Goal: Task Accomplishment & Management: Use online tool/utility

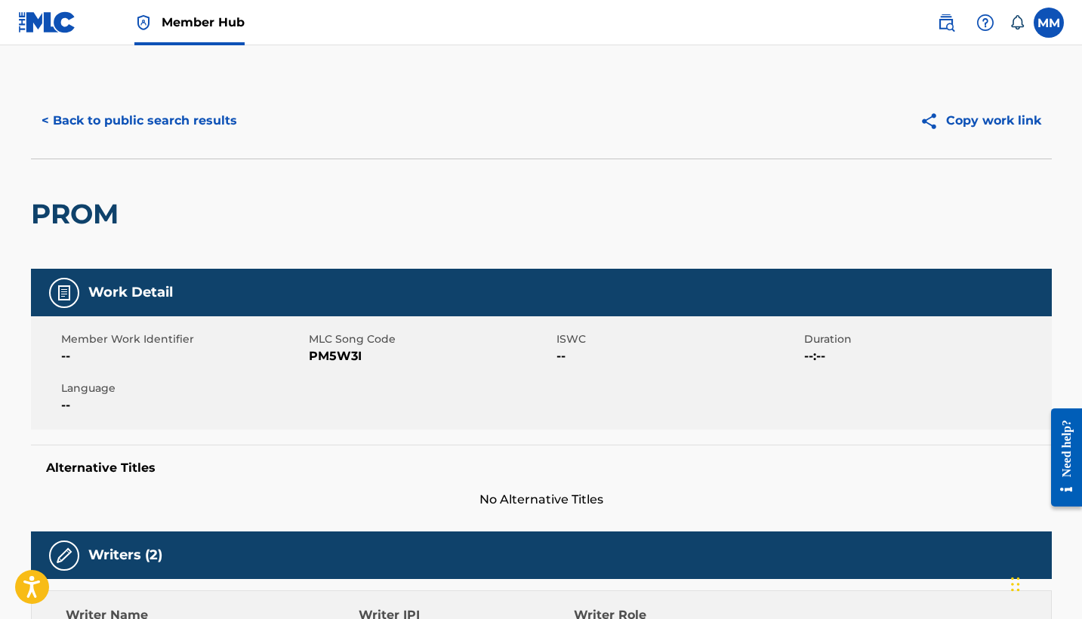
click at [66, 229] on h2 "PROM" at bounding box center [78, 214] width 95 height 34
copy h2 "PROM"
copy span "PM5W3I"
click at [167, 115] on button "< Back to public search results" at bounding box center [139, 121] width 217 height 38
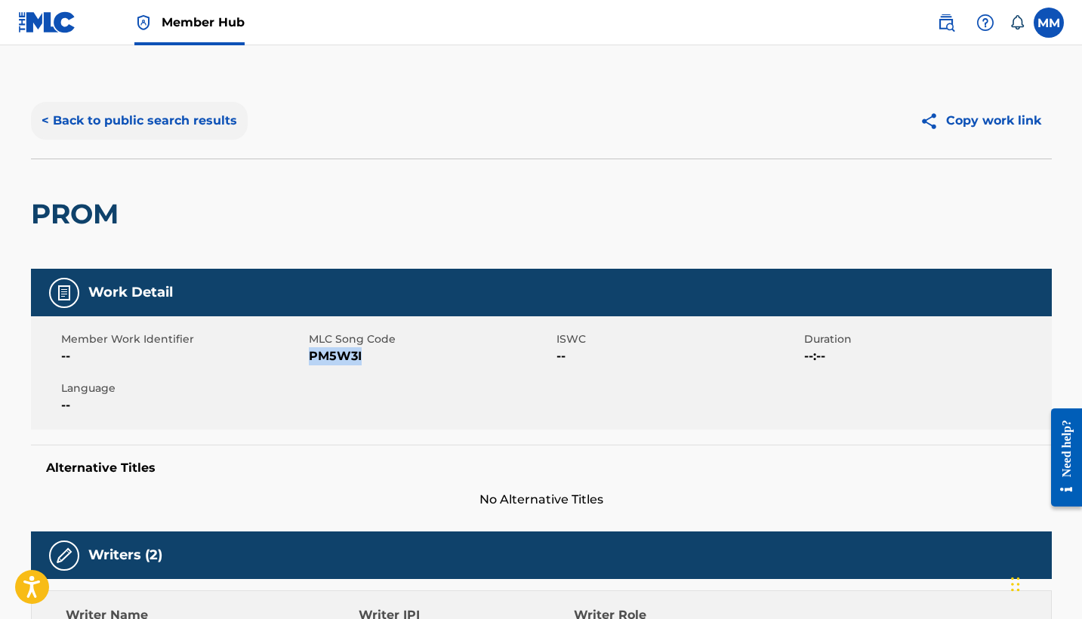
scroll to position [112, 0]
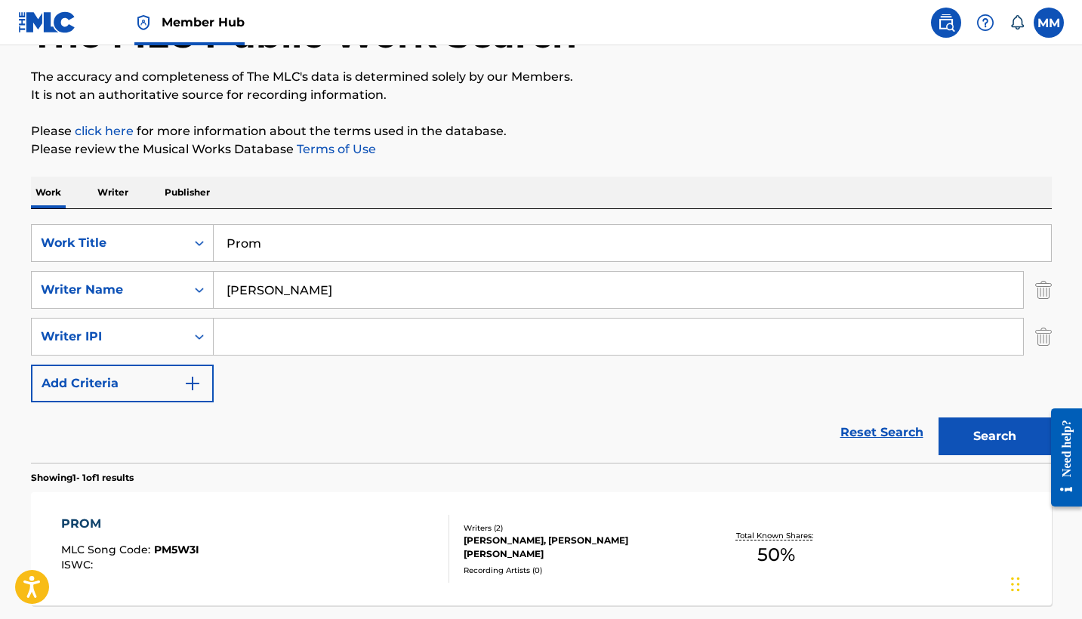
click at [327, 246] on input "Prom" at bounding box center [632, 243] width 837 height 36
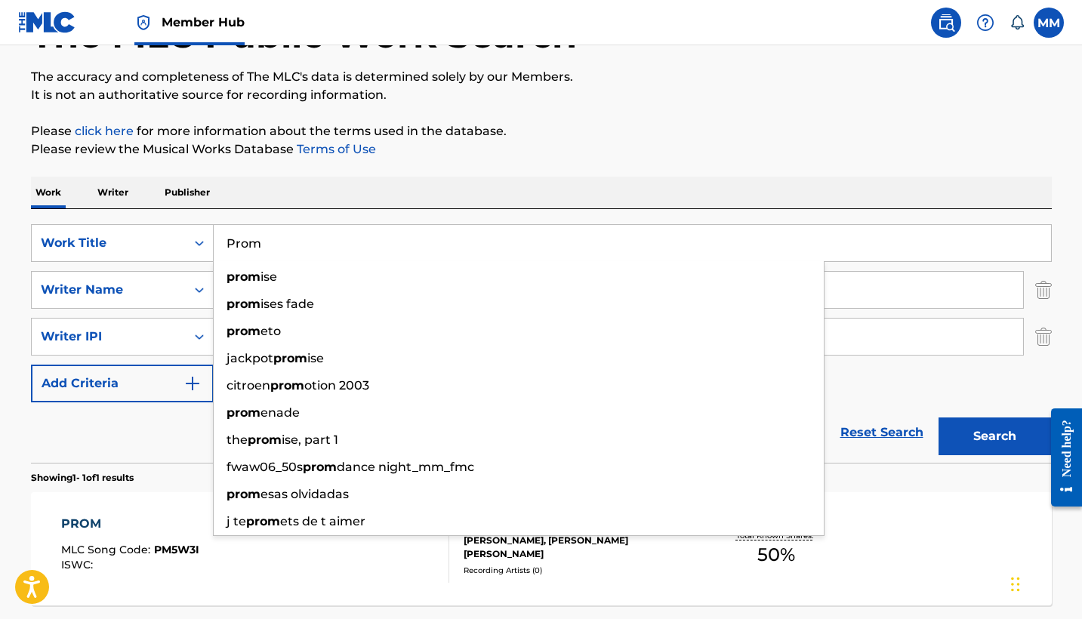
paste input "urpceptionist"
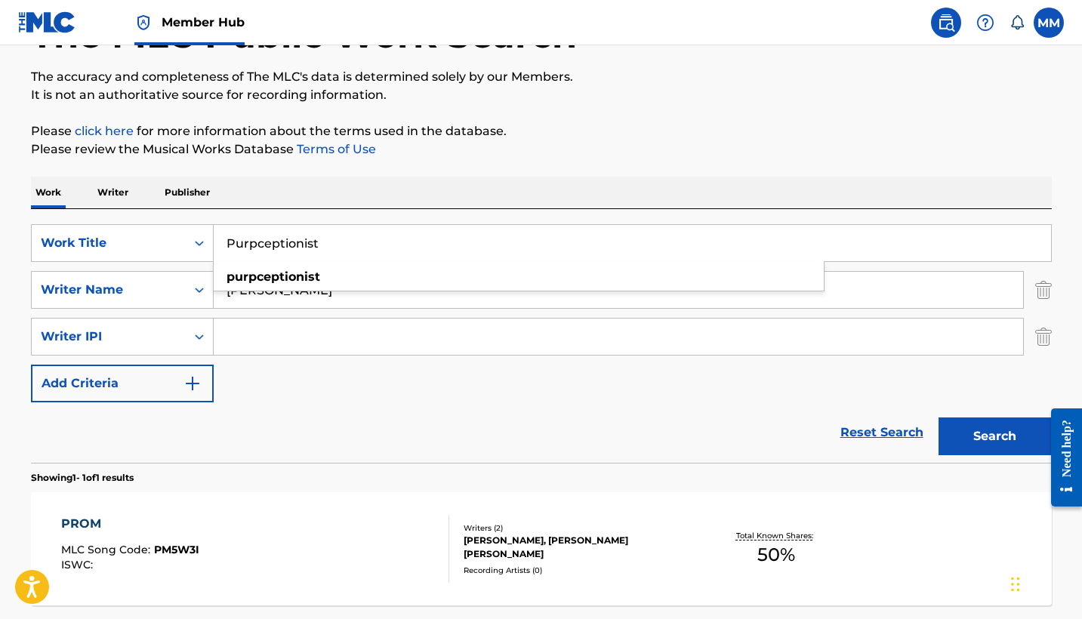
type input "Purpceptionist"
click at [383, 162] on div "The MLC Public Work Search The accuracy and completeness of The MLC's data is d…" at bounding box center [541, 323] width 1057 height 705
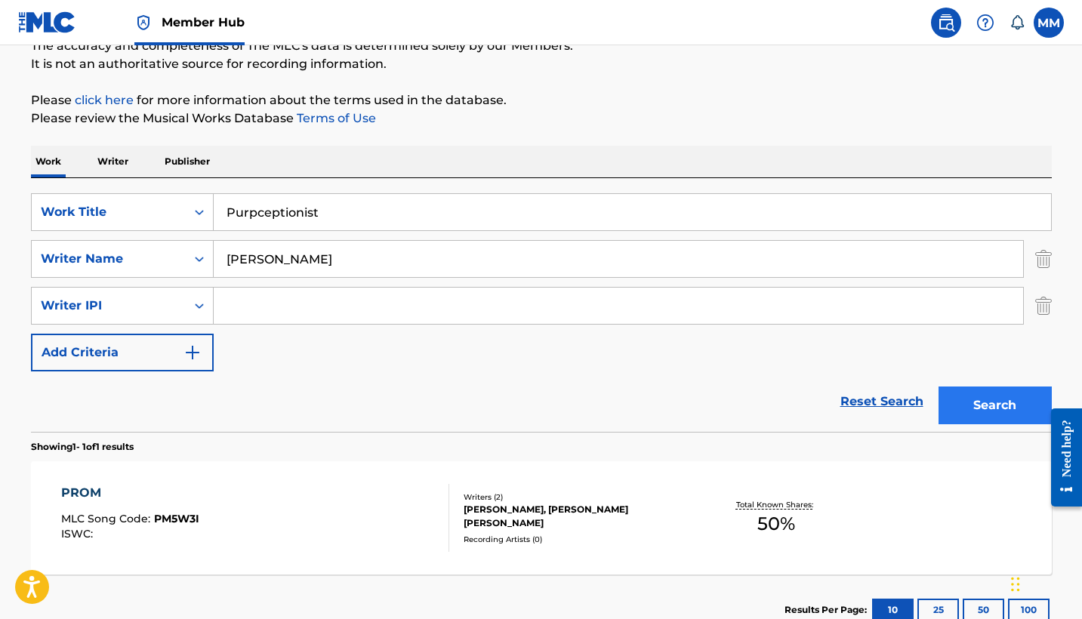
click at [965, 421] on button "Search" at bounding box center [994, 405] width 113 height 38
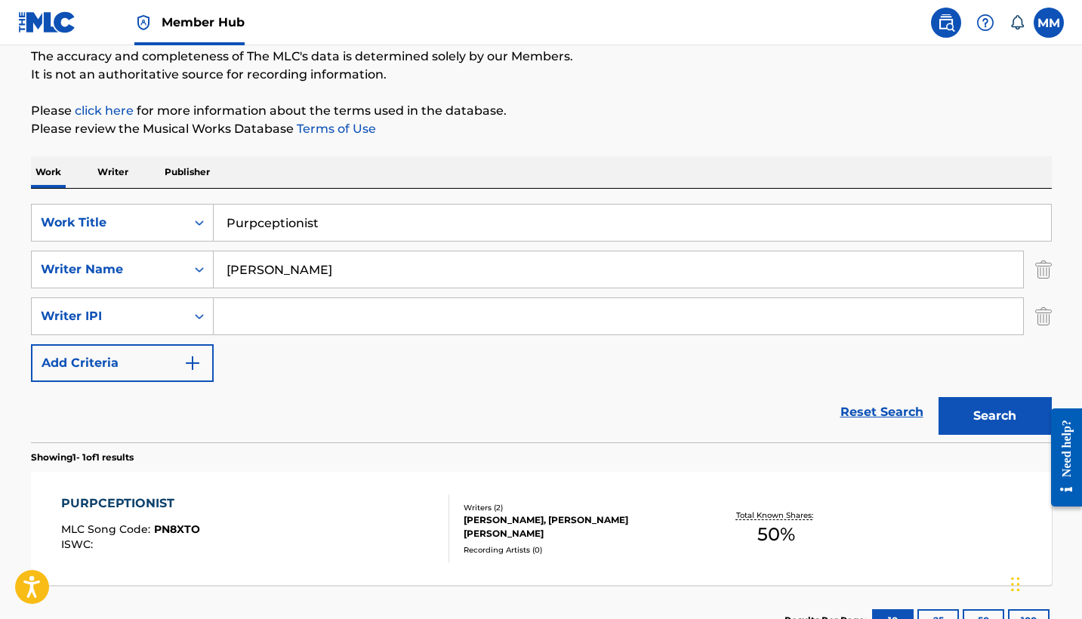
scroll to position [155, 0]
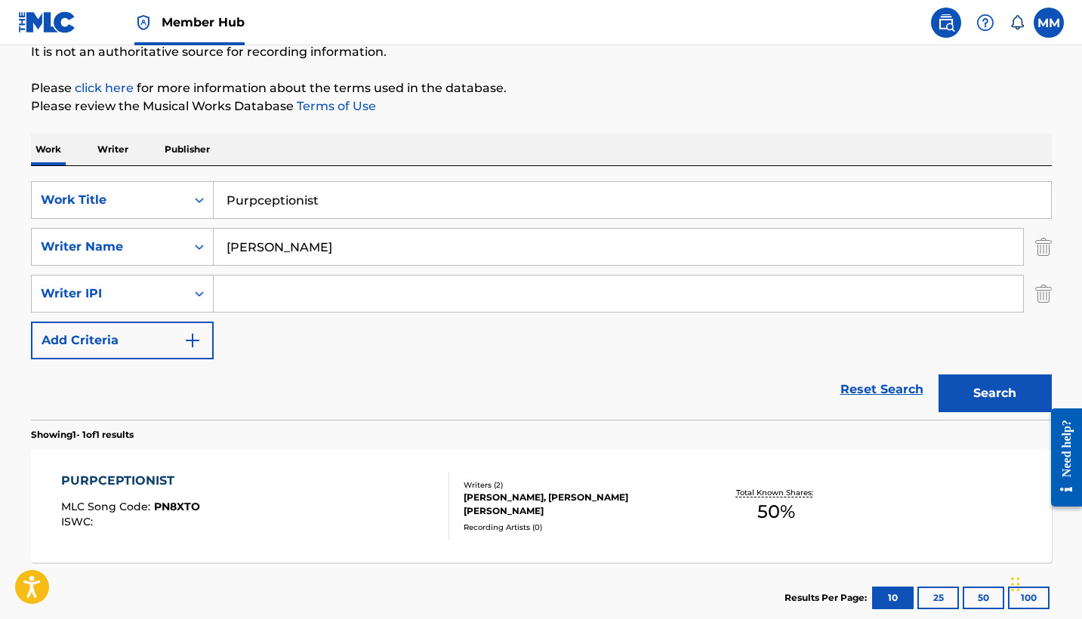
click at [387, 493] on div "PURPCEPTIONIST MLC Song Code : PN8XTO ISWC :" at bounding box center [255, 506] width 388 height 68
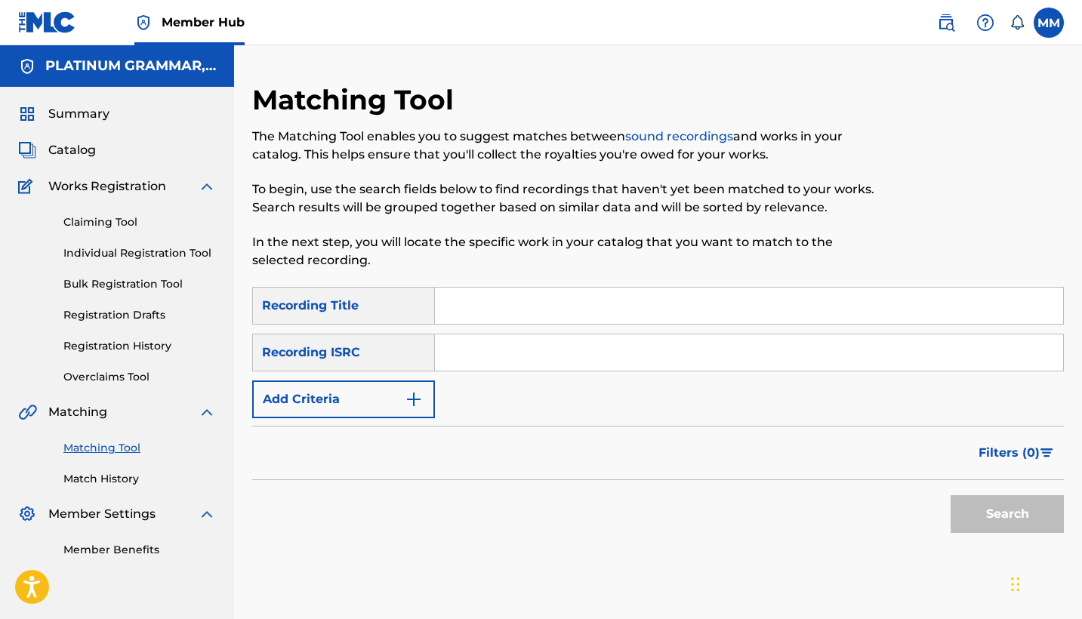
click at [608, 297] on input "Search Form" at bounding box center [749, 306] width 628 height 36
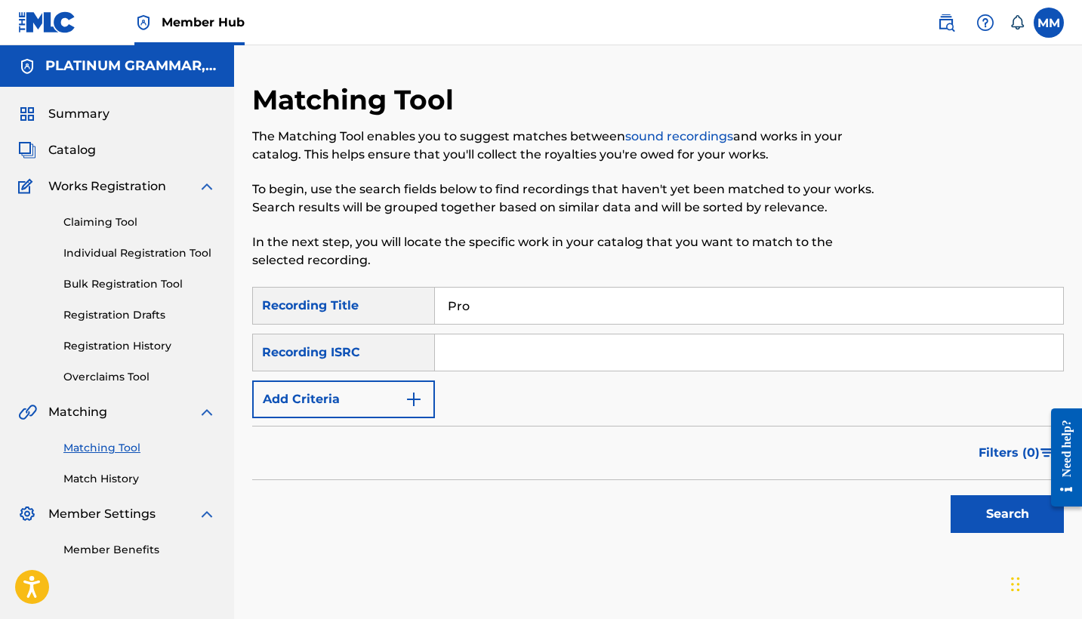
click at [836, 313] on input "Pro" at bounding box center [749, 306] width 628 height 36
type input "Prom"
click at [407, 393] on img "Search Form" at bounding box center [414, 399] width 18 height 18
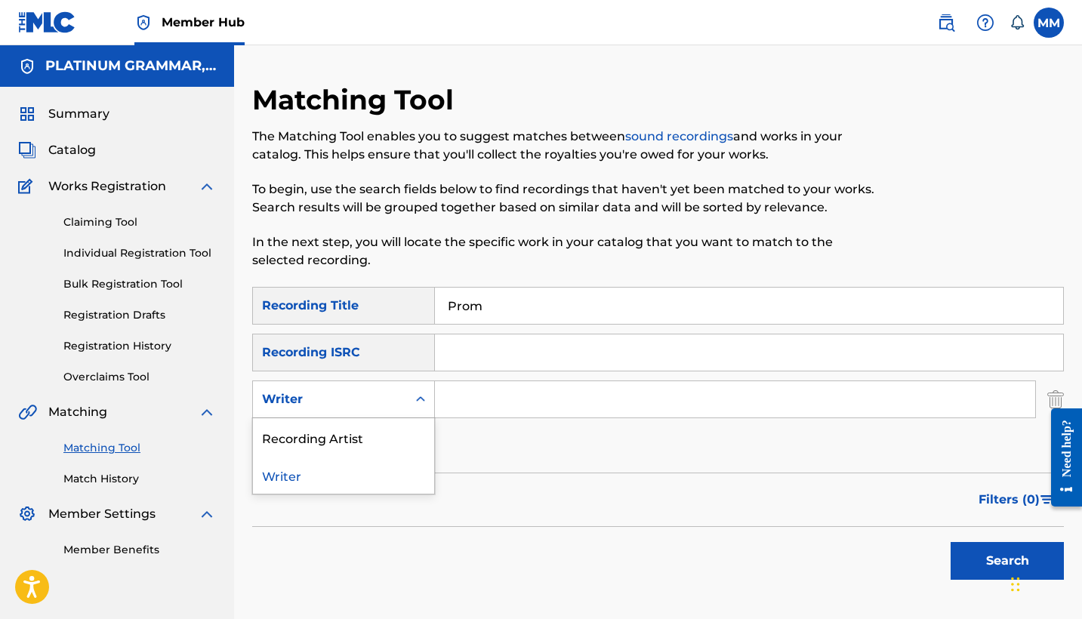
click at [390, 402] on div "Writer" at bounding box center [330, 399] width 136 height 18
click at [394, 448] on div "Recording Artist" at bounding box center [343, 437] width 181 height 38
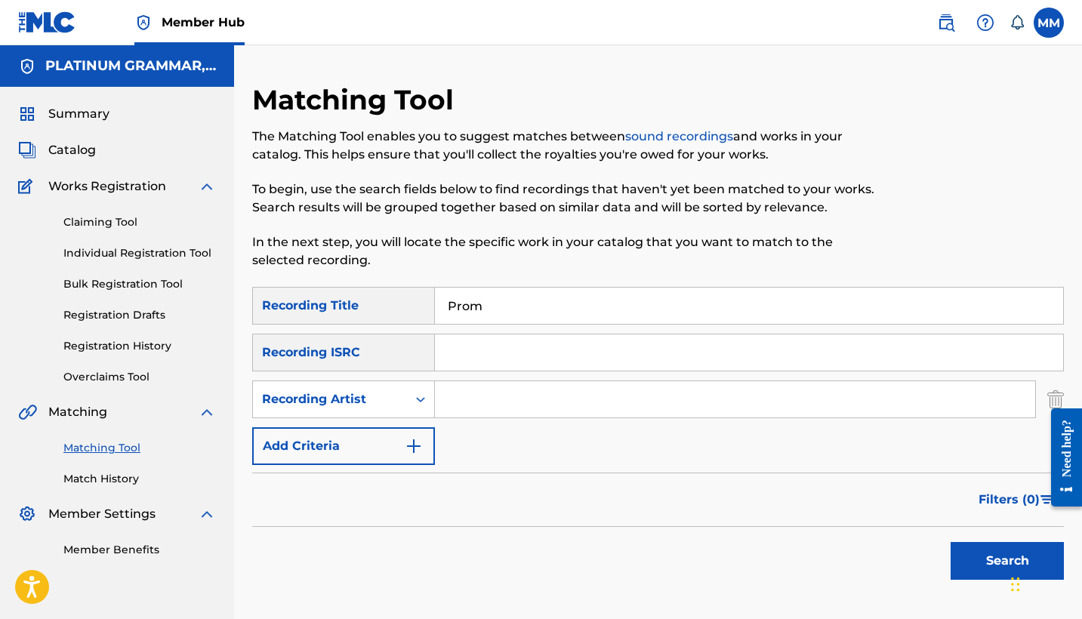
click at [491, 406] on input "Search Form" at bounding box center [735, 399] width 600 height 36
paste input "TRAPFONE"
type input "TRAPFONE"
click at [1007, 561] on button "Search" at bounding box center [1006, 561] width 113 height 38
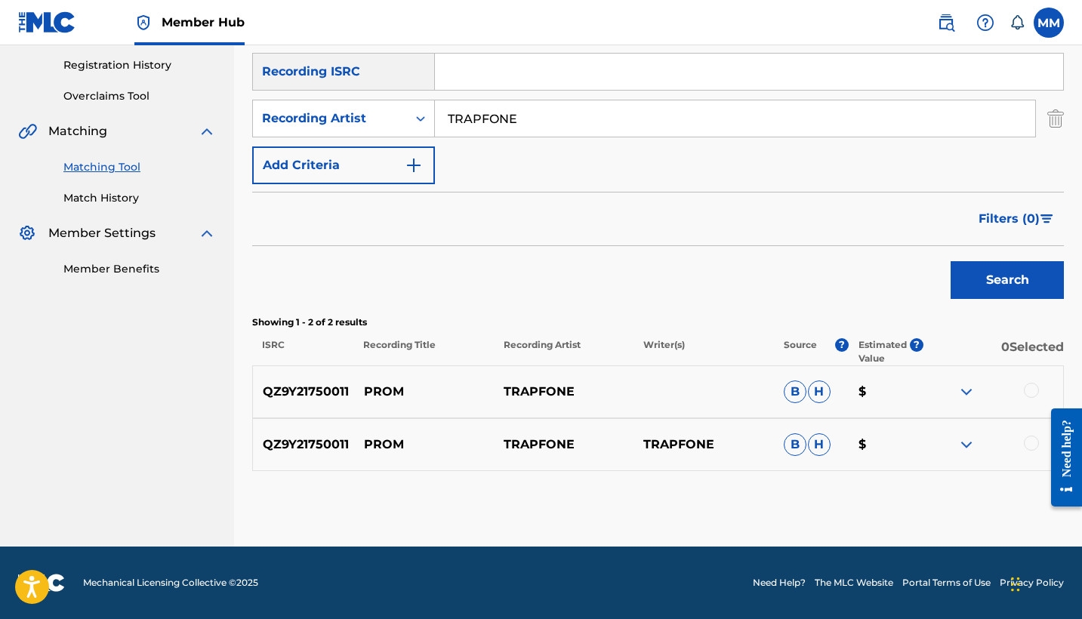
click at [1035, 387] on div at bounding box center [1031, 390] width 15 height 15
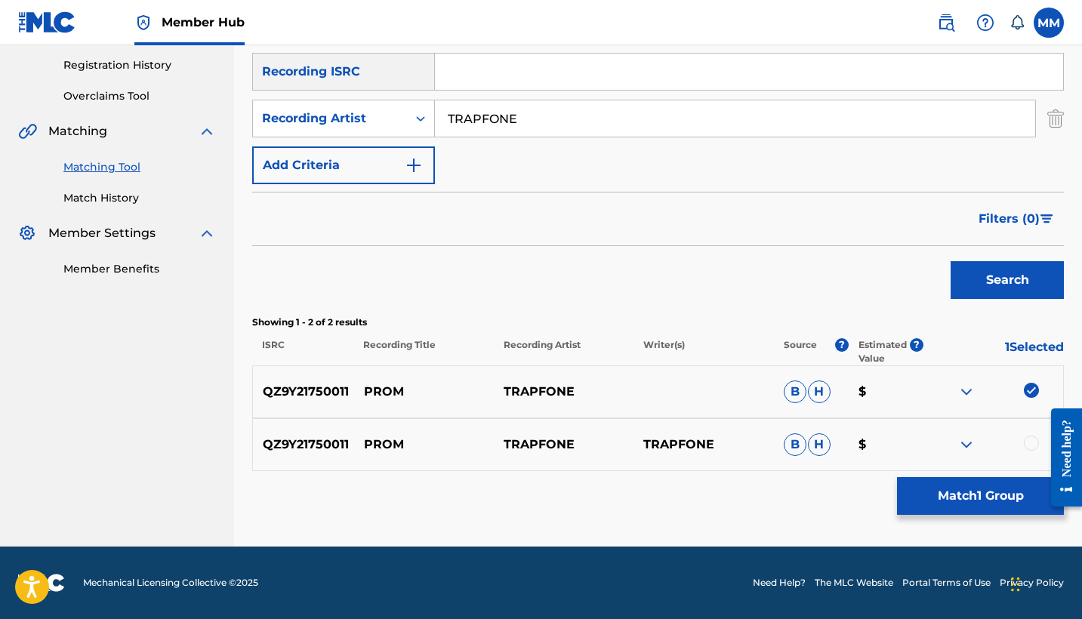
click at [1025, 445] on div at bounding box center [1031, 443] width 15 height 15
click at [1023, 481] on button "Match 2 Groups" at bounding box center [980, 496] width 167 height 38
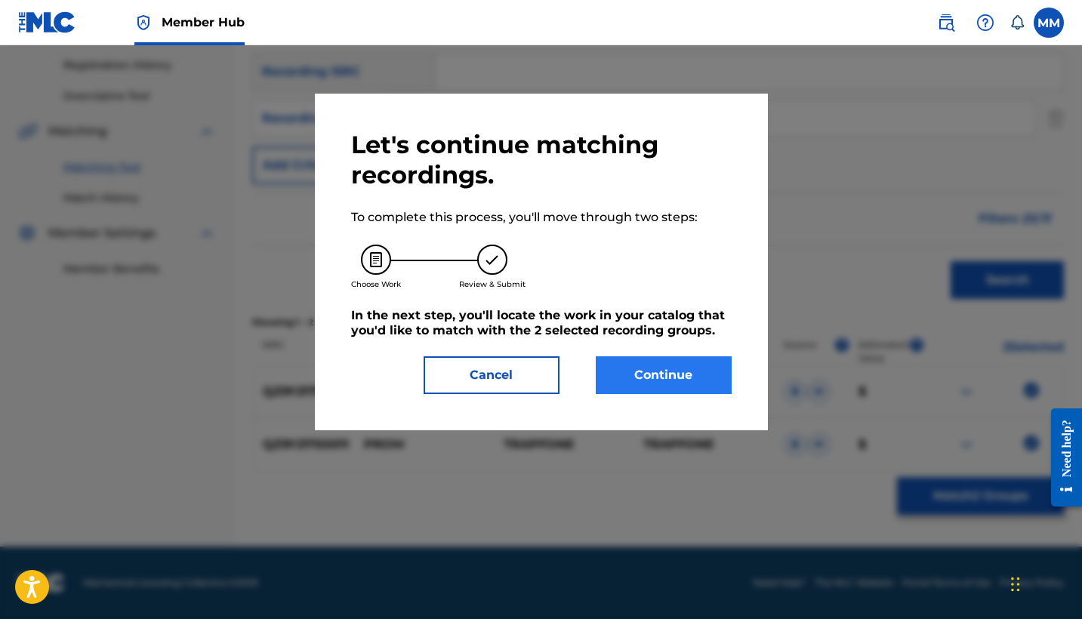
click at [666, 376] on button "Continue" at bounding box center [664, 375] width 136 height 38
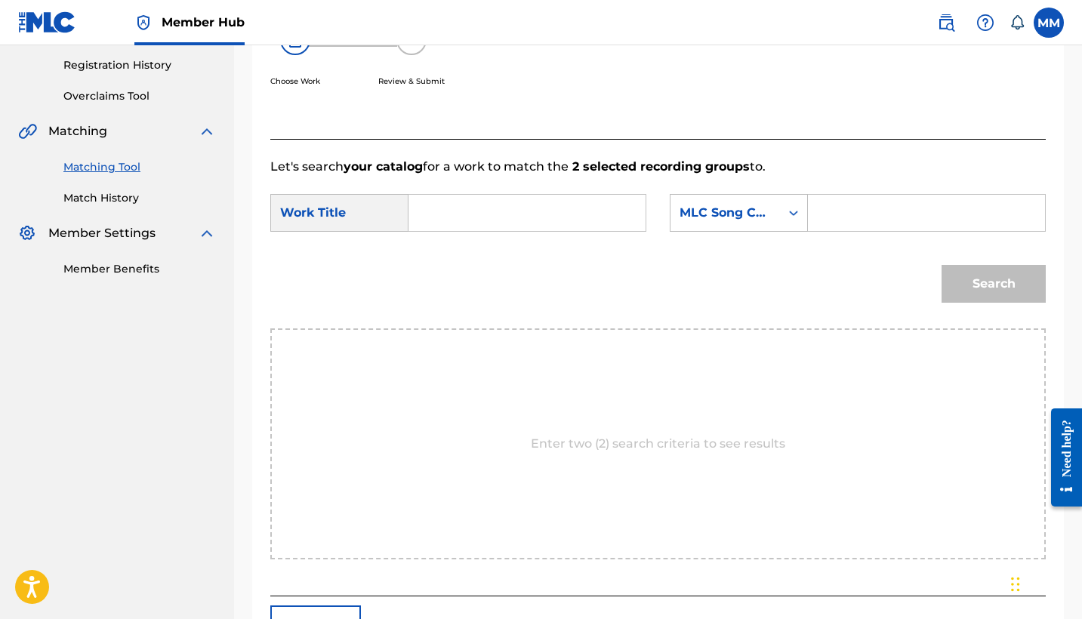
scroll to position [234, 0]
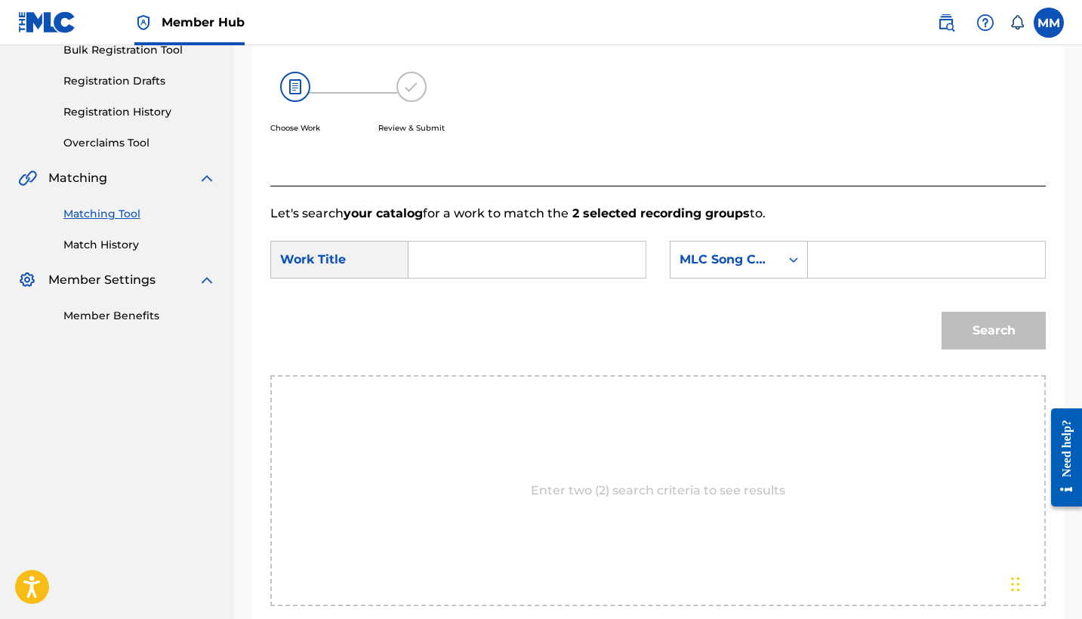
click at [553, 259] on input "Search Form" at bounding box center [526, 260] width 211 height 36
paste input "PROM"
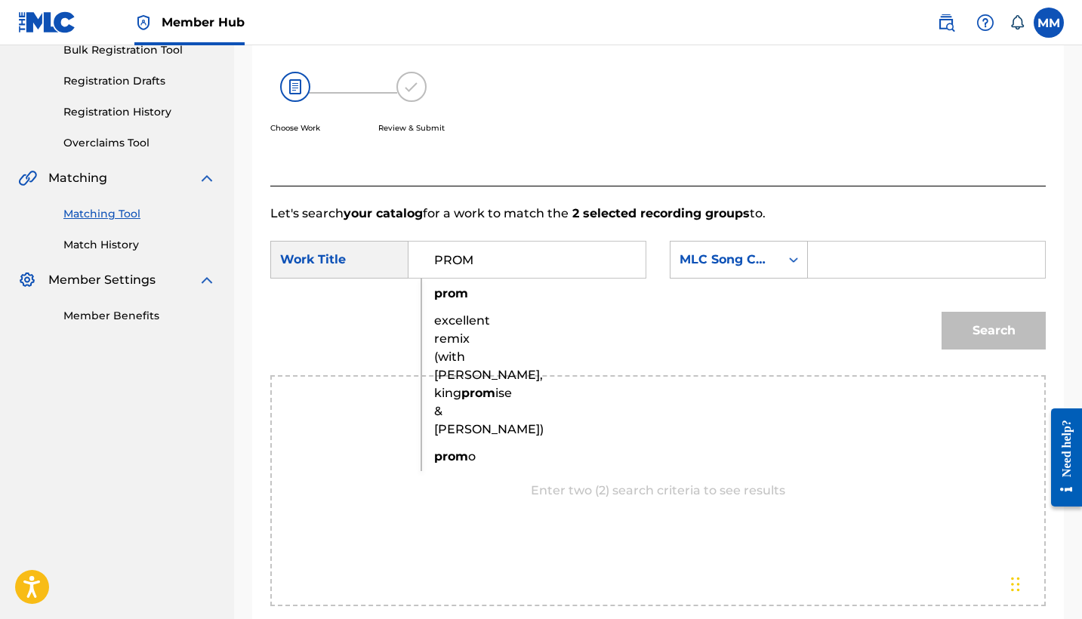
type input "PROM"
click at [953, 242] on input "Search Form" at bounding box center [926, 260] width 211 height 36
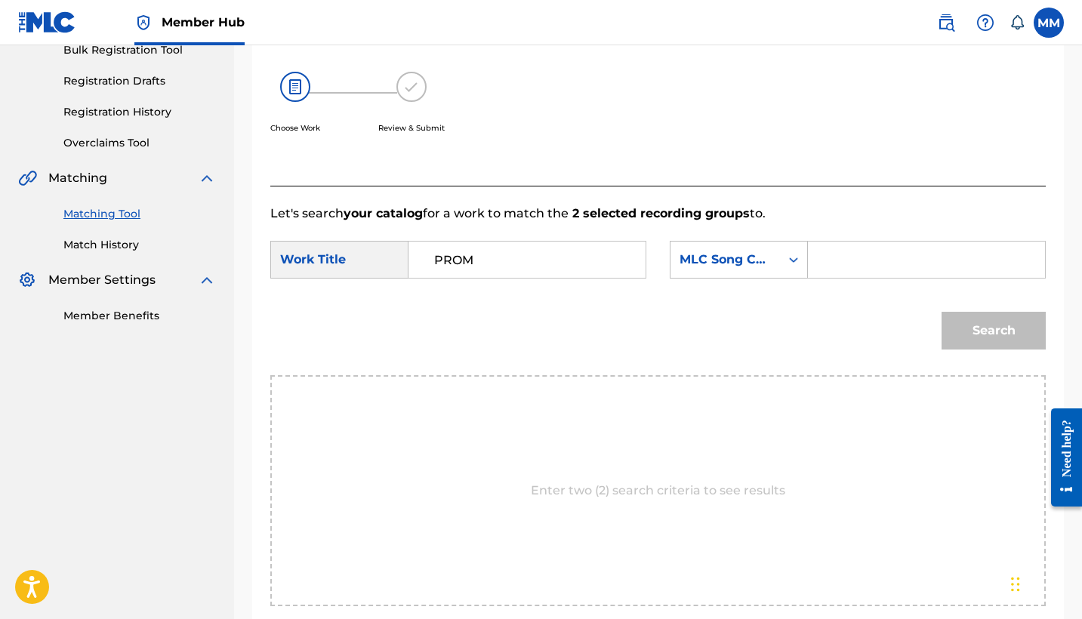
paste input "PM5W3I"
type input "PM5W3I"
click at [1015, 328] on button "Search" at bounding box center [993, 331] width 104 height 38
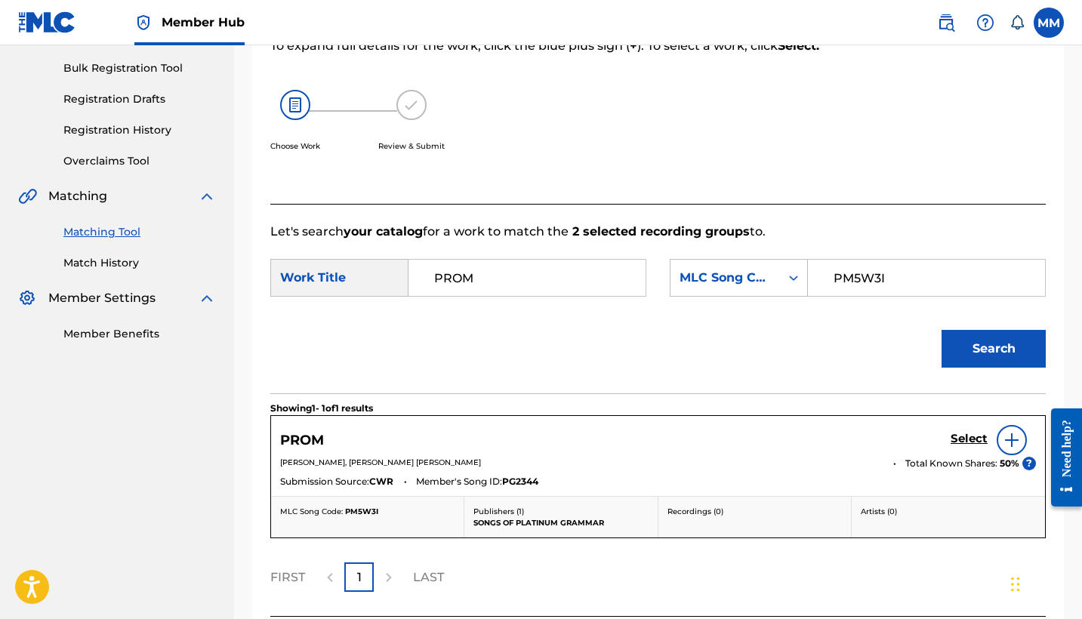
scroll to position [342, 0]
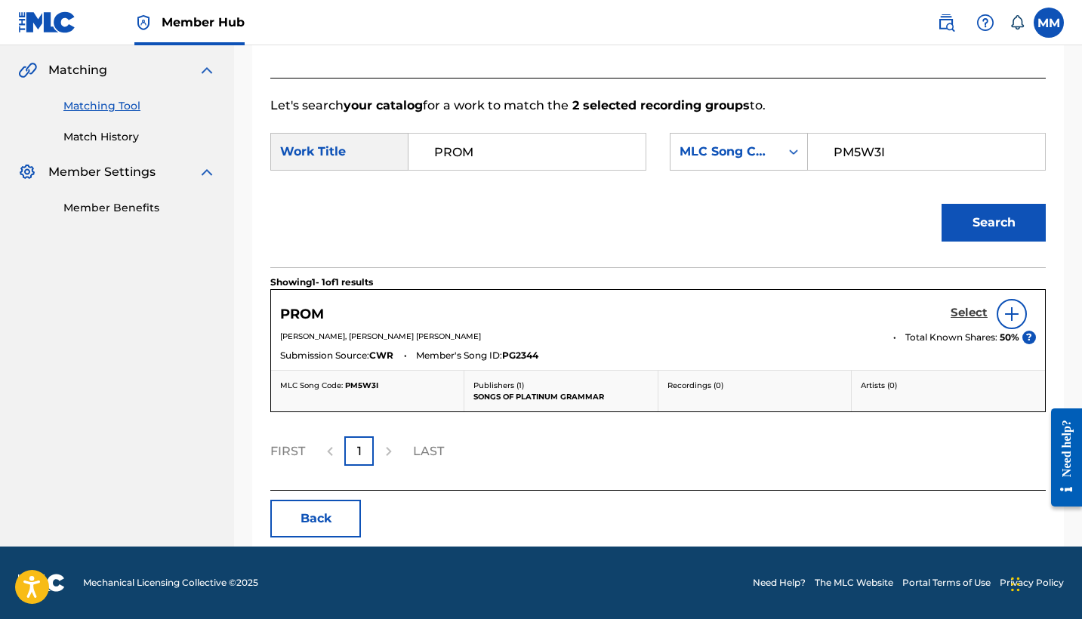
click at [964, 313] on h5 "Select" at bounding box center [968, 313] width 37 height 14
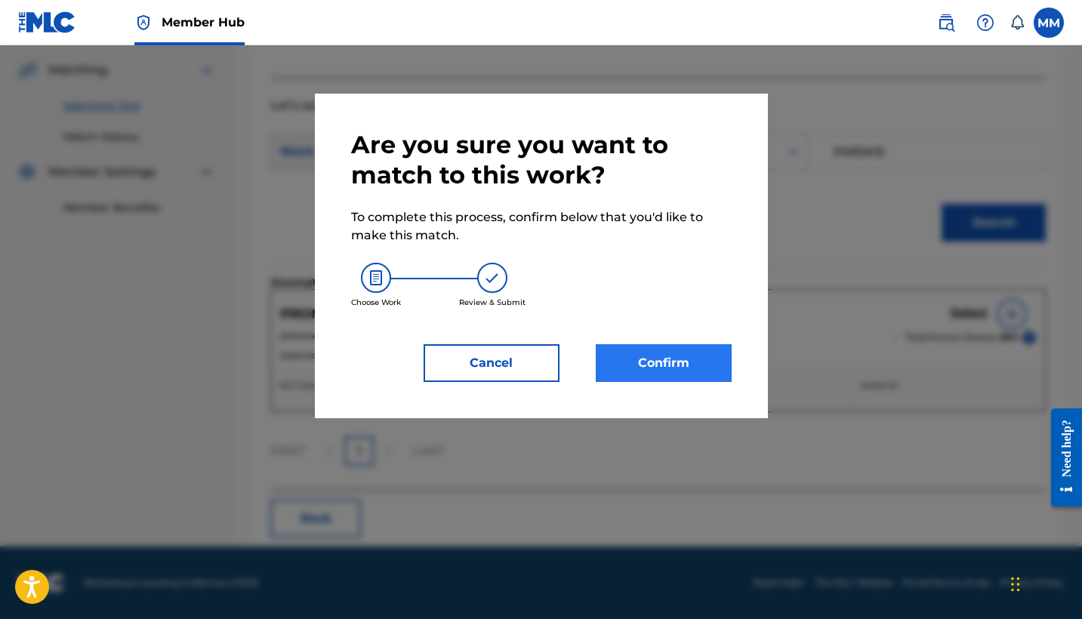
click at [685, 345] on button "Confirm" at bounding box center [664, 363] width 136 height 38
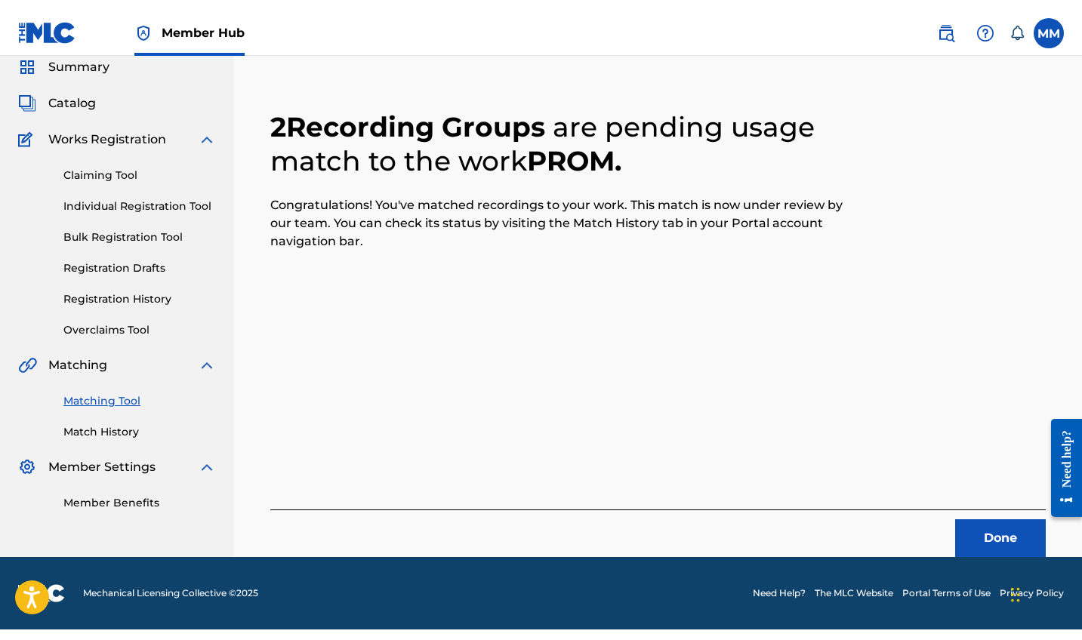
scroll to position [52, 0]
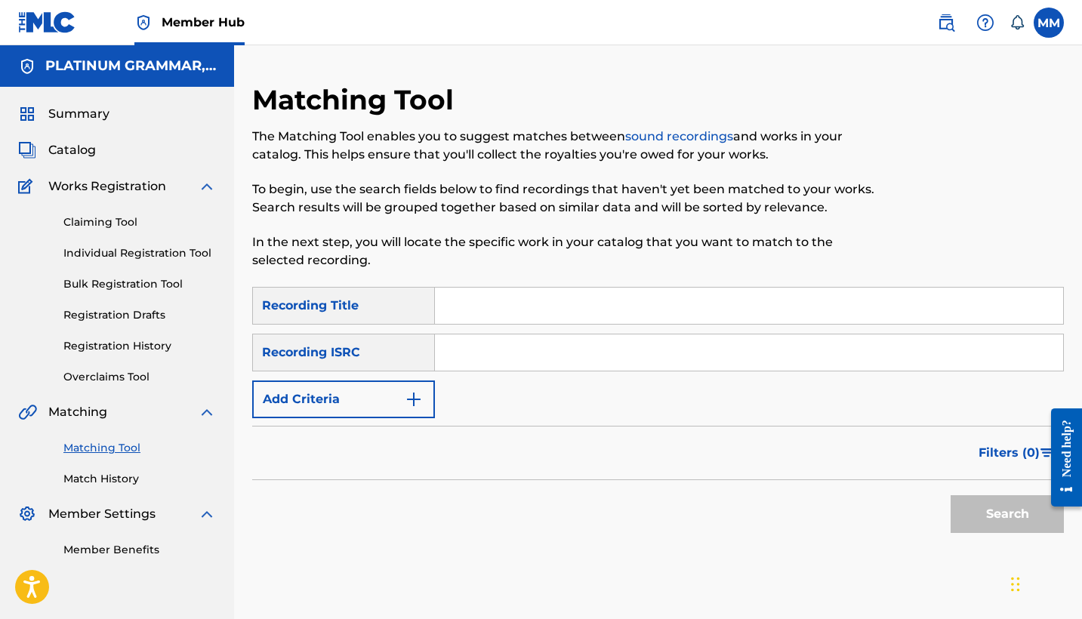
scroll to position [79, 0]
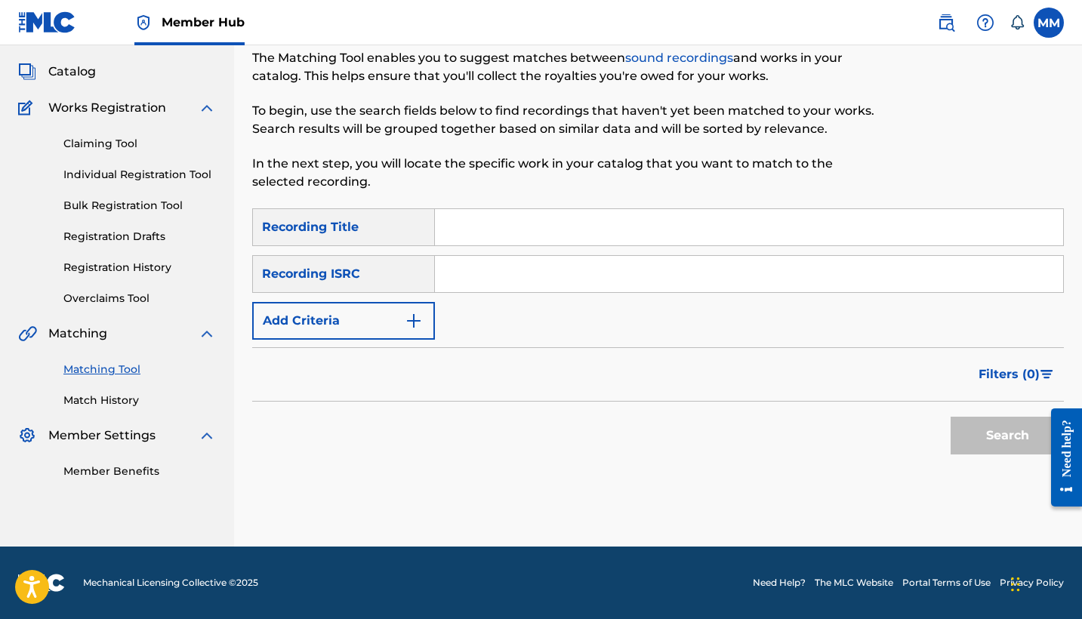
click at [818, 224] on input "Search Form" at bounding box center [749, 227] width 628 height 36
paste input "Purpceptionist"
type input "Purpceptionist"
click at [375, 315] on button "Add Criteria" at bounding box center [343, 321] width 183 height 38
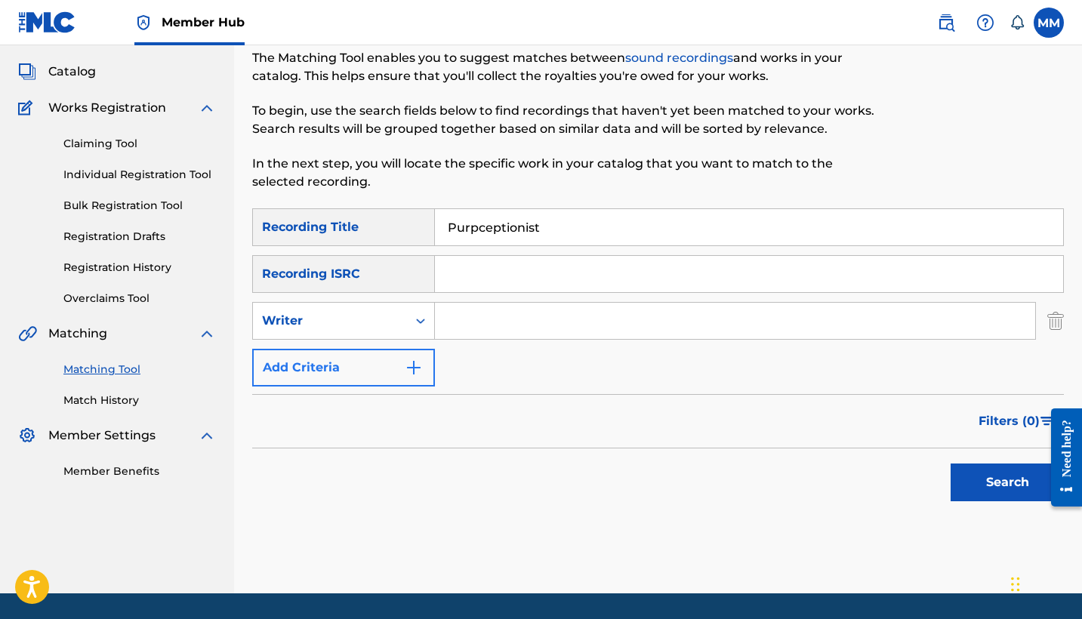
click at [375, 315] on div "Writer" at bounding box center [330, 321] width 136 height 18
click at [365, 374] on div "Recording Artist" at bounding box center [343, 359] width 181 height 38
click at [505, 331] on input "Search Form" at bounding box center [735, 321] width 600 height 36
paste input "TRAPFONE"
type input "TRAPFONE"
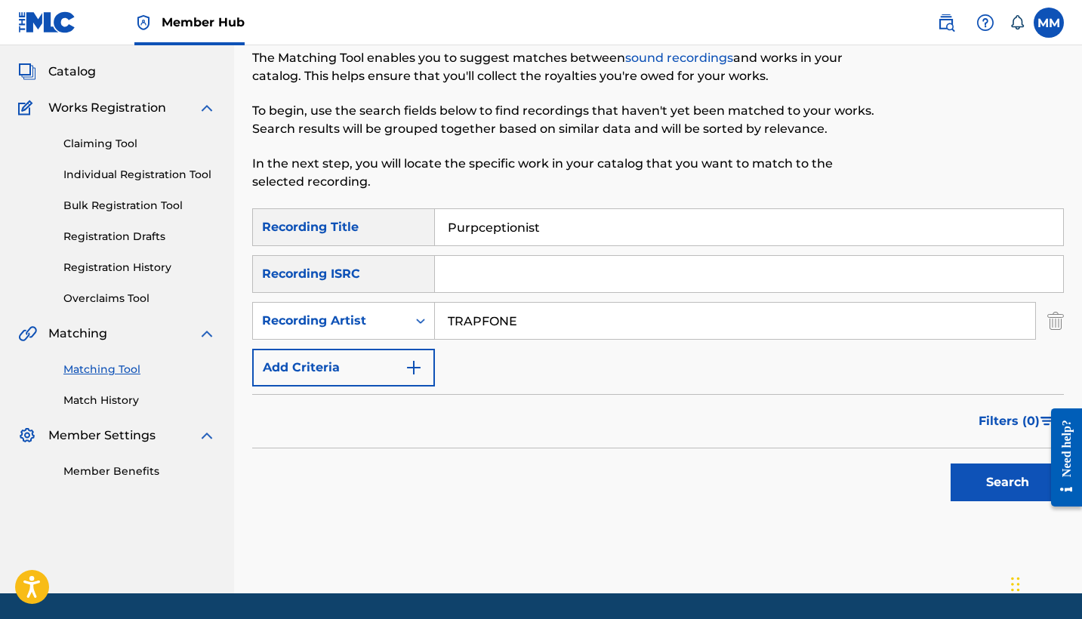
click at [1007, 482] on button "Search" at bounding box center [1006, 482] width 113 height 38
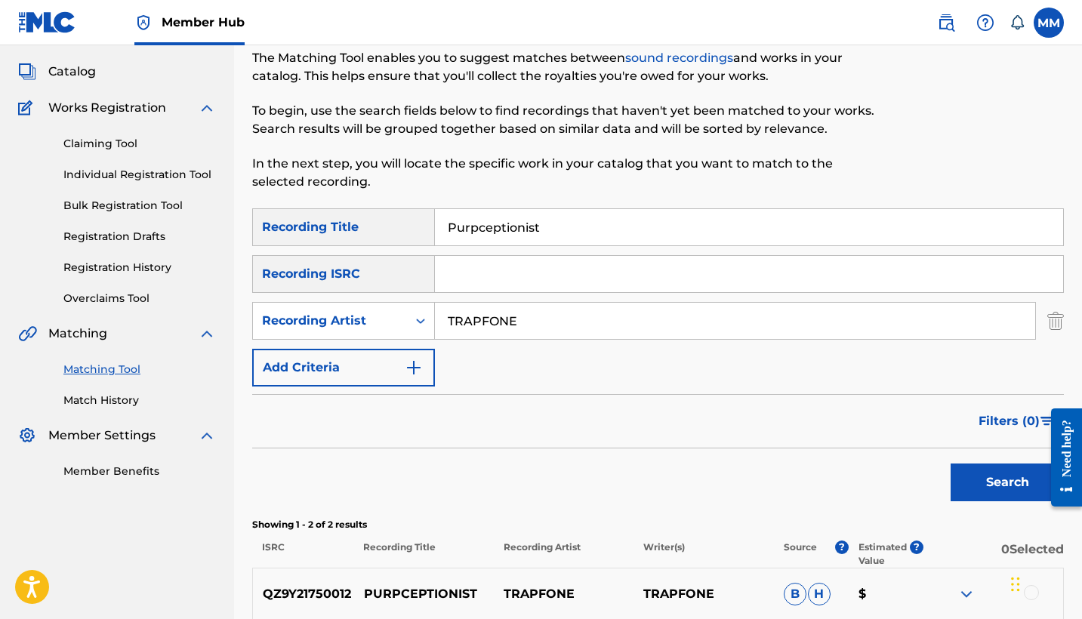
scroll to position [281, 0]
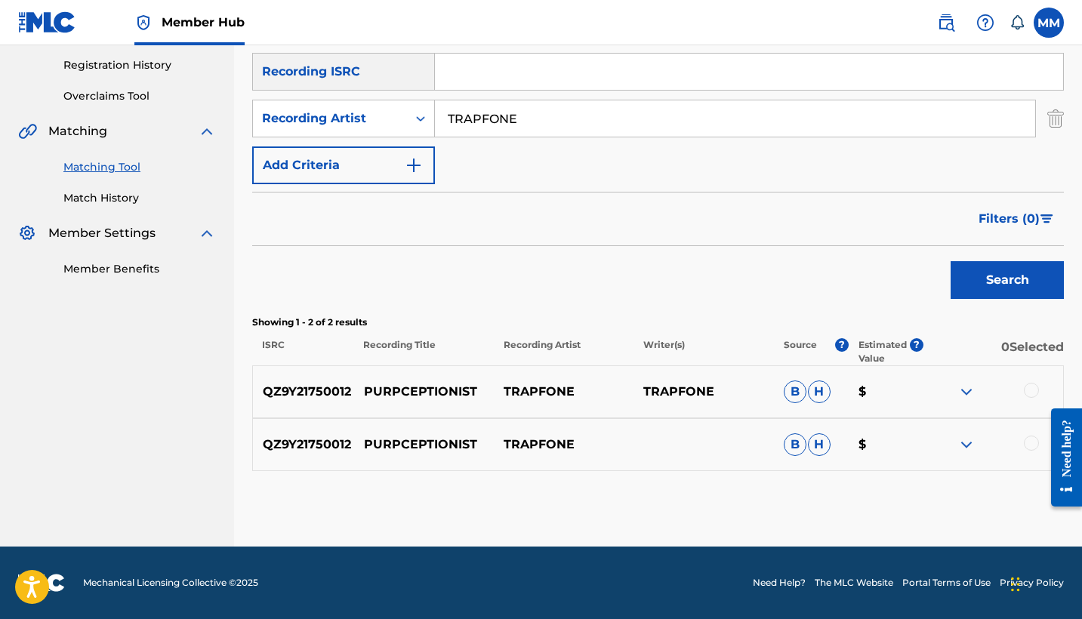
click at [1029, 384] on div at bounding box center [1031, 390] width 15 height 15
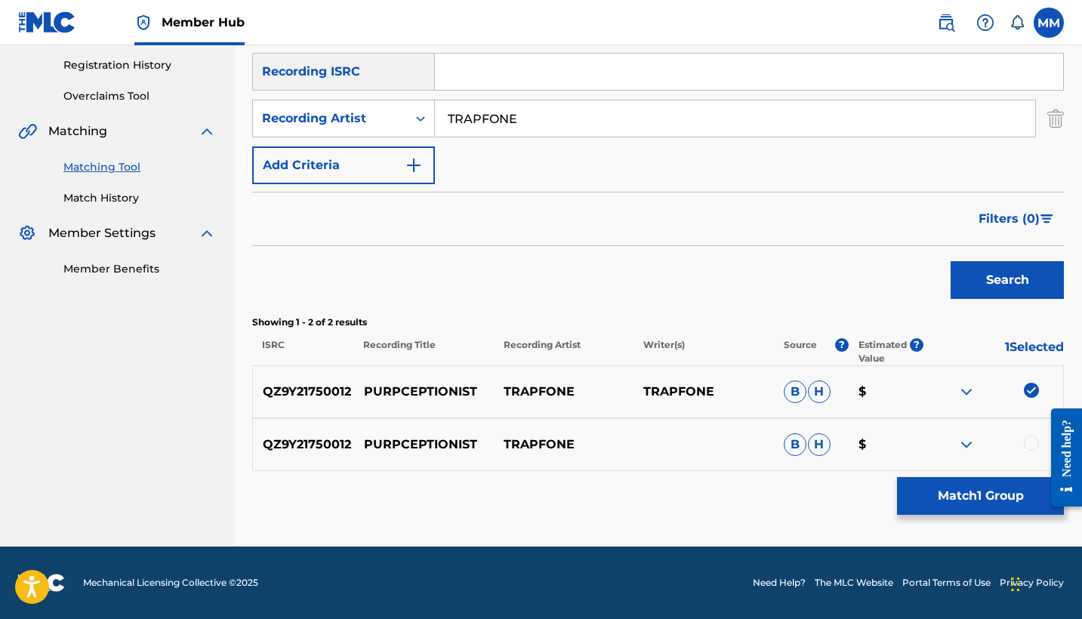
click at [1032, 445] on div at bounding box center [1031, 443] width 15 height 15
click at [992, 505] on button "Match 2 Groups" at bounding box center [980, 496] width 167 height 38
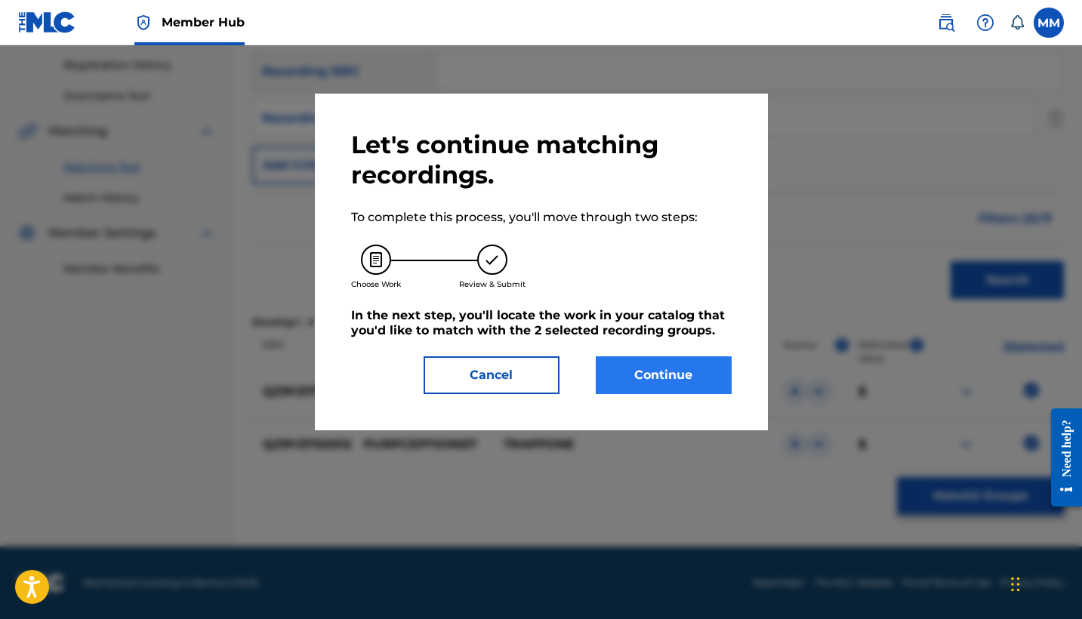
click at [694, 376] on button "Continue" at bounding box center [664, 375] width 136 height 38
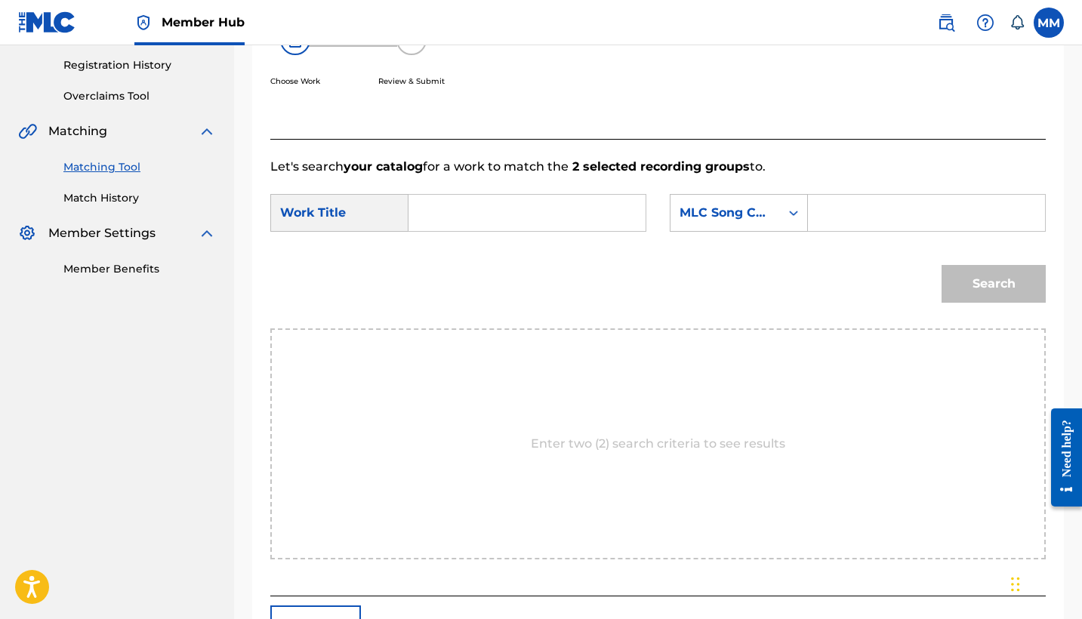
scroll to position [234, 0]
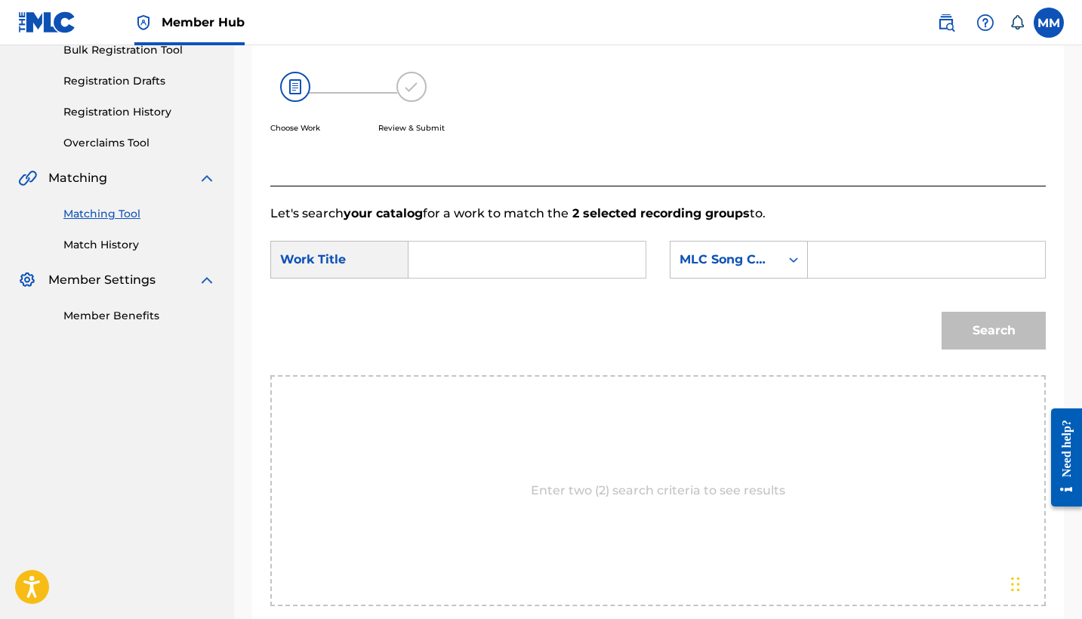
click at [568, 260] on input "Search Form" at bounding box center [526, 260] width 211 height 36
paste input "PURPCEPTIONIST"
type input "PURPCEPTIONIST"
click at [925, 257] on input "Search Form" at bounding box center [926, 260] width 211 height 36
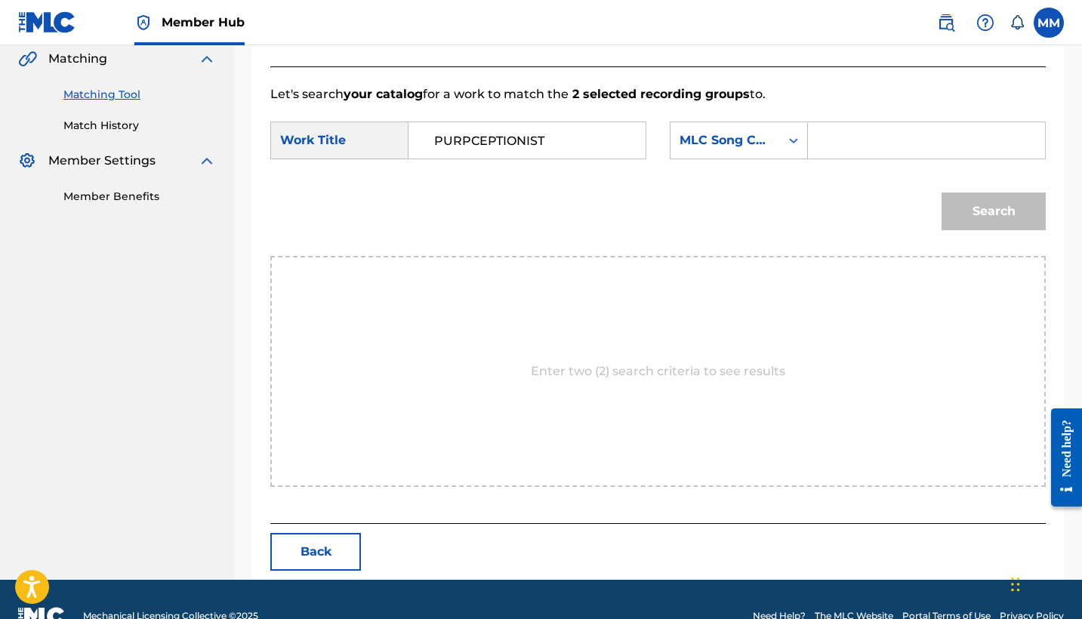
paste input "PN8XTO"
type input "PN8XTO"
click at [944, 196] on button "Search" at bounding box center [993, 211] width 104 height 38
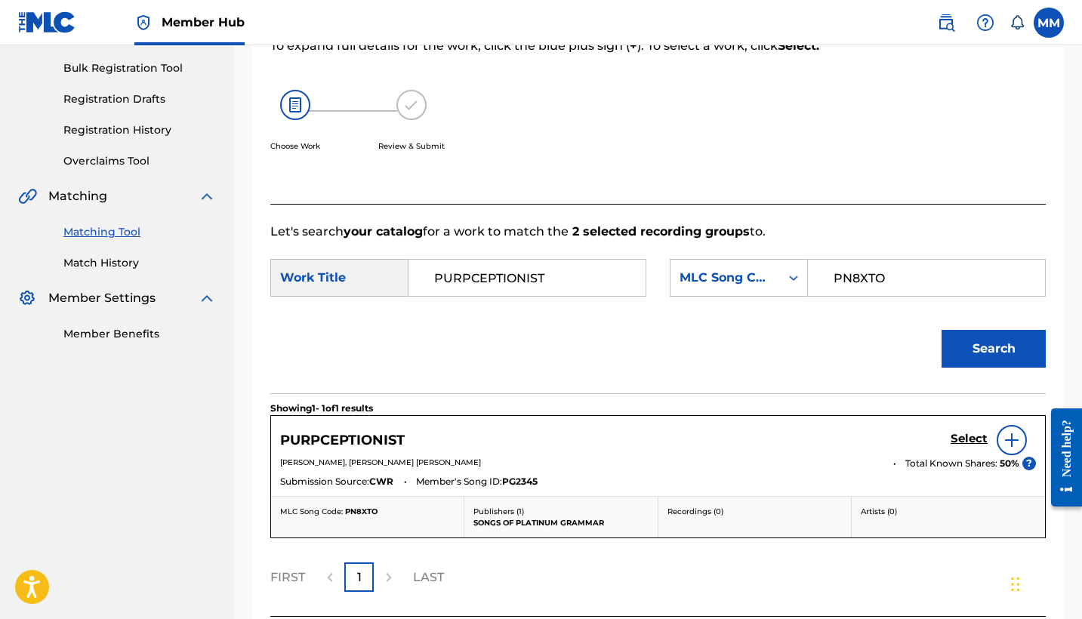
scroll to position [342, 0]
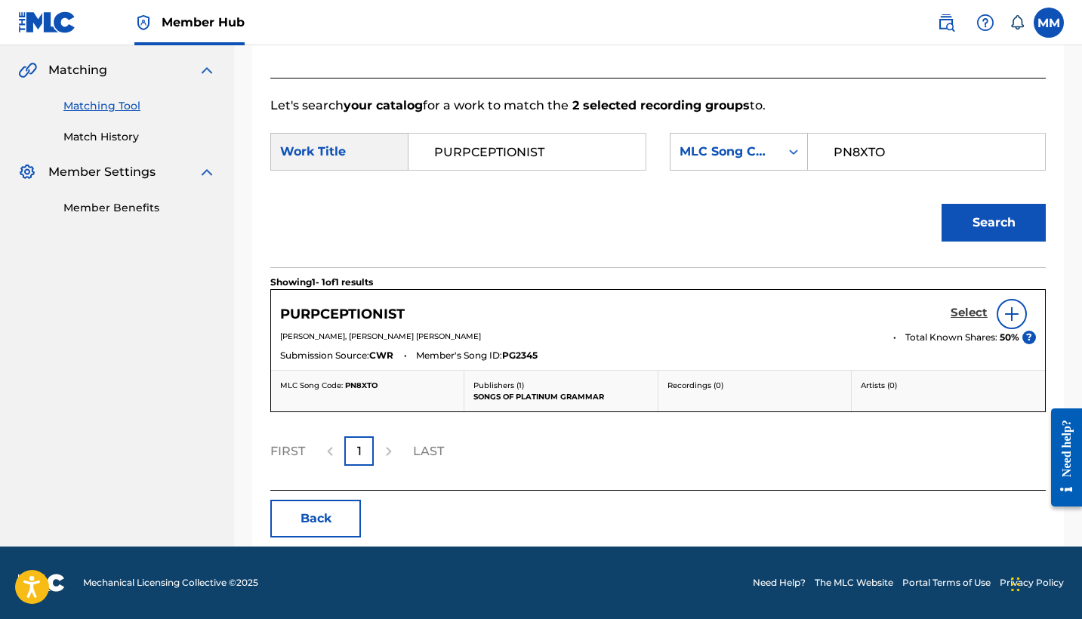
click at [963, 316] on h5 "Select" at bounding box center [968, 313] width 37 height 14
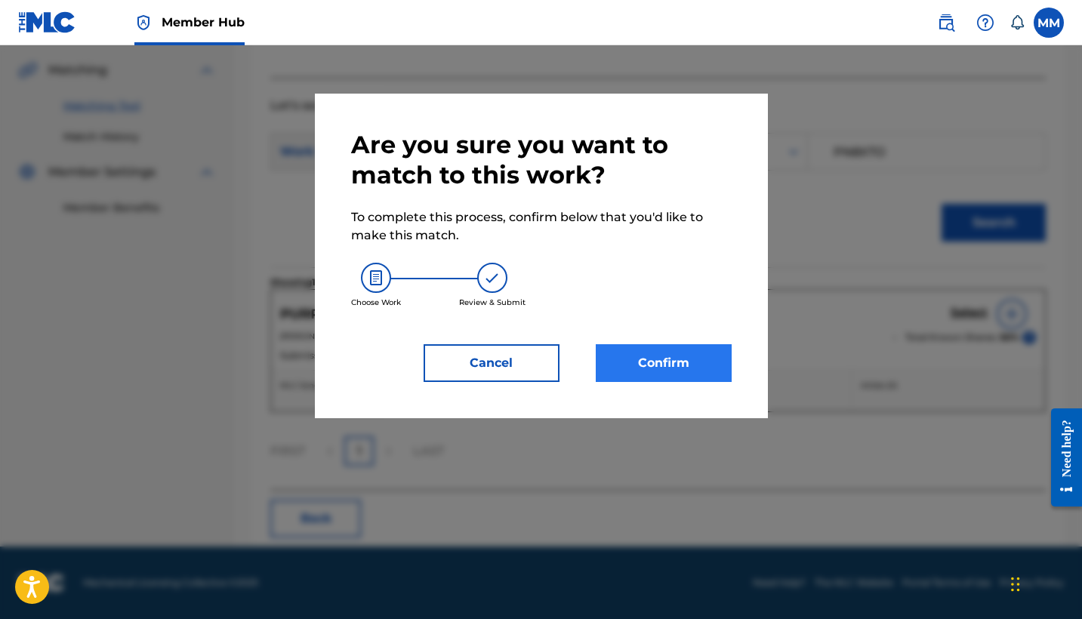
click at [671, 360] on button "Confirm" at bounding box center [664, 363] width 136 height 38
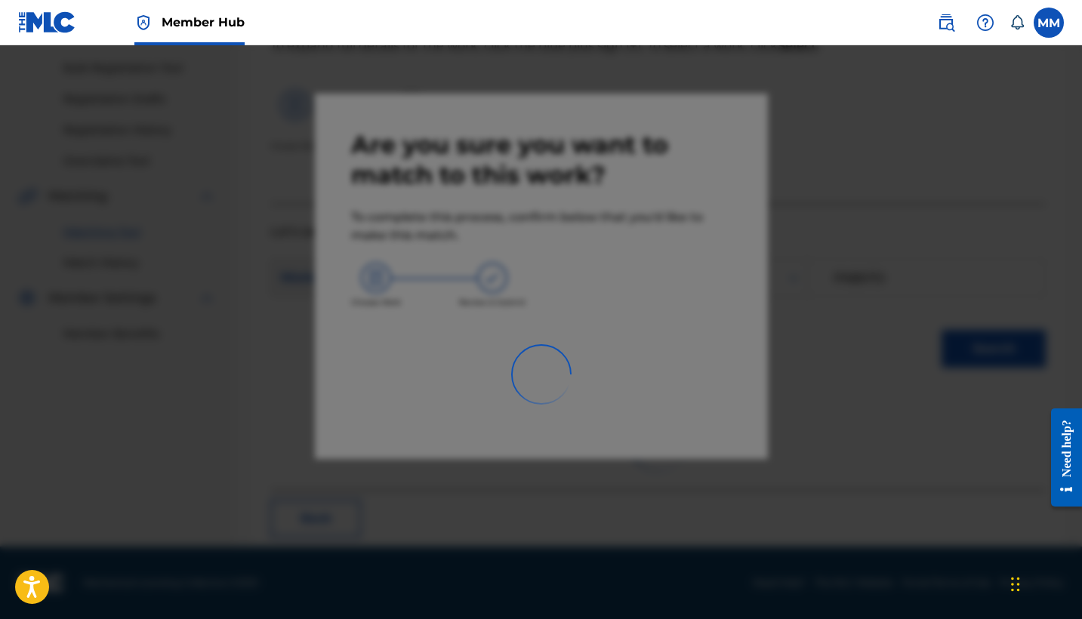
scroll to position [57, 0]
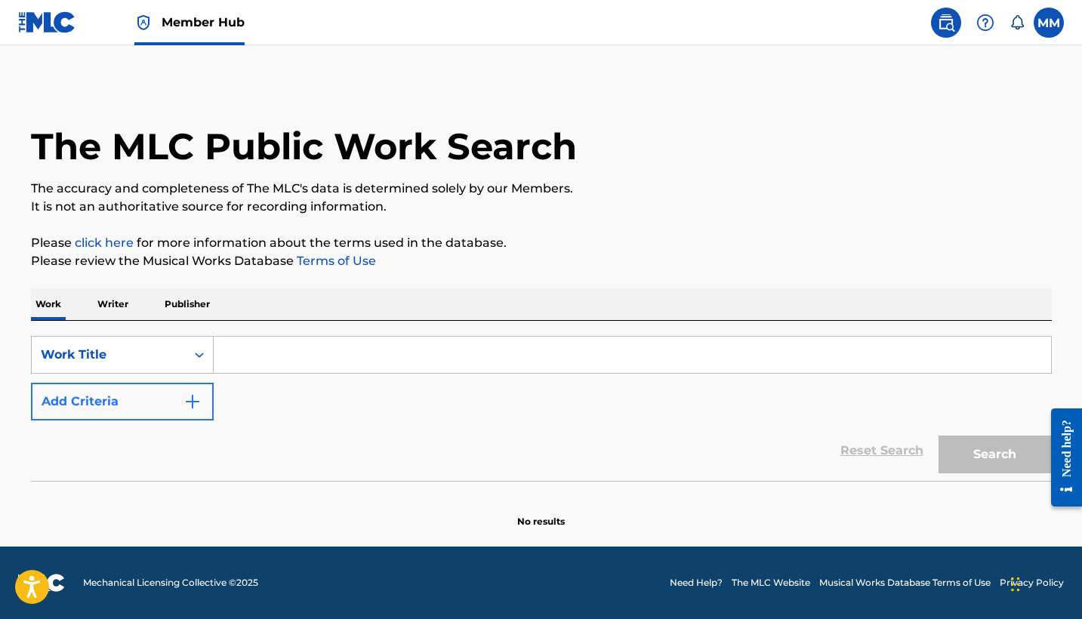
click at [172, 396] on button "Add Criteria" at bounding box center [122, 402] width 183 height 38
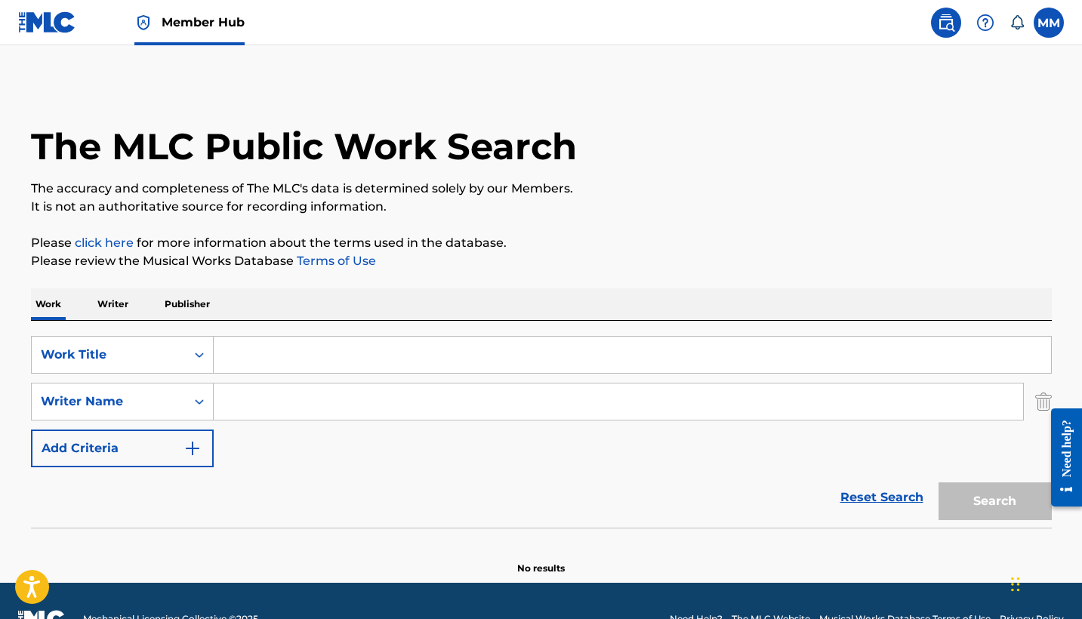
click at [333, 358] on input "Search Form" at bounding box center [632, 355] width 837 height 36
paste input "Purpceptionist"
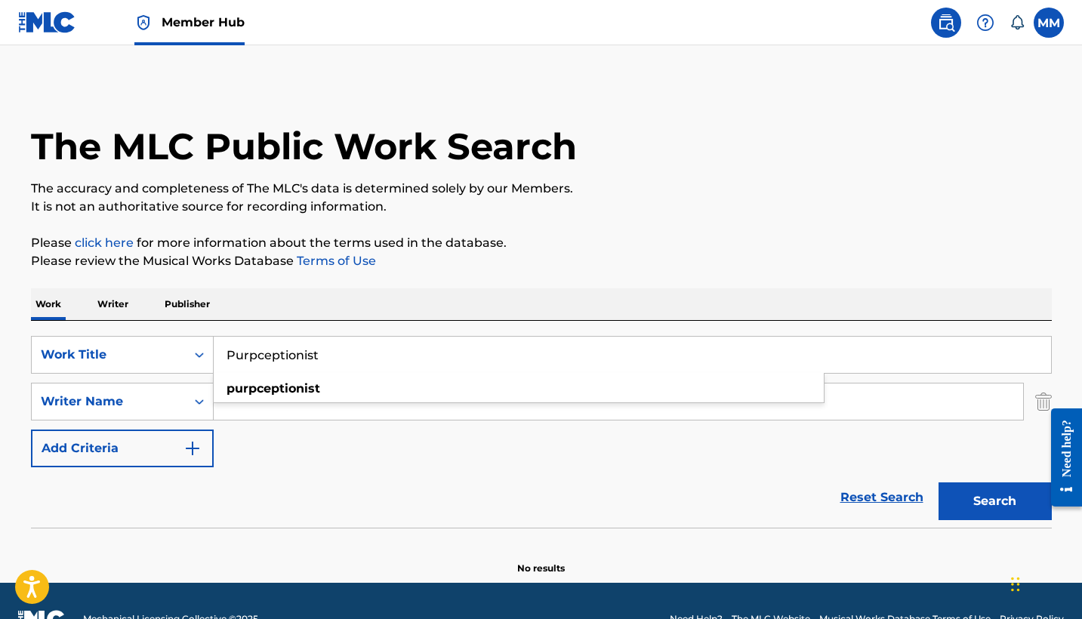
type input "Purpceptionist"
click at [260, 460] on div "SearchWithCriteria2f083e5d-6dde-4c51-9d0c-bdbdd135da85 Work Title Purpceptionis…" at bounding box center [541, 401] width 1021 height 131
click at [269, 399] on input "Search Form" at bounding box center [618, 401] width 809 height 36
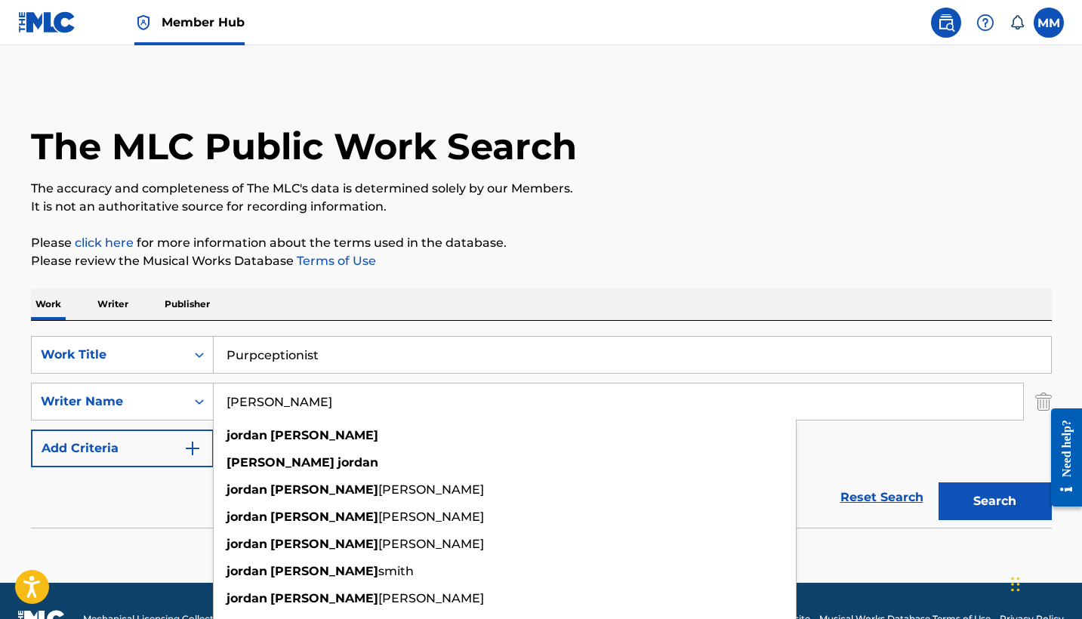
type input "[PERSON_NAME]"
click at [994, 501] on button "Search" at bounding box center [994, 501] width 113 height 38
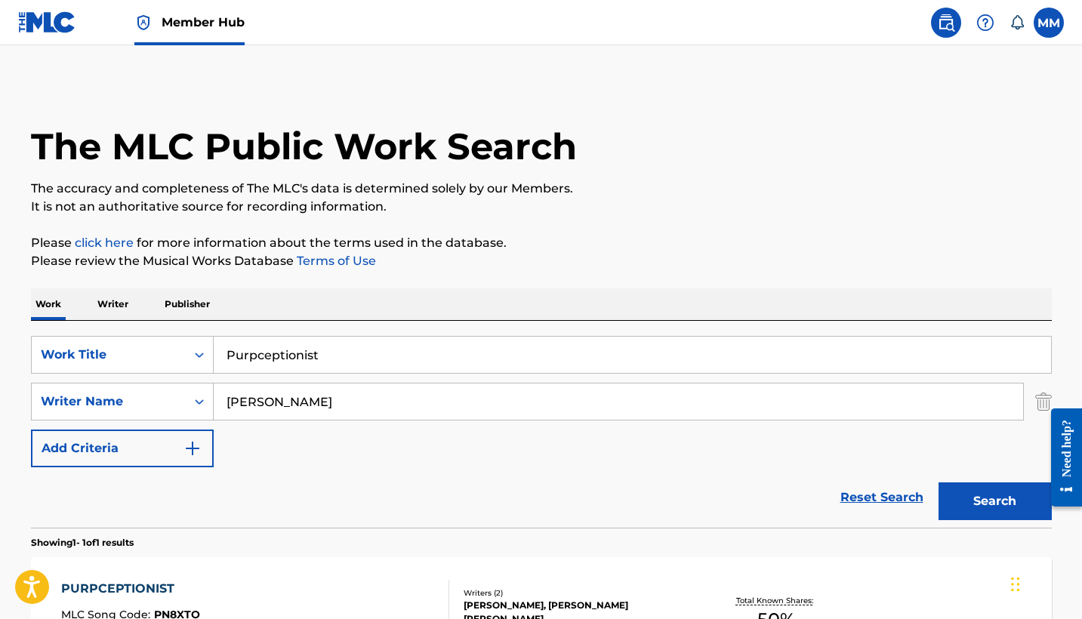
scroll to position [143, 0]
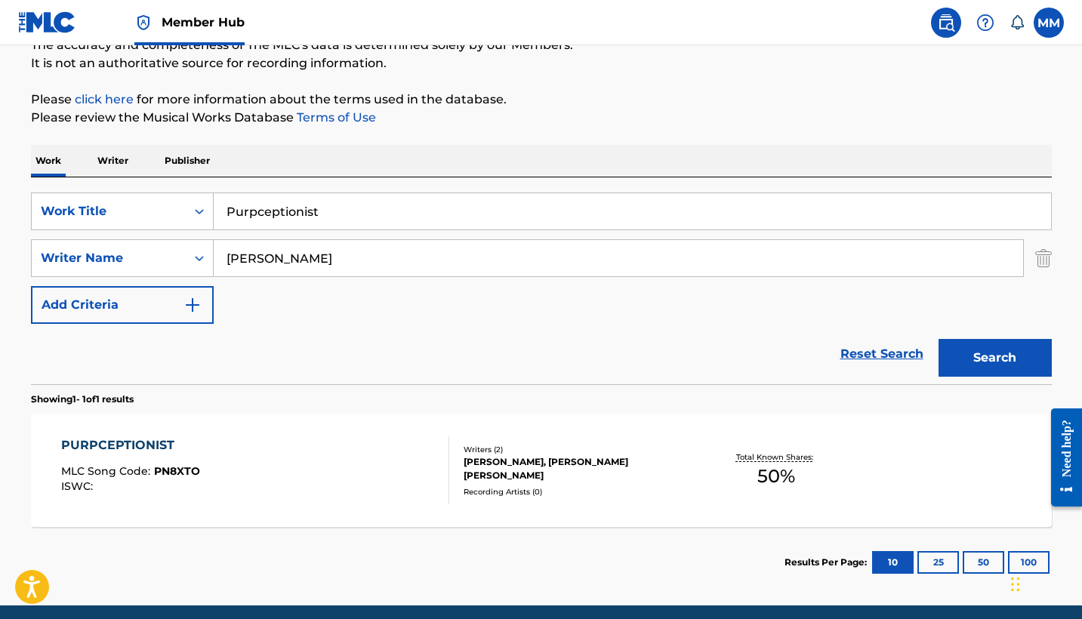
click at [352, 494] on div "PURPCEPTIONIST MLC Song Code : PN8XTO ISWC :" at bounding box center [255, 470] width 388 height 68
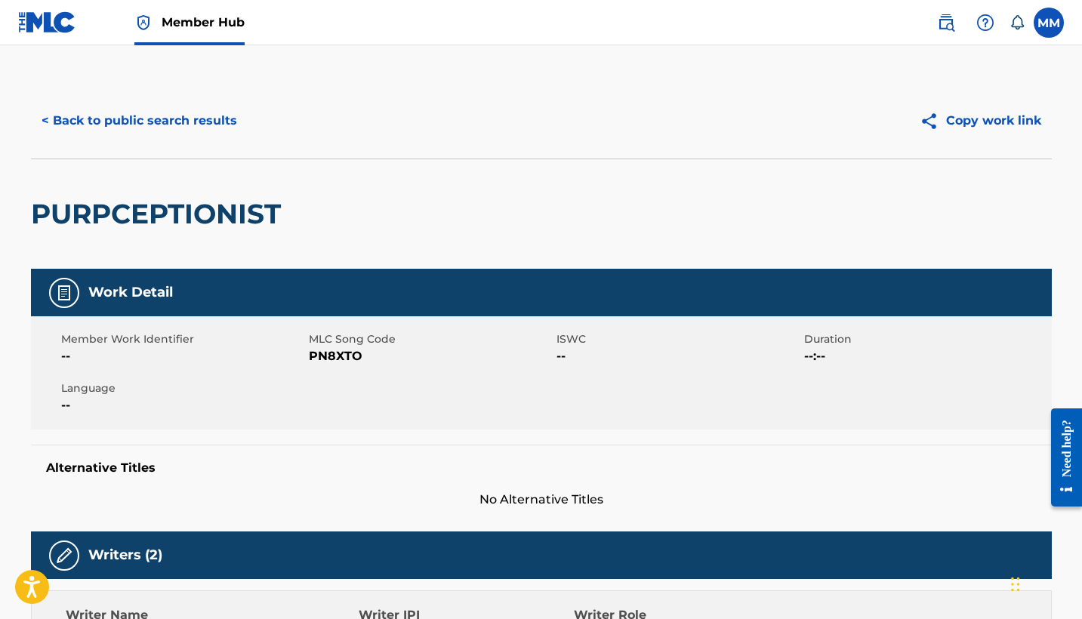
click at [175, 212] on h2 "PURPCEPTIONIST" at bounding box center [159, 214] width 257 height 34
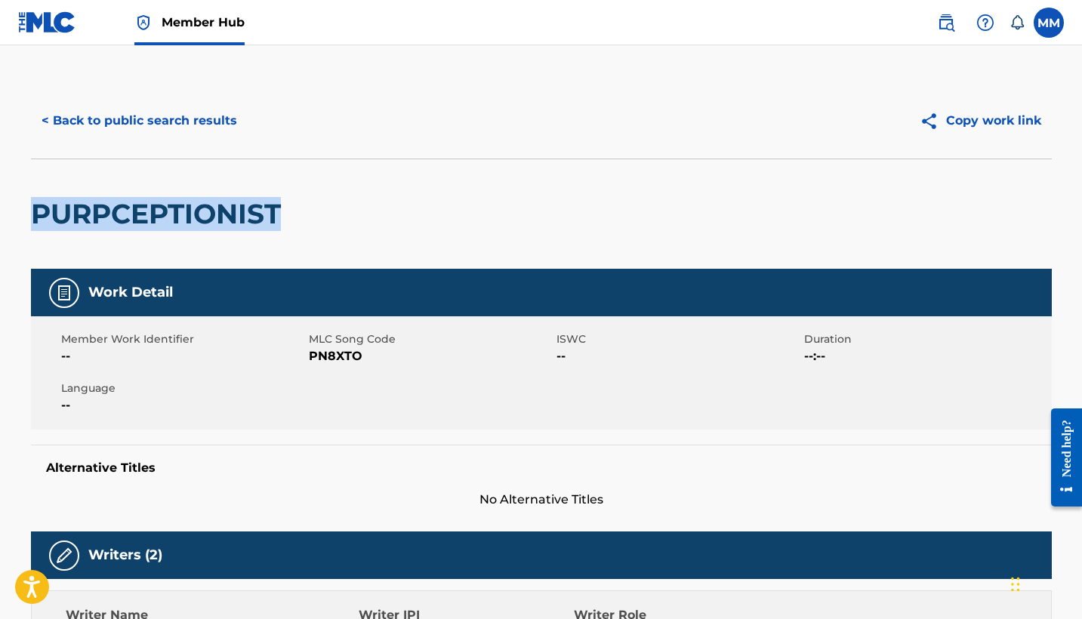
click at [175, 212] on h2 "PURPCEPTIONIST" at bounding box center [159, 214] width 257 height 34
copy h2 "PURPCEPTIONIST"
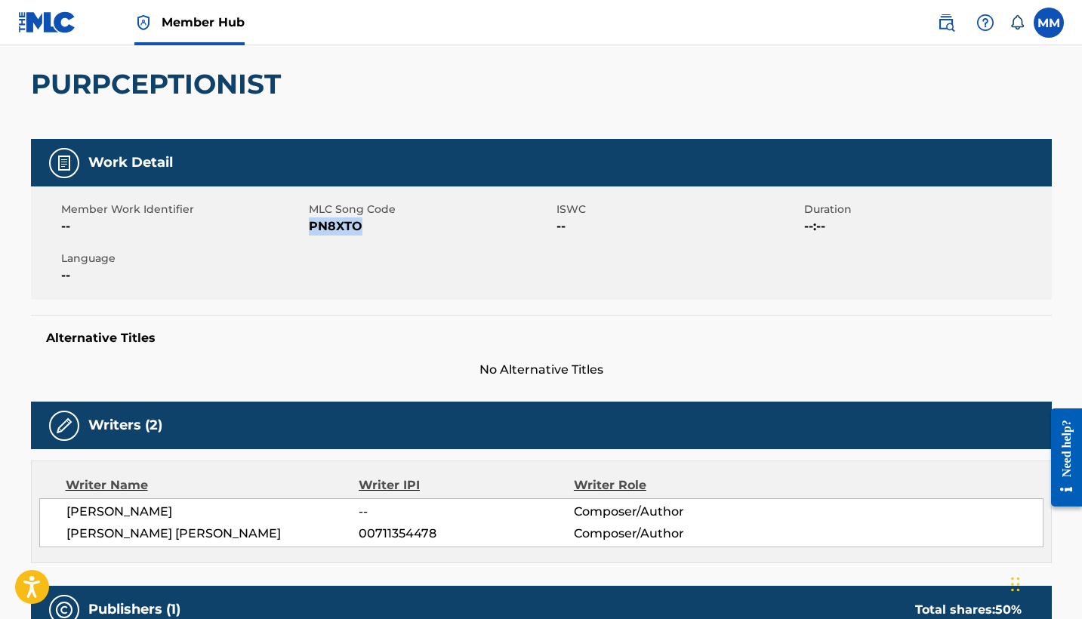
copy span "PN8XTO"
click at [764, 1] on nav "Member Hub MM MM Mauro Miller copyright@pg.pub Notification Preferences Profile…" at bounding box center [541, 22] width 1082 height 45
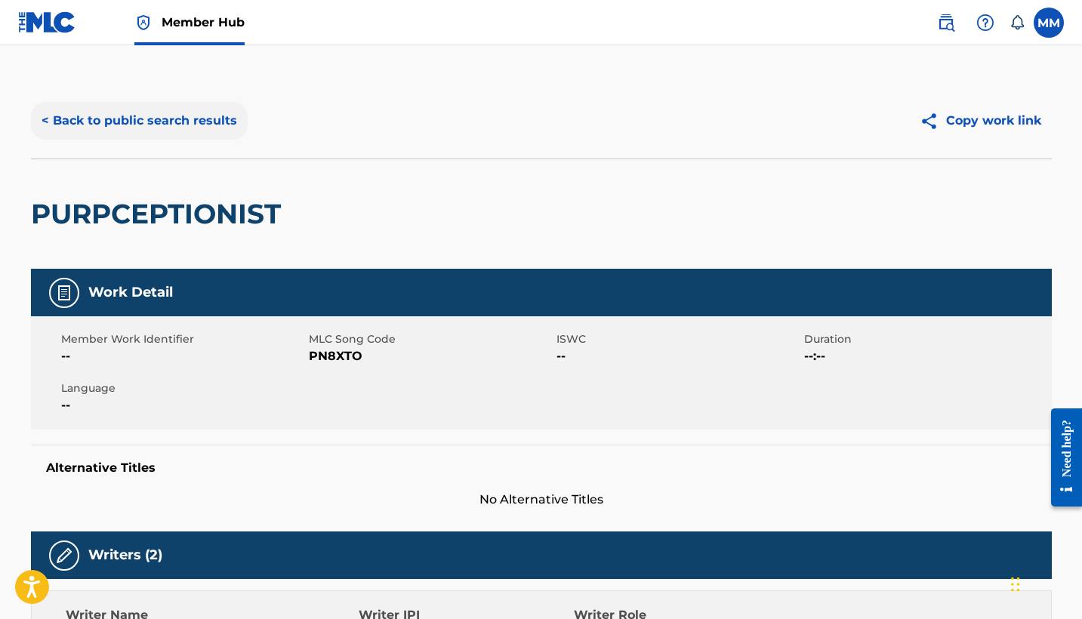
click at [159, 134] on button "< Back to public search results" at bounding box center [139, 121] width 217 height 38
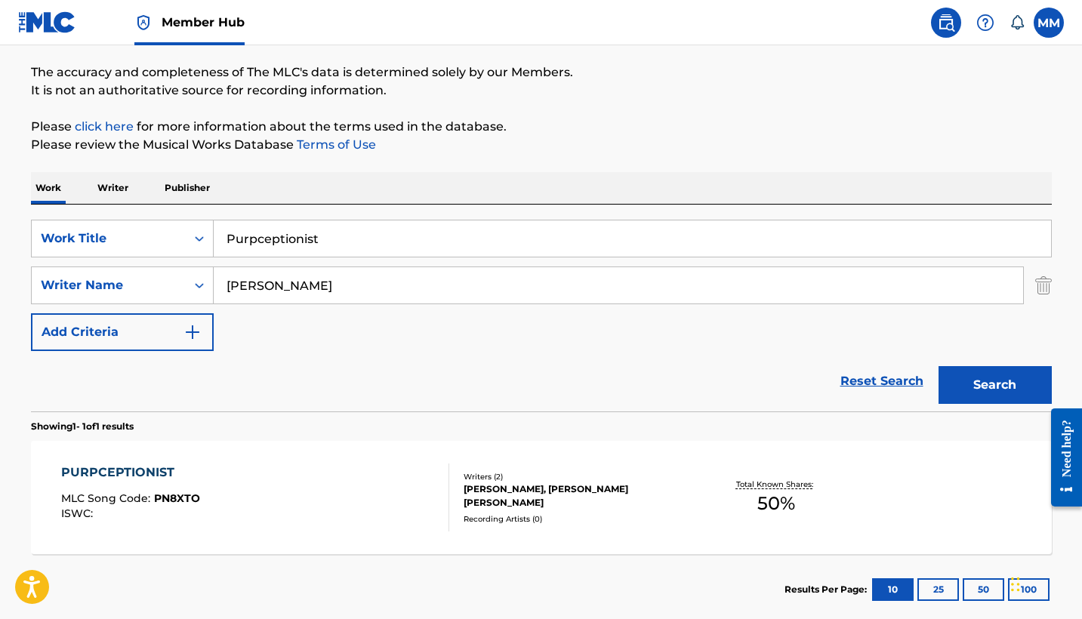
click at [440, 245] on input "Purpceptionist" at bounding box center [632, 238] width 837 height 36
paste input "Technology"
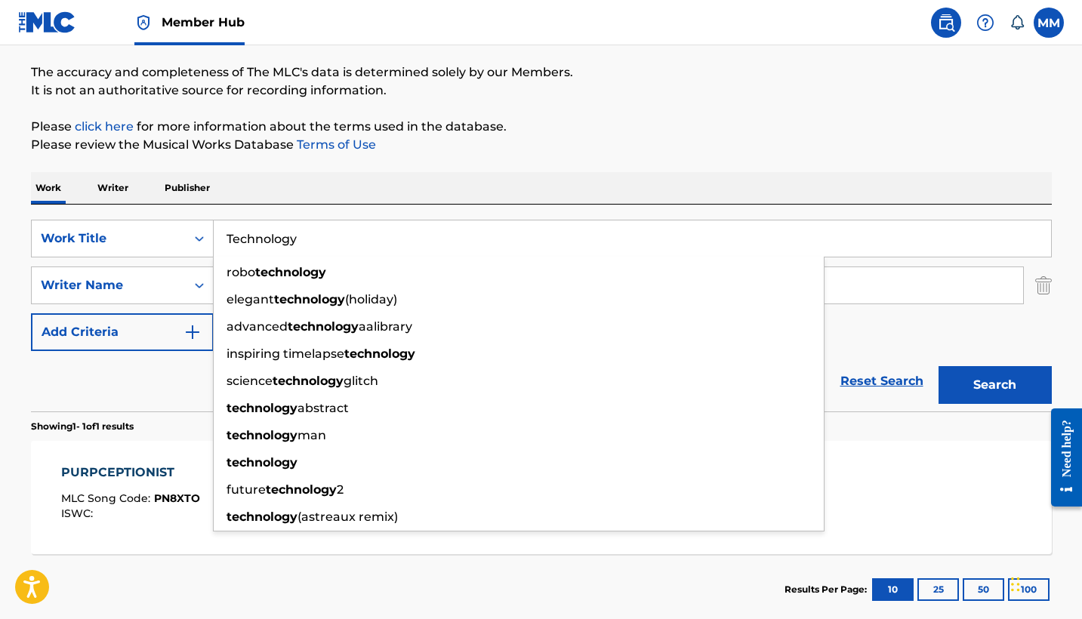
type input "Technology"
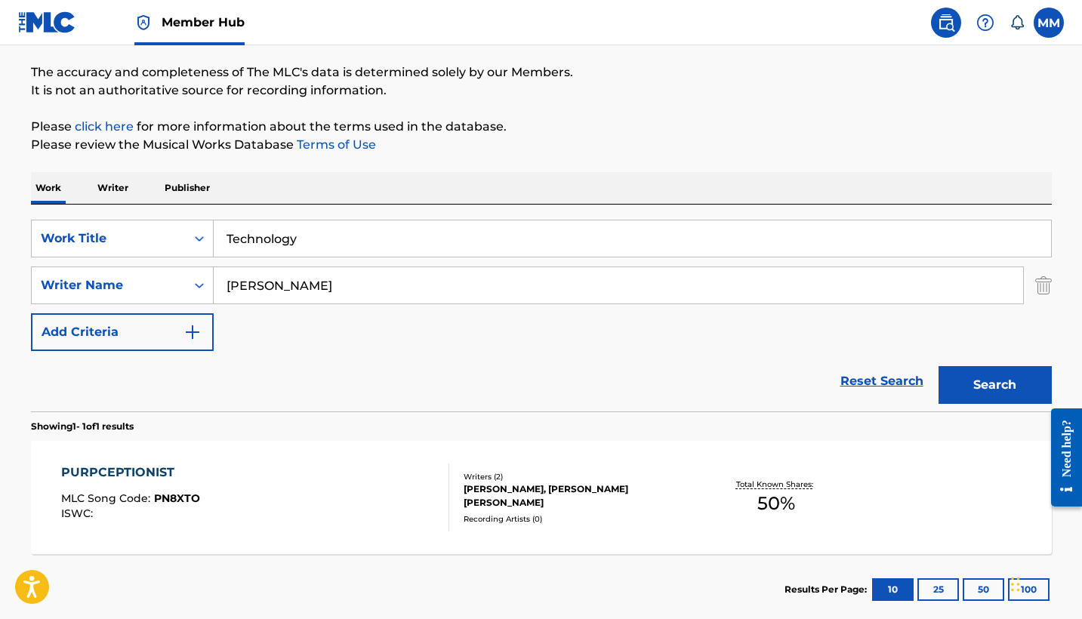
click at [611, 162] on div "The MLC Public Work Search The accuracy and completeness of The MLC's data is d…" at bounding box center [541, 296] width 1057 height 658
click at [960, 395] on button "Search" at bounding box center [994, 385] width 113 height 38
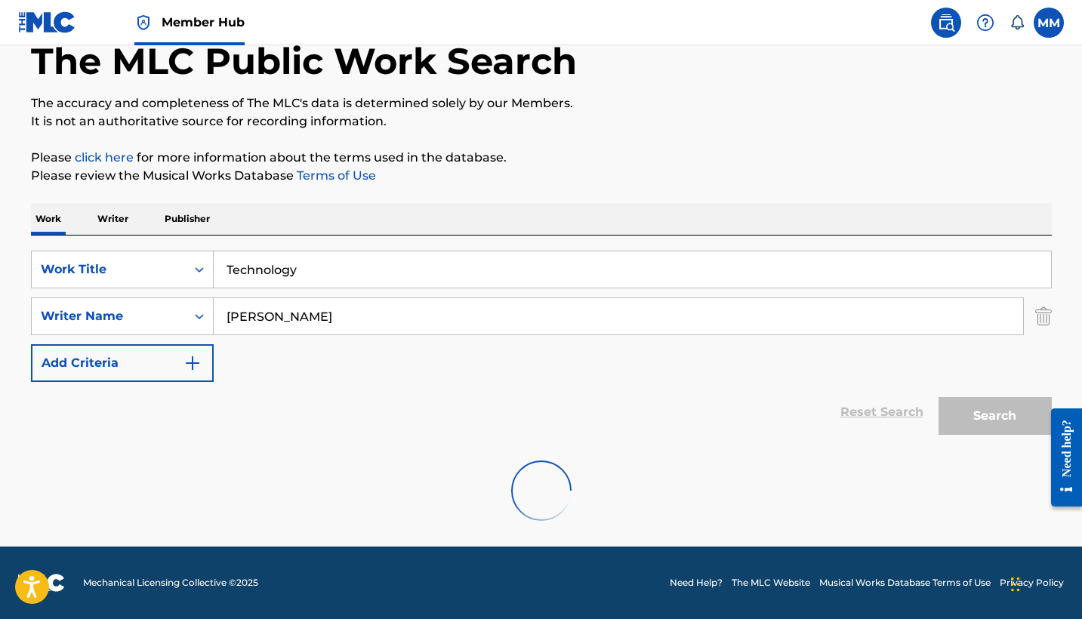
scroll to position [85, 0]
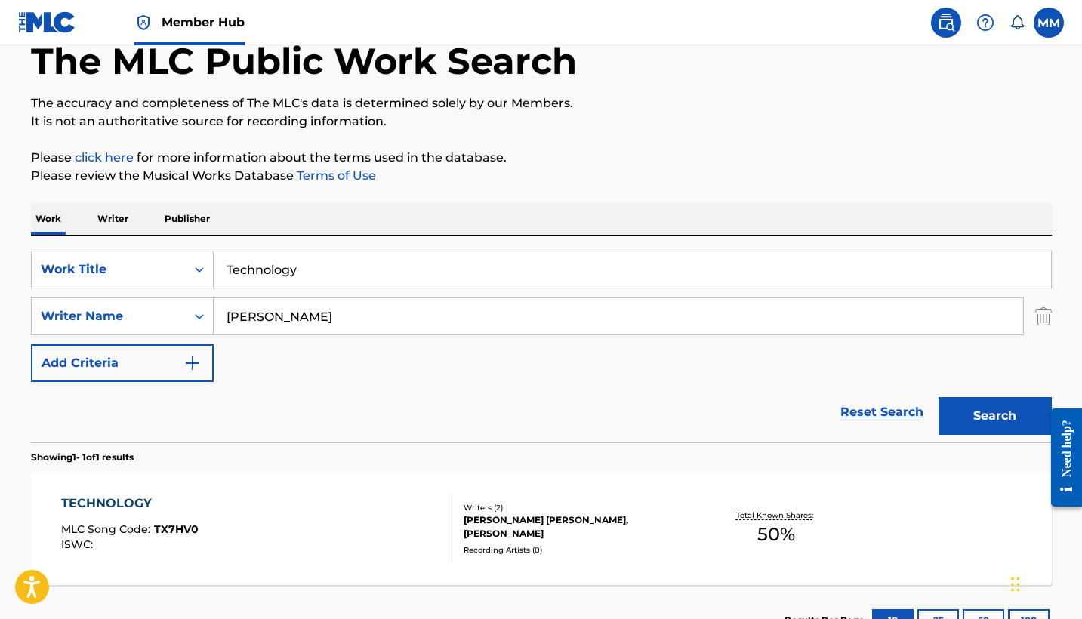
click at [510, 548] on div "Recording Artists ( 0 )" at bounding box center [577, 549] width 228 height 11
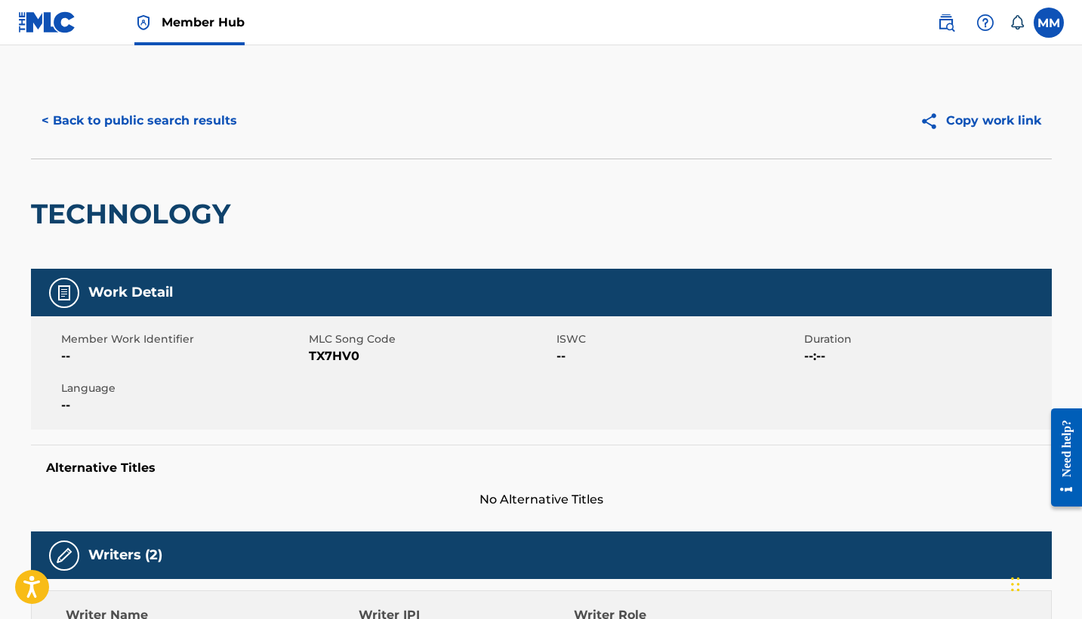
click at [156, 211] on h2 "TECHNOLOGY" at bounding box center [134, 214] width 207 height 34
copy h2 "TECHNOLOGY"
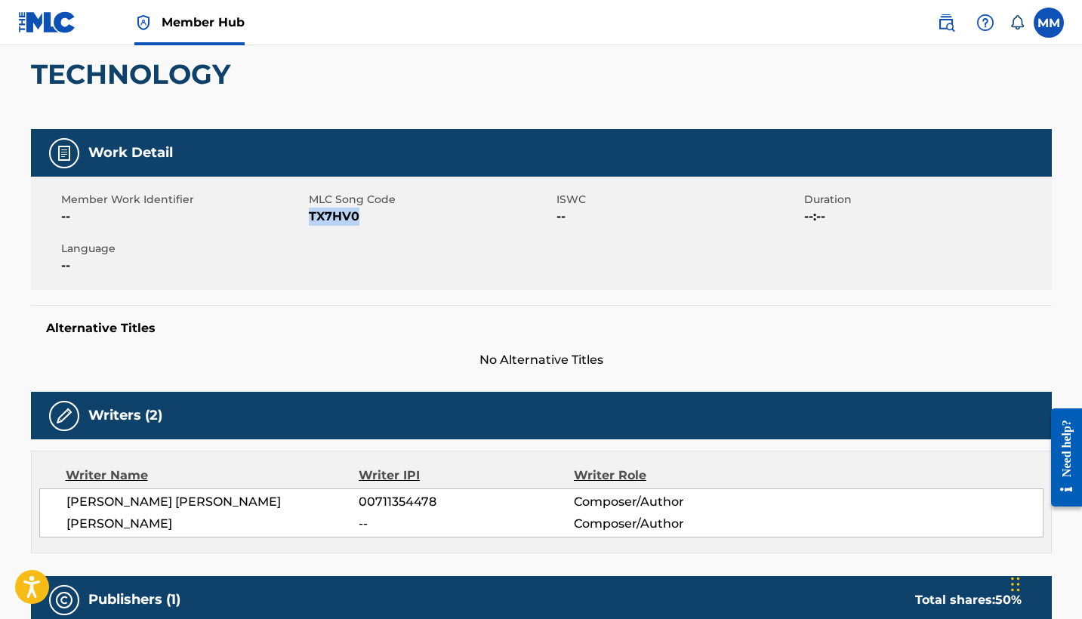
copy span "TX7HV0"
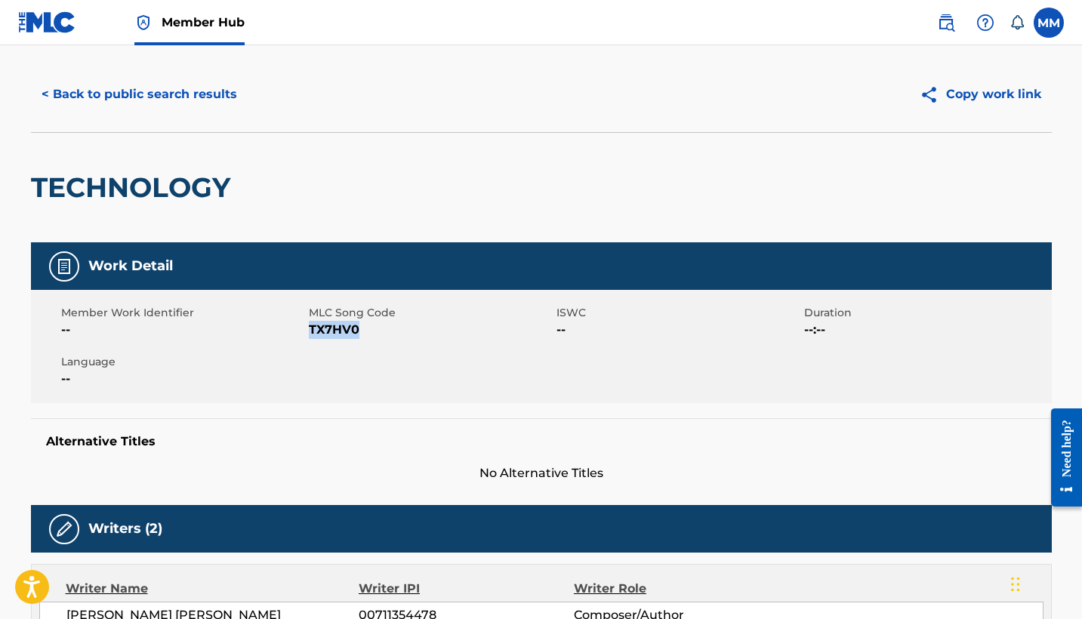
scroll to position [0, 0]
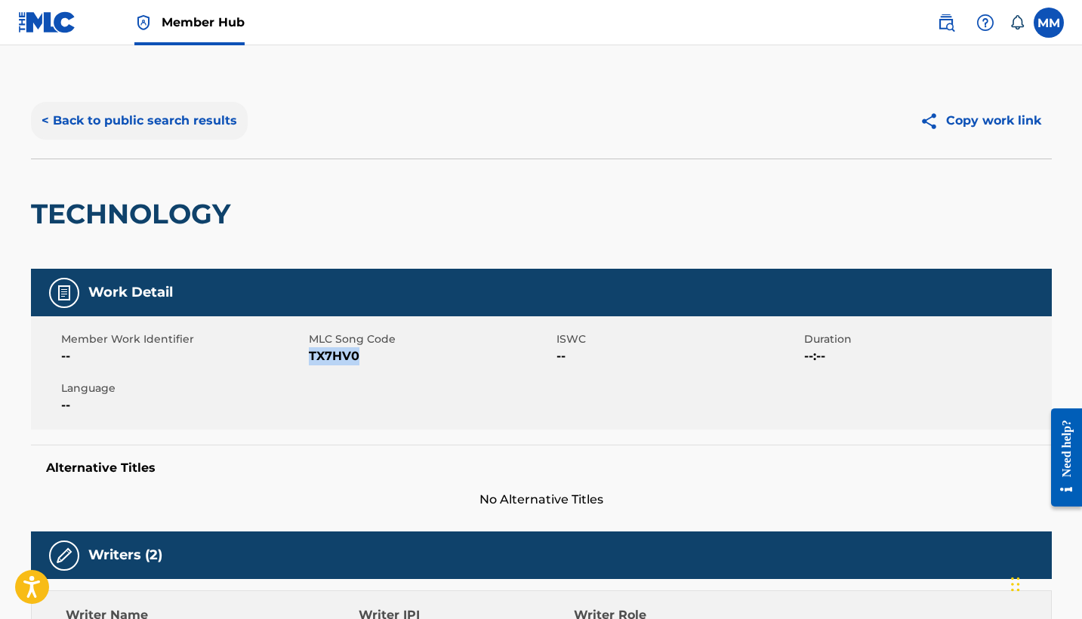
click at [161, 131] on button "< Back to public search results" at bounding box center [139, 121] width 217 height 38
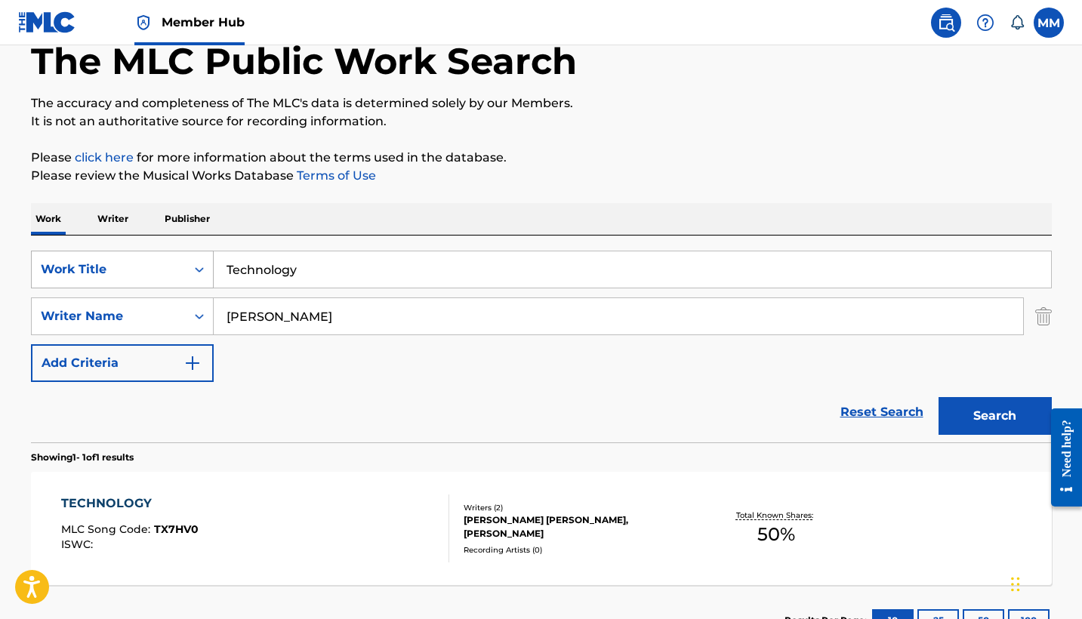
click at [315, 267] on input "Technology" at bounding box center [632, 269] width 837 height 36
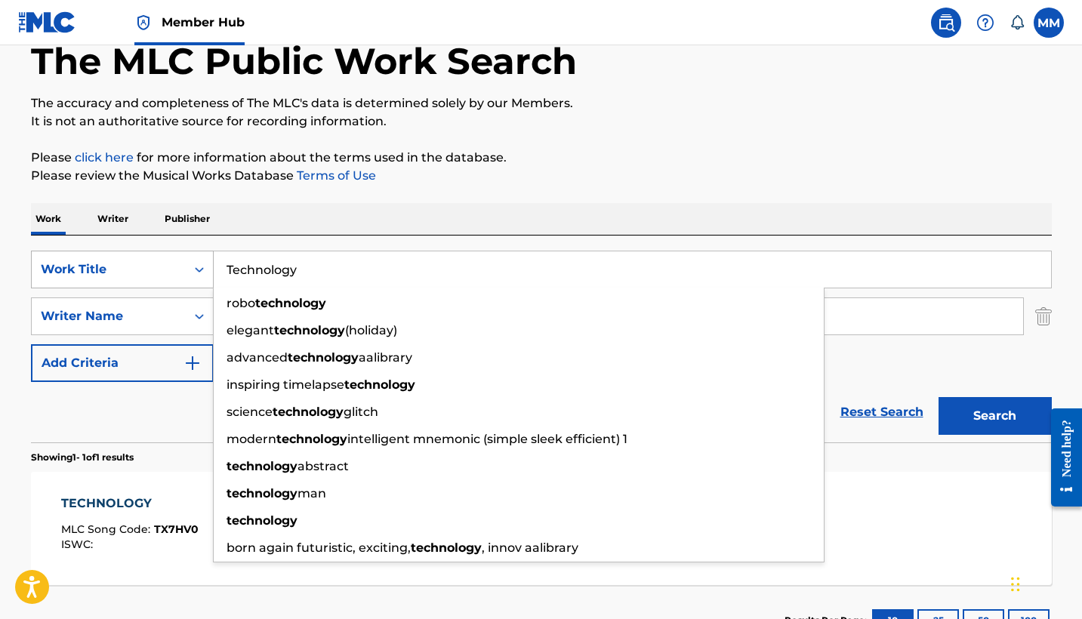
paste input "Even Tho"
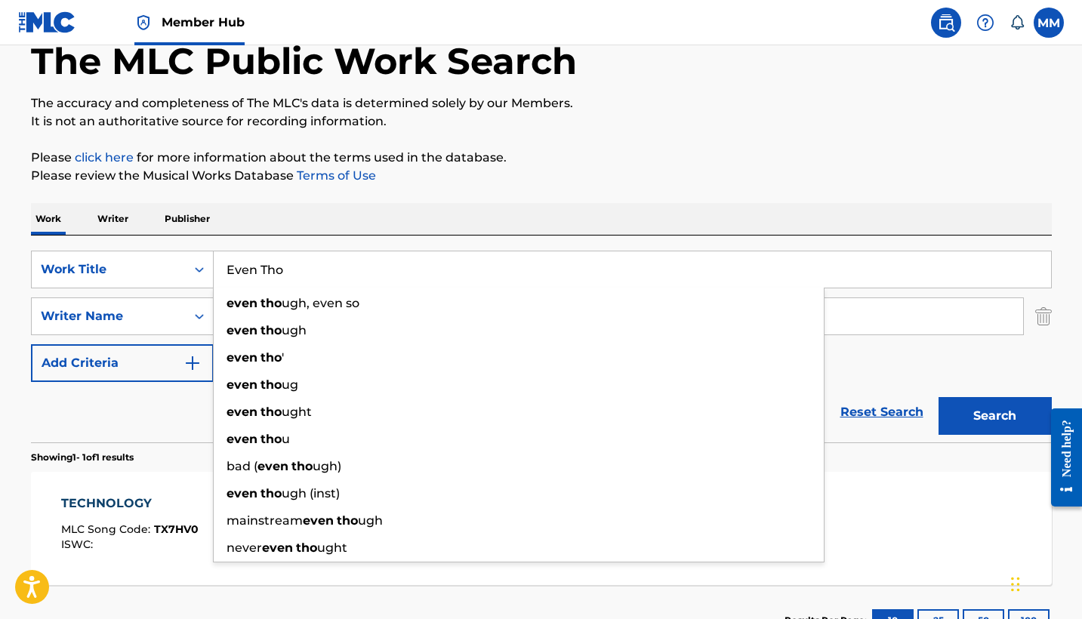
type input "Even Tho"
click at [420, 214] on div "Work Writer Publisher" at bounding box center [541, 219] width 1021 height 32
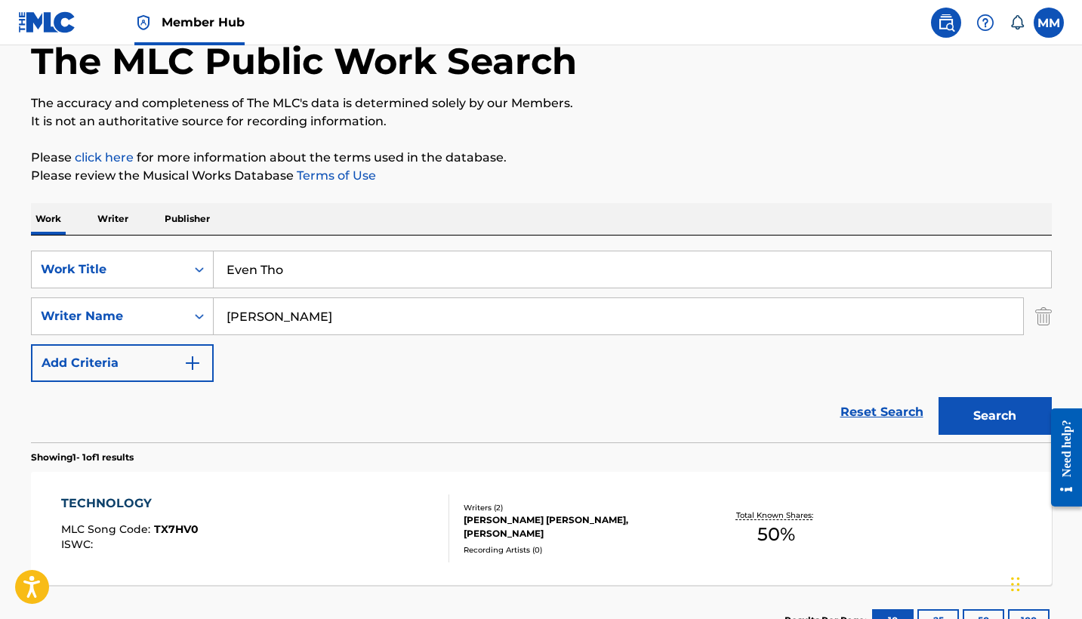
click at [683, 393] on div "Reset Search Search" at bounding box center [541, 412] width 1021 height 60
click at [992, 408] on button "Search" at bounding box center [994, 416] width 113 height 38
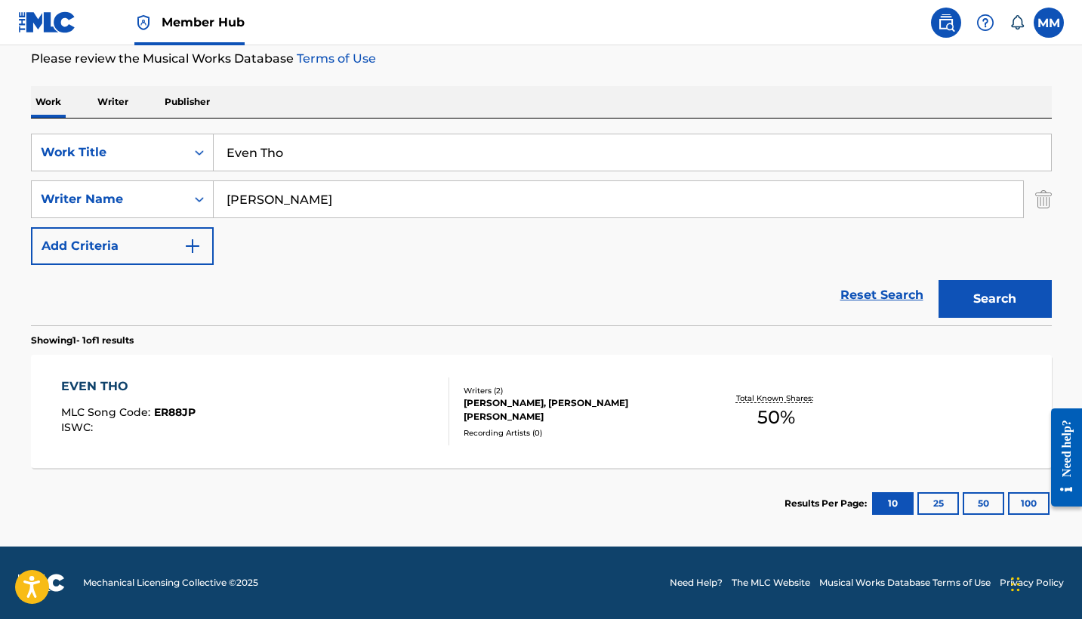
click at [397, 399] on div "EVEN THO MLC Song Code : ER88JP ISWC :" at bounding box center [255, 411] width 388 height 68
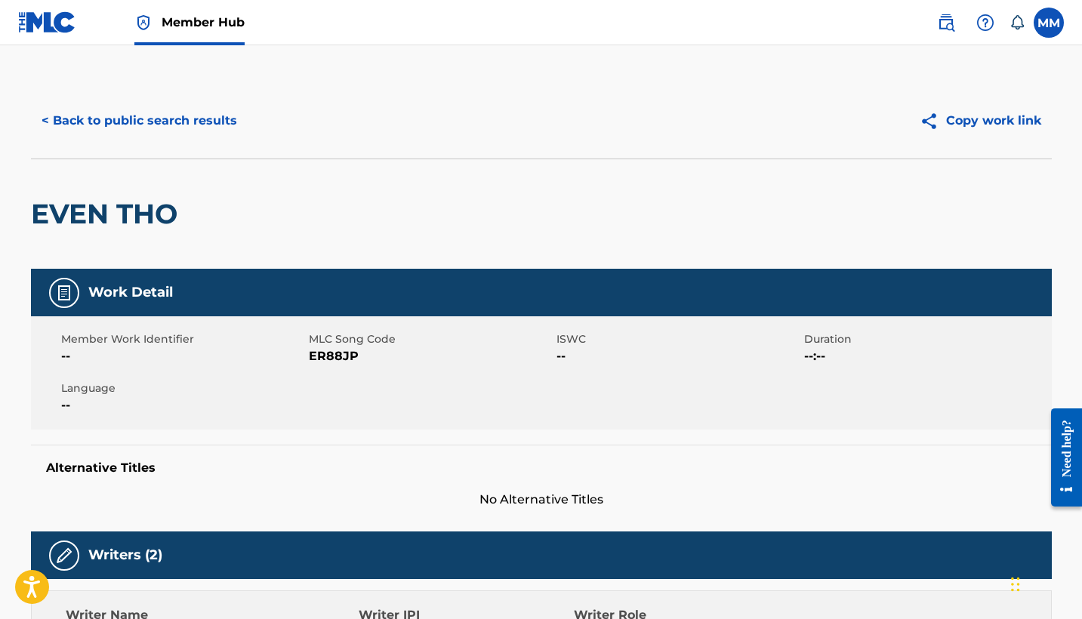
click at [63, 214] on h2 "EVEN THO" at bounding box center [108, 214] width 154 height 34
copy div "EVEN THO"
copy span "ER88JP"
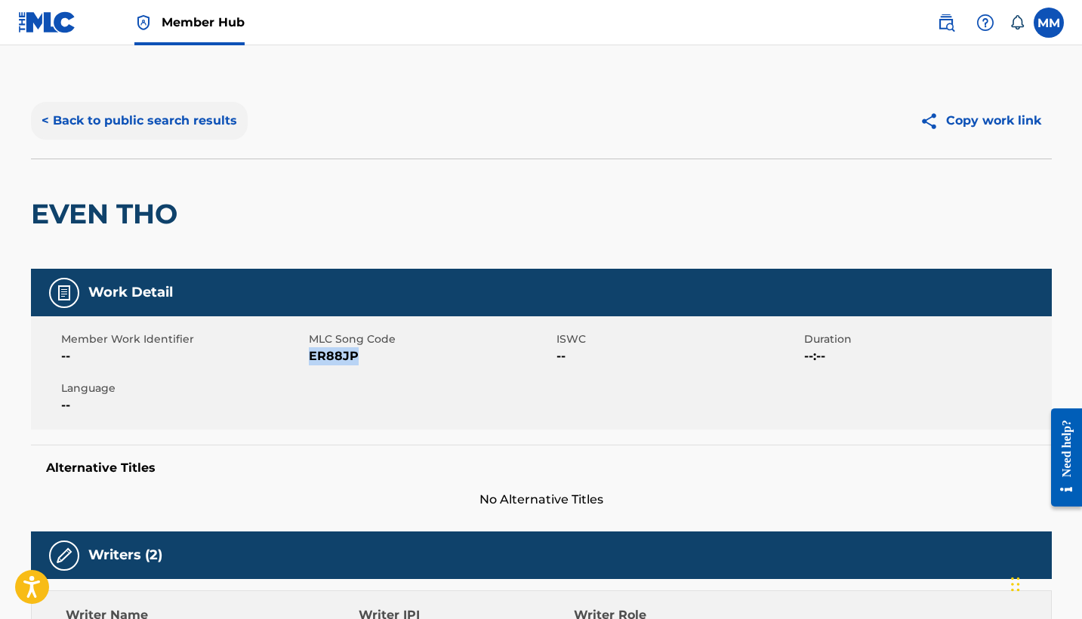
click at [147, 109] on button "< Back to public search results" at bounding box center [139, 121] width 217 height 38
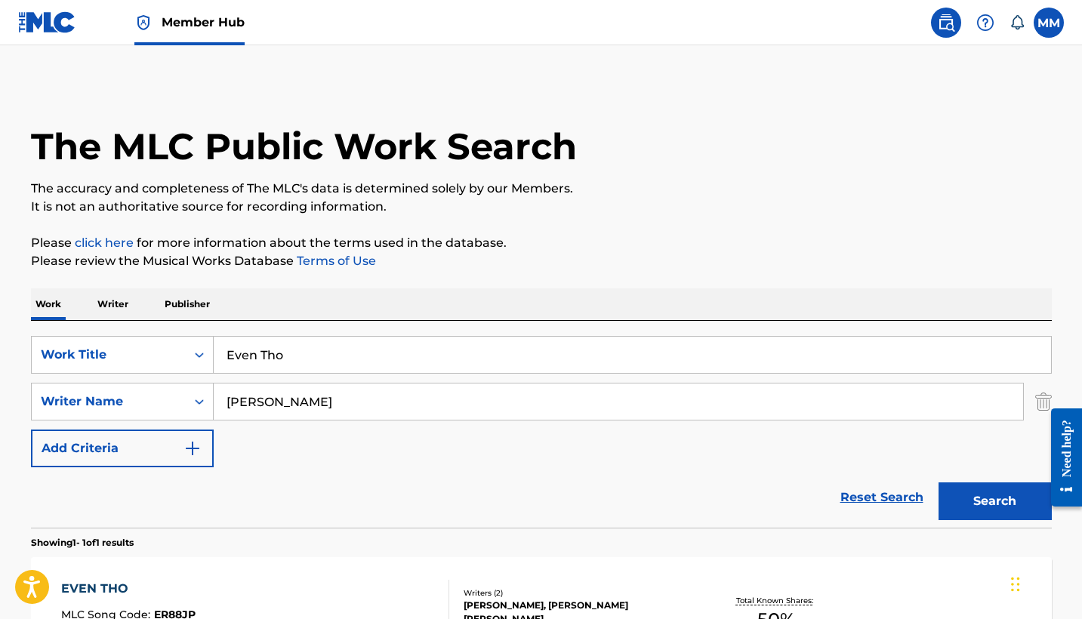
scroll to position [116, 0]
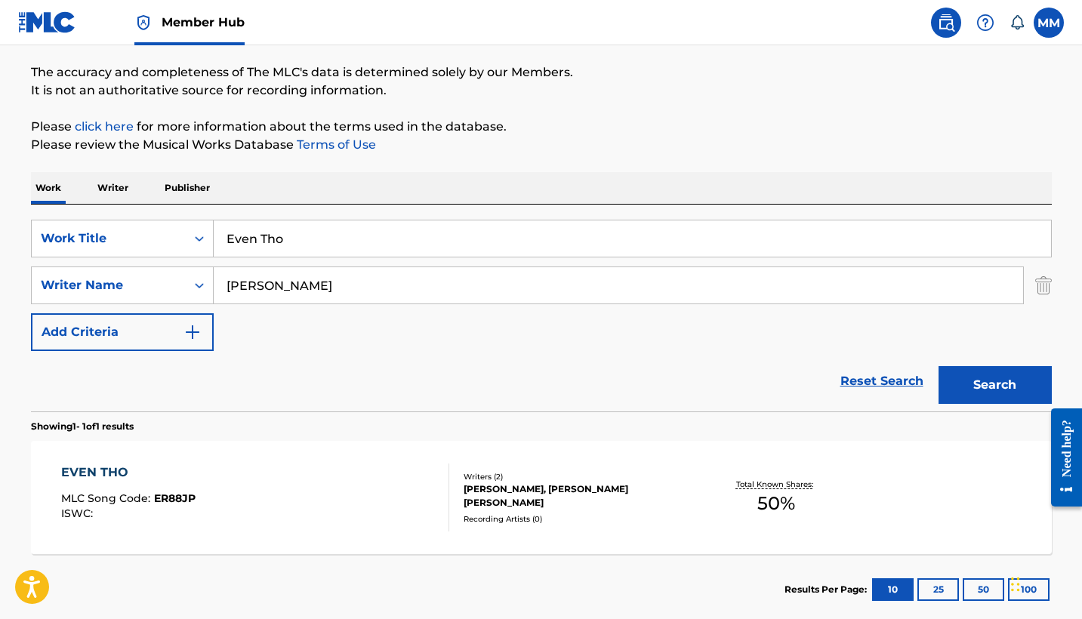
click at [547, 239] on input "Even Tho" at bounding box center [632, 238] width 837 height 36
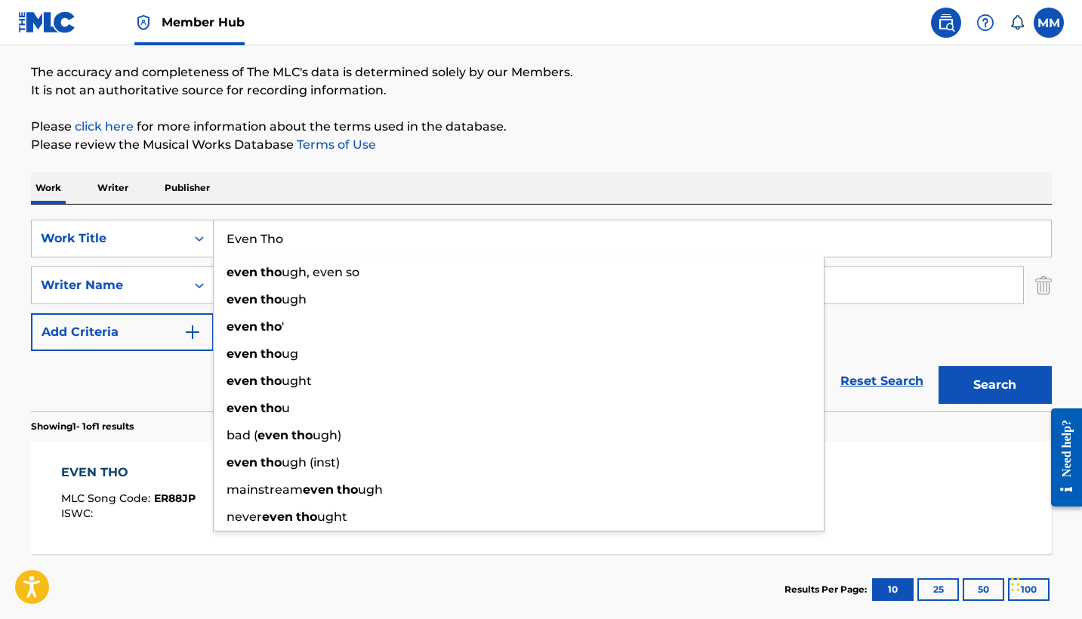
click at [547, 239] on input "Even Tho" at bounding box center [632, 238] width 837 height 36
paste input "Judgement"
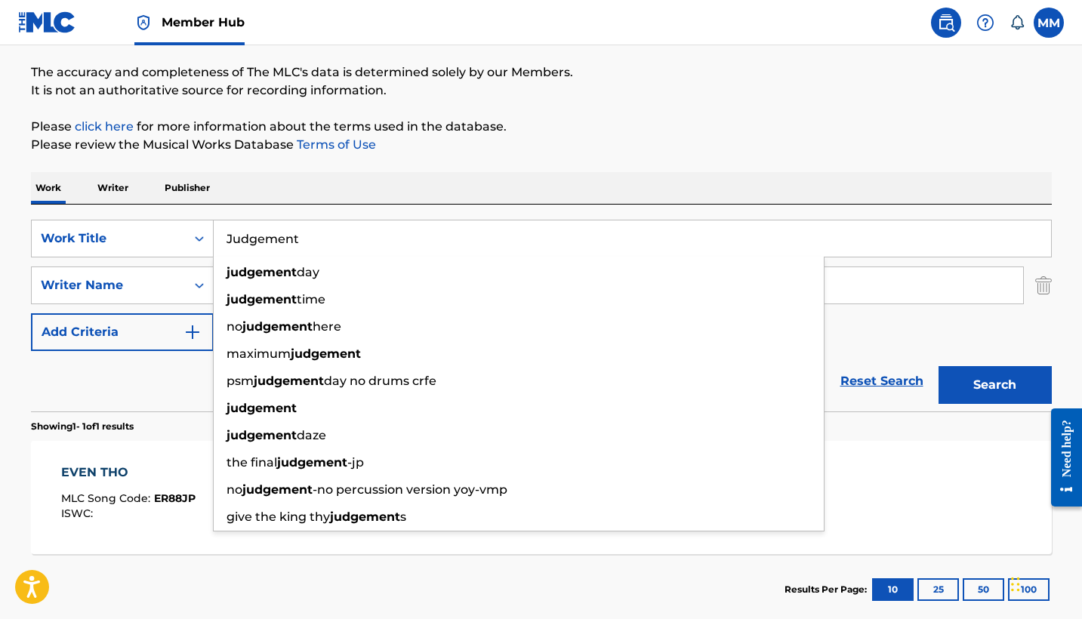
type input "Judgement"
click at [994, 385] on button "Search" at bounding box center [994, 385] width 113 height 38
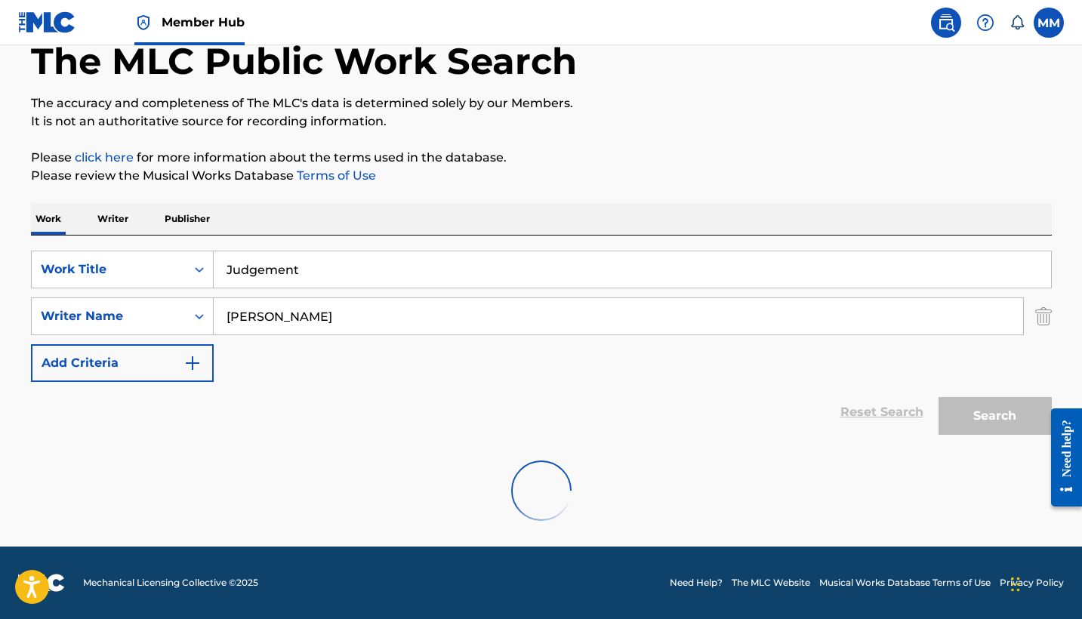
scroll to position [85, 0]
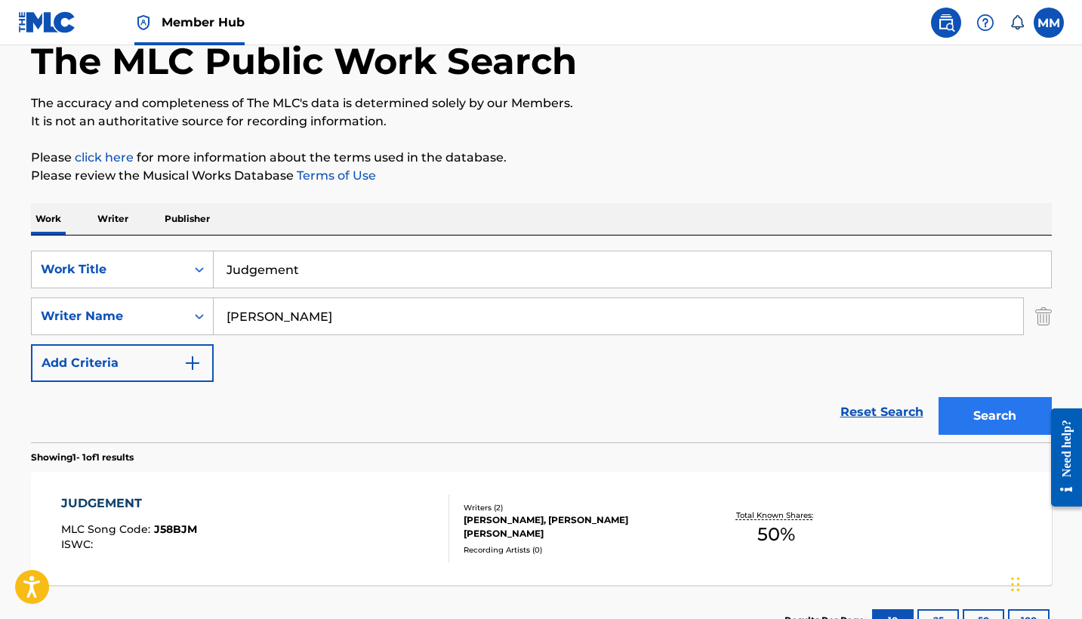
click at [943, 403] on button "Search" at bounding box center [994, 416] width 113 height 38
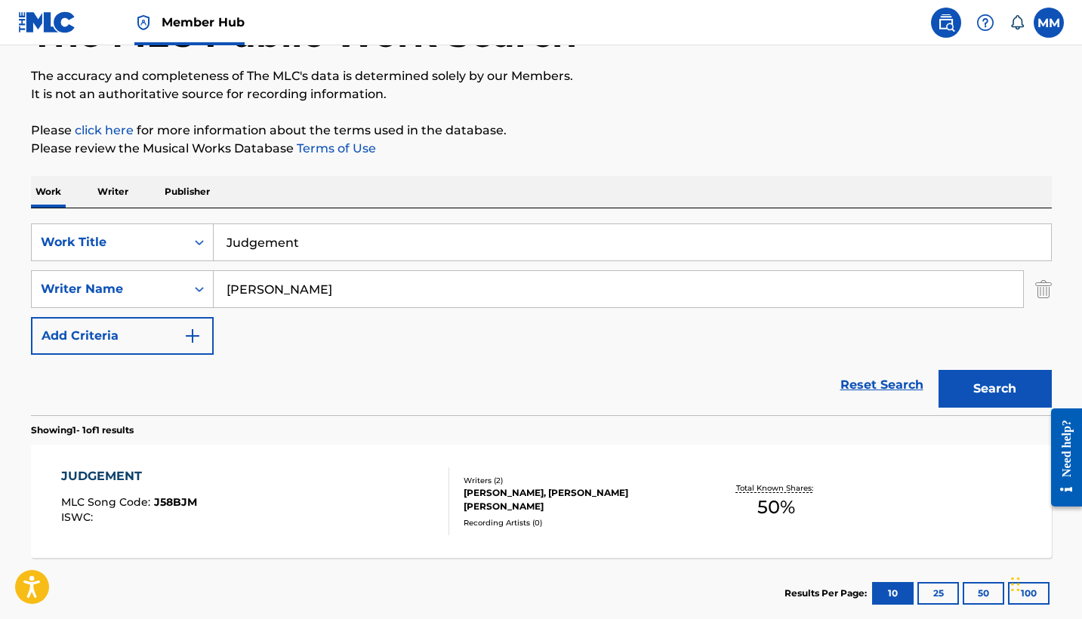
click at [330, 489] on div "JUDGEMENT MLC Song Code : J58BJM ISWC :" at bounding box center [255, 501] width 388 height 68
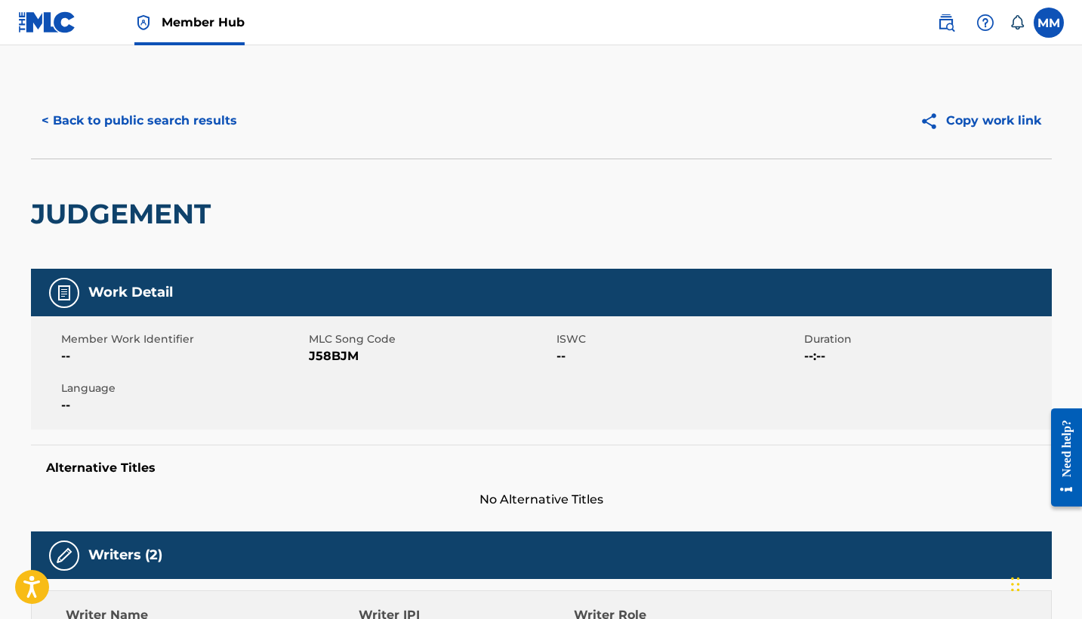
scroll to position [121, 0]
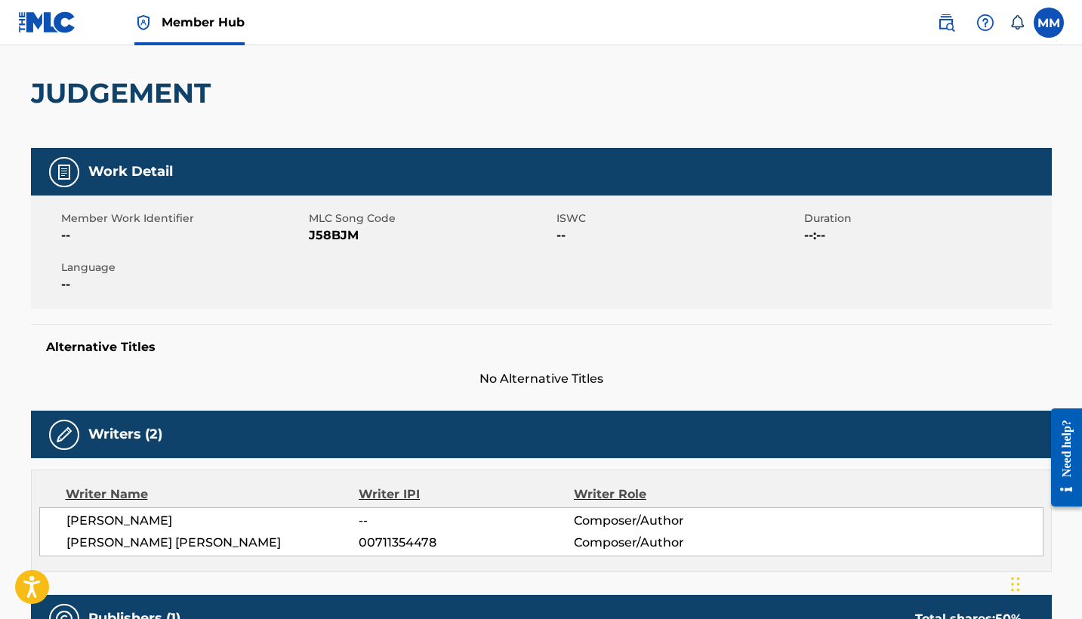
click at [399, 420] on div "Writers (2)" at bounding box center [541, 435] width 1021 height 48
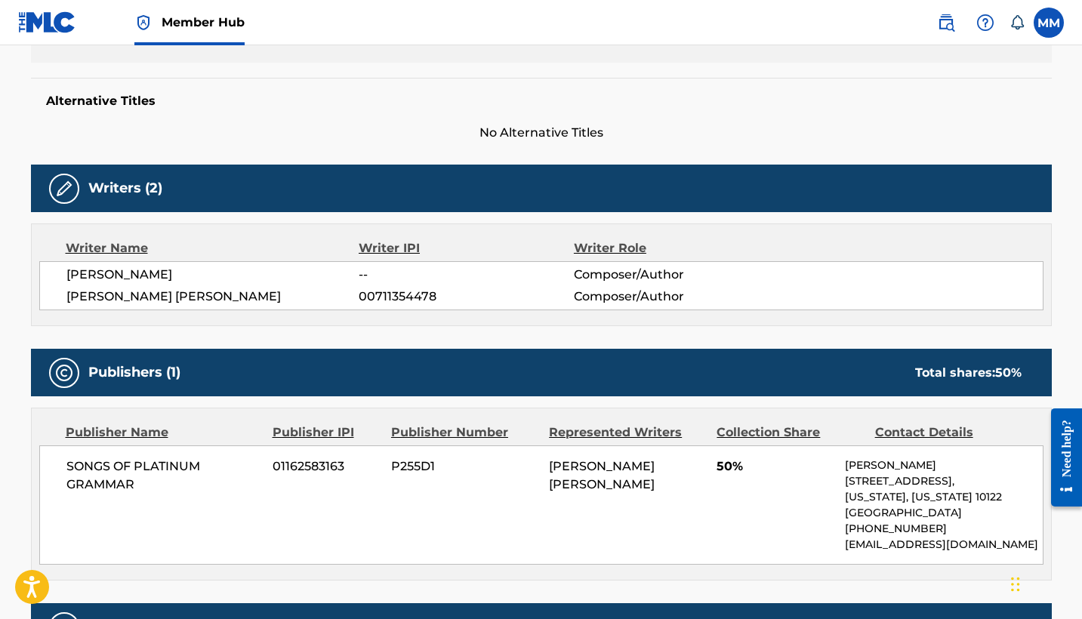
scroll to position [34, 0]
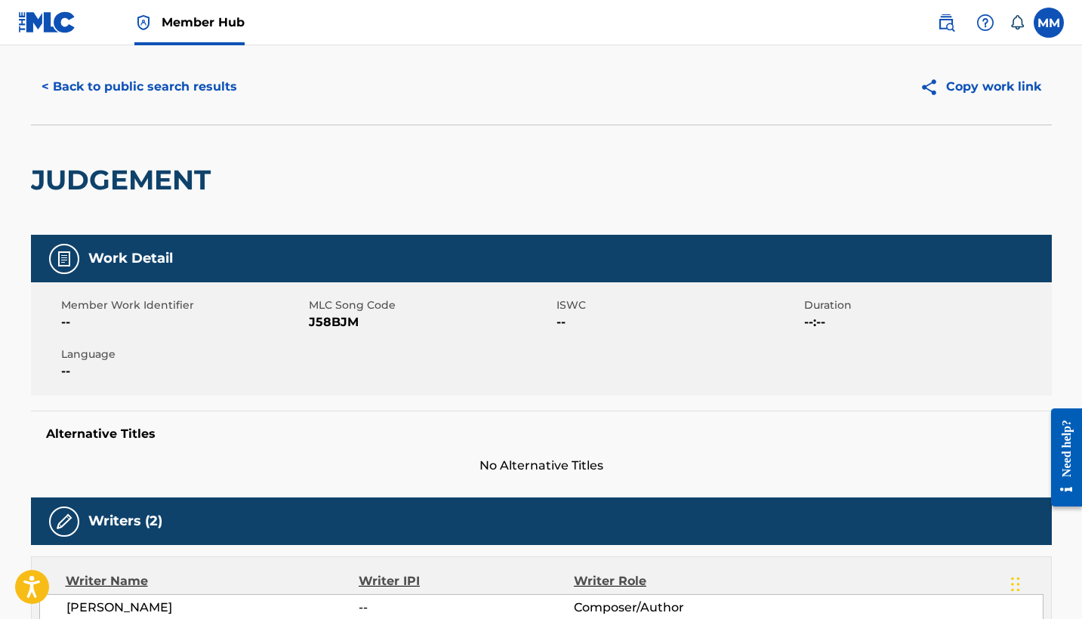
click at [129, 167] on h2 "JUDGEMENT" at bounding box center [124, 180] width 187 height 34
copy h2 "JUDGEMENT"
copy span "J58BJM"
click at [116, 101] on button "< Back to public search results" at bounding box center [139, 87] width 217 height 38
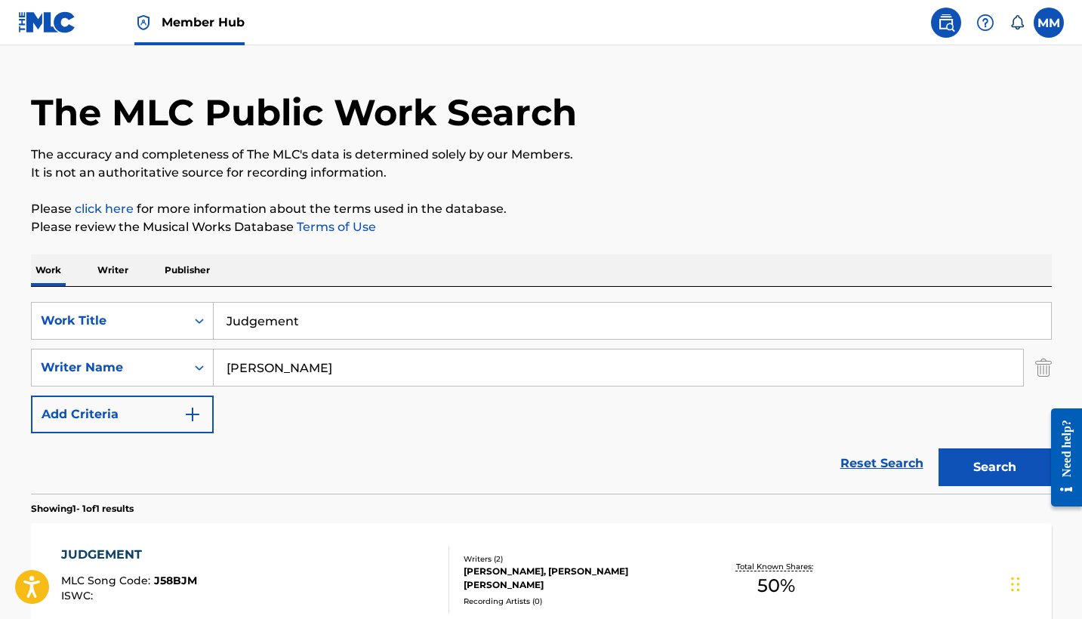
scroll to position [112, 0]
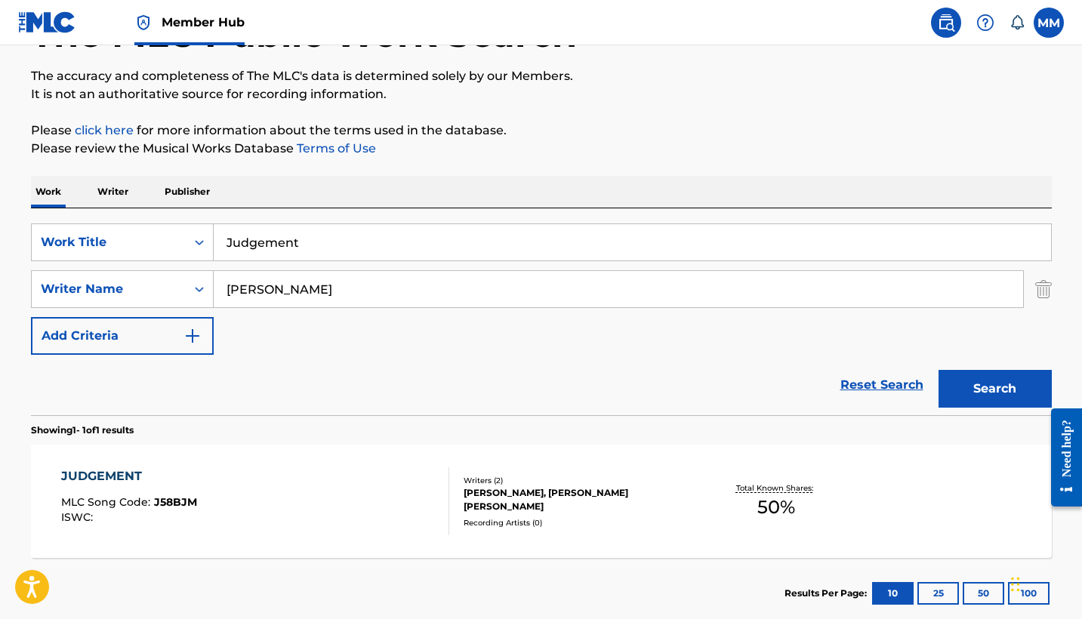
click at [416, 235] on input "Judgement" at bounding box center [632, 242] width 837 height 36
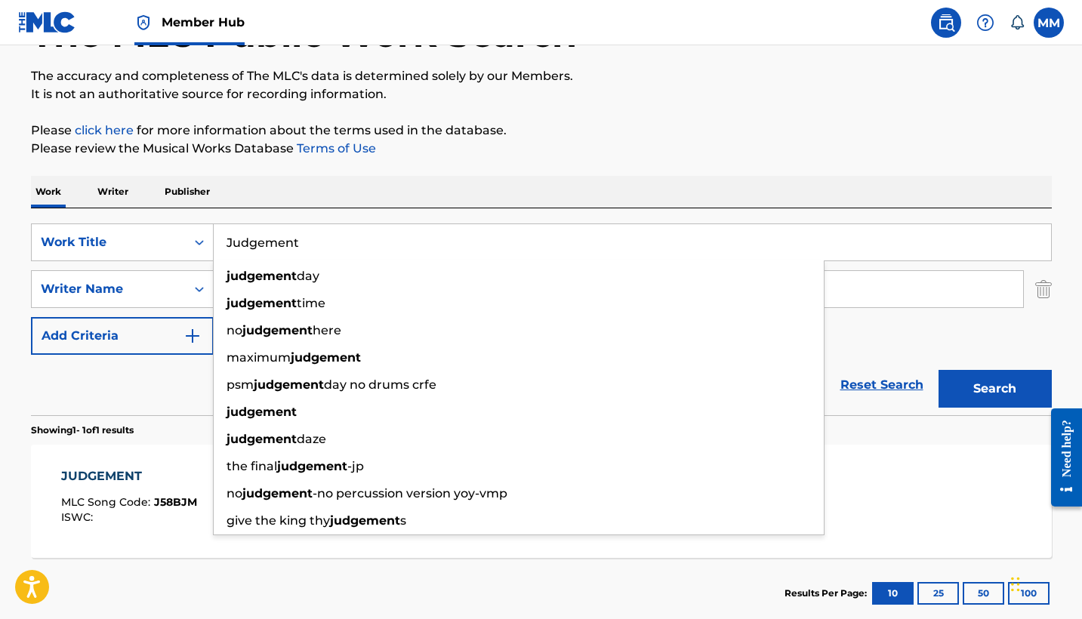
click at [416, 235] on input "Judgement" at bounding box center [632, 242] width 837 height 36
paste input "Slip Away, Outro"
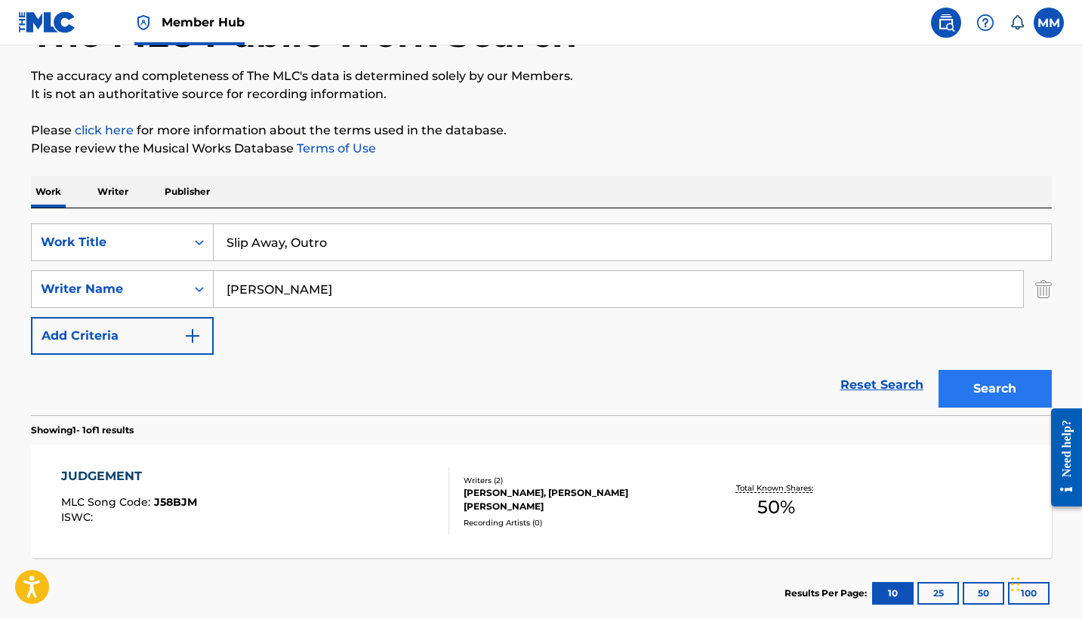
type input "Slip Away, Outro"
click at [987, 389] on button "Search" at bounding box center [994, 389] width 113 height 38
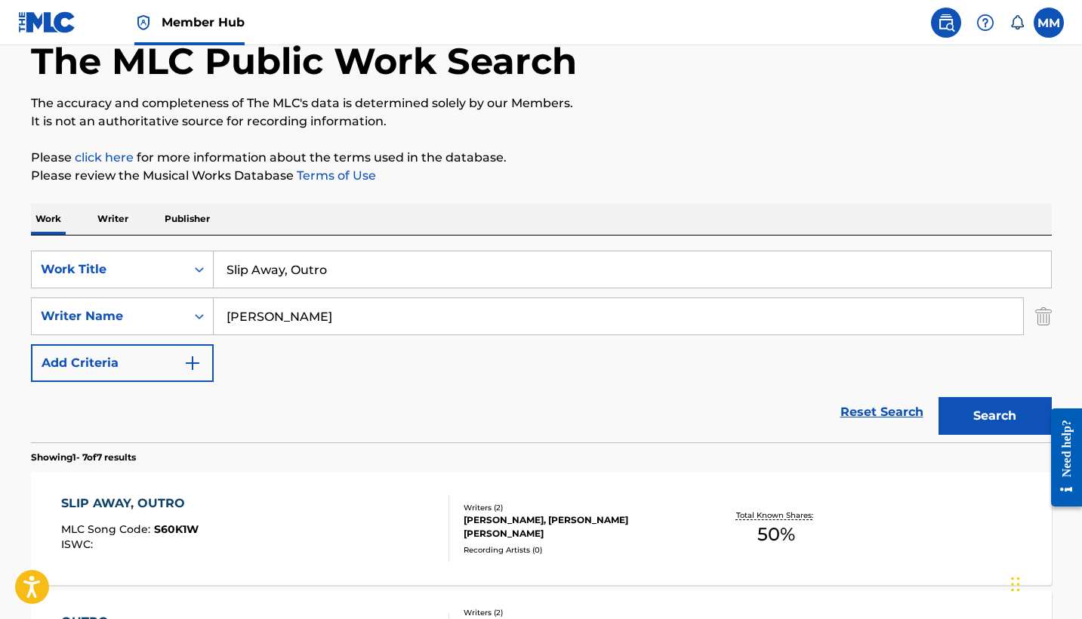
scroll to position [220, 0]
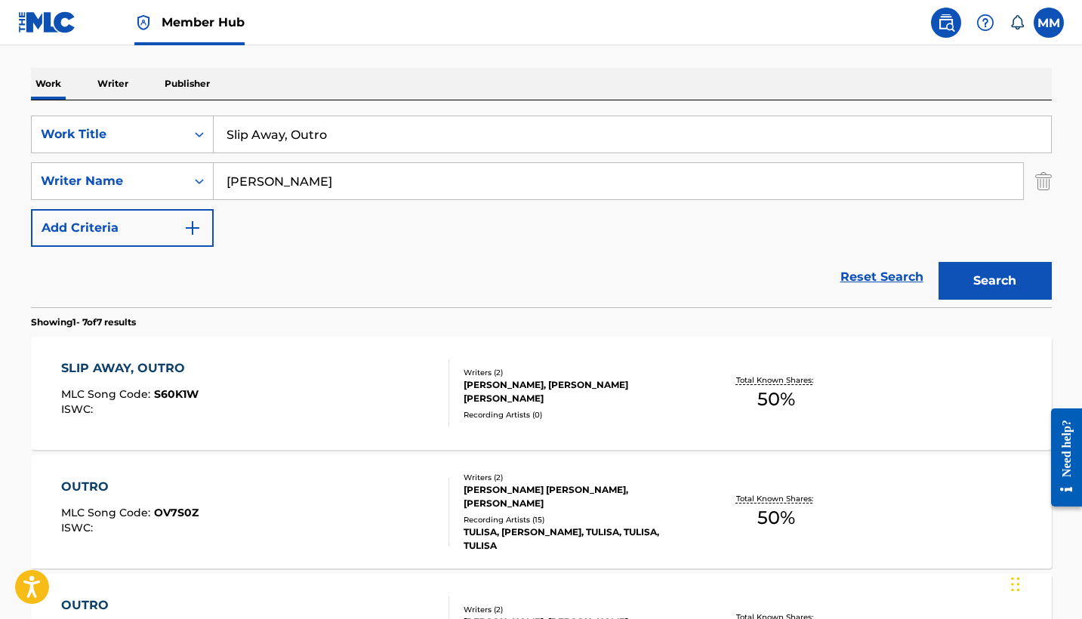
click at [339, 374] on div "SLIP AWAY, OUTRO MLC Song Code : S60K1W ISWC :" at bounding box center [255, 393] width 388 height 68
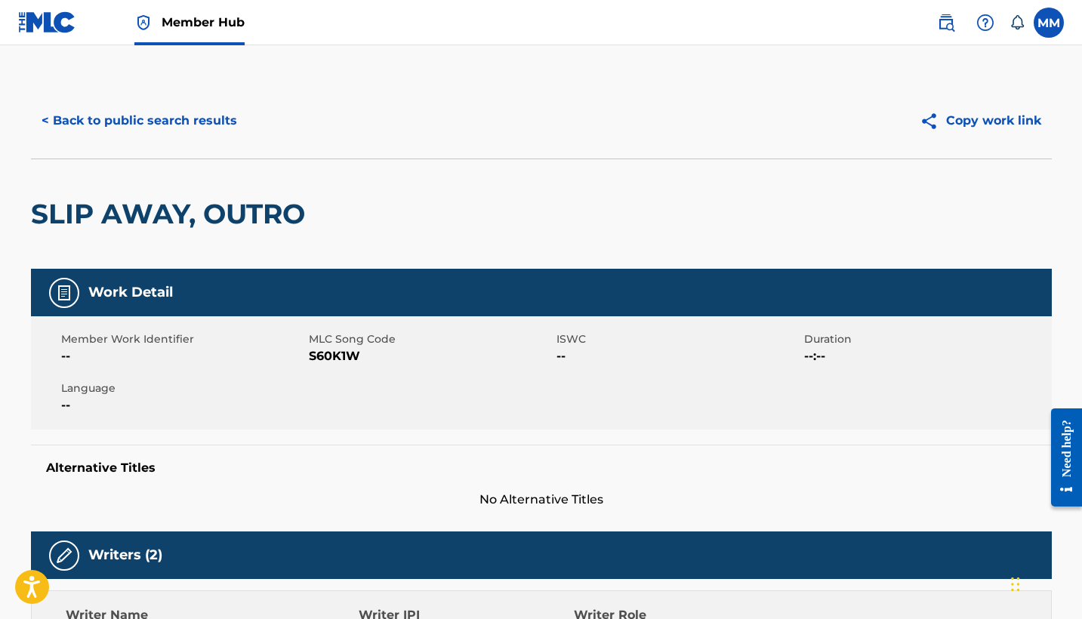
click at [220, 205] on h2 "SLIP AWAY, OUTRO" at bounding box center [172, 214] width 282 height 34
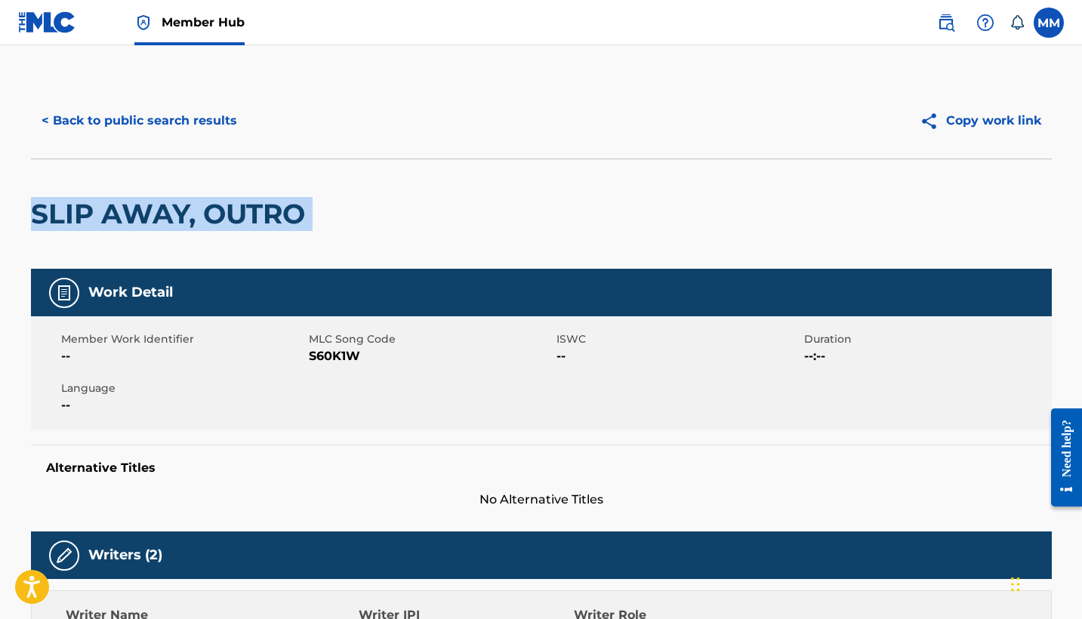
click at [220, 205] on h2 "SLIP AWAY, OUTRO" at bounding box center [172, 214] width 282 height 34
copy div "SLIP AWAY, OUTRO"
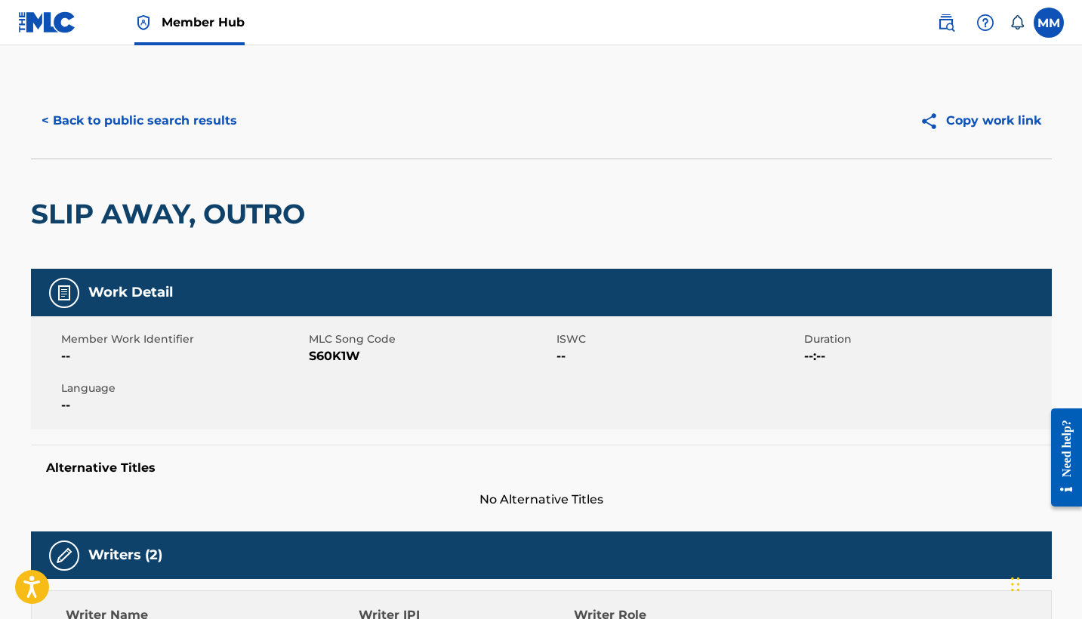
click at [823, 2] on nav "Member Hub MM MM Mauro Miller copyright@pg.pub Notification Preferences Profile…" at bounding box center [541, 22] width 1082 height 45
copy span "S60K1W"
click at [218, 137] on button "< Back to public search results" at bounding box center [139, 121] width 217 height 38
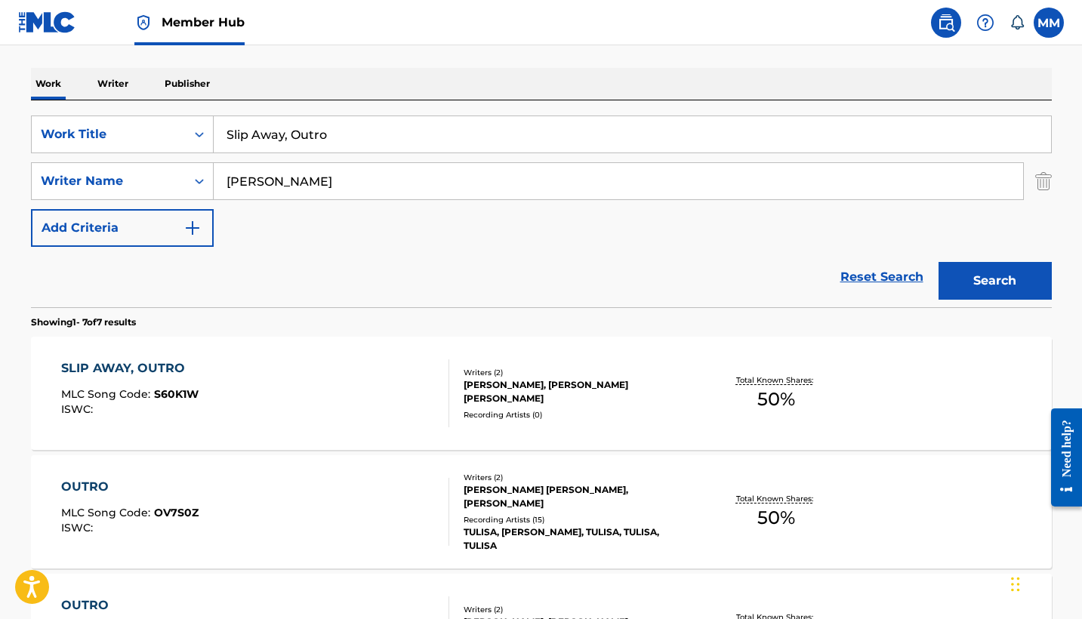
click at [343, 137] on input "Slip Away, Outro" at bounding box center [632, 134] width 837 height 36
paste input "Petty DawL"
type input "Petty DawL"
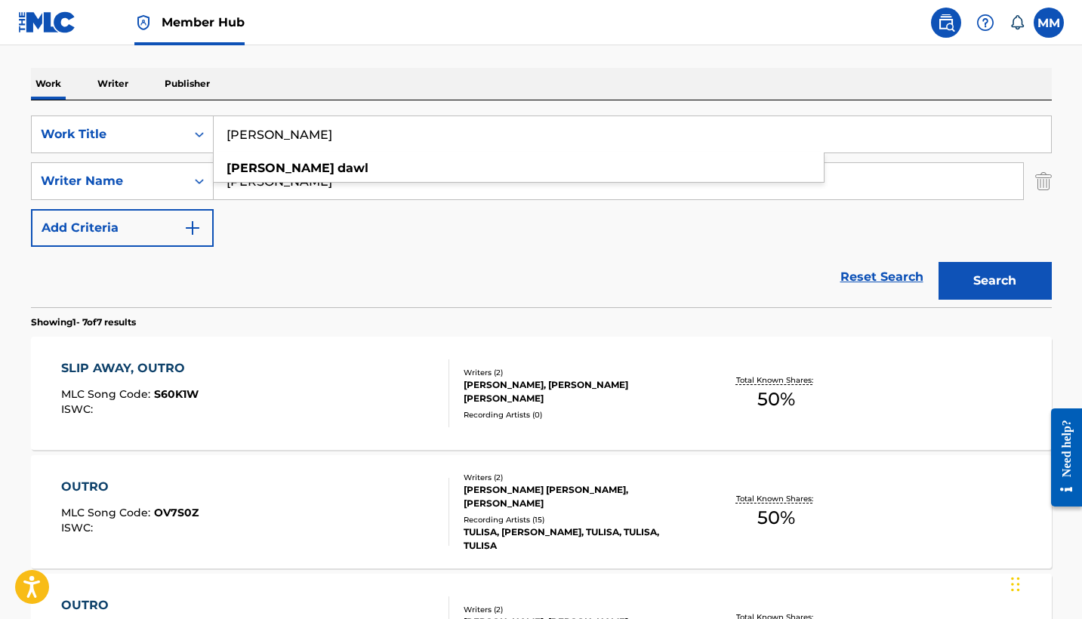
click at [994, 281] on button "Search" at bounding box center [994, 281] width 113 height 38
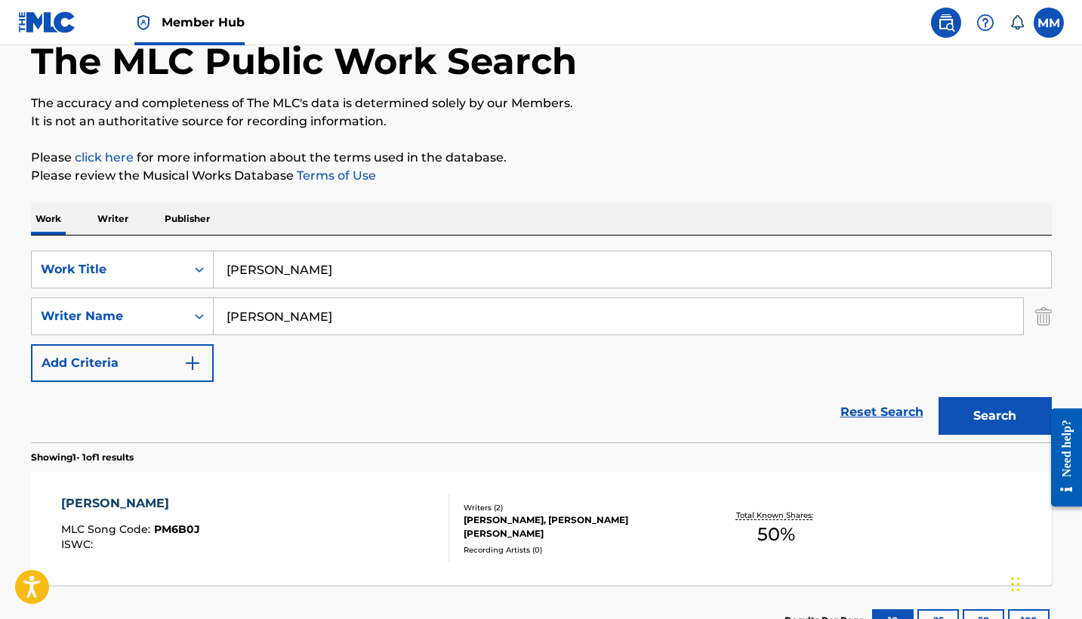
click at [231, 492] on div "PETTY DAWL MLC Song Code : PM6B0J ISWC : Writers ( 2 ) EMMY PANKAU, JORDAN TERR…" at bounding box center [541, 528] width 1021 height 113
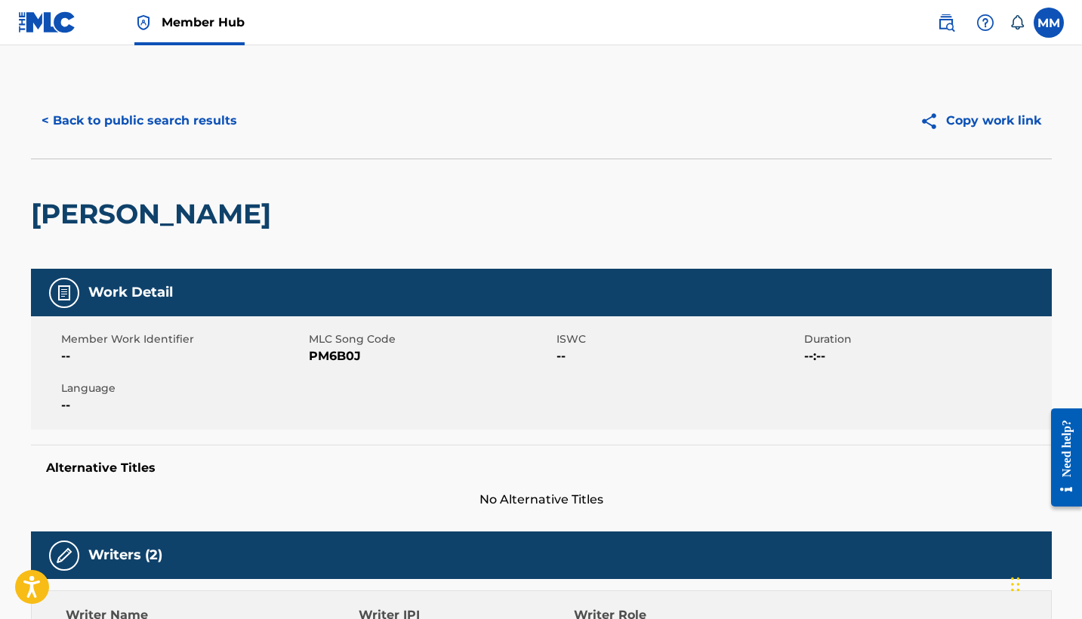
click at [146, 211] on h2 "PETTY DAWL" at bounding box center [155, 214] width 248 height 34
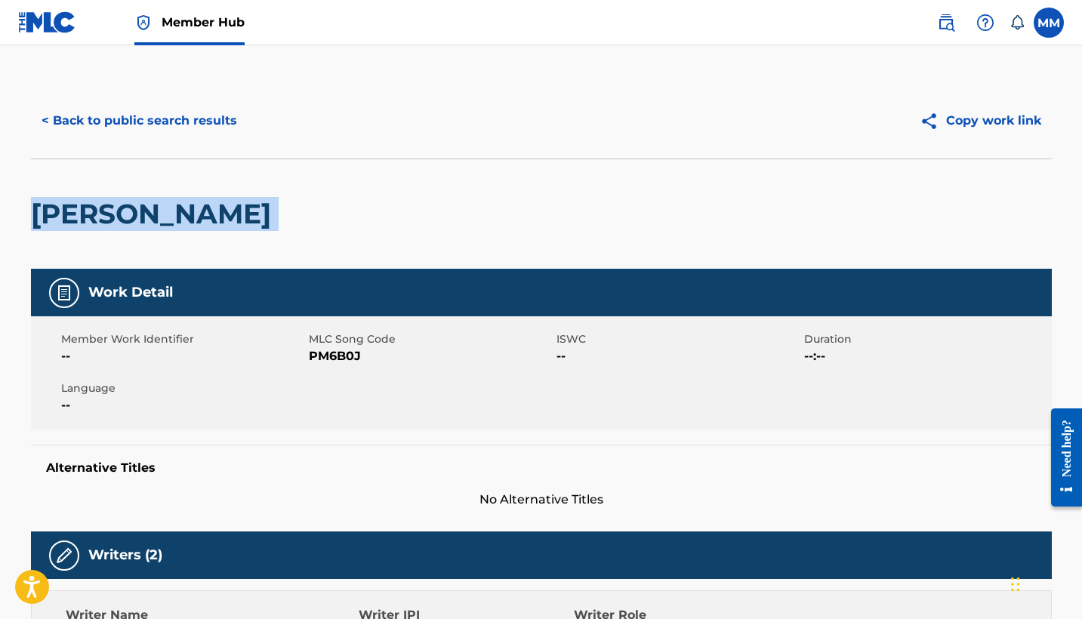
click at [146, 211] on h2 "PETTY DAWL" at bounding box center [155, 214] width 248 height 34
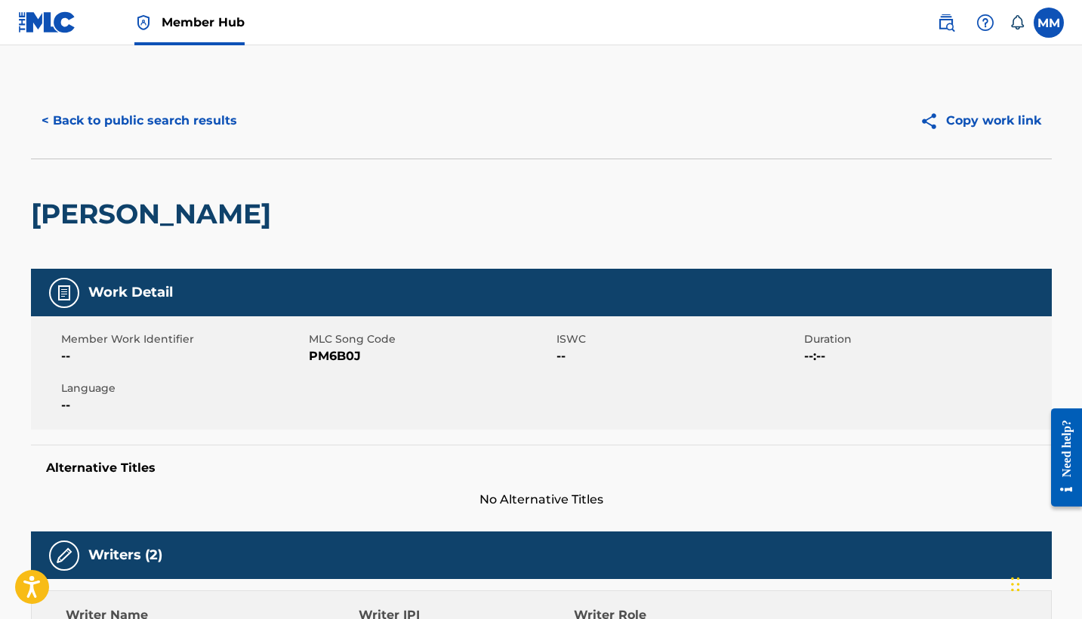
click at [393, 330] on div "Member Work Identifier -- MLC Song Code PM6B0J ISWC -- Duration --:-- Language …" at bounding box center [541, 372] width 1021 height 113
click at [212, 131] on button "< Back to public search results" at bounding box center [139, 121] width 217 height 38
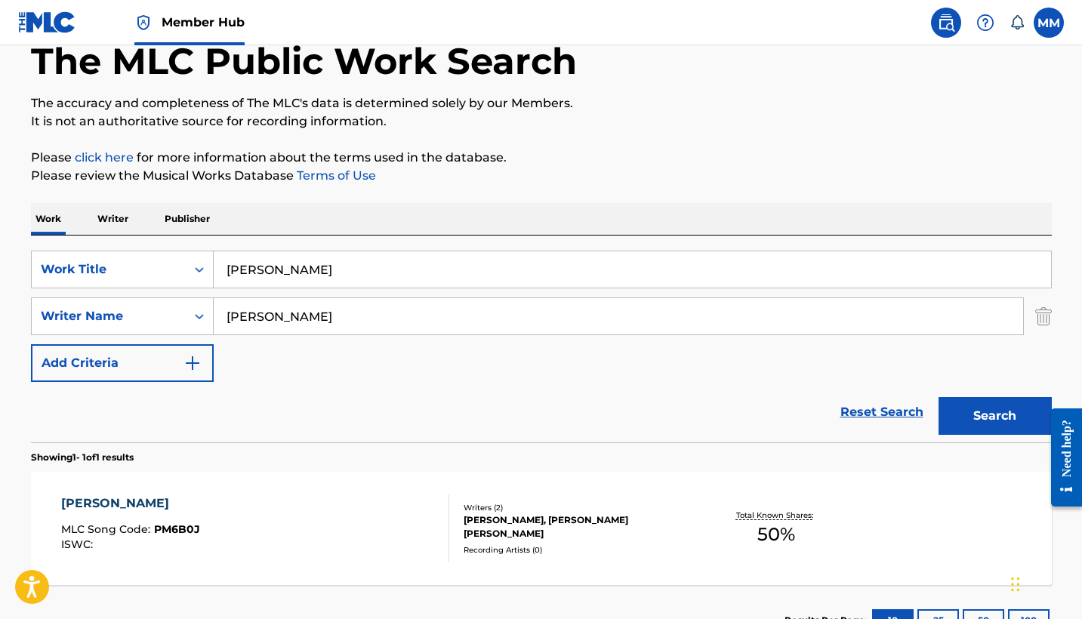
click at [294, 277] on input "Petty DawL" at bounding box center [632, 269] width 837 height 36
paste input "Luv Hz"
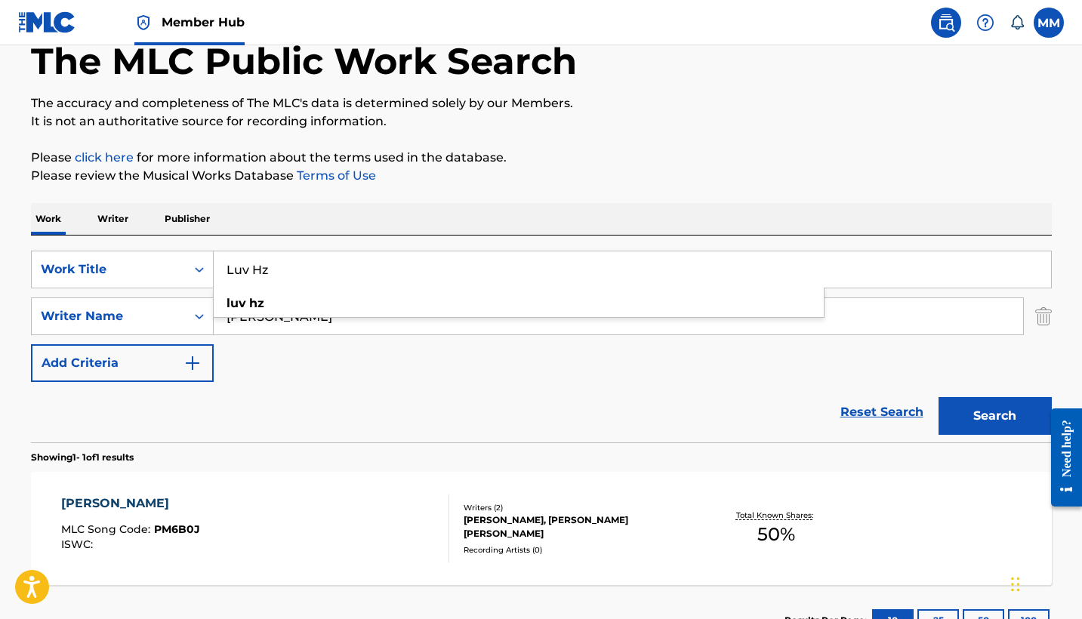
type input "Luv Hz"
click at [787, 377] on div "SearchWithCriteria2f083e5d-6dde-4c51-9d0c-bdbdd135da85 Work Title Luv Hz luv hz…" at bounding box center [541, 316] width 1021 height 131
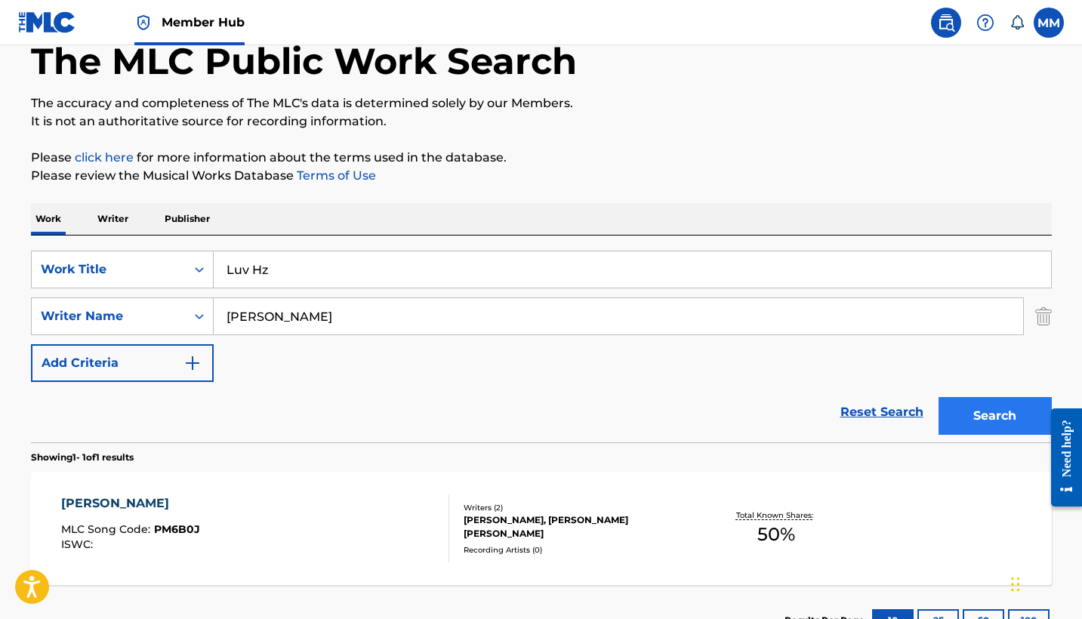
click at [981, 411] on button "Search" at bounding box center [994, 416] width 113 height 38
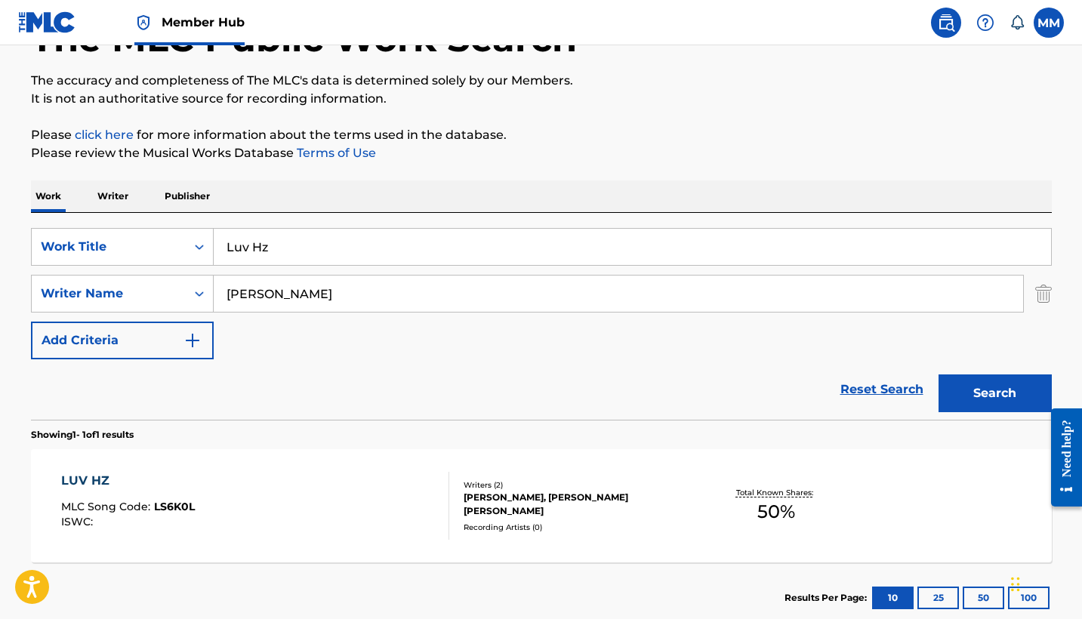
click at [389, 499] on div "LUV HZ MLC Song Code : LS6K0L ISWC :" at bounding box center [255, 506] width 388 height 68
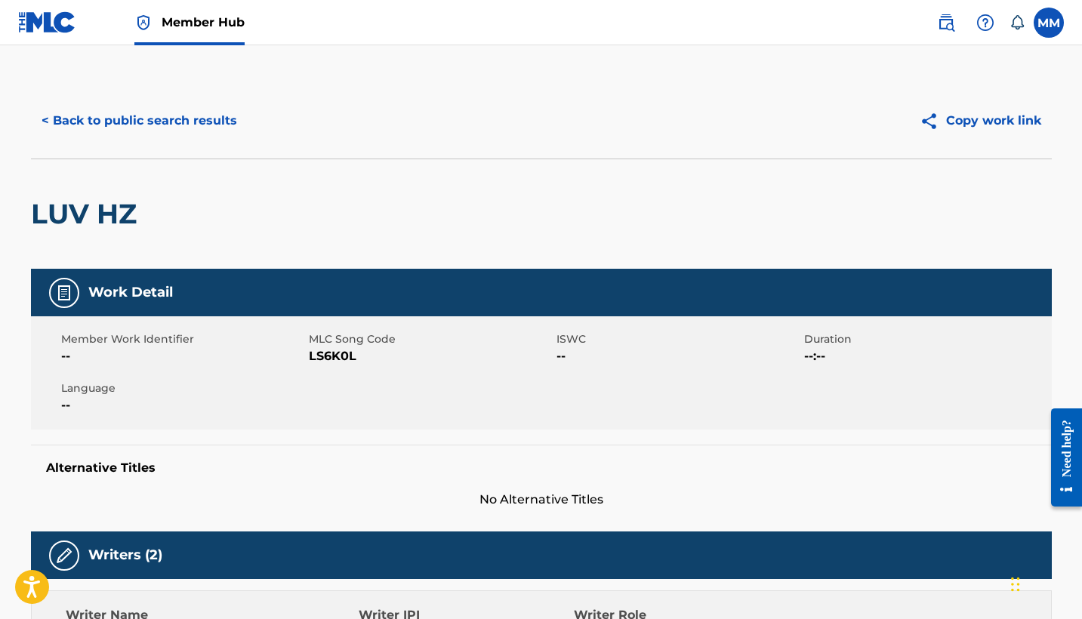
click at [76, 223] on h2 "LUV HZ" at bounding box center [87, 214] width 113 height 34
click at [89, 125] on button "< Back to public search results" at bounding box center [139, 121] width 217 height 38
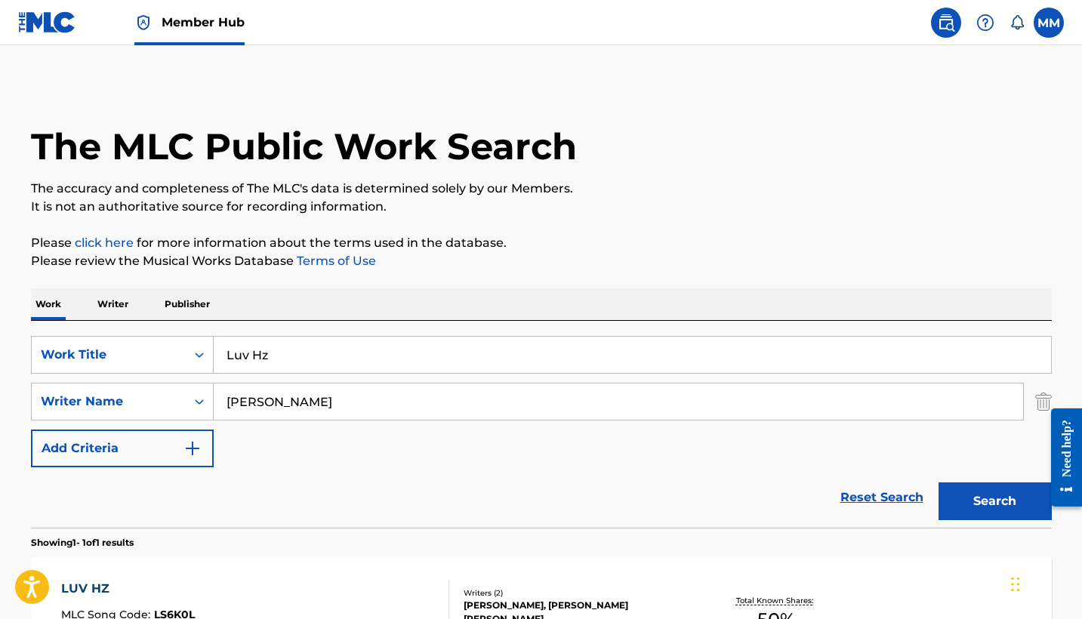
scroll to position [108, 0]
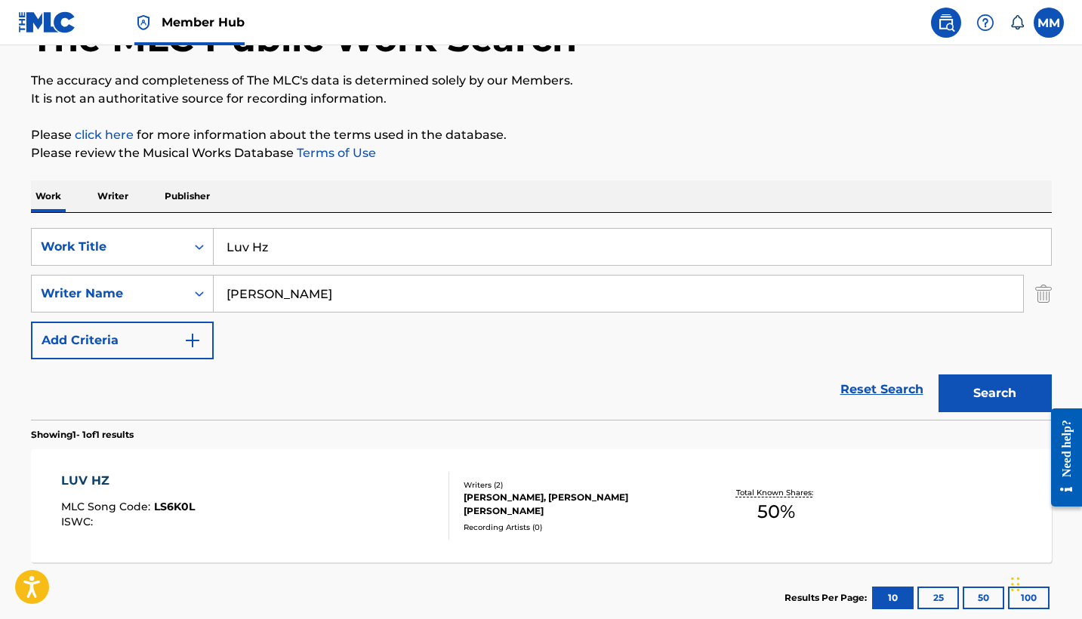
click at [425, 252] on input "Luv Hz" at bounding box center [632, 247] width 837 height 36
paste input "Mood Ring"
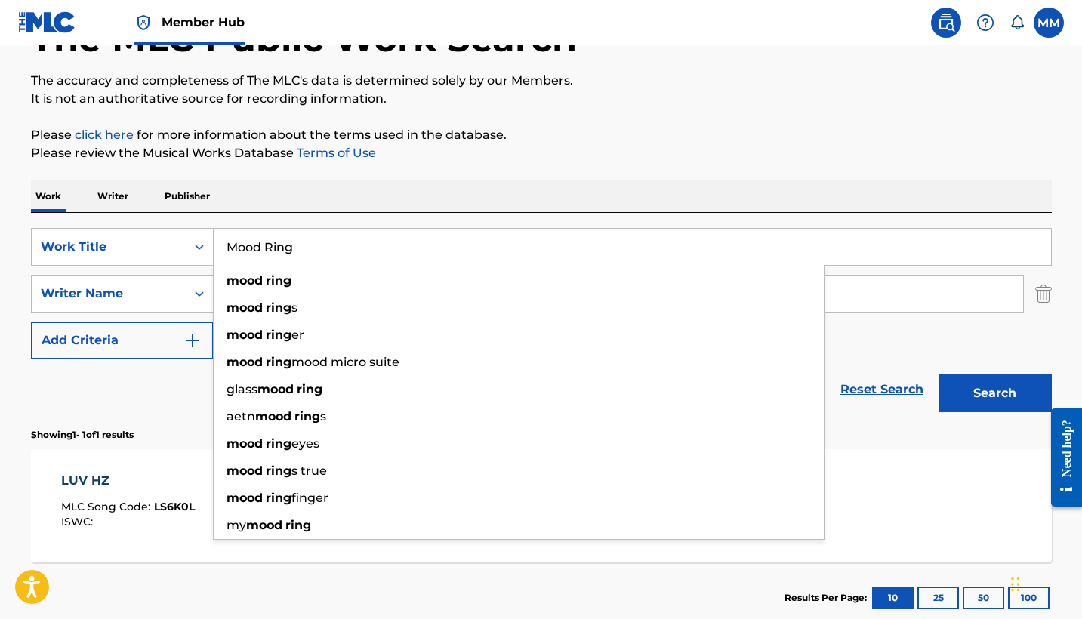
type input "Mood Ring"
click at [506, 202] on div "Work Writer Publisher" at bounding box center [541, 196] width 1021 height 32
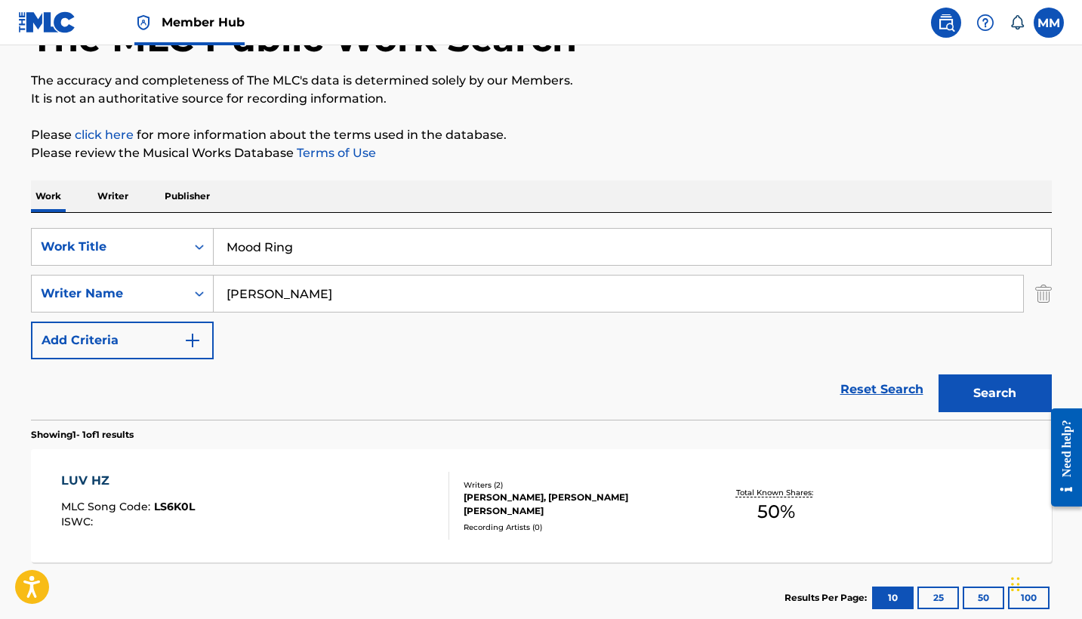
click at [355, 500] on div "LUV HZ MLC Song Code : LS6K0L ISWC :" at bounding box center [255, 506] width 388 height 68
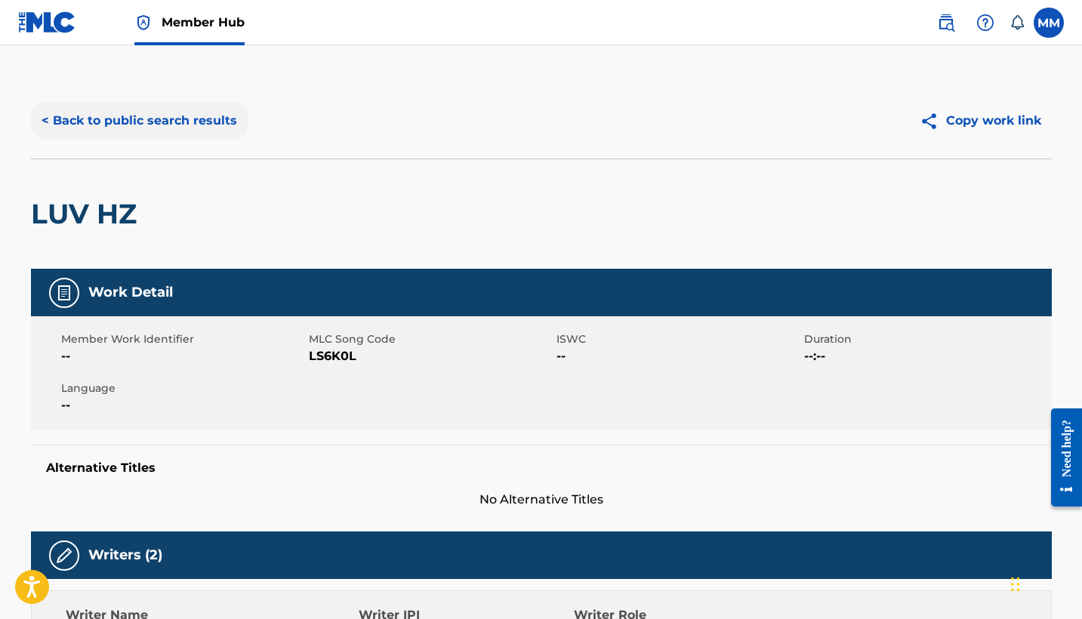
click at [137, 125] on button "< Back to public search results" at bounding box center [139, 121] width 217 height 38
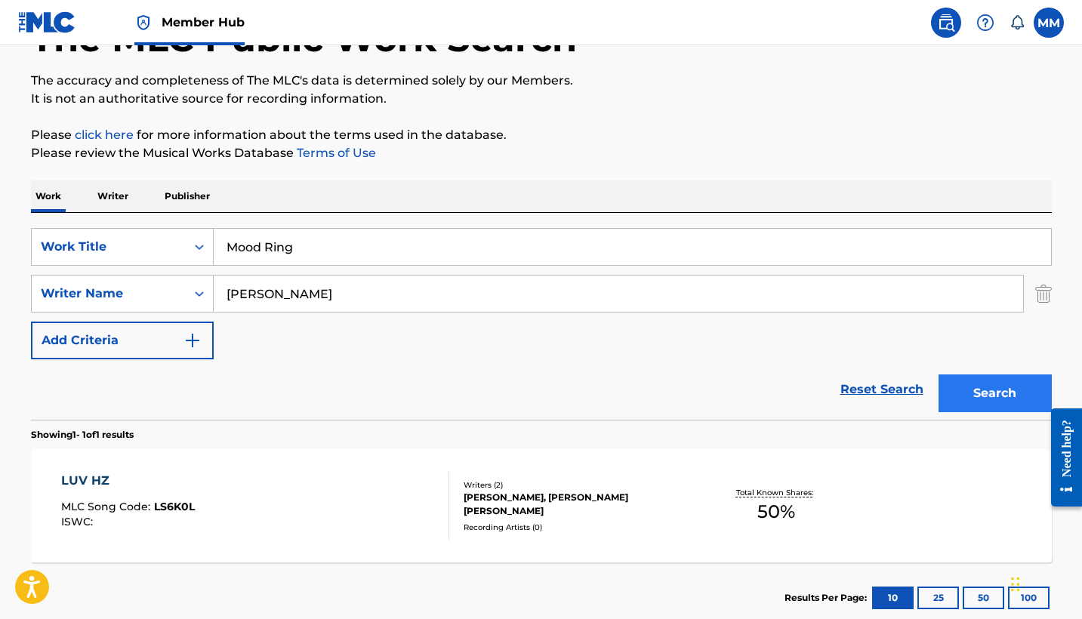
click at [987, 393] on button "Search" at bounding box center [994, 393] width 113 height 38
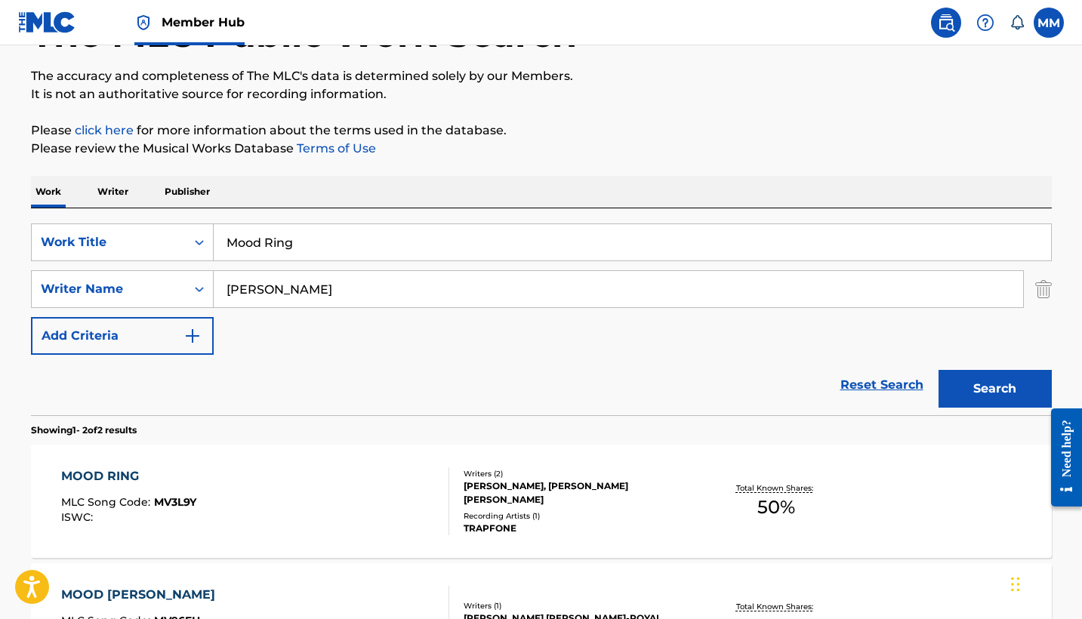
scroll to position [175, 0]
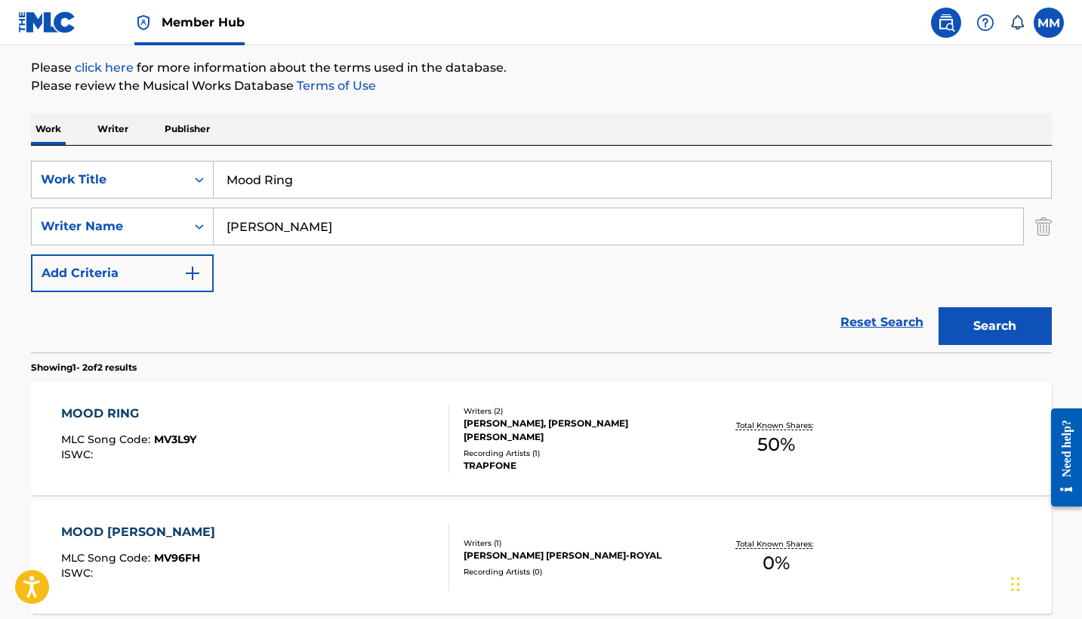
click at [237, 463] on div "MOOD RING MLC Song Code : MV3L9Y ISWC :" at bounding box center [255, 439] width 388 height 68
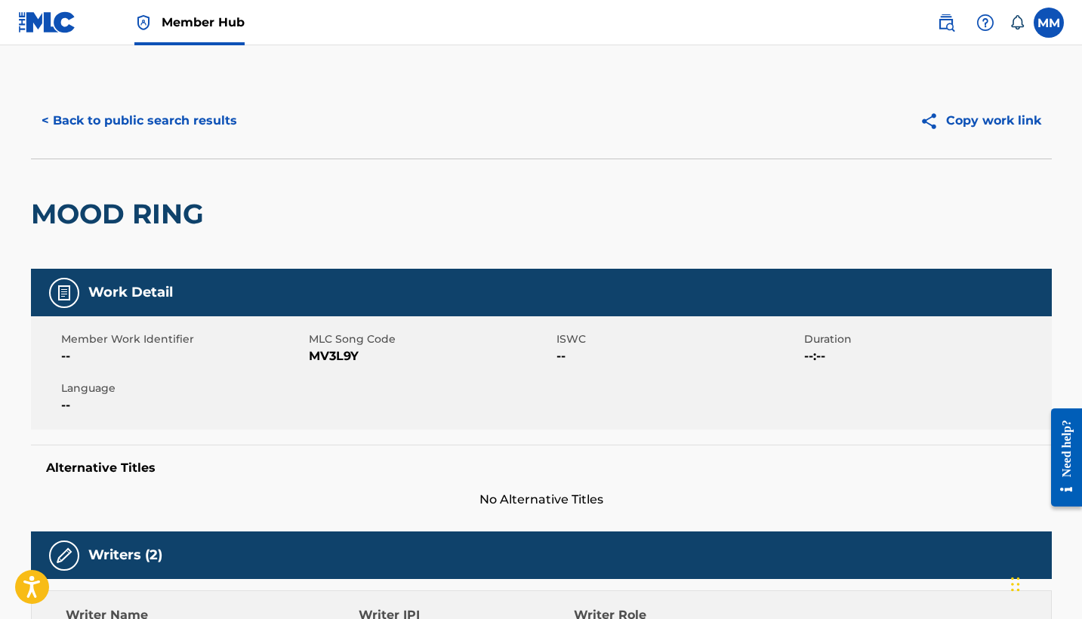
click at [159, 223] on h2 "MOOD RING" at bounding box center [121, 214] width 180 height 34
click at [352, 351] on span "MV3L9Y" at bounding box center [431, 356] width 244 height 18
click at [125, 121] on button "< Back to public search results" at bounding box center [139, 121] width 217 height 38
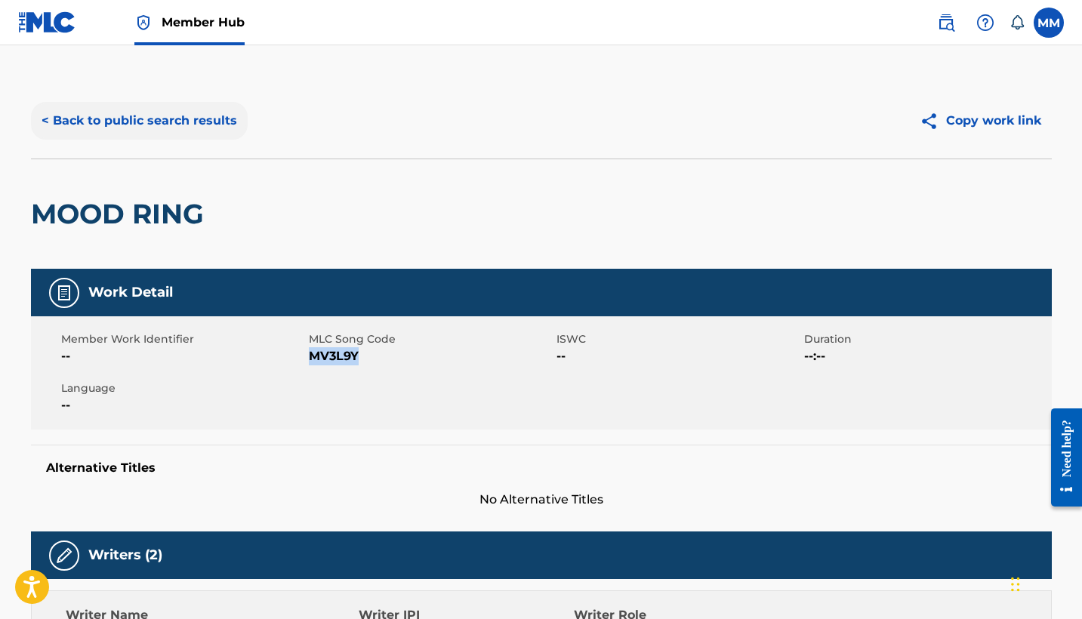
scroll to position [175, 0]
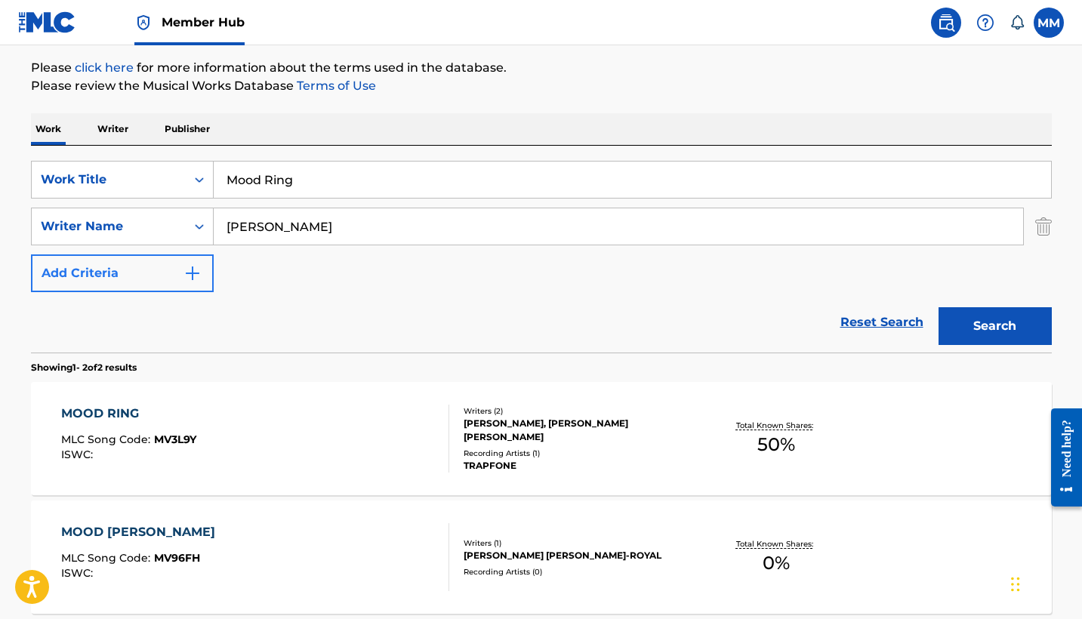
click at [396, 194] on input "Mood Ring" at bounding box center [632, 180] width 837 height 36
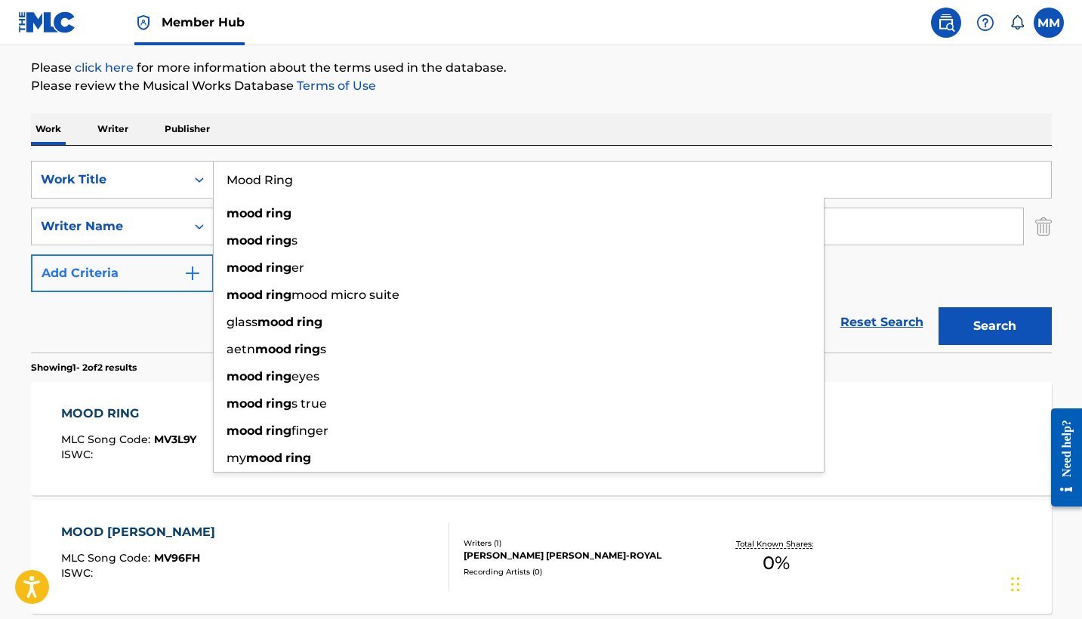
click at [396, 194] on input "Mood Ring" at bounding box center [632, 180] width 837 height 36
paste input "Ashe Ashe"
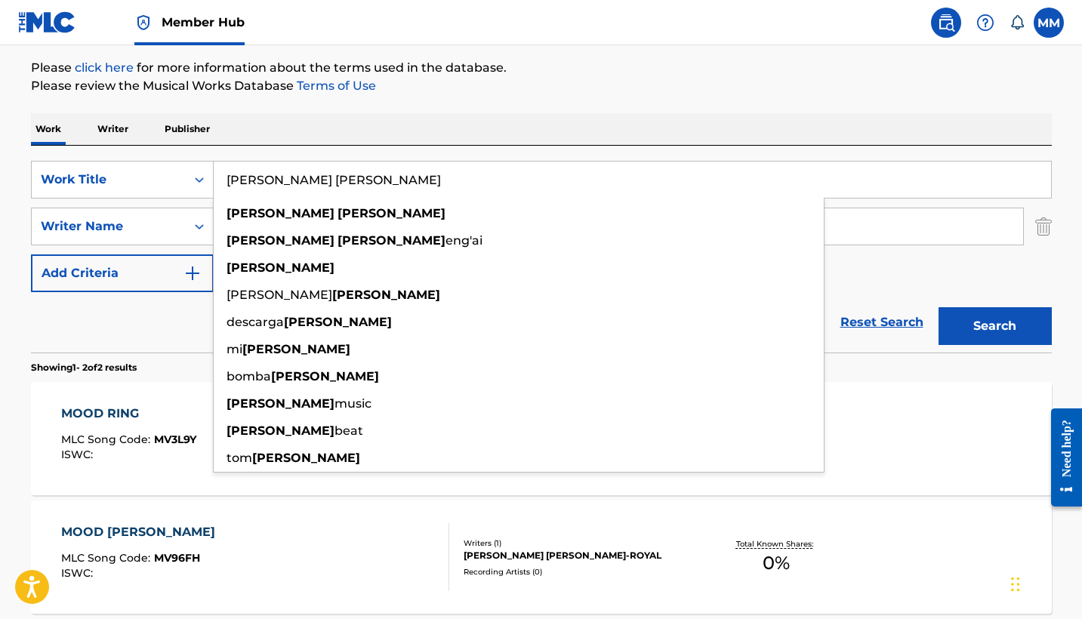
type input "Ashe Ashe"
click at [549, 134] on div "Work Writer Publisher" at bounding box center [541, 129] width 1021 height 32
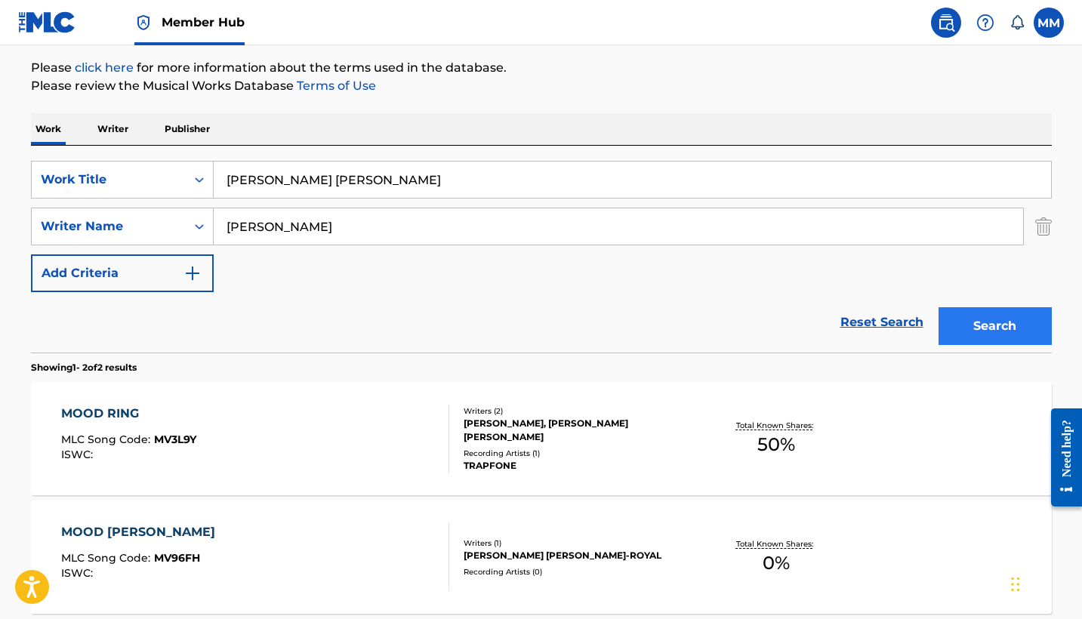
click at [949, 334] on button "Search" at bounding box center [994, 326] width 113 height 38
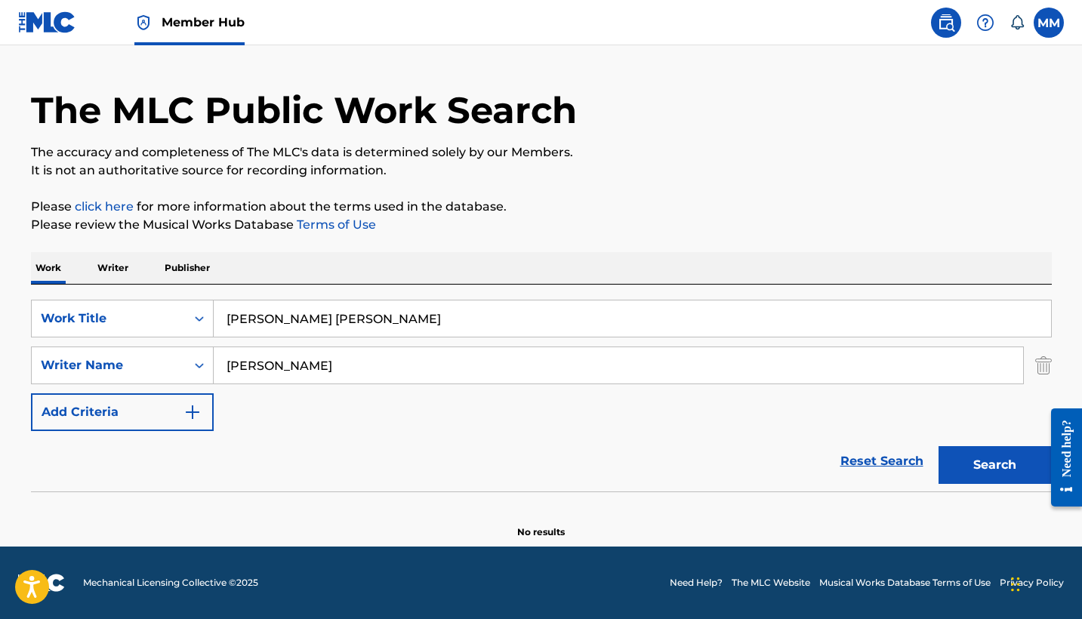
scroll to position [36, 0]
click at [946, 453] on button "Search" at bounding box center [994, 465] width 113 height 38
click at [950, 472] on button "Search" at bounding box center [994, 465] width 113 height 38
click at [371, 378] on input "Jordan Patrick" at bounding box center [618, 365] width 809 height 36
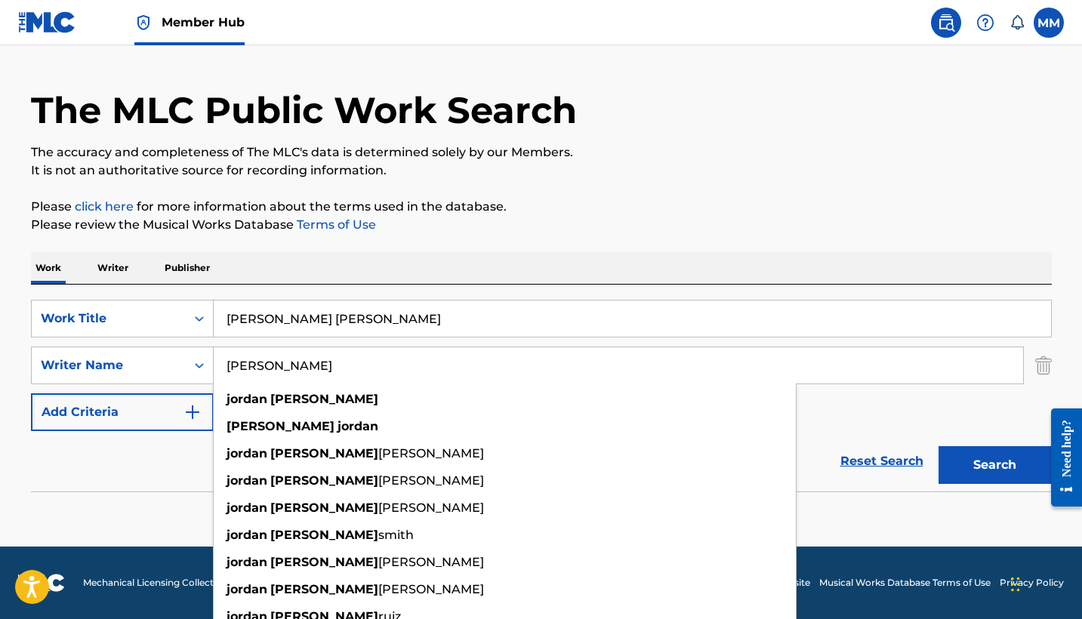
click at [371, 378] on input "Jordan Patrick" at bounding box center [618, 365] width 809 height 36
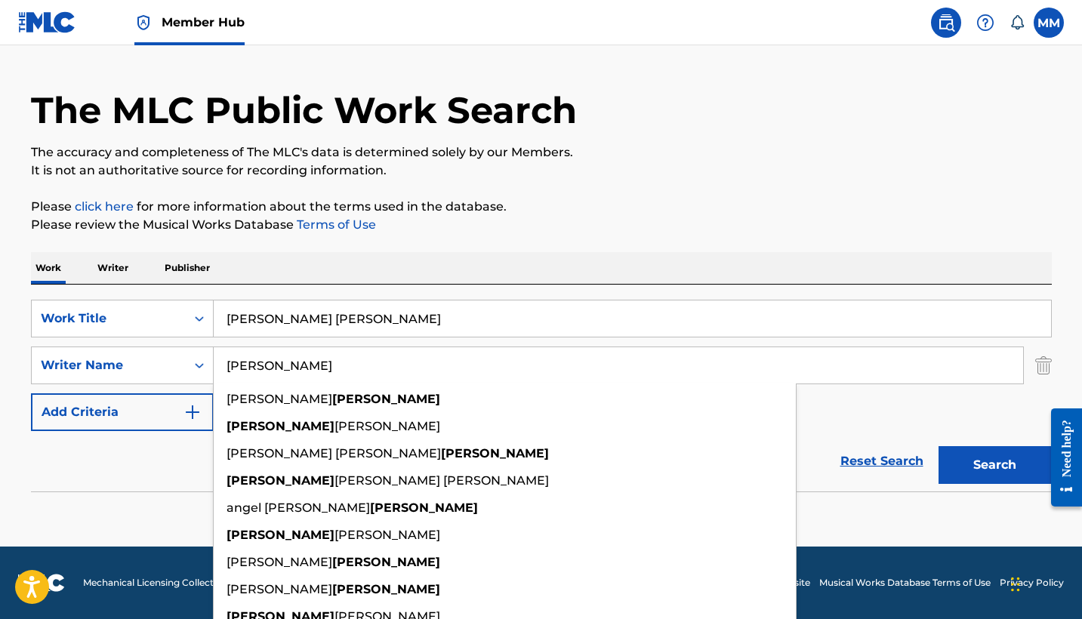
type input "Feliciano"
click at [994, 465] on button "Search" at bounding box center [994, 465] width 113 height 38
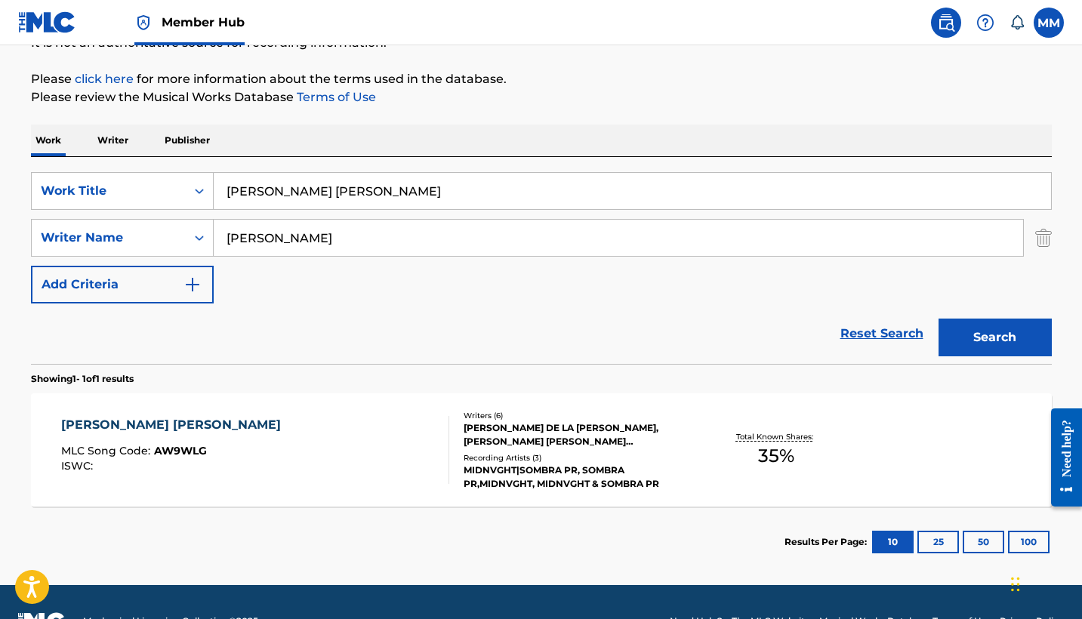
scroll to position [202, 0]
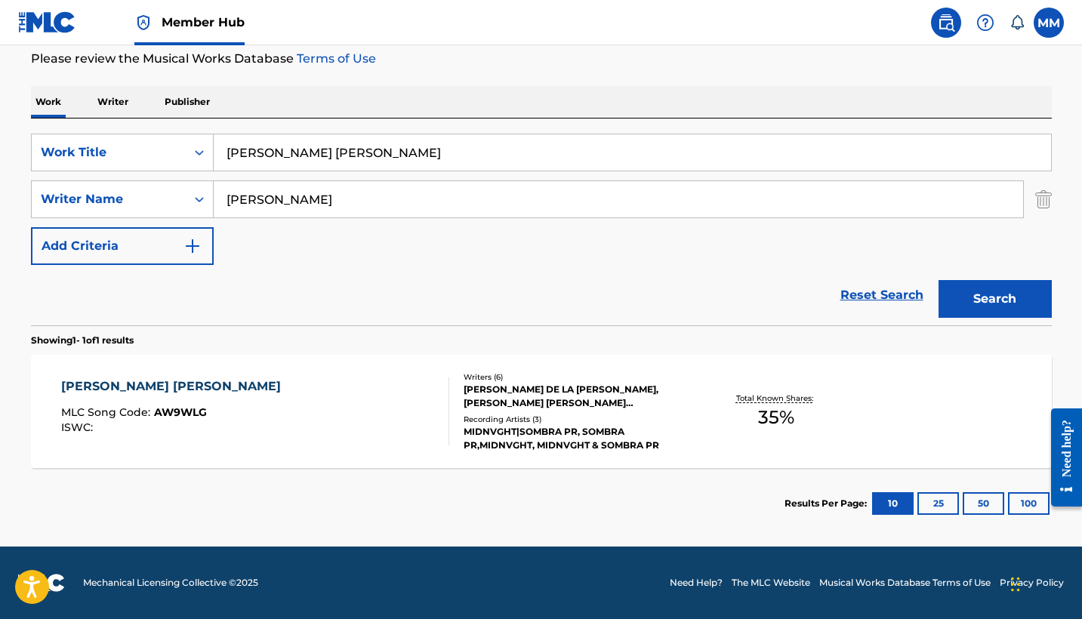
click at [395, 412] on div "ASHE ASHE MLC Song Code : AW9WLG ISWC :" at bounding box center [255, 411] width 388 height 68
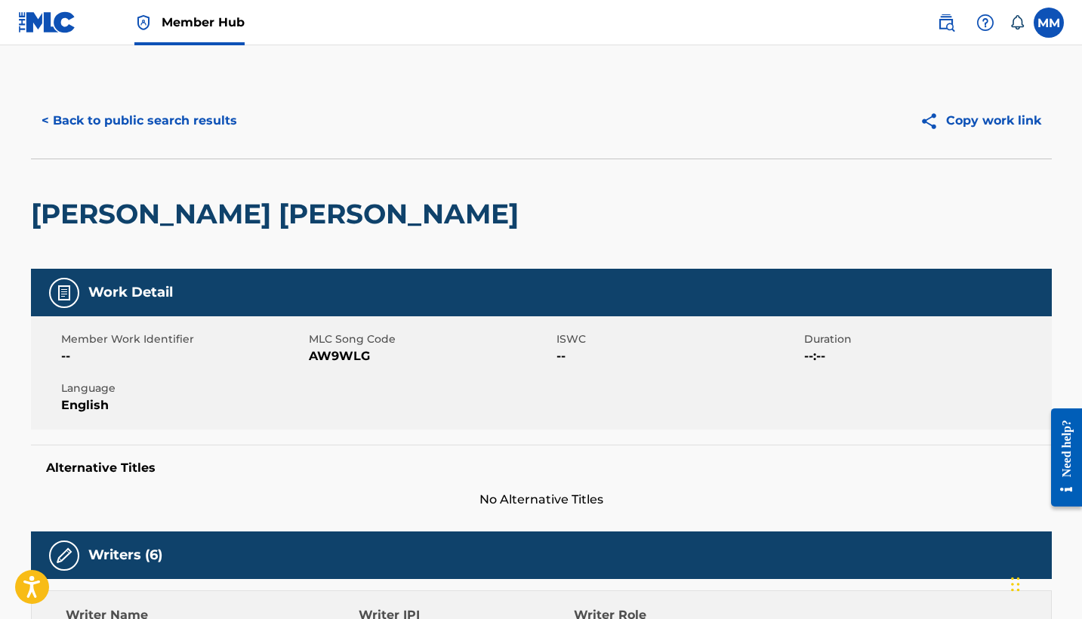
click at [146, 208] on h2 "ASHE ASHE" at bounding box center [278, 214] width 495 height 34
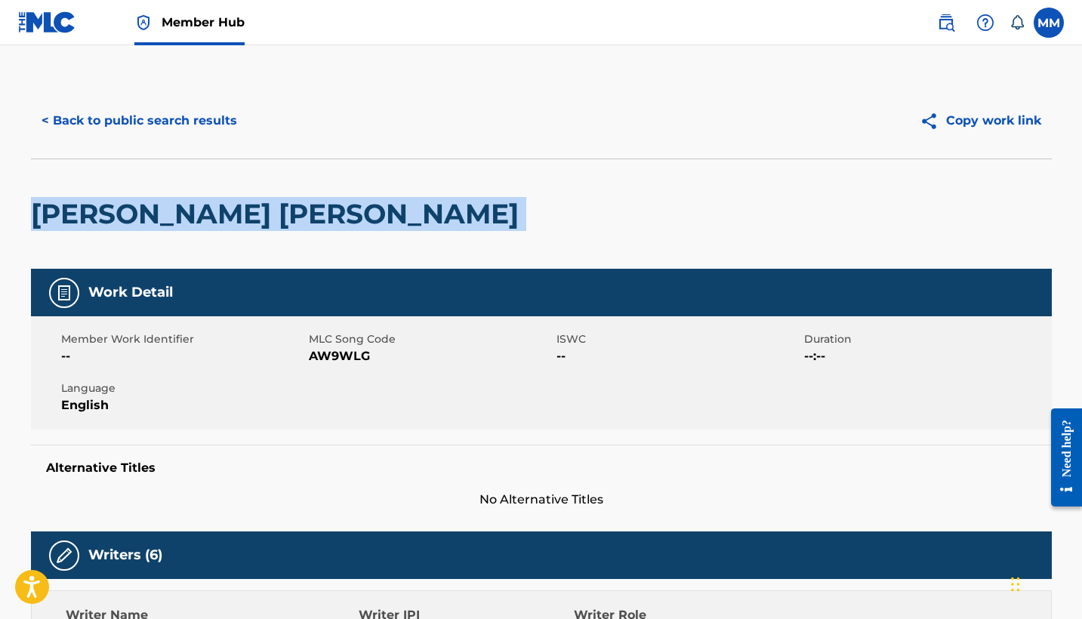
click at [146, 208] on h2 "ASHE ASHE" at bounding box center [278, 214] width 495 height 34
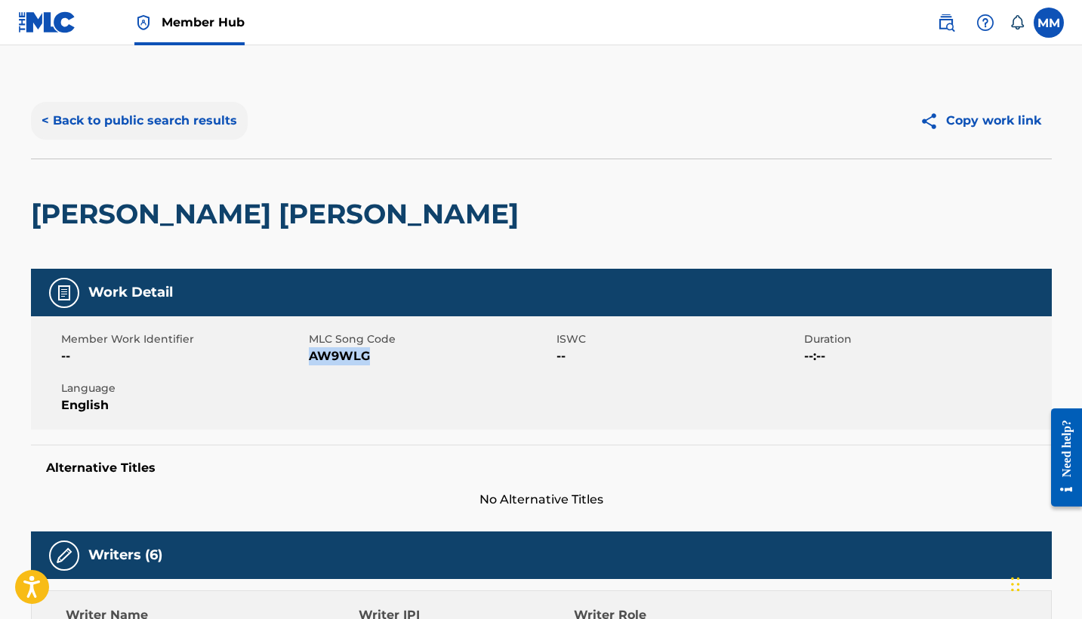
click at [161, 131] on button "< Back to public search results" at bounding box center [139, 121] width 217 height 38
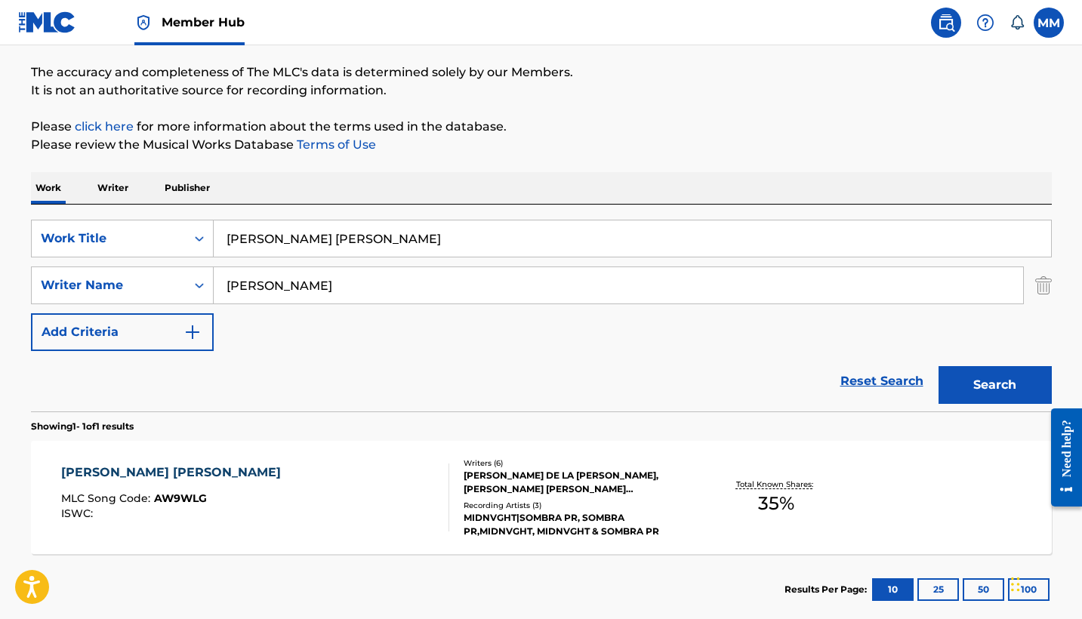
click at [348, 239] on input "Ashe Ashe" at bounding box center [632, 238] width 837 height 36
paste input "Lucifer"
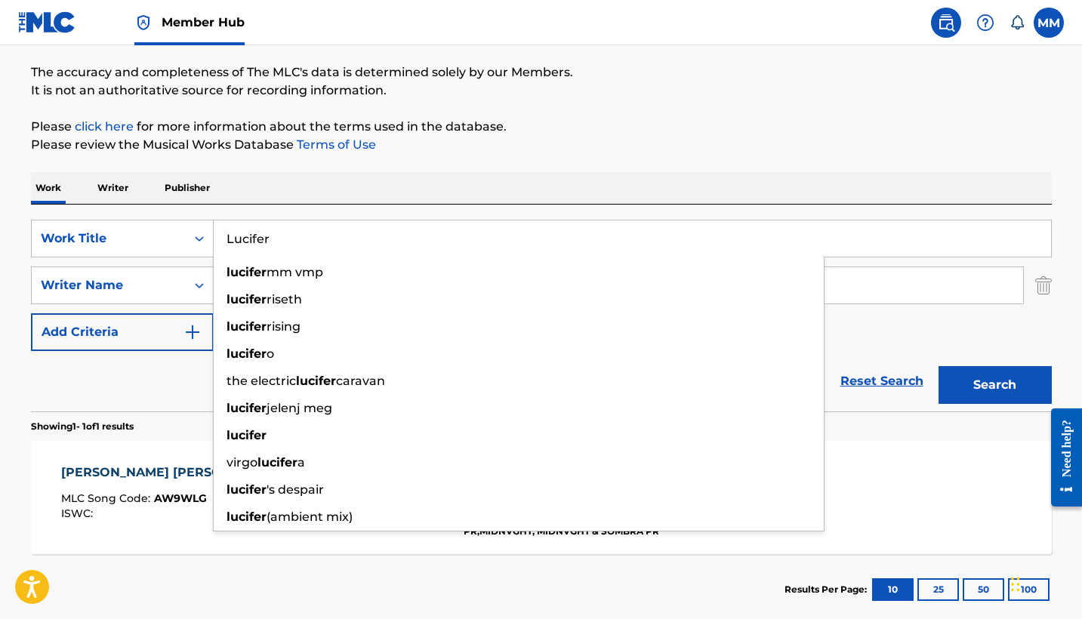
type input "Lucifer"
click at [486, 171] on div "The MLC Public Work Search The accuracy and completeness of The MLC's data is d…" at bounding box center [541, 296] width 1057 height 658
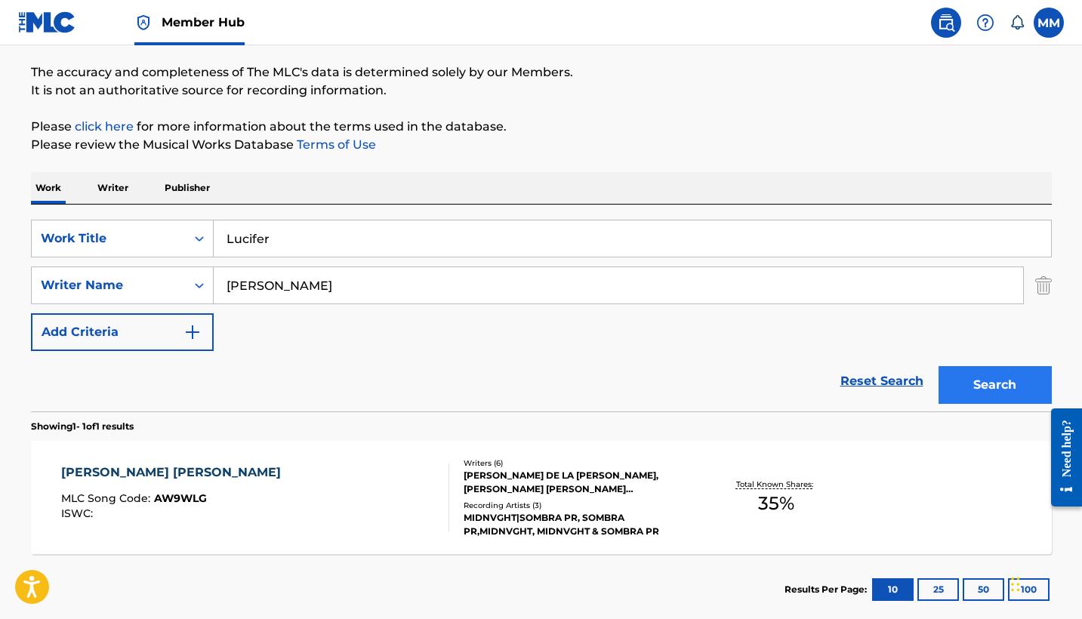
click at [962, 391] on button "Search" at bounding box center [994, 385] width 113 height 38
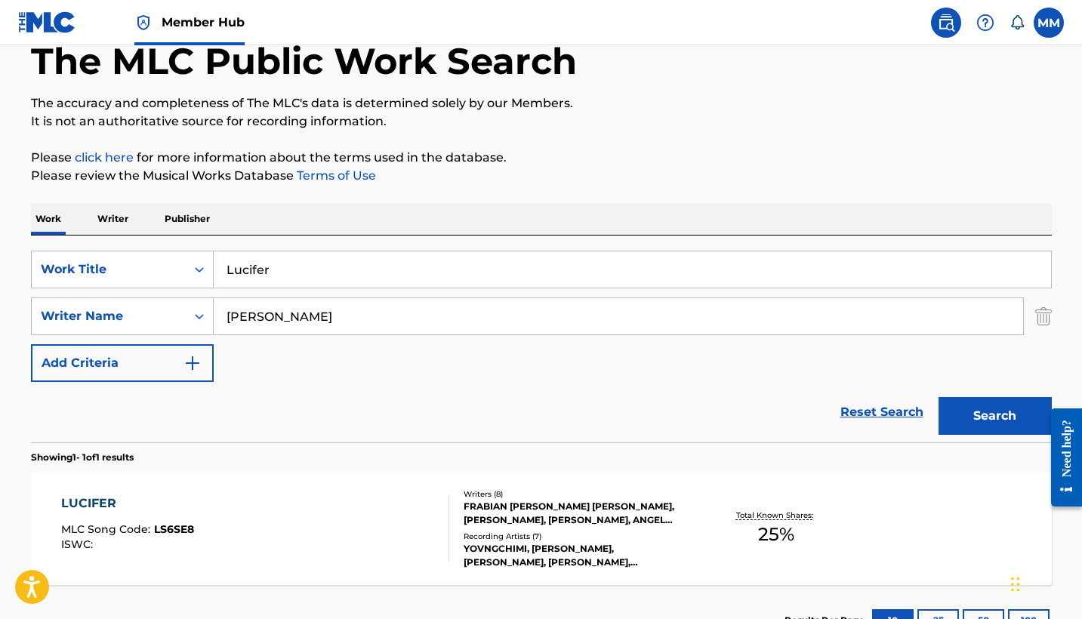
scroll to position [202, 0]
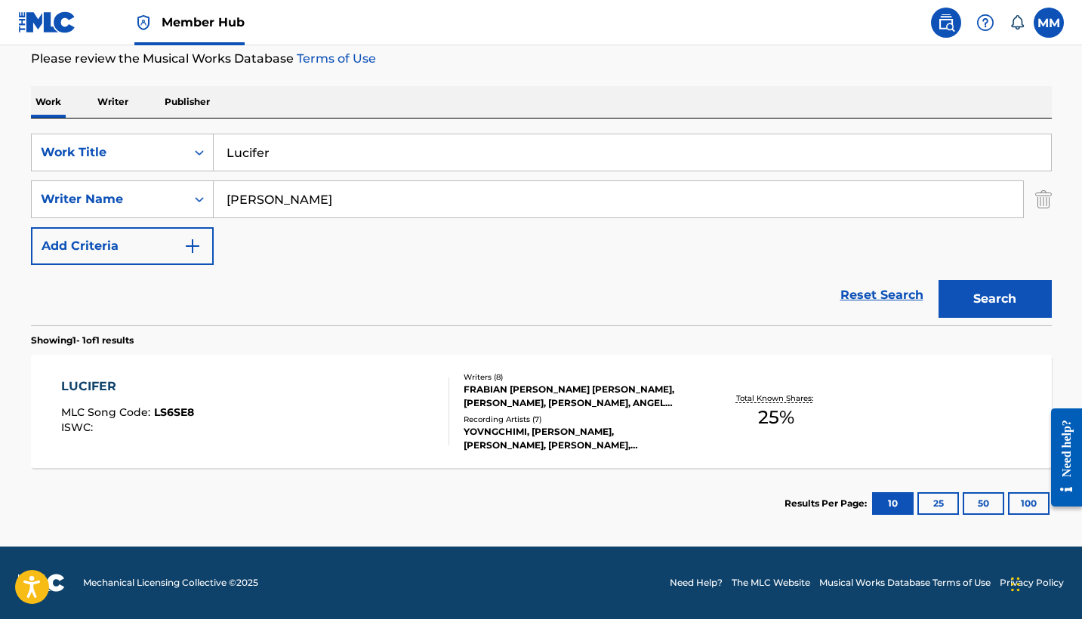
click at [431, 400] on div "LUCIFER MLC Song Code : LS6SE8 ISWC :" at bounding box center [255, 411] width 388 height 68
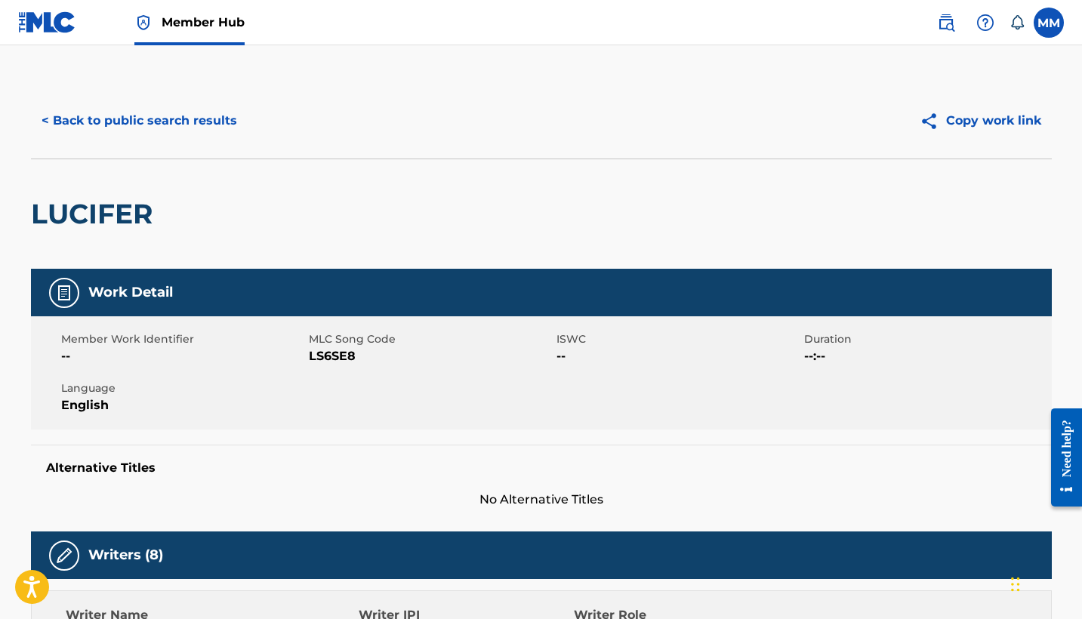
click at [106, 211] on h2 "LUCIFER" at bounding box center [95, 214] width 129 height 34
click at [115, 134] on button "< Back to public search results" at bounding box center [139, 121] width 217 height 38
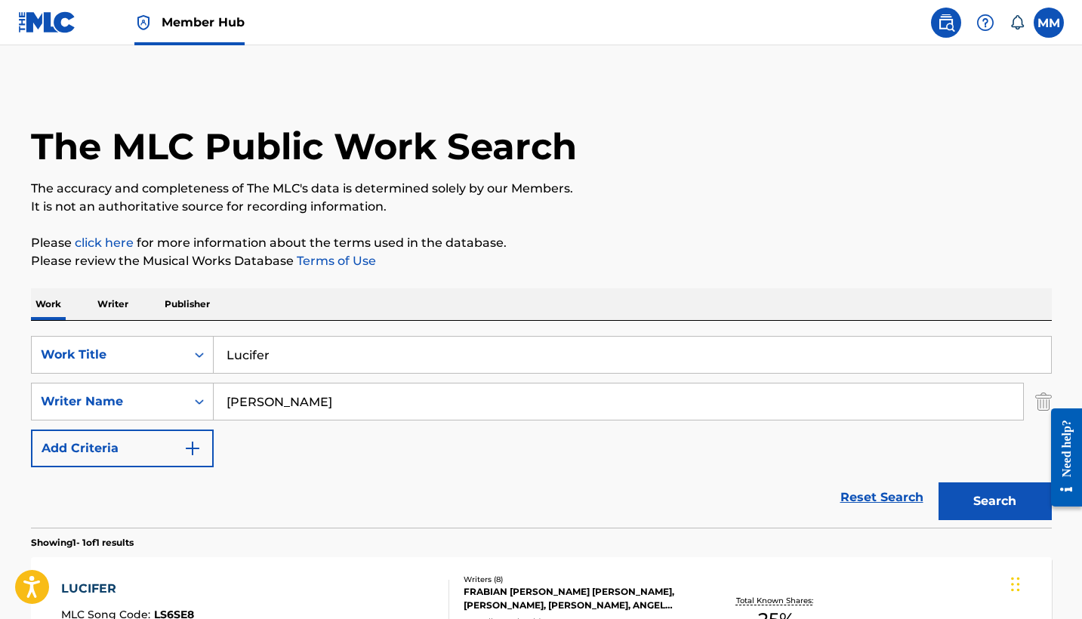
scroll to position [116, 0]
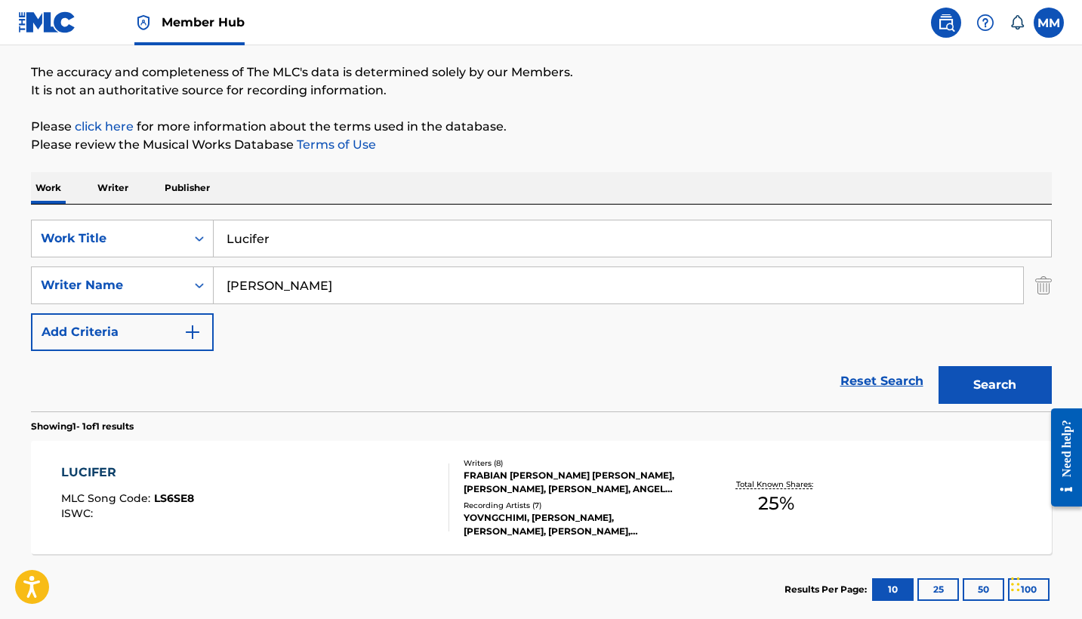
click at [328, 250] on input "Lucifer" at bounding box center [632, 238] width 837 height 36
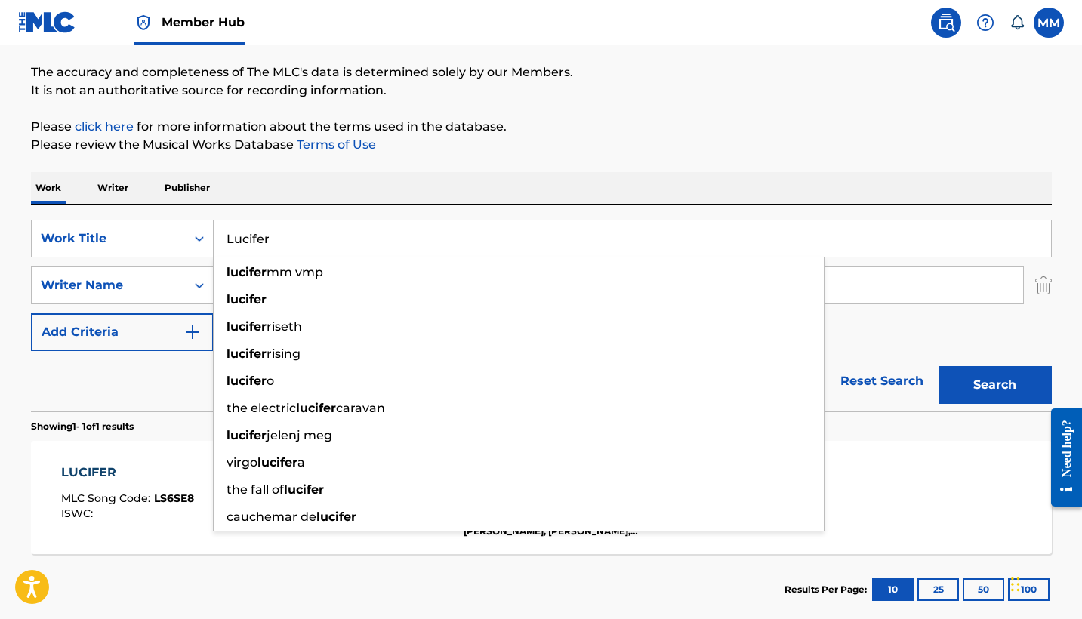
paste input "TITERES (feat. Pressure 9X19)"
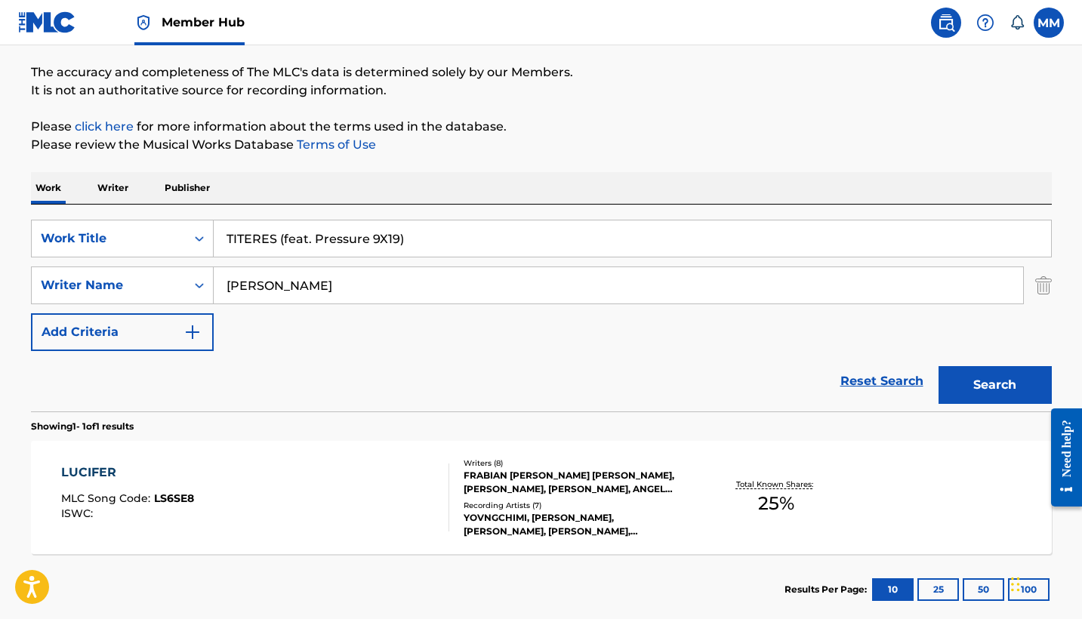
type input "TITERES (feat. Pressure 9X19)"
click at [500, 177] on div "Work Writer Publisher" at bounding box center [541, 188] width 1021 height 32
click at [995, 383] on button "Search" at bounding box center [994, 385] width 113 height 38
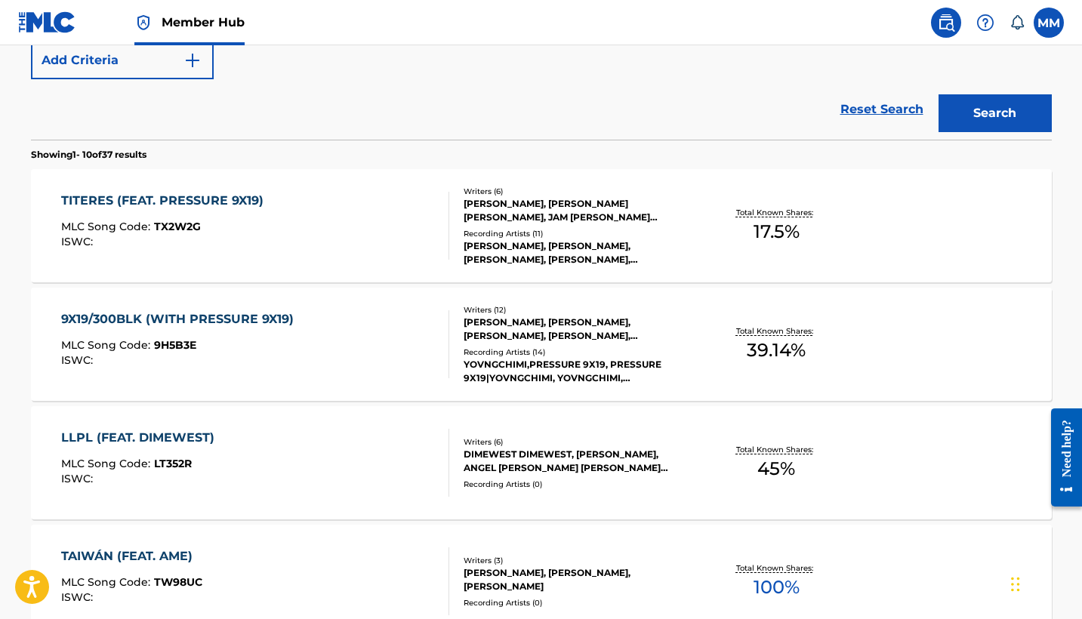
scroll to position [252, 0]
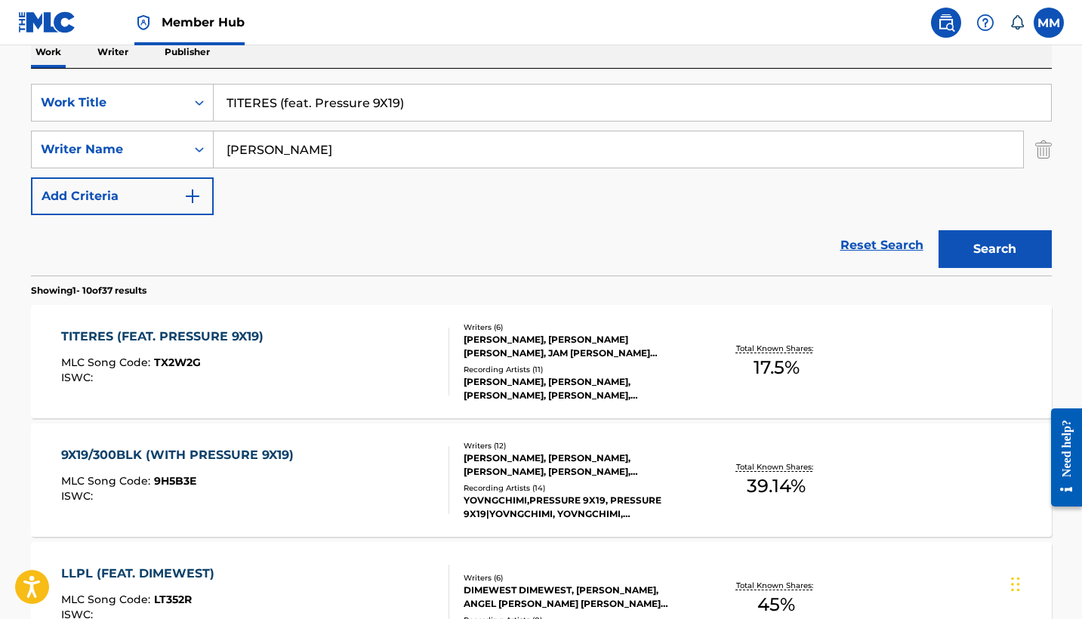
click at [316, 392] on div "TITERES (FEAT. PRESSURE 9X19) MLC Song Code : TX2W2G ISWC :" at bounding box center [255, 362] width 388 height 68
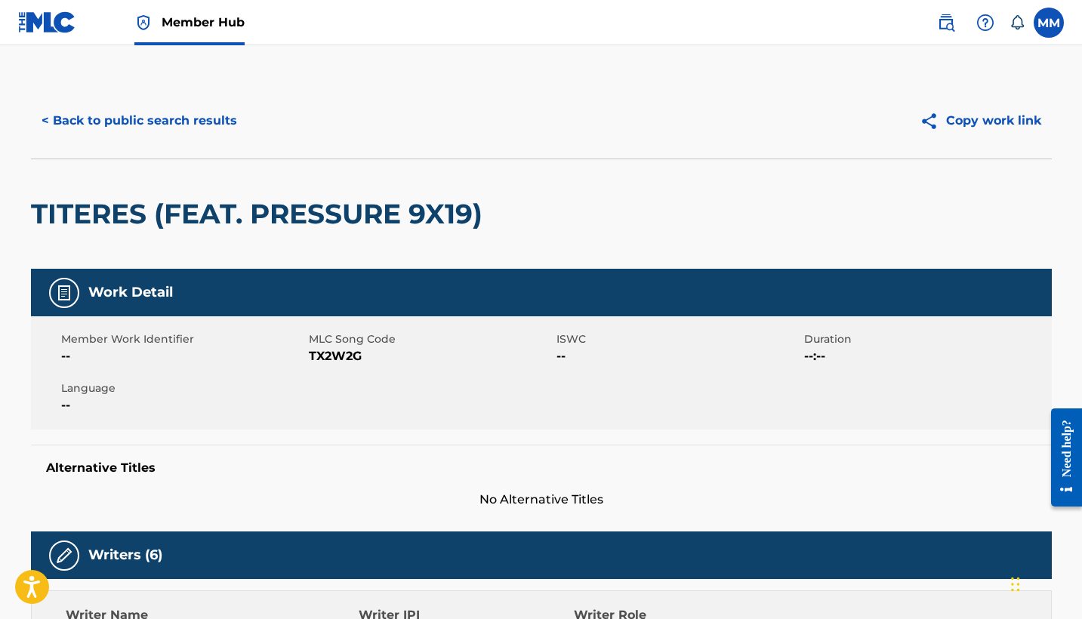
click at [276, 217] on h2 "TITERES (FEAT. PRESSURE 9X19)" at bounding box center [260, 214] width 459 height 34
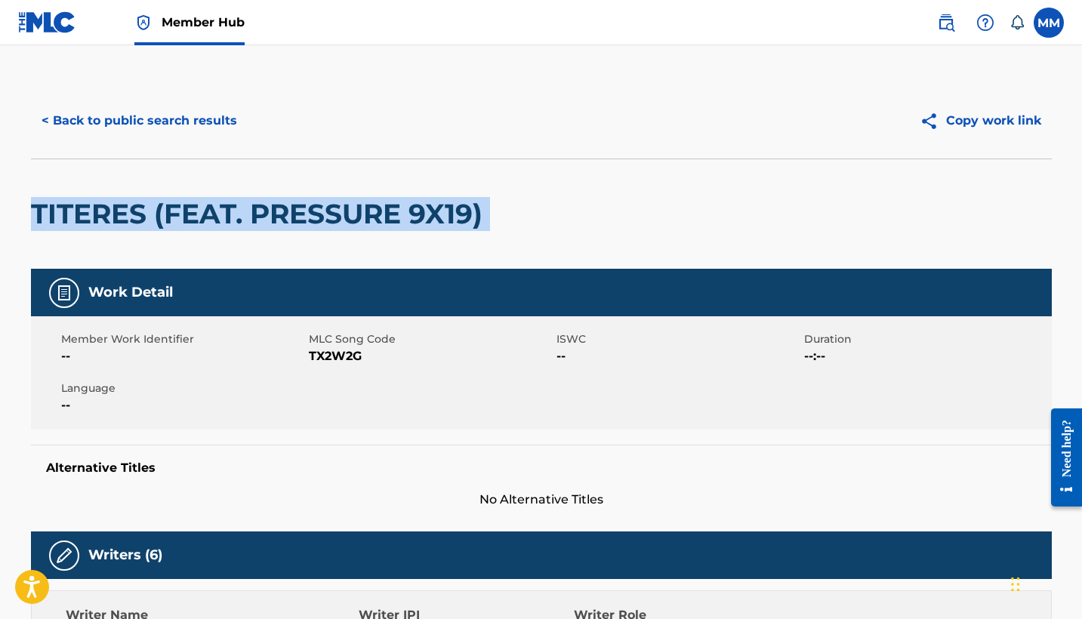
click at [276, 217] on h2 "TITERES (FEAT. PRESSURE 9X19)" at bounding box center [260, 214] width 459 height 34
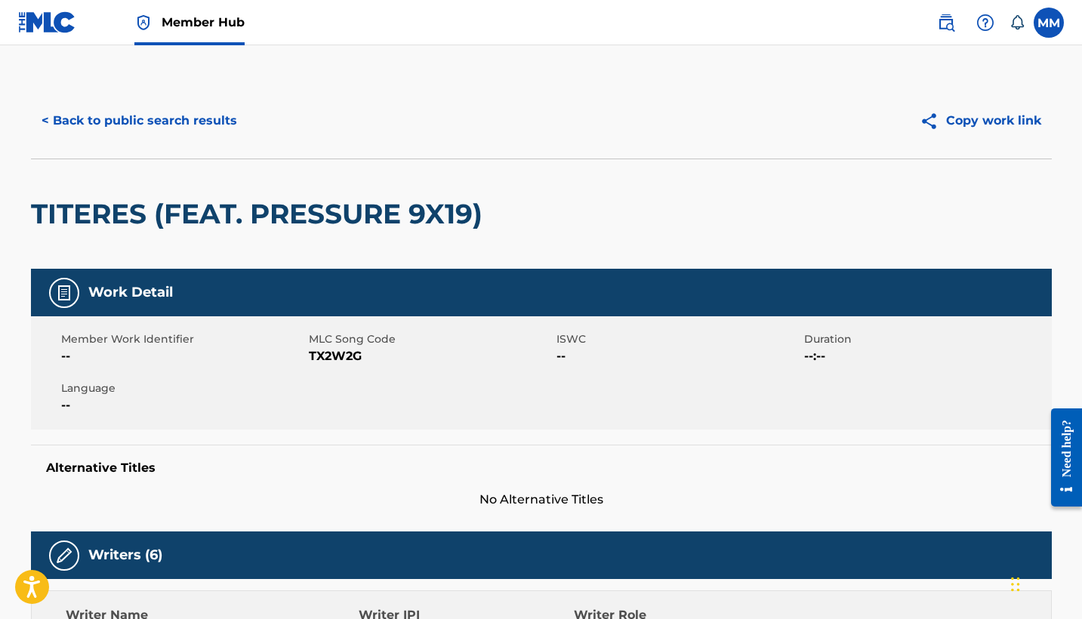
click at [455, 156] on div "< Back to public search results Copy work link" at bounding box center [541, 120] width 1021 height 75
click at [175, 117] on button "< Back to public search results" at bounding box center [139, 121] width 217 height 38
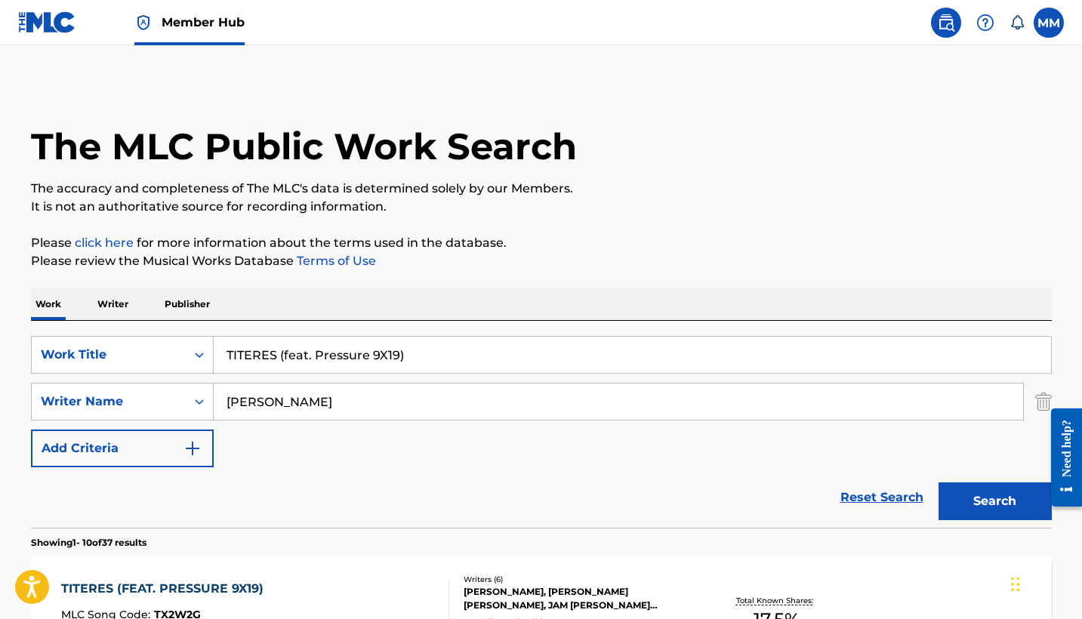
scroll to position [252, 0]
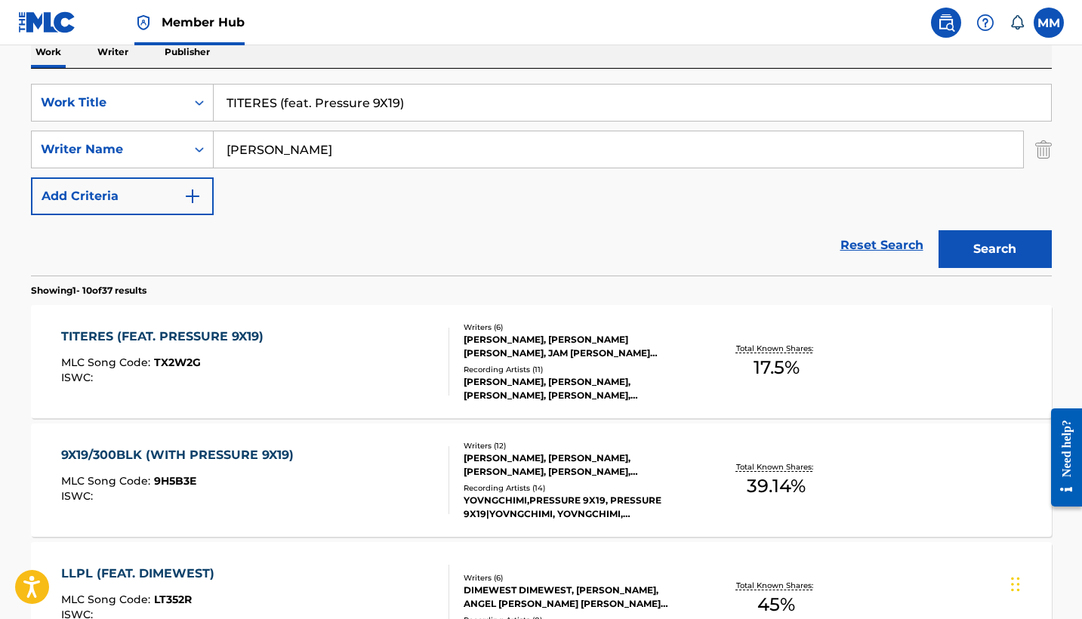
click at [242, 344] on div "TITERES (FEAT. PRESSURE 9X19)" at bounding box center [166, 337] width 210 height 18
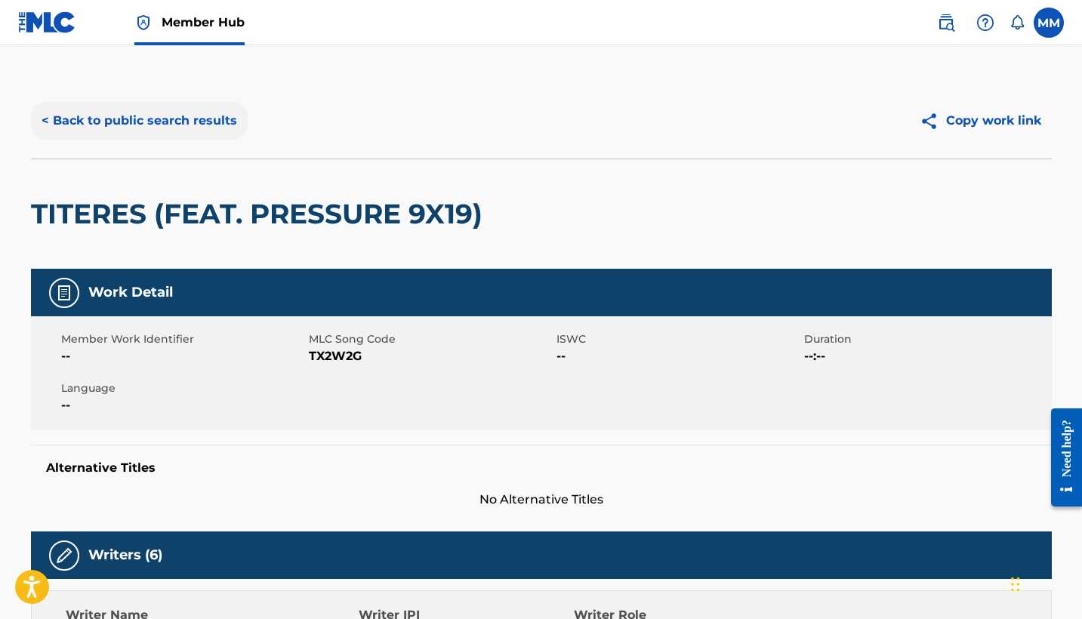
click at [95, 115] on button "< Back to public search results" at bounding box center [139, 121] width 217 height 38
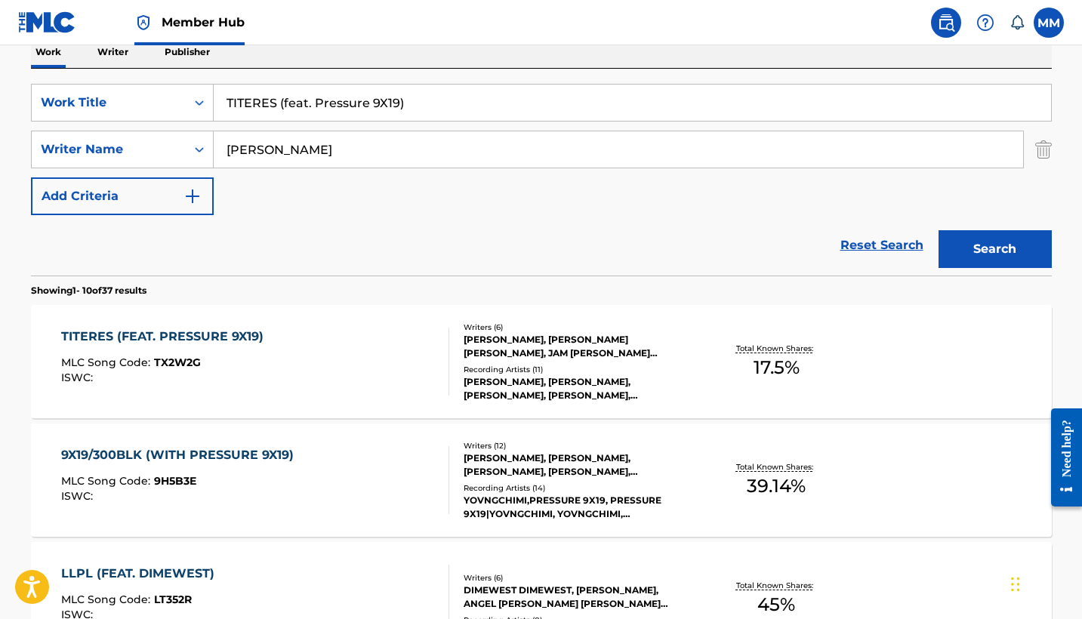
scroll to position [249, 0]
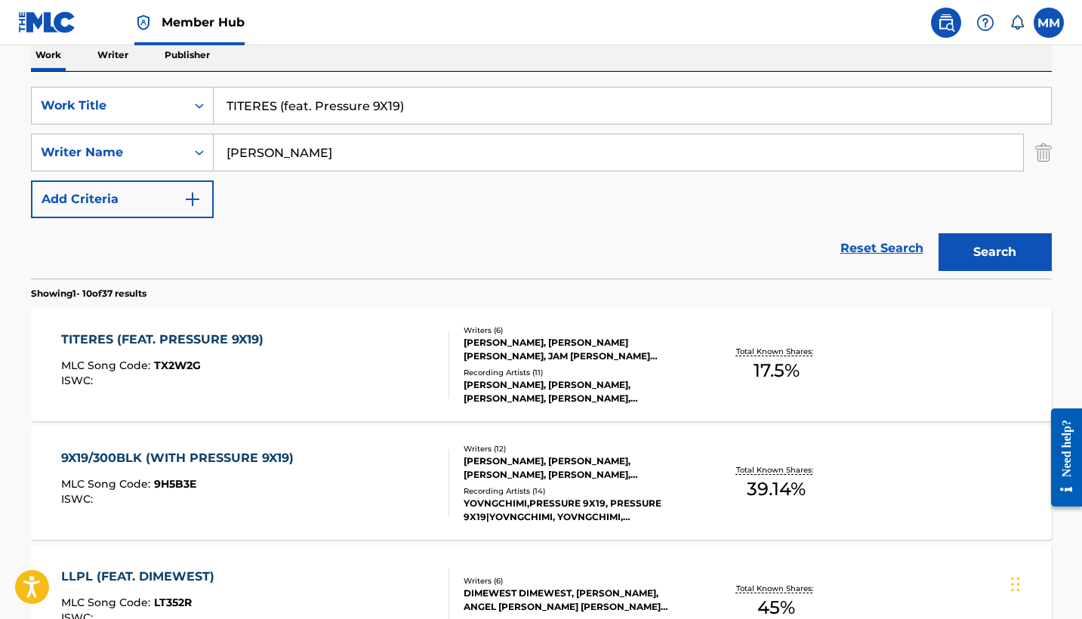
click at [365, 119] on input "TITERES (feat. Pressure 9X19)" at bounding box center [632, 106] width 837 height 36
paste input "Osea"
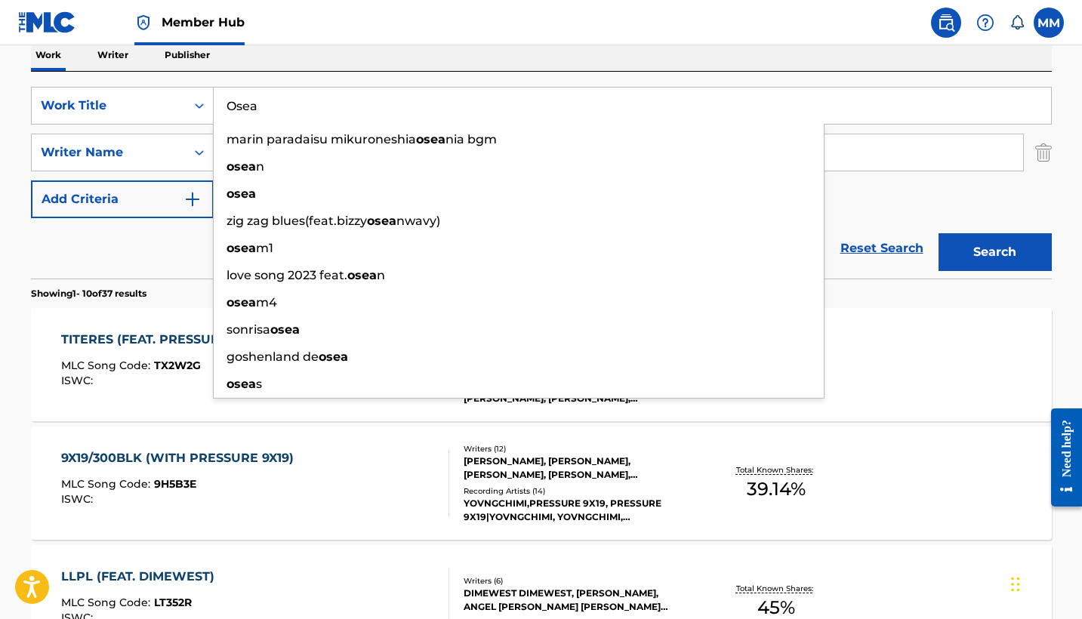
type input "Osea"
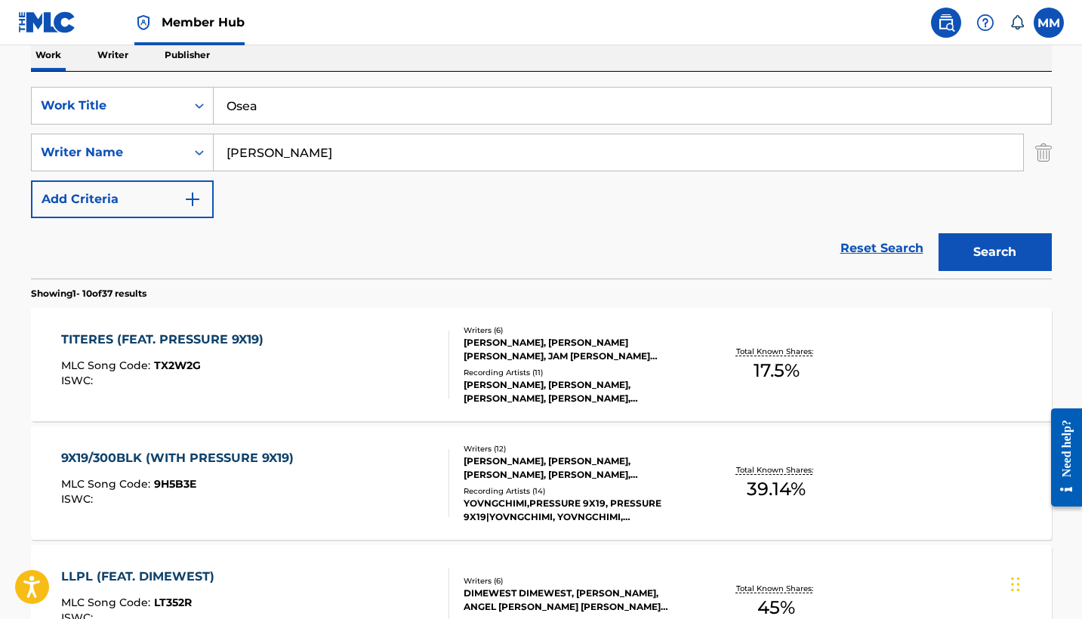
click at [910, 192] on div "SearchWithCriteria2f083e5d-6dde-4c51-9d0c-bdbdd135da85 Work Title Osea SearchWi…" at bounding box center [541, 152] width 1021 height 131
click at [968, 245] on button "Search" at bounding box center [994, 252] width 113 height 38
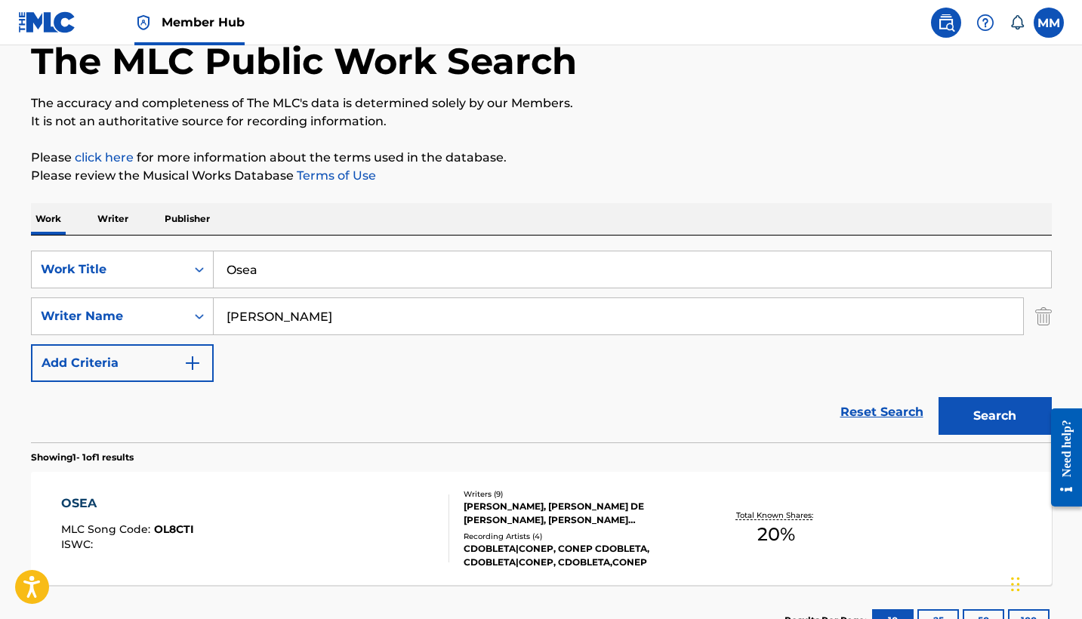
scroll to position [202, 0]
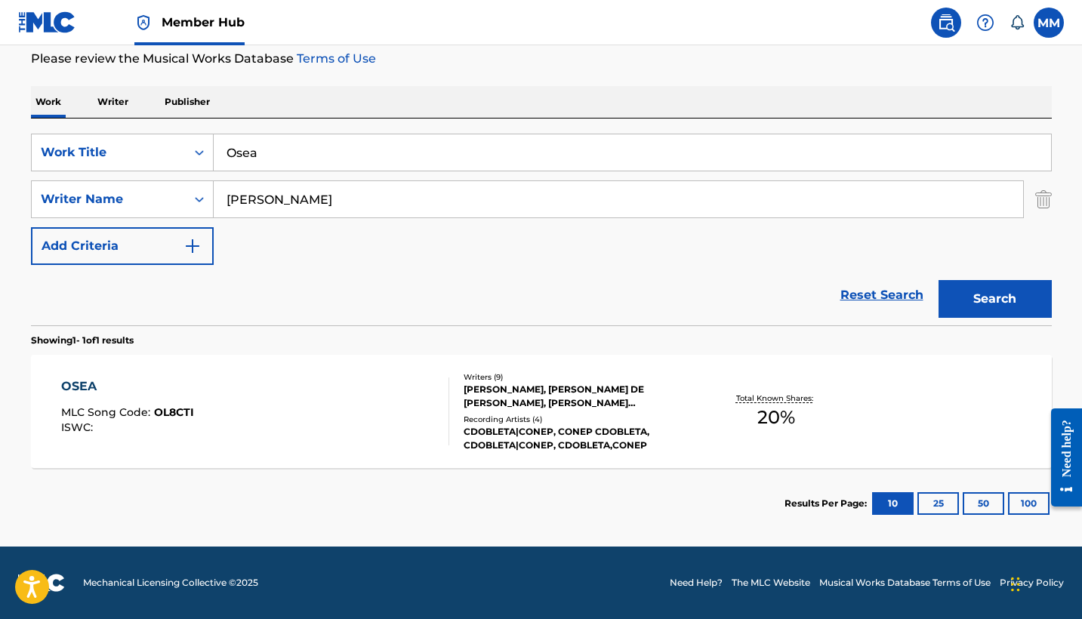
click at [537, 408] on div "JUNIOR JESUS DIAZ, CARLOS ALBERTO ORTIZ DE JESUS, EZRA ROLON, KEVIN OMAR ORTIZ …" at bounding box center [577, 396] width 228 height 27
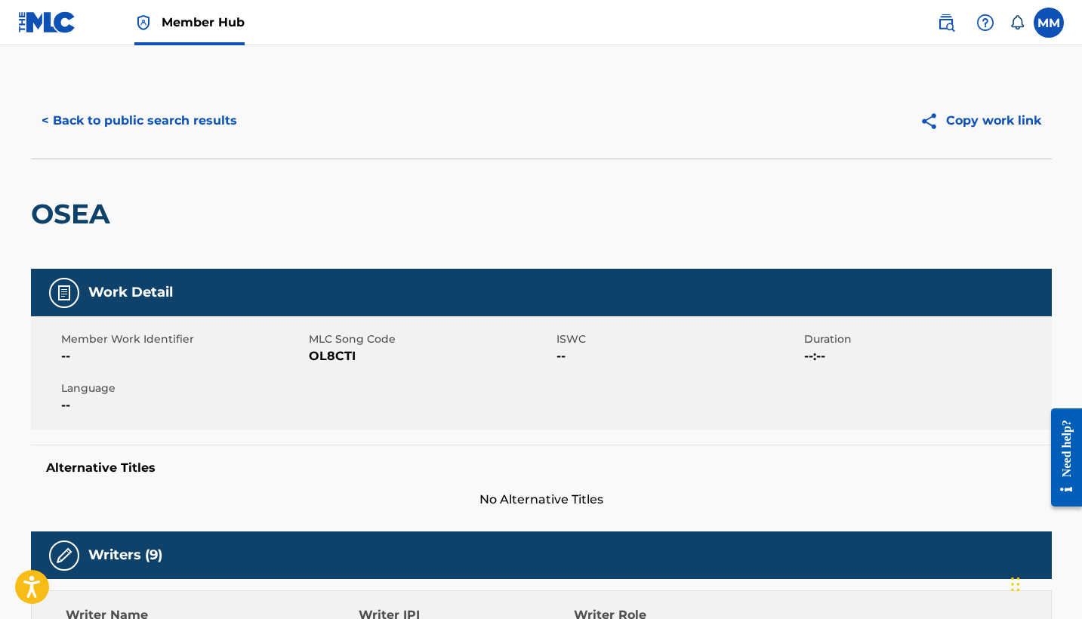
click at [208, 181] on div "OSEA" at bounding box center [541, 214] width 1021 height 110
click at [178, 133] on button "< Back to public search results" at bounding box center [139, 121] width 217 height 38
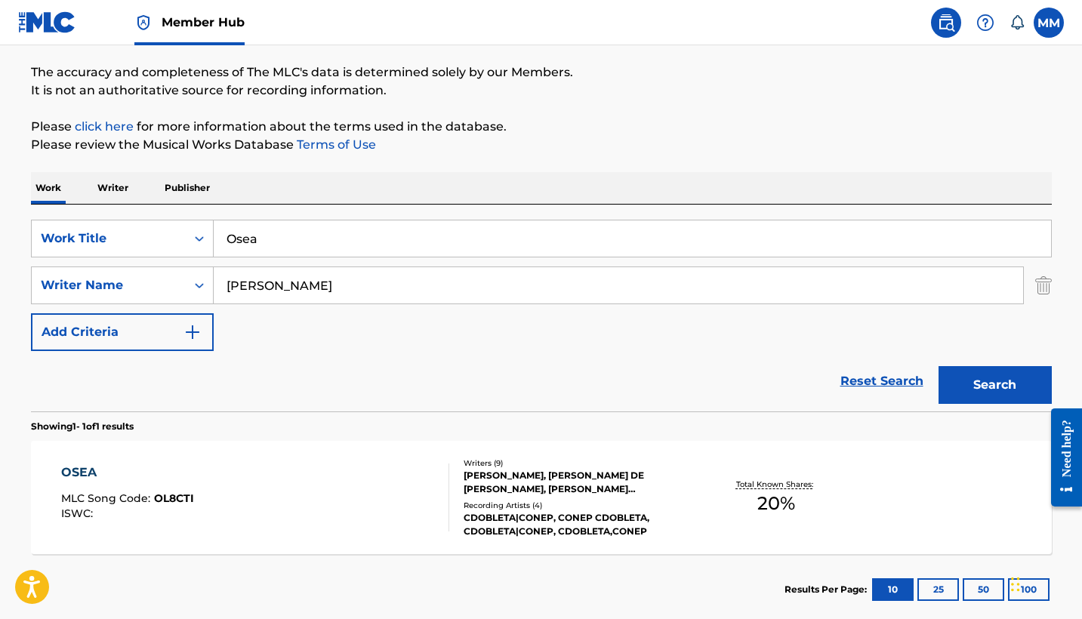
click at [141, 508] on div "ISWC :" at bounding box center [127, 513] width 133 height 11
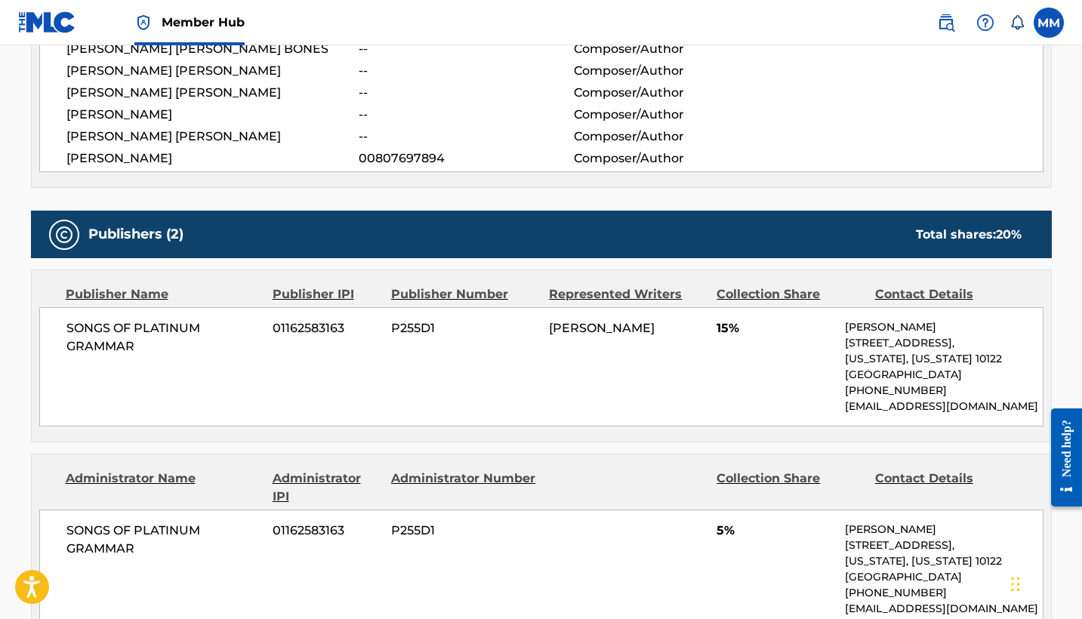
scroll to position [1140, 0]
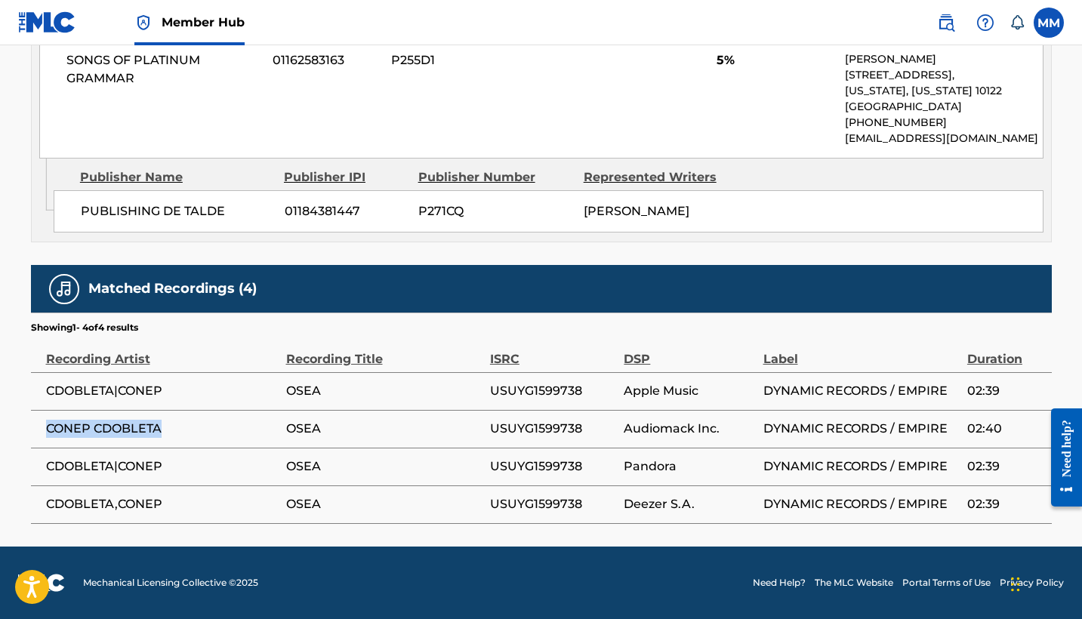
drag, startPoint x: 46, startPoint y: 420, endPoint x: 165, endPoint y: 423, distance: 118.5
click at [165, 423] on span "CONEP CDOBLETA" at bounding box center [162, 429] width 233 height 18
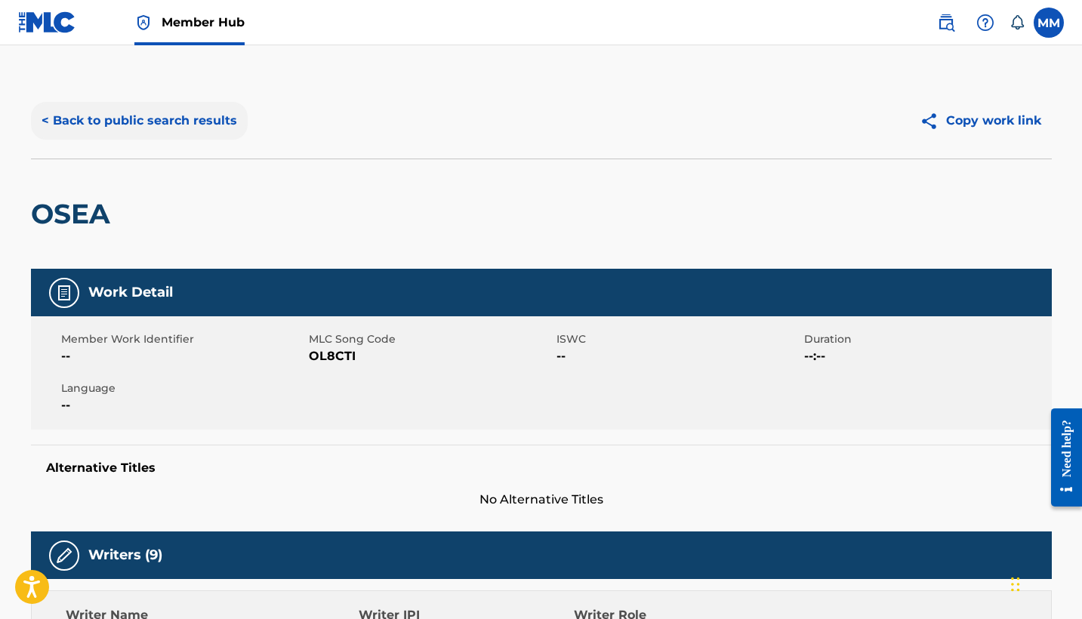
click at [203, 131] on button "< Back to public search results" at bounding box center [139, 121] width 217 height 38
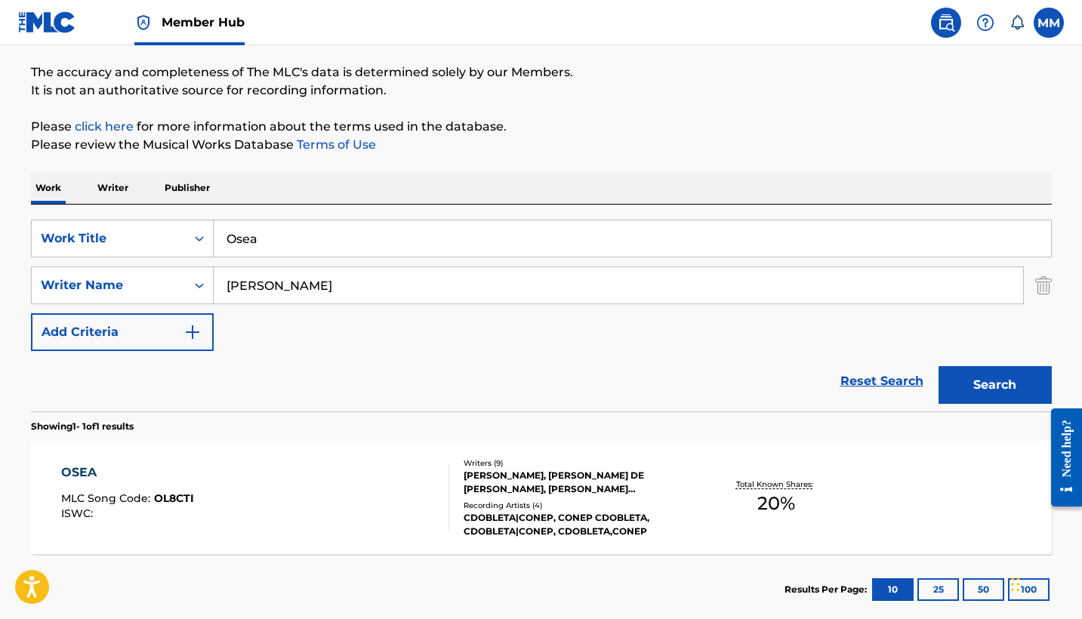
click at [473, 243] on input "Osea" at bounding box center [632, 238] width 837 height 36
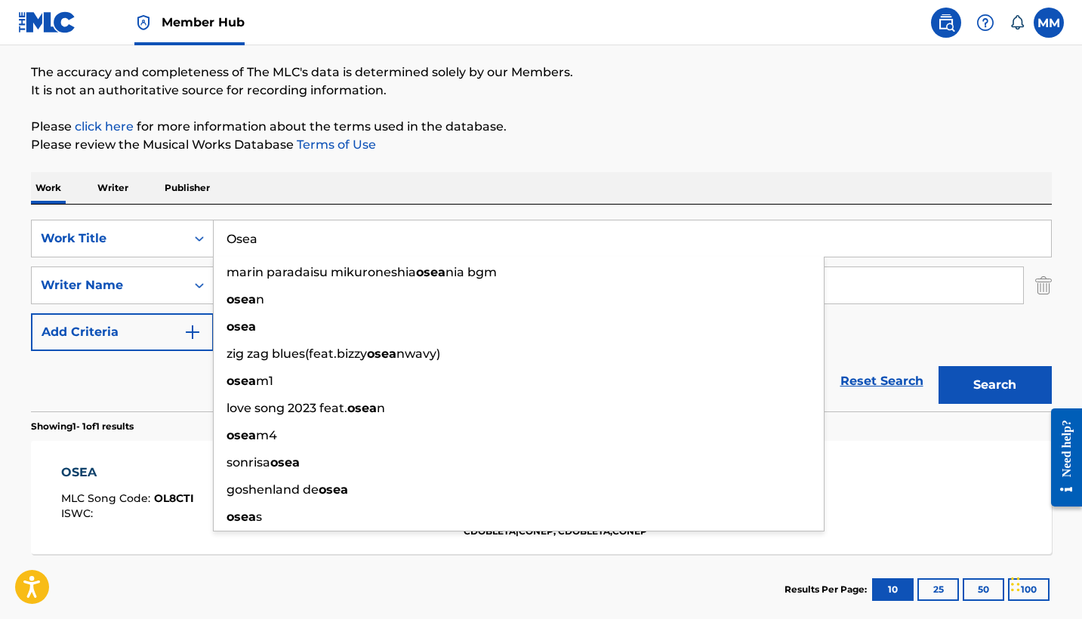
paste input "Huelemos Rosado"
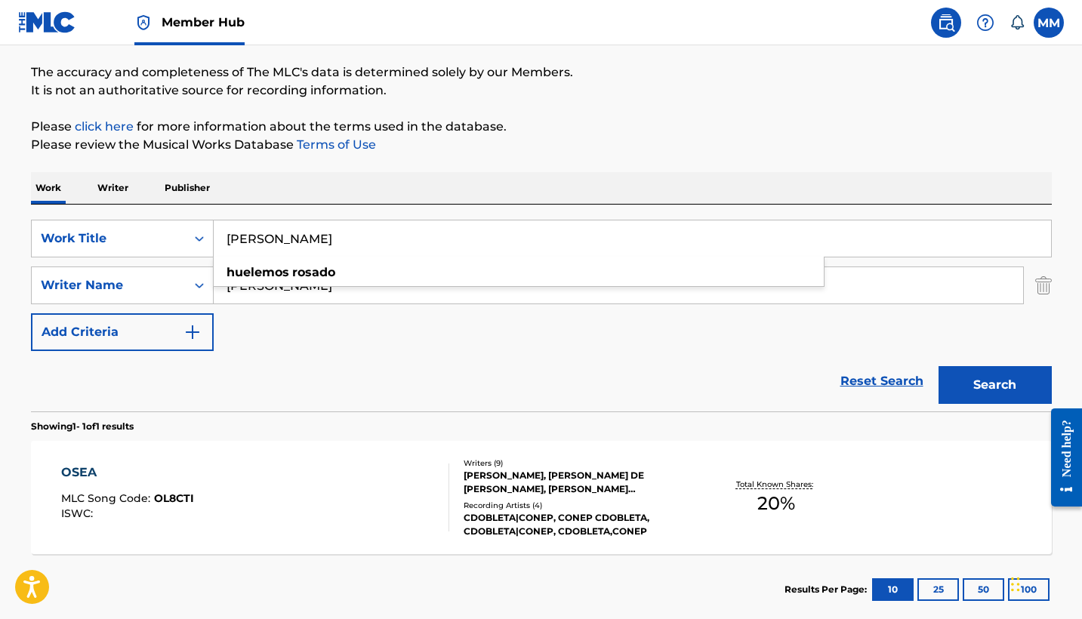
type input "Huelemos Rosado"
click at [518, 192] on div "Work Writer Publisher" at bounding box center [541, 188] width 1021 height 32
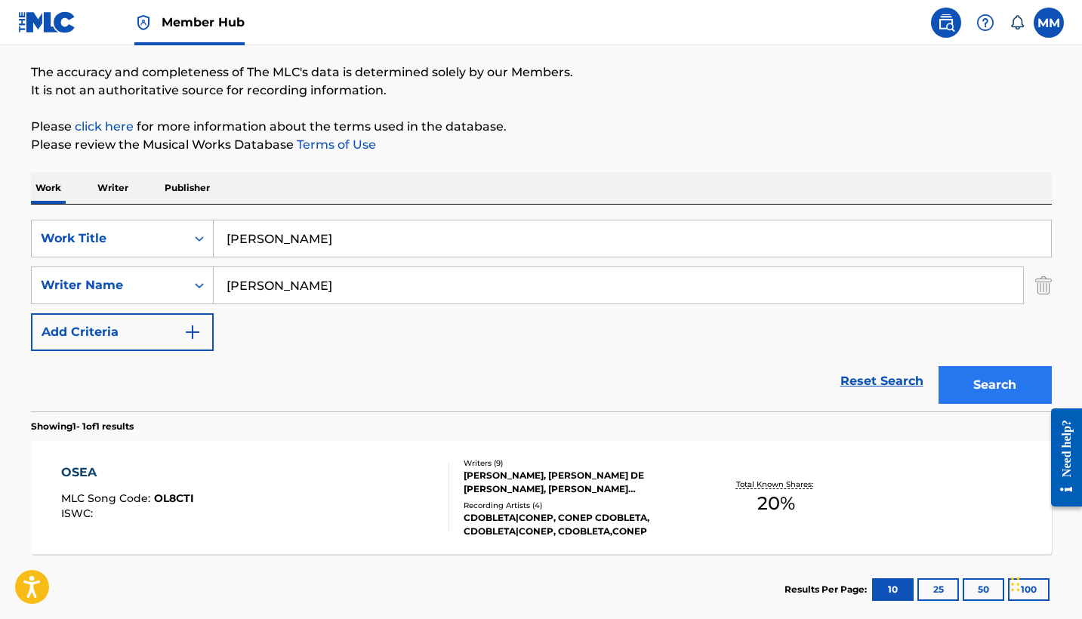
click at [962, 390] on button "Search" at bounding box center [994, 385] width 113 height 38
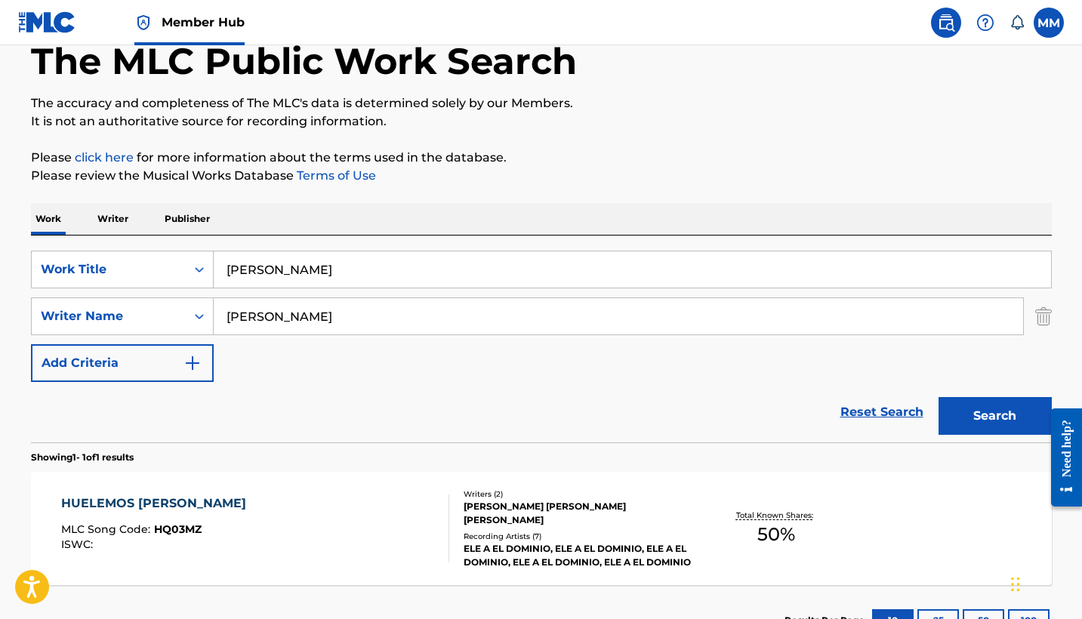
click at [356, 504] on div "HUELEMOS ROSADO MLC Song Code : HQ03MZ ISWC :" at bounding box center [255, 528] width 388 height 68
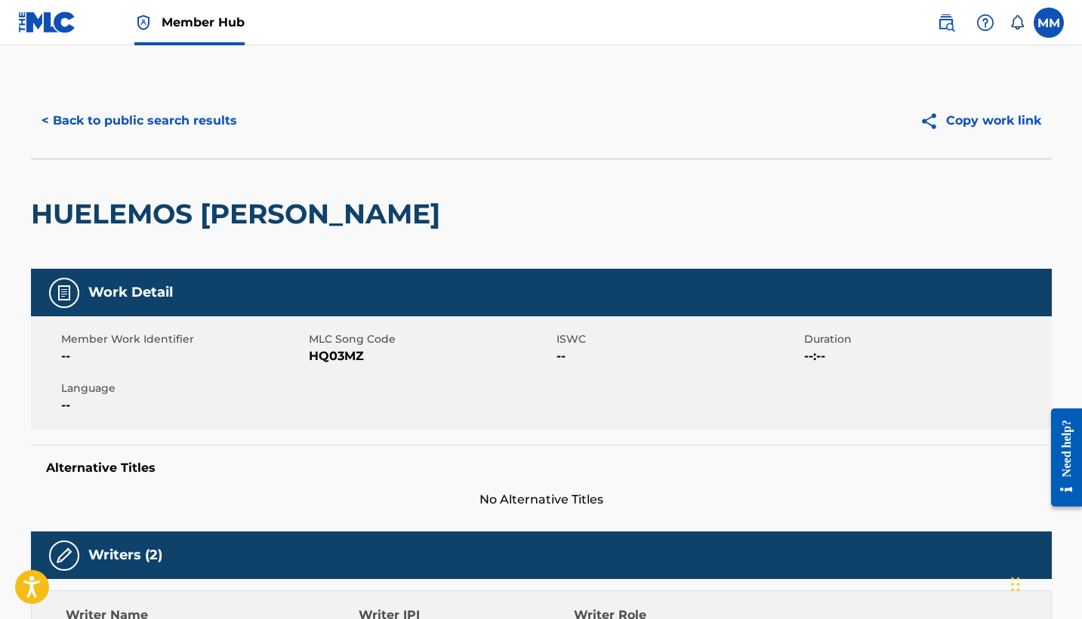
click at [254, 202] on h2 "HUELEMOS ROSADO" at bounding box center [239, 214] width 417 height 34
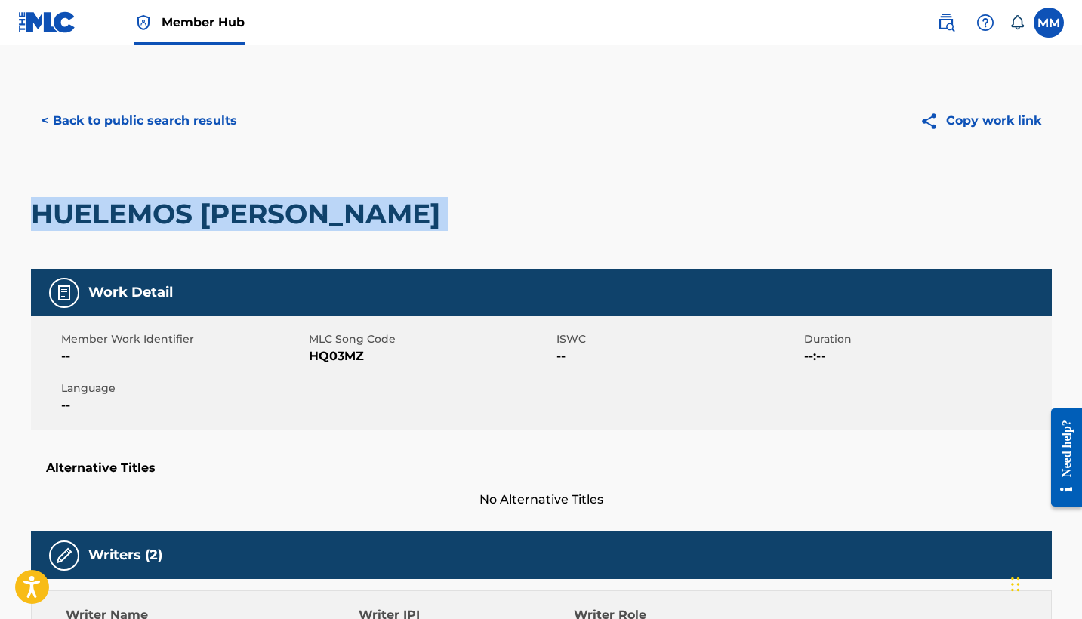
click at [254, 202] on h2 "HUELEMOS ROSADO" at bounding box center [239, 214] width 417 height 34
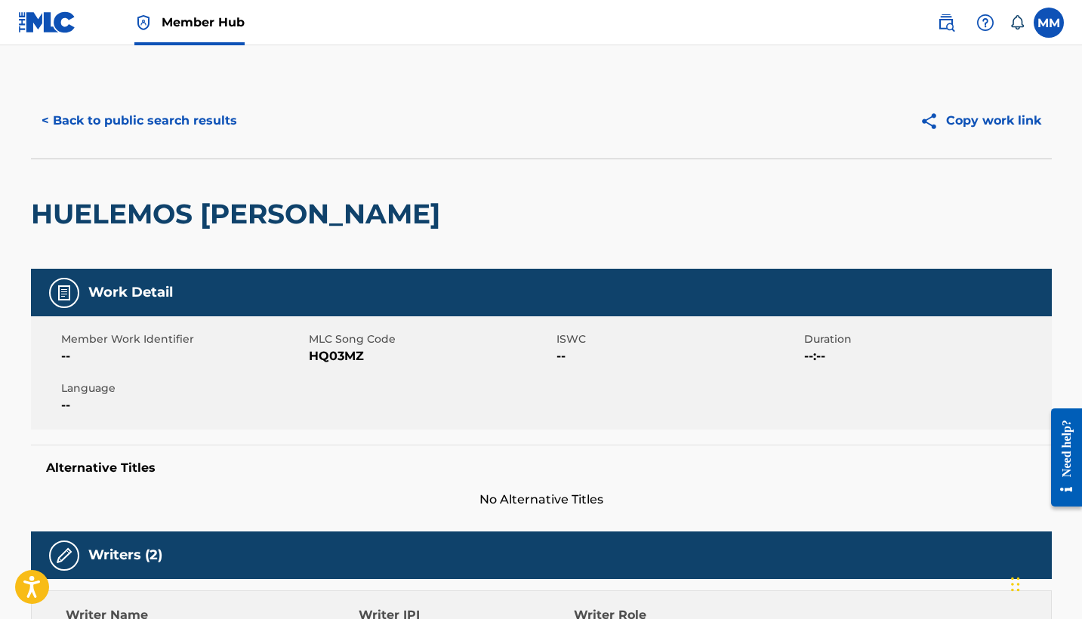
click at [712, 4] on nav "Member Hub MM MM Mauro Miller copyright@pg.pub Notification Preferences Profile…" at bounding box center [541, 22] width 1082 height 45
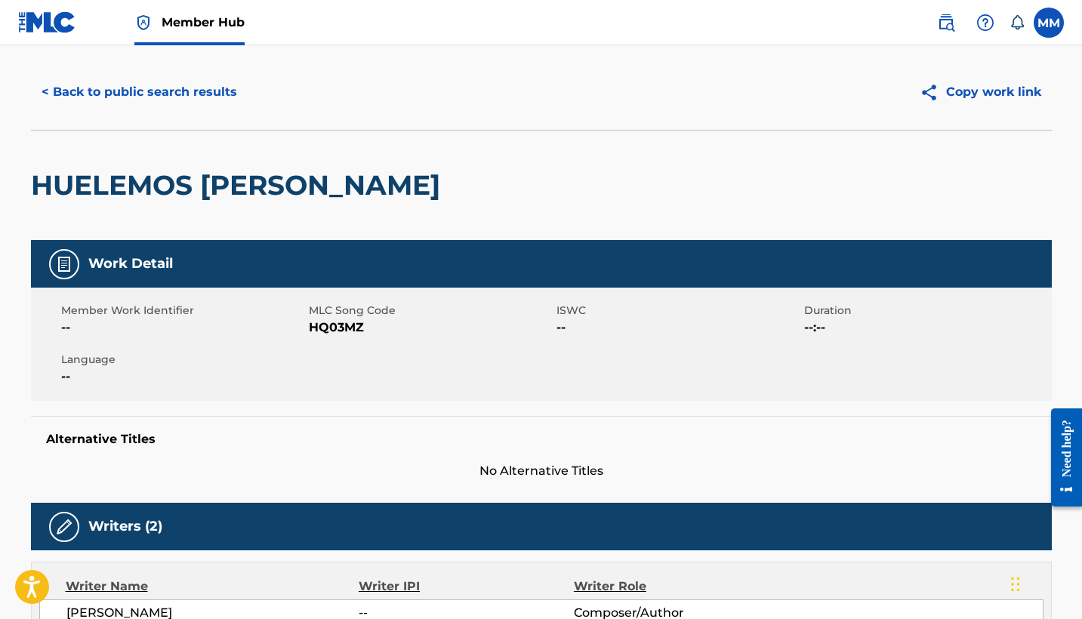
click at [493, 223] on div "HUELEMOS ROSADO" at bounding box center [541, 185] width 1021 height 110
click at [127, 97] on button "< Back to public search results" at bounding box center [139, 92] width 217 height 38
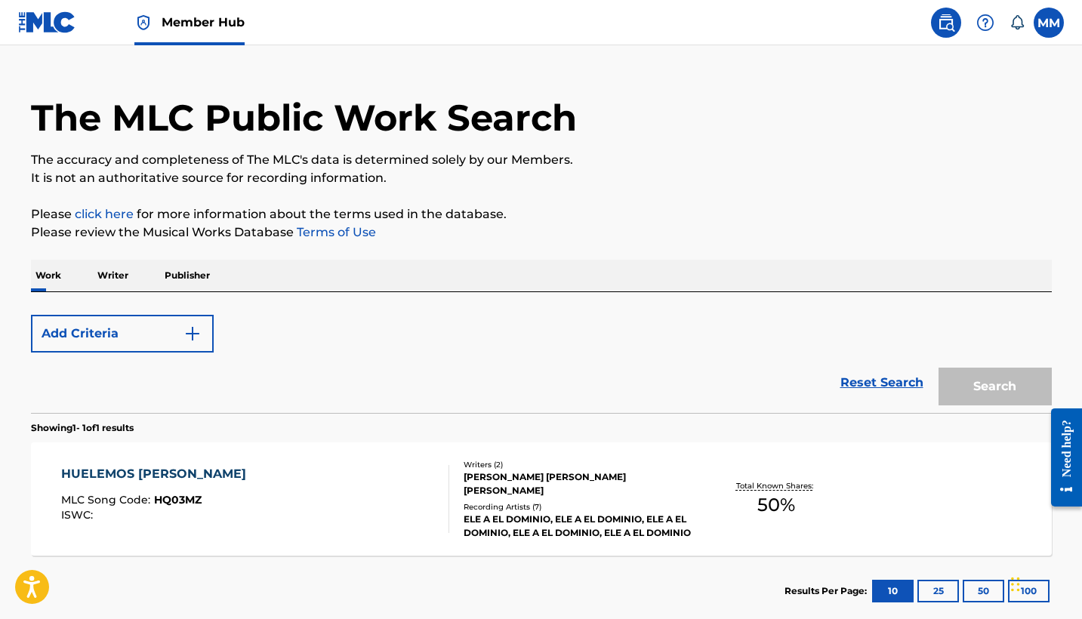
scroll to position [85, 0]
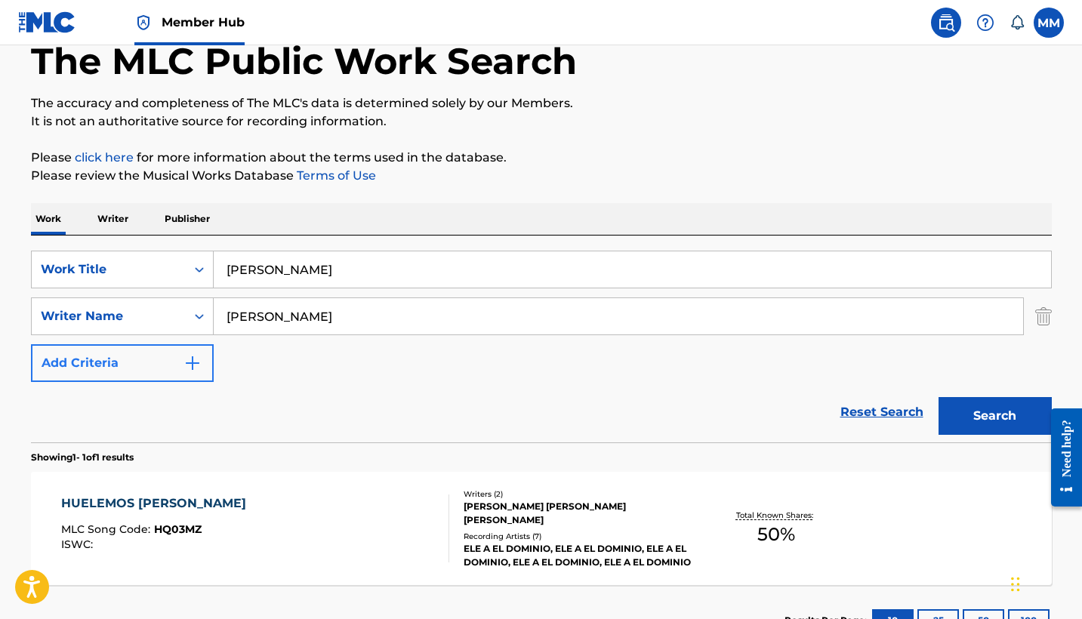
click at [789, 276] on input "Huelemos Rosado" at bounding box center [632, 269] width 837 height 36
paste input "LMM"
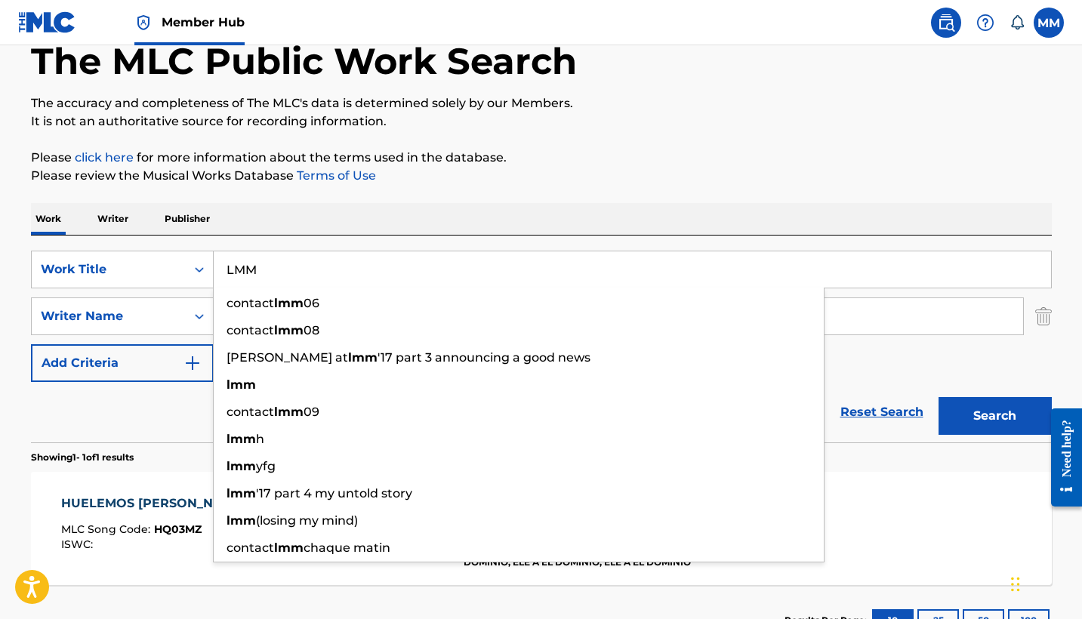
type input "LMM"
click at [830, 211] on div "Work Writer Publisher" at bounding box center [541, 219] width 1021 height 32
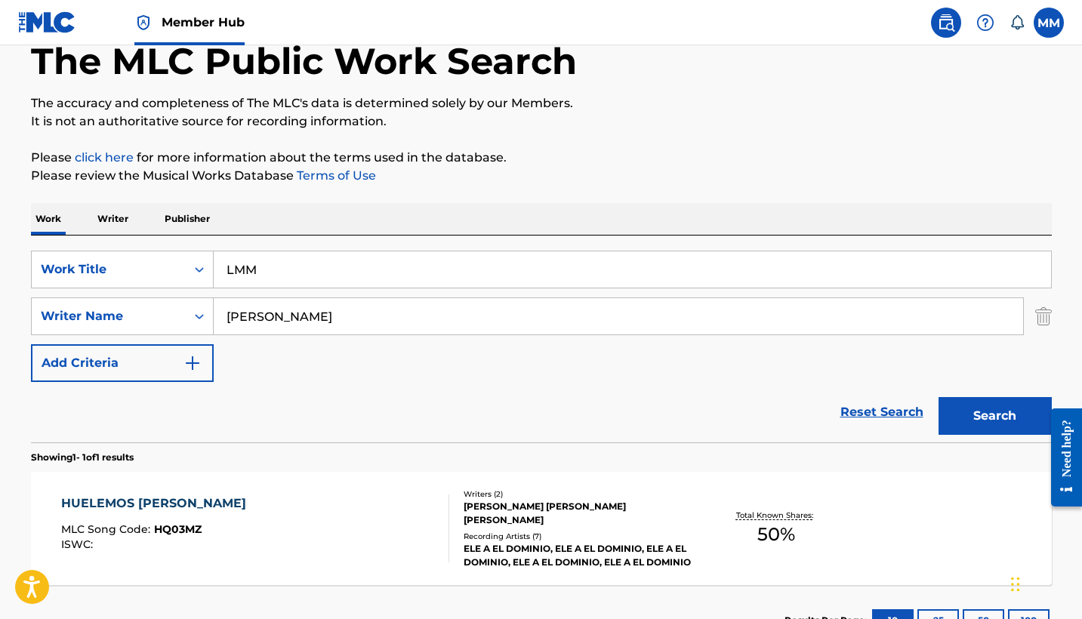
click at [598, 386] on div "Reset Search Search" at bounding box center [541, 412] width 1021 height 60
click at [979, 416] on button "Search" at bounding box center [994, 416] width 113 height 38
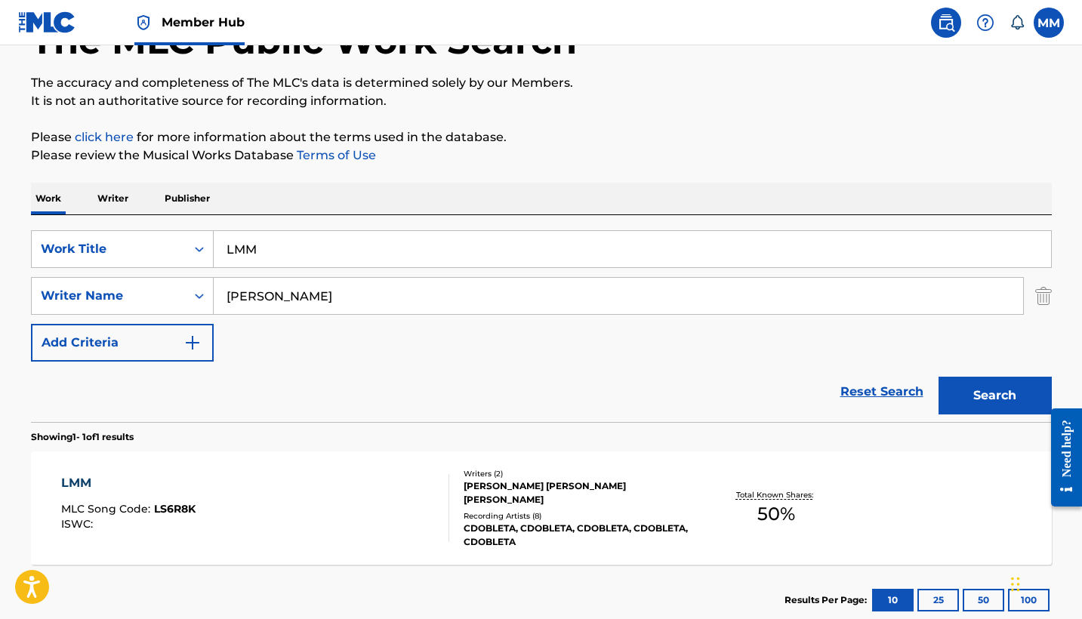
click at [250, 475] on div "LMM MLC Song Code : LS6R8K ISWC :" at bounding box center [255, 508] width 388 height 68
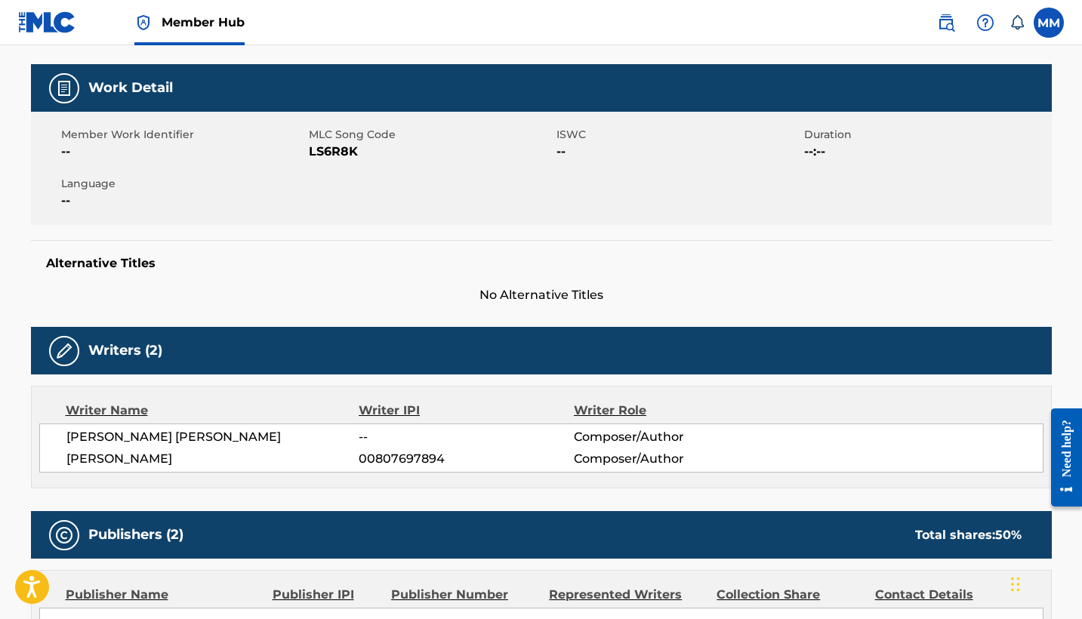
scroll to position [19, 0]
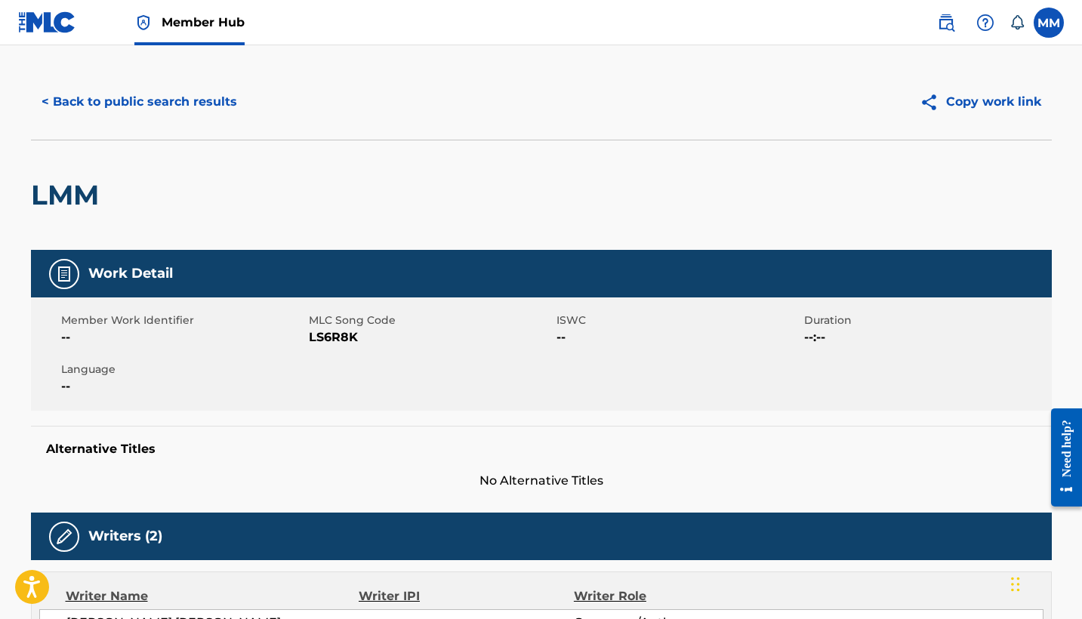
click at [72, 202] on h2 "LMM" at bounding box center [68, 195] width 75 height 34
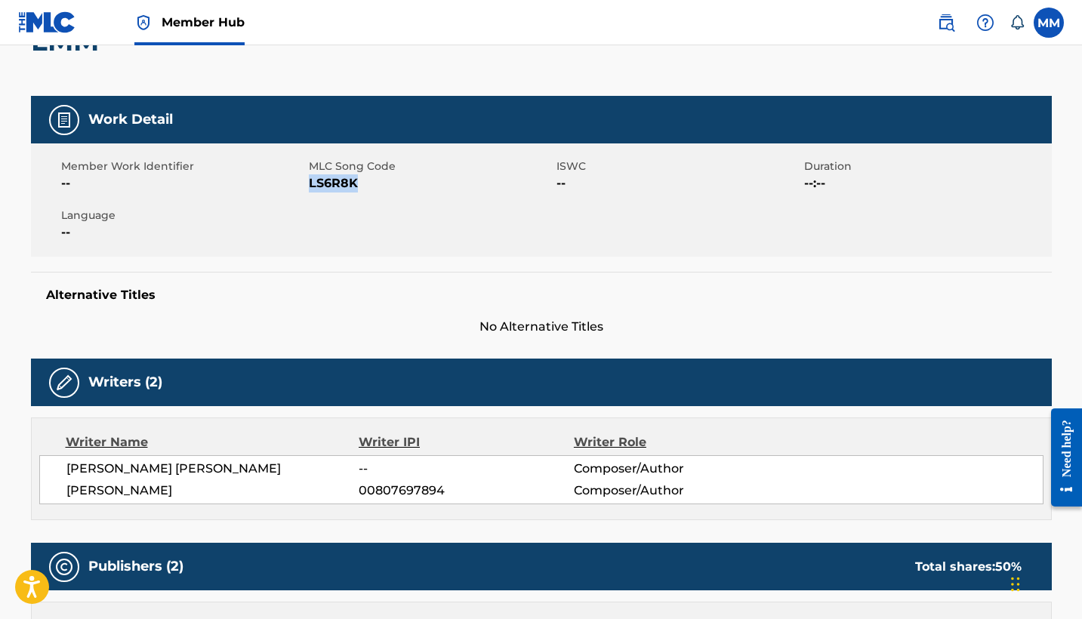
scroll to position [0, 0]
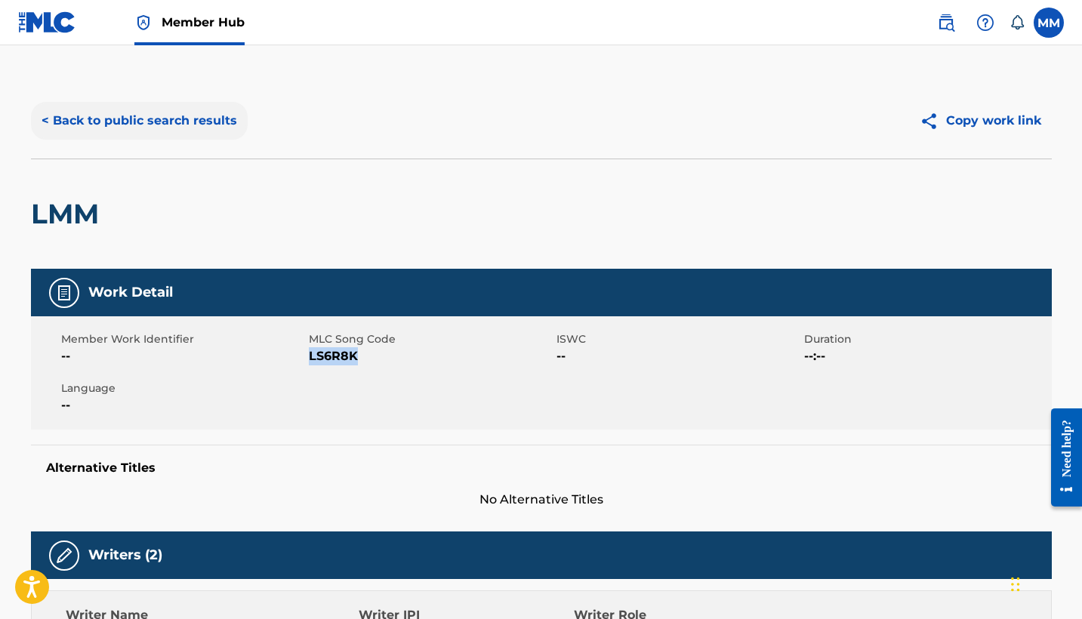
click at [131, 119] on button "< Back to public search results" at bounding box center [139, 121] width 217 height 38
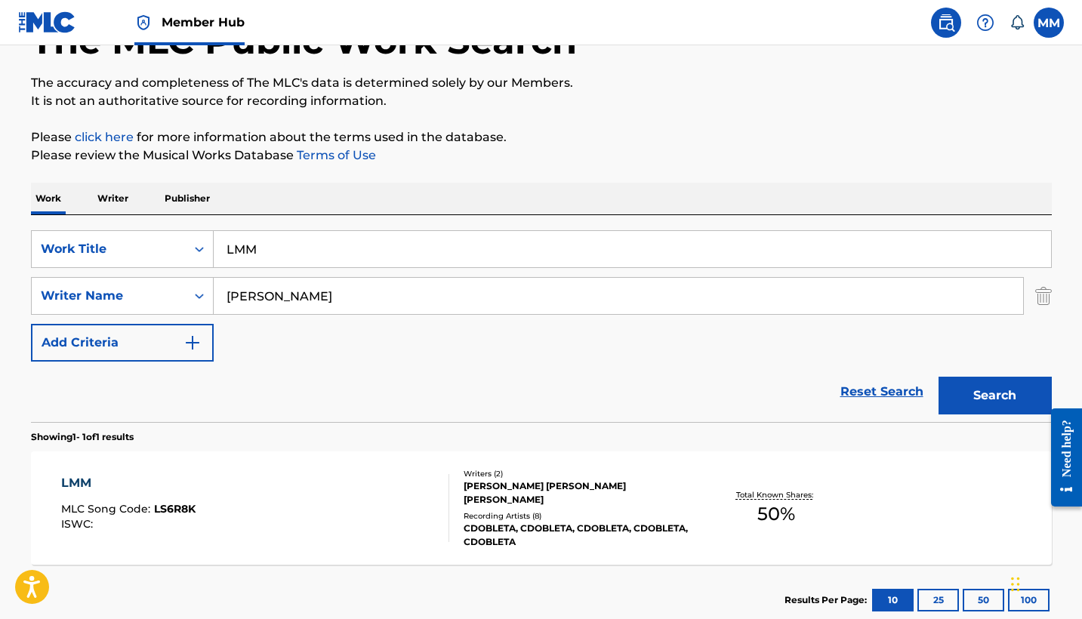
click at [565, 252] on input "LMM" at bounding box center [632, 249] width 837 height 36
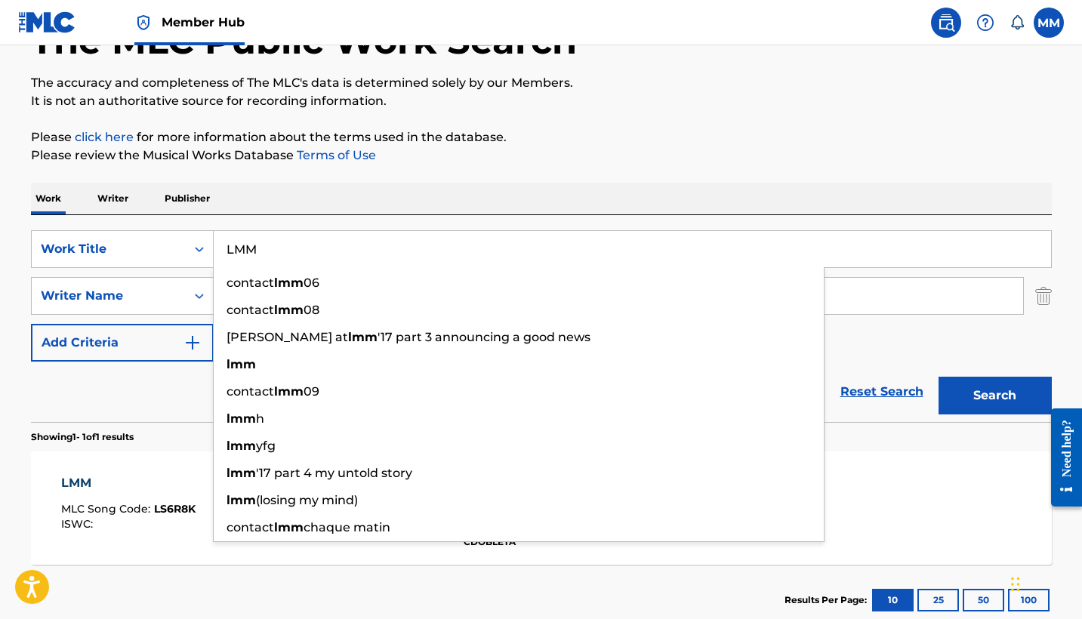
click at [565, 252] on input "LMM" at bounding box center [632, 249] width 837 height 36
paste input "C.Y.B.E.R."
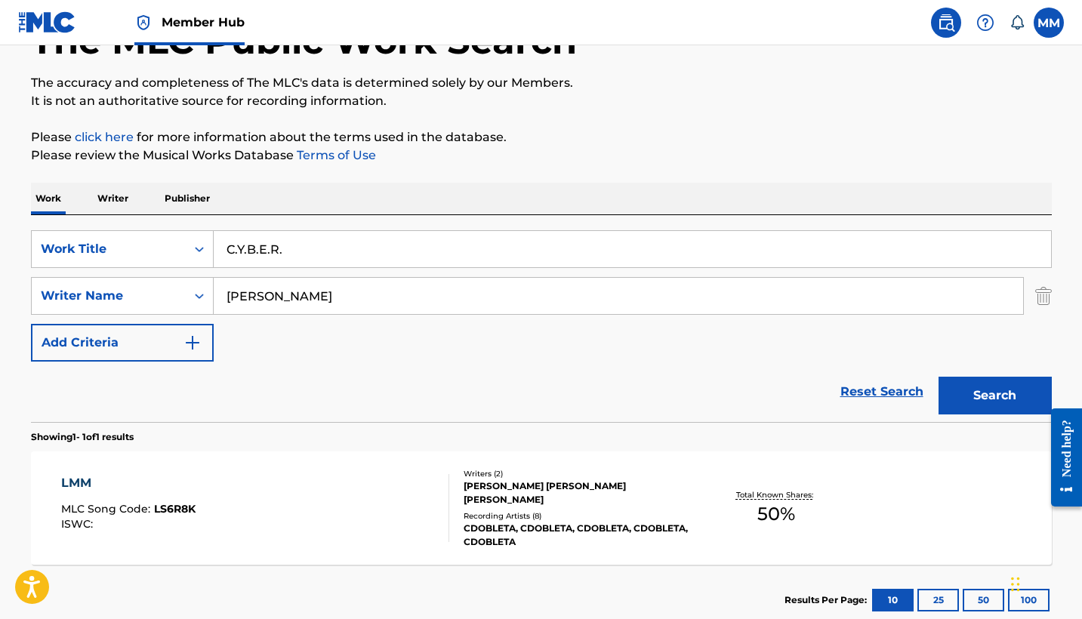
type input "C.Y.B.E.R."
click at [623, 186] on div "Work Writer Publisher" at bounding box center [541, 199] width 1021 height 32
click at [972, 390] on button "Search" at bounding box center [994, 396] width 113 height 38
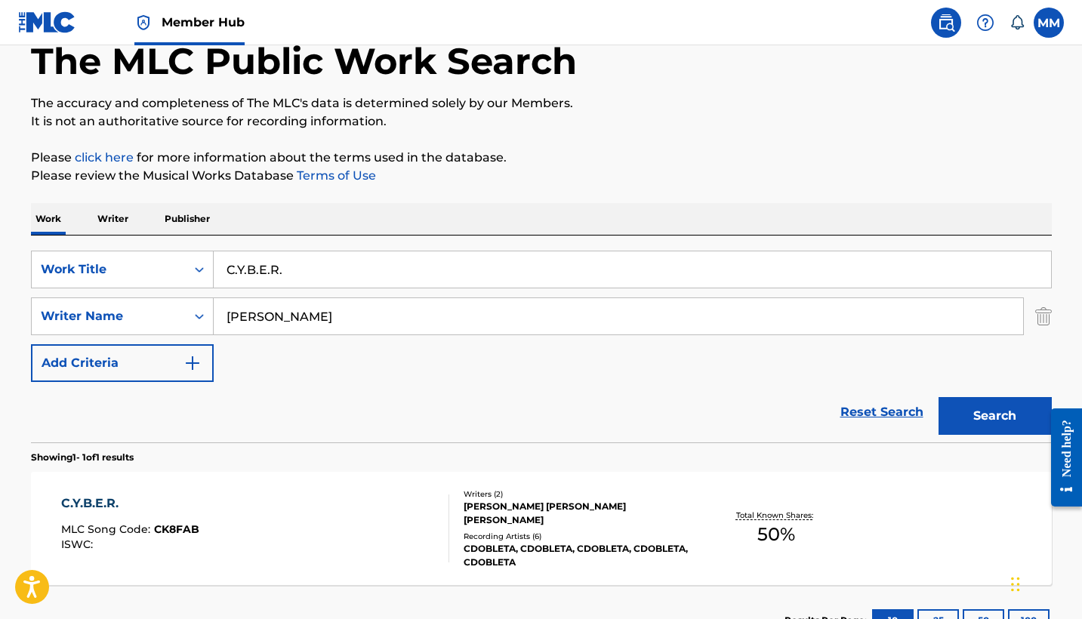
scroll to position [119, 0]
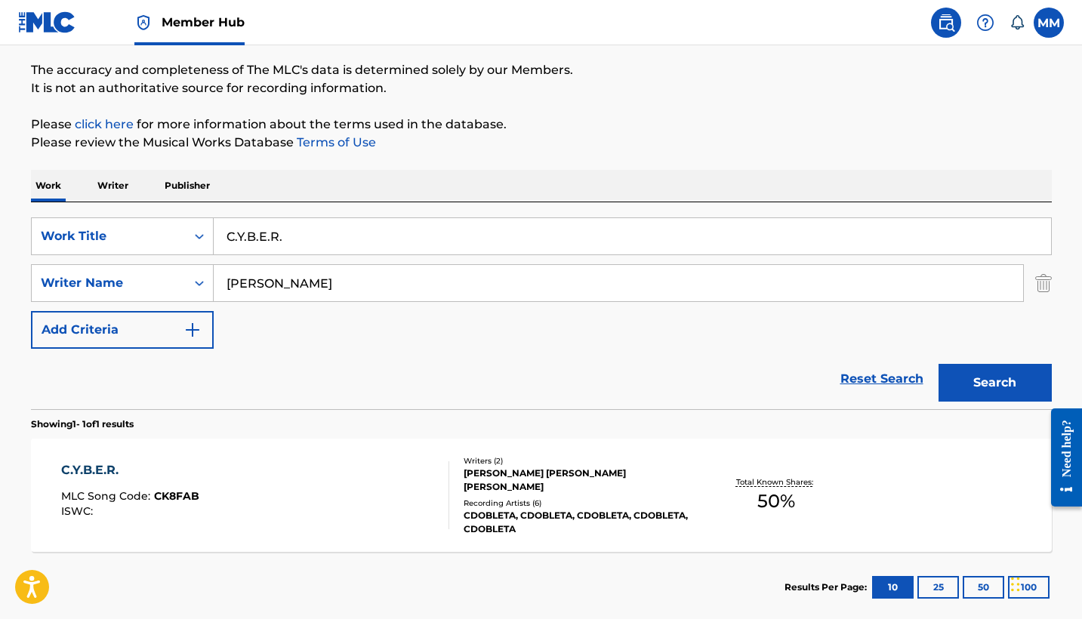
click at [431, 511] on div "C.Y.B.E.R. MLC Song Code : CK8FAB ISWC :" at bounding box center [255, 495] width 388 height 68
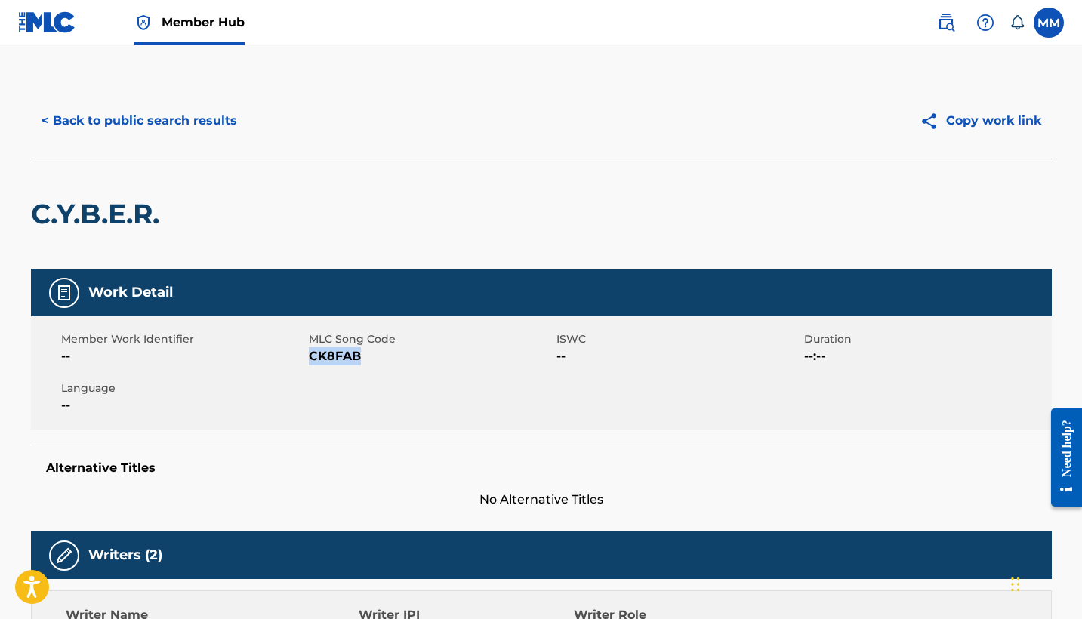
click at [218, 146] on div "< Back to public search results Copy work link" at bounding box center [541, 120] width 1021 height 75
click at [218, 134] on button "< Back to public search results" at bounding box center [139, 121] width 217 height 38
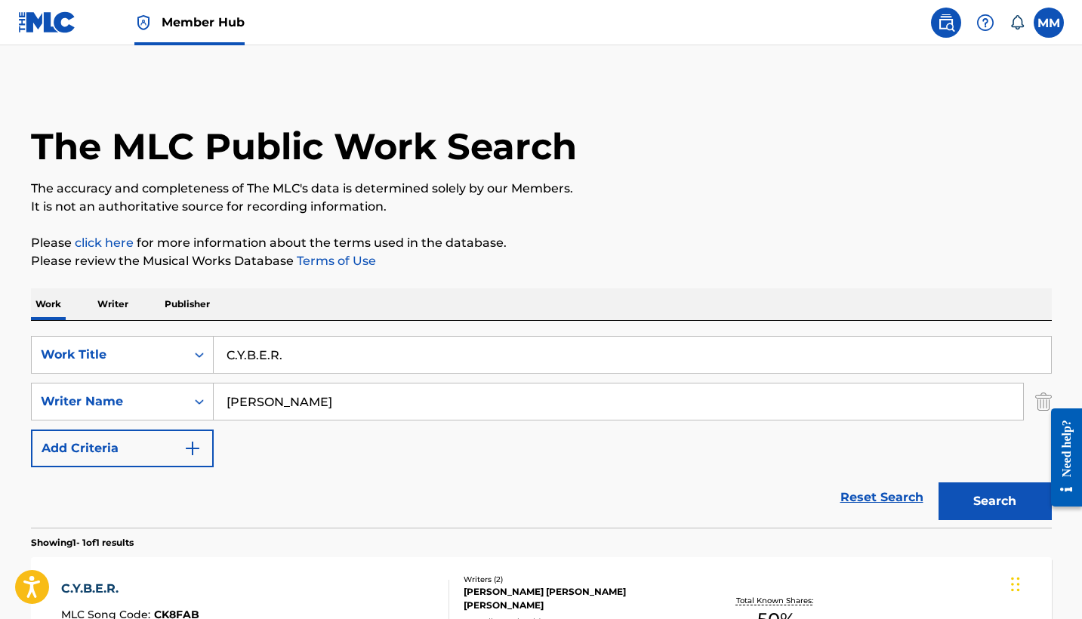
scroll to position [116, 0]
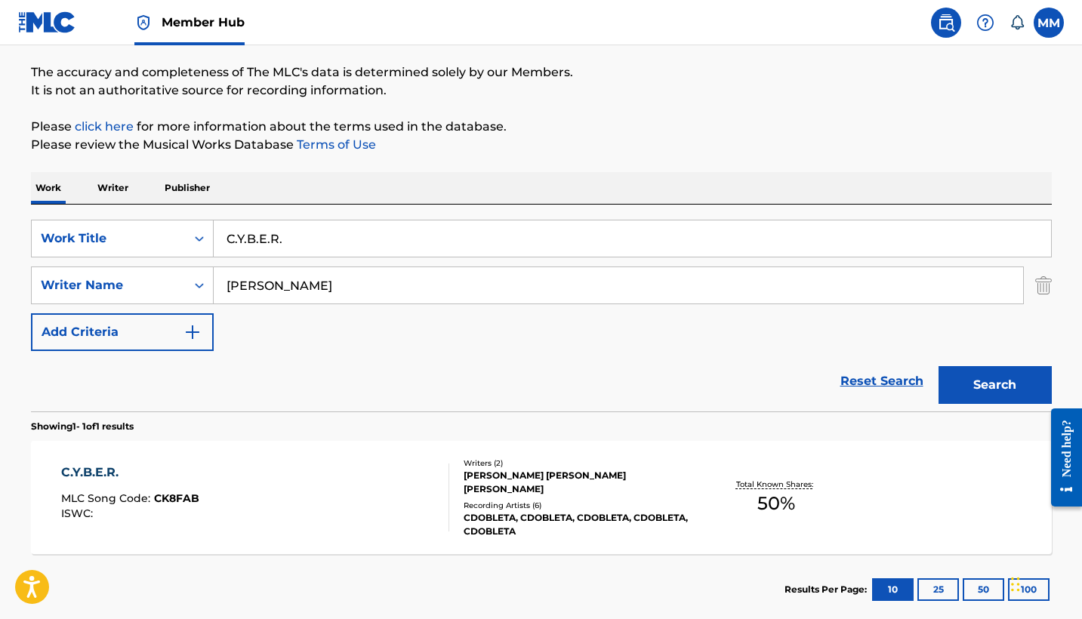
click at [450, 228] on input "C.Y.B.E.R." at bounding box center [632, 238] width 837 height 36
paste input "Shirtoff"
type input "Shirtoff."
click at [1010, 394] on button "Search" at bounding box center [994, 385] width 113 height 38
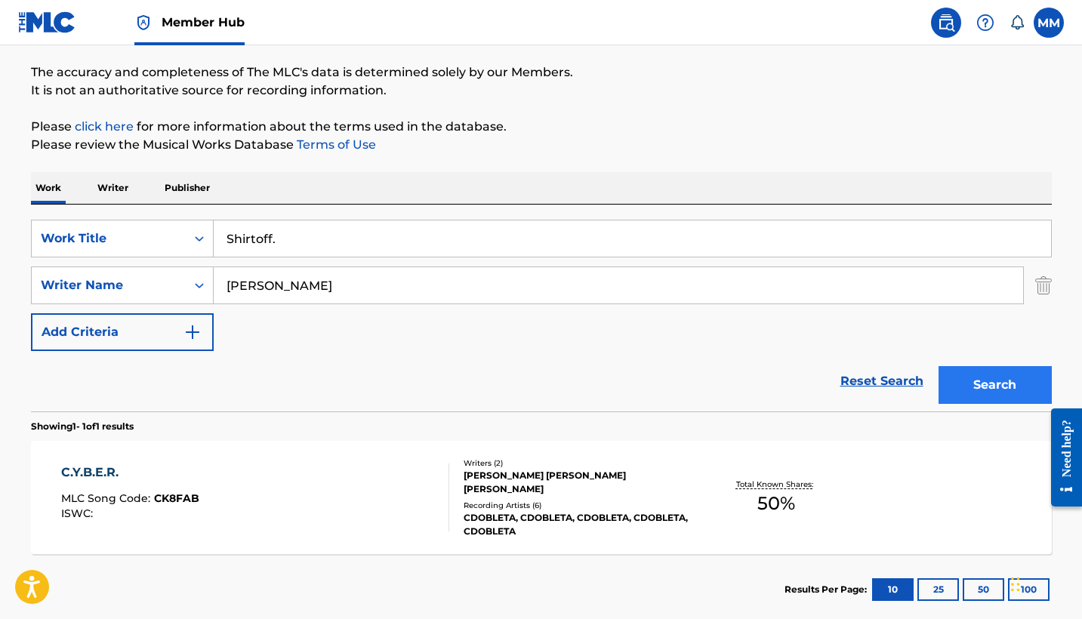
scroll to position [85, 0]
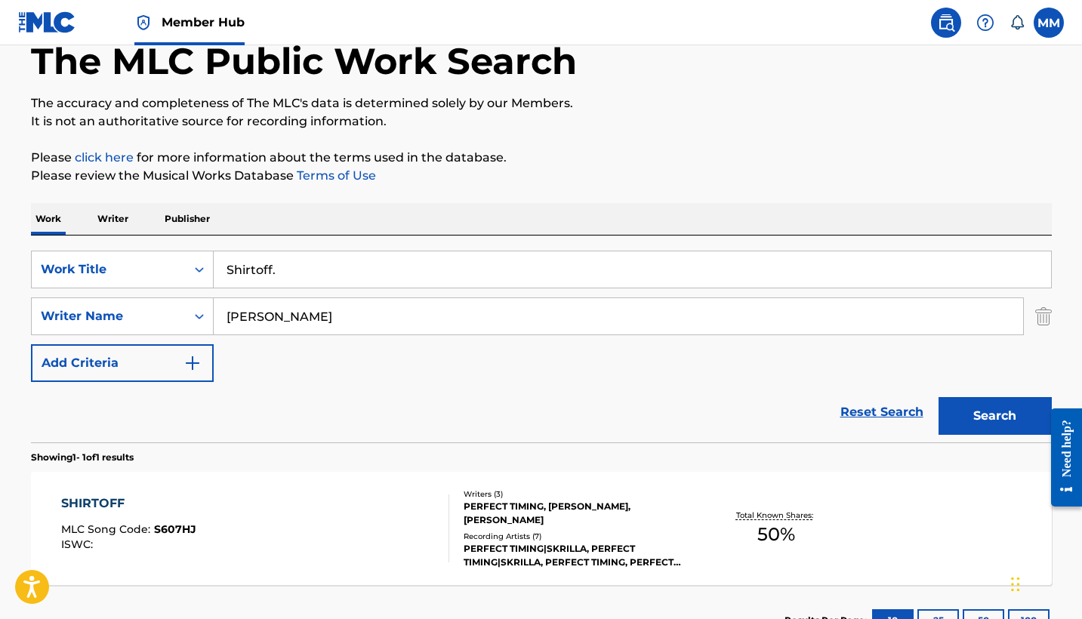
click at [437, 522] on div at bounding box center [442, 528] width 12 height 68
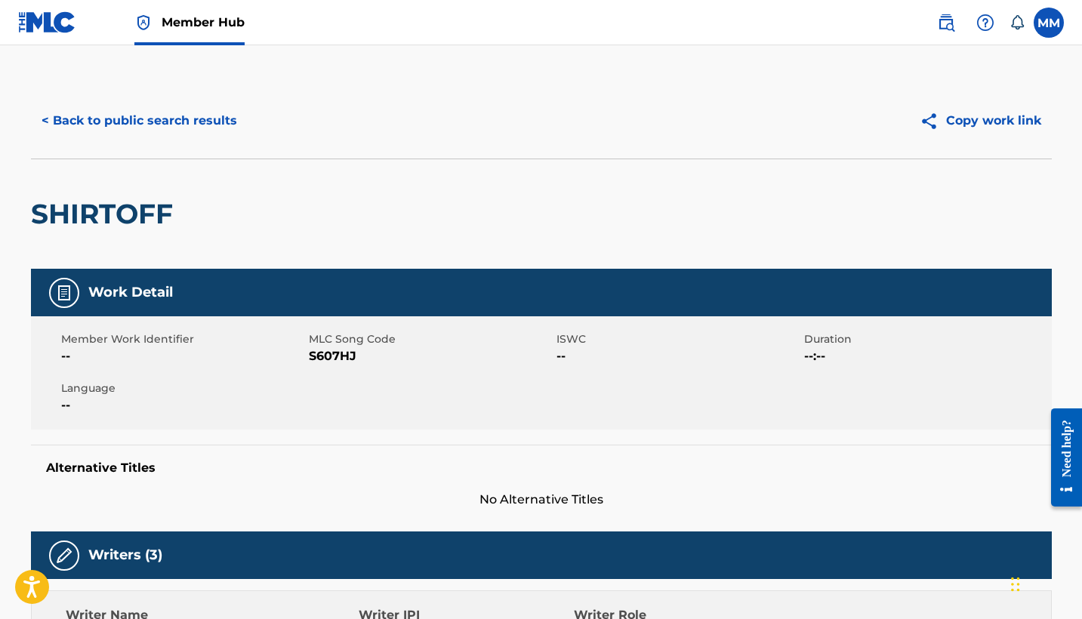
click at [119, 211] on h2 "SHIRTOFF" at bounding box center [105, 214] width 149 height 34
click at [177, 115] on button "< Back to public search results" at bounding box center [139, 121] width 217 height 38
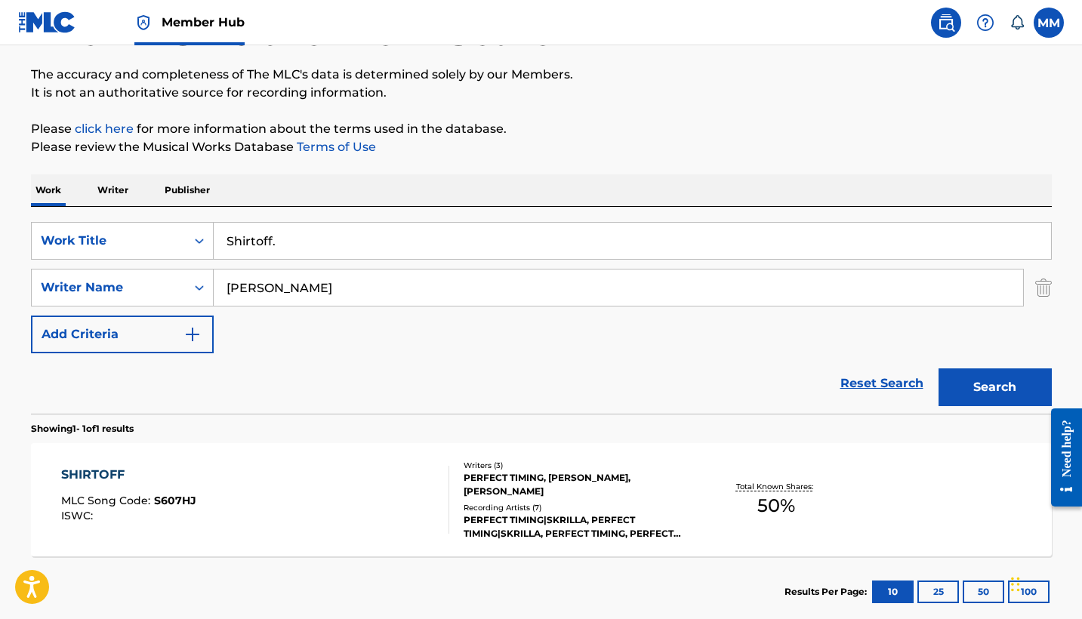
scroll to position [191, 0]
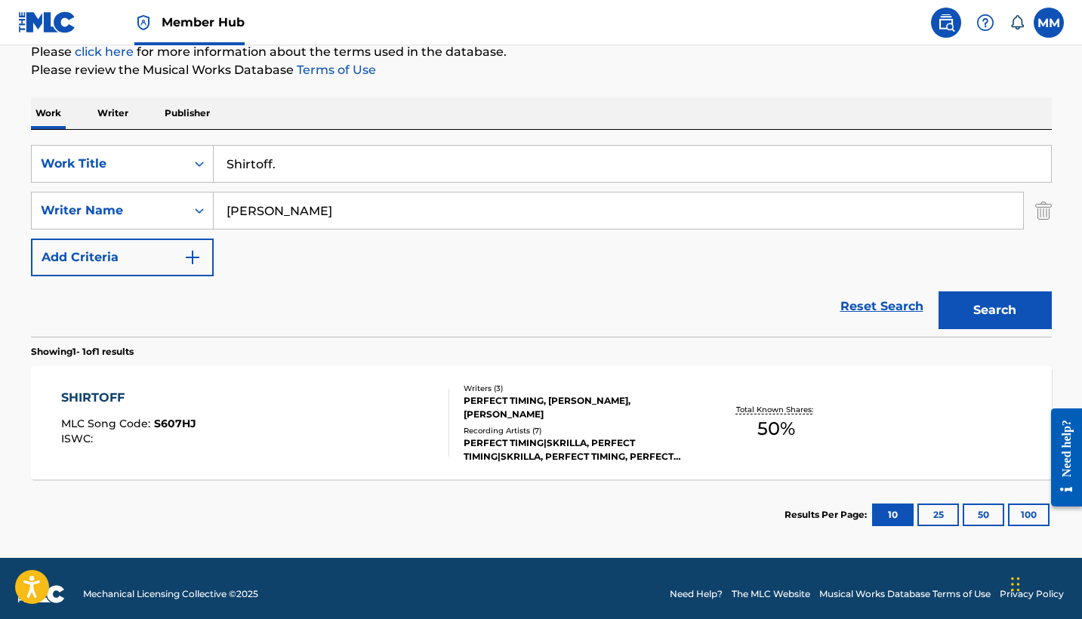
click at [396, 169] on input "Shirtoff." at bounding box center [632, 164] width 837 height 36
paste input "Free Mode"
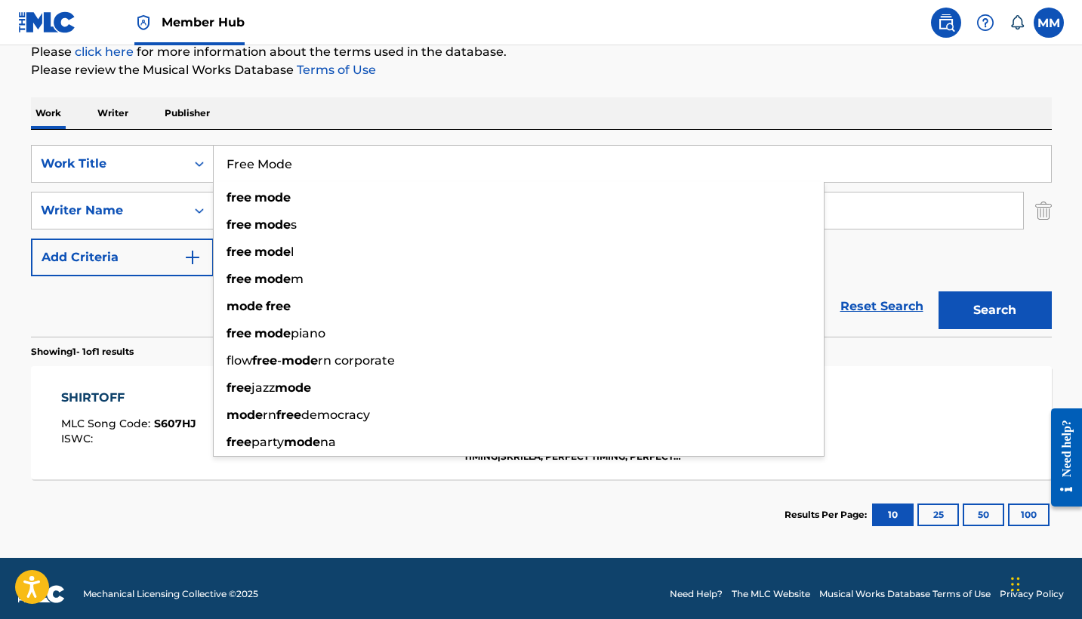
type input "Free Mode"
click at [994, 310] on button "Search" at bounding box center [994, 310] width 113 height 38
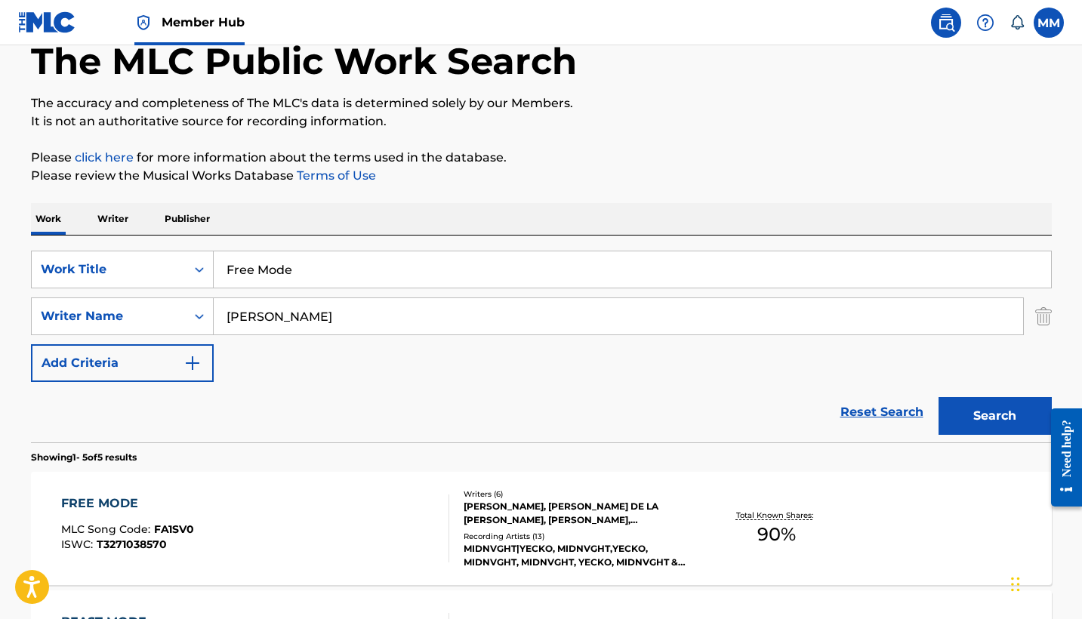
click at [378, 486] on div "FREE MODE MLC Song Code : FA1SV0 ISWC : T3271038570 Writers ( 6 ) GABRIEL LOZAD…" at bounding box center [541, 528] width 1021 height 113
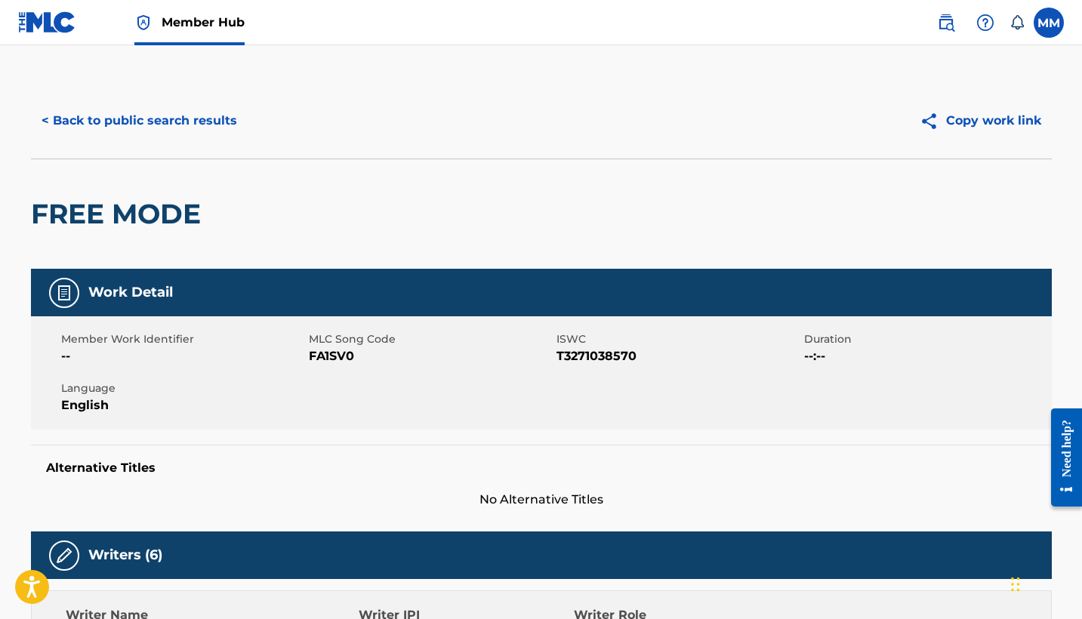
click at [156, 209] on h2 "FREE MODE" at bounding box center [119, 214] width 177 height 34
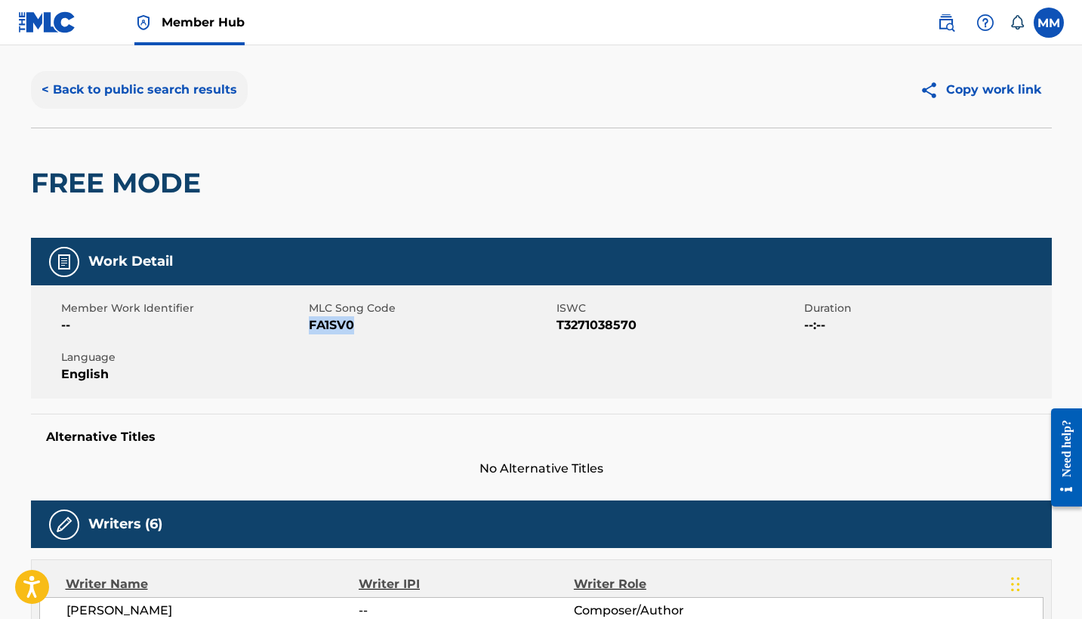
click at [146, 100] on button "< Back to public search results" at bounding box center [139, 90] width 217 height 38
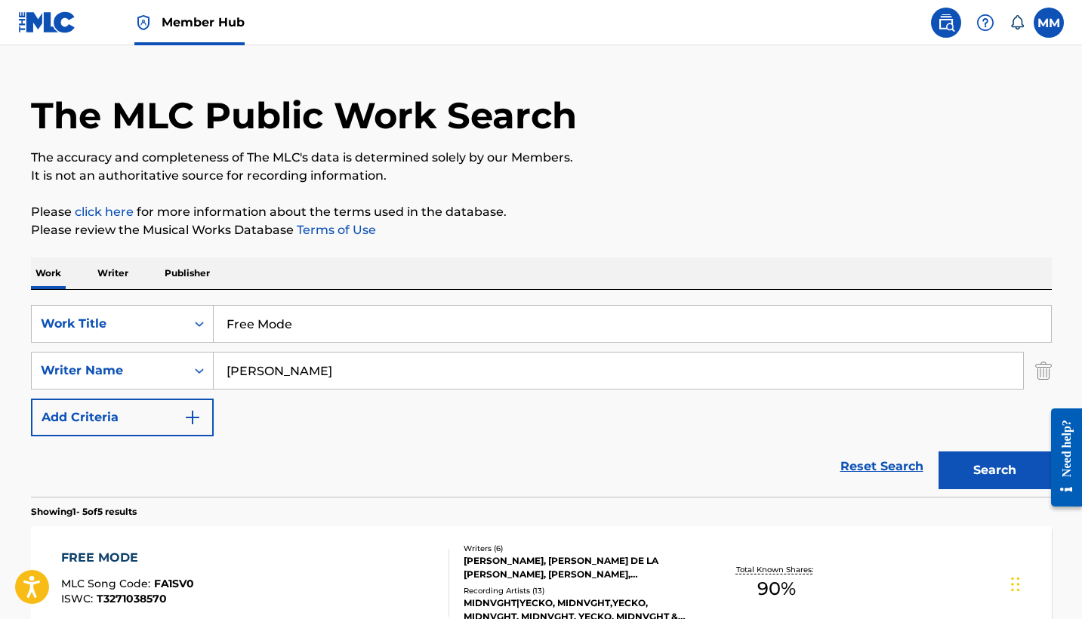
scroll to position [85, 0]
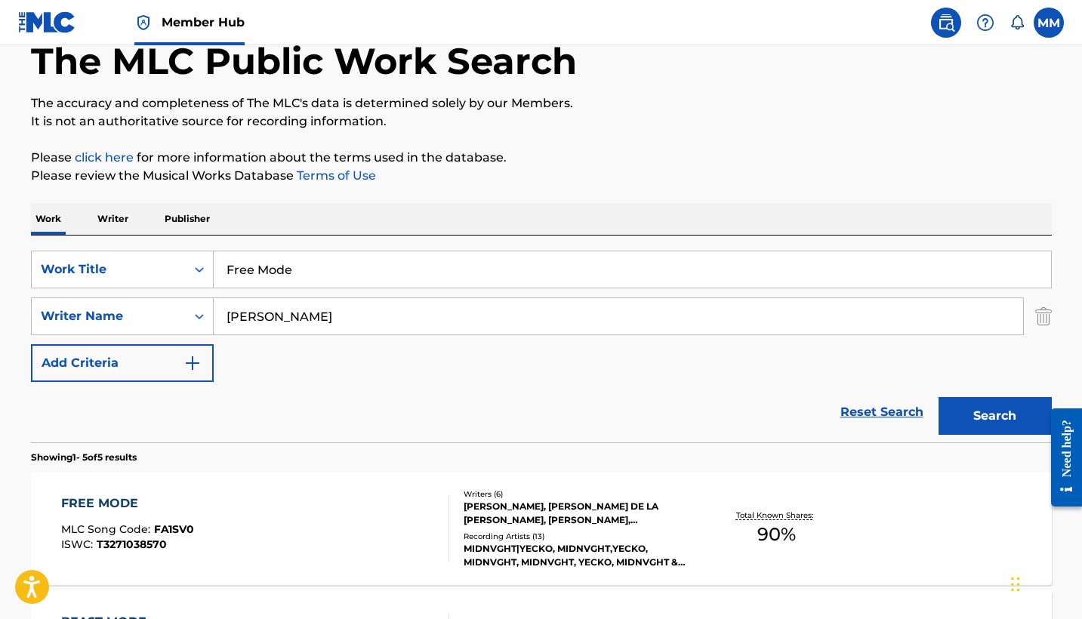
click at [305, 283] on input "Free Mode" at bounding box center [632, 269] width 837 height 36
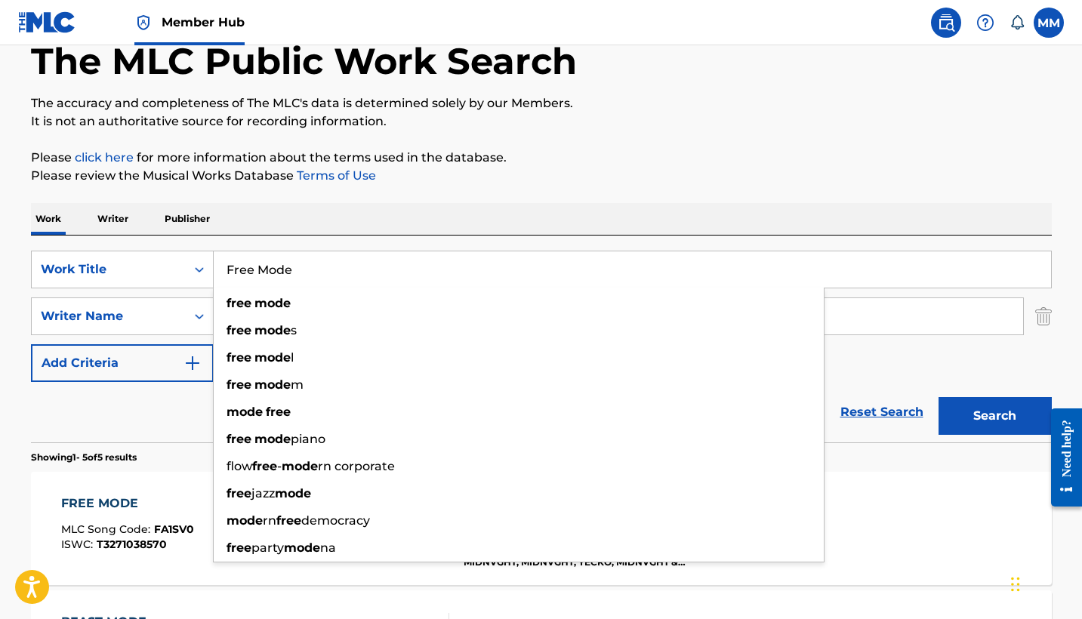
paste input "sh Air"
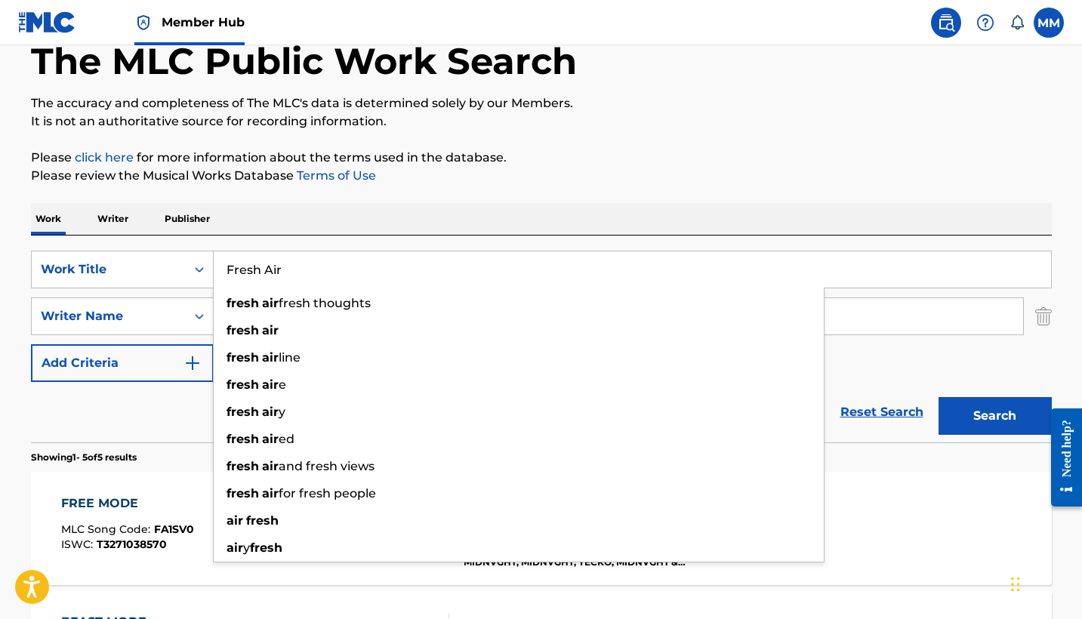
type input "Fresh Air"
click at [994, 416] on button "Search" at bounding box center [994, 416] width 113 height 38
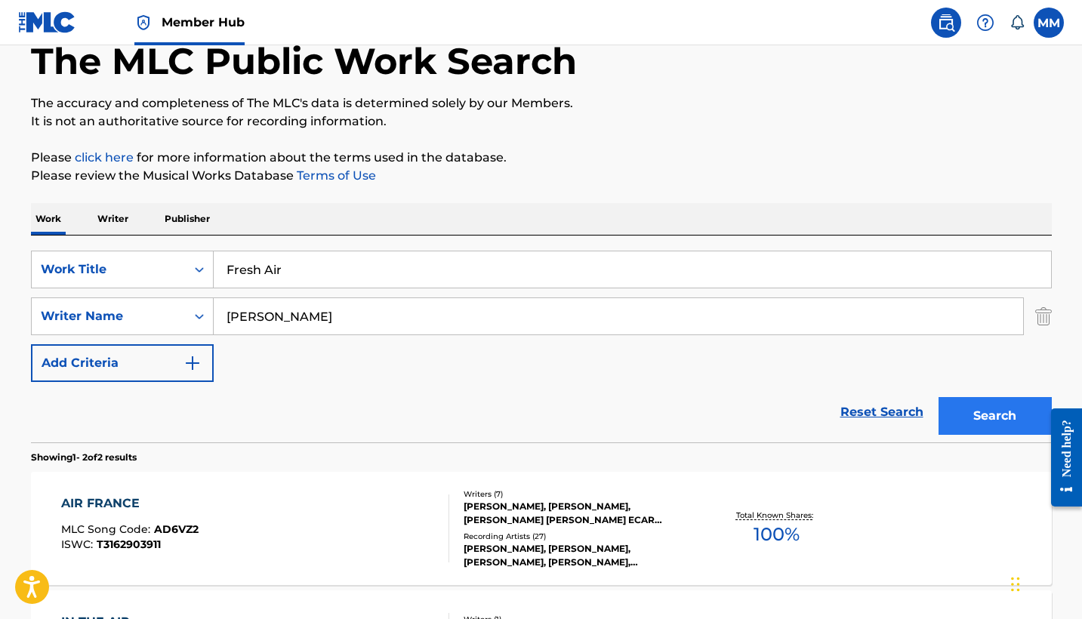
click at [954, 421] on button "Search" at bounding box center [994, 416] width 113 height 38
click at [777, 306] on input "Feliciano" at bounding box center [618, 316] width 809 height 36
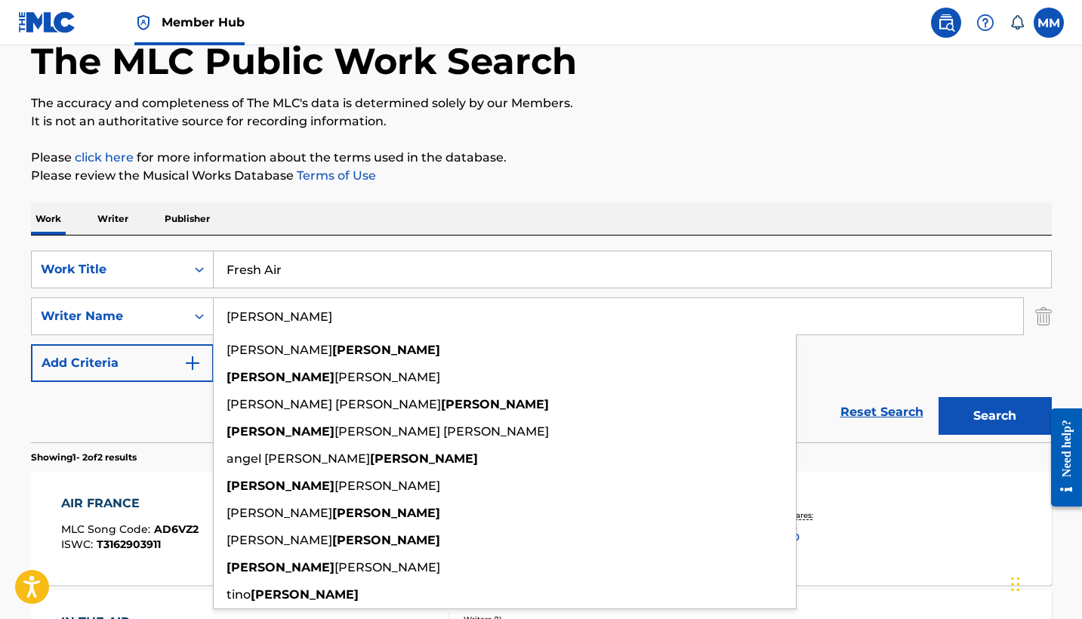
click at [777, 306] on input "Feliciano" at bounding box center [618, 316] width 809 height 36
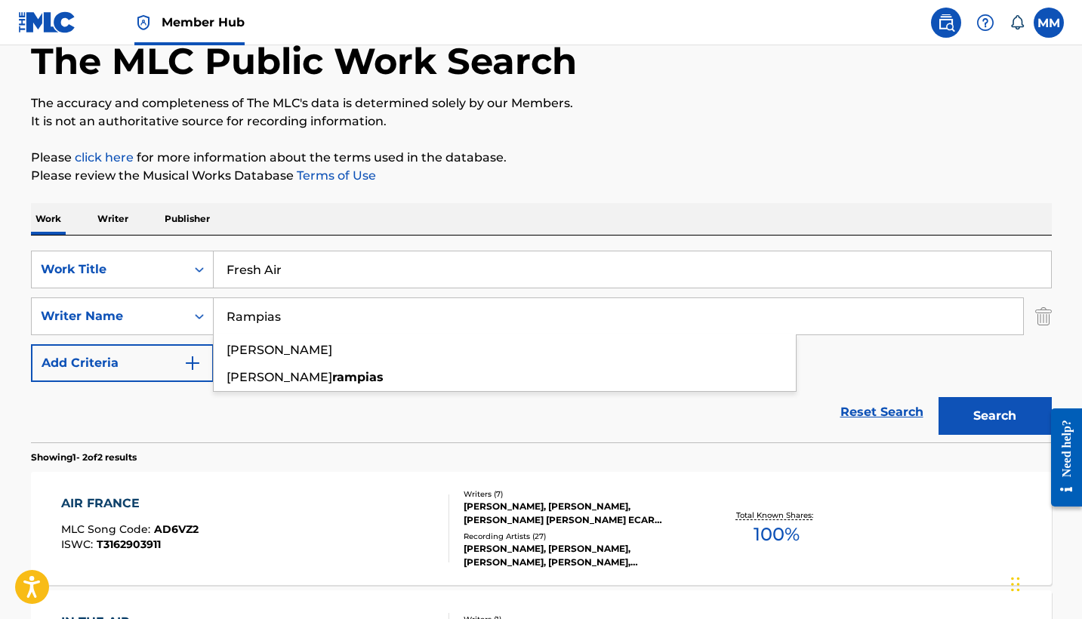
type input "Rampias"
click at [994, 416] on button "Search" at bounding box center [994, 416] width 113 height 38
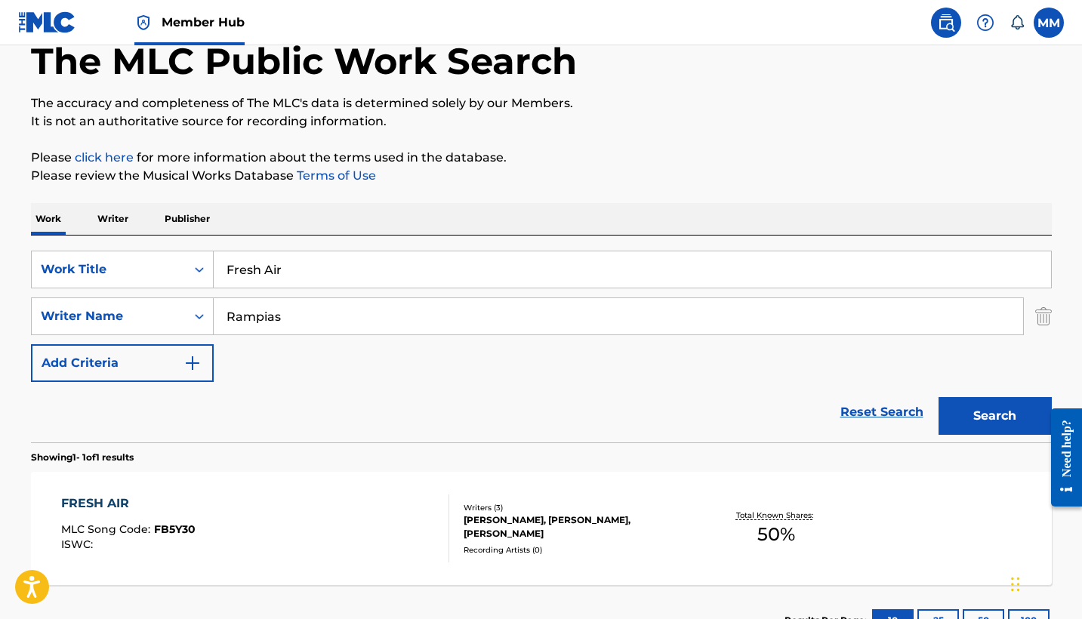
click at [994, 416] on button "Search" at bounding box center [994, 416] width 113 height 38
click at [307, 513] on div "FRESH AIR MLC Song Code : FB5Y30 ISWC :" at bounding box center [255, 528] width 388 height 68
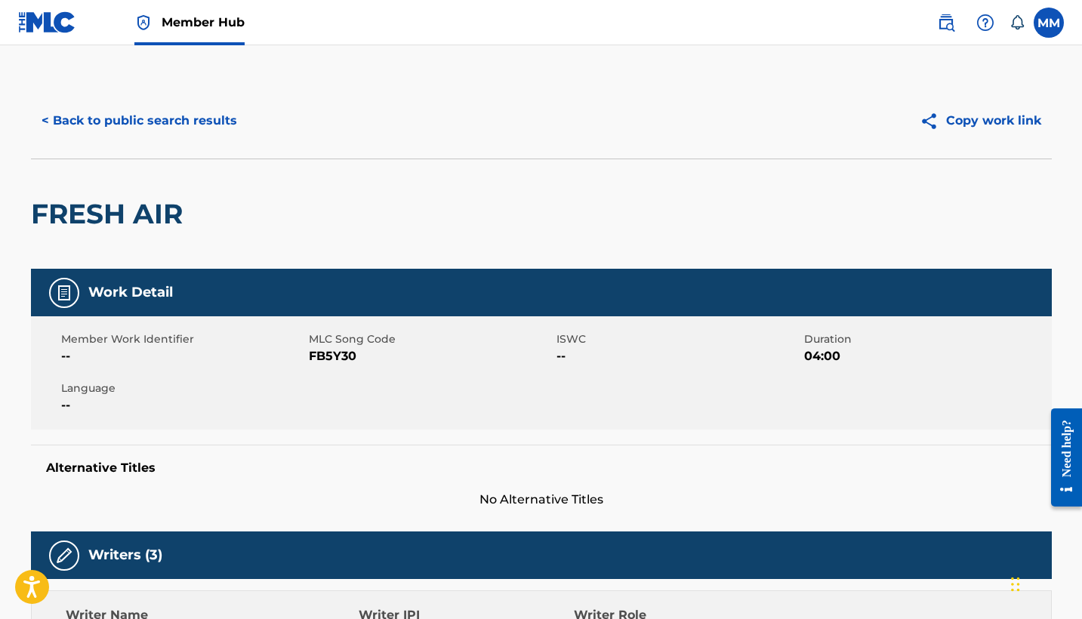
click at [155, 205] on h2 "FRESH AIR" at bounding box center [110, 214] width 159 height 34
click at [119, 137] on button "< Back to public search results" at bounding box center [139, 121] width 217 height 38
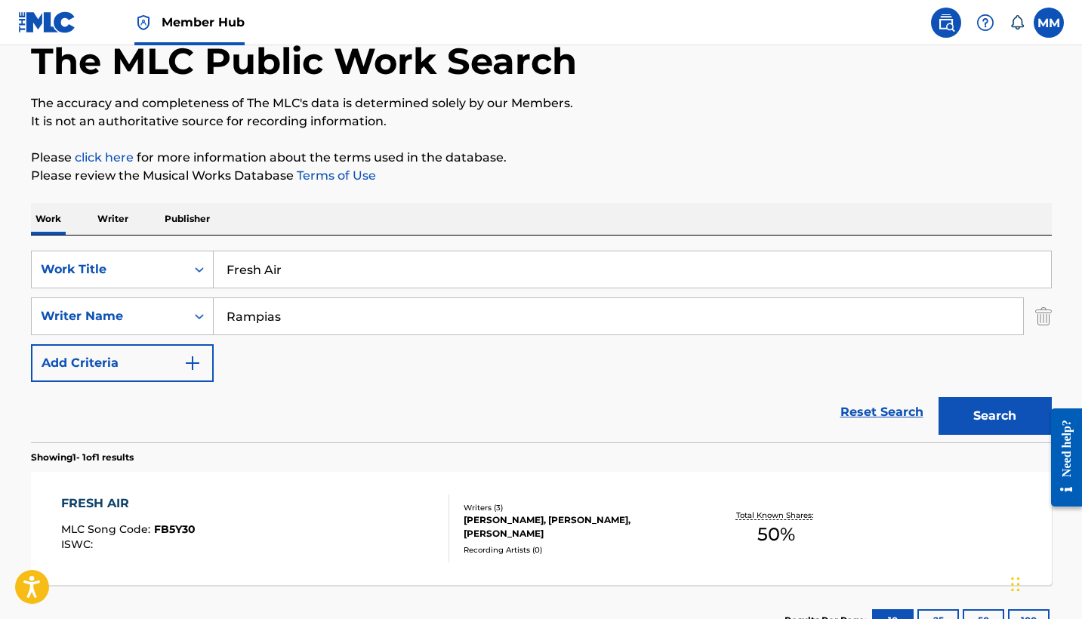
click at [402, 254] on input "Fresh Air" at bounding box center [632, 269] width 837 height 36
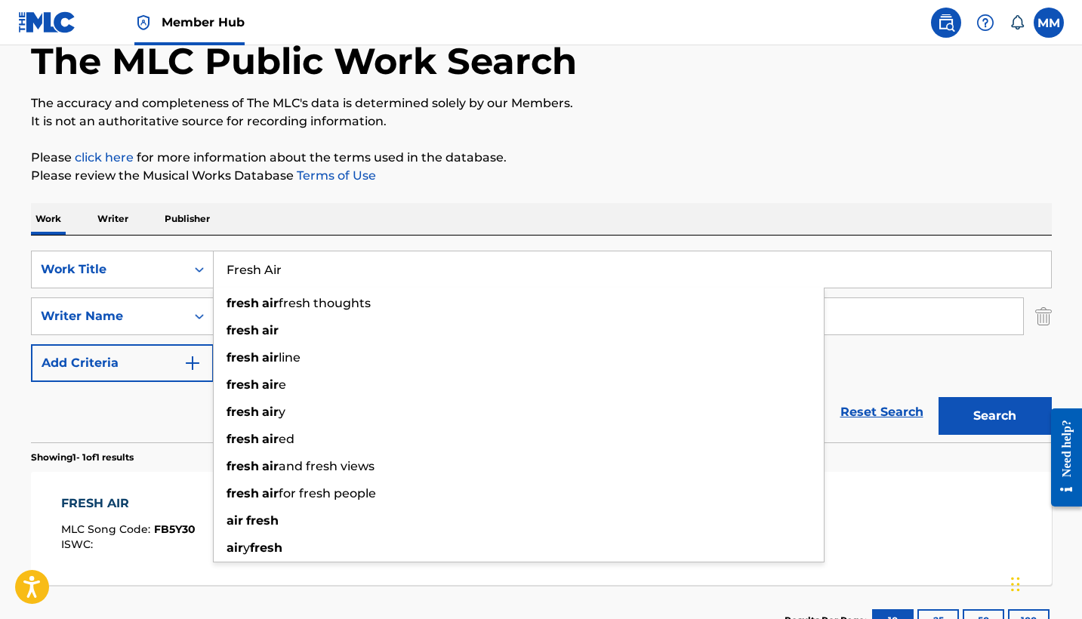
paste input "KYLIE!!!"
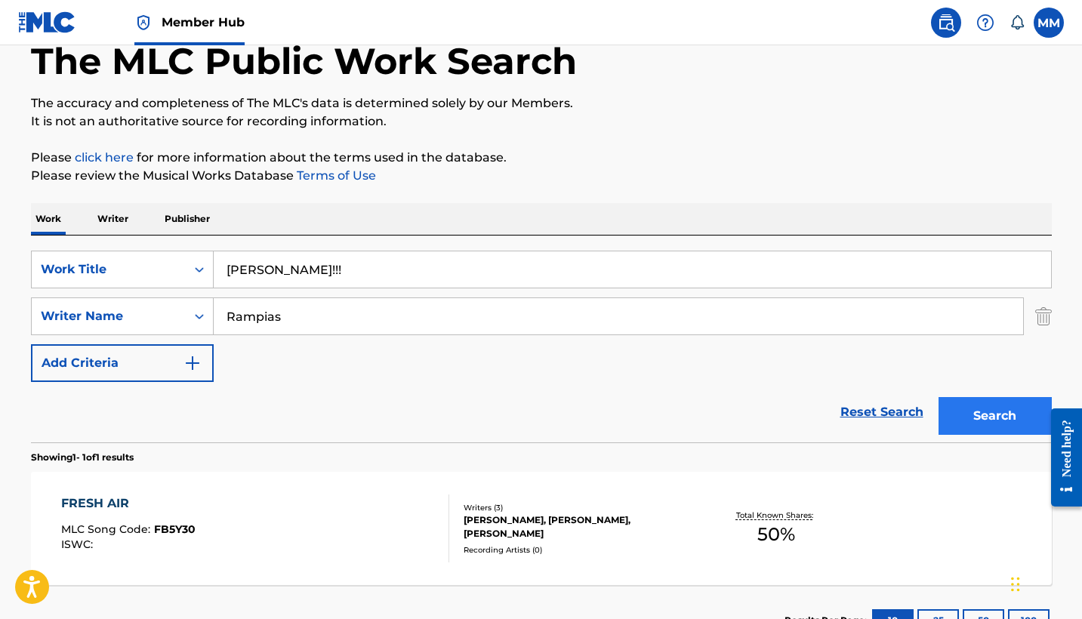
type input "KYLIE!!!"
click at [1005, 416] on button "Search" at bounding box center [994, 416] width 113 height 38
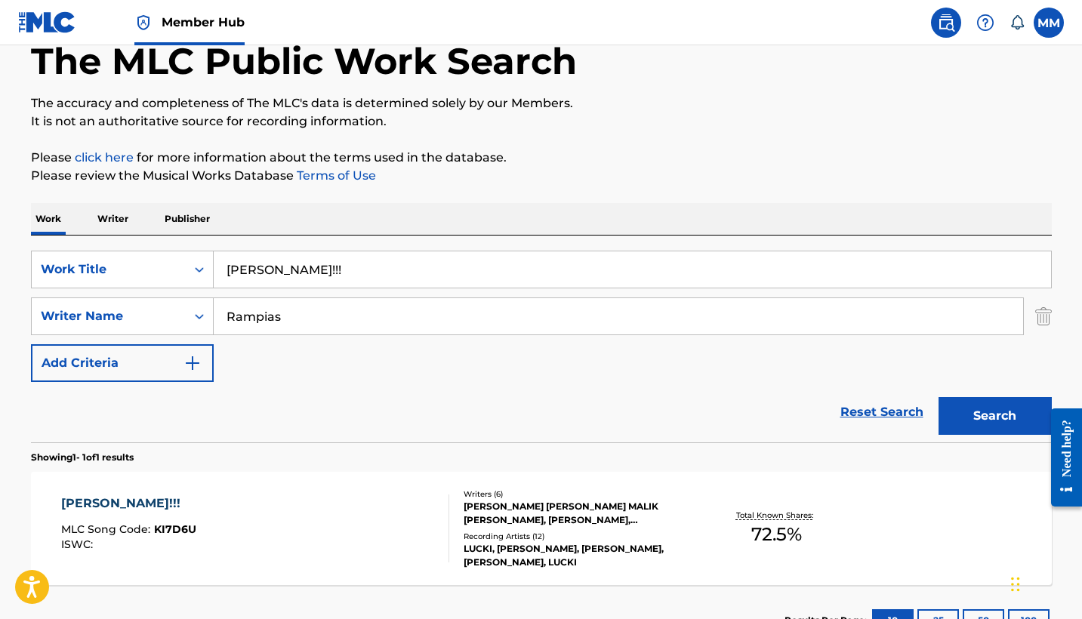
click at [276, 523] on div "KYLIE!!! MLC Song Code : KI7D6U ISWC :" at bounding box center [255, 528] width 388 height 68
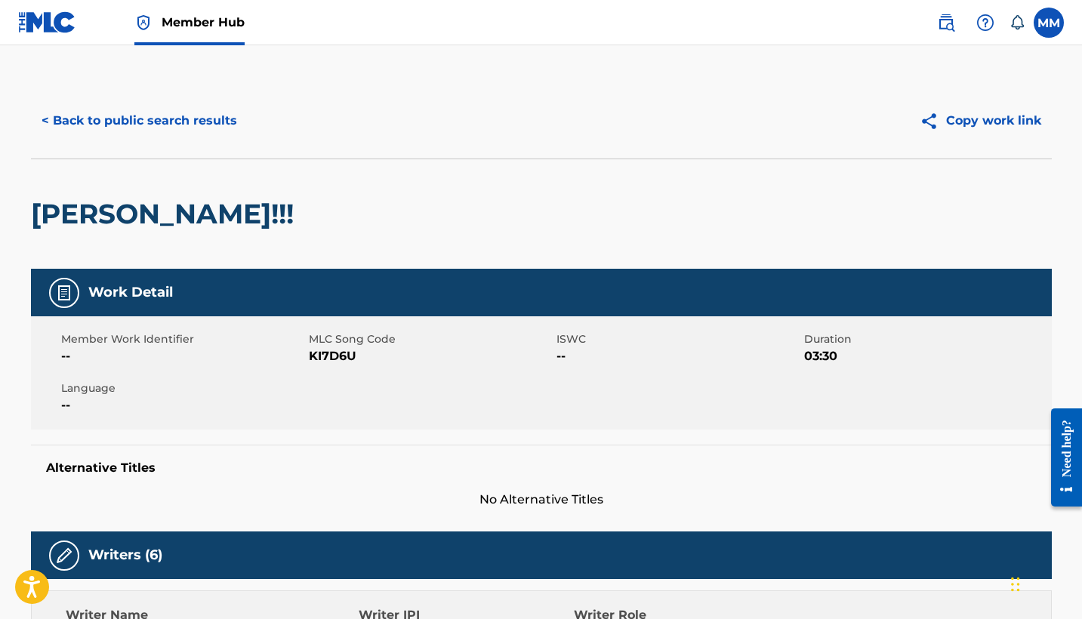
click at [84, 225] on h2 "KYLIE!!!" at bounding box center [166, 214] width 270 height 34
click at [108, 214] on h2 "KYLIE!!!" at bounding box center [166, 214] width 270 height 34
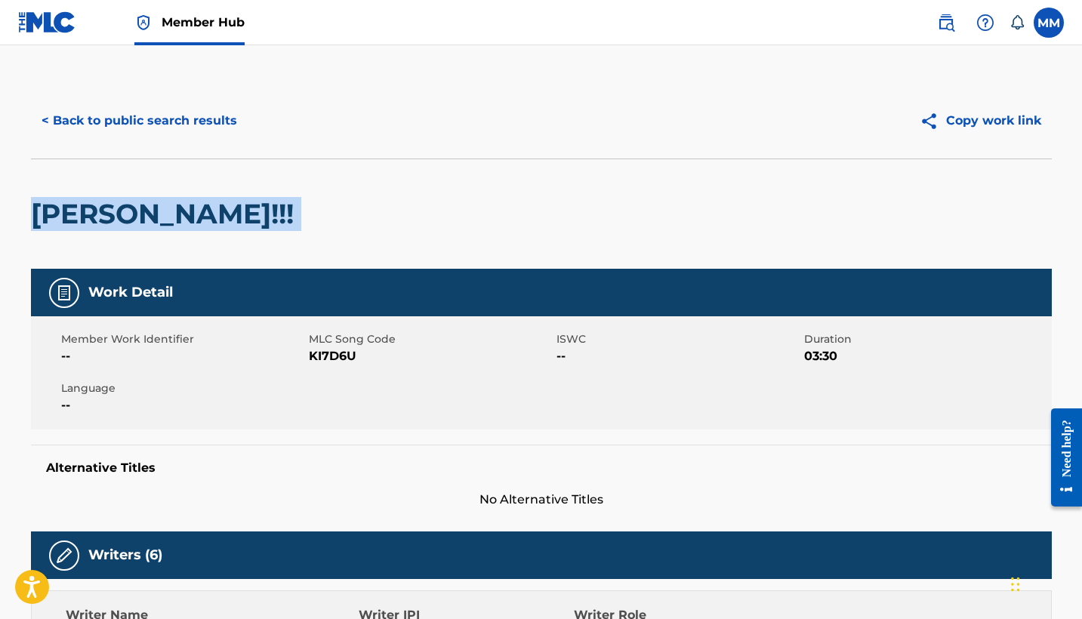
click at [108, 214] on h2 "KYLIE!!!" at bounding box center [166, 214] width 270 height 34
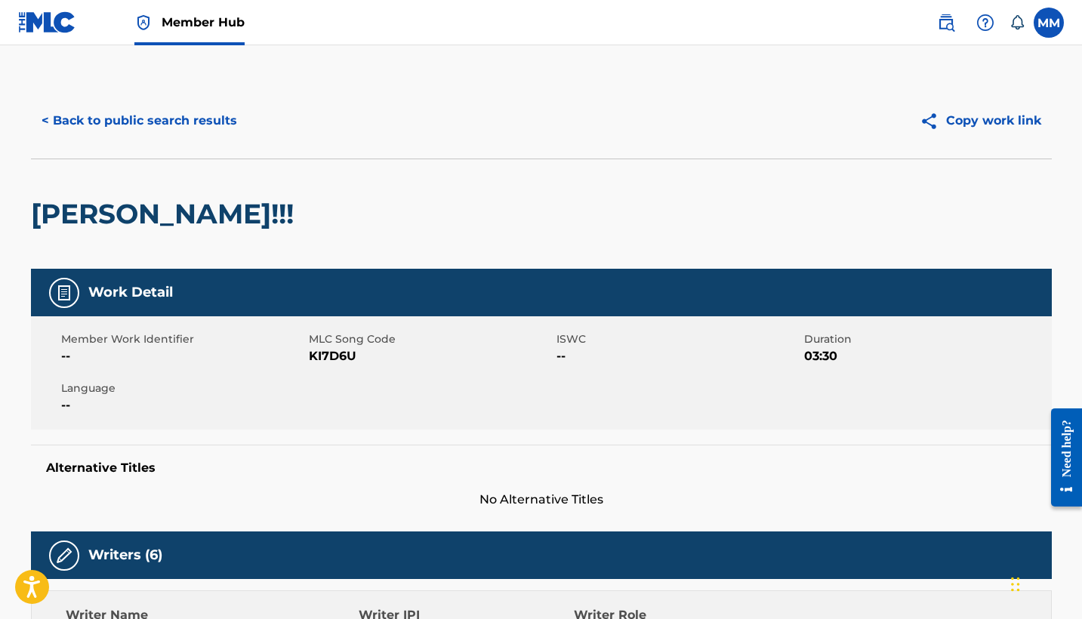
click at [648, 294] on div "Work Detail" at bounding box center [541, 293] width 1021 height 48
click at [136, 125] on button "< Back to public search results" at bounding box center [139, 121] width 217 height 38
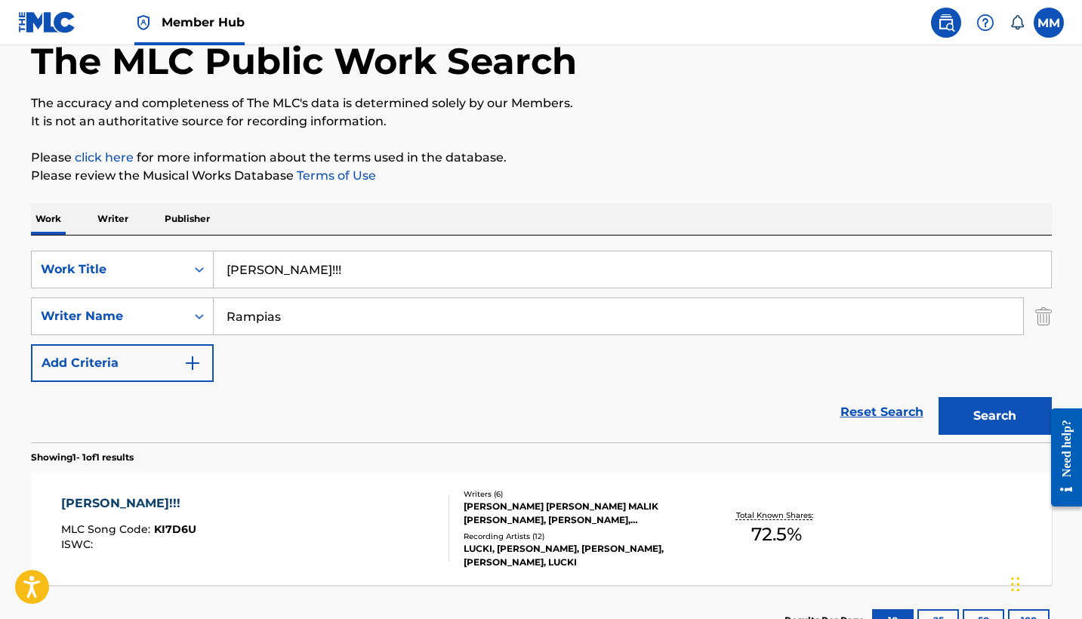
click at [380, 254] on input "KYLIE!!!" at bounding box center [632, 269] width 837 height 36
paste input "DIAMOND EYES"
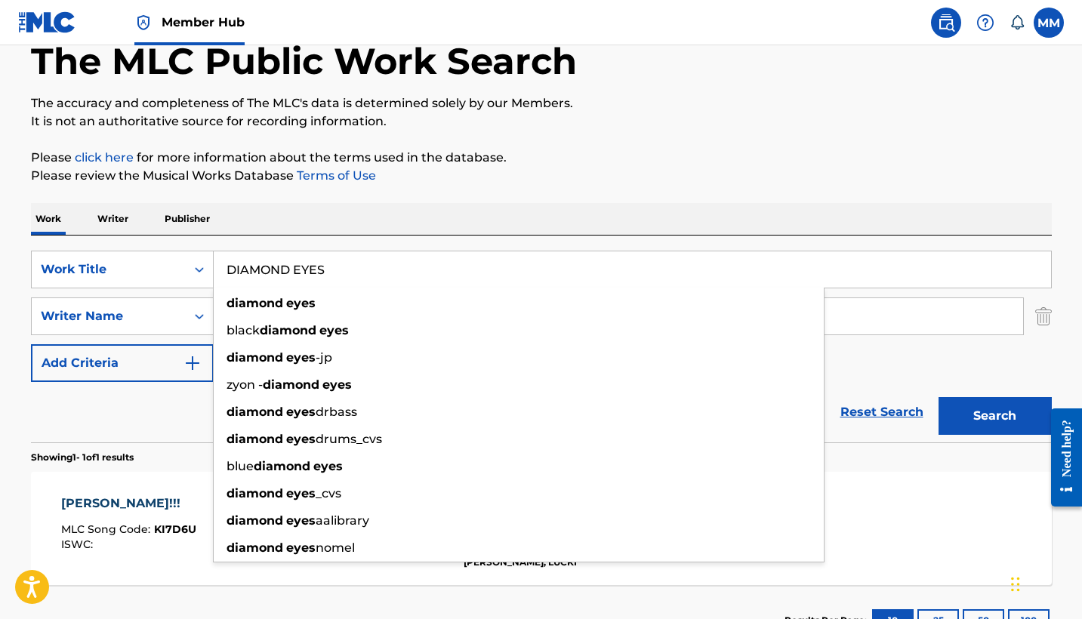
type input "DIAMOND EYES"
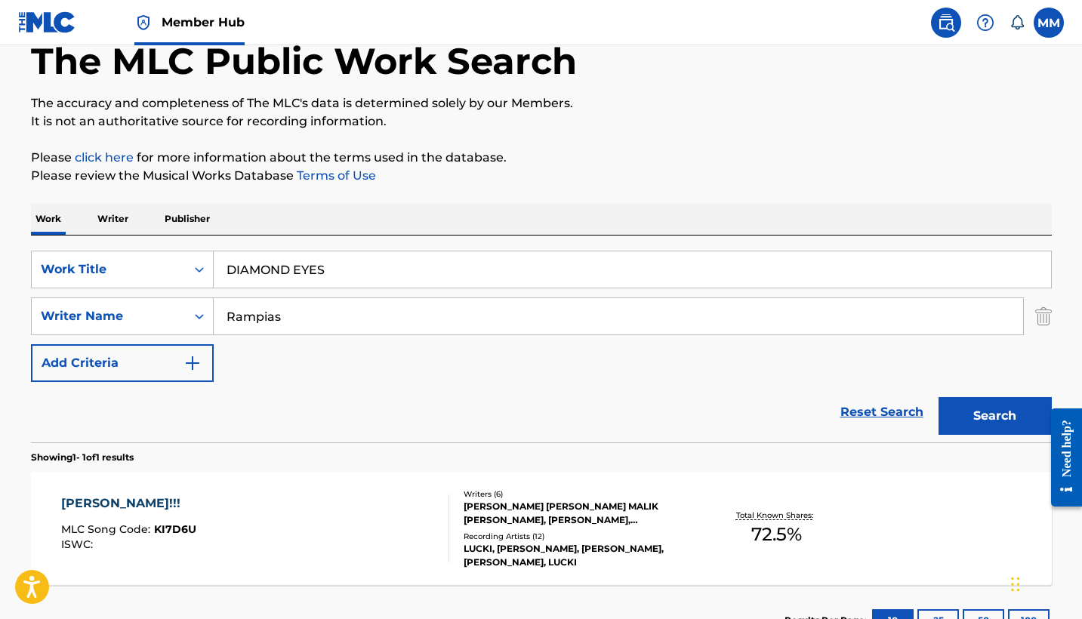
click at [574, 159] on p "Please click here for more information about the terms used in the database." at bounding box center [541, 158] width 1021 height 18
click at [1022, 427] on button "Search" at bounding box center [994, 416] width 113 height 38
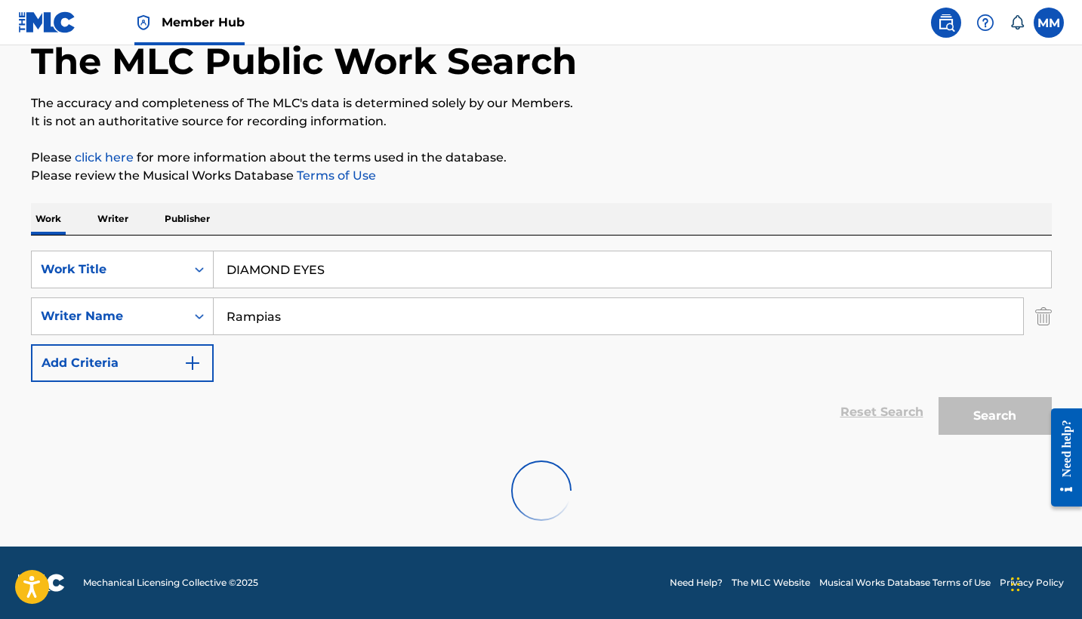
scroll to position [36, 0]
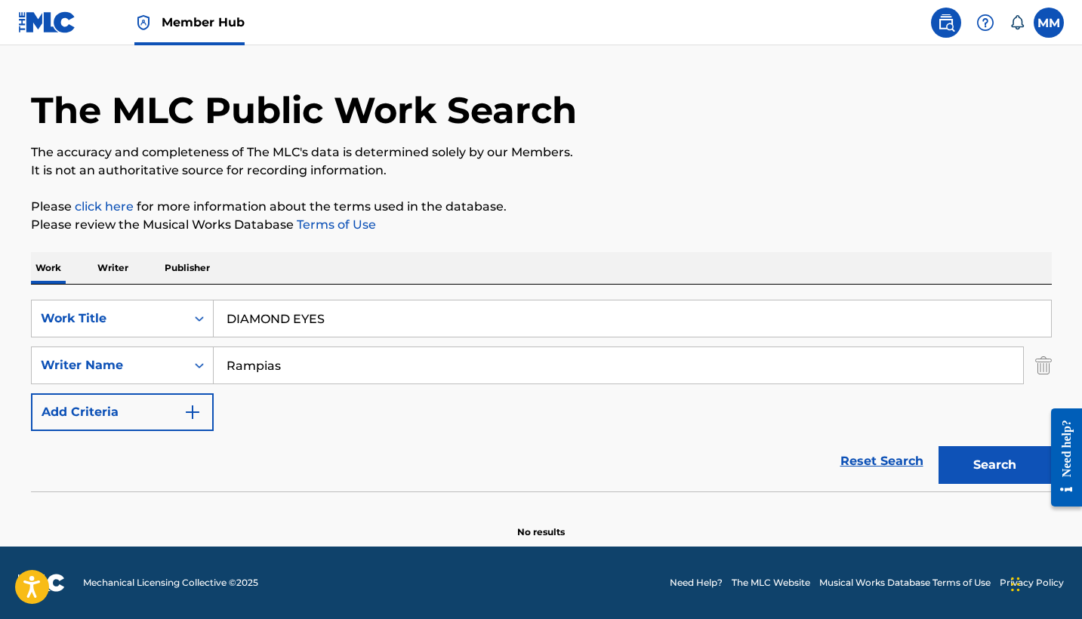
click at [302, 369] on input "Rampias" at bounding box center [618, 365] width 809 height 36
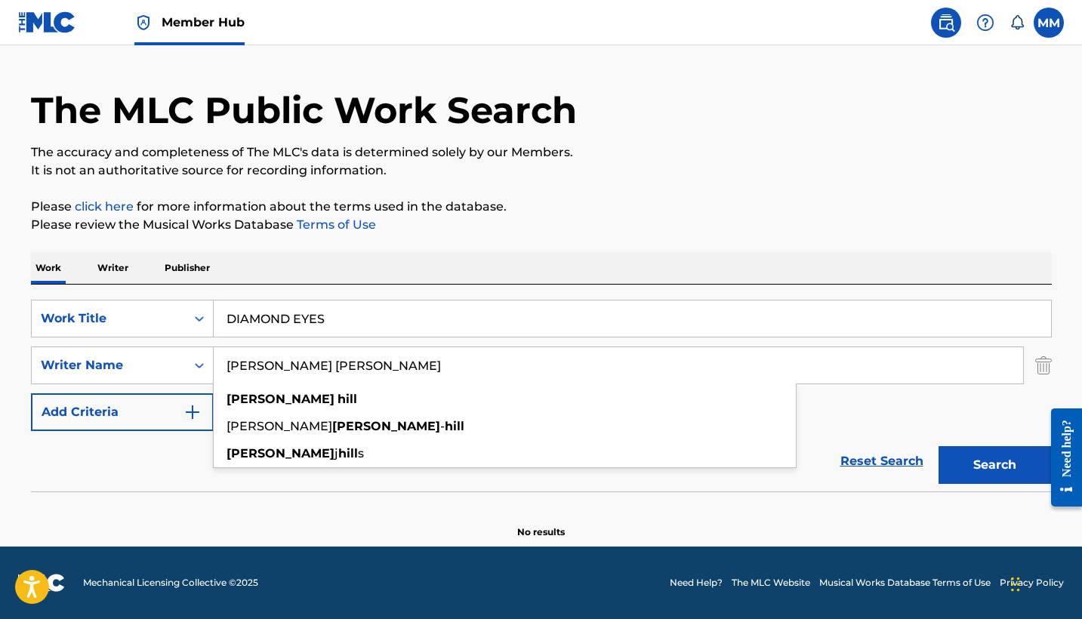
type input "Cooper Hill"
click at [994, 465] on button "Search" at bounding box center [994, 465] width 113 height 38
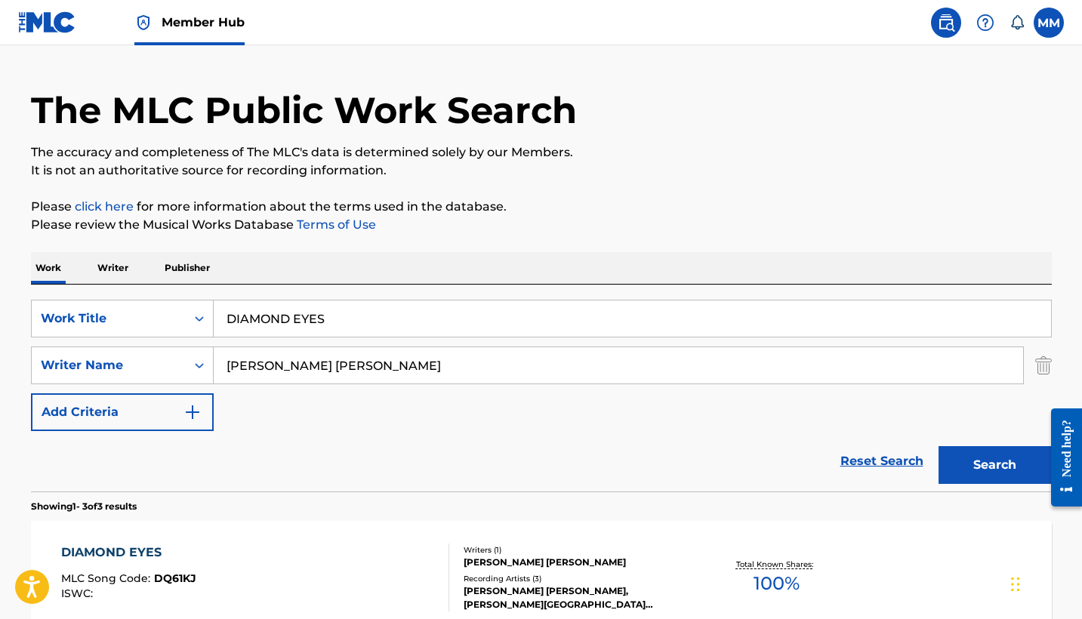
scroll to position [171, 0]
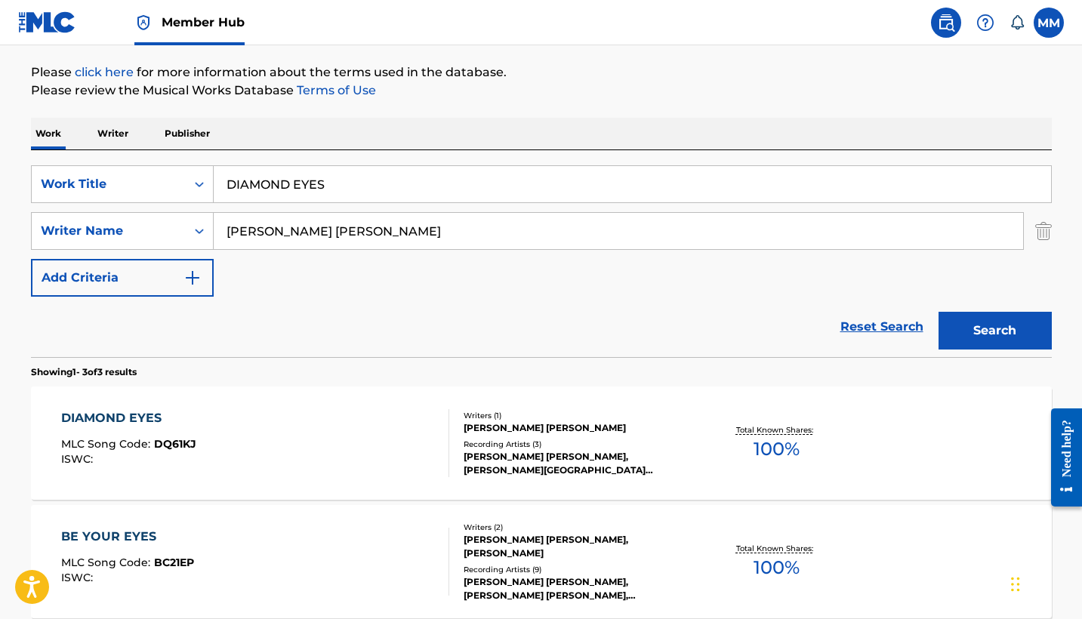
click at [294, 451] on div "DIAMOND EYES MLC Song Code : DQ61KJ ISWC :" at bounding box center [255, 443] width 388 height 68
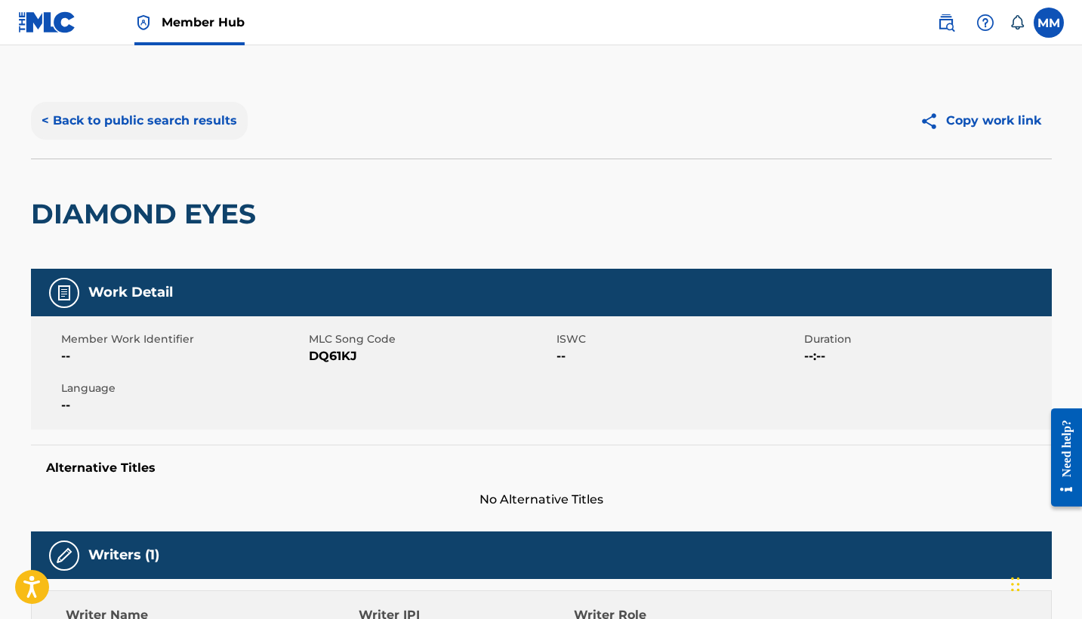
click at [128, 119] on button "< Back to public search results" at bounding box center [139, 121] width 217 height 38
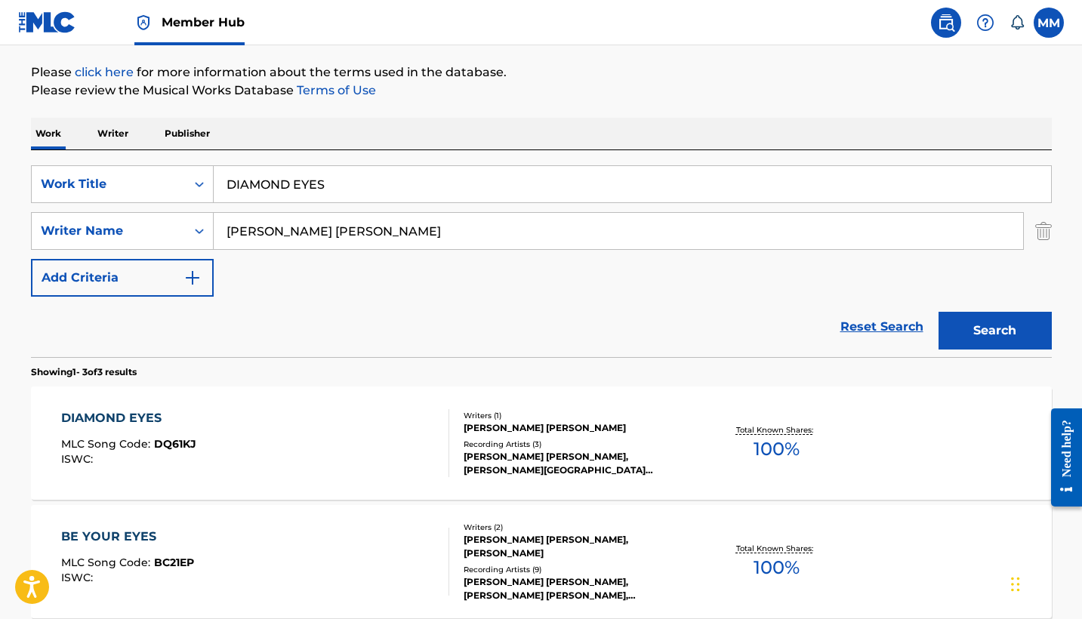
click at [390, 177] on input "DIAMOND EYES" at bounding box center [632, 184] width 837 height 36
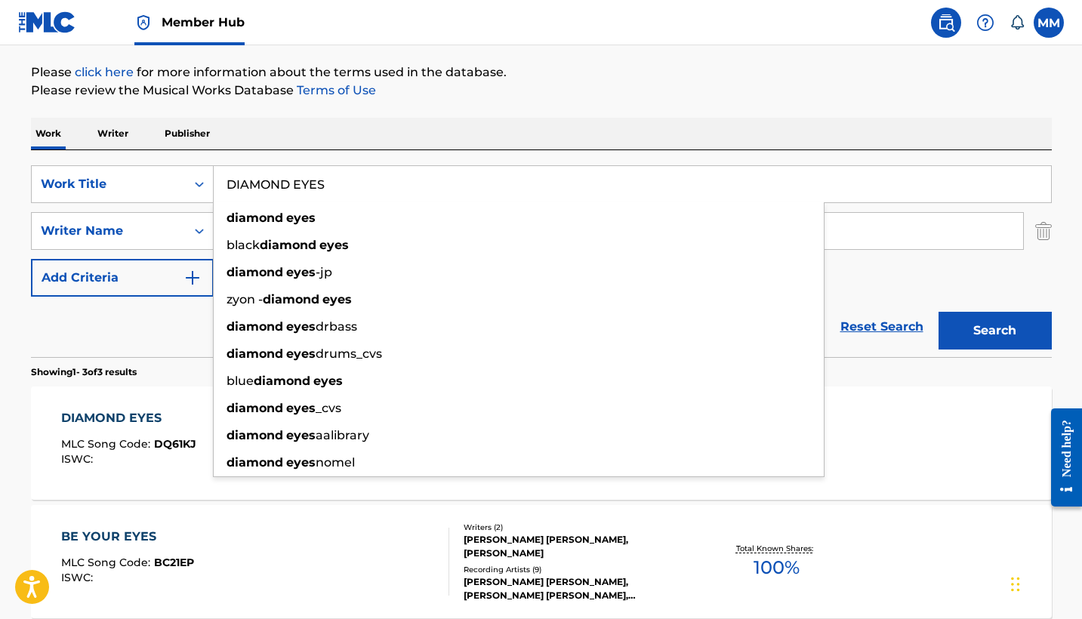
paste input "CEY"
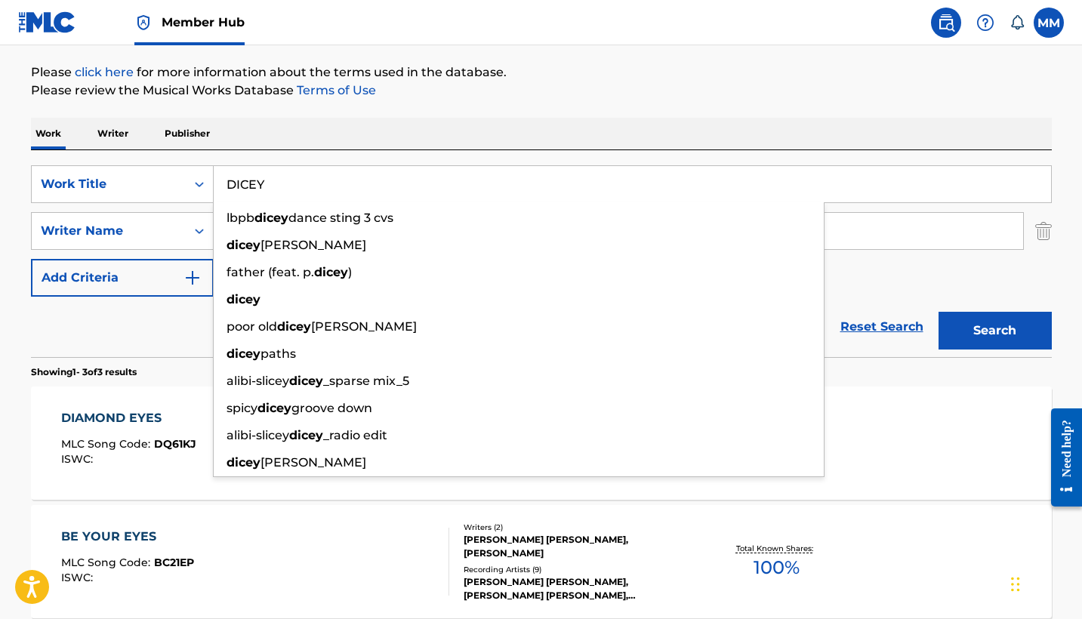
type input "DICEY"
click at [510, 134] on div "Work Writer Publisher" at bounding box center [541, 134] width 1021 height 32
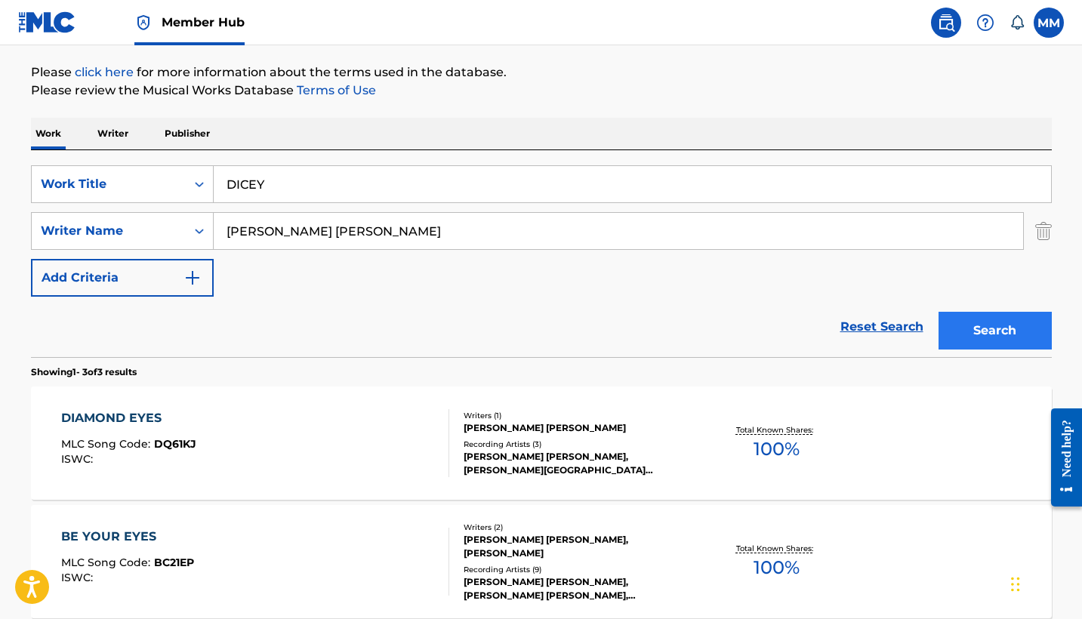
click at [989, 343] on button "Search" at bounding box center [994, 331] width 113 height 38
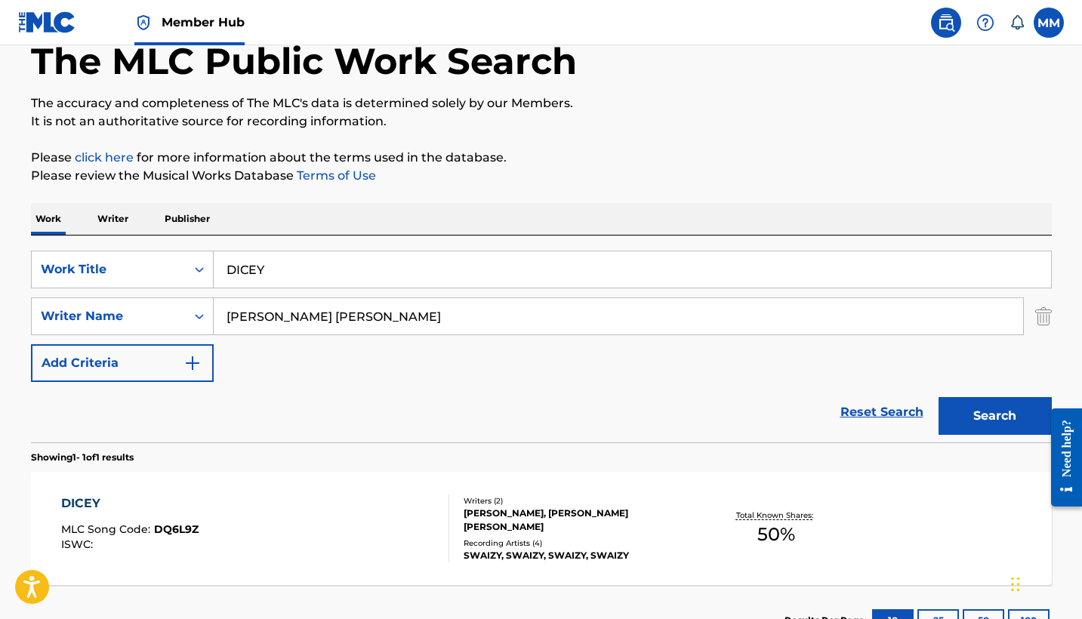
click at [537, 537] on div "Recording Artists ( 4 )" at bounding box center [577, 542] width 228 height 11
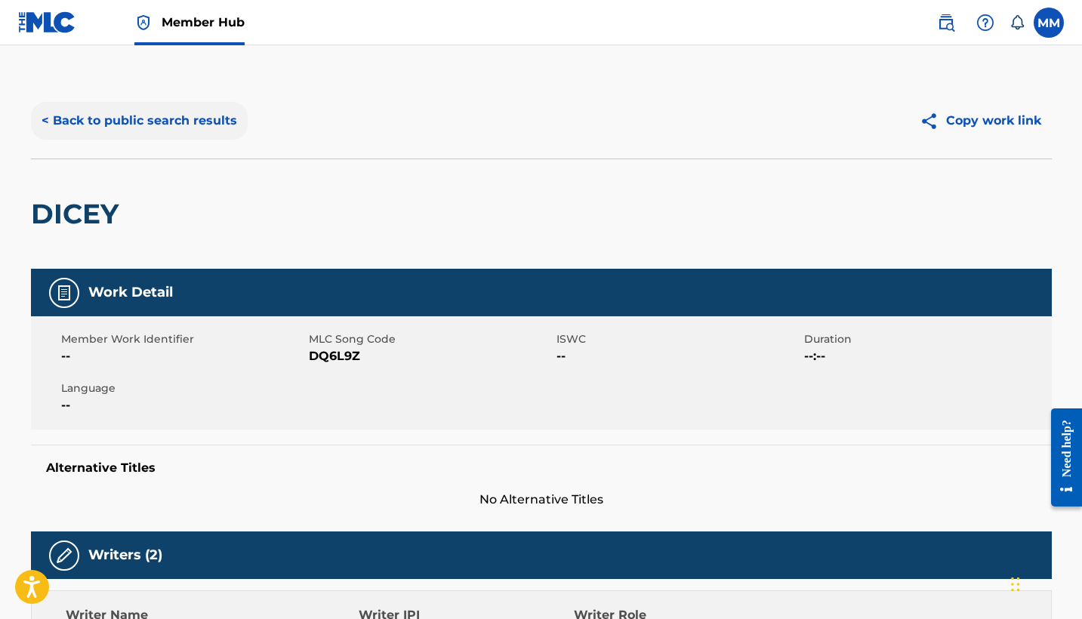
click at [102, 119] on button "< Back to public search results" at bounding box center [139, 121] width 217 height 38
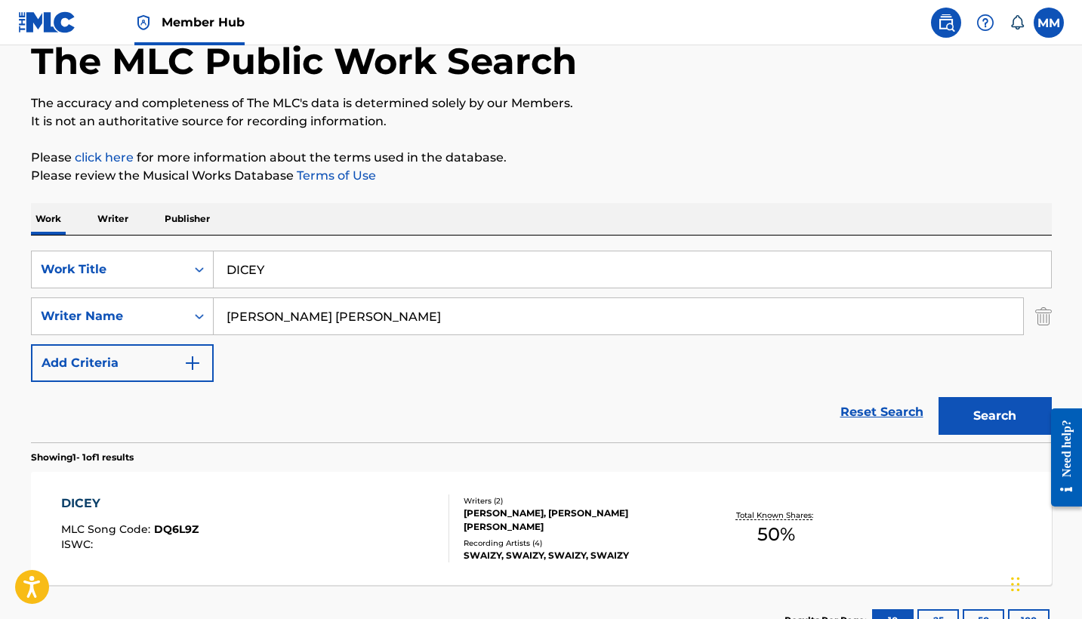
click at [313, 287] on input "DICEY" at bounding box center [632, 269] width 837 height 36
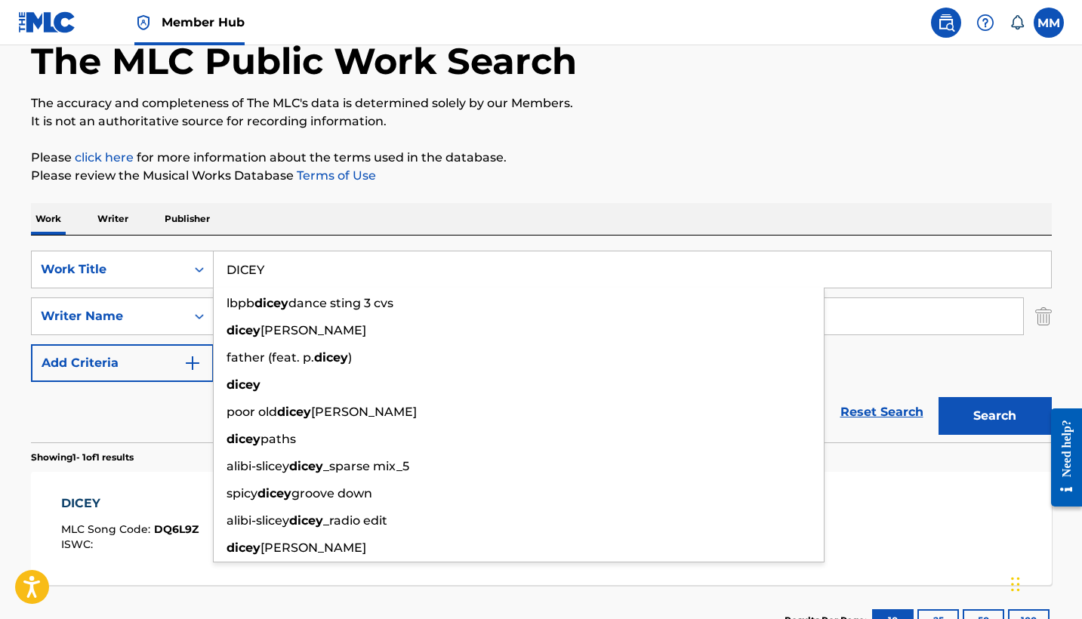
paste input "Take a Trip"
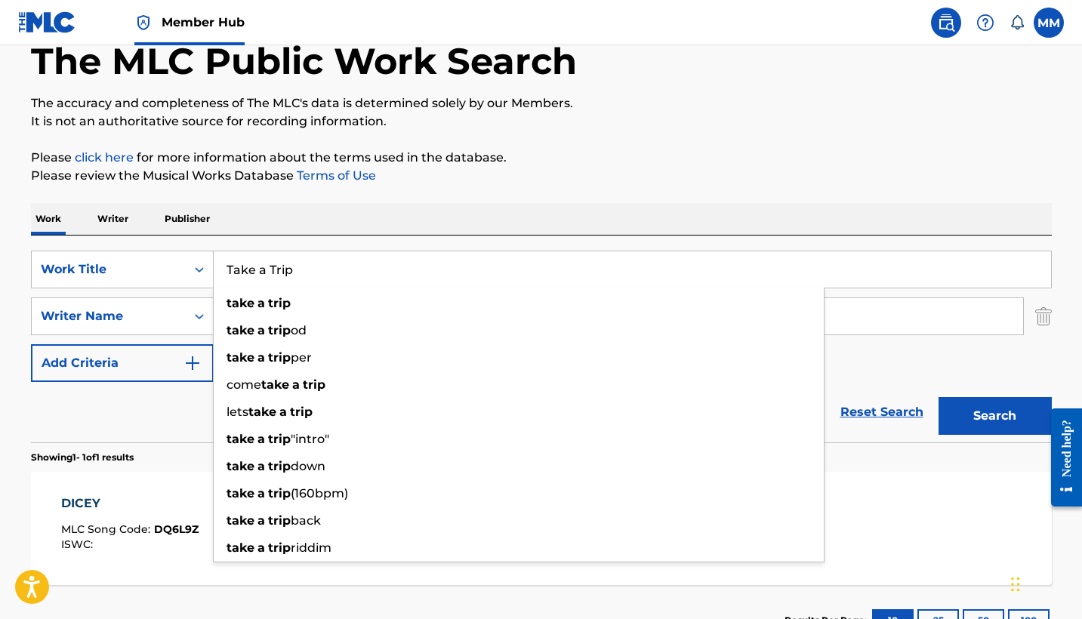
type input "Take a Trip"
click at [522, 203] on div "Work Writer Publisher" at bounding box center [541, 219] width 1021 height 32
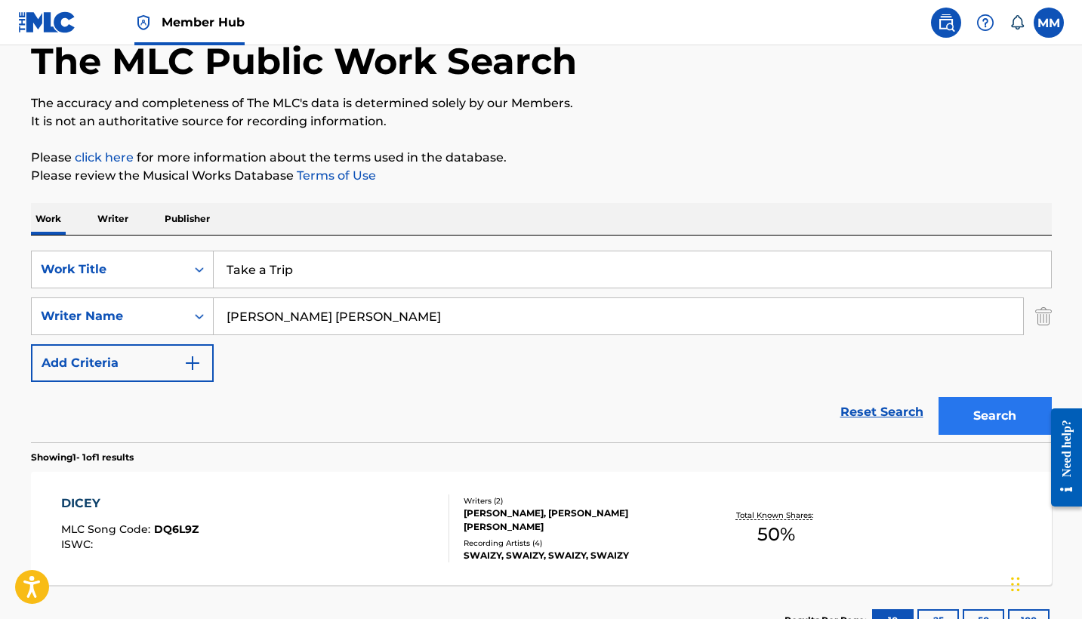
click at [1010, 415] on button "Search" at bounding box center [994, 416] width 113 height 38
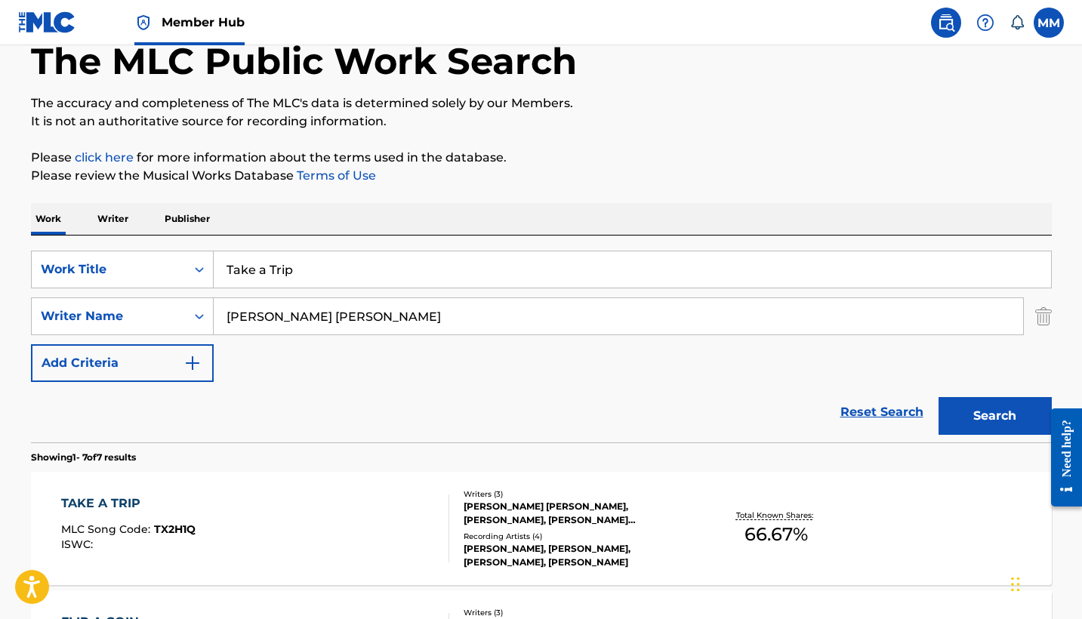
click at [455, 544] on div "Writers ( 3 ) GRAHAM WILLIAM STIEFEL, HENRIK HOELDTKE, COOPER HILL Recording Ar…" at bounding box center [570, 528] width 242 height 81
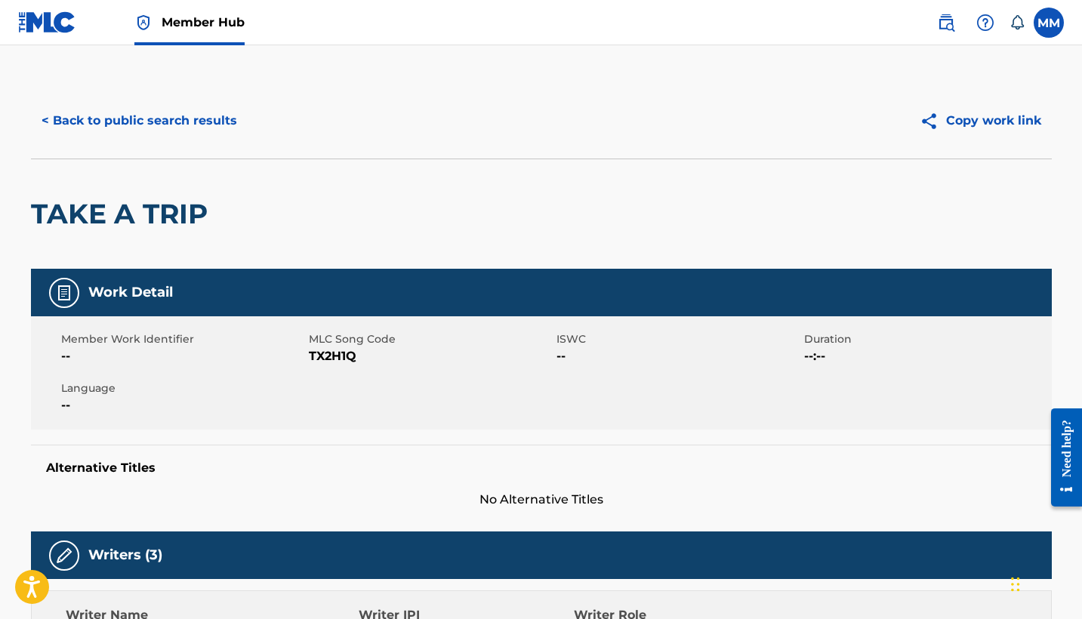
click at [142, 202] on h2 "TAKE A TRIP" at bounding box center [123, 214] width 184 height 34
click at [116, 118] on button "< Back to public search results" at bounding box center [139, 121] width 217 height 38
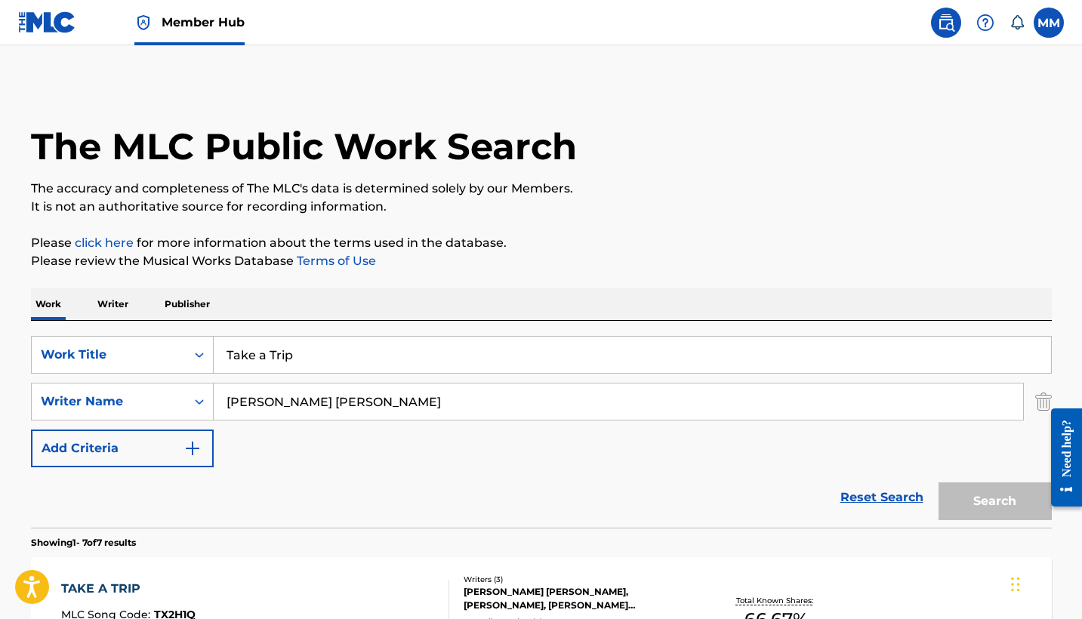
scroll to position [85, 0]
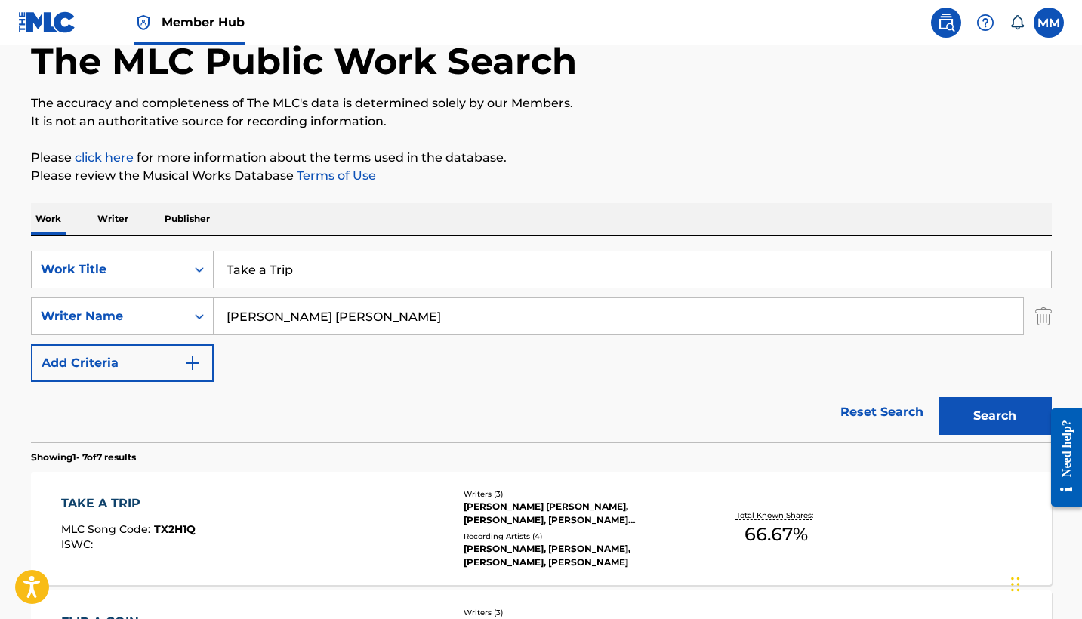
click at [322, 267] on input "Take a Trip" at bounding box center [632, 269] width 837 height 36
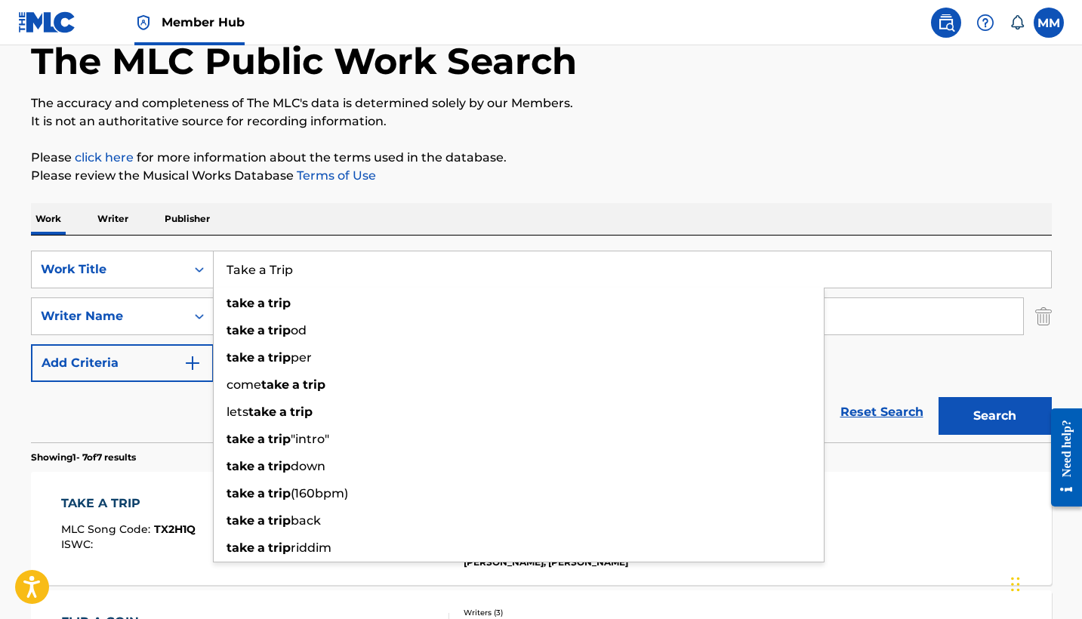
click at [322, 267] on input "Take a Trip" at bounding box center [632, 269] width 837 height 36
paste input "WORK THIS OUT"
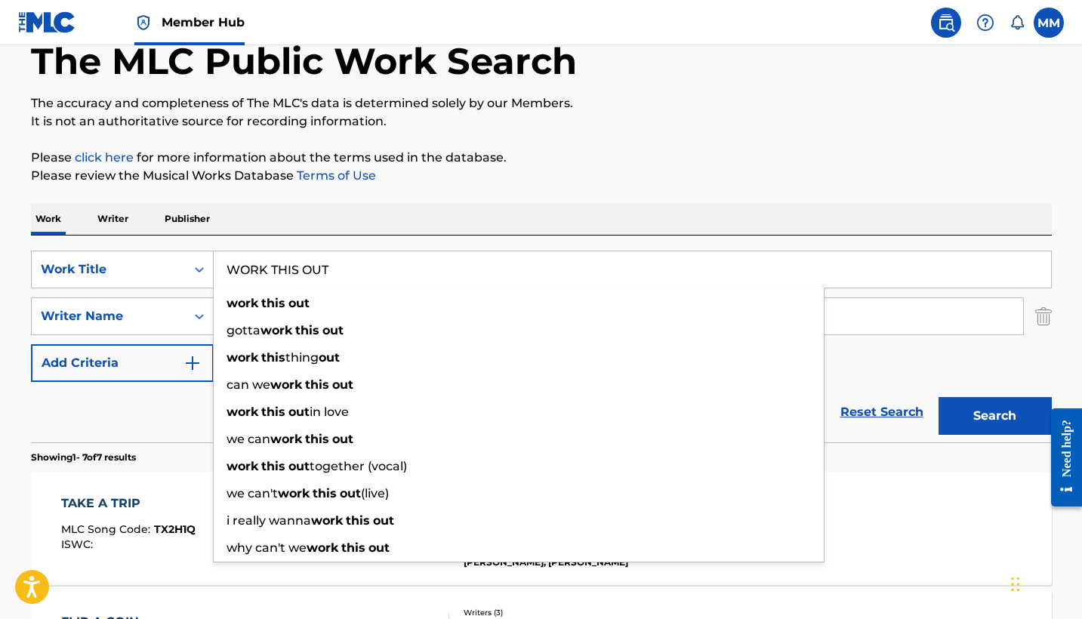
type input "WORK THIS OUT"
click at [547, 175] on p "Please review the Musical Works Database Terms of Use" at bounding box center [541, 176] width 1021 height 18
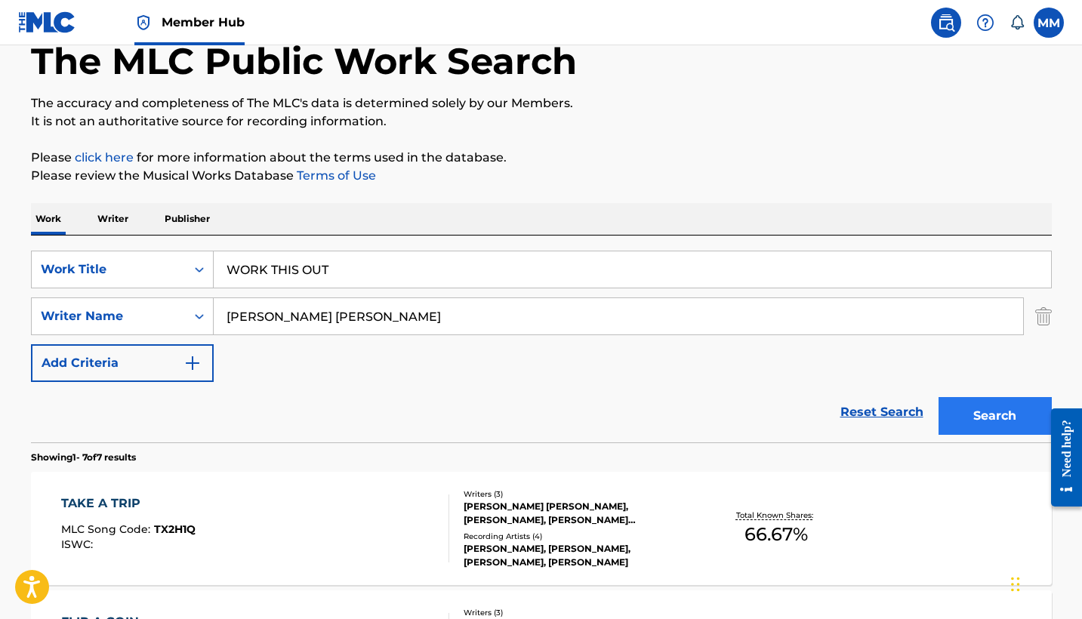
click at [947, 432] on button "Search" at bounding box center [994, 416] width 113 height 38
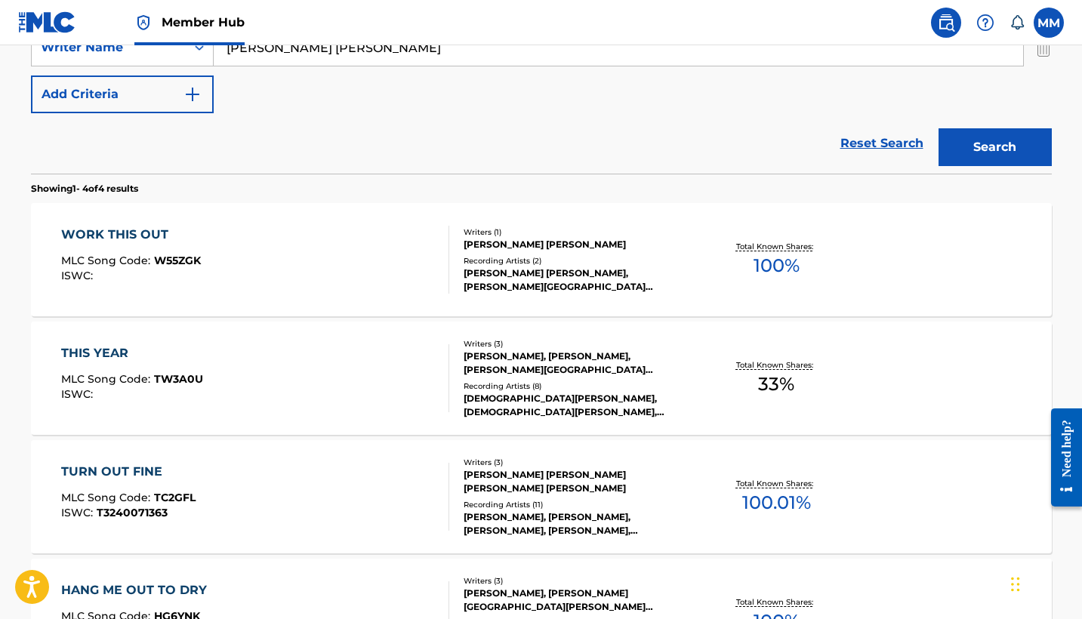
scroll to position [227, 0]
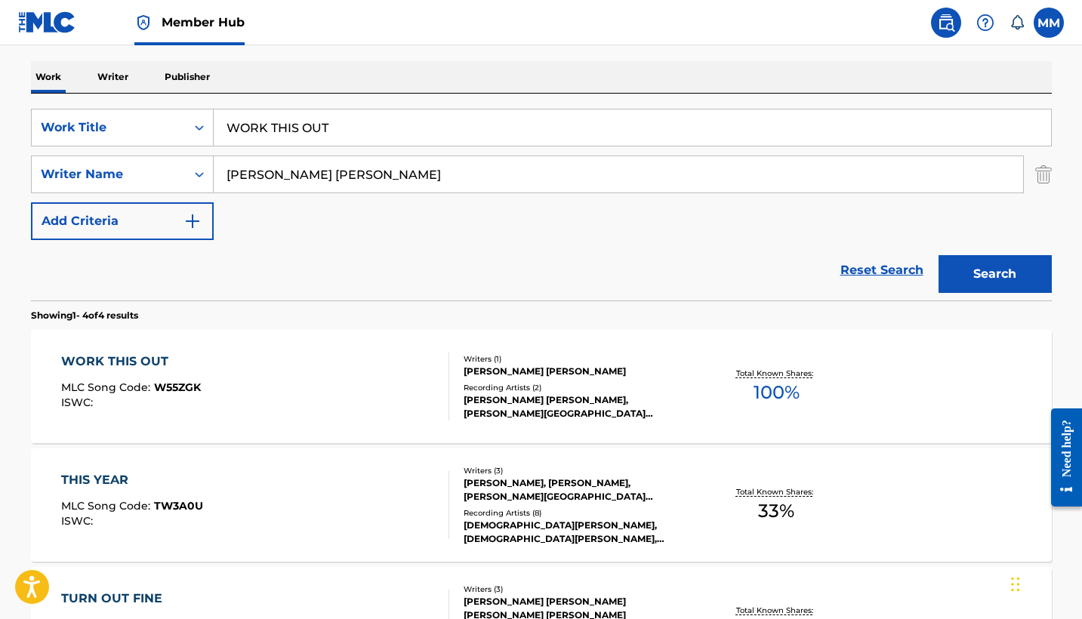
click at [341, 394] on div "WORK THIS OUT MLC Song Code : W55ZGK ISWC :" at bounding box center [255, 387] width 388 height 68
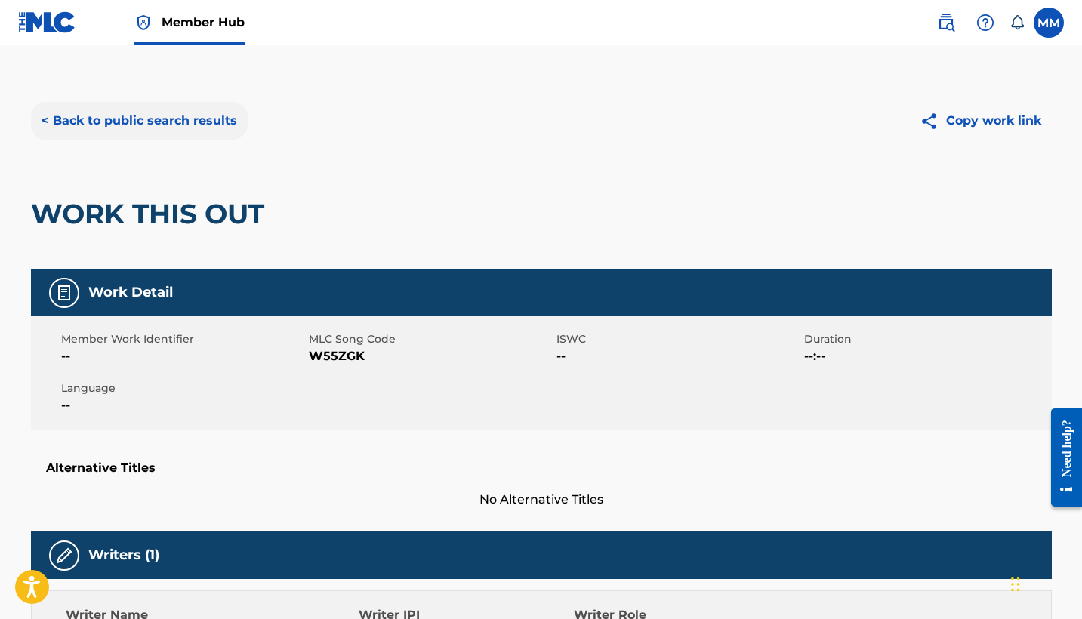
click at [230, 115] on button "< Back to public search results" at bounding box center [139, 121] width 217 height 38
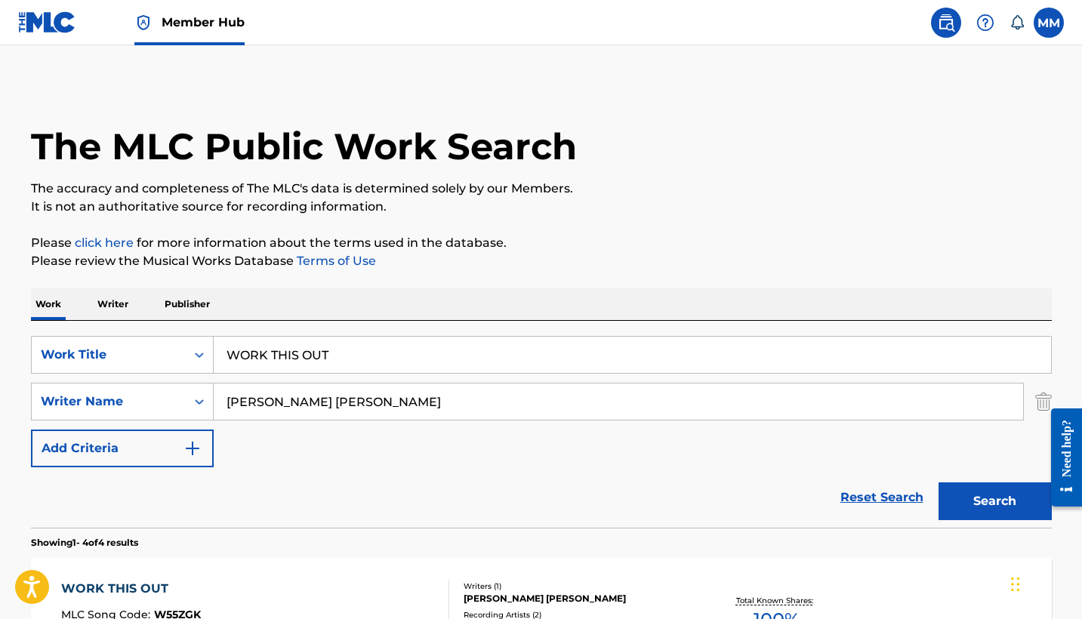
click at [412, 364] on input "WORK THIS OUT" at bounding box center [632, 355] width 837 height 36
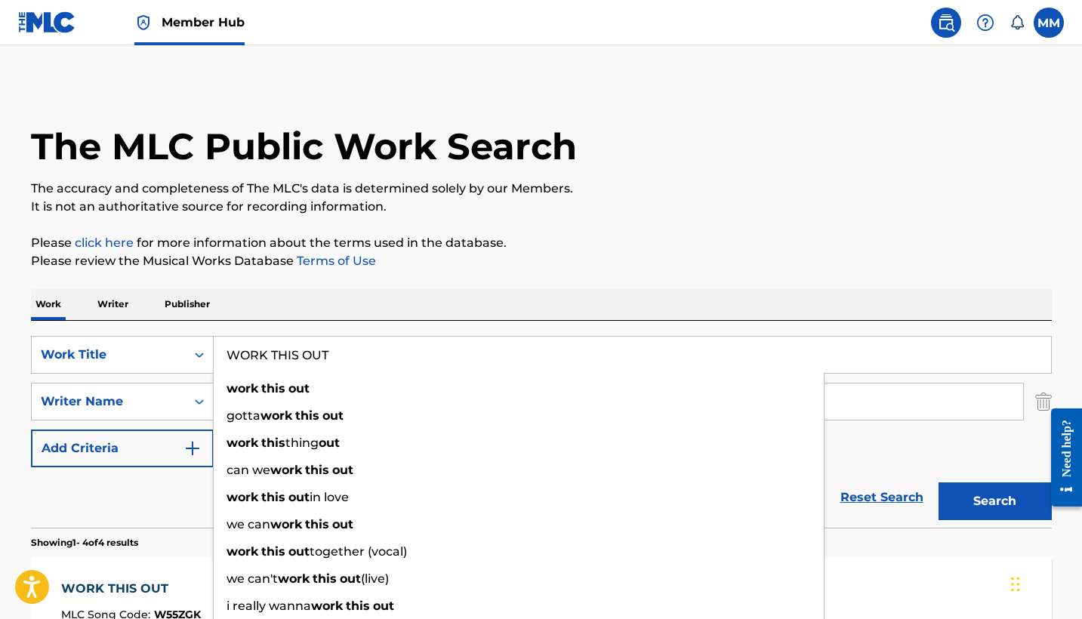
click at [412, 364] on input "WORK THIS OUT" at bounding box center [632, 355] width 837 height 36
paste input "FALLING"
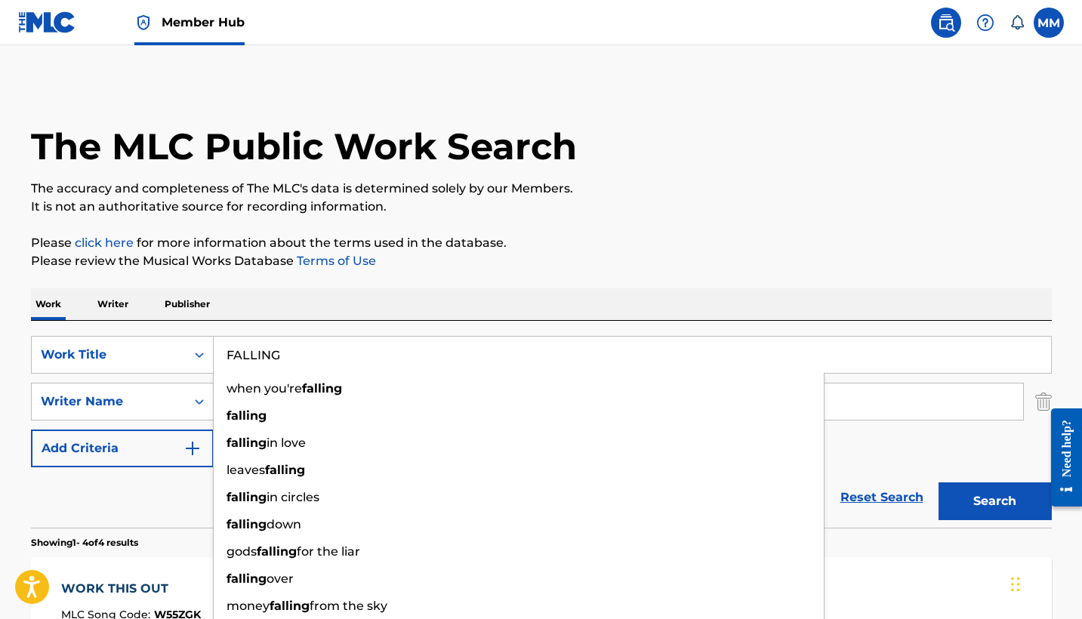
type input "FALLING"
click at [607, 309] on div "Work Writer Publisher" at bounding box center [541, 304] width 1021 height 32
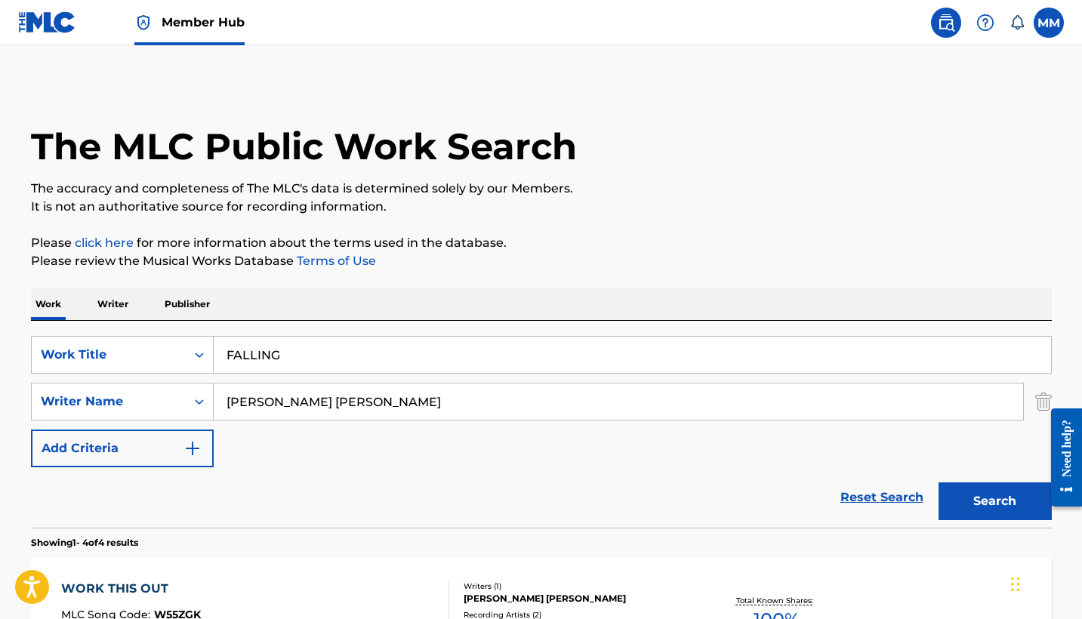
click at [277, 409] on input "Cooper Hill" at bounding box center [618, 401] width 809 height 36
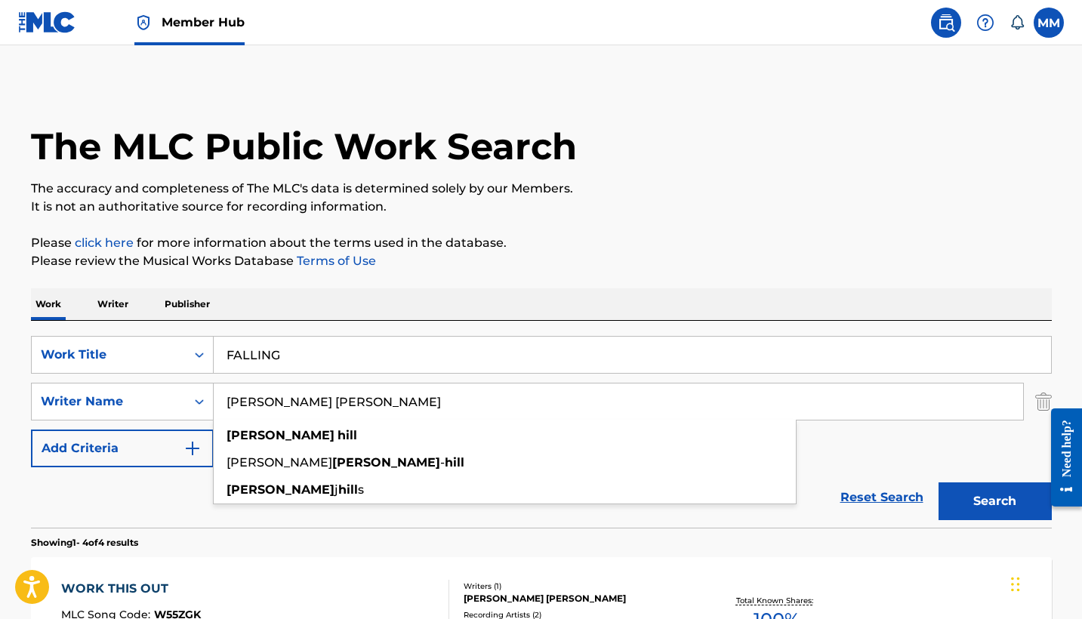
click at [277, 409] on input "Cooper Hill" at bounding box center [618, 401] width 809 height 36
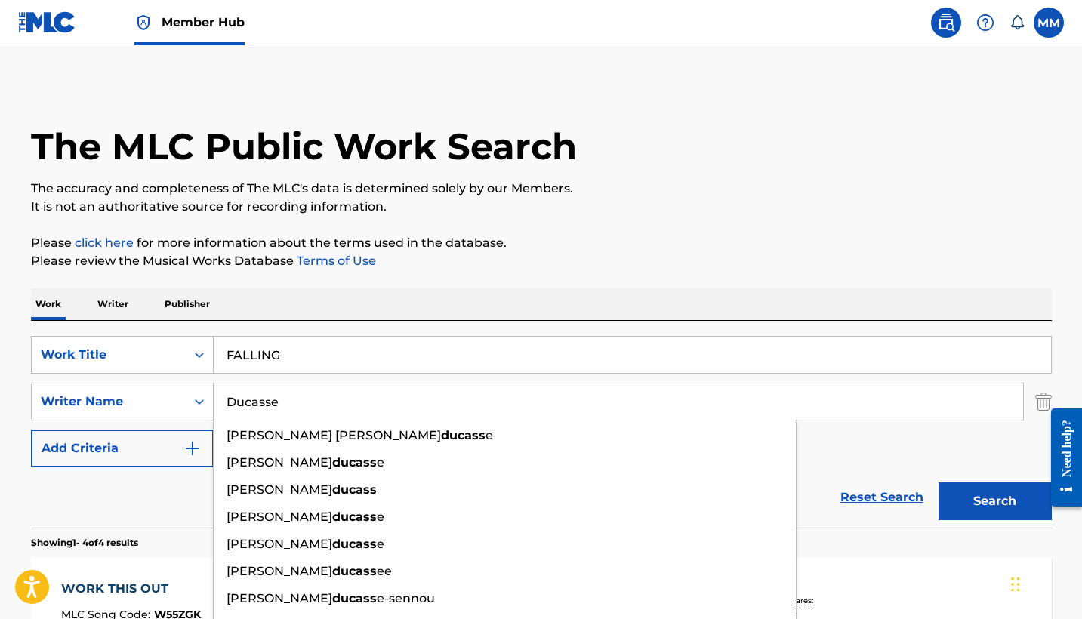
type input "Ducasse"
click at [994, 501] on button "Search" at bounding box center [994, 501] width 113 height 38
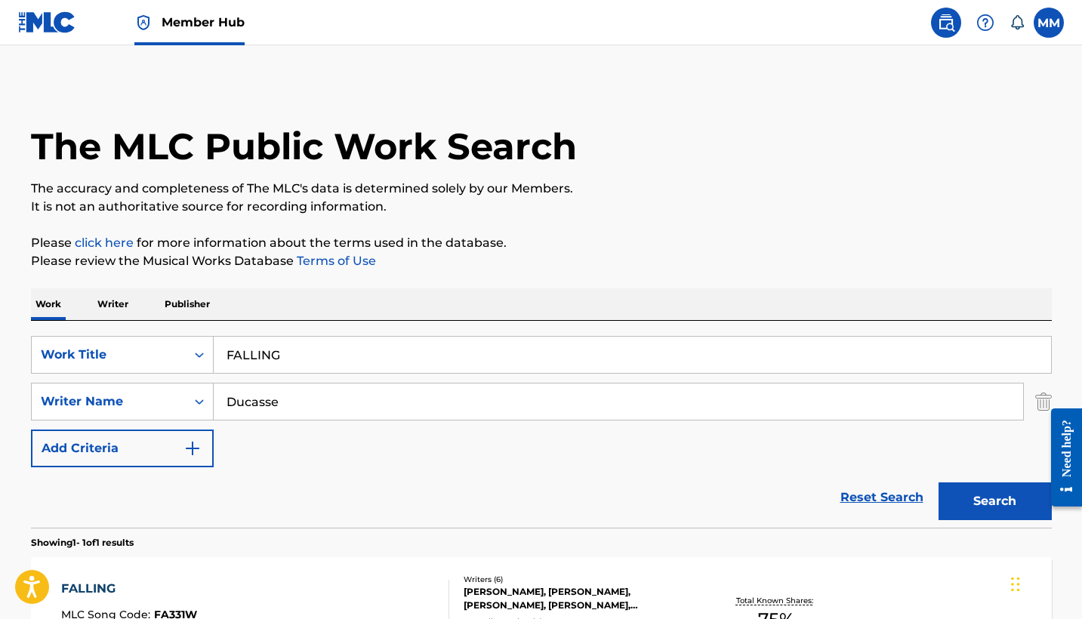
scroll to position [131, 0]
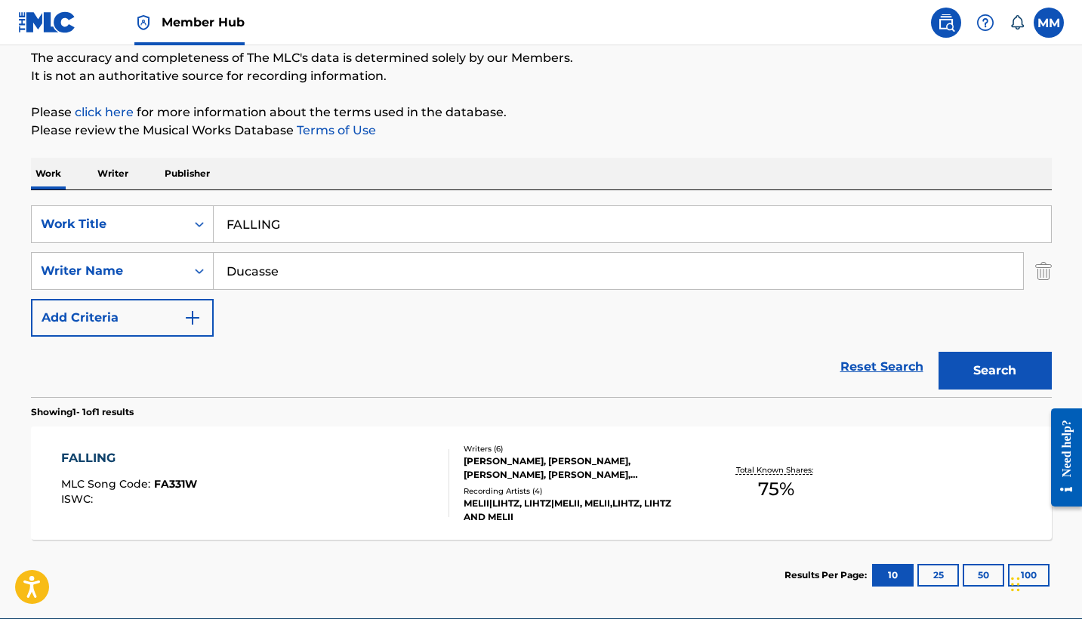
click at [359, 478] on div "FALLING MLC Song Code : FA331W ISWC :" at bounding box center [255, 483] width 388 height 68
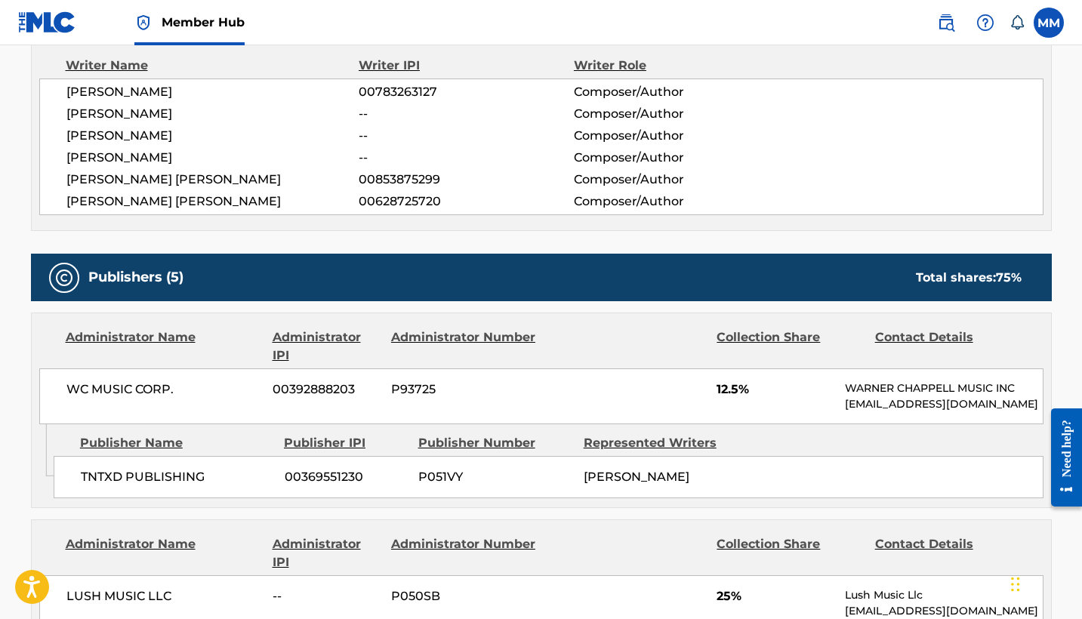
scroll to position [41, 0]
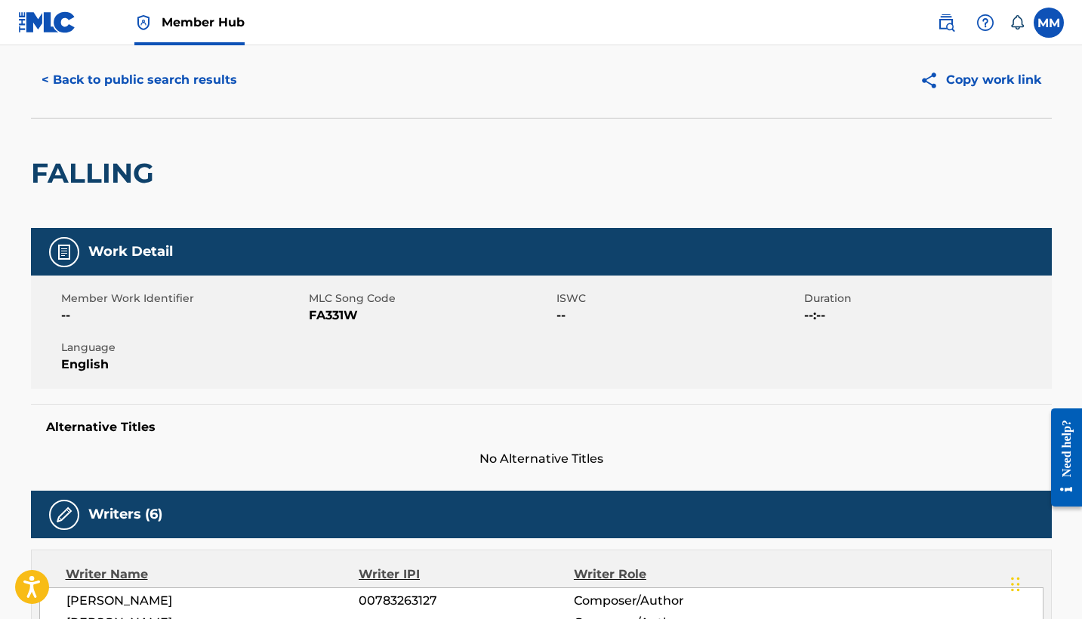
click at [657, 2] on nav "Member Hub MM MM Mauro Miller copyright@pg.pub Notification Preferences Profile…" at bounding box center [541, 22] width 1082 height 45
click at [197, 80] on button "< Back to public search results" at bounding box center [139, 80] width 217 height 38
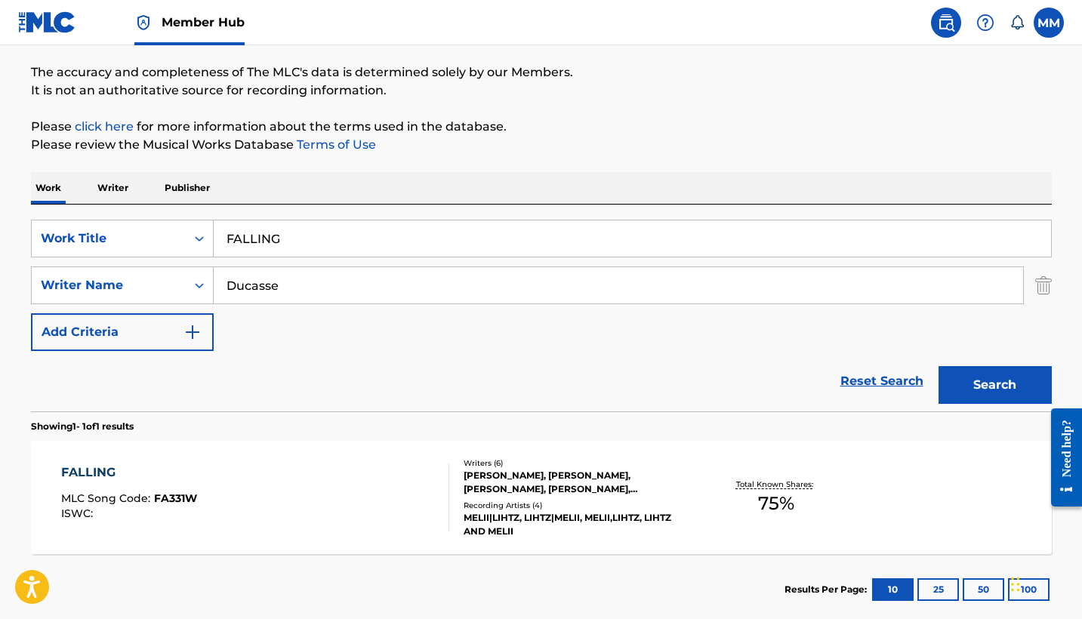
click at [348, 236] on input "FALLING" at bounding box center [632, 238] width 837 height 36
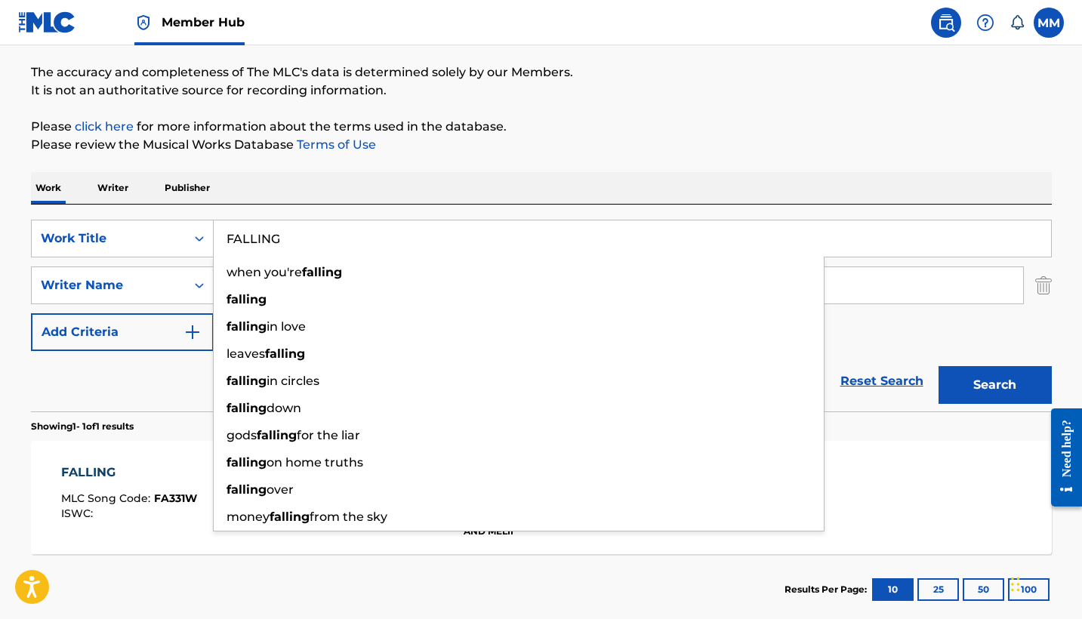
paste input "NEXT DOOR (with [PERSON_NAME])"
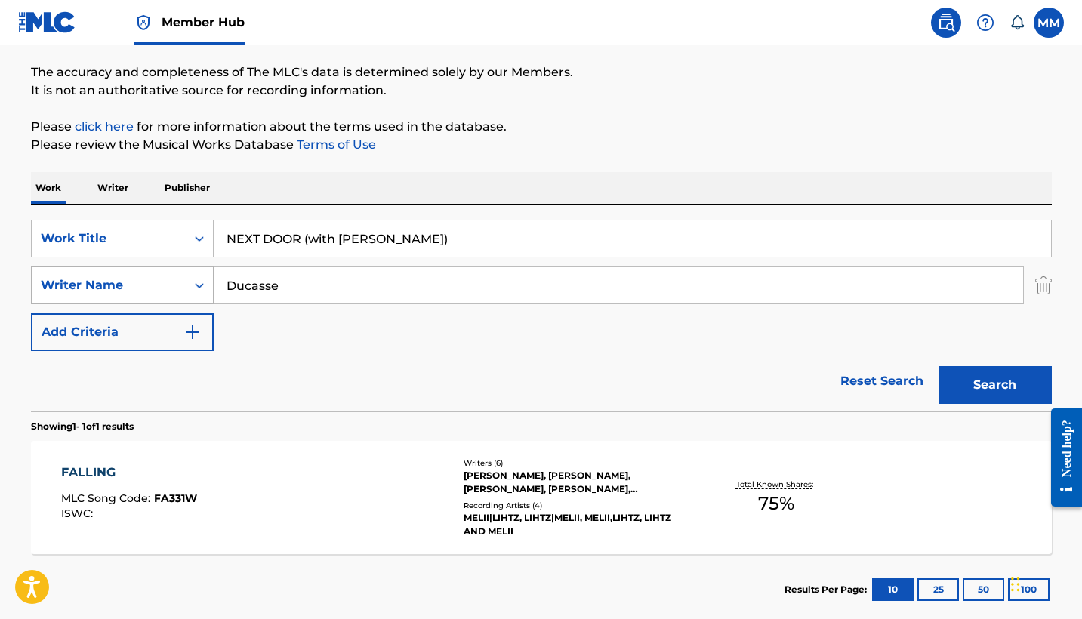
type input "NEXT DOOR (with [PERSON_NAME])"
click at [426, 283] on input "Ducasse" at bounding box center [618, 285] width 809 height 36
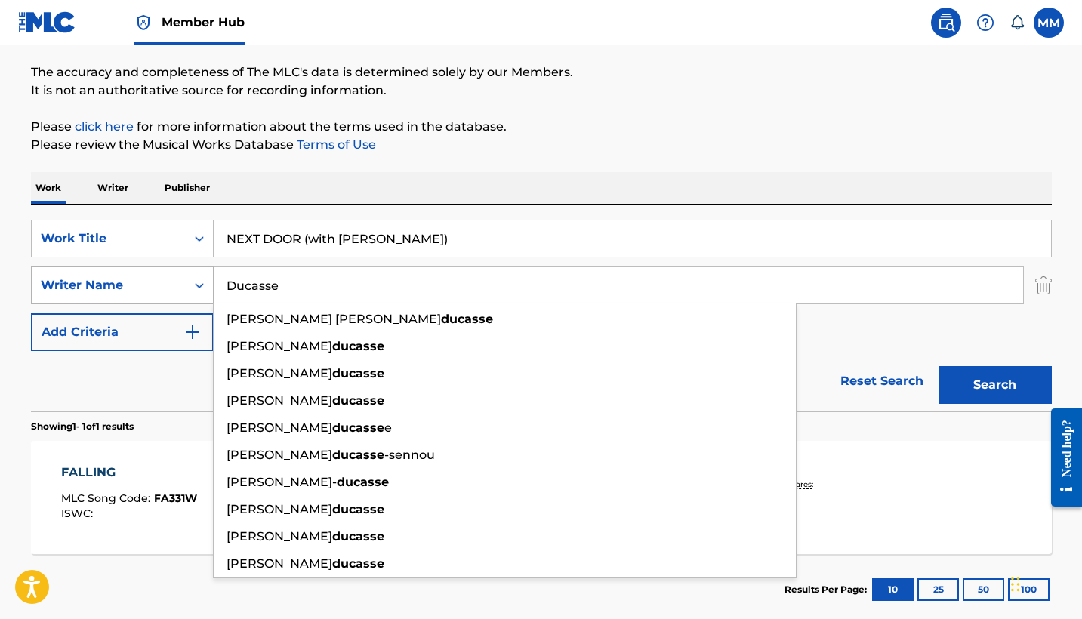
paste input "Odoi"
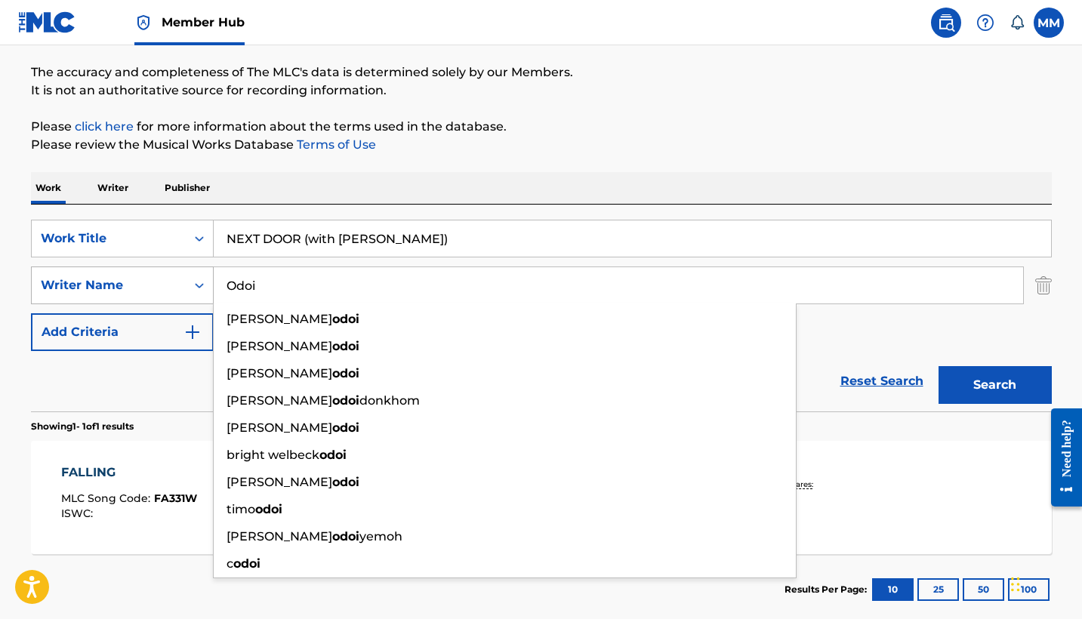
type input "Odoi"
click at [994, 385] on button "Search" at bounding box center [994, 385] width 113 height 38
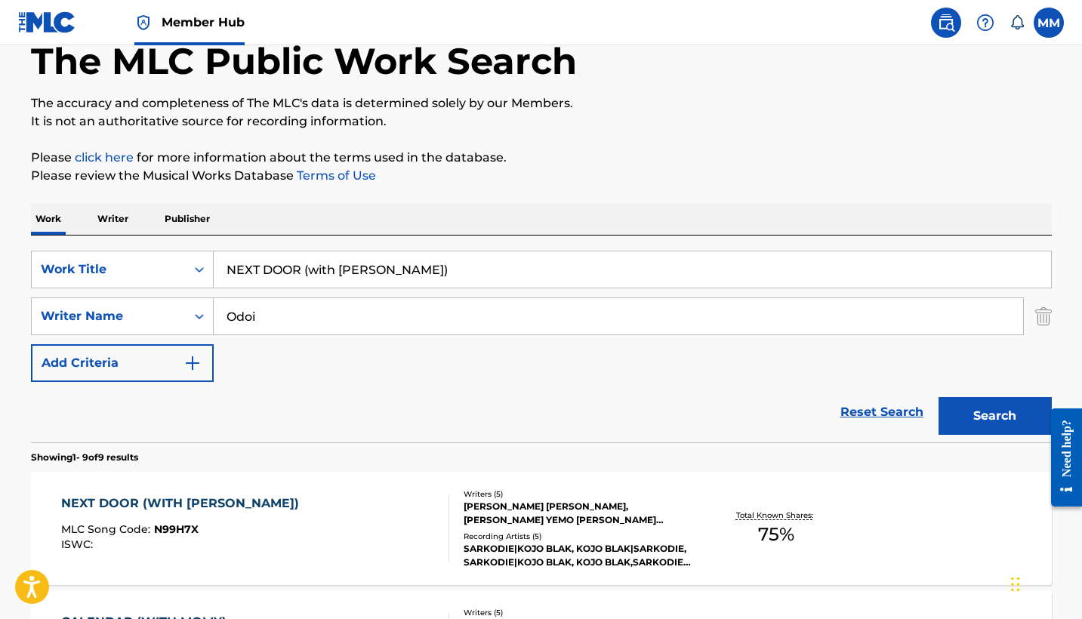
scroll to position [114, 0]
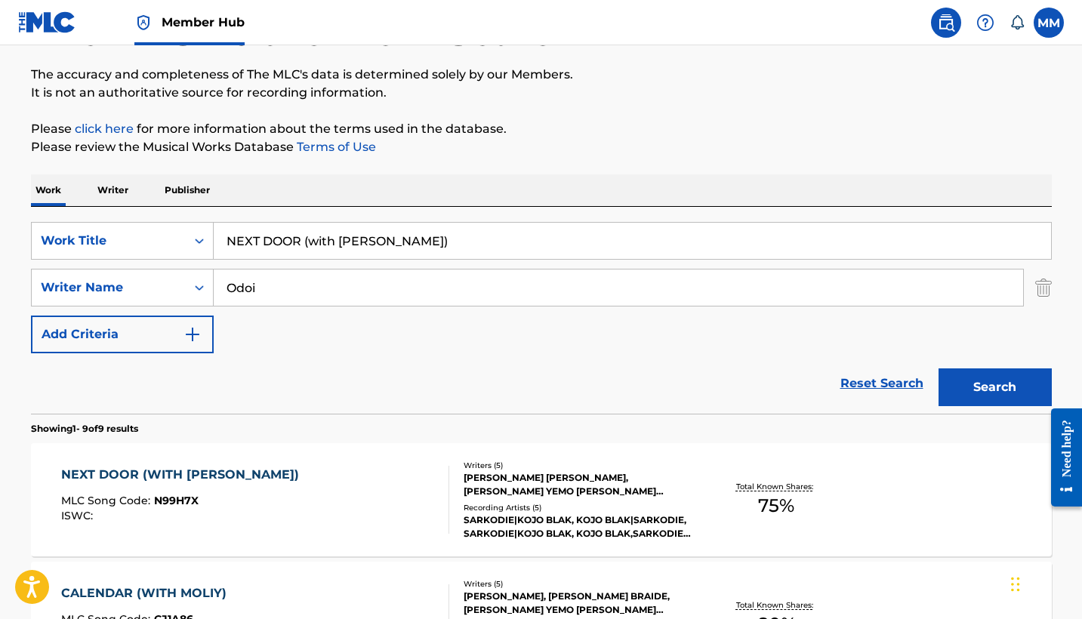
click at [355, 479] on div "NEXT DOOR (WITH SARKODIE) MLC Song Code : N99H7X ISWC :" at bounding box center [255, 500] width 388 height 68
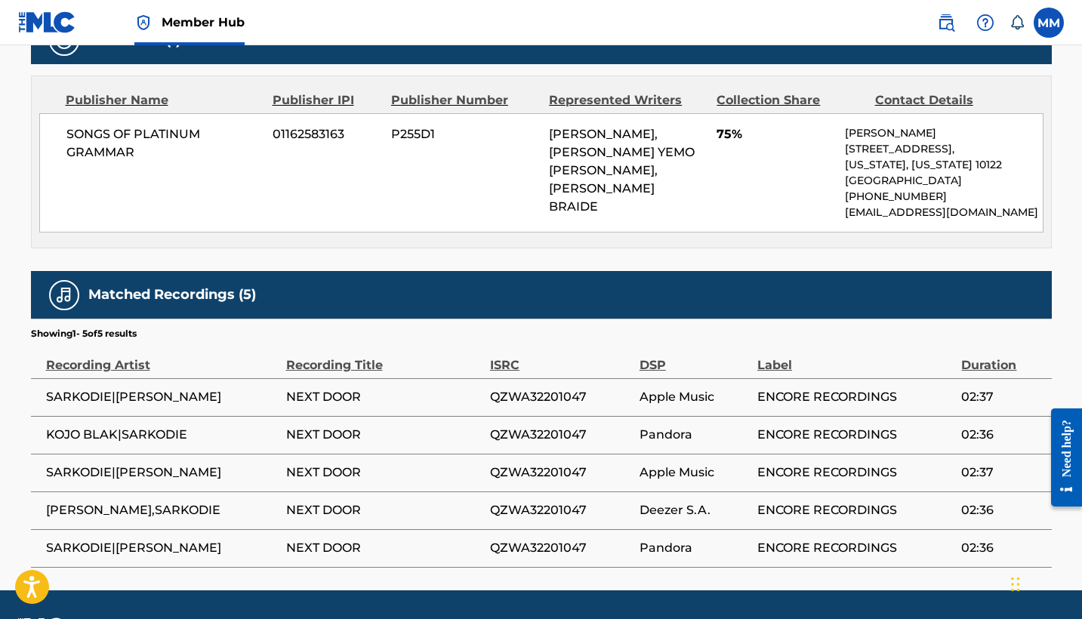
scroll to position [442, 0]
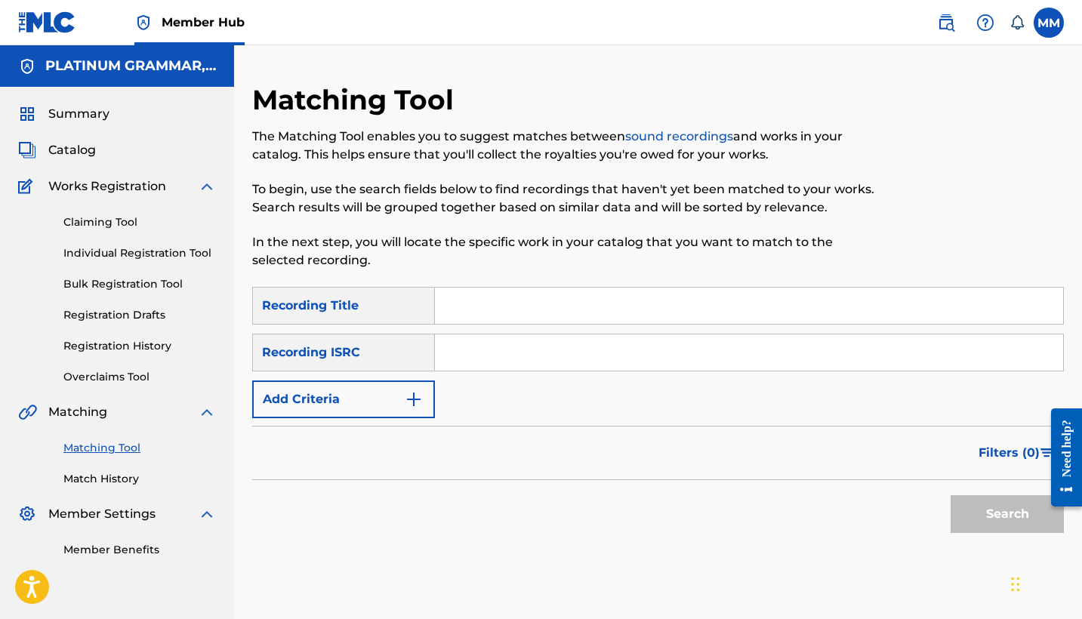
click at [906, 312] on input "Search Form" at bounding box center [749, 306] width 628 height 36
paste input "Technology"
type input "Technology"
click at [402, 384] on button "Add Criteria" at bounding box center [343, 399] width 183 height 38
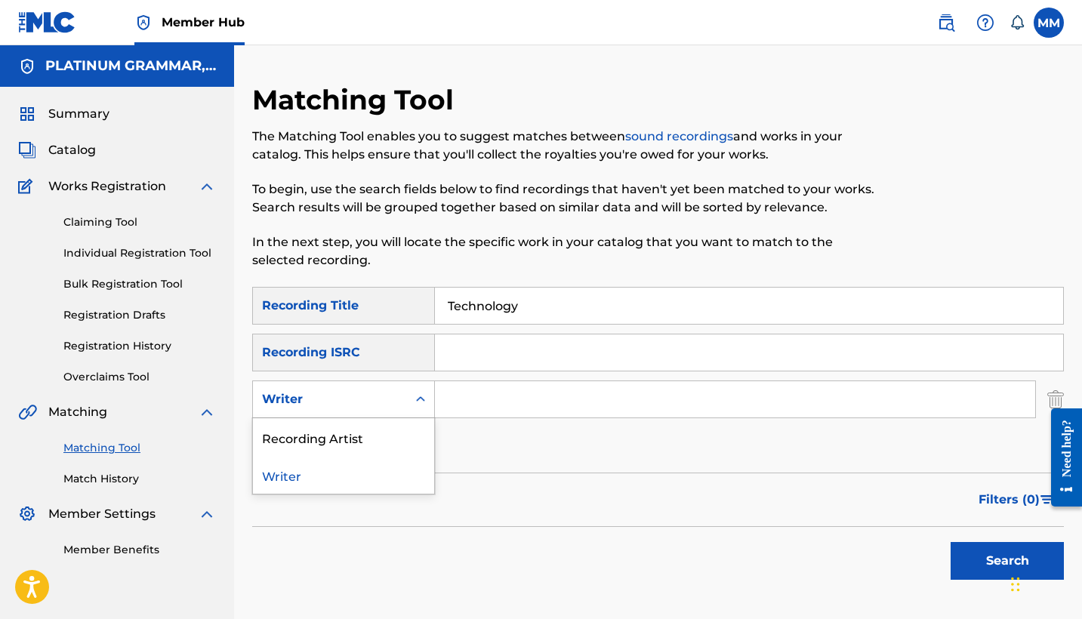
click at [400, 399] on div "Writer" at bounding box center [330, 399] width 154 height 29
click at [398, 436] on div "Recording Artist" at bounding box center [343, 437] width 181 height 38
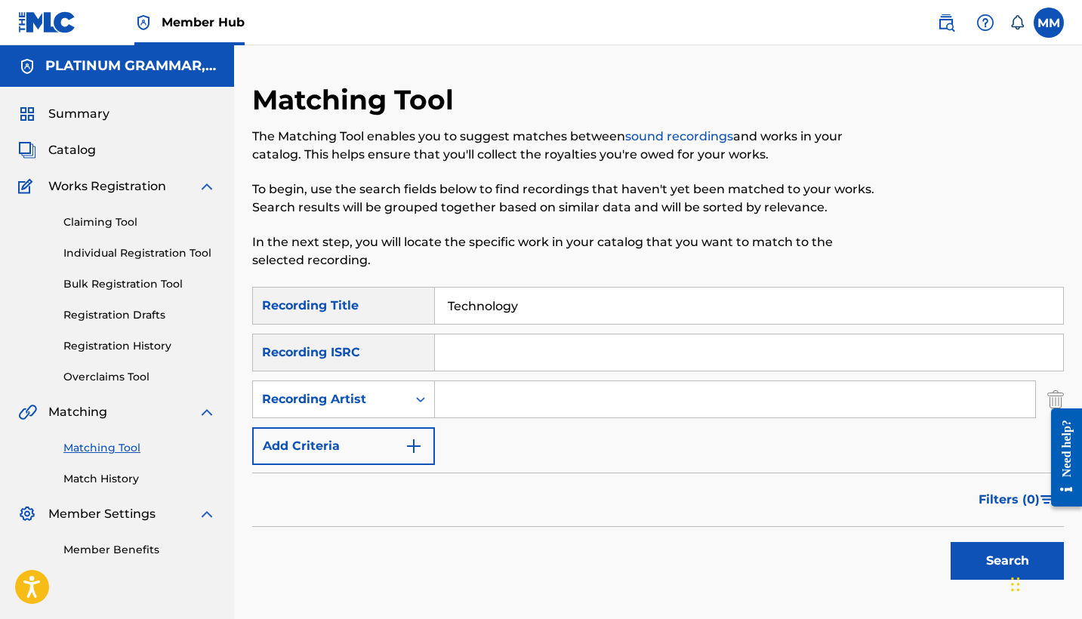
click at [523, 413] on input "Search Form" at bounding box center [735, 399] width 600 height 36
paste input "TRAPFONE"
type input "TRAPFONE"
click at [1007, 561] on button "Search" at bounding box center [1006, 561] width 113 height 38
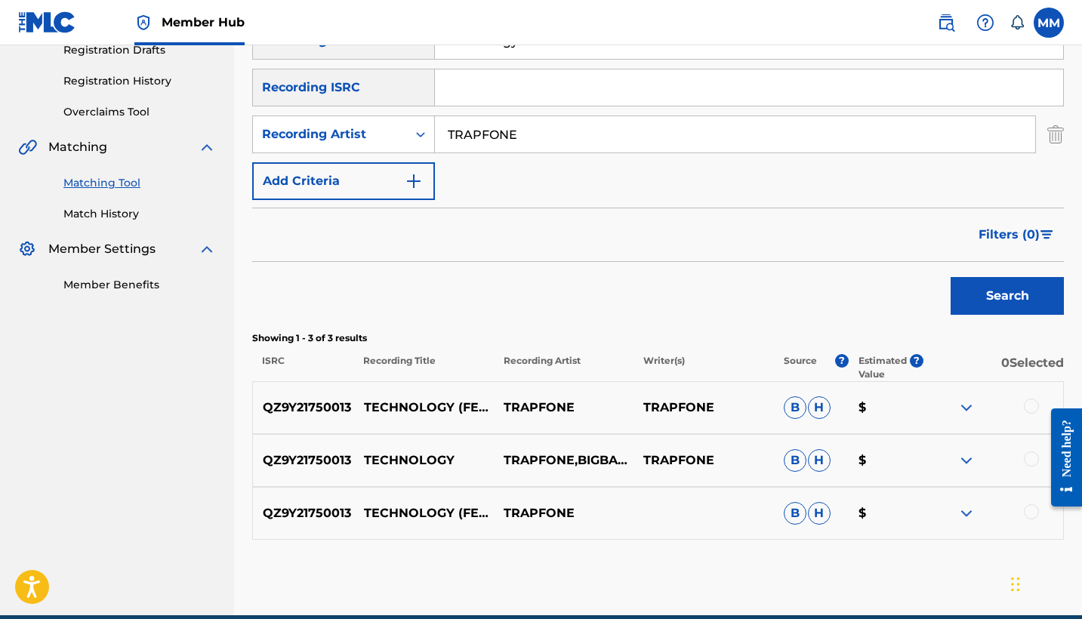
scroll to position [268, 0]
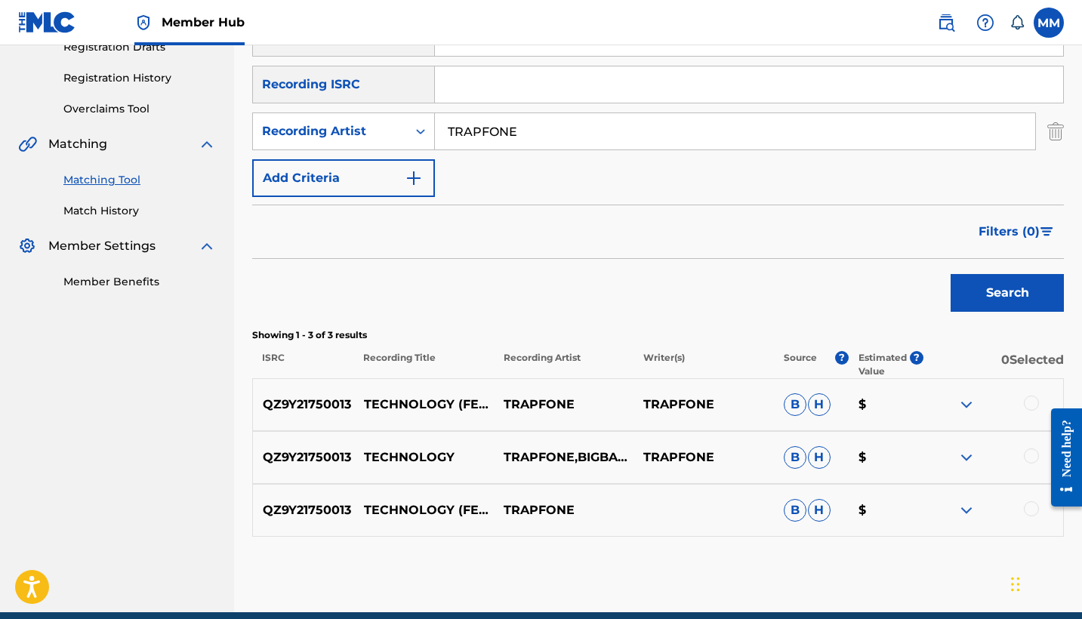
click at [1028, 506] on div at bounding box center [1031, 508] width 15 height 15
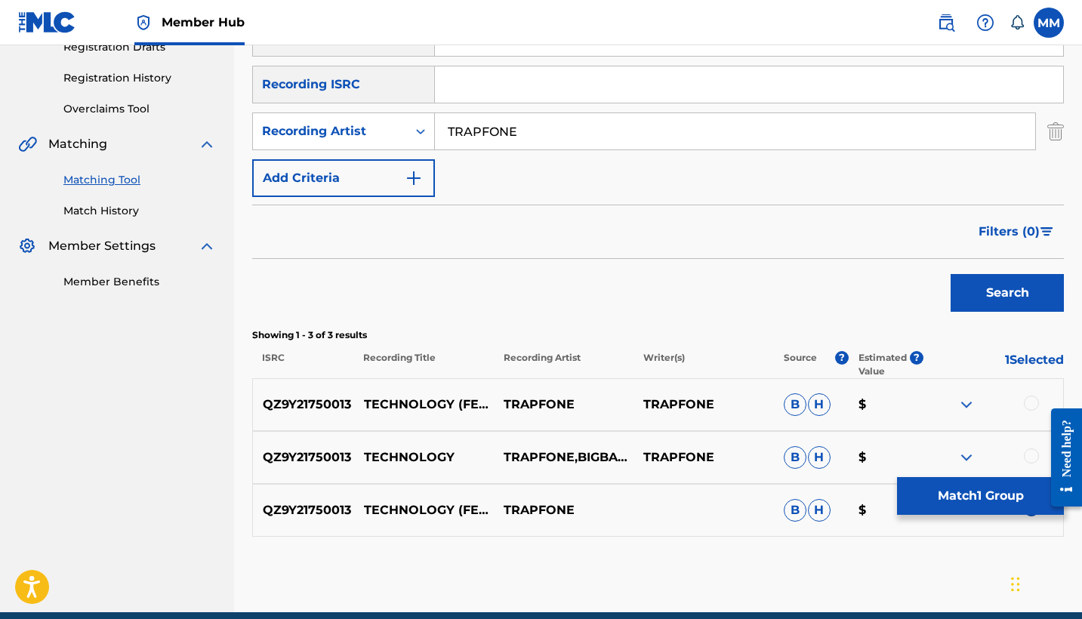
click at [1028, 451] on div at bounding box center [1031, 455] width 15 height 15
click at [1024, 404] on div at bounding box center [1031, 403] width 15 height 15
click at [984, 501] on button "Match 3 Groups" at bounding box center [980, 496] width 167 height 38
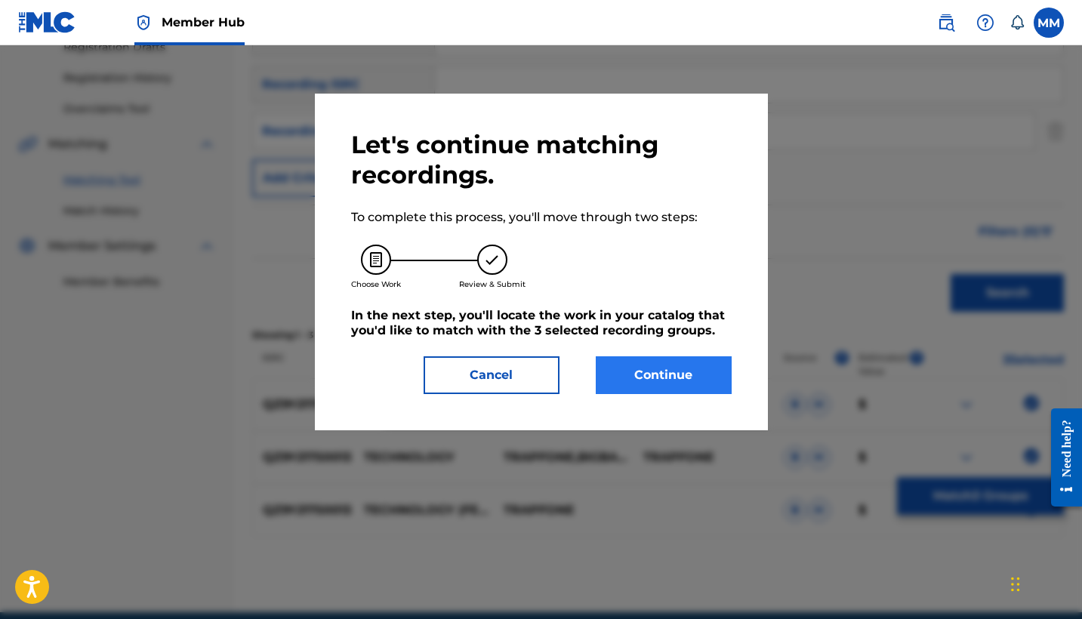
click at [657, 372] on button "Continue" at bounding box center [664, 375] width 136 height 38
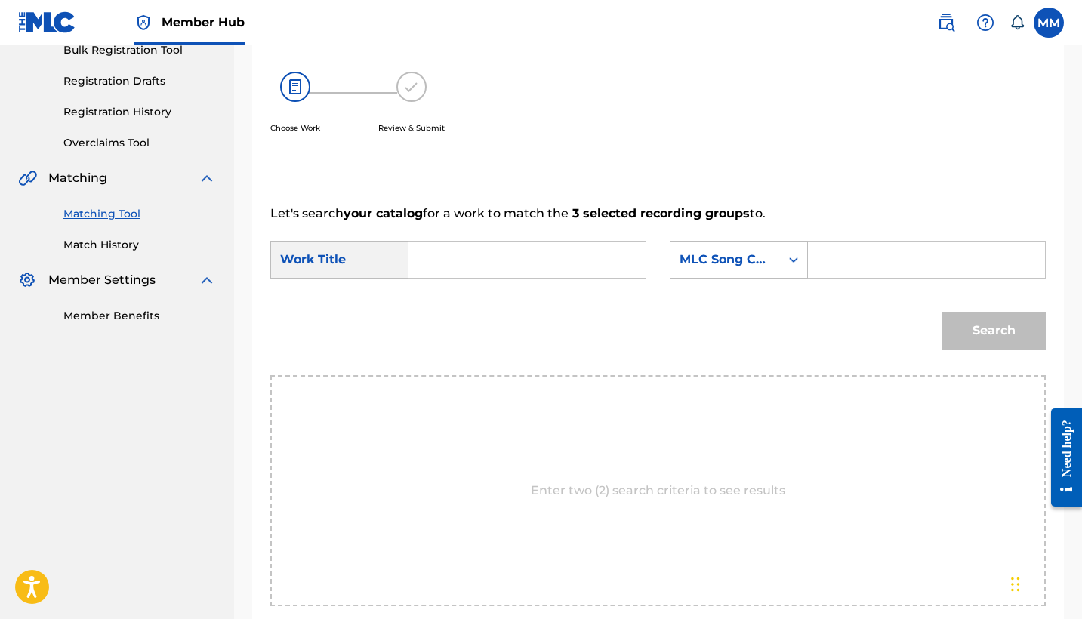
click at [583, 254] on input "Search Form" at bounding box center [526, 260] width 211 height 36
paste input "TECHNOLOGY"
type input "TECHNOLOGY"
click at [892, 242] on input "Search Form" at bounding box center [926, 260] width 211 height 36
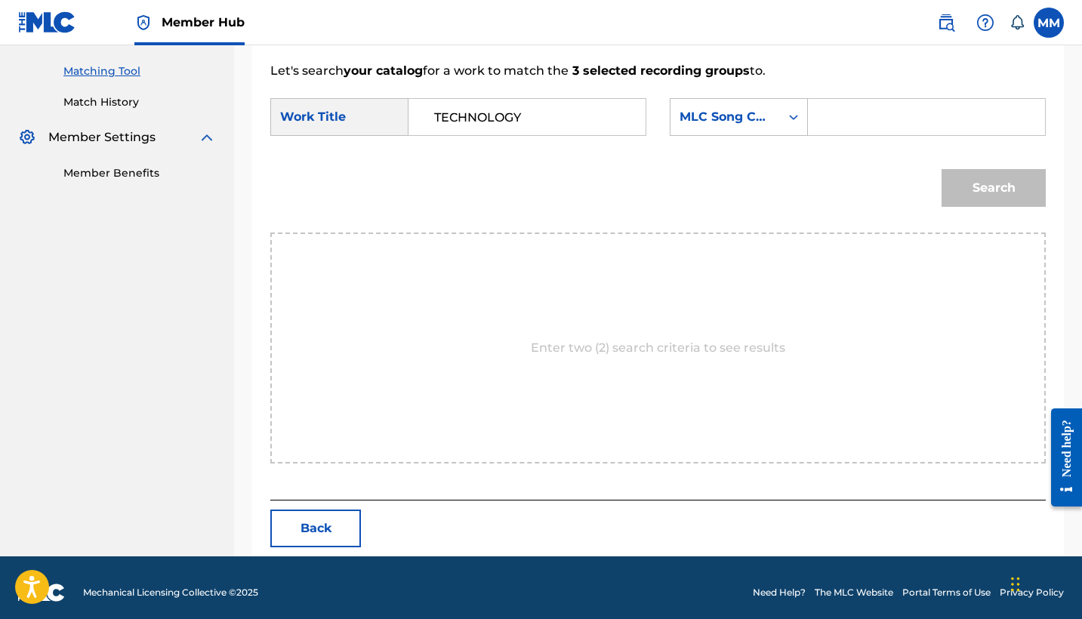
paste input "TX7HV0"
type input "TX7HV0"
click at [978, 183] on button "Search" at bounding box center [993, 188] width 104 height 38
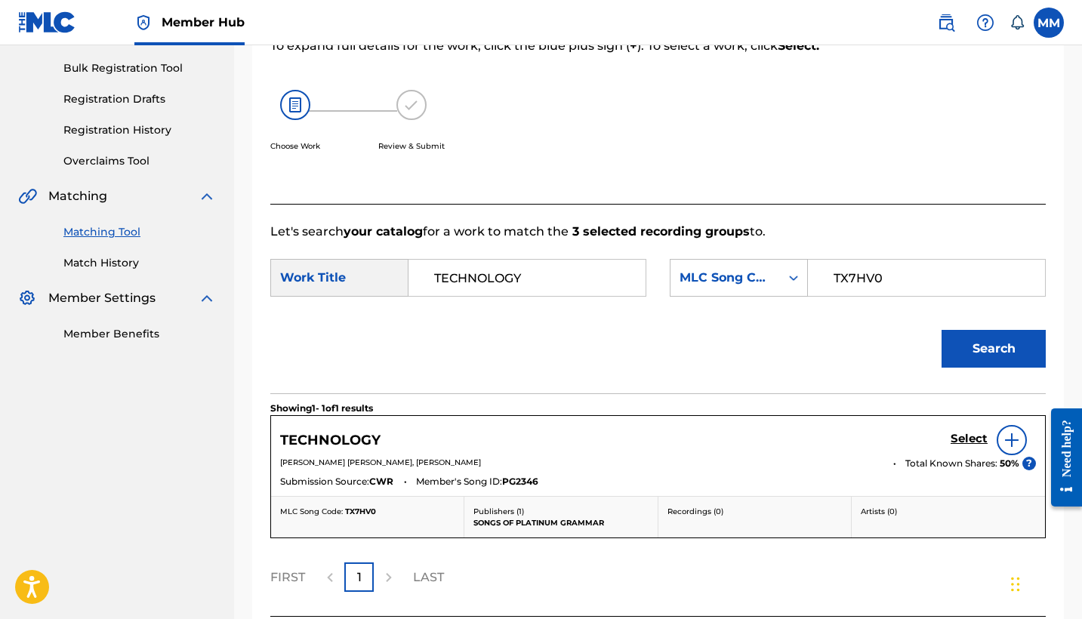
scroll to position [239, 0]
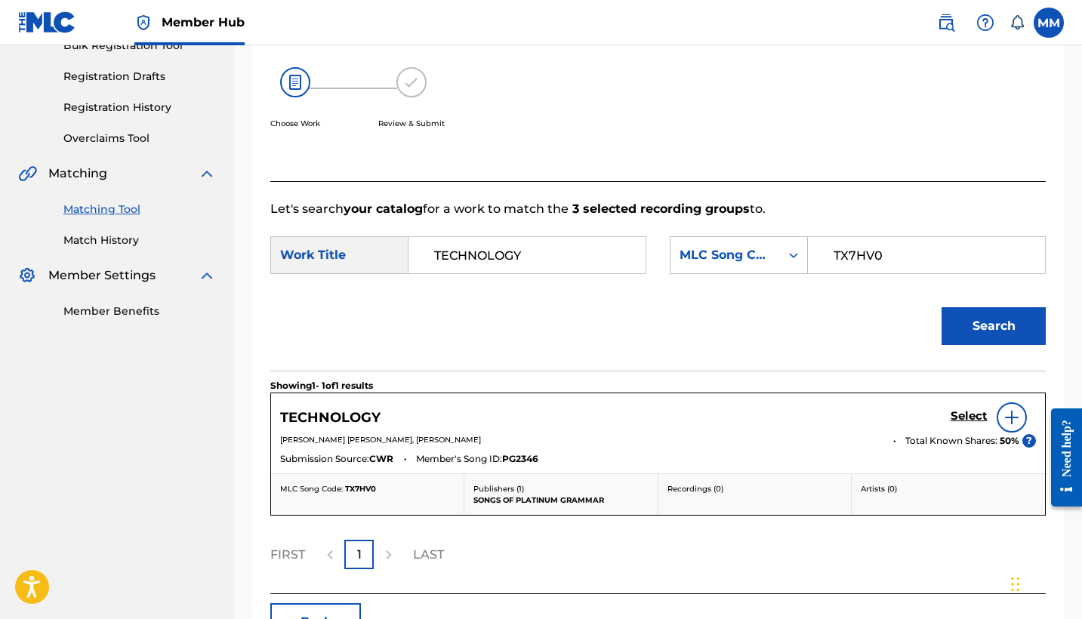
click at [947, 418] on div "TECHNOLOGY Select" at bounding box center [658, 417] width 756 height 30
click at [967, 419] on h5 "Select" at bounding box center [968, 416] width 37 height 14
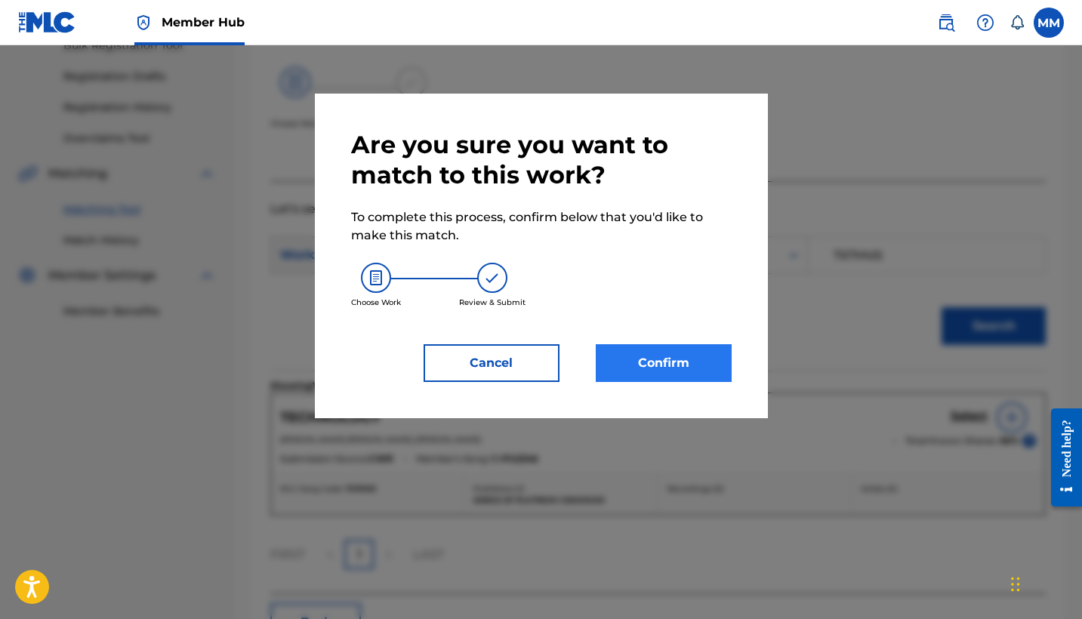
click at [687, 363] on button "Confirm" at bounding box center [664, 363] width 136 height 38
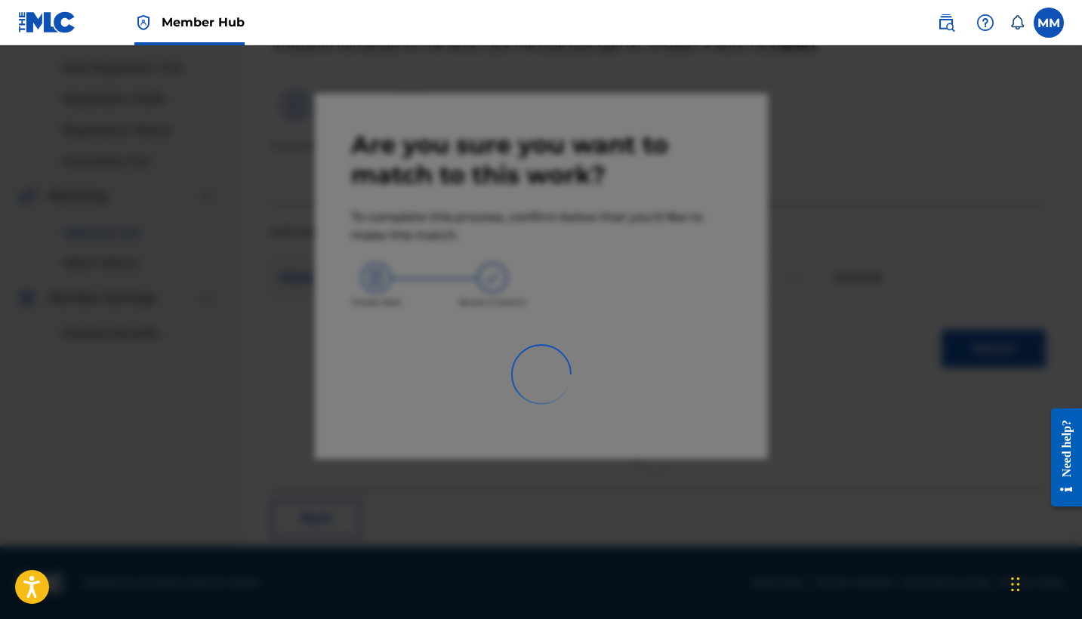
scroll to position [57, 0]
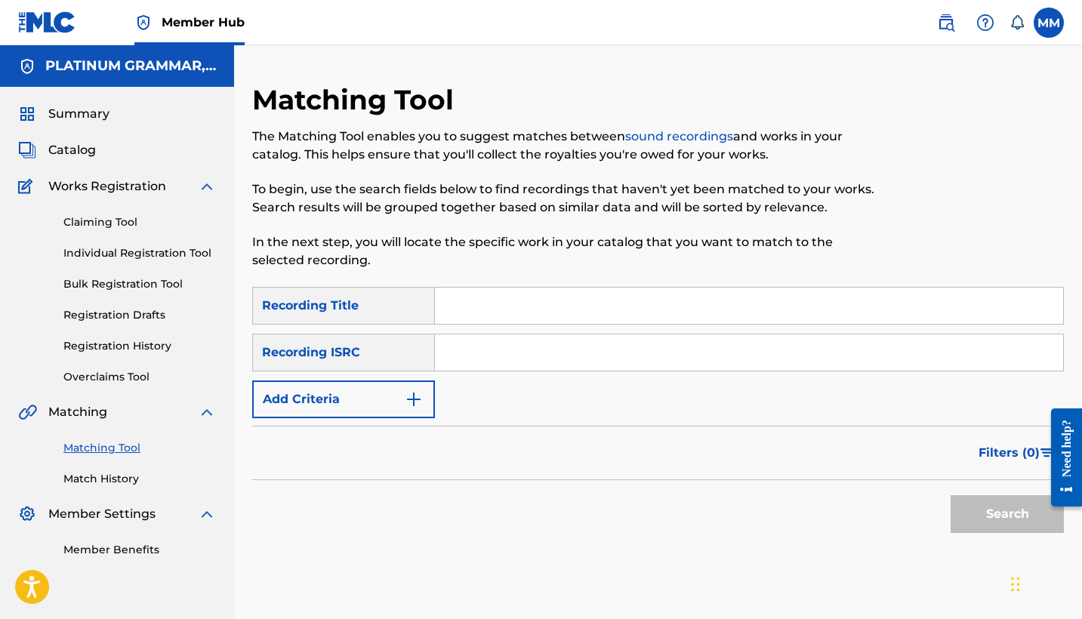
click at [497, 316] on input "Search Form" at bounding box center [749, 306] width 628 height 36
paste input "Even Tho"
type input "Even Tho"
click at [424, 395] on button "Add Criteria" at bounding box center [343, 399] width 183 height 38
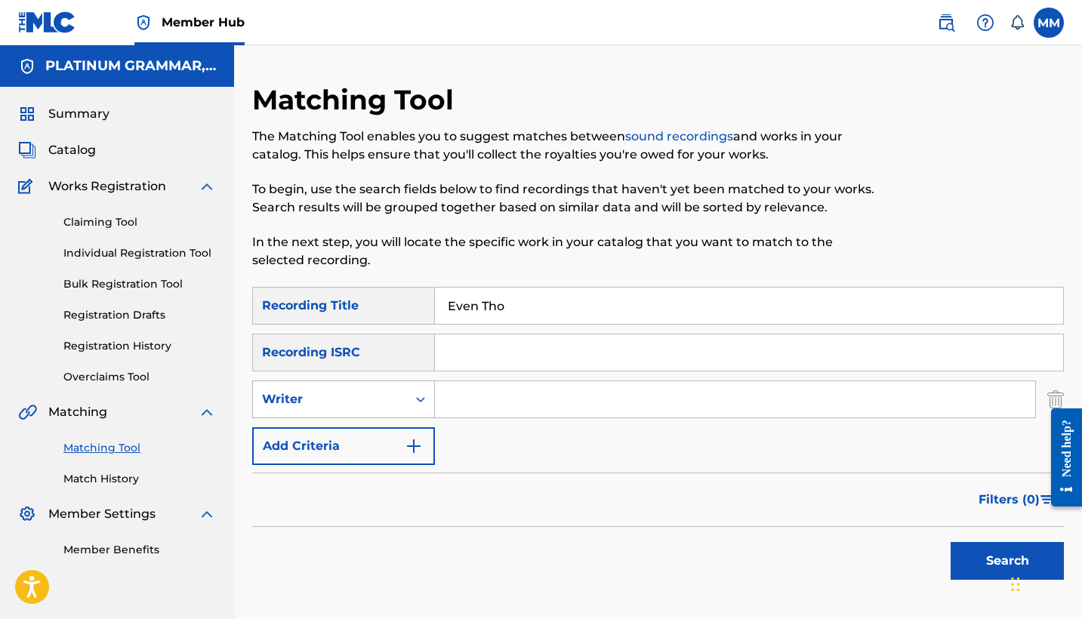
click at [396, 409] on div "Writer" at bounding box center [330, 399] width 154 height 29
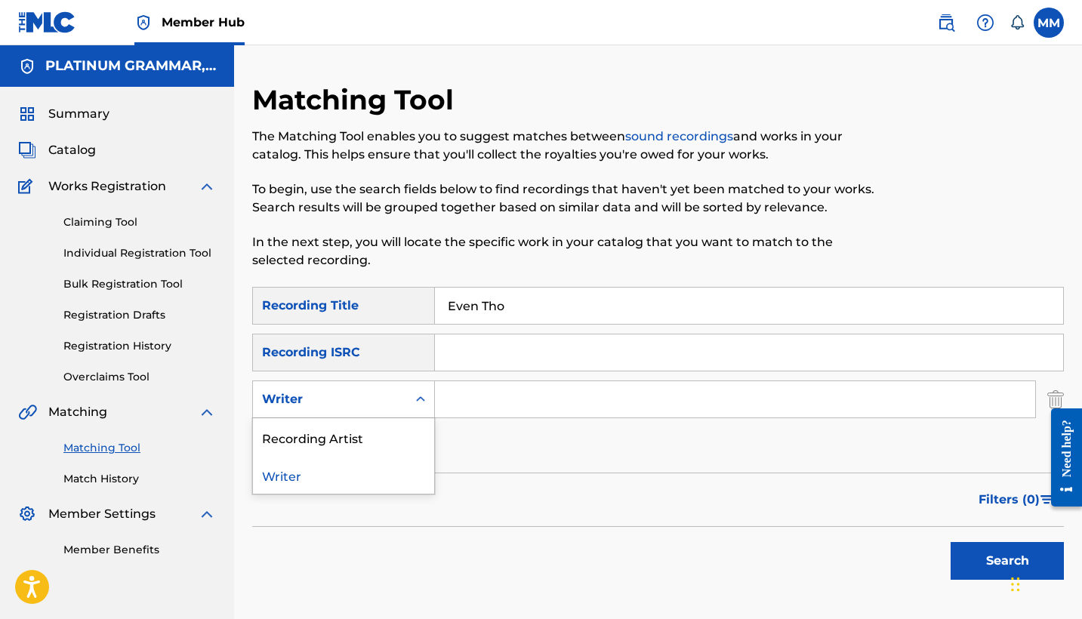
click at [398, 459] on div "Writer" at bounding box center [343, 475] width 181 height 38
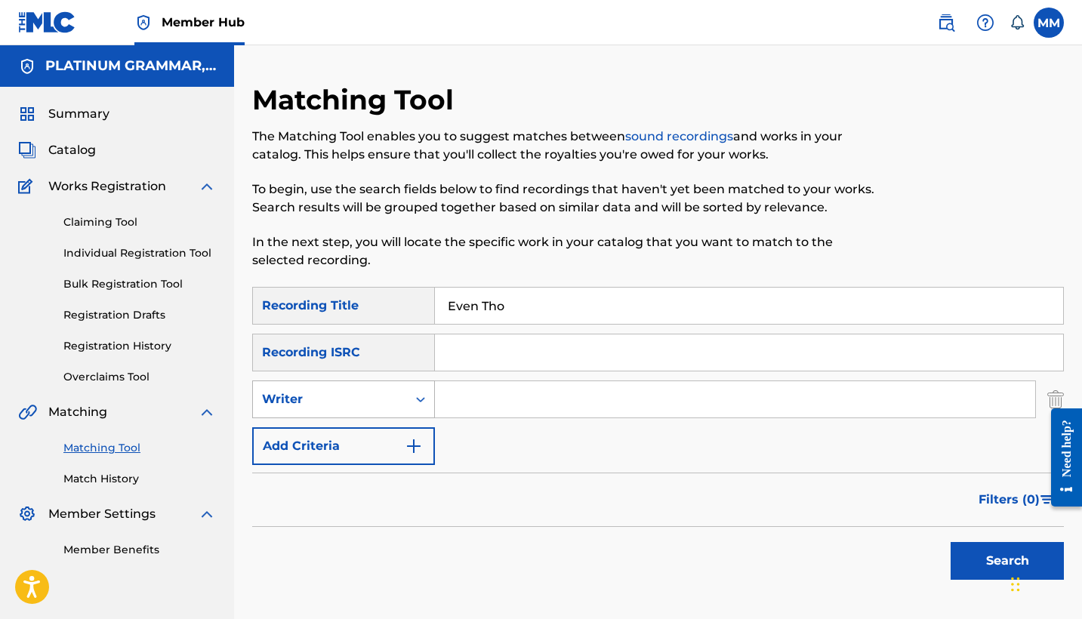
click at [405, 409] on div "Writer" at bounding box center [330, 399] width 154 height 29
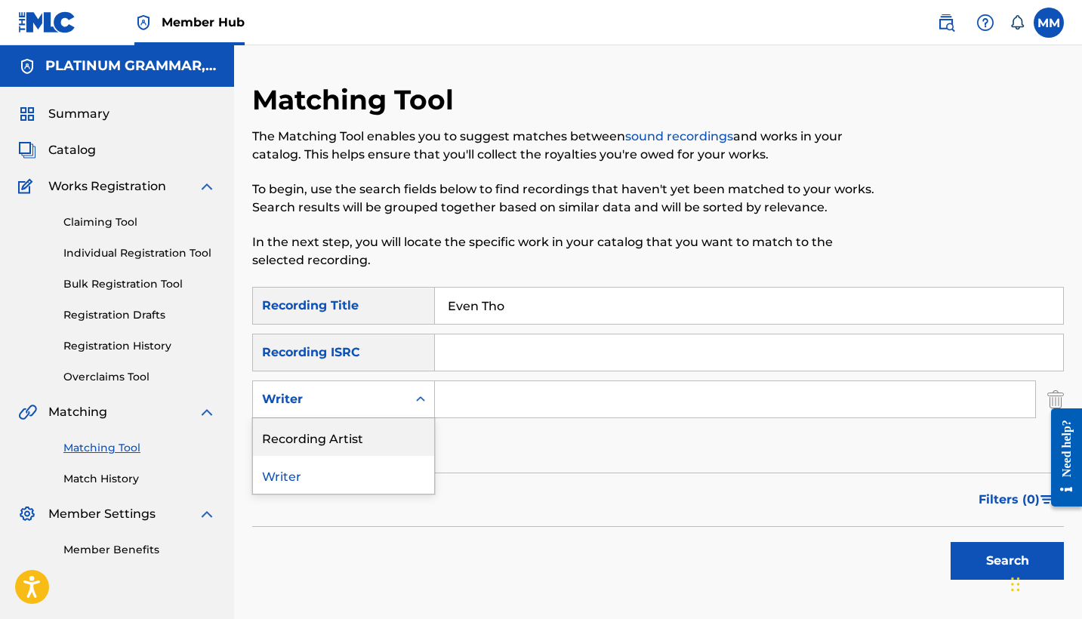
click at [402, 431] on div "Recording Artist" at bounding box center [343, 437] width 181 height 38
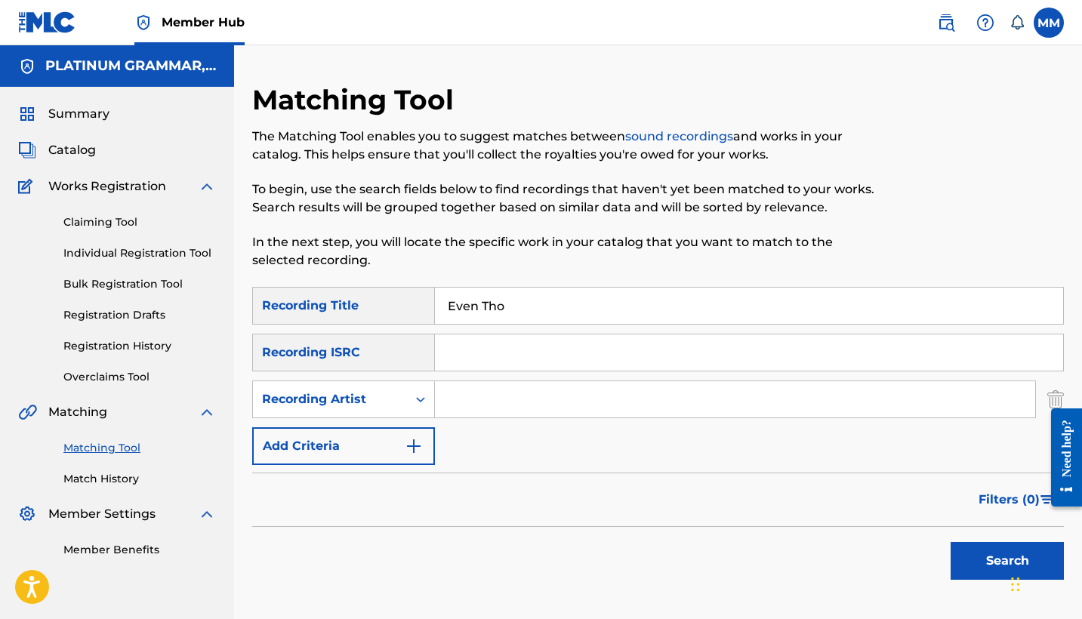
click at [521, 378] on div "SearchWithCriteria9feccb22-78d8-44d3-9e94-4e4f84e332a2 Recording Title Even Tho…" at bounding box center [657, 376] width 811 height 178
click at [499, 405] on input "Search Form" at bounding box center [735, 399] width 600 height 36
paste input "TRAPFONE"
type input "TRAPFONE"
click at [1007, 561] on button "Search" at bounding box center [1006, 561] width 113 height 38
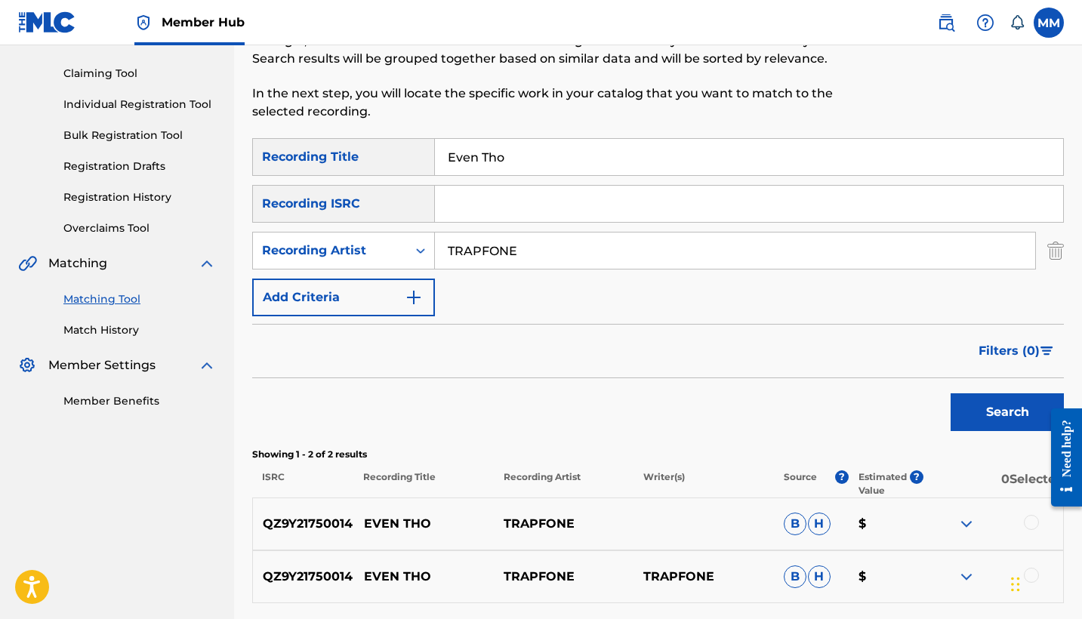
scroll to position [281, 0]
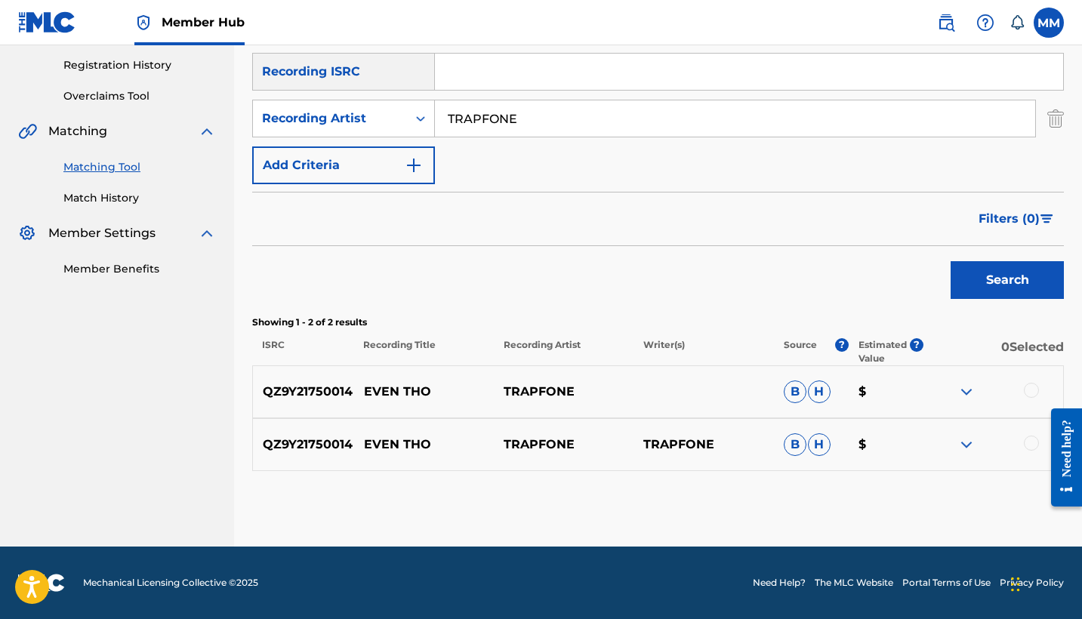
click at [1024, 445] on div at bounding box center [1031, 443] width 15 height 15
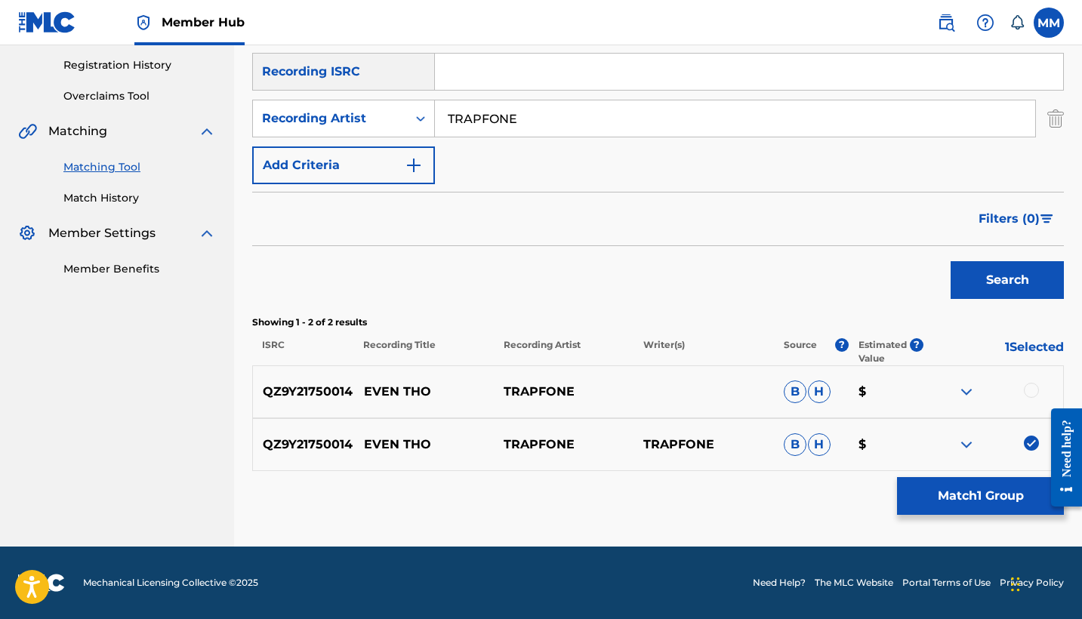
click at [1024, 393] on div at bounding box center [1031, 390] width 15 height 15
click at [1004, 490] on button "Match 2 Groups" at bounding box center [980, 496] width 167 height 38
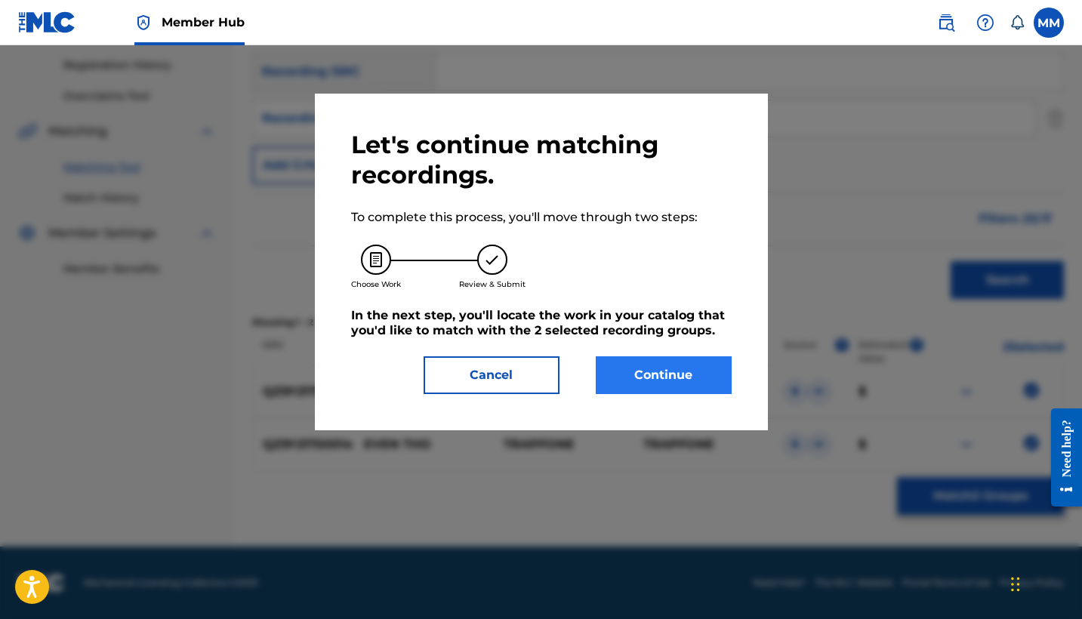
click at [676, 386] on button "Continue" at bounding box center [664, 375] width 136 height 38
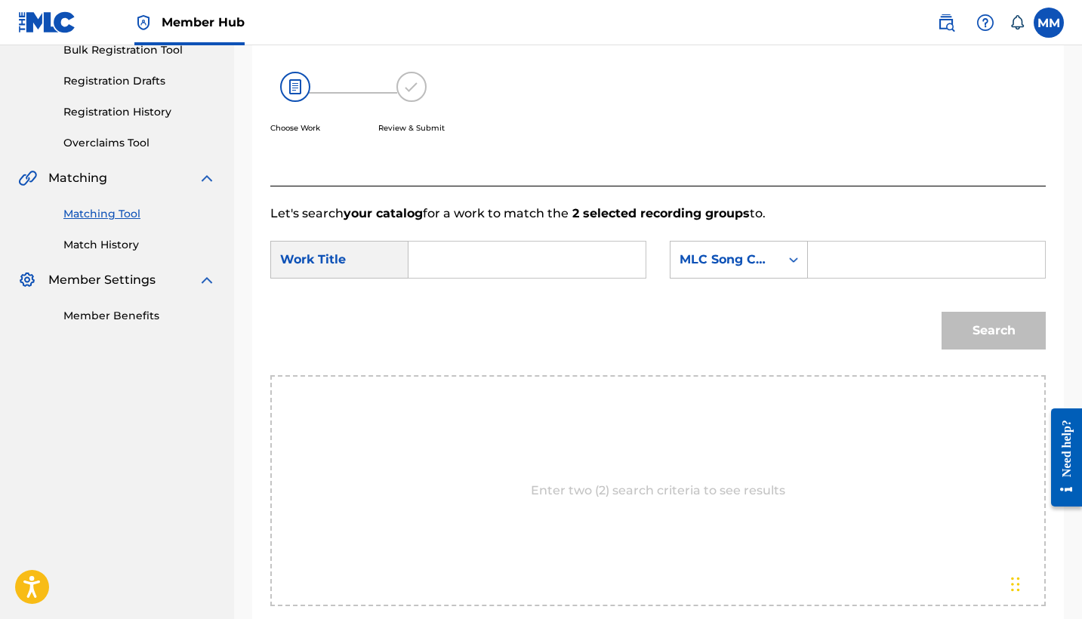
click at [605, 254] on input "Search Form" at bounding box center [526, 260] width 211 height 36
paste input "EVEN THO"
type input "EVEN THO"
click at [978, 251] on input "Search Form" at bounding box center [926, 260] width 211 height 36
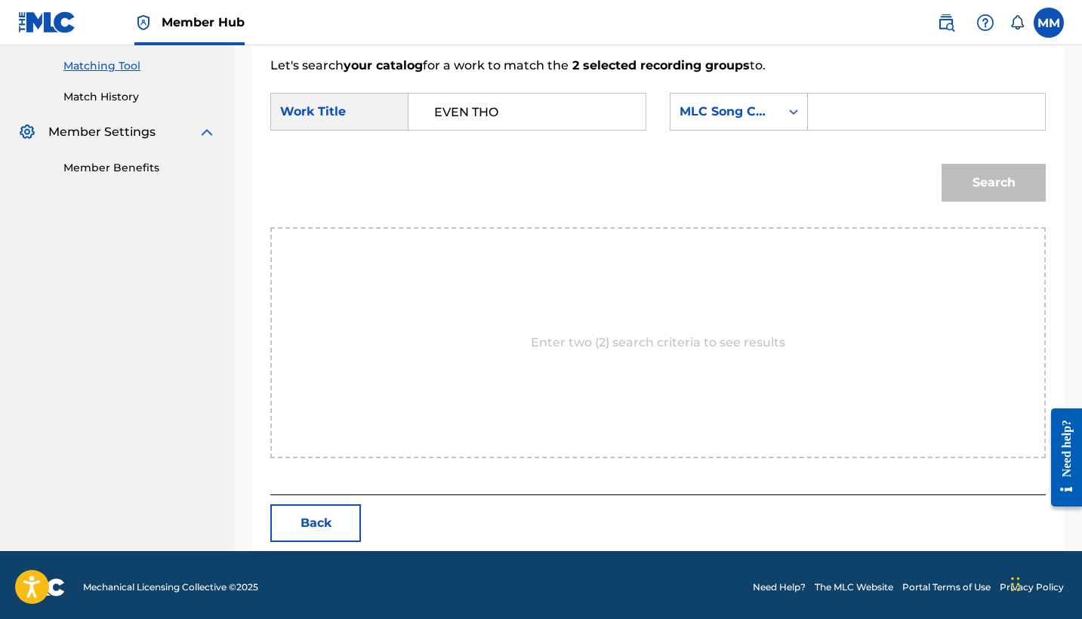
paste input "ER88JP"
type input "ER88JP"
click at [993, 183] on button "Search" at bounding box center [993, 183] width 104 height 38
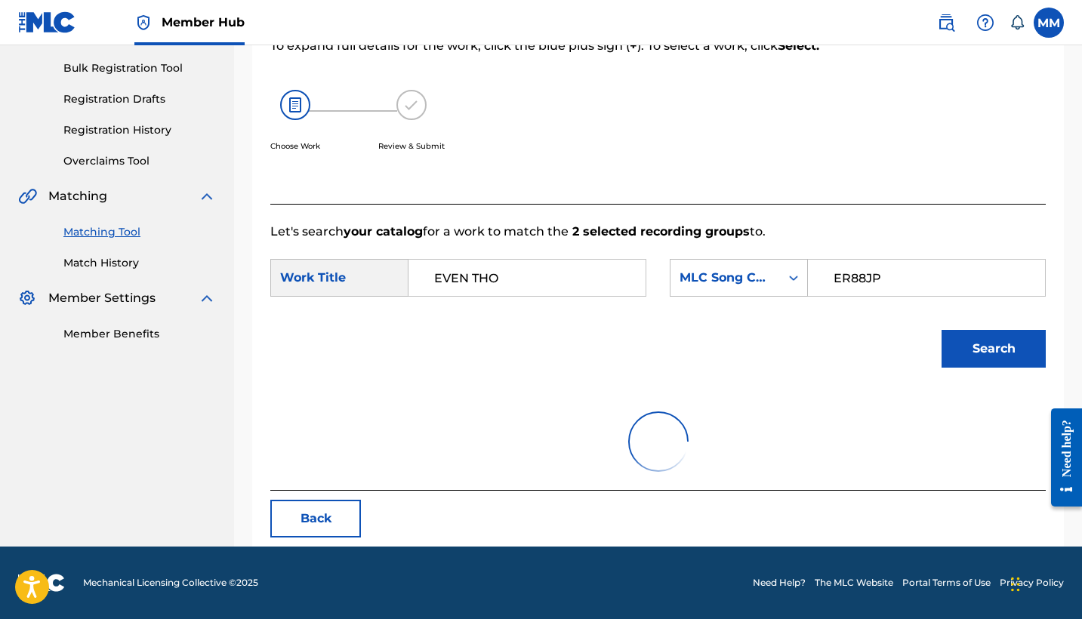
scroll to position [216, 0]
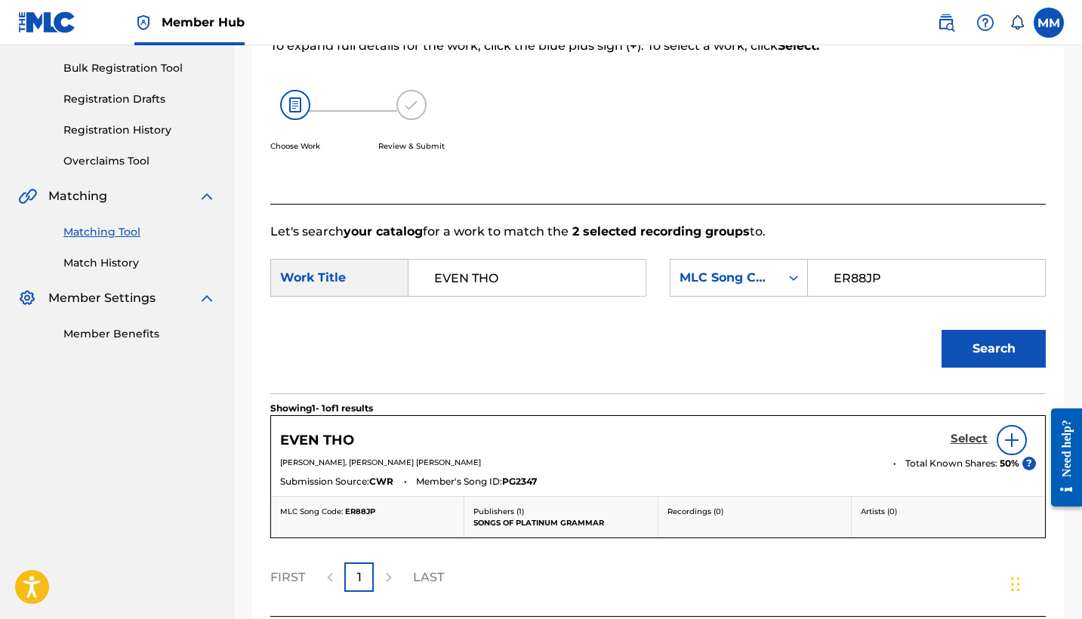
click at [956, 446] on link "Select" at bounding box center [968, 440] width 37 height 17
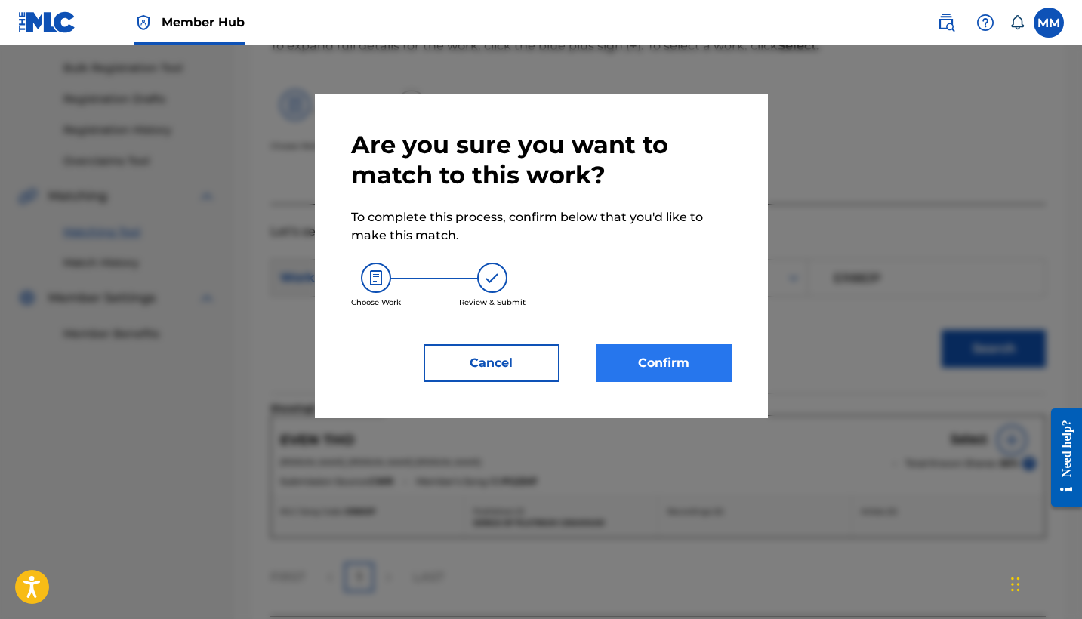
click at [669, 378] on button "Confirm" at bounding box center [664, 363] width 136 height 38
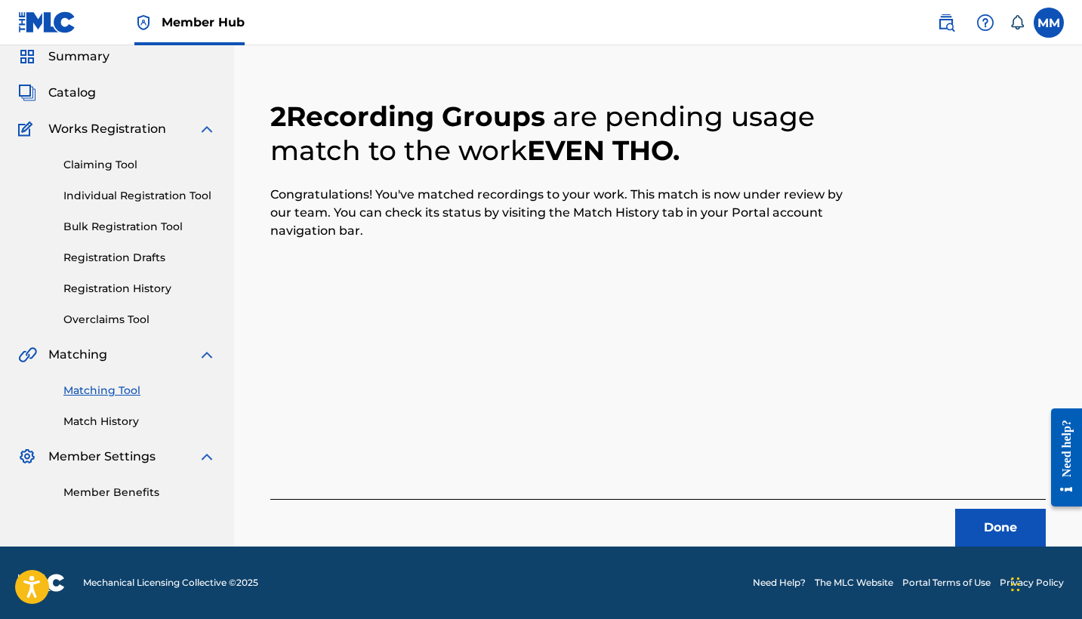
scroll to position [57, 0]
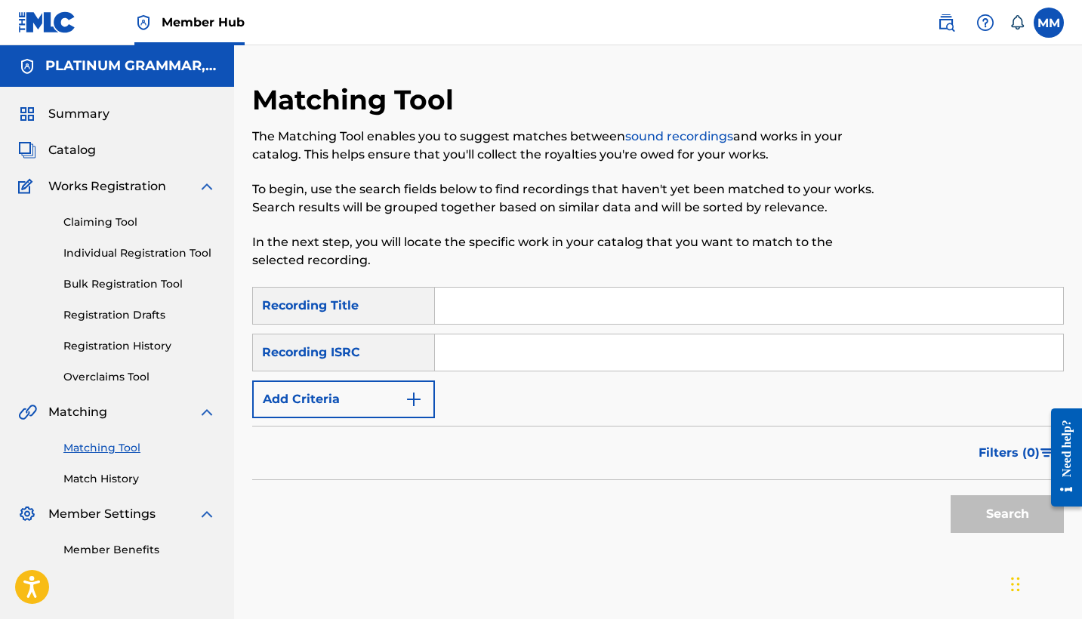
click at [493, 297] on input "Search Form" at bounding box center [749, 306] width 628 height 36
paste input "Judgement"
type input "Judgement"
click at [337, 387] on button "Add Criteria" at bounding box center [343, 399] width 183 height 38
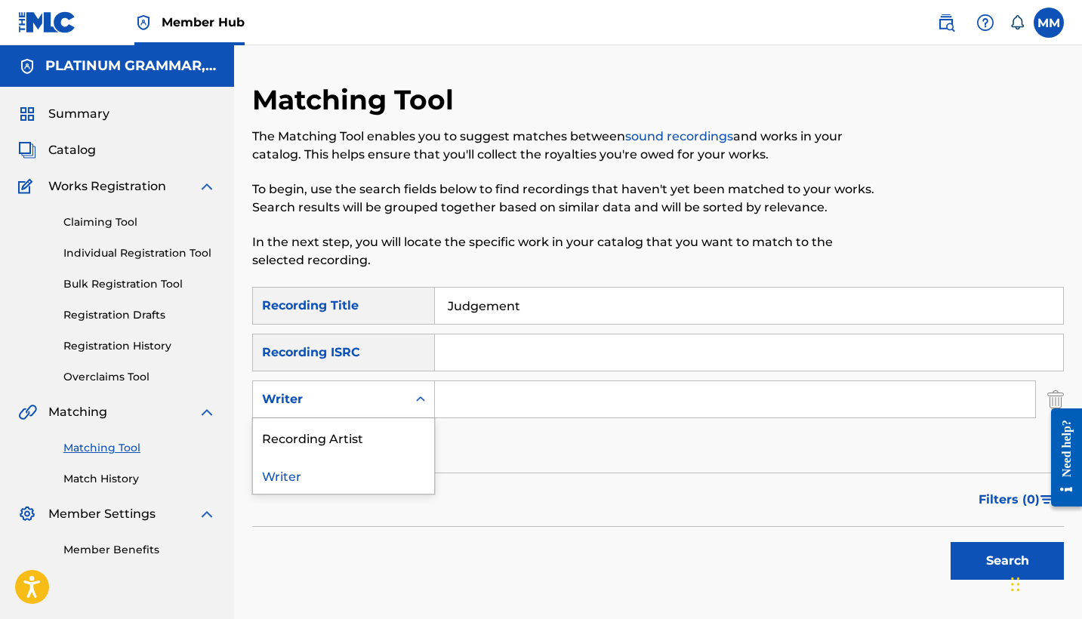
click at [337, 387] on div "Writer" at bounding box center [330, 399] width 154 height 29
click at [352, 454] on div "Recording Artist" at bounding box center [343, 437] width 181 height 38
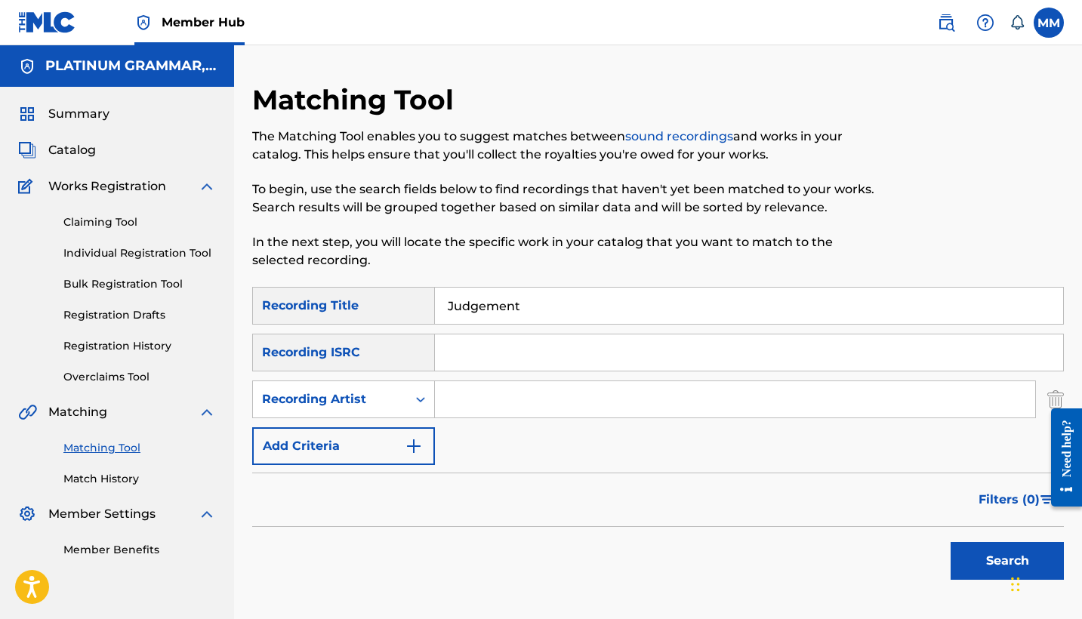
click at [454, 411] on input "Search Form" at bounding box center [735, 399] width 600 height 36
paste input "TRAPFONE"
type input "TRAPFONE"
click at [1007, 561] on button "Search" at bounding box center [1006, 561] width 113 height 38
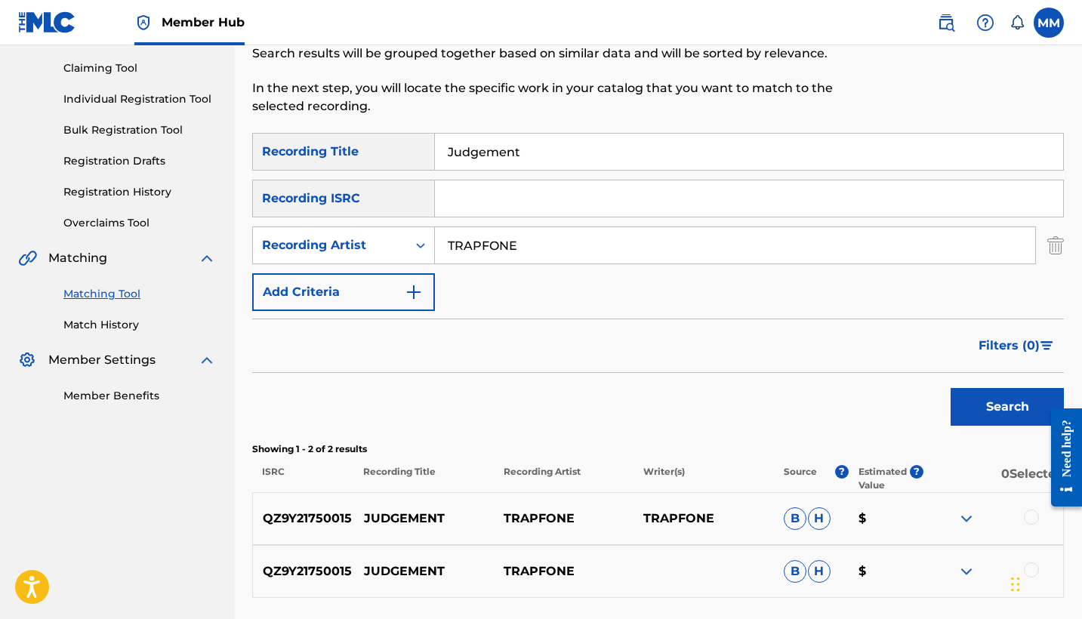
scroll to position [281, 0]
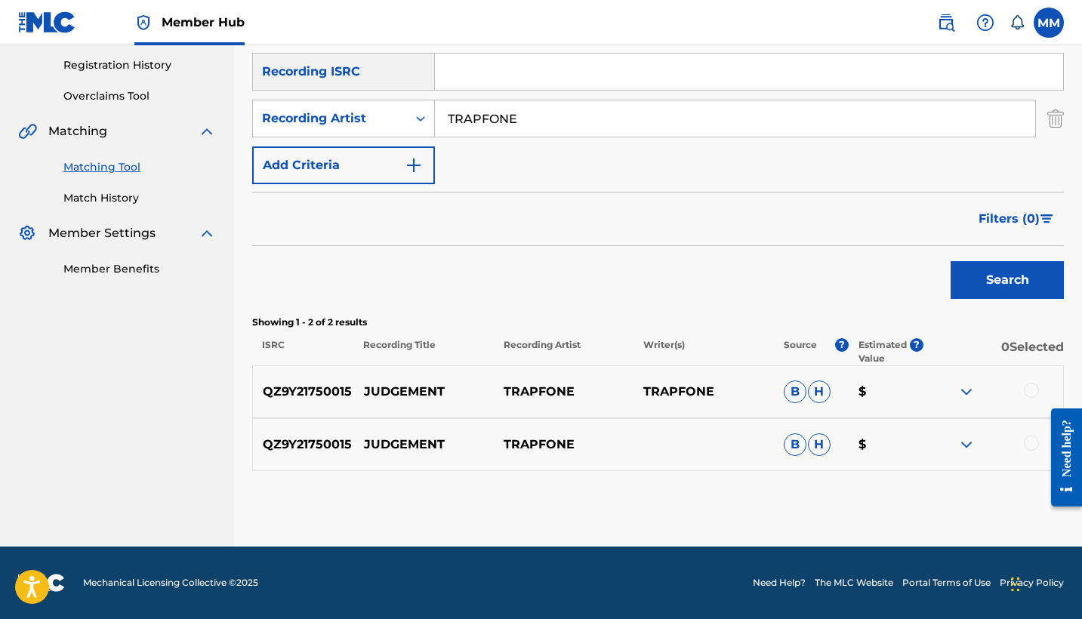
click at [1036, 441] on div at bounding box center [1031, 443] width 15 height 15
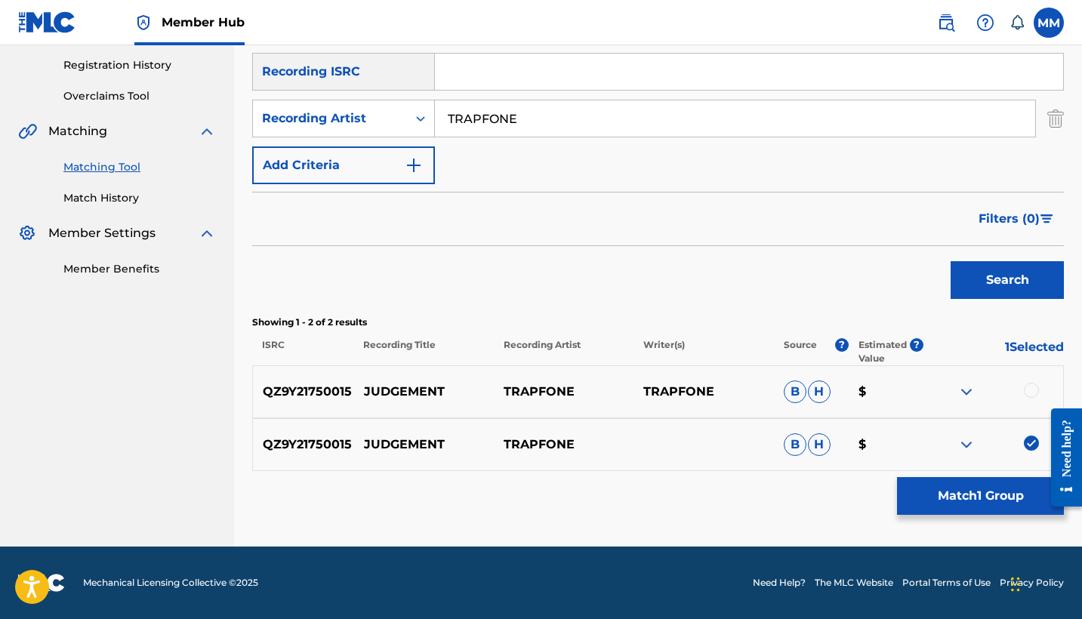
click at [1027, 385] on div at bounding box center [1031, 390] width 15 height 15
click at [988, 495] on button "Match 2 Groups" at bounding box center [980, 496] width 167 height 38
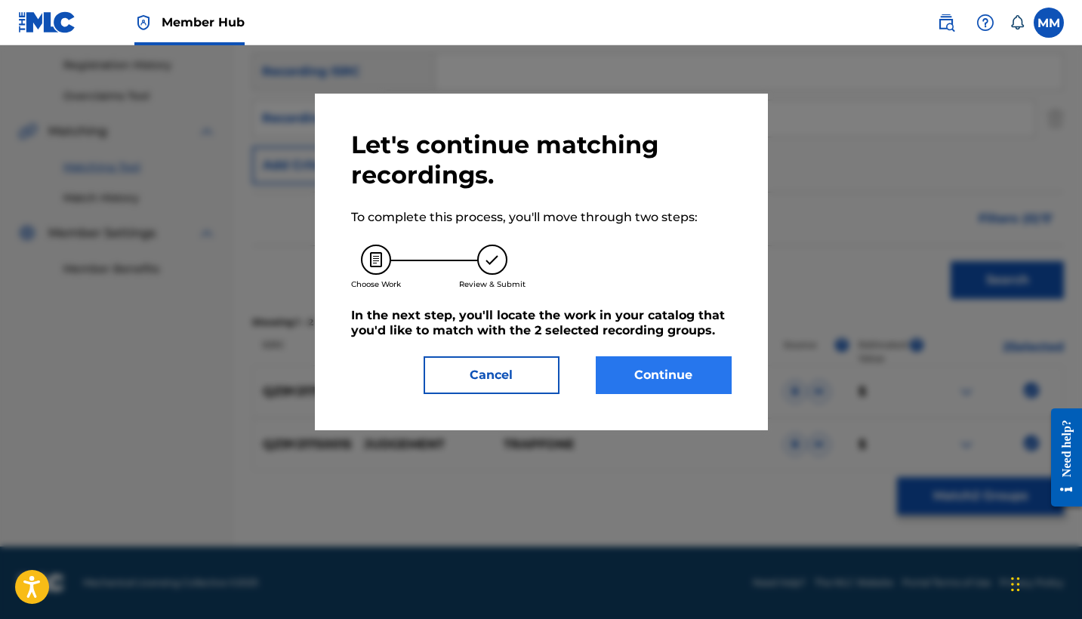
click at [698, 386] on button "Continue" at bounding box center [664, 375] width 136 height 38
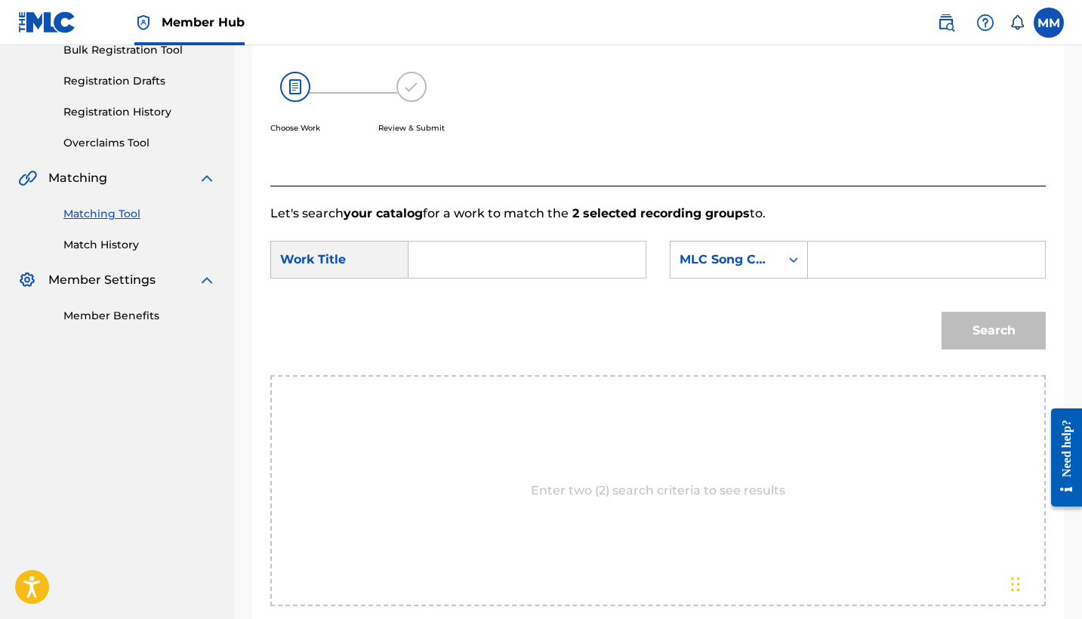
click at [575, 256] on input "Search Form" at bounding box center [526, 260] width 211 height 36
paste input "JUDGEMENT"
type input "JUDGEMENT"
click at [895, 254] on input "Search Form" at bounding box center [926, 260] width 211 height 36
paste input "J58BJM"
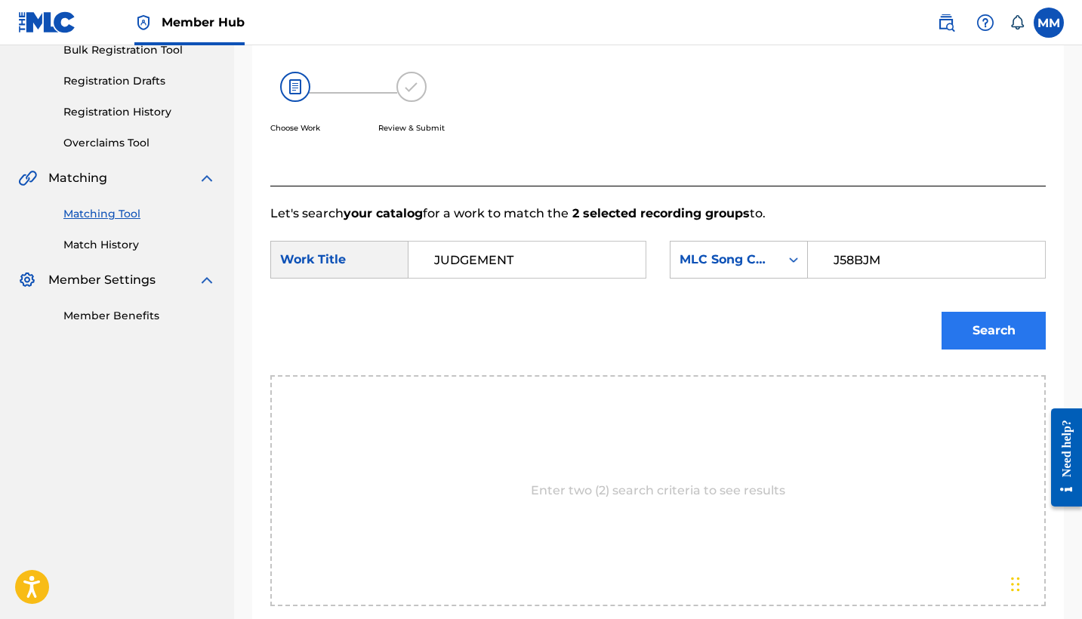
type input "J58BJM"
click at [996, 331] on button "Search" at bounding box center [993, 331] width 104 height 38
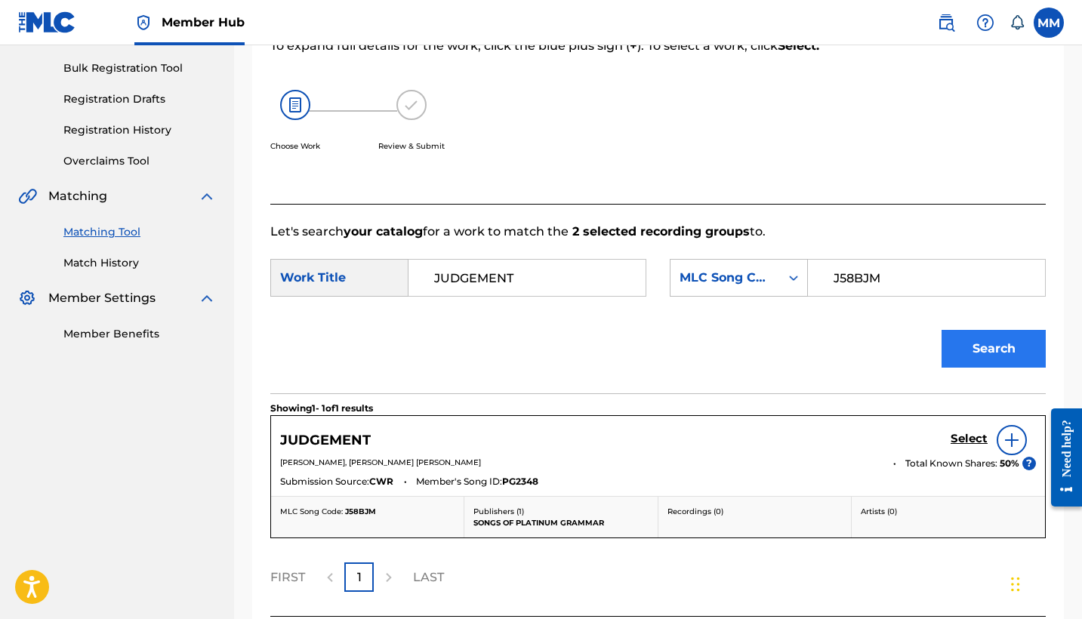
scroll to position [342, 0]
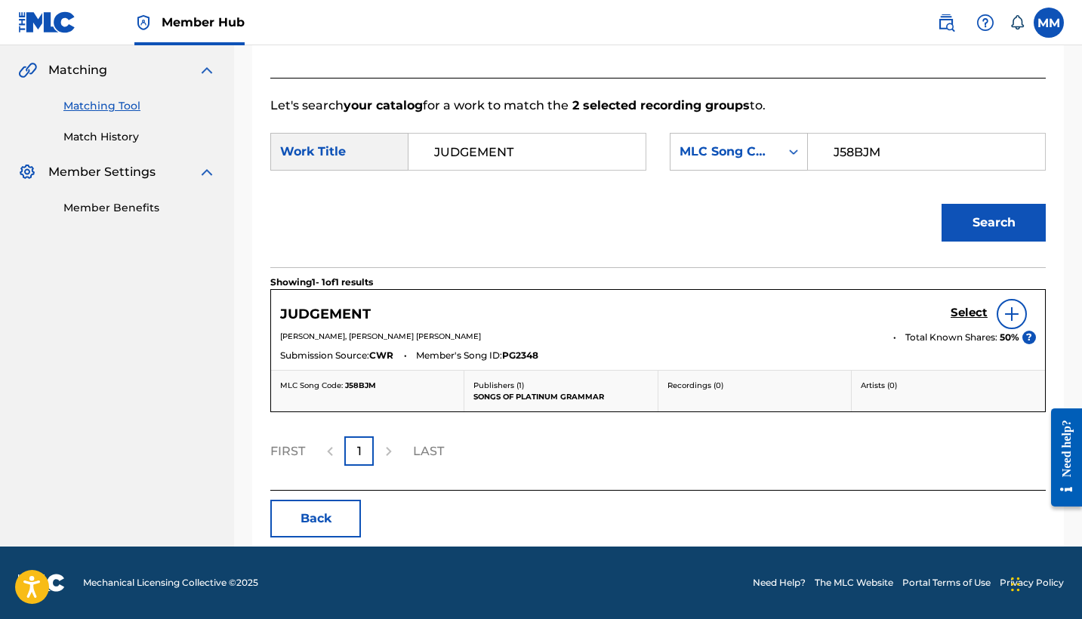
click at [947, 307] on div "JUDGEMENT Select" at bounding box center [658, 314] width 756 height 30
click at [956, 313] on h5 "Select" at bounding box center [968, 313] width 37 height 14
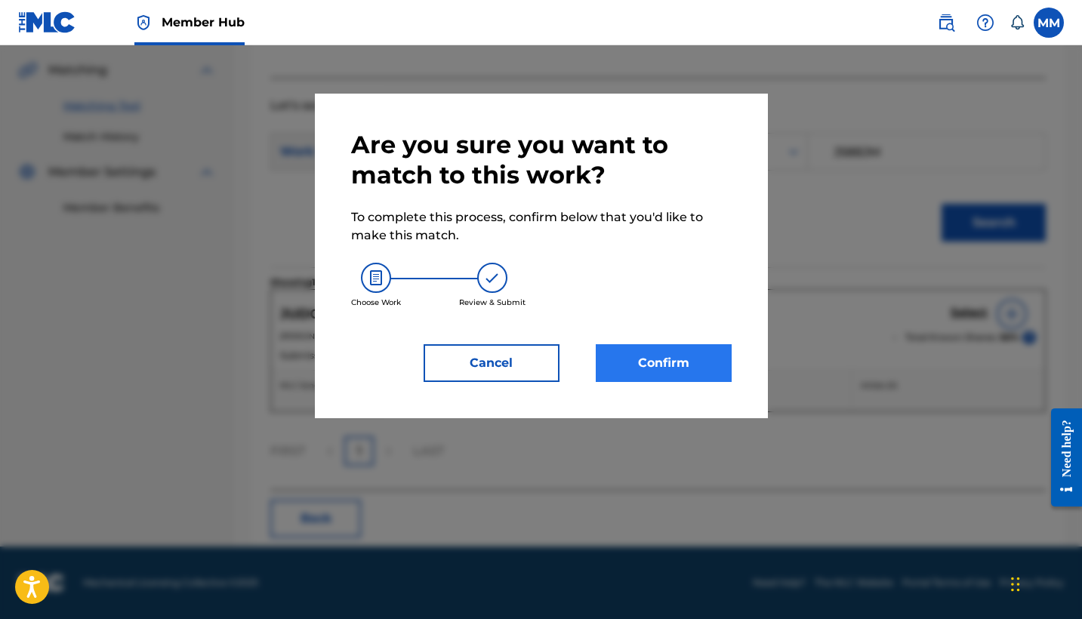
click at [666, 362] on button "Confirm" at bounding box center [664, 363] width 136 height 38
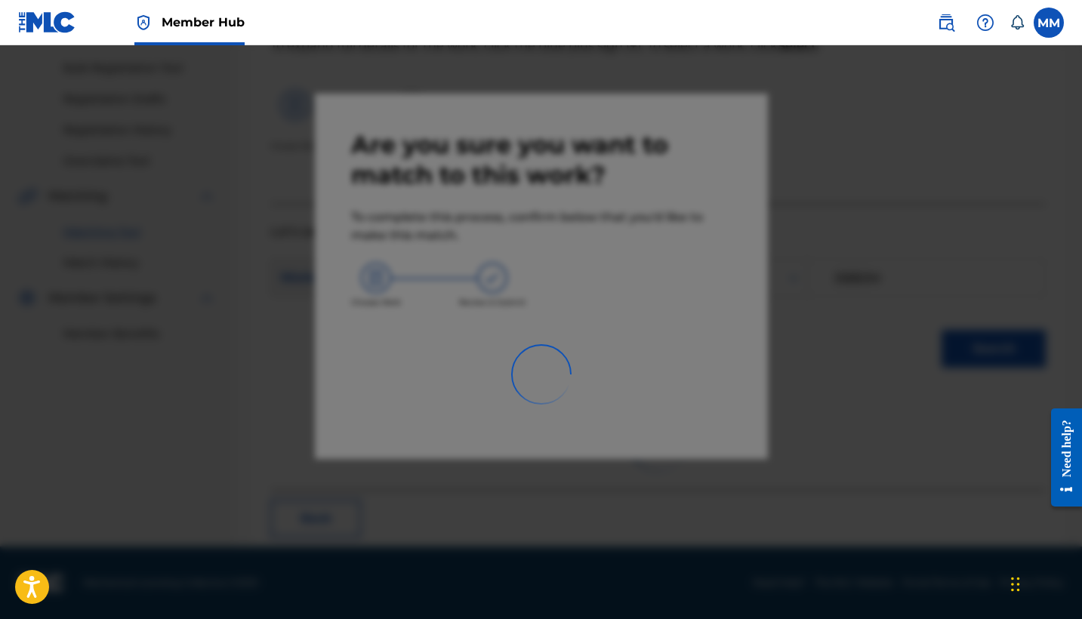
scroll to position [57, 0]
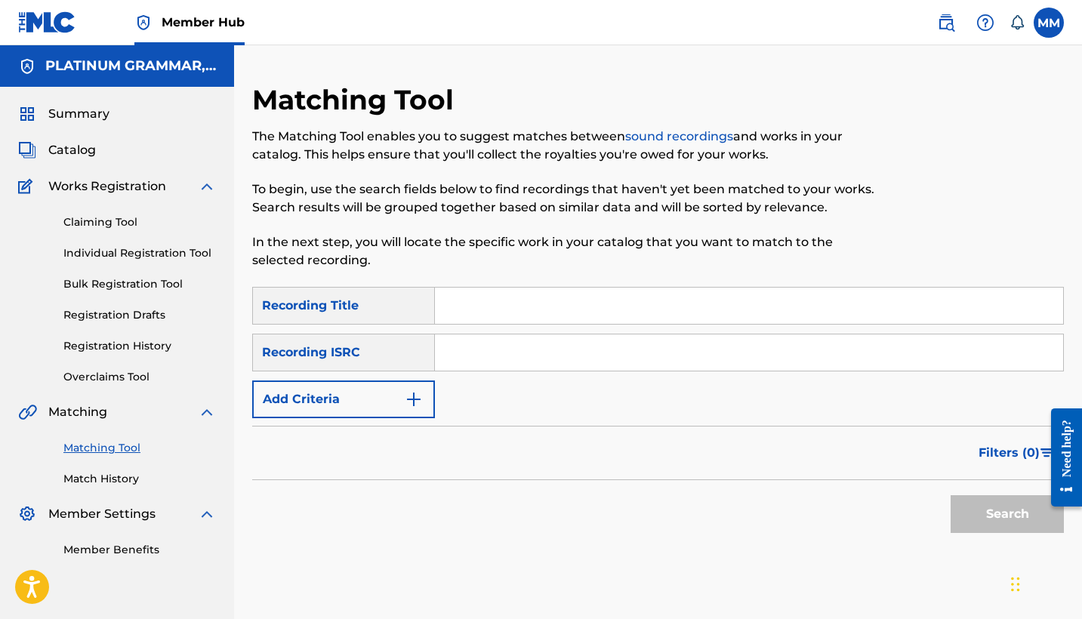
click at [579, 316] on input "Search Form" at bounding box center [749, 306] width 628 height 36
paste input "Slip Away, Outro"
type input "Slip Away, Outro"
click at [383, 399] on button "Add Criteria" at bounding box center [343, 399] width 183 height 38
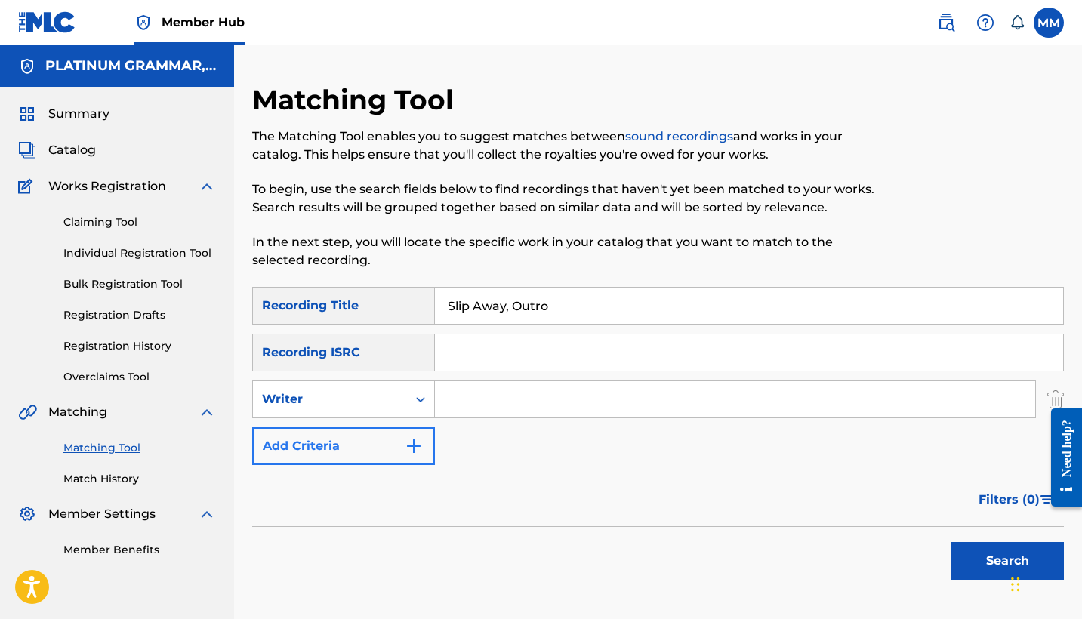
click at [383, 399] on div "Writer" at bounding box center [330, 399] width 136 height 18
click at [381, 445] on div "Recording Artist" at bounding box center [343, 437] width 181 height 38
click at [509, 406] on input "Search Form" at bounding box center [735, 399] width 600 height 36
paste input "TRAPFONE"
type input "TRAPFONE"
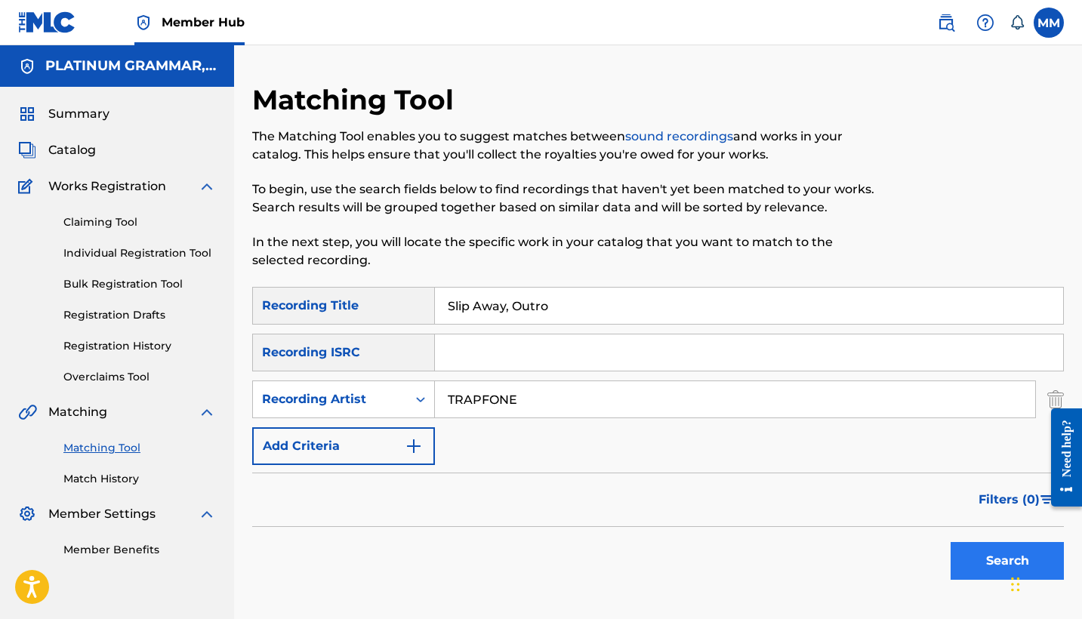
click at [985, 553] on button "Search" at bounding box center [1006, 561] width 113 height 38
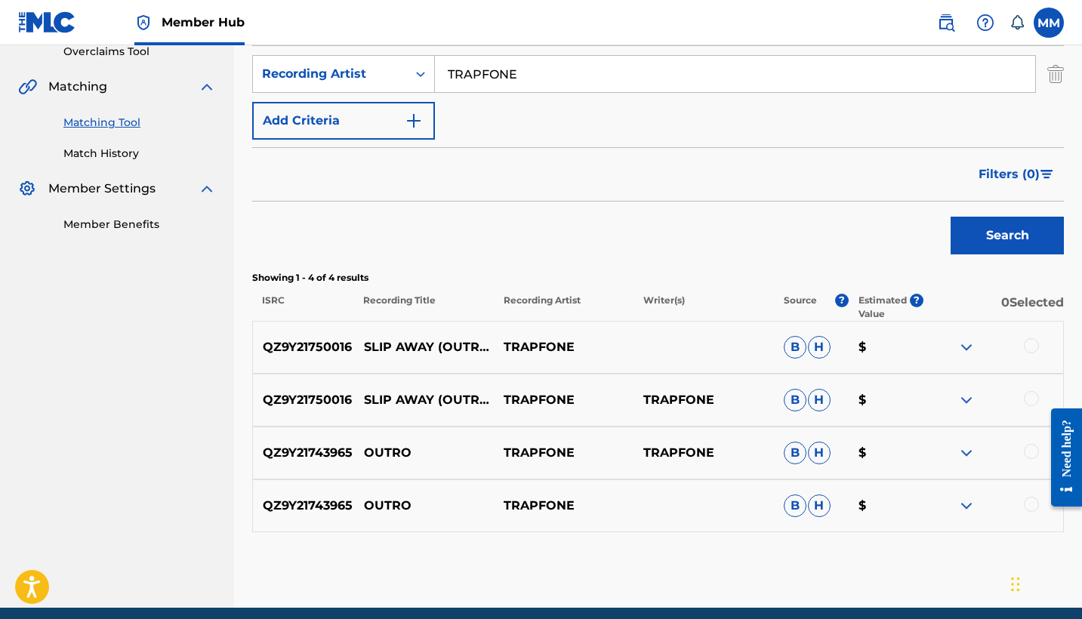
click at [1018, 507] on div at bounding box center [993, 506] width 140 height 18
click at [1027, 505] on div at bounding box center [1031, 504] width 15 height 15
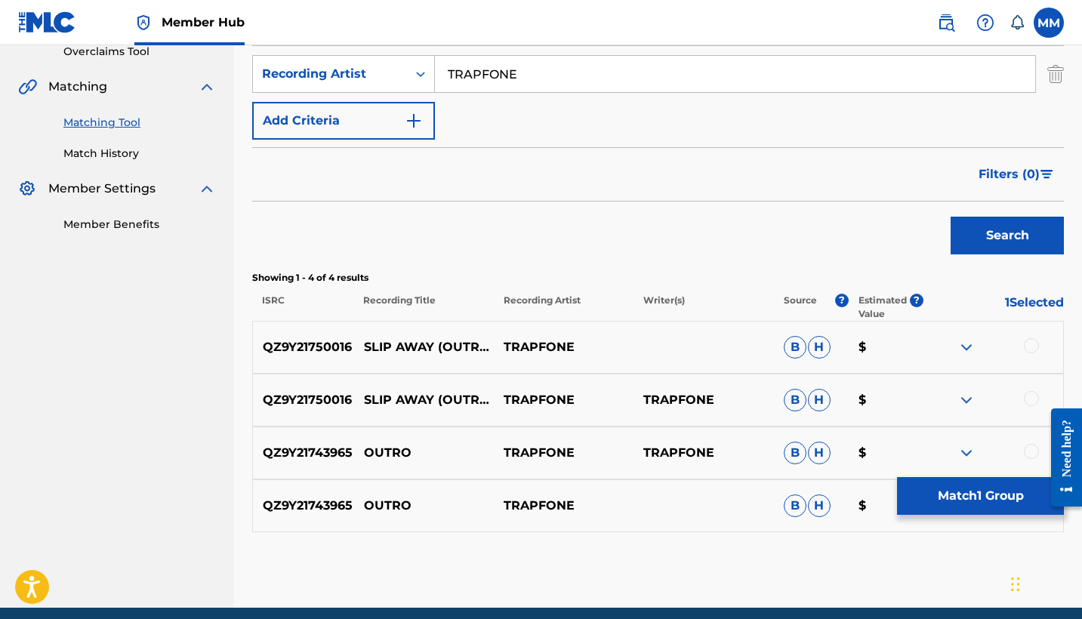
click at [1026, 442] on div "QZ9Y21743965 OUTRO TRAPFONE TRAPFONE B H $" at bounding box center [657, 453] width 811 height 53
click at [1026, 448] on div at bounding box center [1031, 451] width 15 height 15
click at [1029, 392] on div at bounding box center [1031, 398] width 15 height 15
click at [1024, 346] on div at bounding box center [1031, 345] width 15 height 15
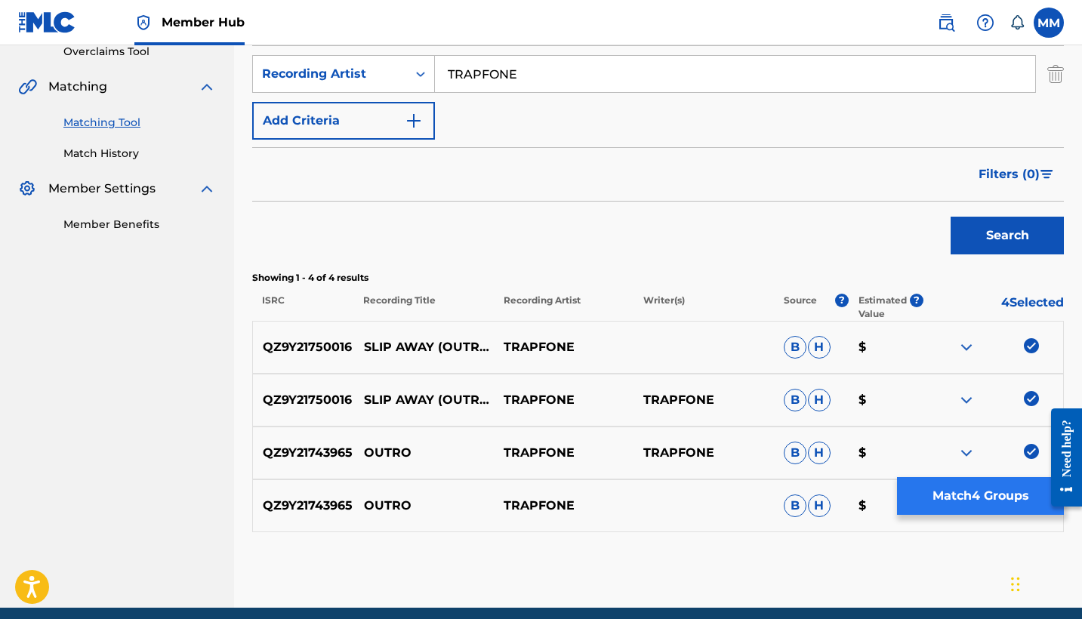
click at [1009, 490] on button "Match 4 Groups" at bounding box center [980, 496] width 167 height 38
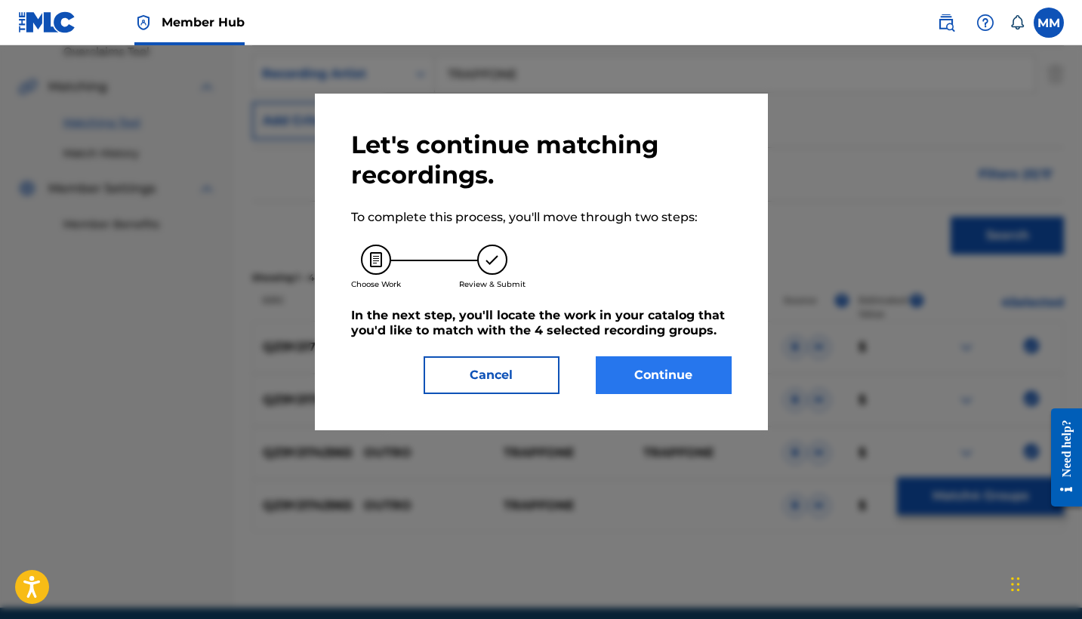
click at [669, 388] on button "Continue" at bounding box center [664, 375] width 136 height 38
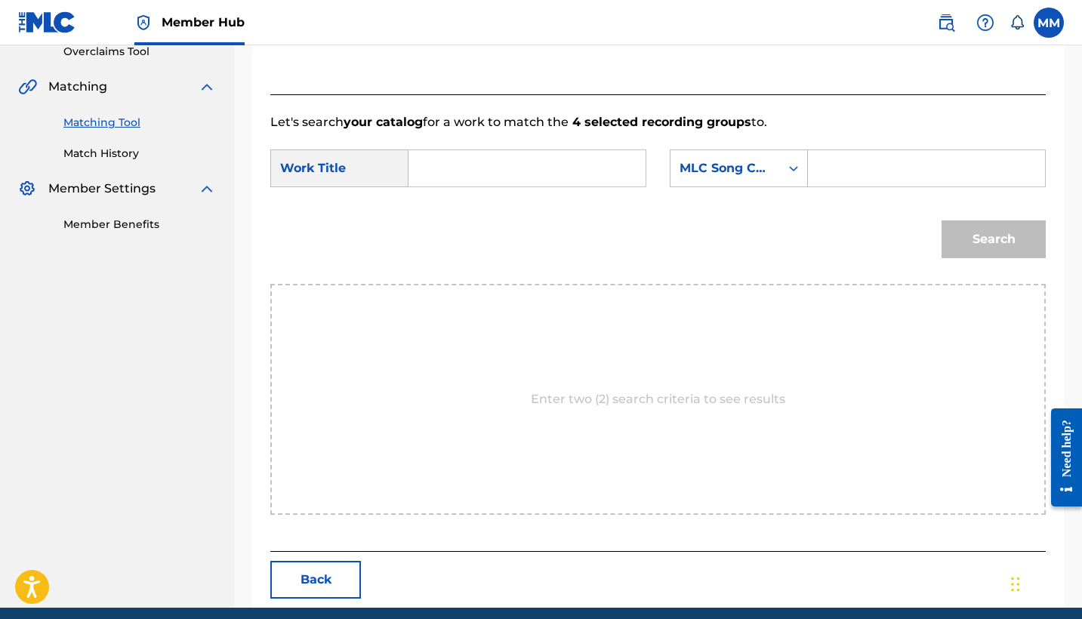
scroll to position [234, 0]
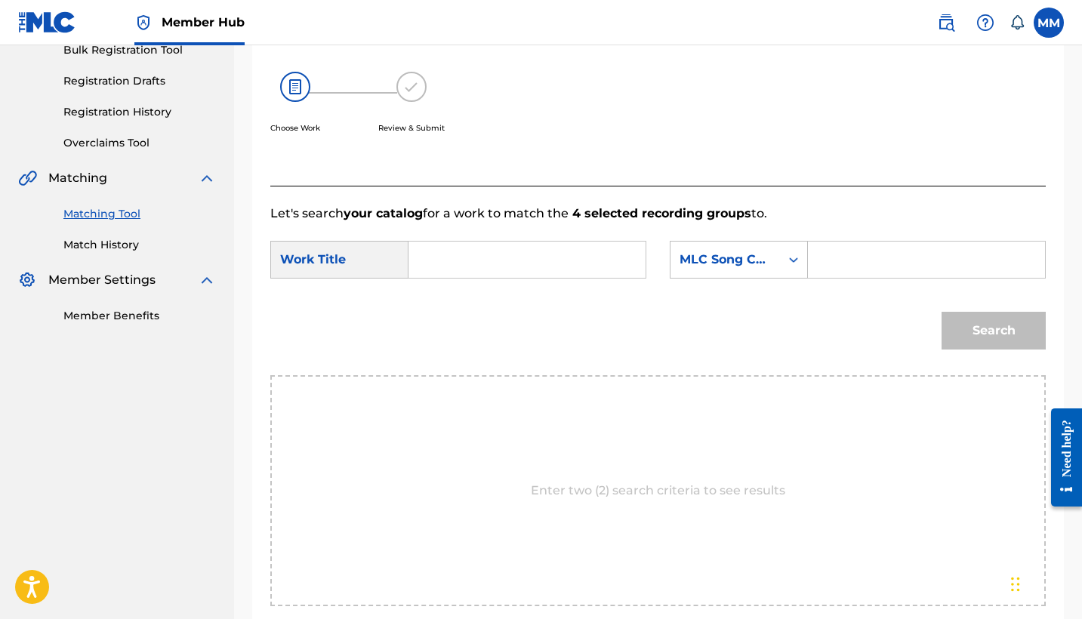
click at [571, 264] on input "Search Form" at bounding box center [526, 260] width 211 height 36
paste input "SLIP AWAY, OUTRO"
type input "SLIP AWAY, OUTRO"
click at [950, 253] on input "Search Form" at bounding box center [926, 260] width 211 height 36
paste input "S60K1W"
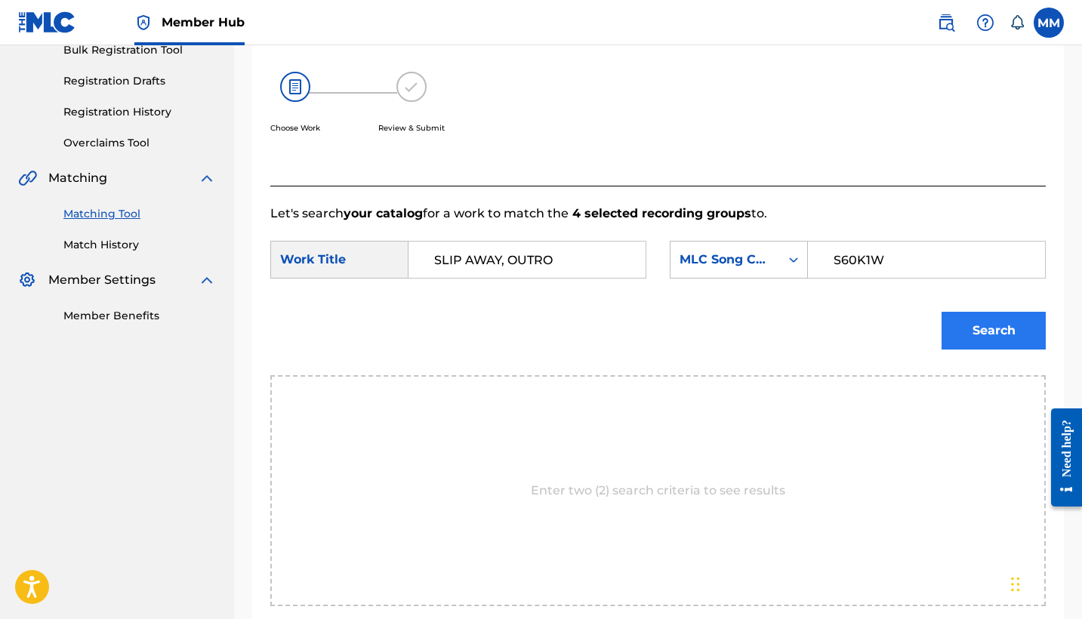
type input "S60K1W"
click at [985, 327] on button "Search" at bounding box center [993, 331] width 104 height 38
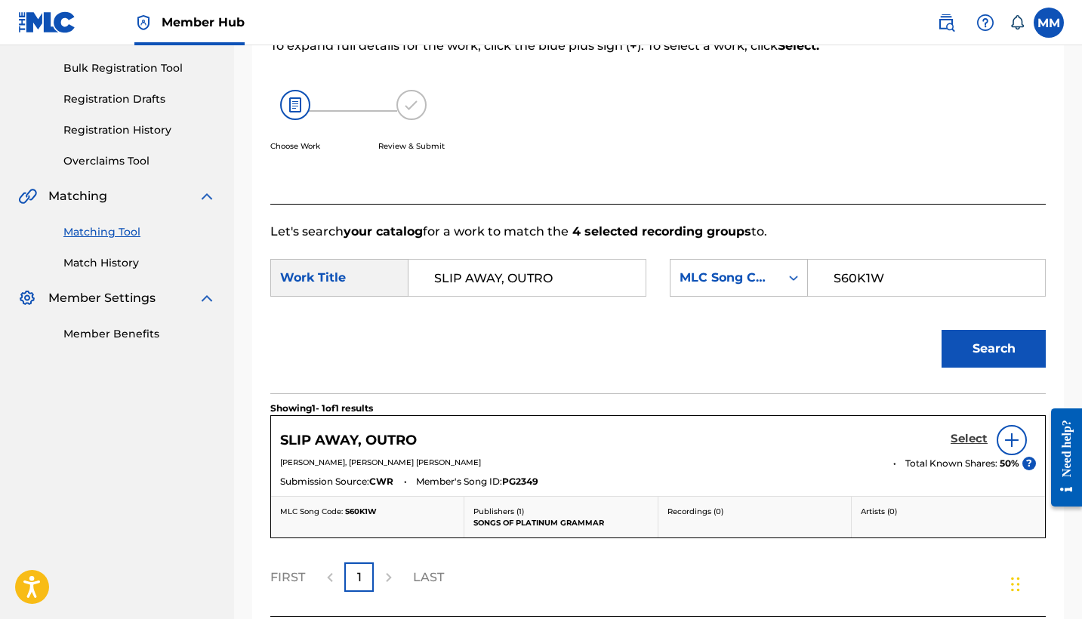
click at [975, 445] on h5 "Select" at bounding box center [968, 439] width 37 height 14
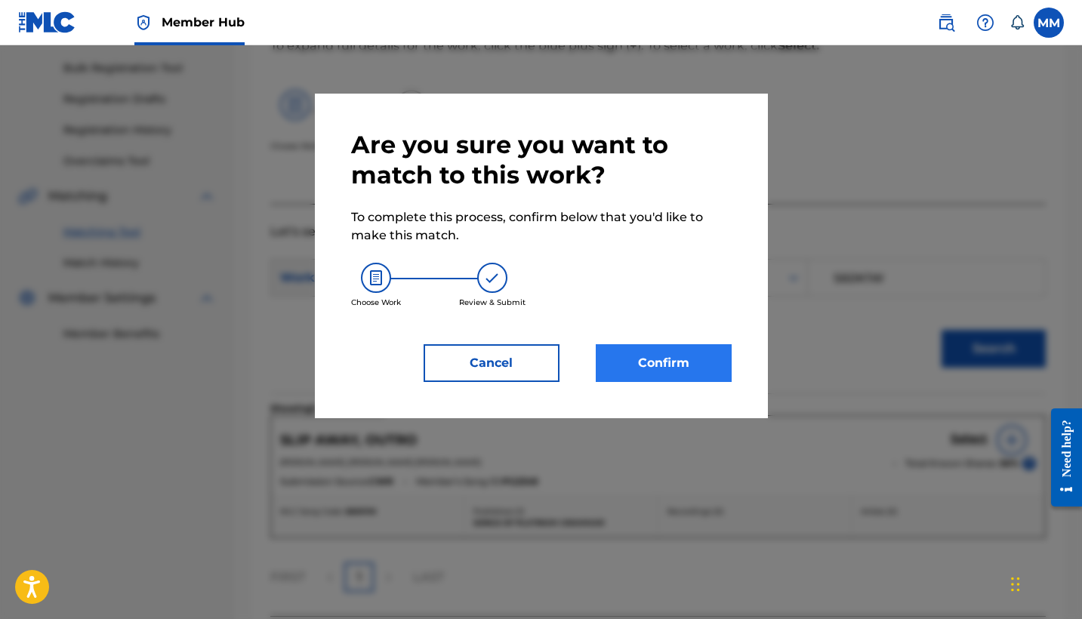
click at [675, 352] on button "Confirm" at bounding box center [664, 363] width 136 height 38
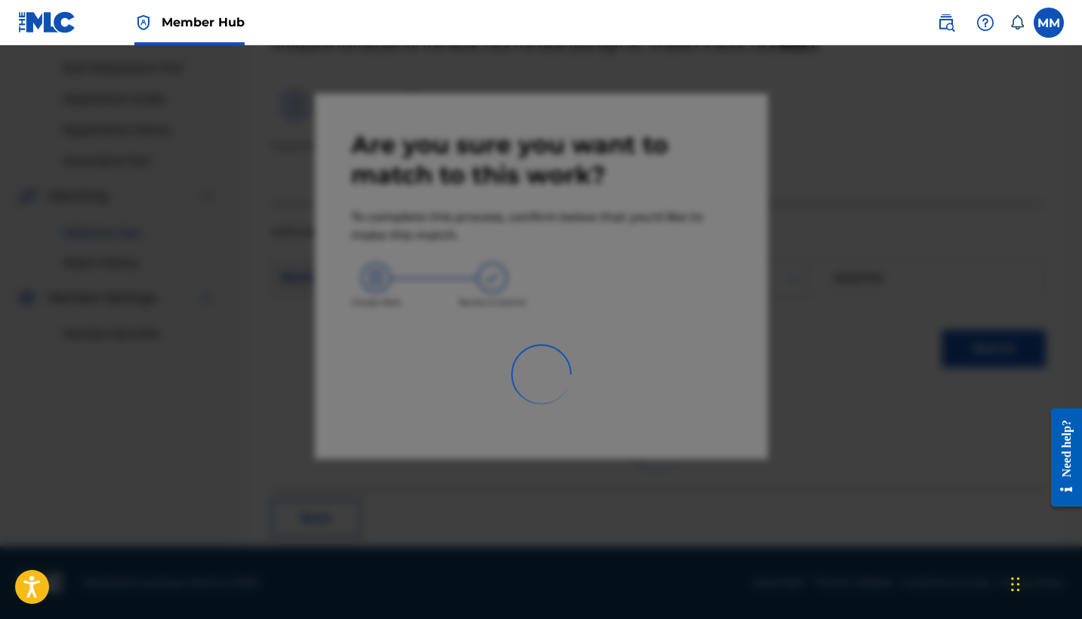
scroll to position [57, 0]
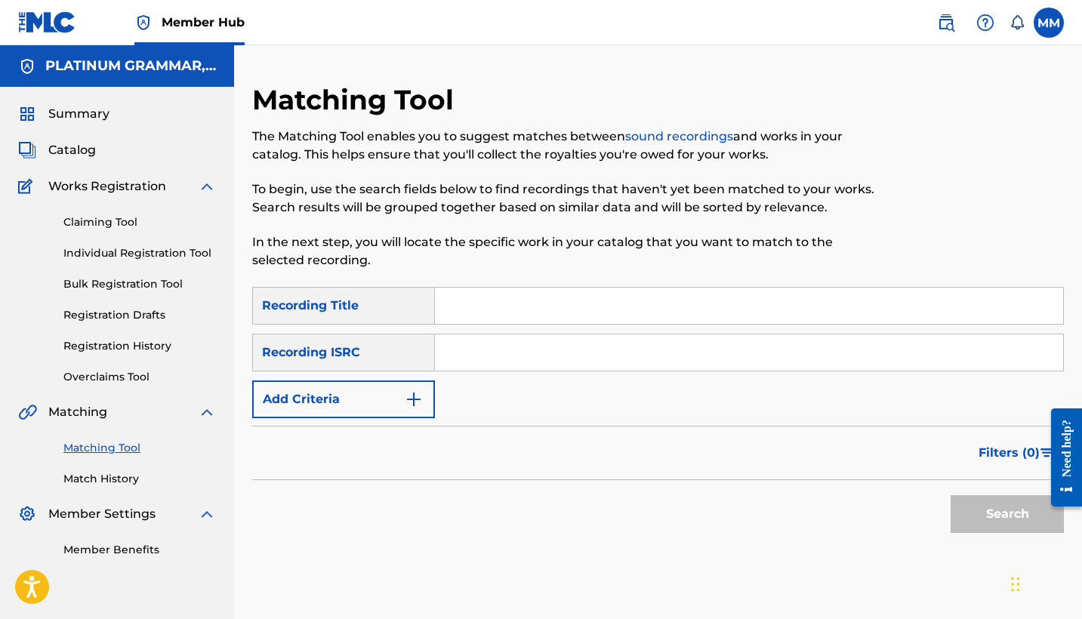
scroll to position [25, 0]
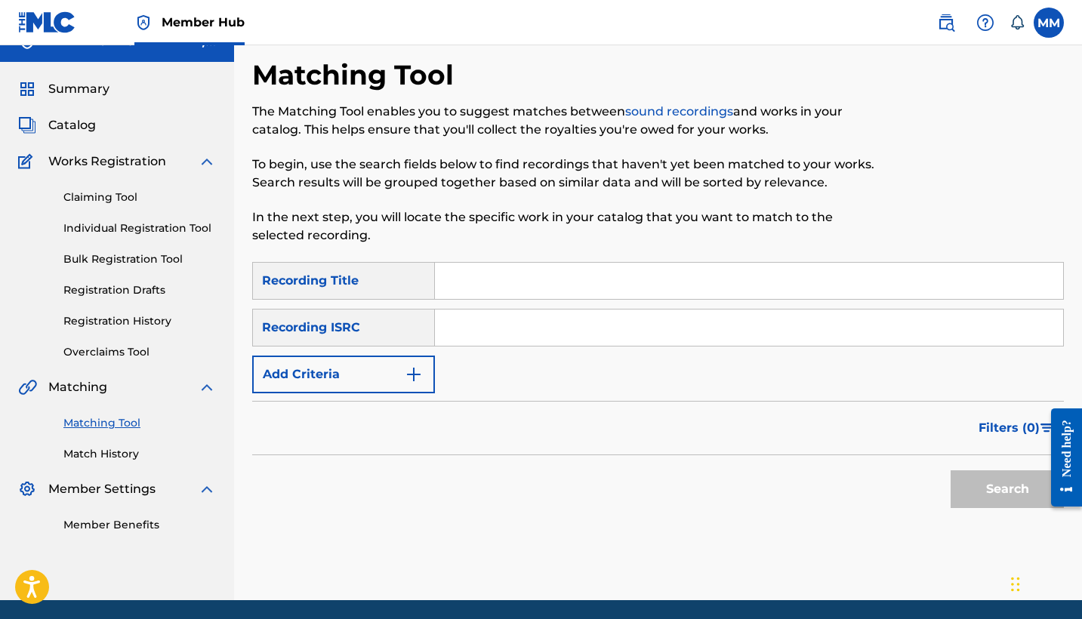
click at [557, 284] on input "Search Form" at bounding box center [749, 281] width 628 height 36
paste input "[PERSON_NAME]"
type input "Petty DawL"
click at [368, 370] on button "Add Criteria" at bounding box center [343, 375] width 183 height 38
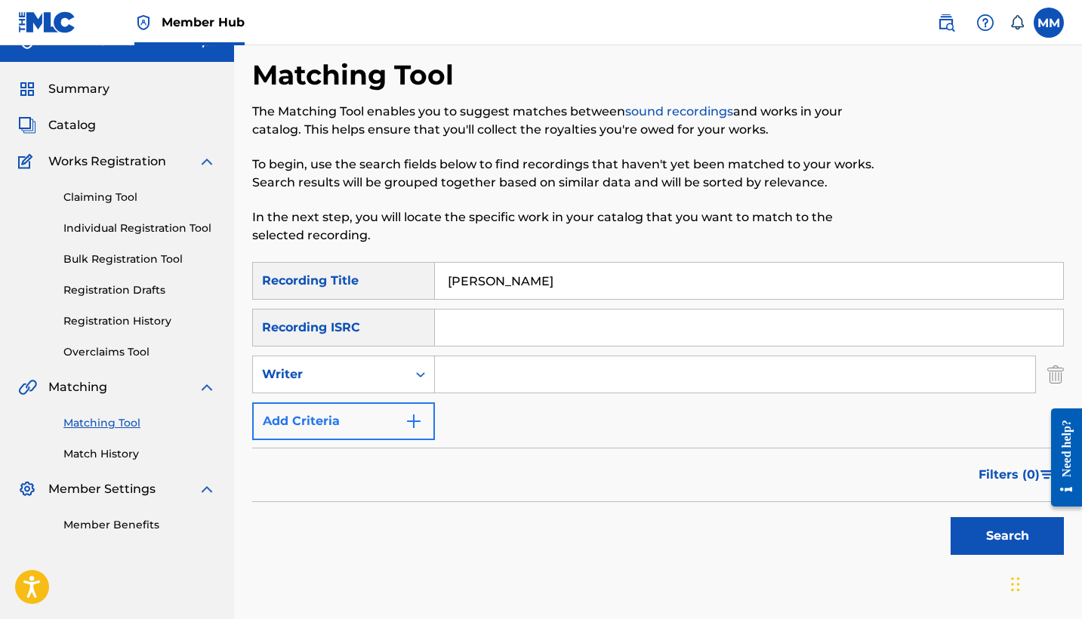
click at [368, 370] on div "Writer" at bounding box center [330, 374] width 136 height 18
click at [367, 423] on div "Recording Artist" at bounding box center [343, 412] width 181 height 38
click at [508, 380] on input "Search Form" at bounding box center [735, 374] width 600 height 36
paste input "TRAPFONE"
type input "TRAPFONE"
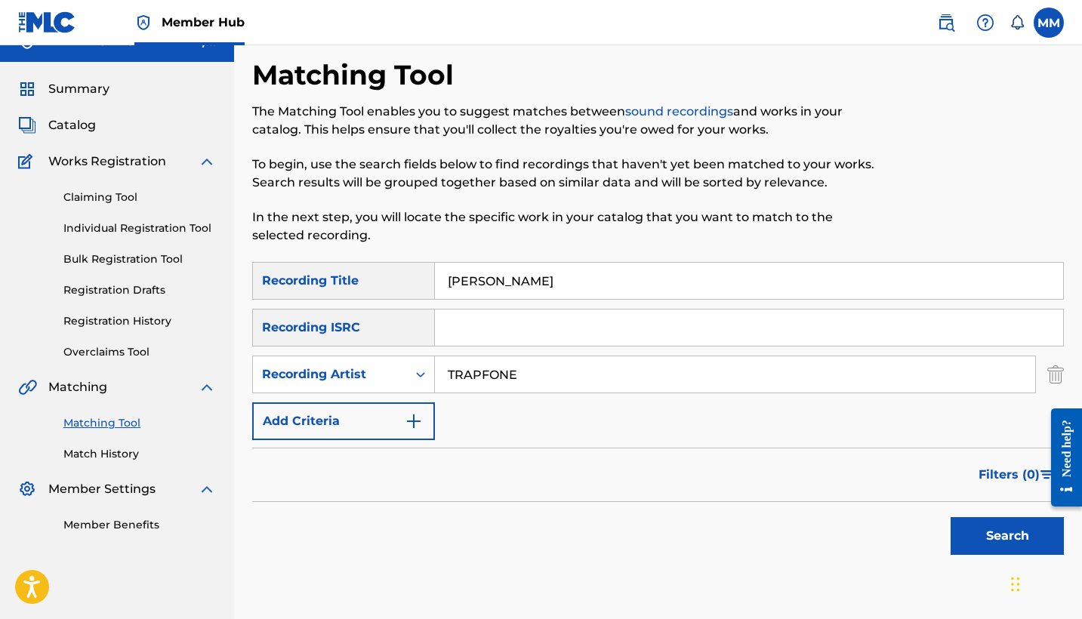
click at [1007, 536] on button "Search" at bounding box center [1006, 536] width 113 height 38
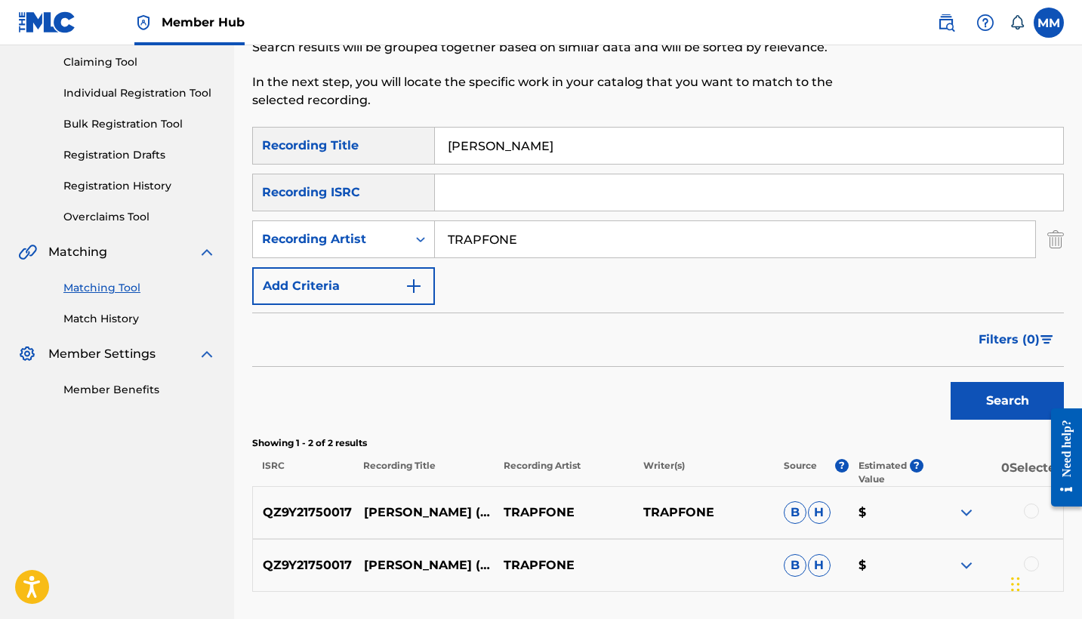
scroll to position [281, 0]
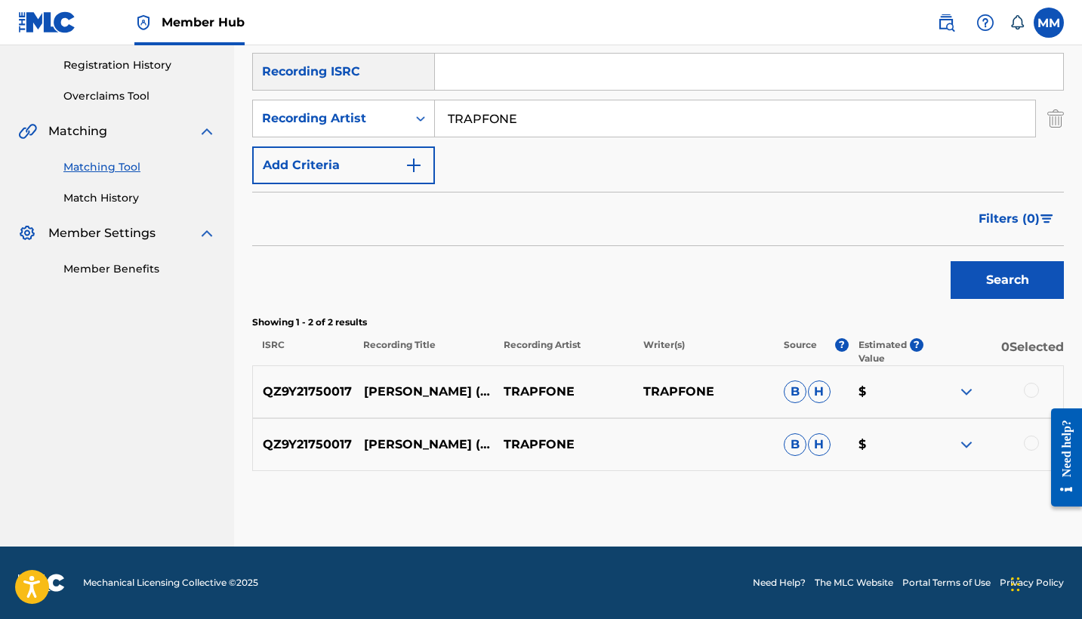
click at [1034, 447] on div at bounding box center [1031, 443] width 15 height 15
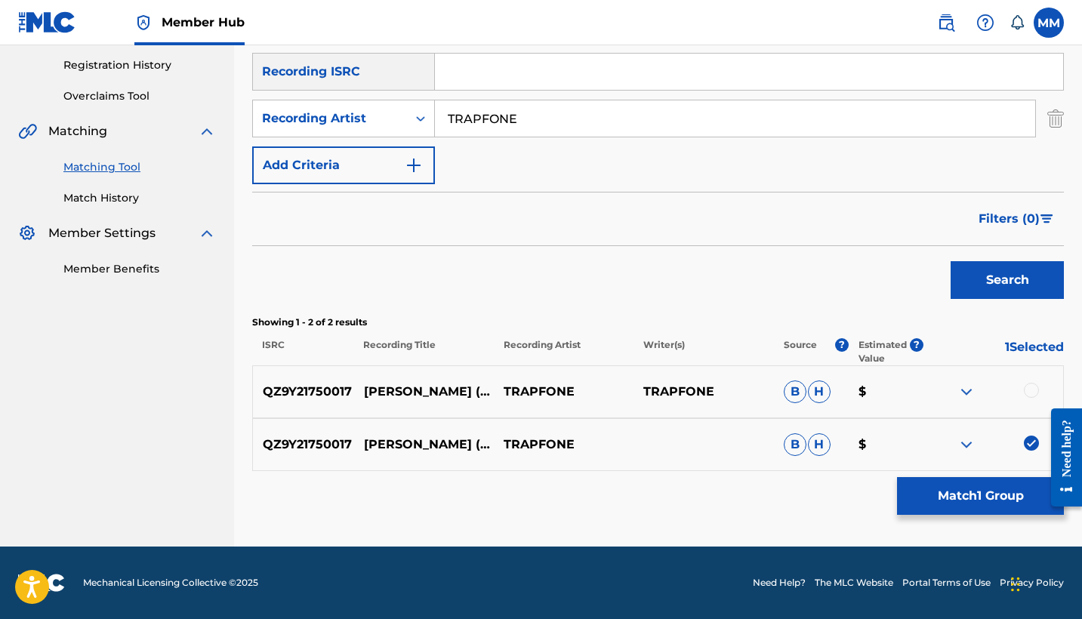
click at [1035, 392] on div at bounding box center [1031, 390] width 15 height 15
click at [996, 504] on button "Match 2 Groups" at bounding box center [980, 496] width 167 height 38
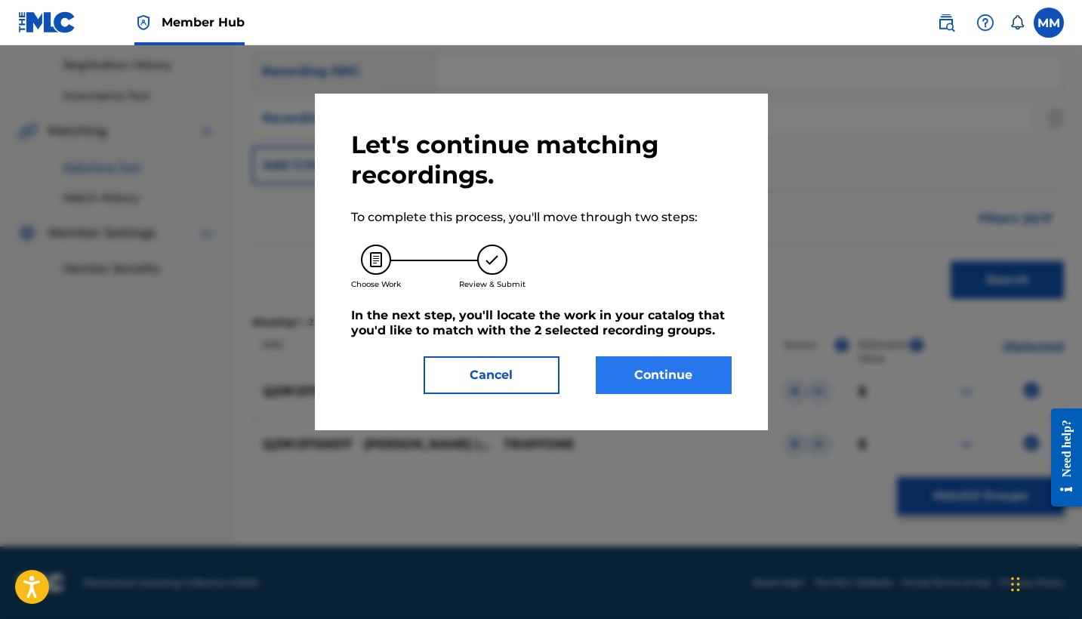
click at [668, 374] on button "Continue" at bounding box center [664, 375] width 136 height 38
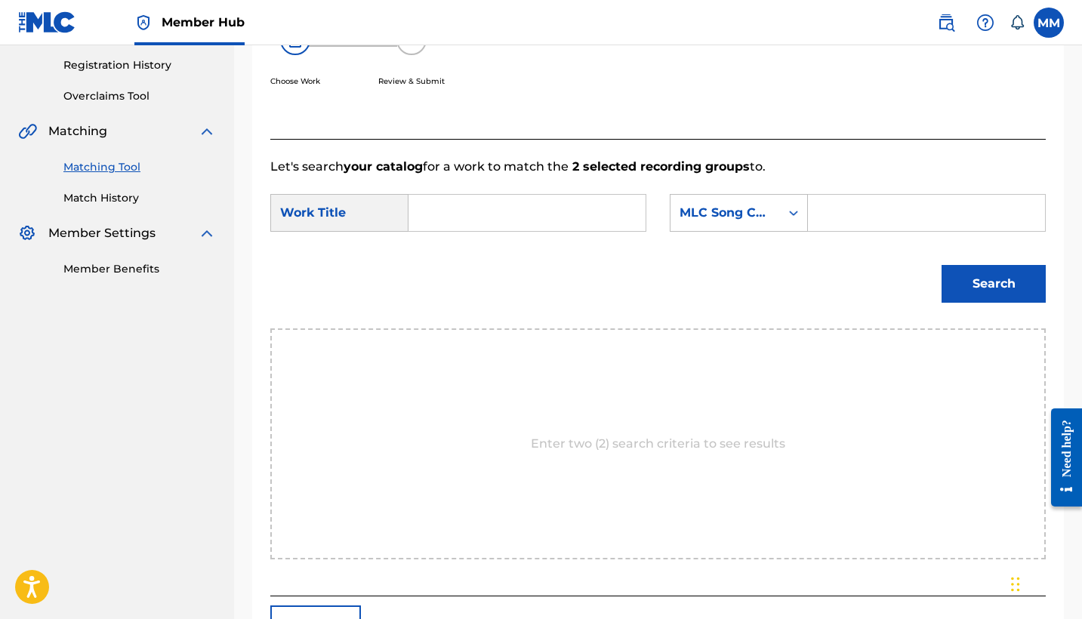
scroll to position [234, 0]
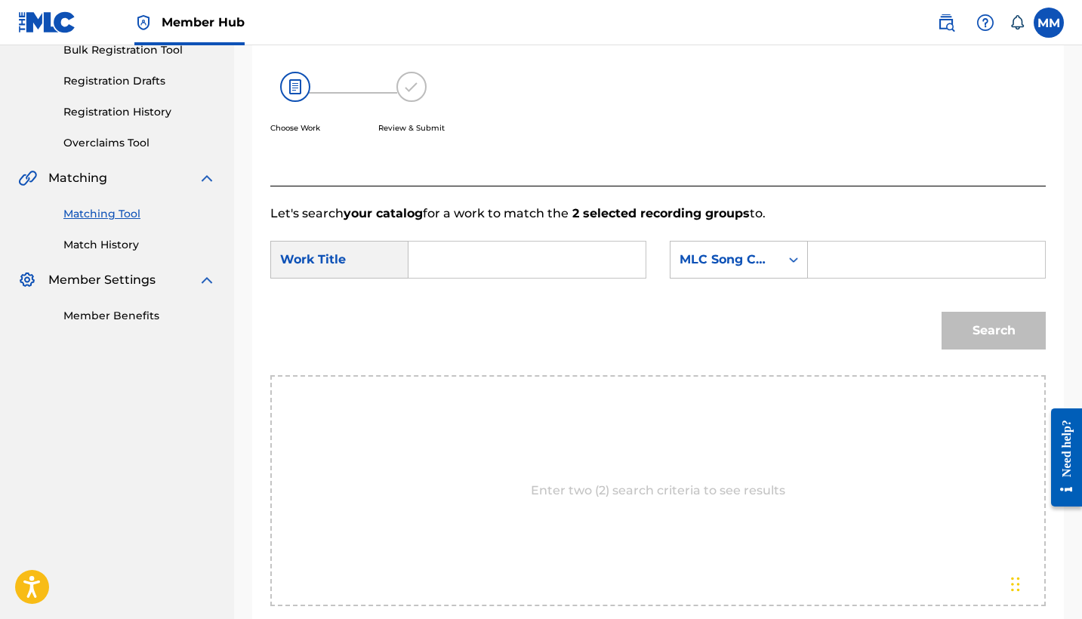
click at [614, 270] on input "Search Form" at bounding box center [526, 260] width 211 height 36
paste input "PETTY DAWL"
type input "PETTY DAWL"
click at [845, 246] on input "Search Form" at bounding box center [926, 260] width 211 height 36
paste input "PM6B0J"
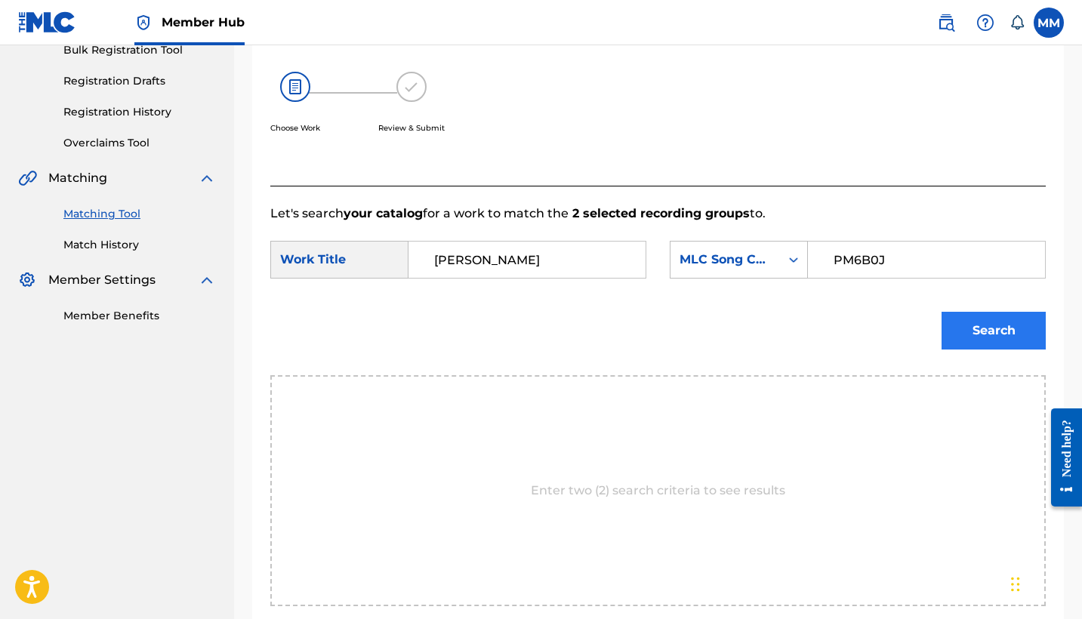
type input "PM6B0J"
click at [1023, 328] on button "Search" at bounding box center [993, 331] width 104 height 38
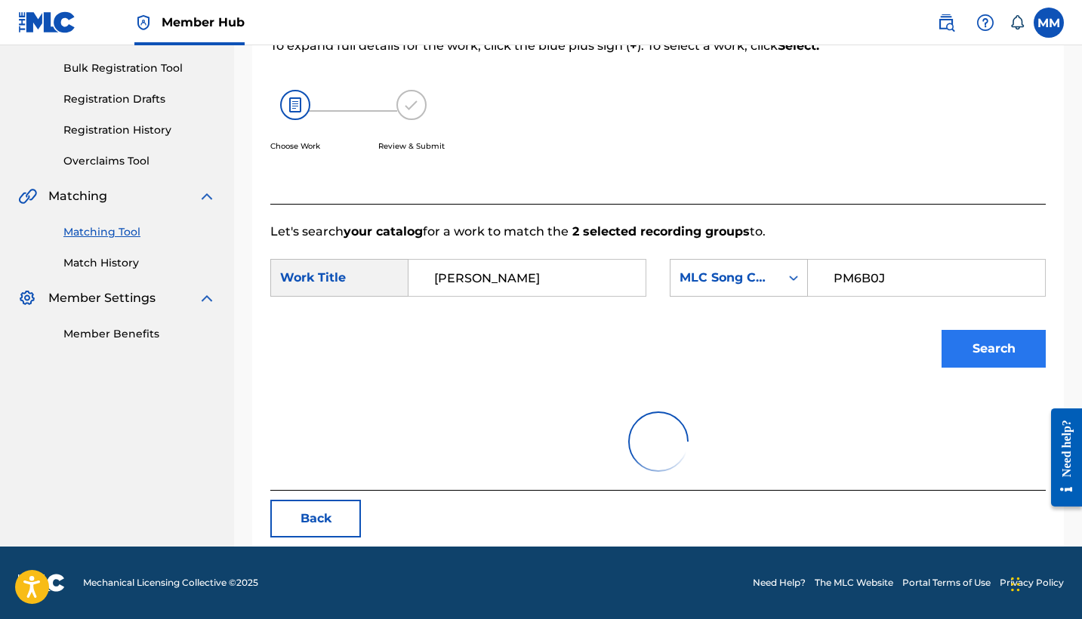
scroll to position [216, 0]
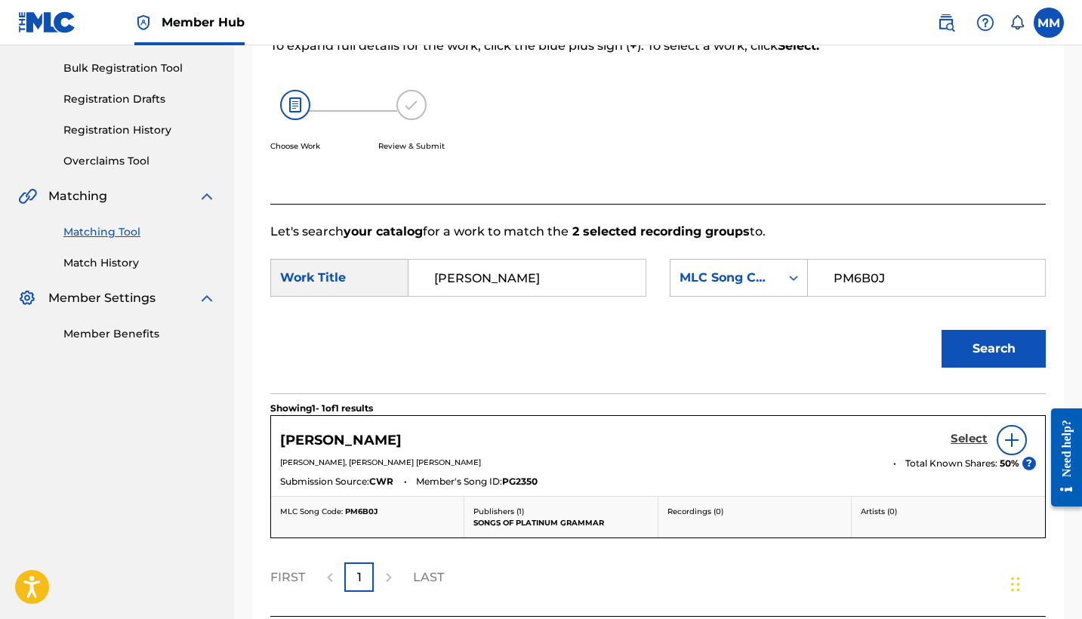
click at [960, 439] on h5 "Select" at bounding box center [968, 439] width 37 height 14
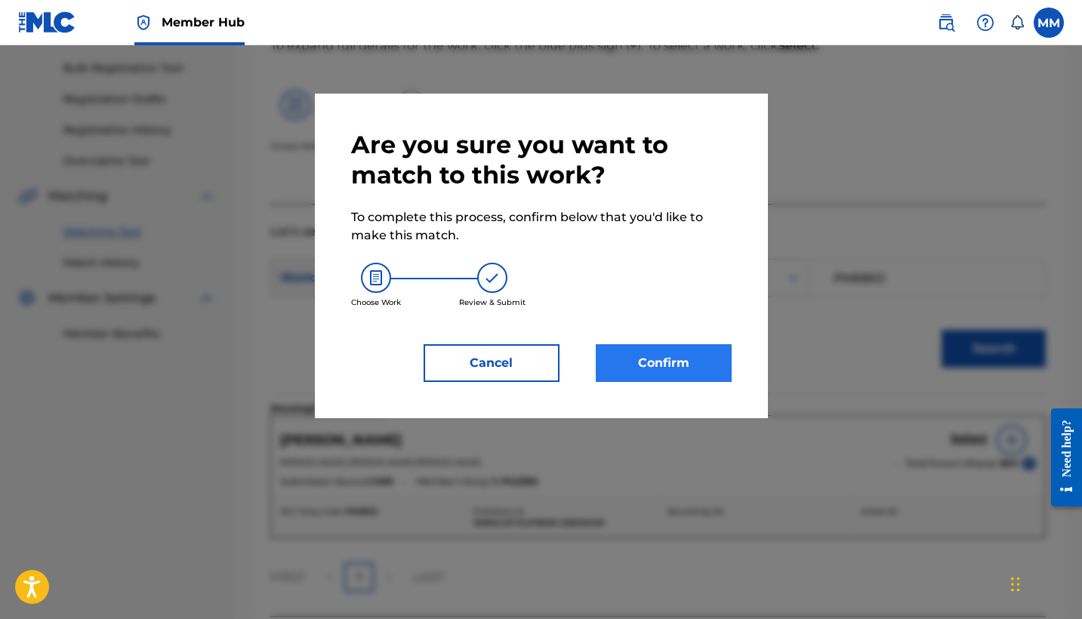
click at [685, 359] on button "Confirm" at bounding box center [664, 363] width 136 height 38
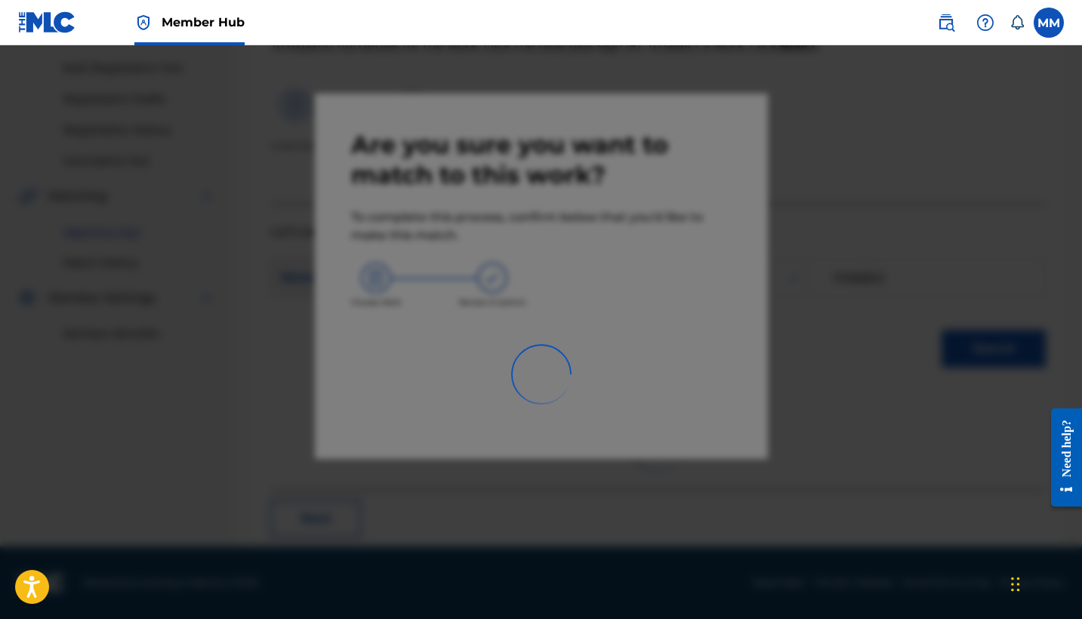
scroll to position [57, 0]
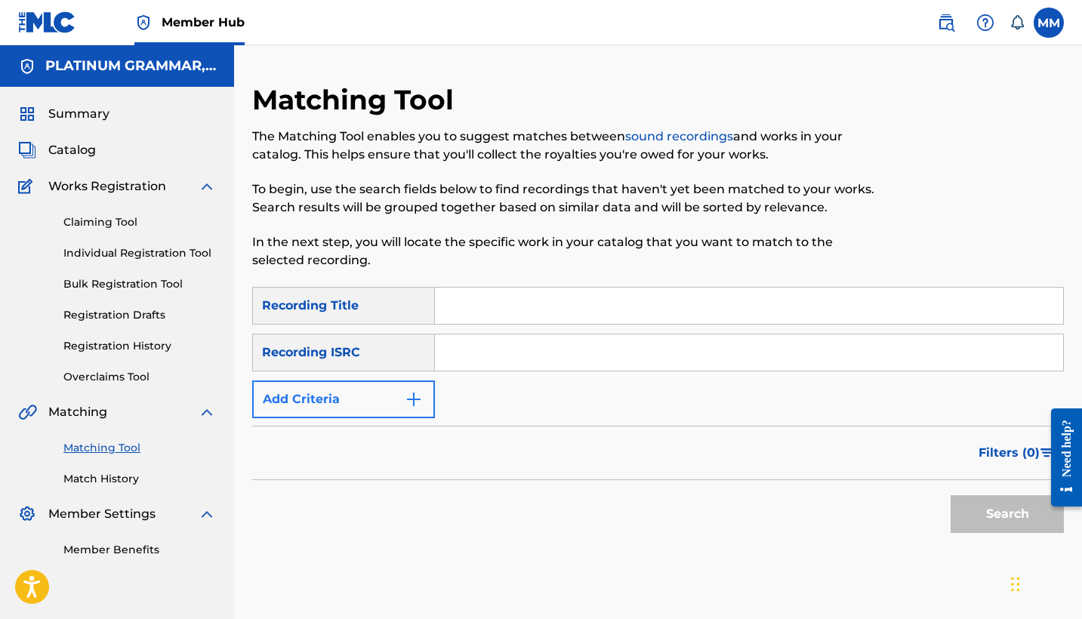
click at [312, 395] on button "Add Criteria" at bounding box center [343, 399] width 183 height 38
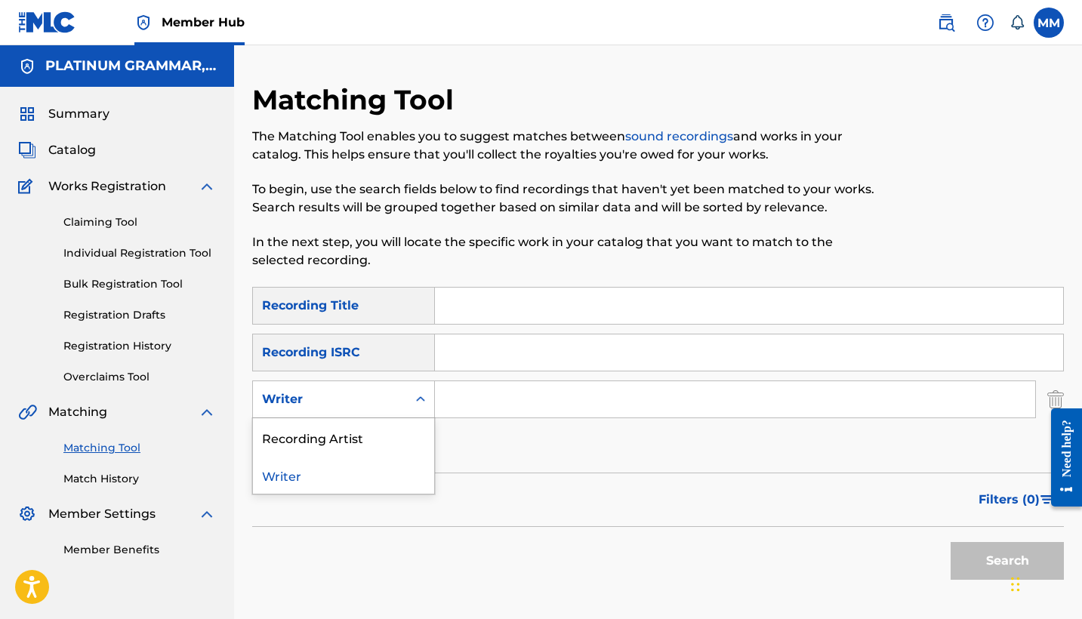
click at [312, 395] on div "Writer" at bounding box center [330, 399] width 136 height 18
click at [313, 427] on div "Recording Artist" at bounding box center [343, 437] width 181 height 38
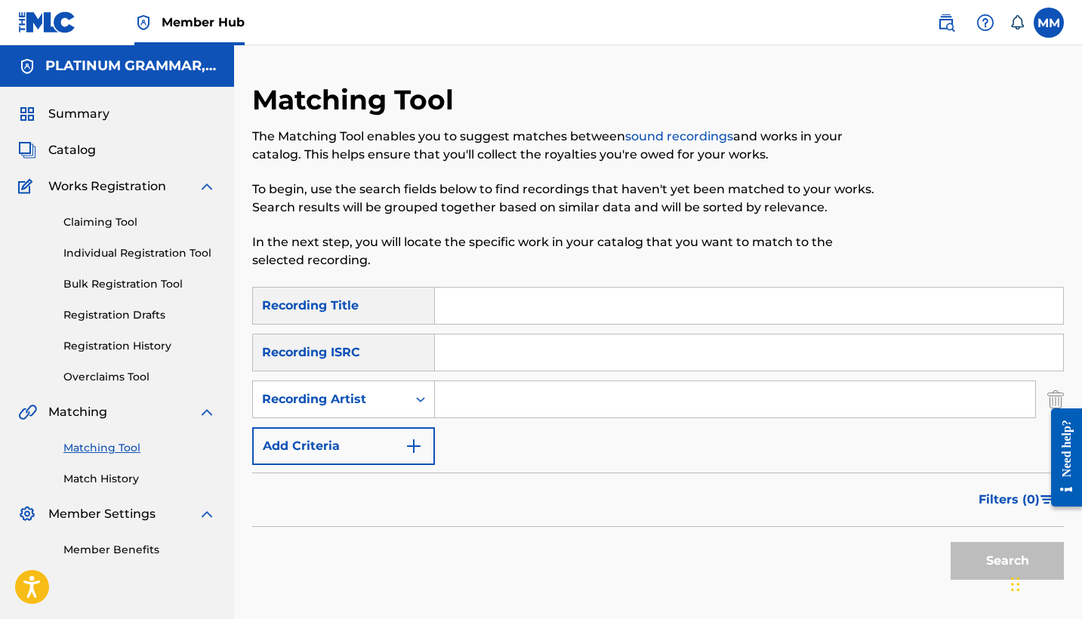
click at [499, 297] on input "Search Form" at bounding box center [749, 306] width 628 height 36
paste input "Luv Hz"
type input "Luv Hz"
click at [532, 398] on input "Search Form" at bounding box center [735, 399] width 600 height 36
paste input "TRAPFONE"
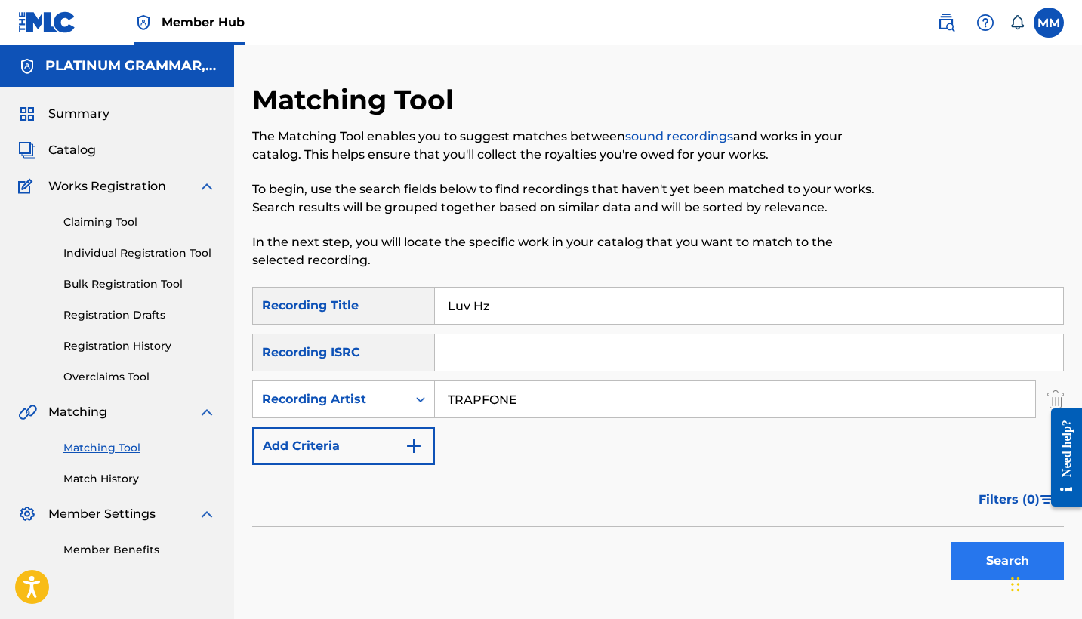
type input "TRAPFONE"
click at [971, 543] on button "Search" at bounding box center [1006, 561] width 113 height 38
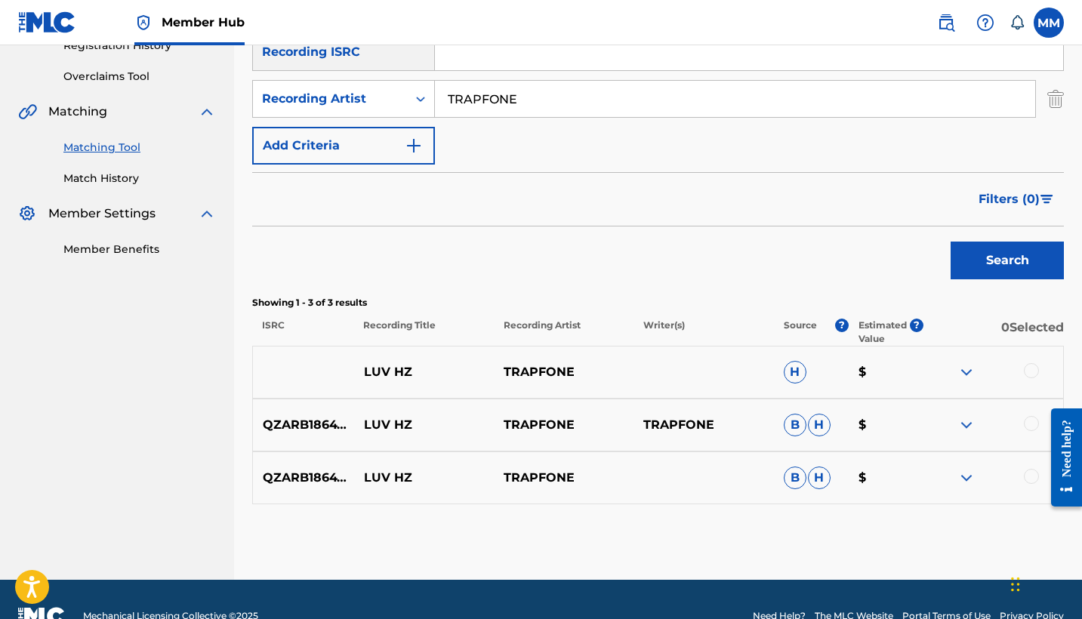
click at [1030, 377] on div at bounding box center [1031, 370] width 15 height 15
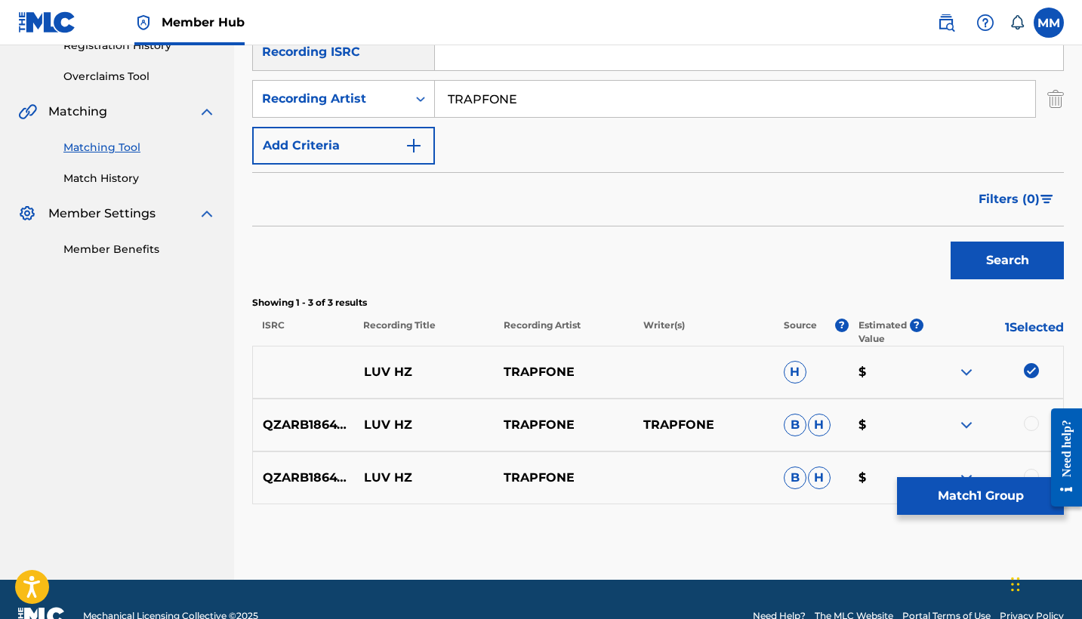
click at [1027, 421] on div at bounding box center [1031, 423] width 15 height 15
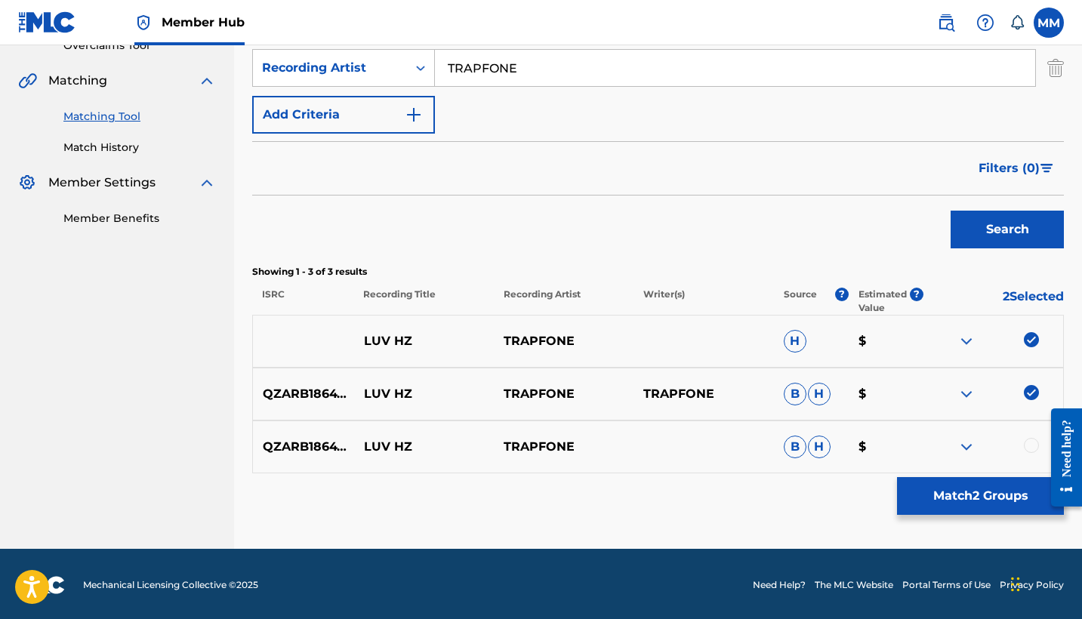
click at [1028, 449] on div at bounding box center [1031, 445] width 15 height 15
click at [1016, 500] on button "Match 3 Groups" at bounding box center [980, 496] width 167 height 38
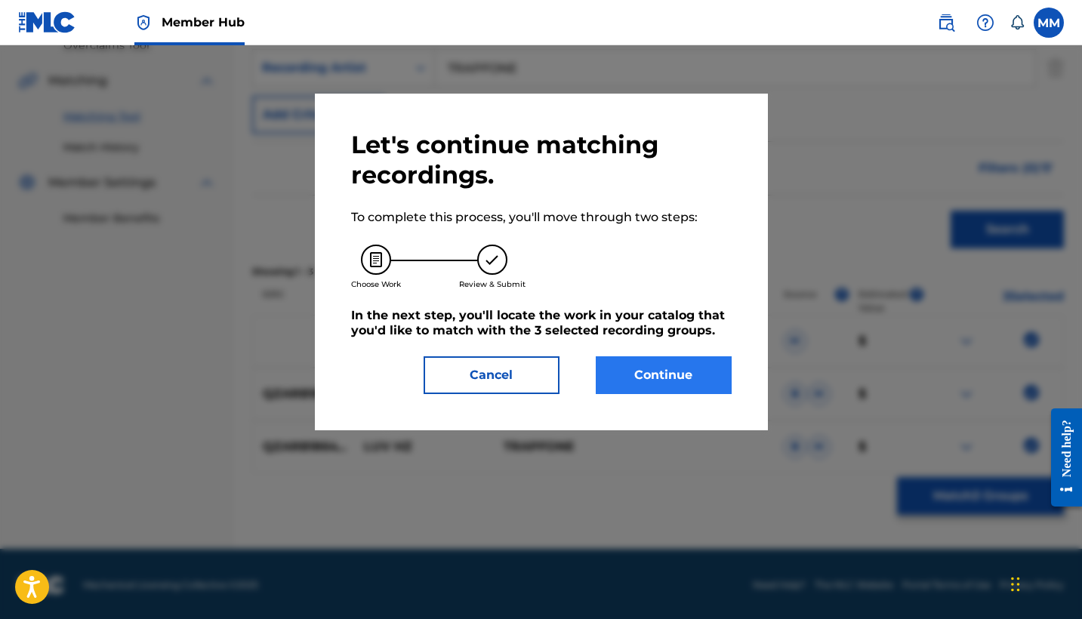
click at [673, 376] on button "Continue" at bounding box center [664, 375] width 136 height 38
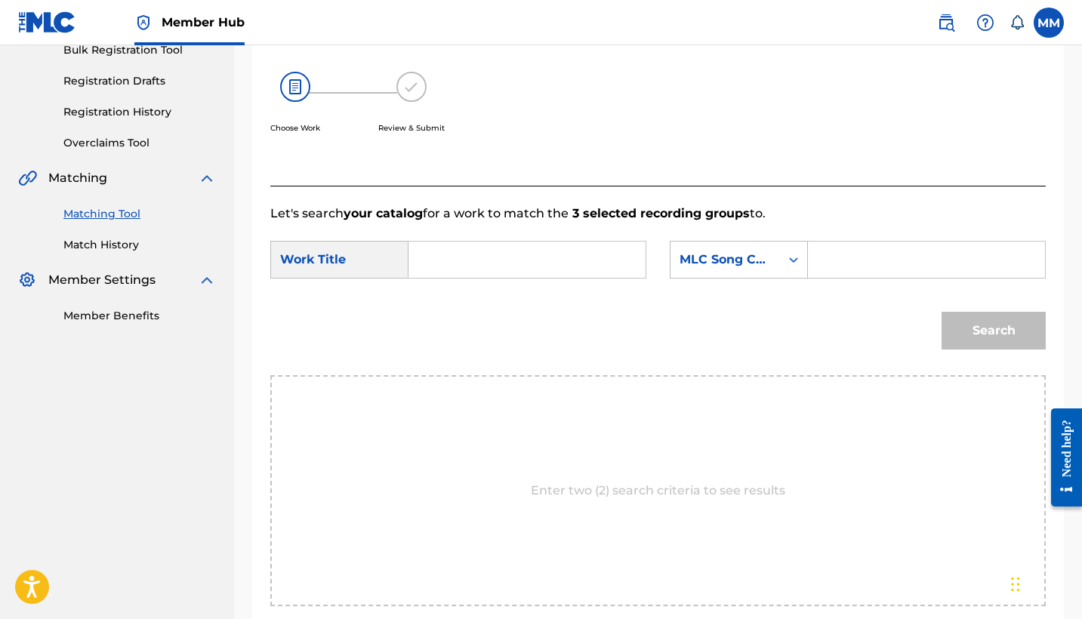
click at [638, 261] on div "Search Form" at bounding box center [527, 260] width 238 height 38
click at [599, 256] on input "Search Form" at bounding box center [526, 260] width 211 height 36
paste input "LUV HZ"
type input "LUV HZ"
click at [885, 262] on input "Search Form" at bounding box center [926, 260] width 211 height 36
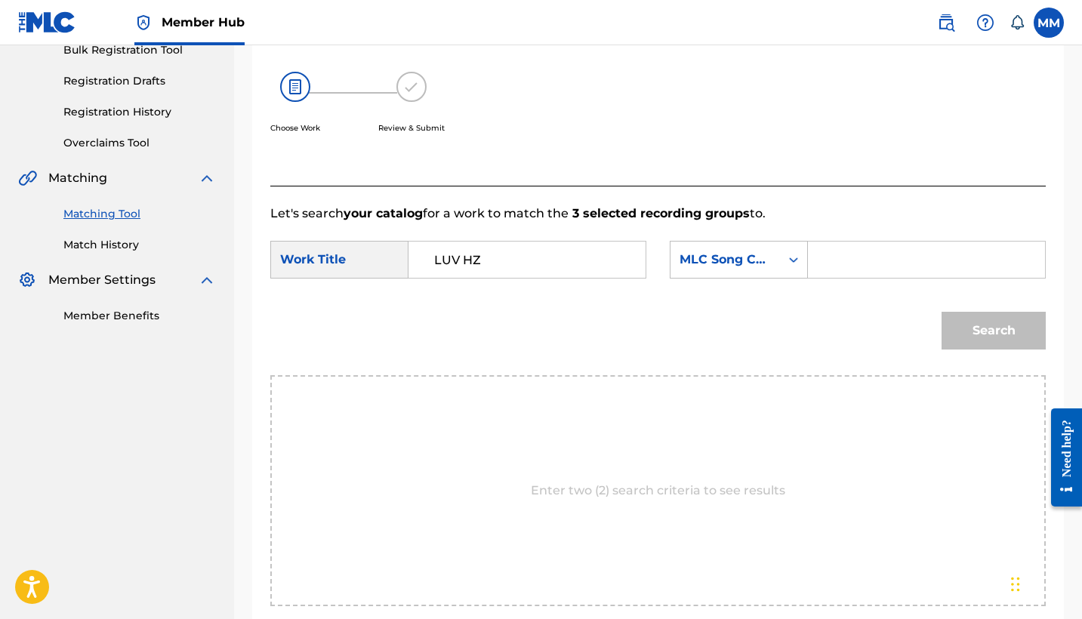
paste input "LS6K0L"
type input "LS6K0L"
click at [962, 321] on button "Search" at bounding box center [993, 331] width 104 height 38
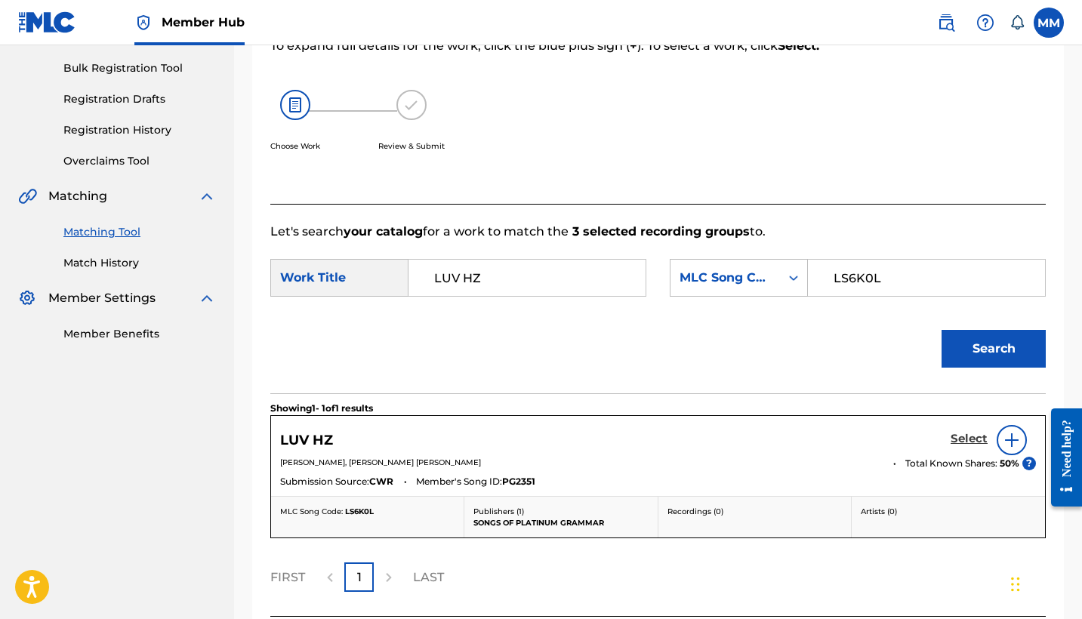
click at [957, 442] on h5 "Select" at bounding box center [968, 439] width 37 height 14
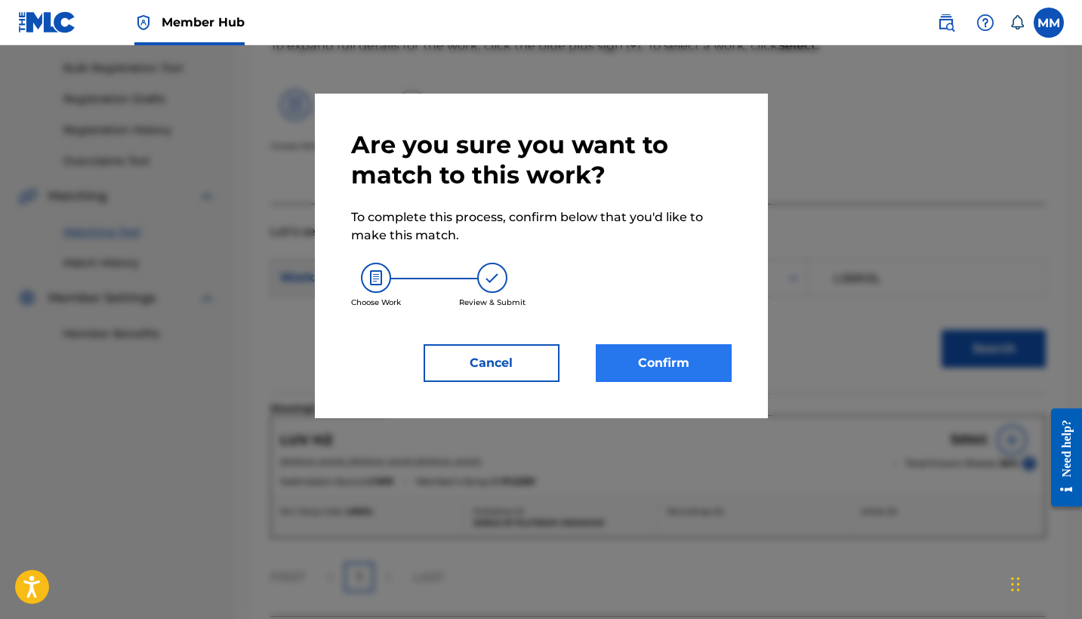
click at [677, 365] on button "Confirm" at bounding box center [664, 363] width 136 height 38
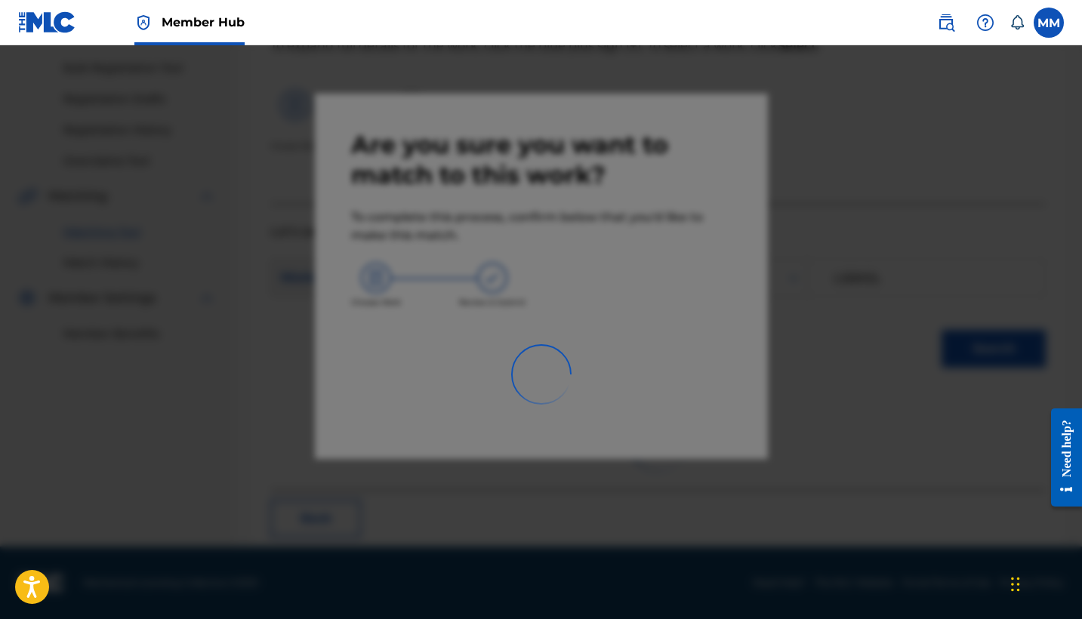
scroll to position [57, 0]
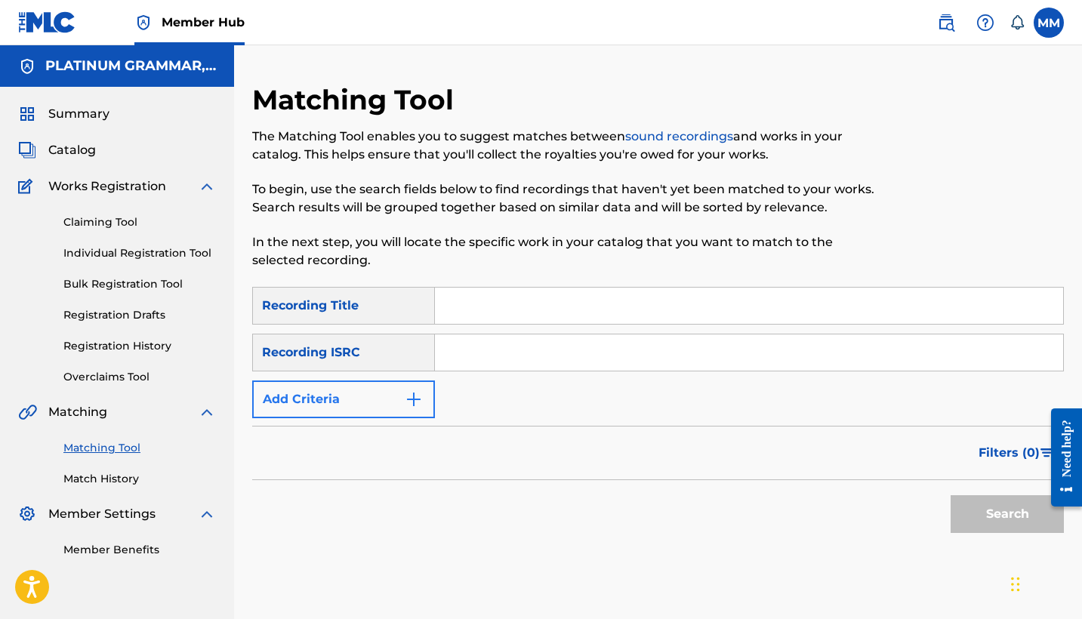
click at [368, 413] on button "Add Criteria" at bounding box center [343, 399] width 183 height 38
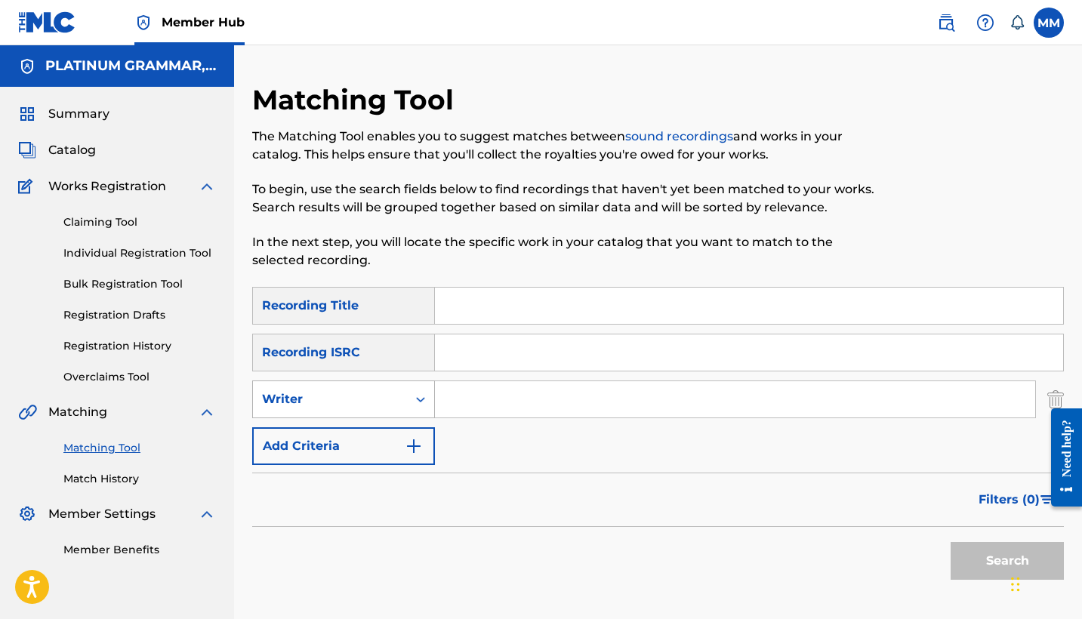
click at [368, 402] on div "Writer" at bounding box center [330, 399] width 136 height 18
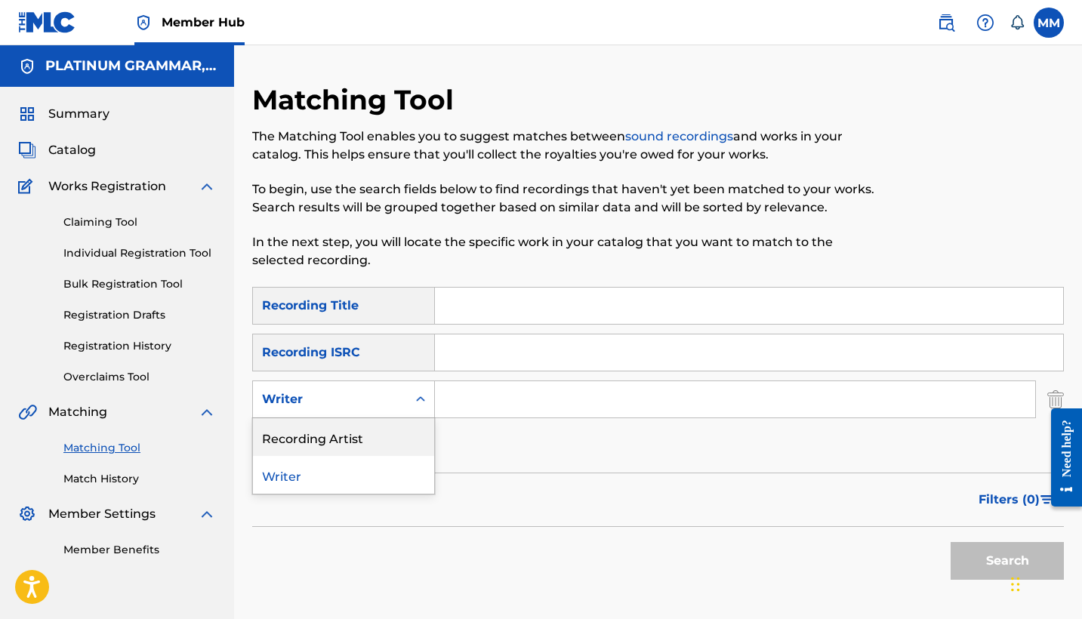
click at [374, 448] on div "Recording Artist" at bounding box center [343, 437] width 181 height 38
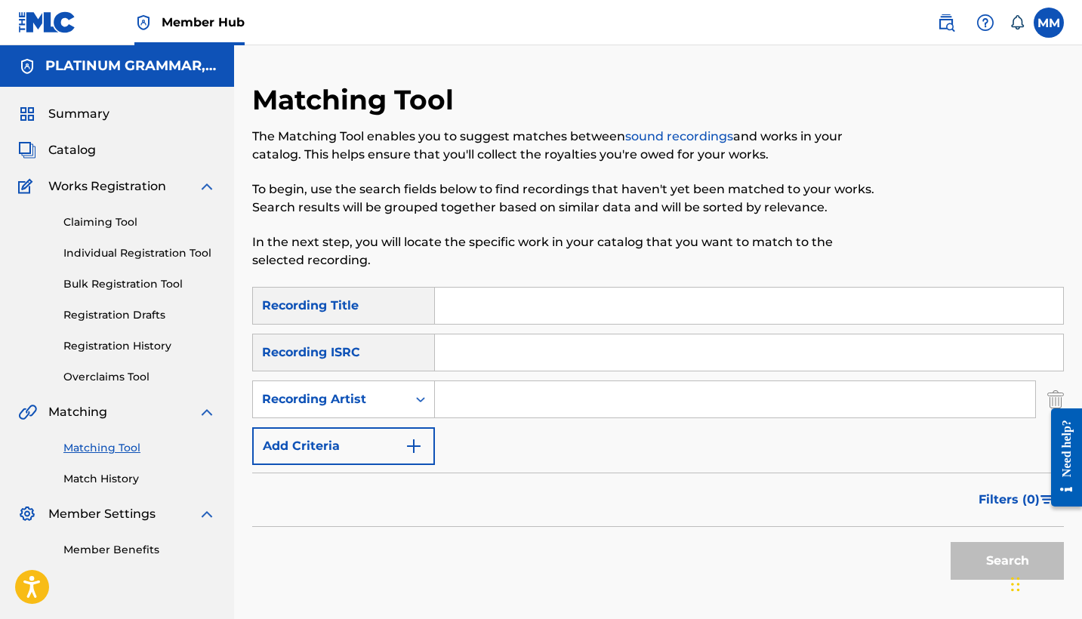
click at [517, 309] on input "Search Form" at bounding box center [749, 306] width 628 height 36
paste input "Mood Ring"
type input "Mood Ring"
click at [463, 401] on input "Search Form" at bounding box center [735, 399] width 600 height 36
paste input "TRAPFONE"
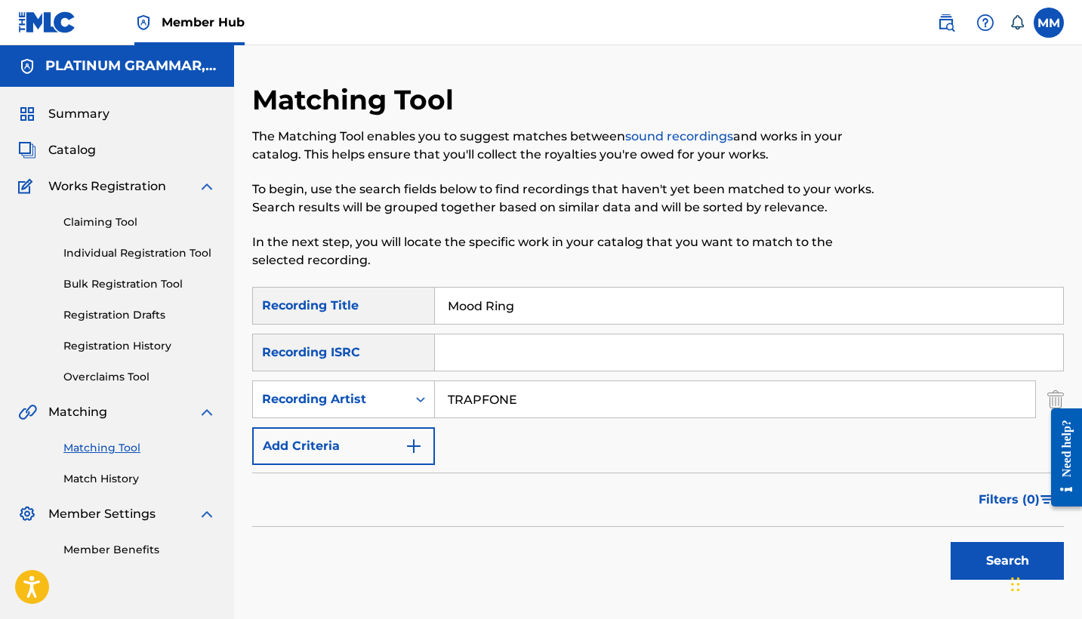
scroll to position [125, 0]
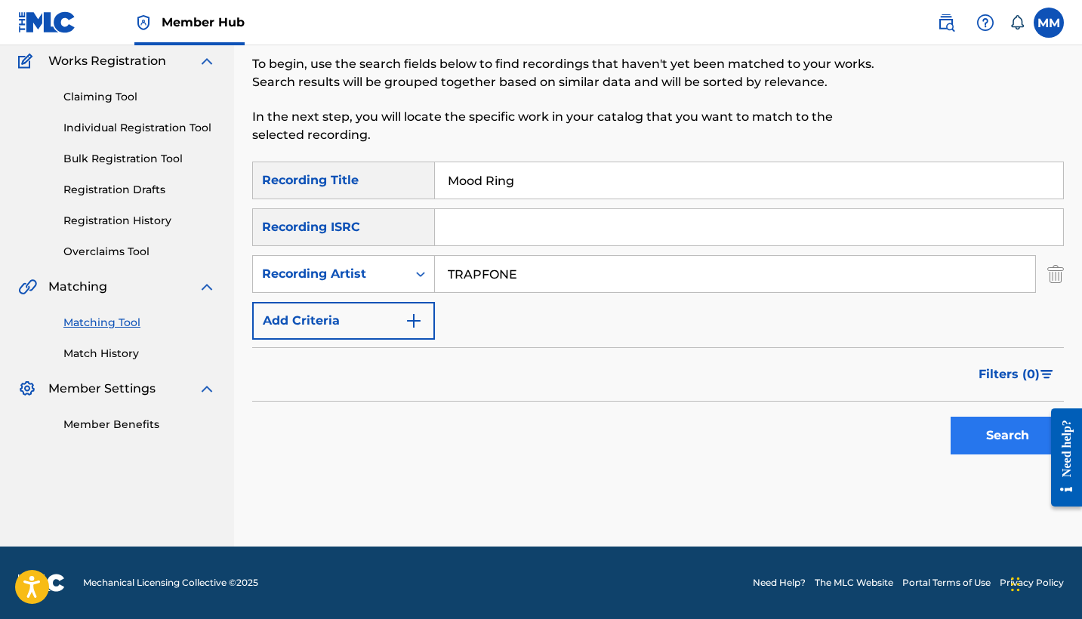
type input "TRAPFONE"
click at [997, 441] on button "Search" at bounding box center [1006, 436] width 113 height 38
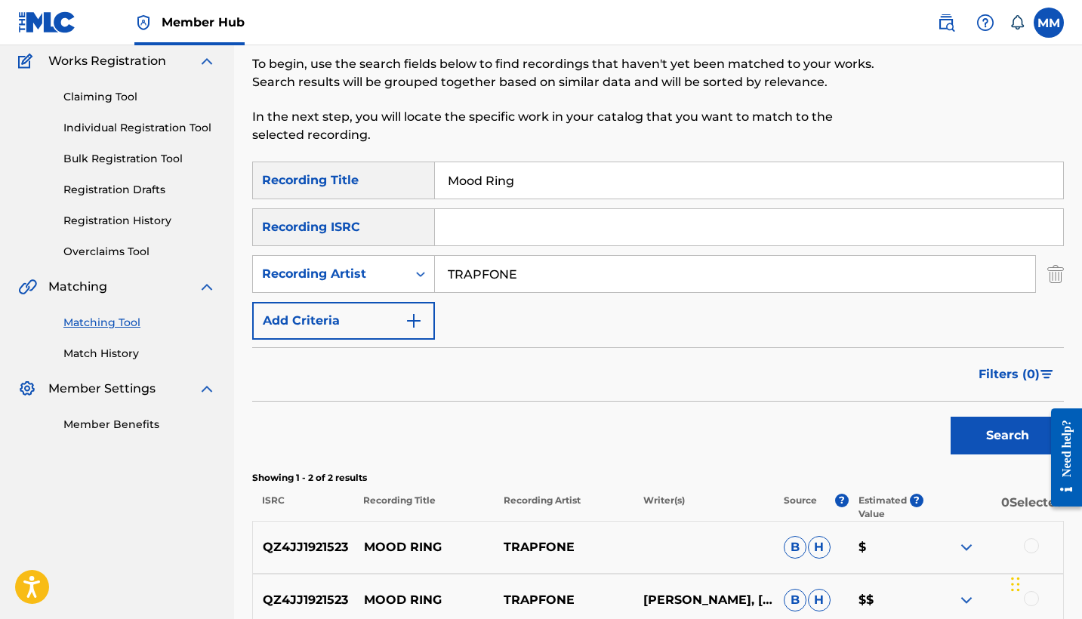
scroll to position [266, 0]
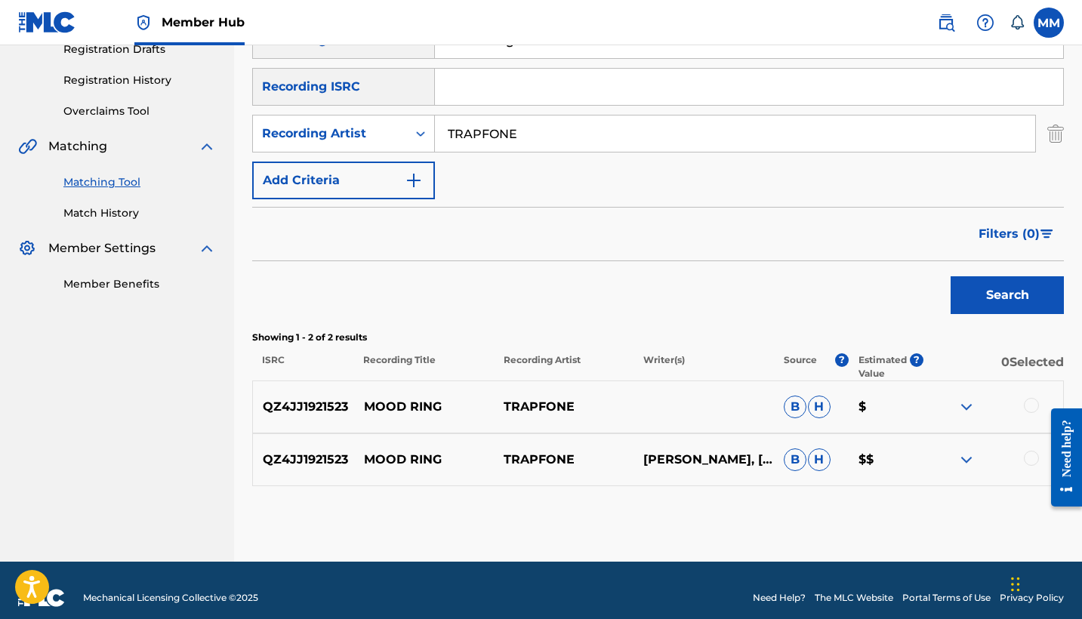
click at [1027, 461] on div at bounding box center [1031, 458] width 15 height 15
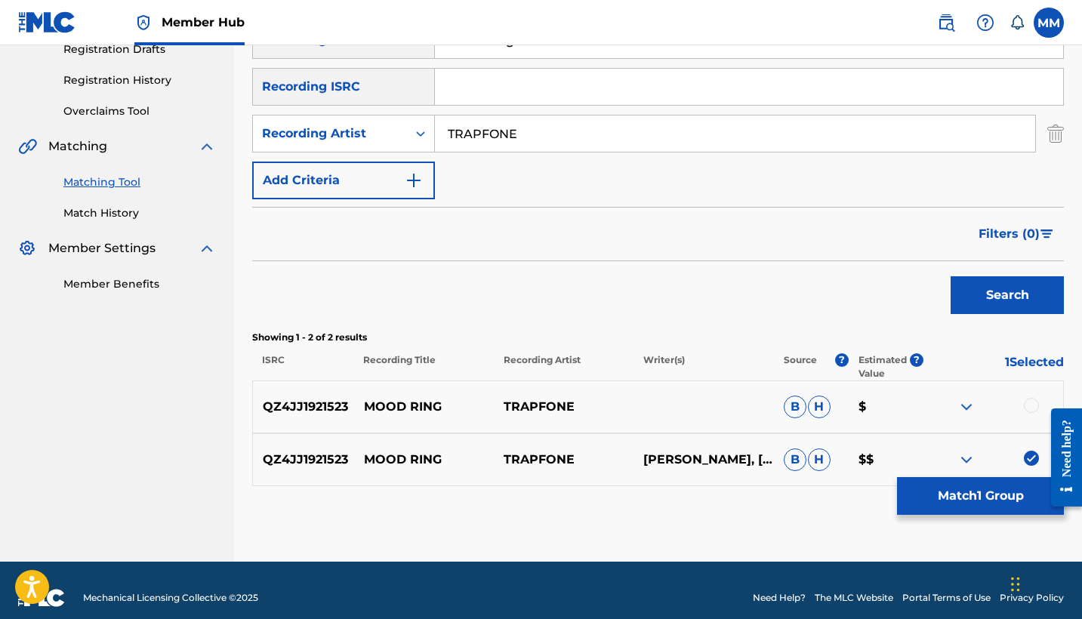
click at [1032, 403] on div at bounding box center [1031, 405] width 15 height 15
click at [1005, 500] on button "Match 2 Groups" at bounding box center [980, 496] width 167 height 38
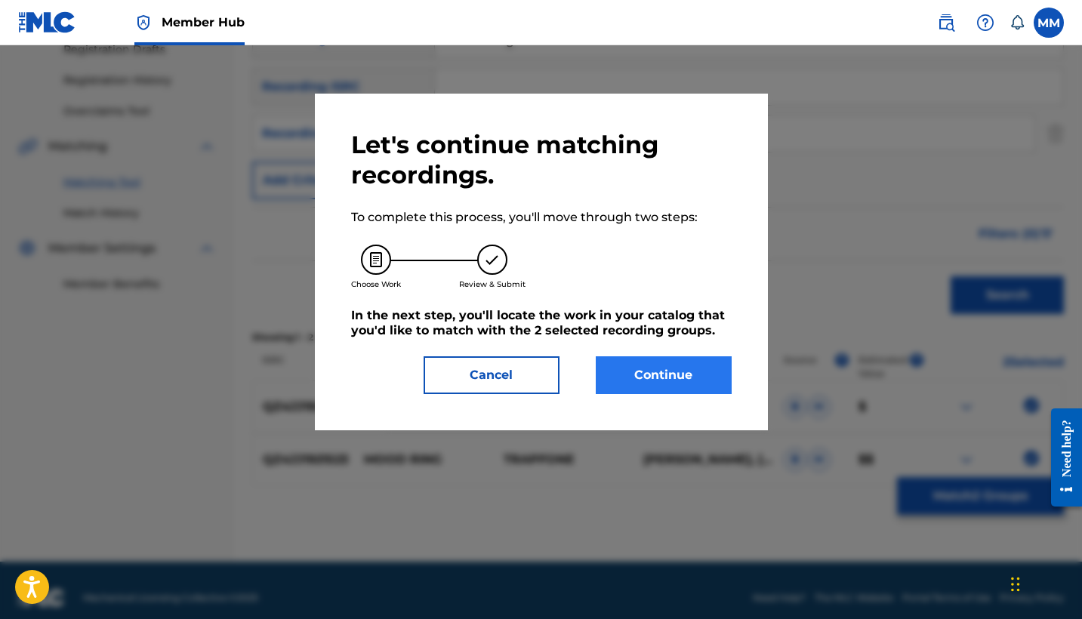
click at [651, 375] on button "Continue" at bounding box center [664, 375] width 136 height 38
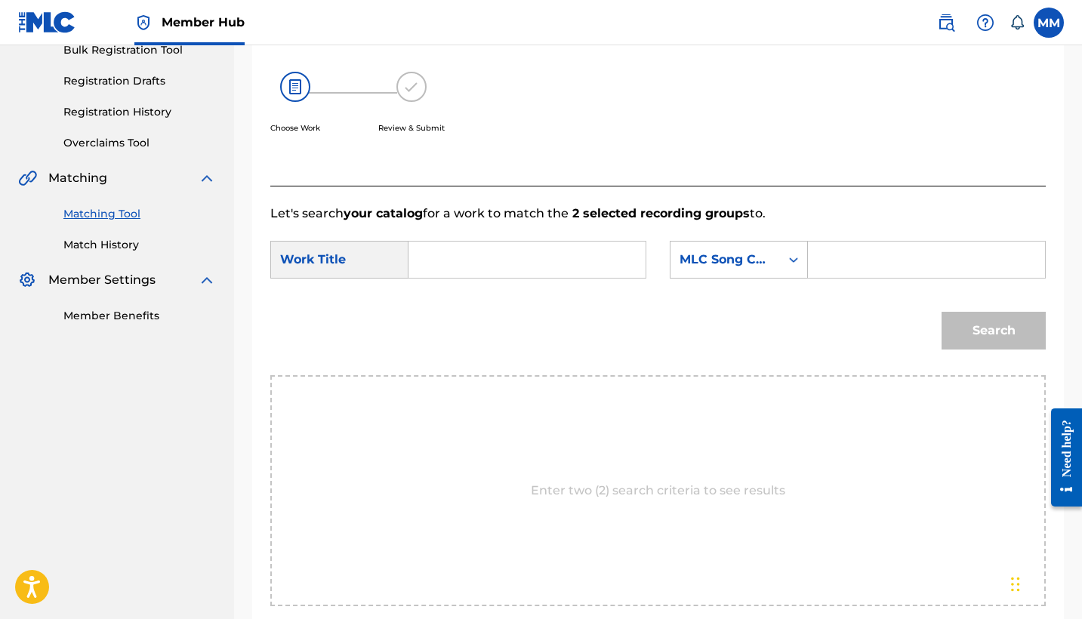
click at [519, 273] on input "Search Form" at bounding box center [526, 260] width 211 height 36
paste input "MOOD RING"
type input "MOOD RING"
click at [885, 275] on input "Search Form" at bounding box center [926, 260] width 211 height 36
paste input "MV3L9Y"
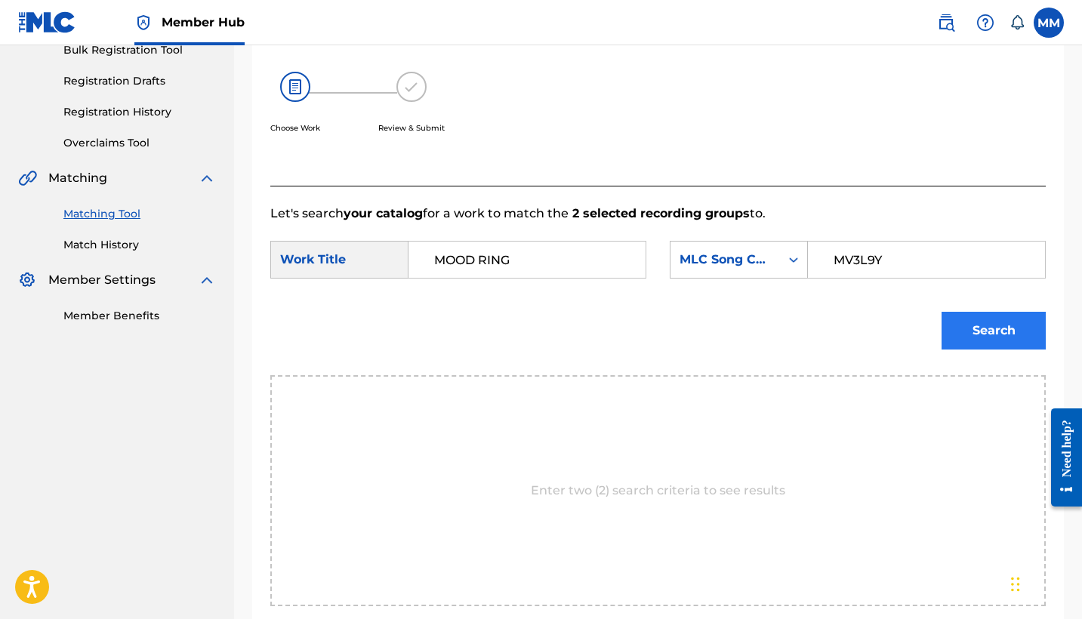
type input "MV3L9Y"
click at [998, 319] on button "Search" at bounding box center [993, 331] width 104 height 38
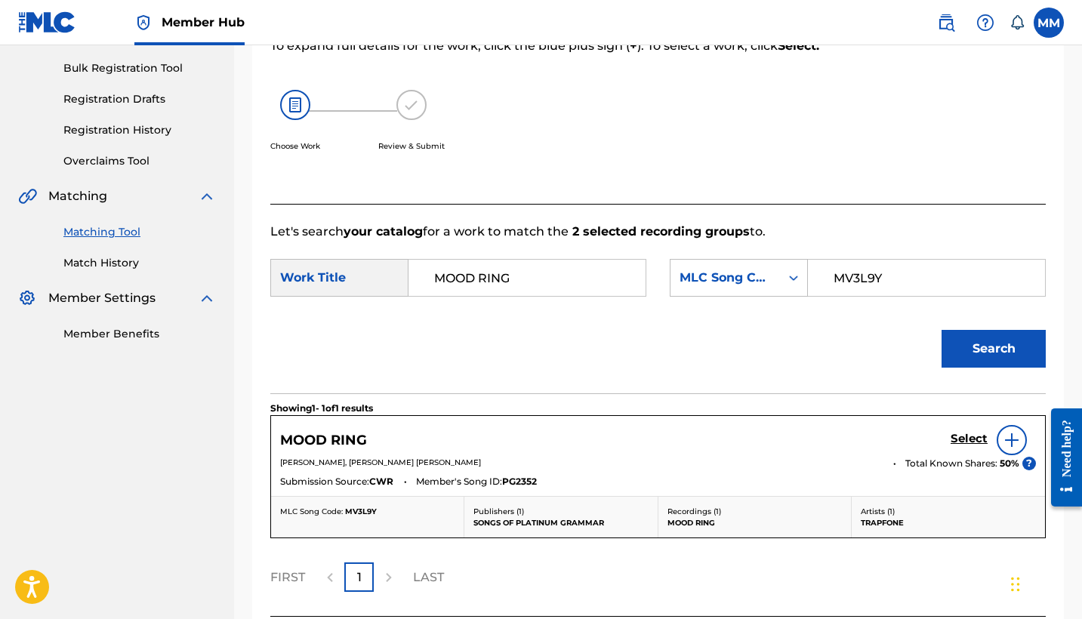
scroll to position [296, 0]
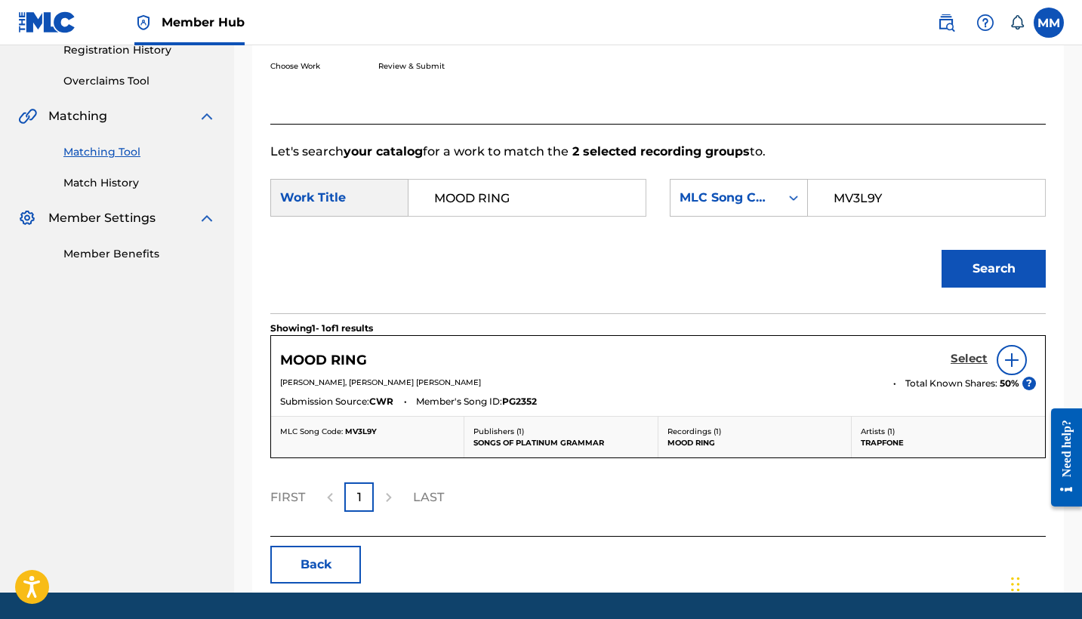
click at [975, 360] on h5 "Select" at bounding box center [968, 359] width 37 height 14
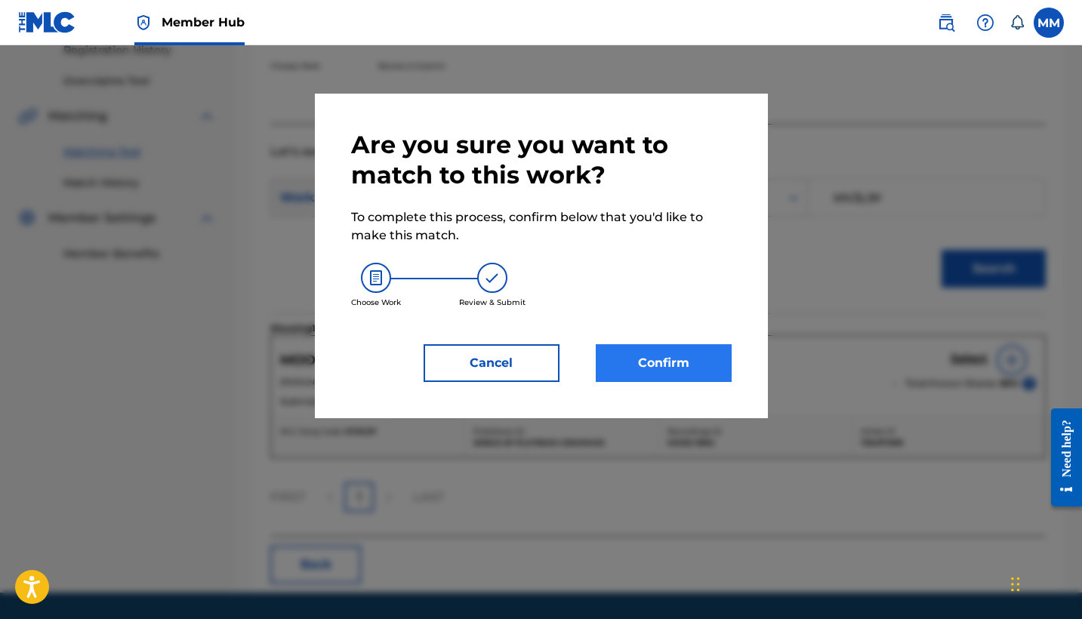
click at [681, 362] on button "Confirm" at bounding box center [664, 363] width 136 height 38
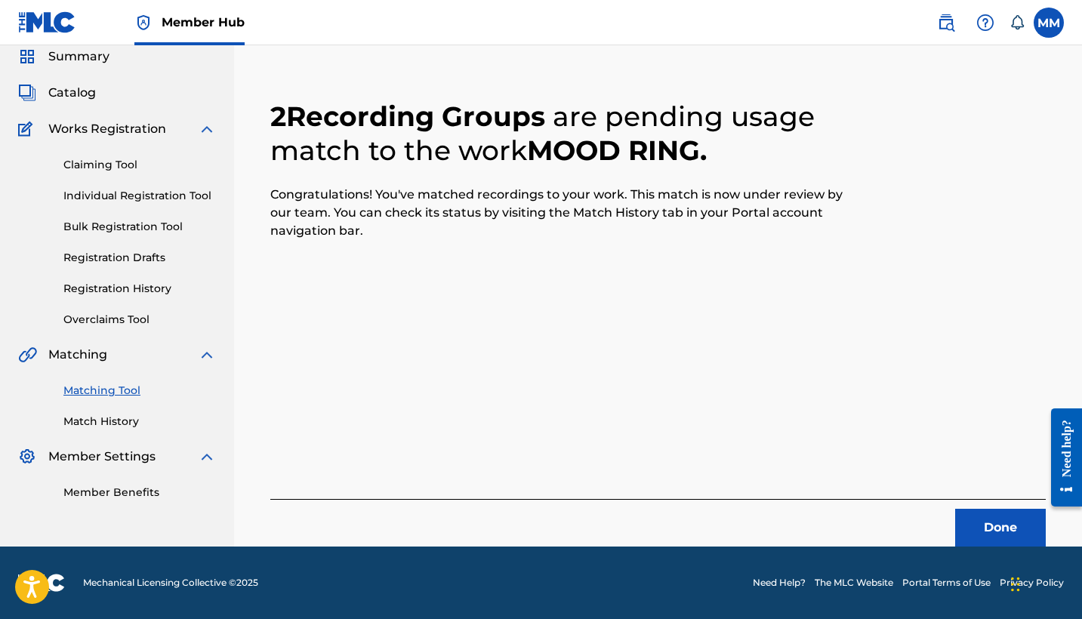
scroll to position [57, 0]
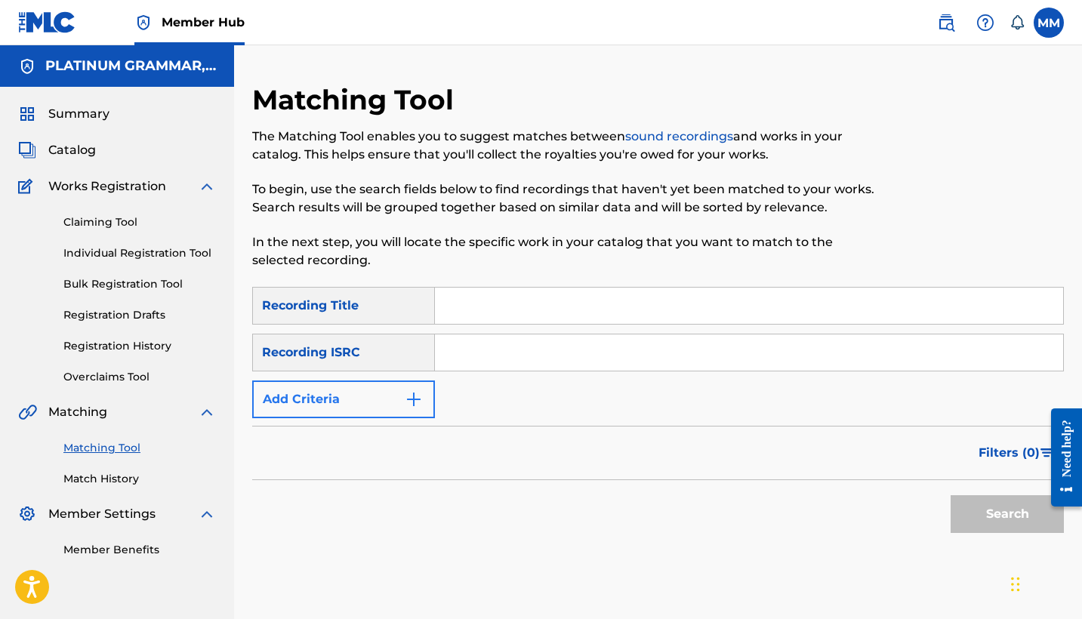
click at [367, 403] on button "Add Criteria" at bounding box center [343, 399] width 183 height 38
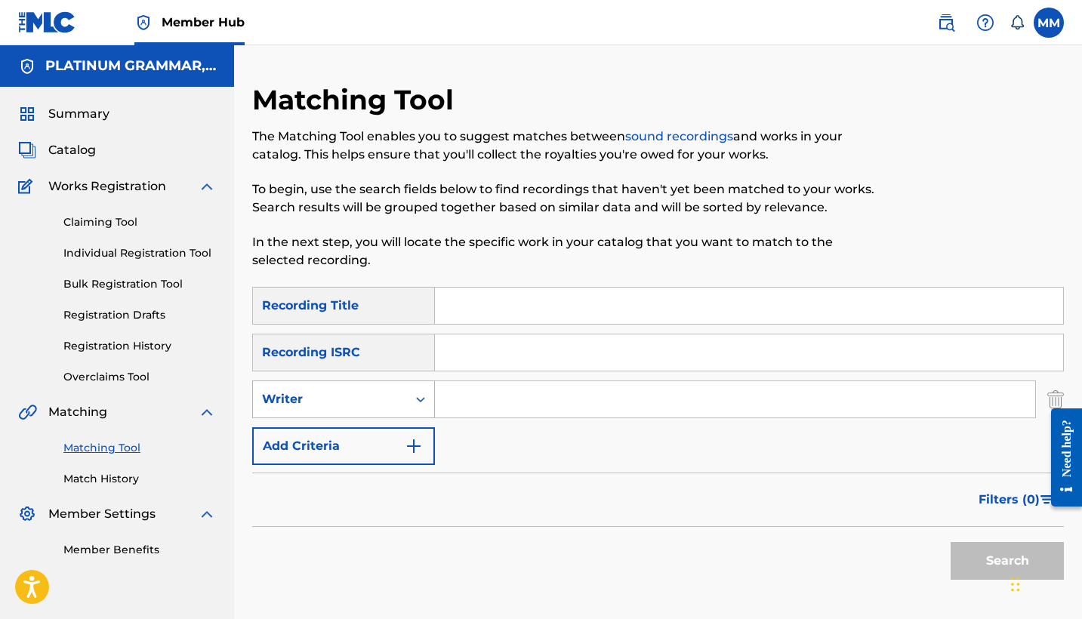
click at [367, 396] on div "Writer" at bounding box center [330, 399] width 136 height 18
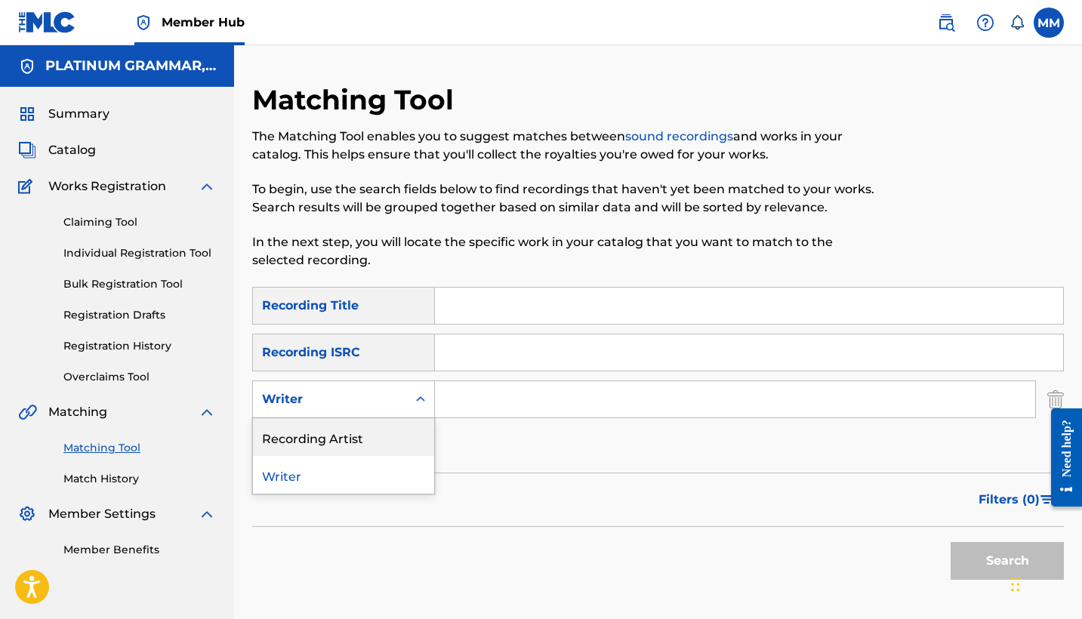
click at [371, 432] on div "Recording Artist" at bounding box center [343, 437] width 181 height 38
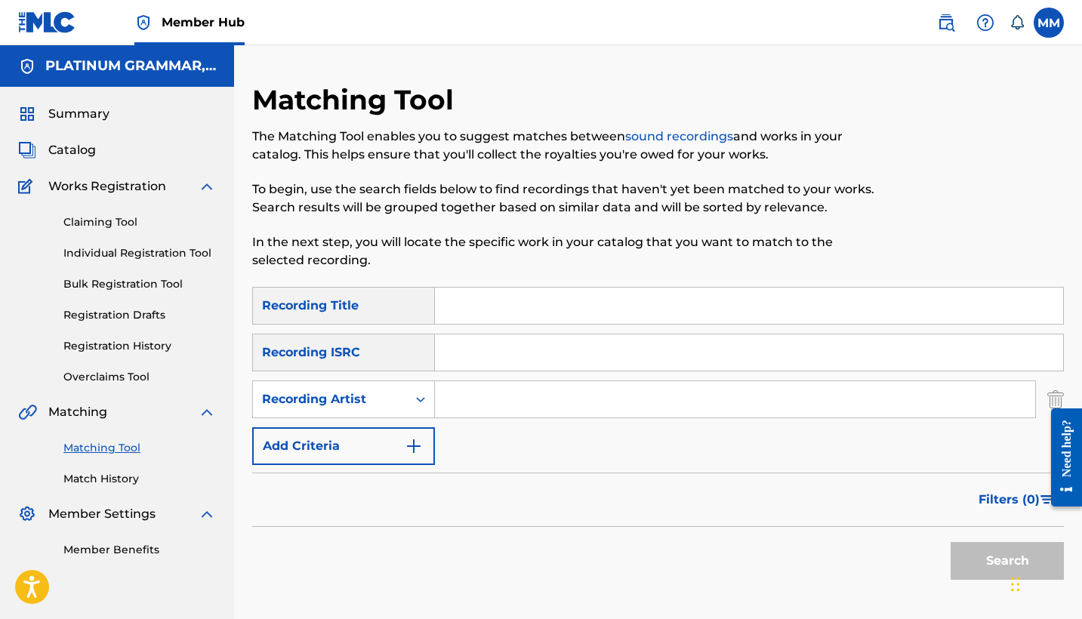
click at [530, 295] on input "Search Form" at bounding box center [749, 306] width 628 height 36
paste input "[PERSON_NAME] [PERSON_NAME]"
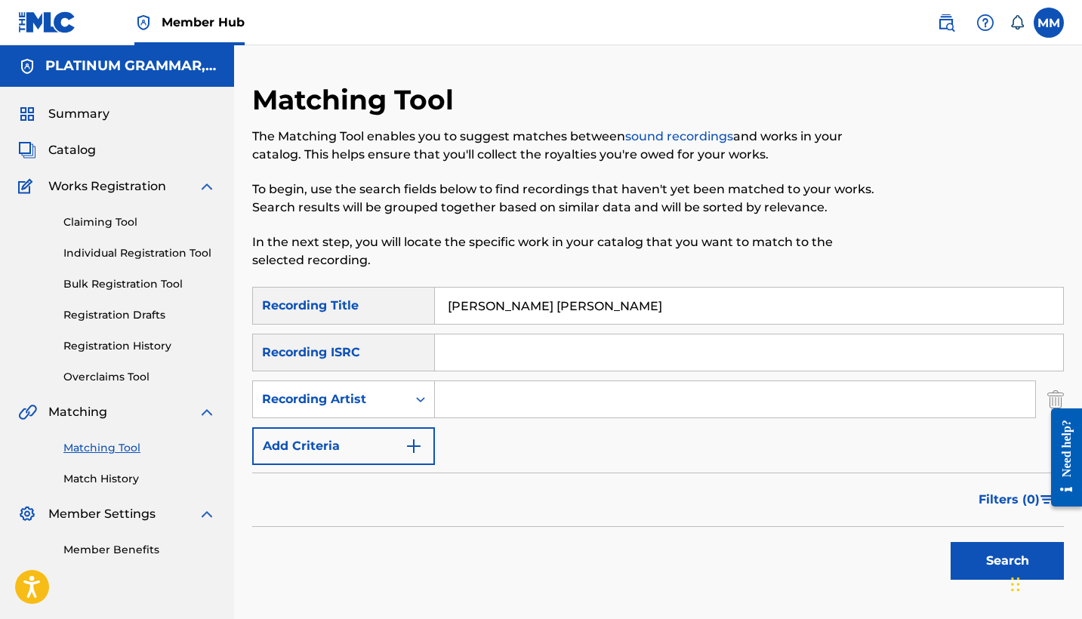
type input "[PERSON_NAME] [PERSON_NAME]"
click at [604, 402] on input "Search Form" at bounding box center [735, 399] width 600 height 36
paste input "Midngvht, SOMBRA PR"
type input "Midngvht, SOMBRA PR"
click at [981, 564] on button "Search" at bounding box center [1006, 561] width 113 height 38
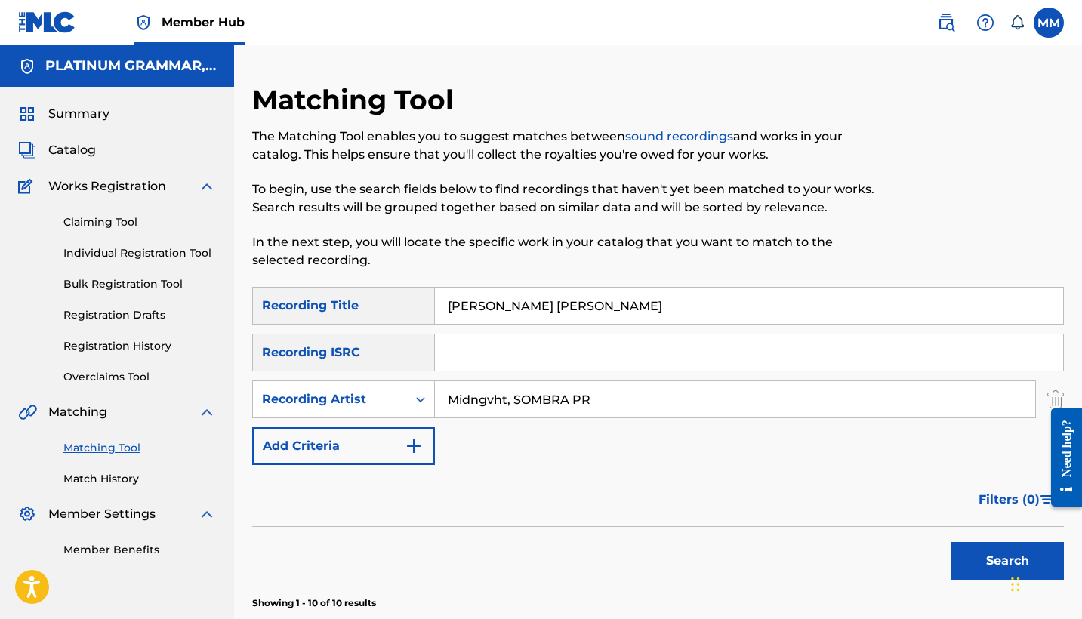
scroll to position [494, 0]
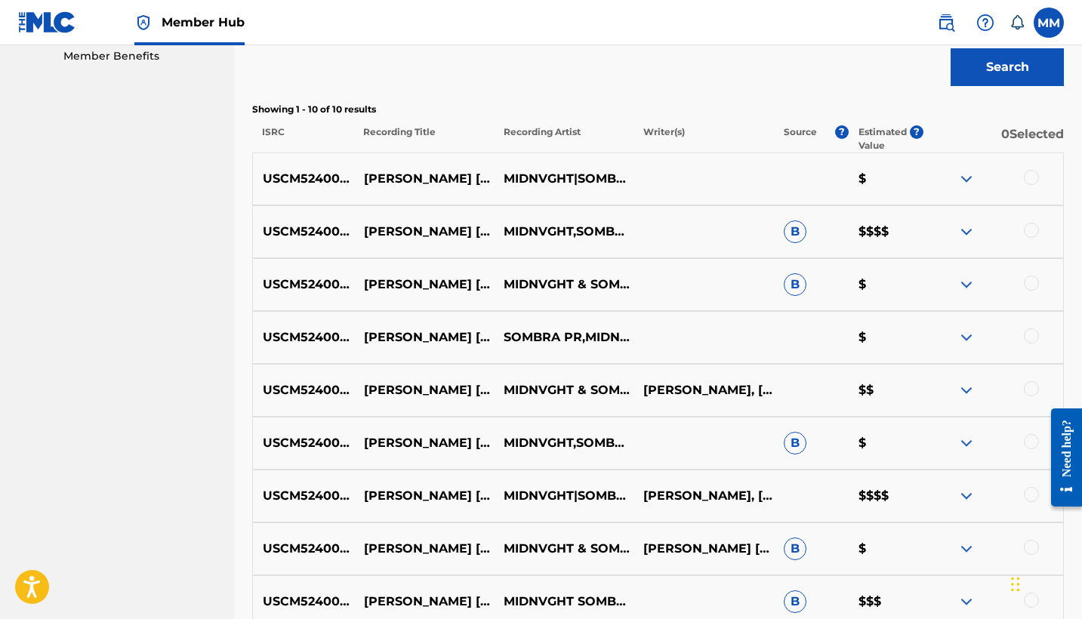
click at [1032, 177] on div at bounding box center [1031, 177] width 15 height 15
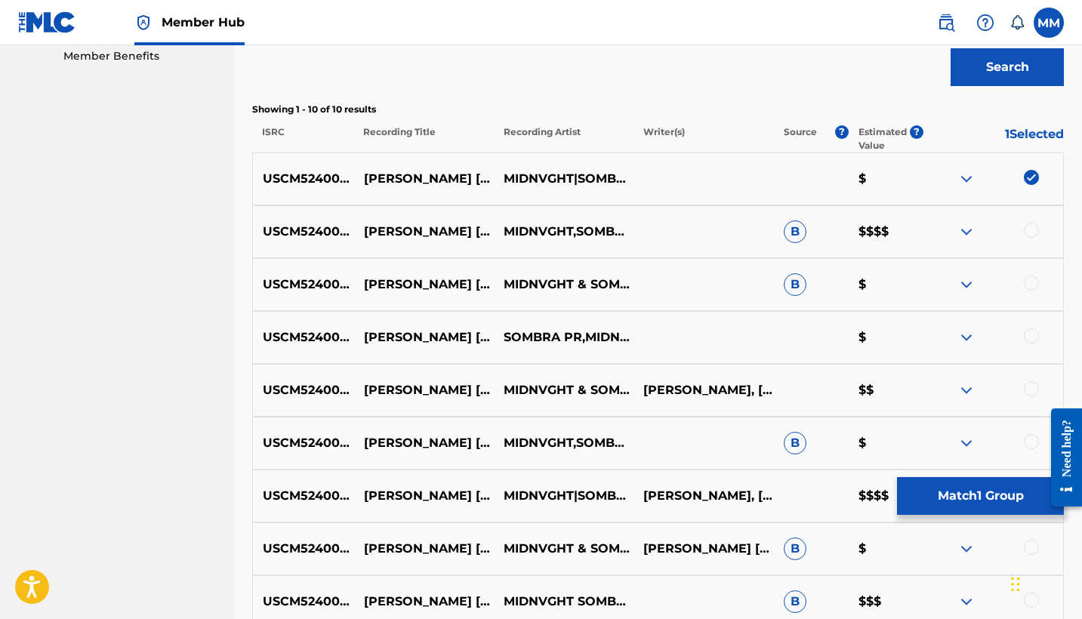
click at [1023, 227] on div at bounding box center [993, 232] width 140 height 18
click at [1028, 230] on div at bounding box center [1031, 230] width 15 height 15
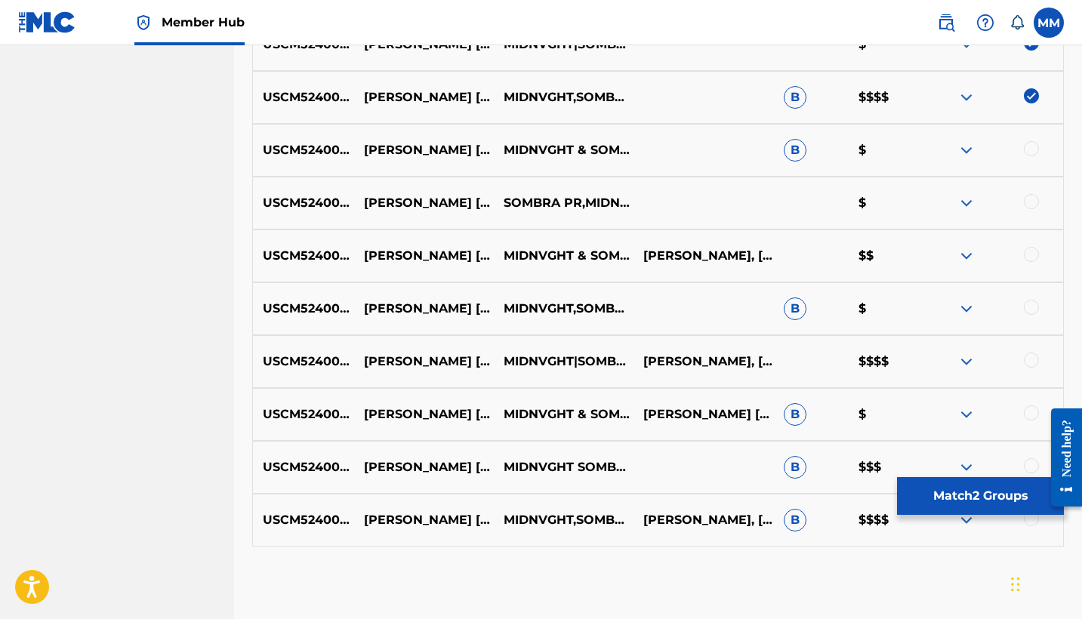
click at [1035, 148] on div at bounding box center [1031, 148] width 15 height 15
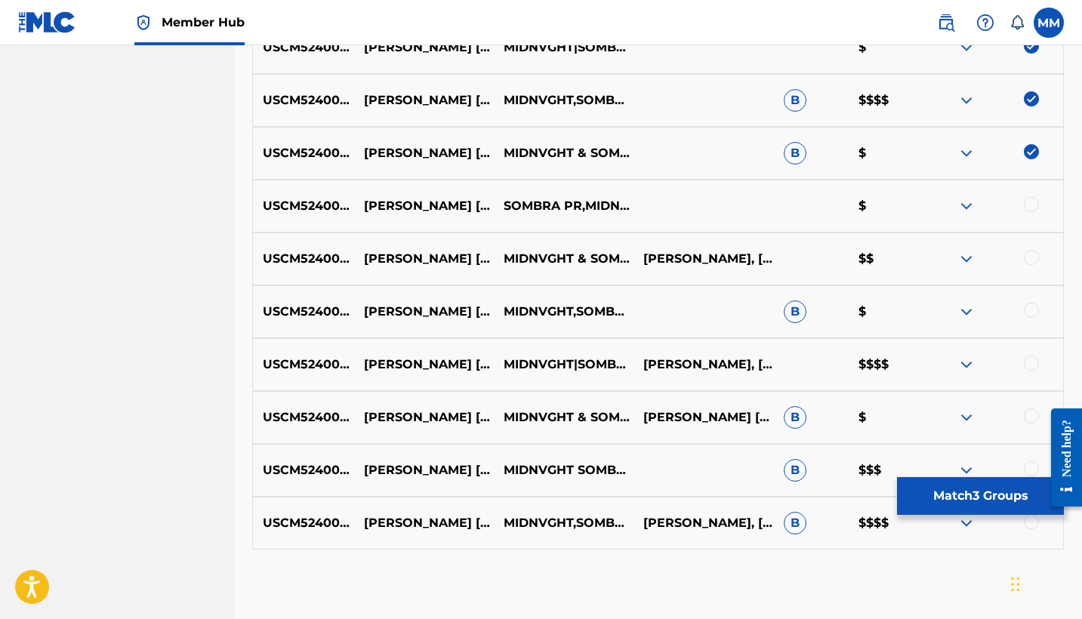
scroll to position [535, 0]
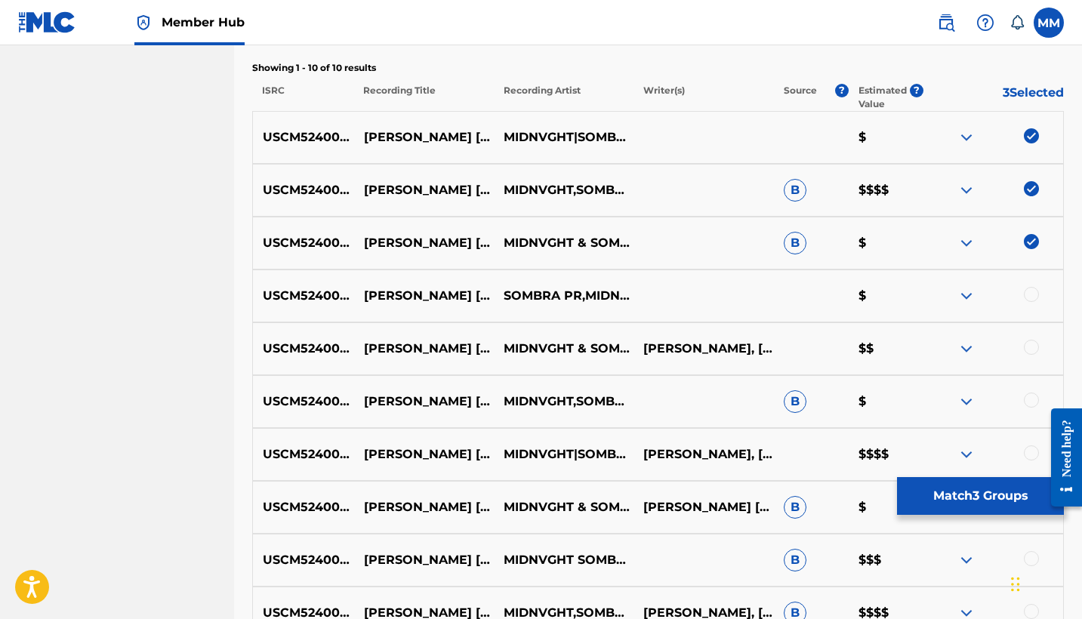
click at [1028, 299] on div at bounding box center [1031, 294] width 15 height 15
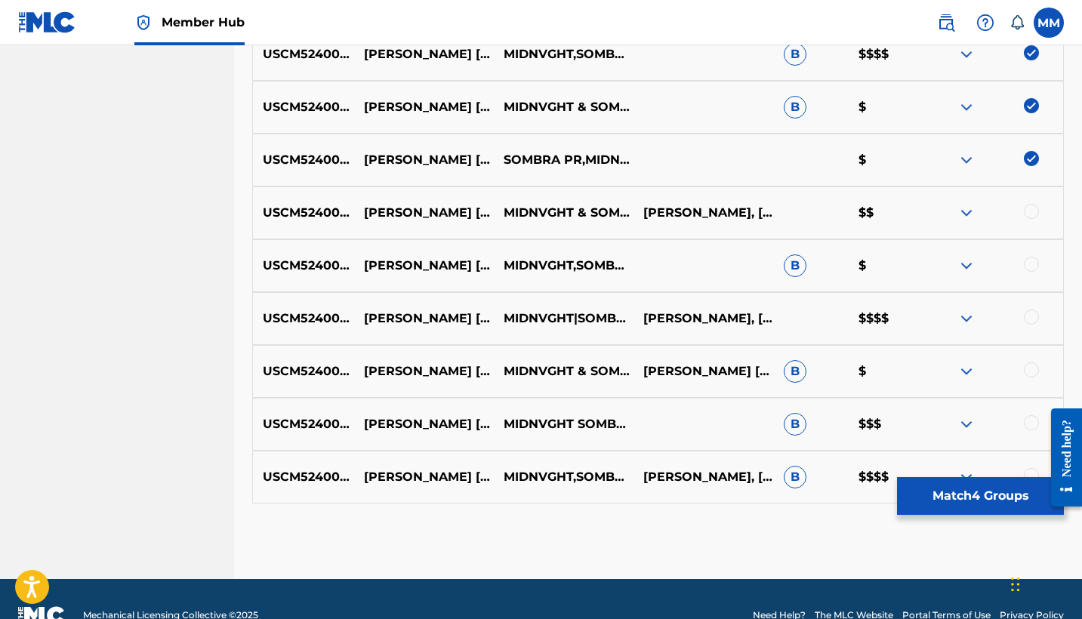
click at [1032, 263] on div at bounding box center [1031, 264] width 15 height 15
click at [1028, 210] on div at bounding box center [1031, 211] width 15 height 15
click at [1027, 311] on div at bounding box center [1031, 316] width 15 height 15
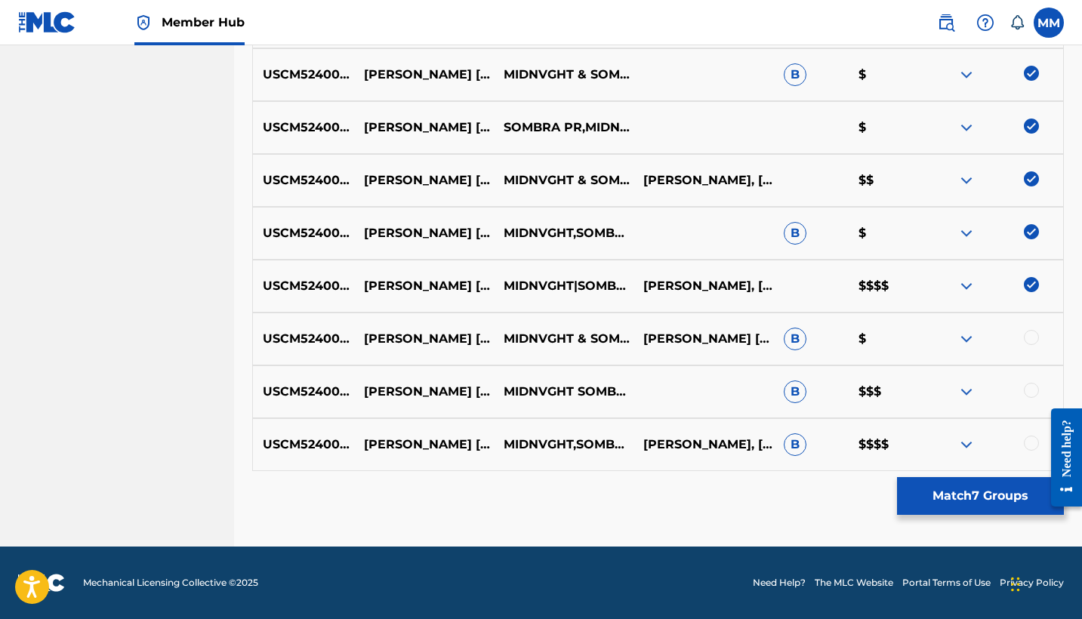
click at [1030, 444] on div at bounding box center [1031, 443] width 15 height 15
click at [1028, 389] on div at bounding box center [1031, 390] width 15 height 15
click at [1035, 333] on div at bounding box center [1031, 337] width 15 height 15
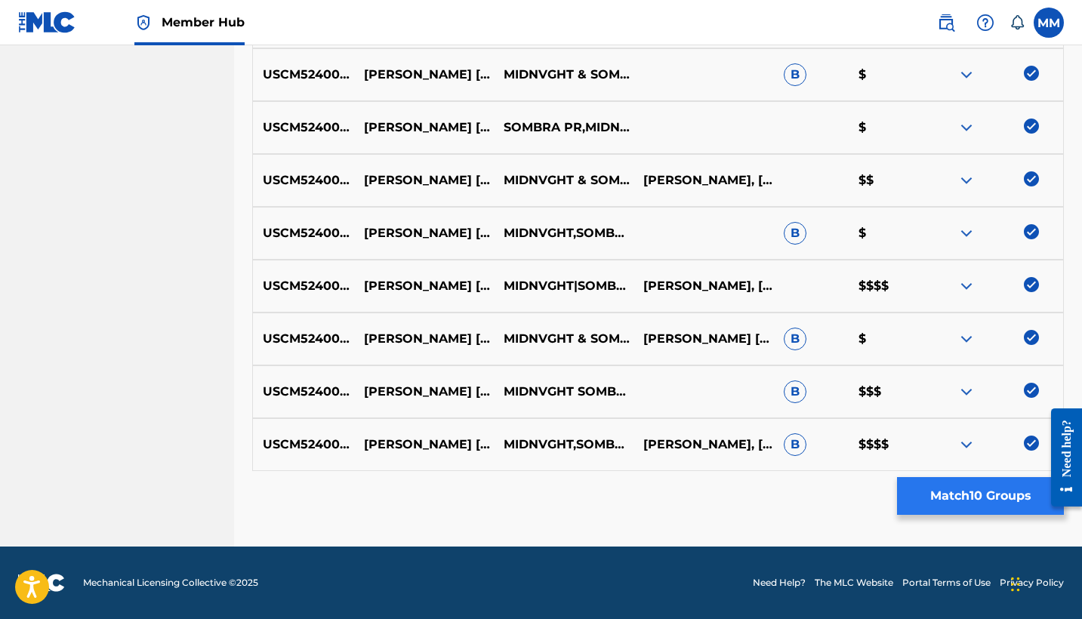
click at [996, 495] on button "Match 10 Groups" at bounding box center [980, 496] width 167 height 38
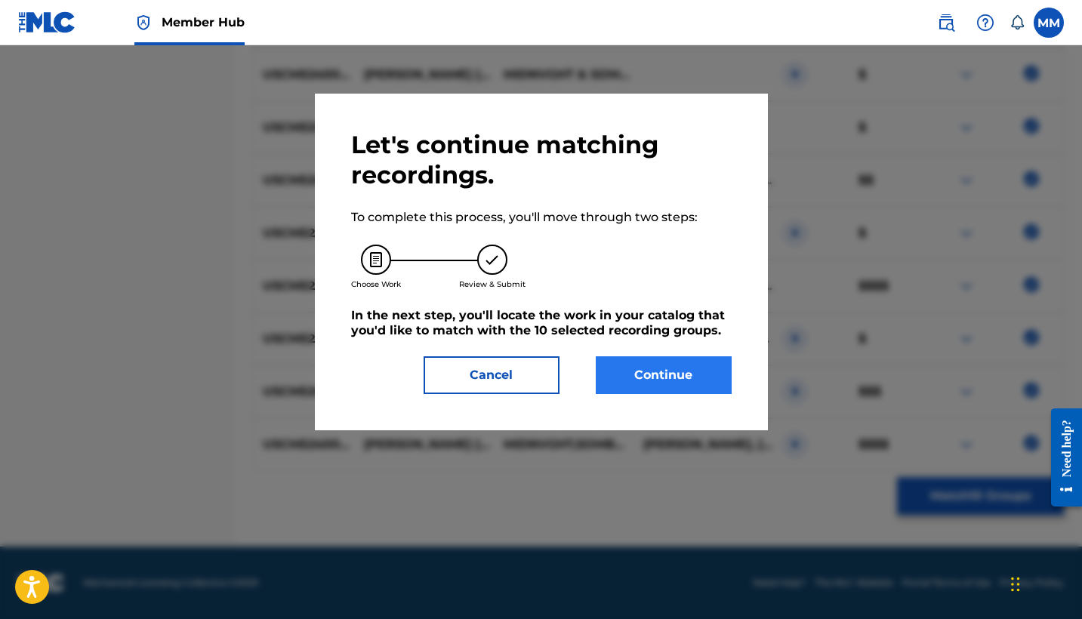
click at [684, 393] on button "Continue" at bounding box center [664, 375] width 136 height 38
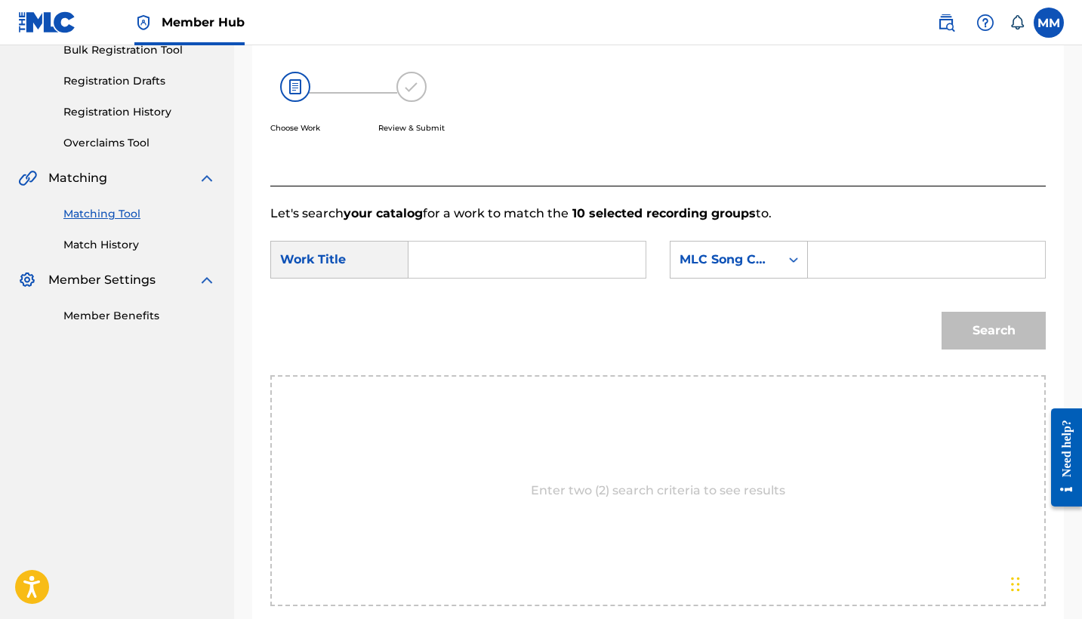
click at [584, 270] on input "Search Form" at bounding box center [526, 260] width 211 height 36
paste input "[PERSON_NAME] [PERSON_NAME]"
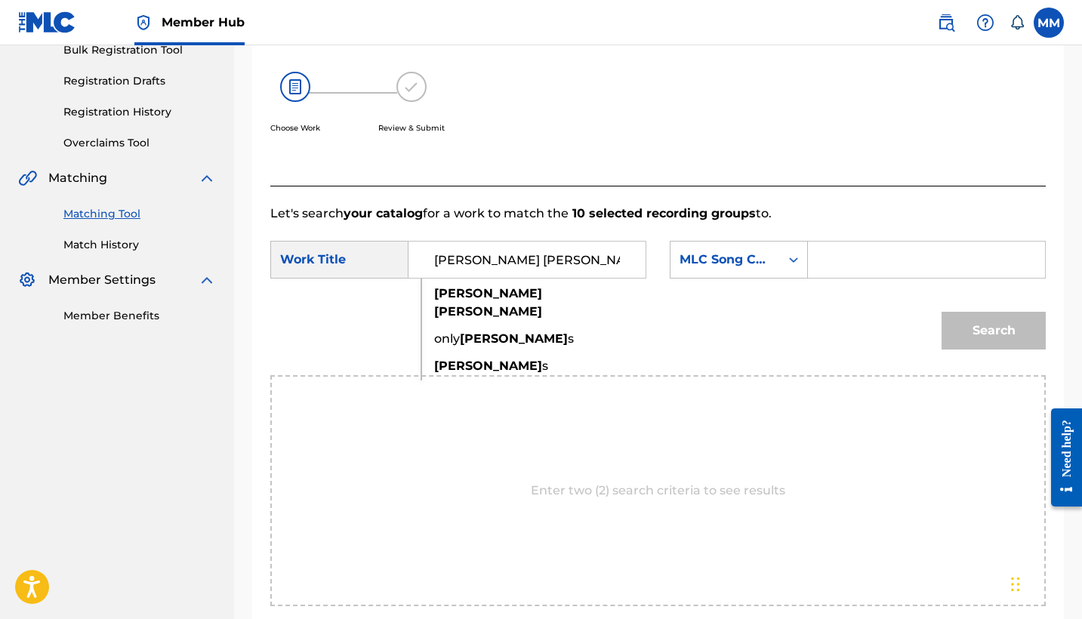
type input "[PERSON_NAME] [PERSON_NAME]"
click at [837, 257] on input "Search Form" at bounding box center [926, 260] width 211 height 36
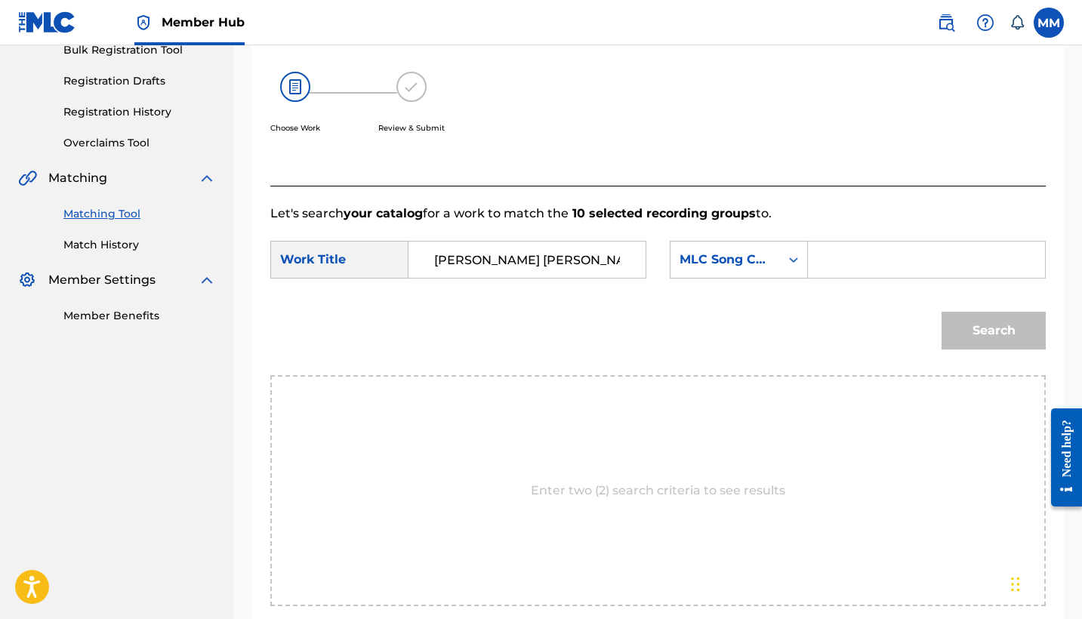
scroll to position [371, 0]
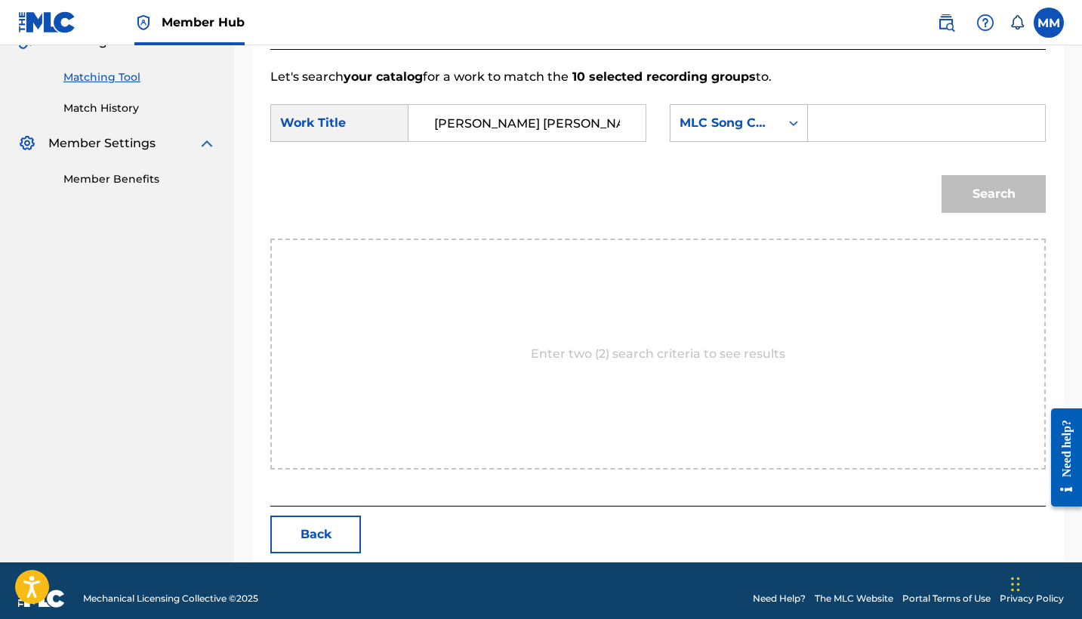
paste input "AW9WLG"
type input "AW9WLG"
click at [988, 204] on button "Search" at bounding box center [993, 194] width 104 height 38
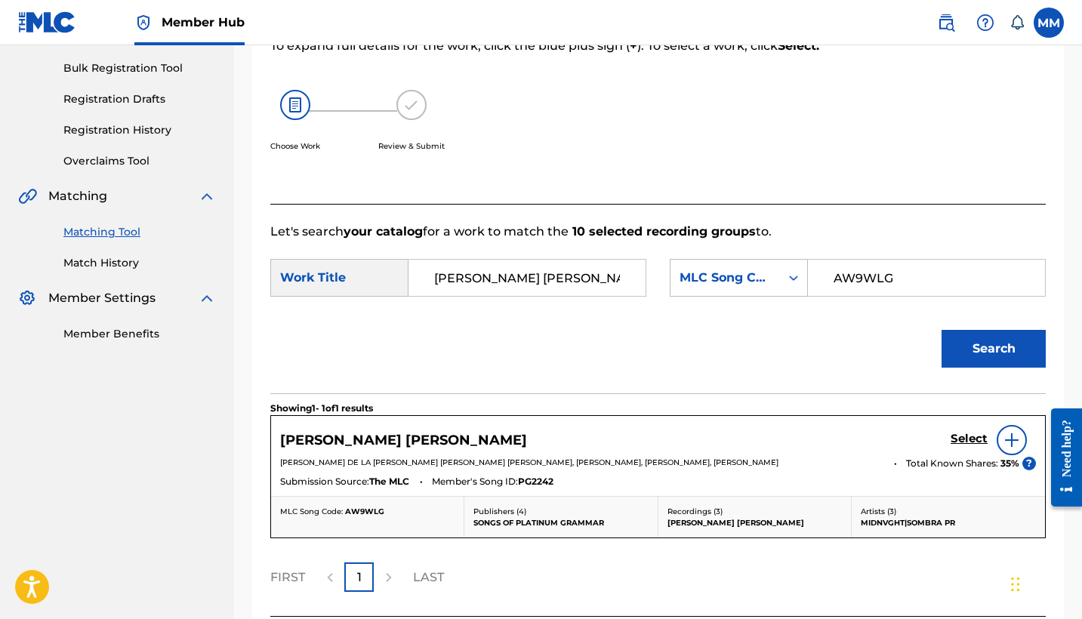
scroll to position [330, 0]
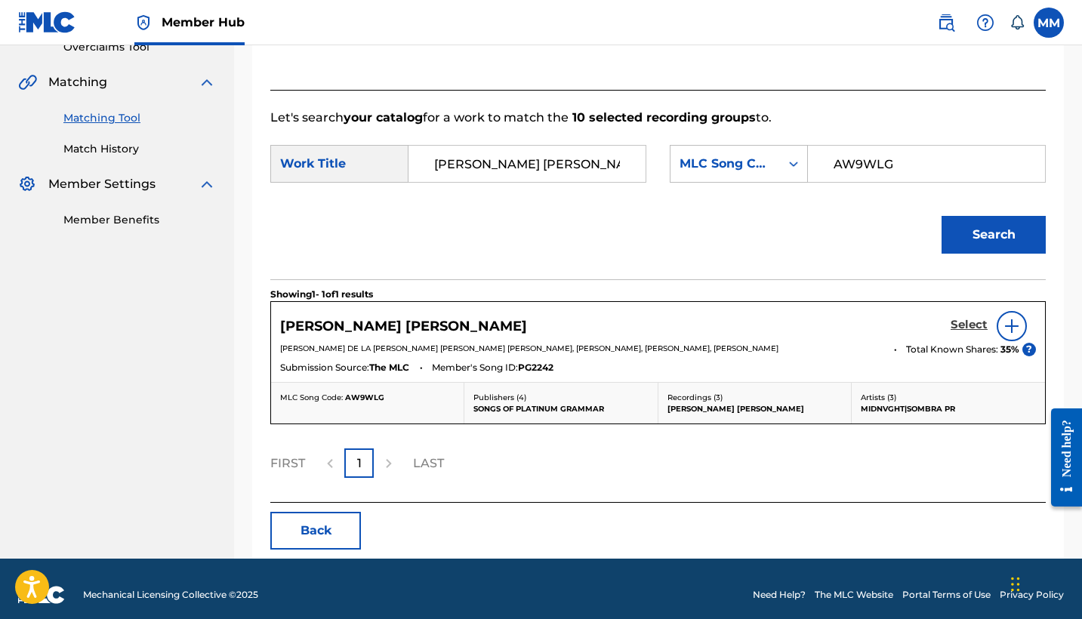
click at [971, 332] on link "Select" at bounding box center [968, 326] width 37 height 17
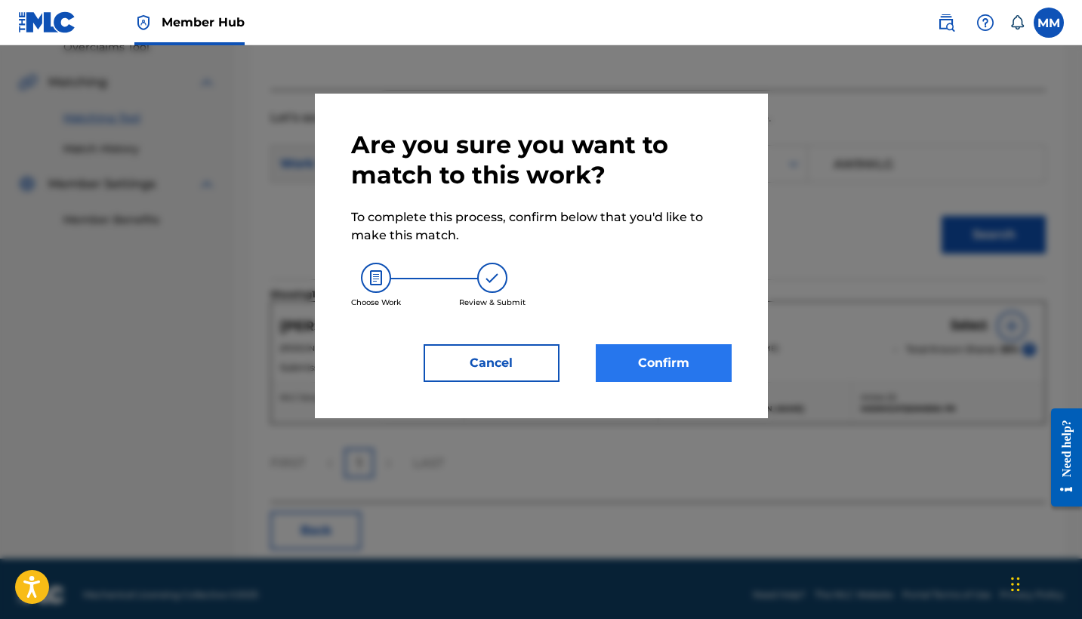
click at [625, 359] on button "Confirm" at bounding box center [664, 363] width 136 height 38
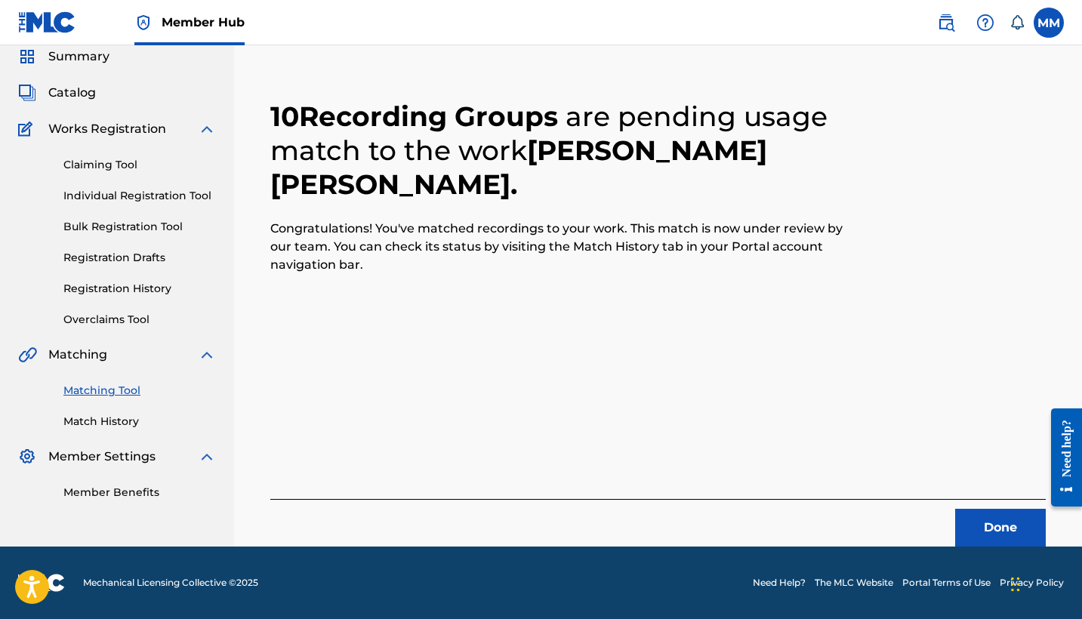
scroll to position [57, 0]
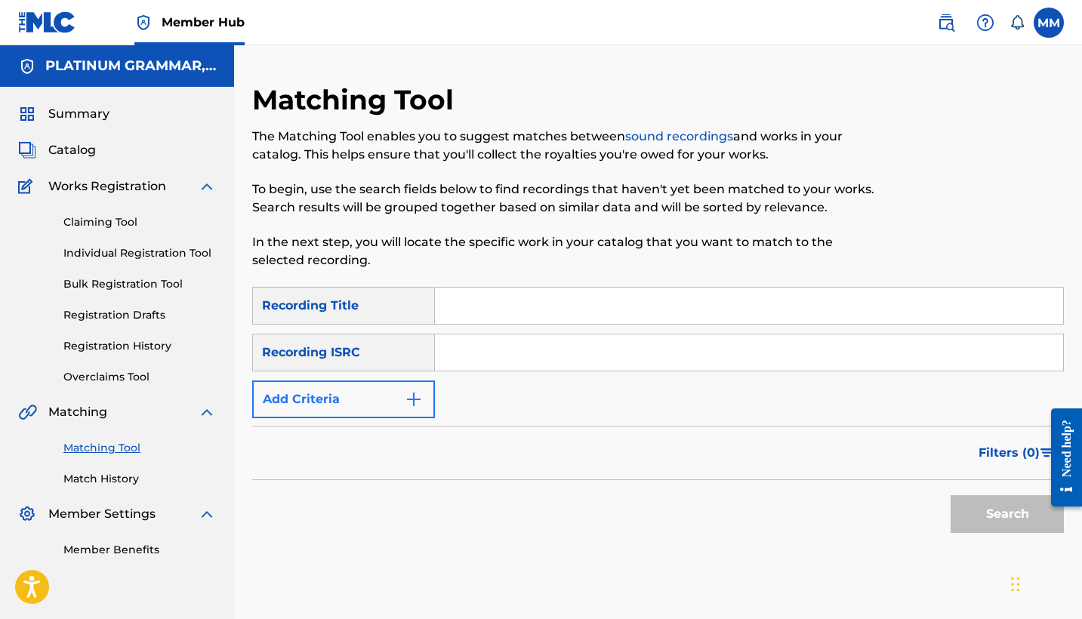
click at [382, 387] on button "Add Criteria" at bounding box center [343, 399] width 183 height 38
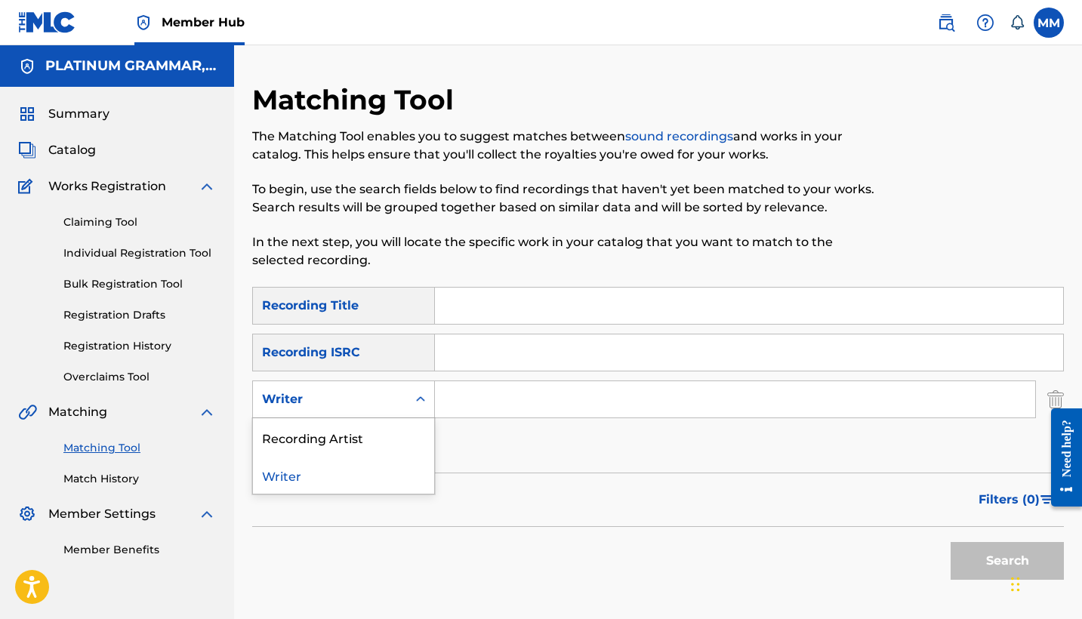
click at [381, 390] on div "Writer" at bounding box center [330, 399] width 154 height 29
click at [390, 425] on div "Recording Artist" at bounding box center [343, 437] width 181 height 38
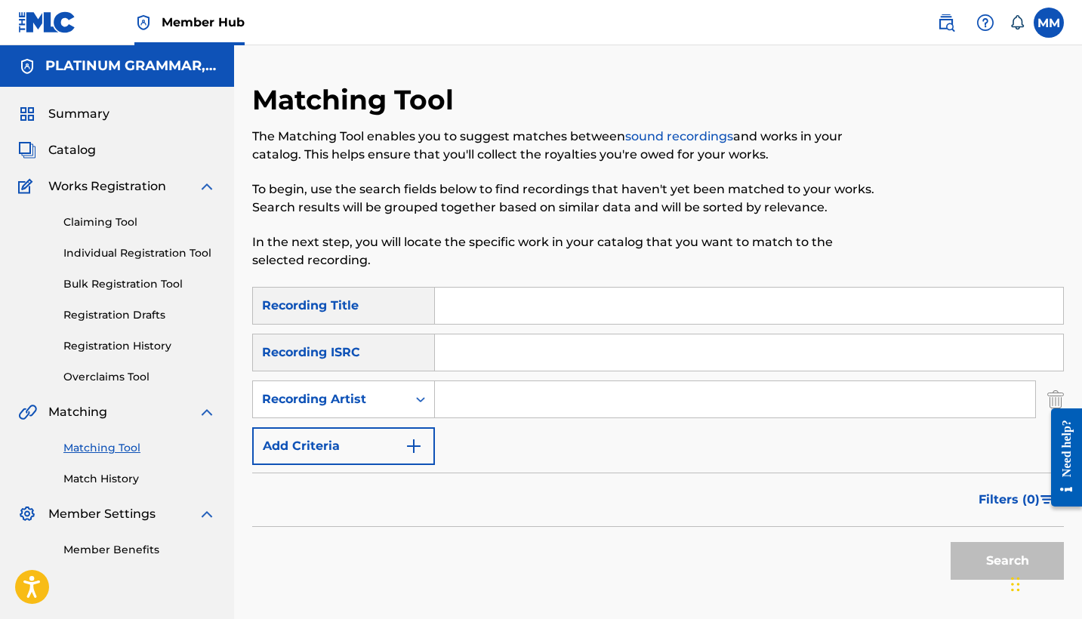
click at [531, 298] on input "Search Form" at bounding box center [749, 306] width 628 height 36
paste input "Lucifer"
type input "Lucifer"
click at [710, 402] on input "Search Form" at bounding box center [735, 399] width 600 height 36
click at [471, 399] on input "Search Form" at bounding box center [735, 399] width 600 height 36
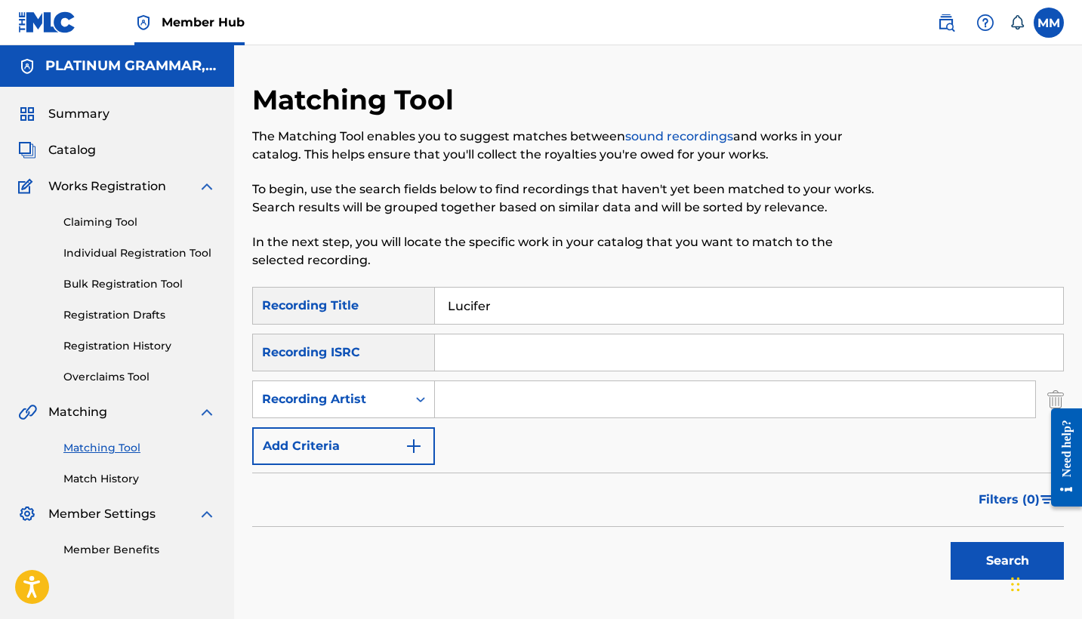
paste input "YOVNGCHIMI"
type input "YOVNGCHIMI"
click at [1007, 561] on button "Search" at bounding box center [1006, 561] width 113 height 38
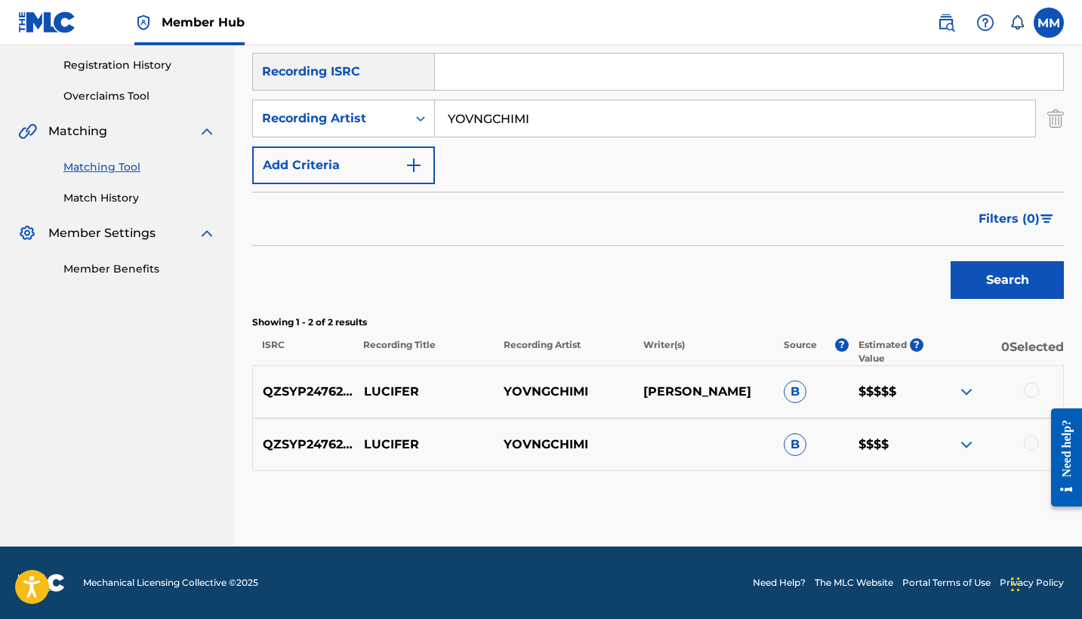
click at [1030, 445] on div at bounding box center [1031, 443] width 15 height 15
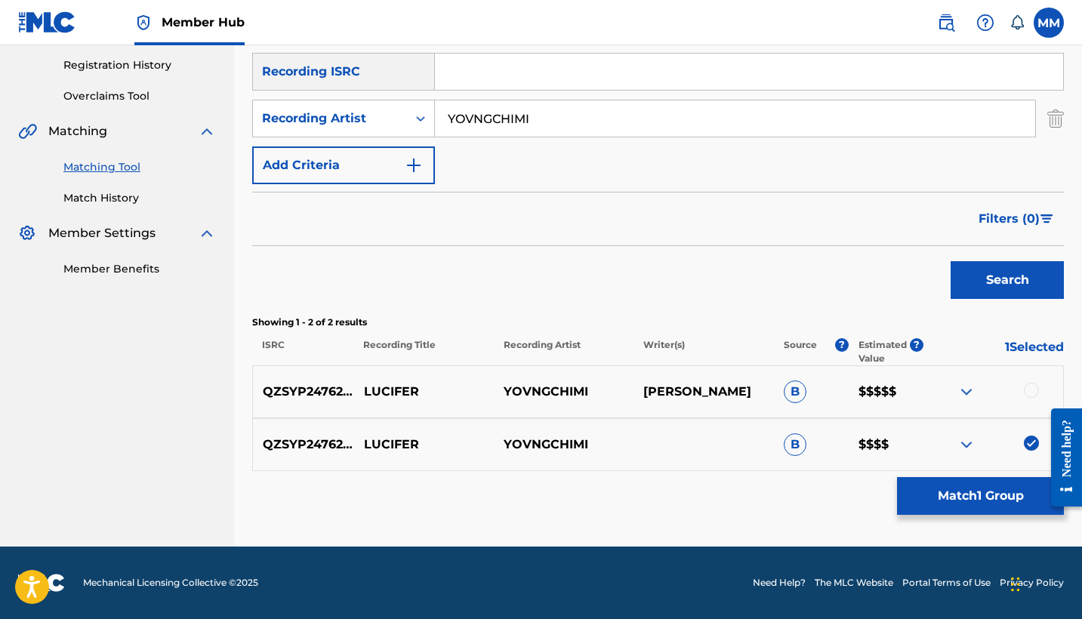
click at [1031, 390] on div at bounding box center [1031, 390] width 15 height 15
click at [959, 494] on button "Match 2 Groups" at bounding box center [980, 496] width 167 height 38
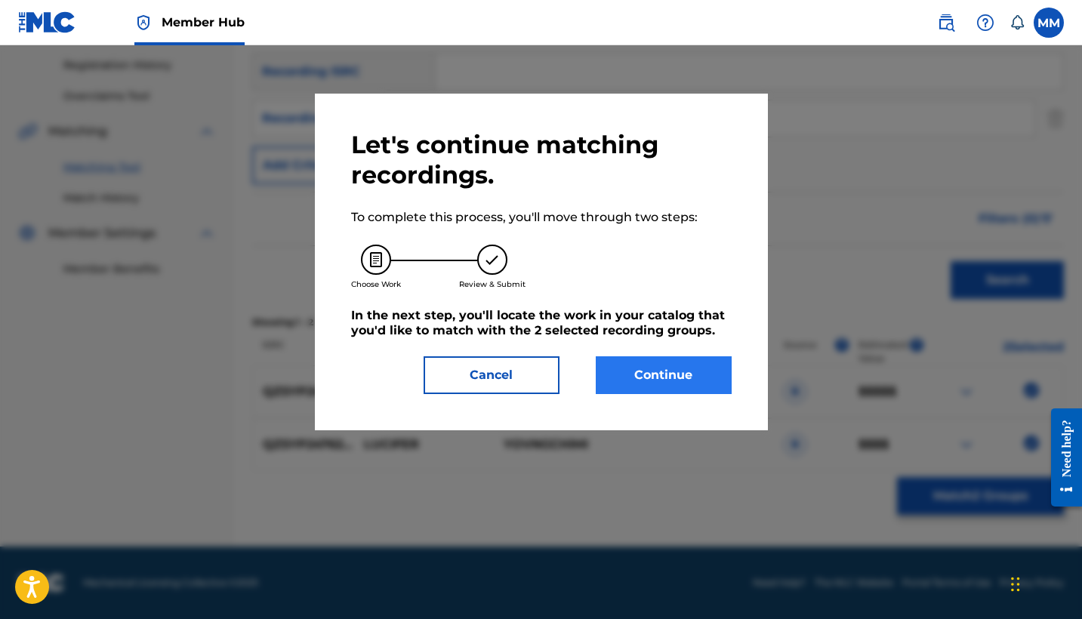
click at [650, 386] on button "Continue" at bounding box center [664, 375] width 136 height 38
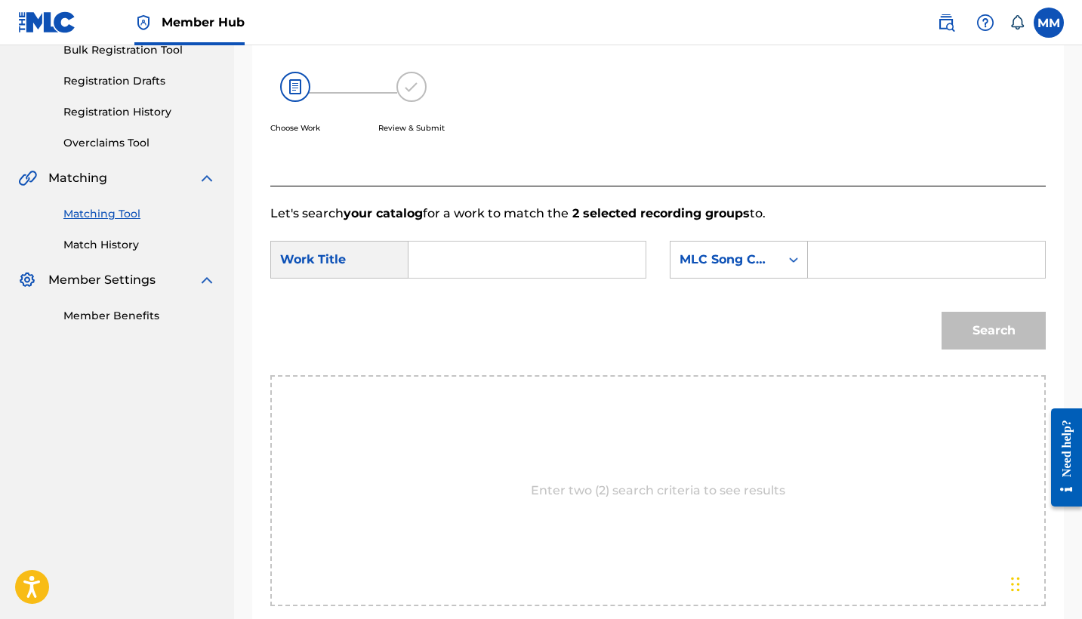
click at [478, 254] on input "Search Form" at bounding box center [526, 260] width 211 height 36
paste input "LUCIFER"
type input "LUCIFER"
click at [845, 259] on input "Search Form" at bounding box center [926, 260] width 211 height 36
paste input "LS6SE8"
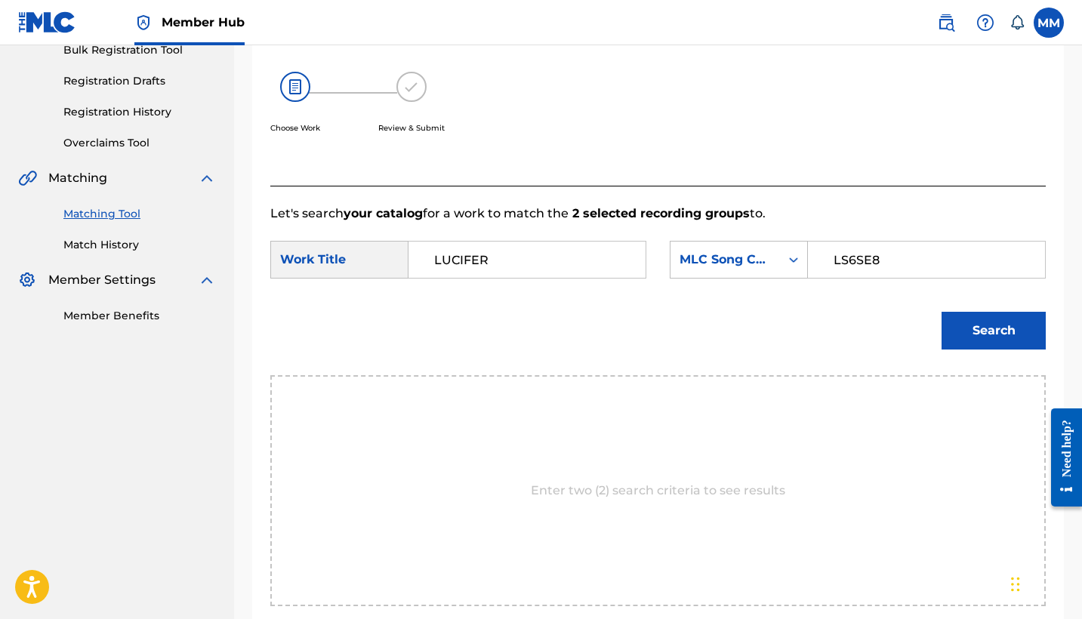
type input "LS6SE8"
click at [993, 331] on button "Search" at bounding box center [993, 331] width 104 height 38
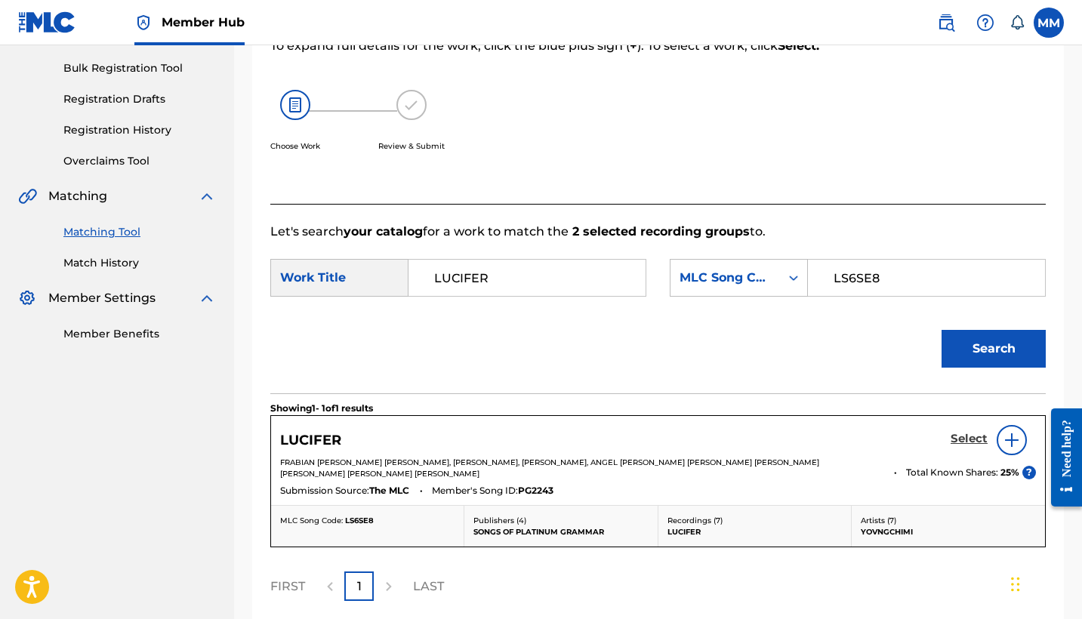
click at [958, 443] on h5 "Select" at bounding box center [968, 439] width 37 height 14
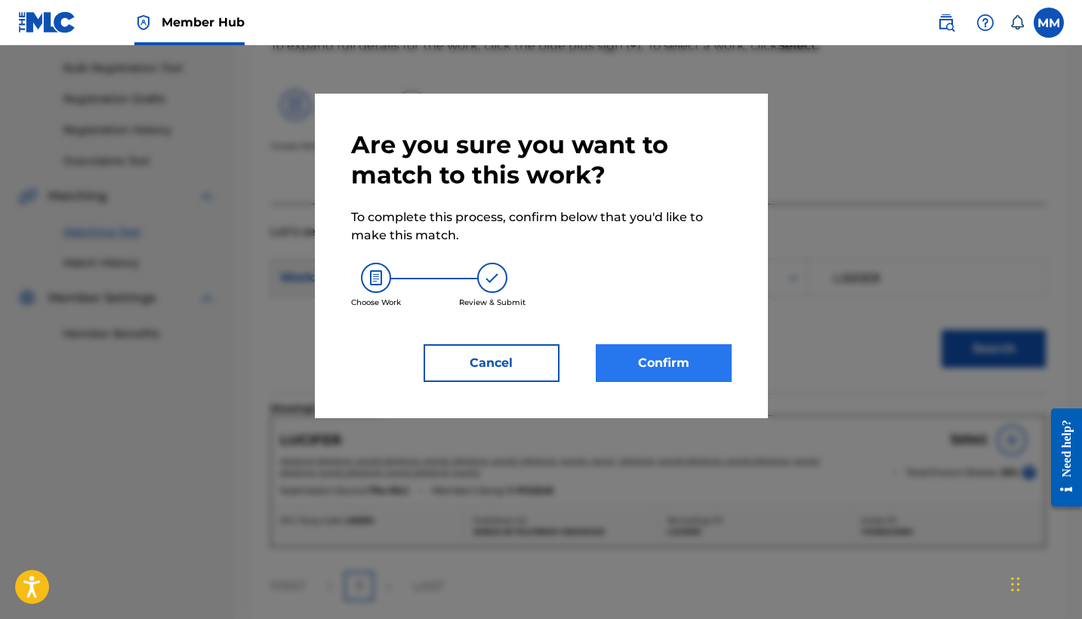
click at [640, 362] on button "Confirm" at bounding box center [664, 363] width 136 height 38
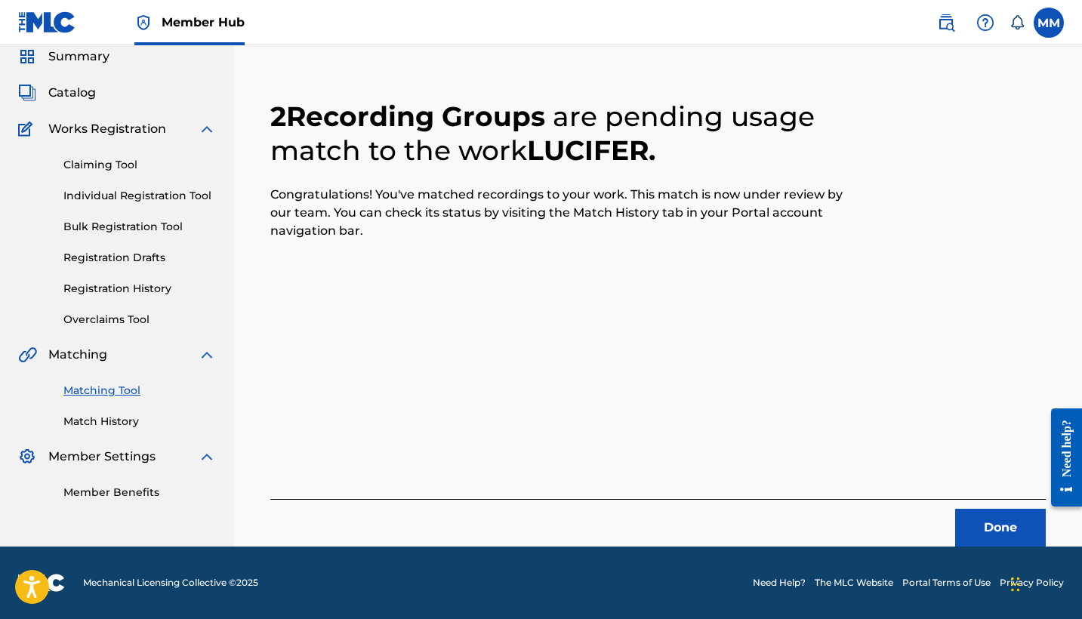
scroll to position [57, 0]
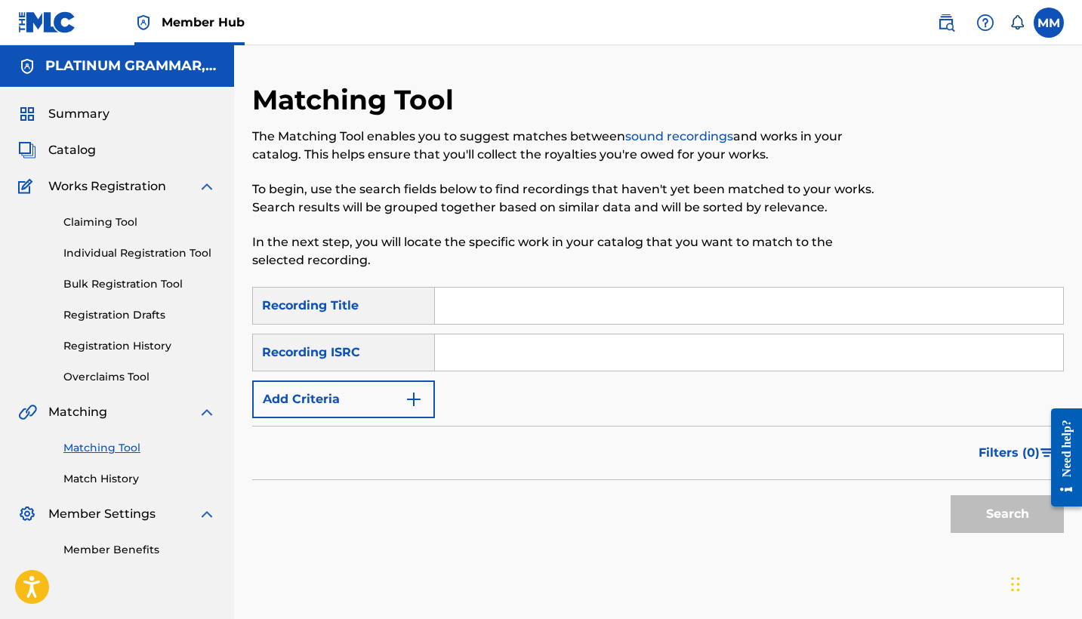
scroll to position [79, 0]
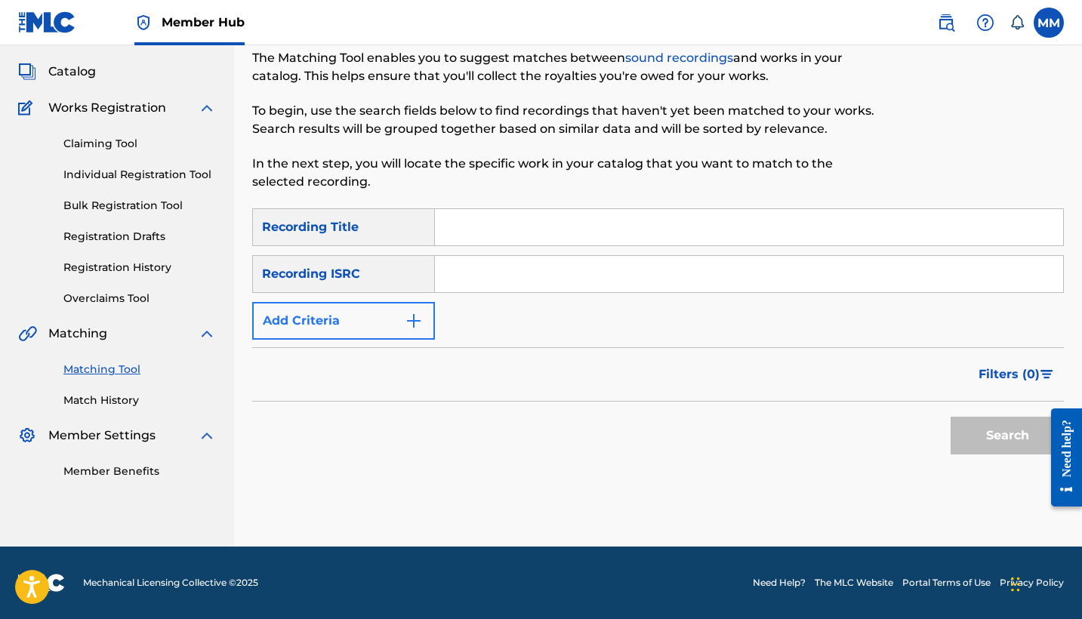
click at [339, 319] on button "Add Criteria" at bounding box center [343, 321] width 183 height 38
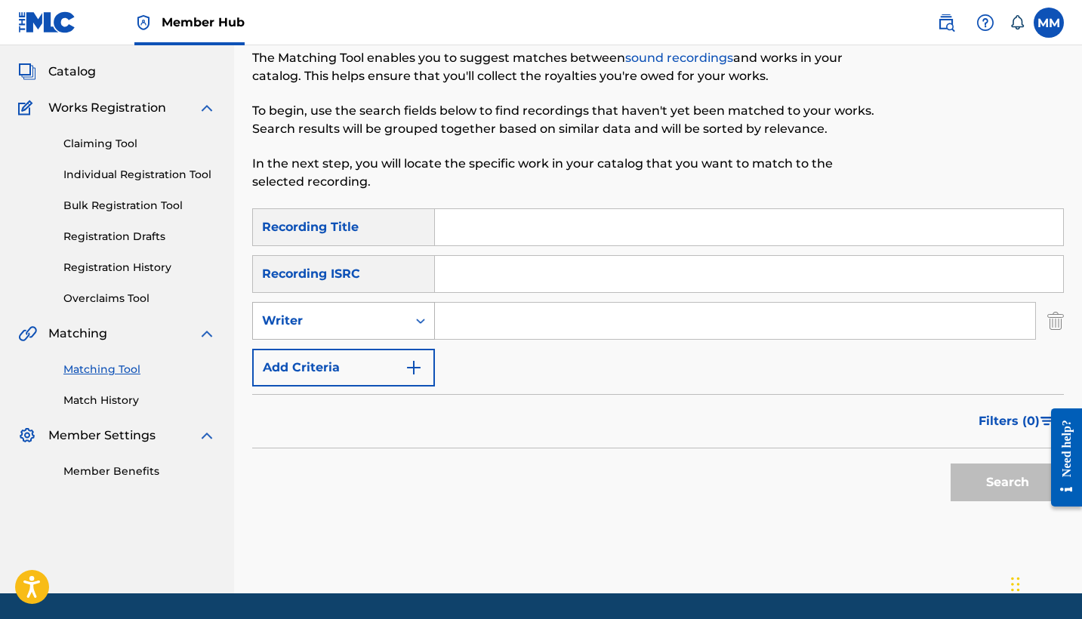
click at [339, 333] on div "Writer" at bounding box center [330, 320] width 154 height 29
click at [360, 371] on div "Recording Artist" at bounding box center [343, 359] width 181 height 38
click at [560, 245] on div "Search Form" at bounding box center [749, 227] width 629 height 38
click at [559, 226] on input "Search Form" at bounding box center [749, 227] width 628 height 36
paste input "TITERES (feat. Pressure 9X19)"
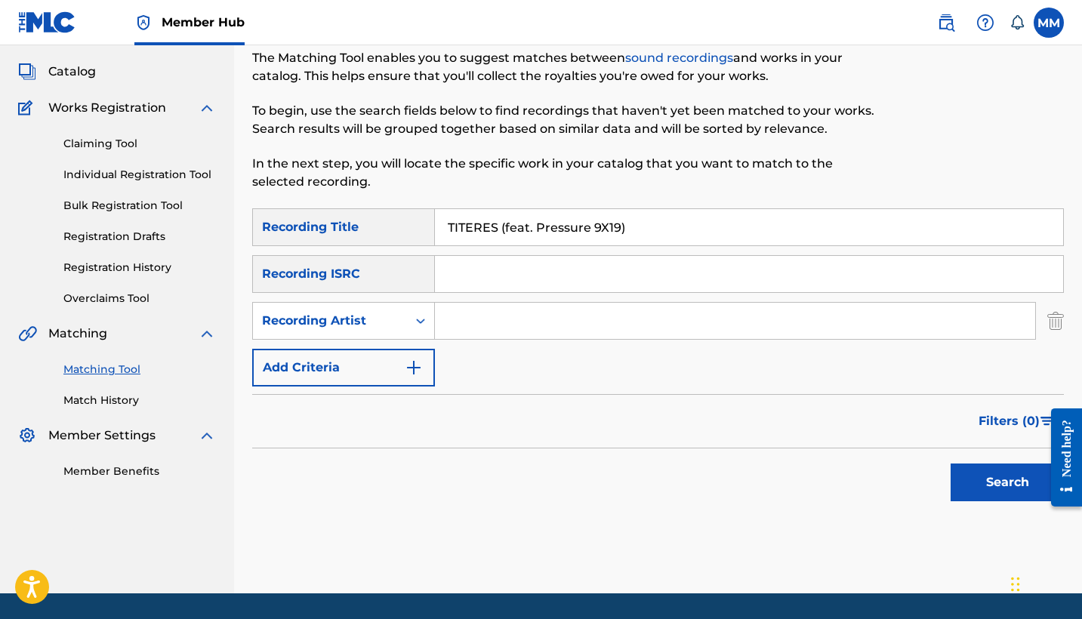
type input "TITERES (feat. Pressure 9X19)"
click at [481, 313] on input "Search Form" at bounding box center [735, 321] width 600 height 36
paste input "Myke Towers"
type input "Myke Towers"
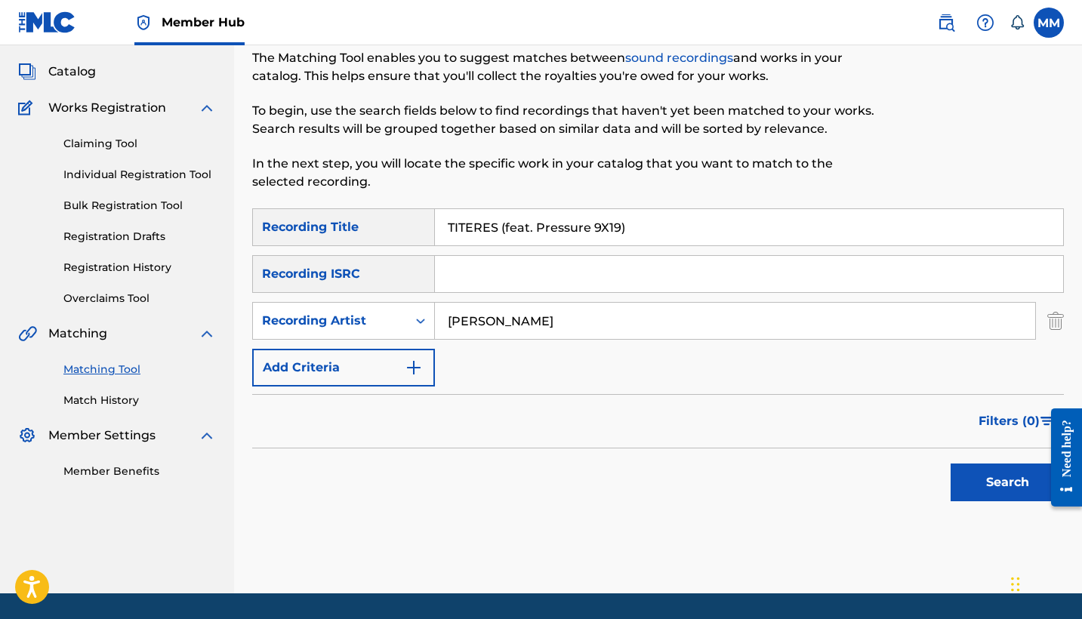
click at [1007, 482] on button "Search" at bounding box center [1006, 482] width 113 height 38
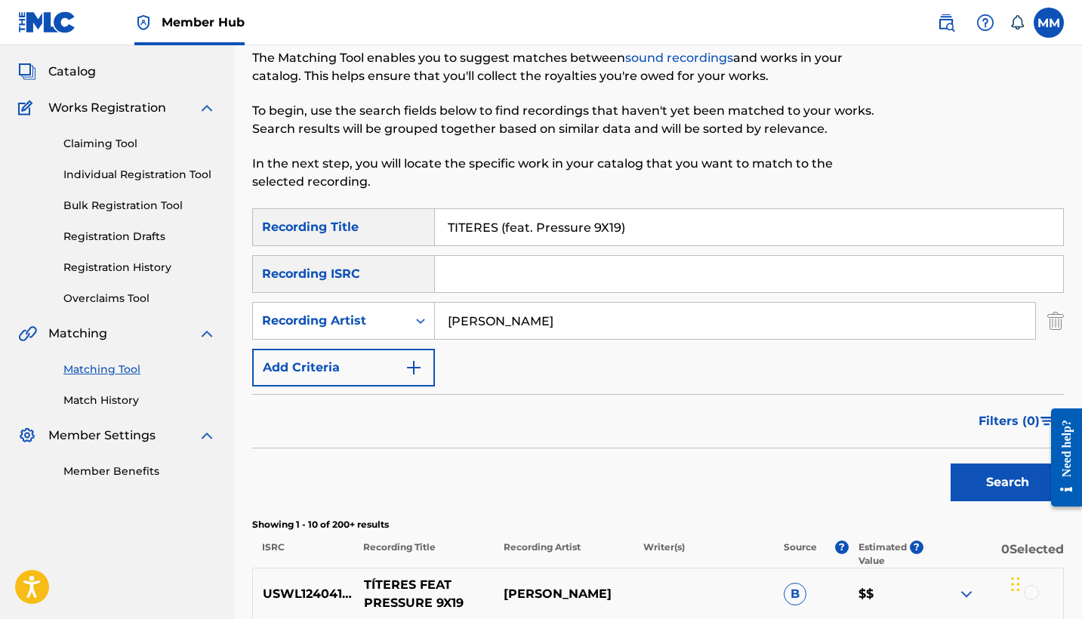
scroll to position [365, 0]
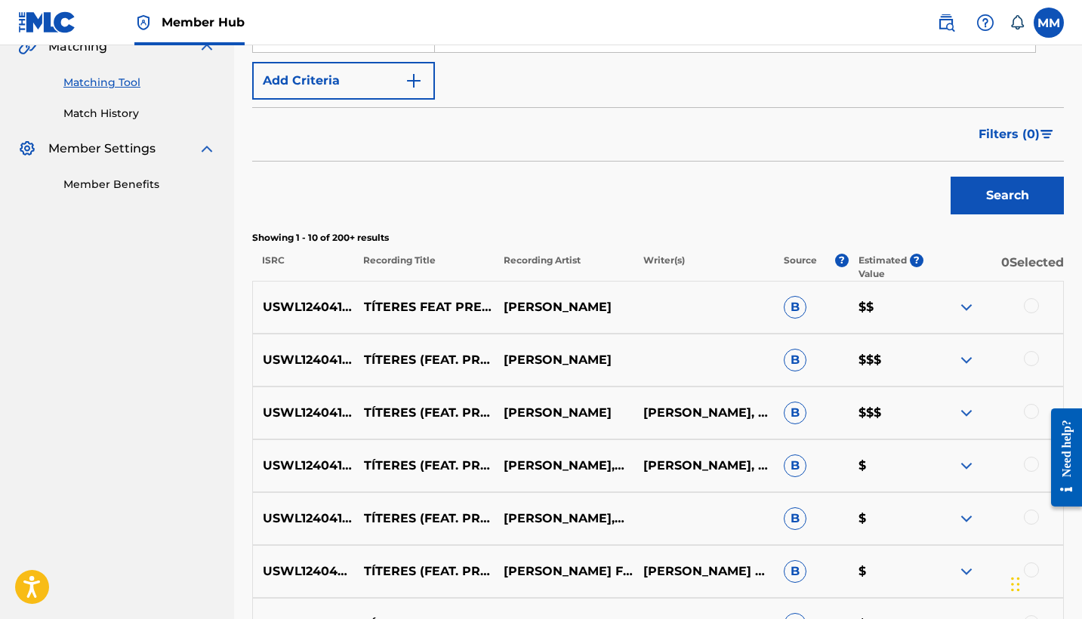
click at [1032, 303] on div at bounding box center [1031, 305] width 15 height 15
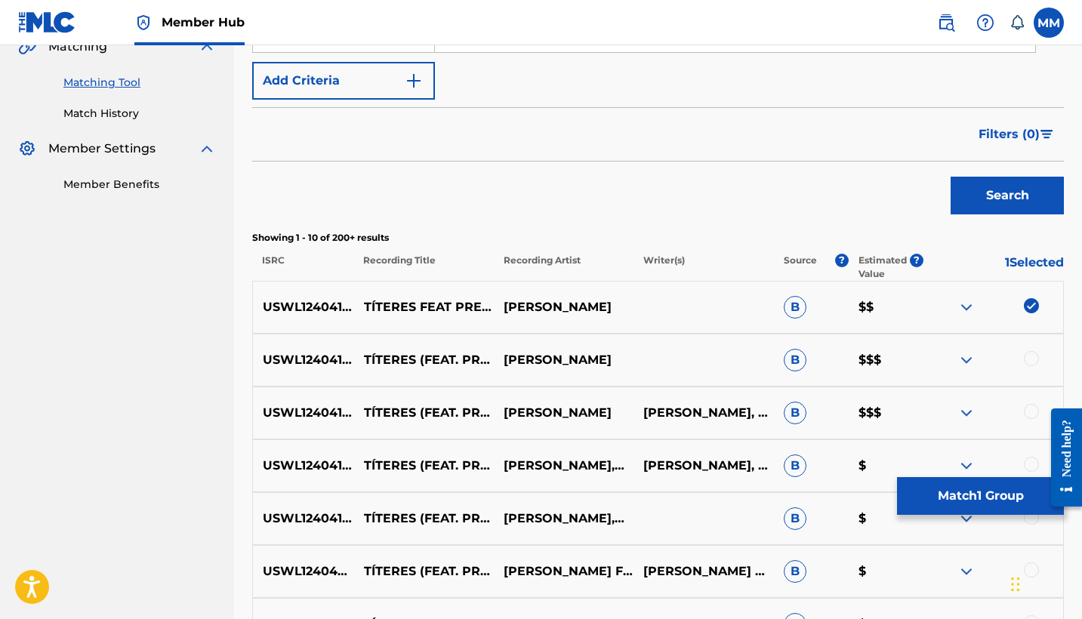
scroll to position [394, 0]
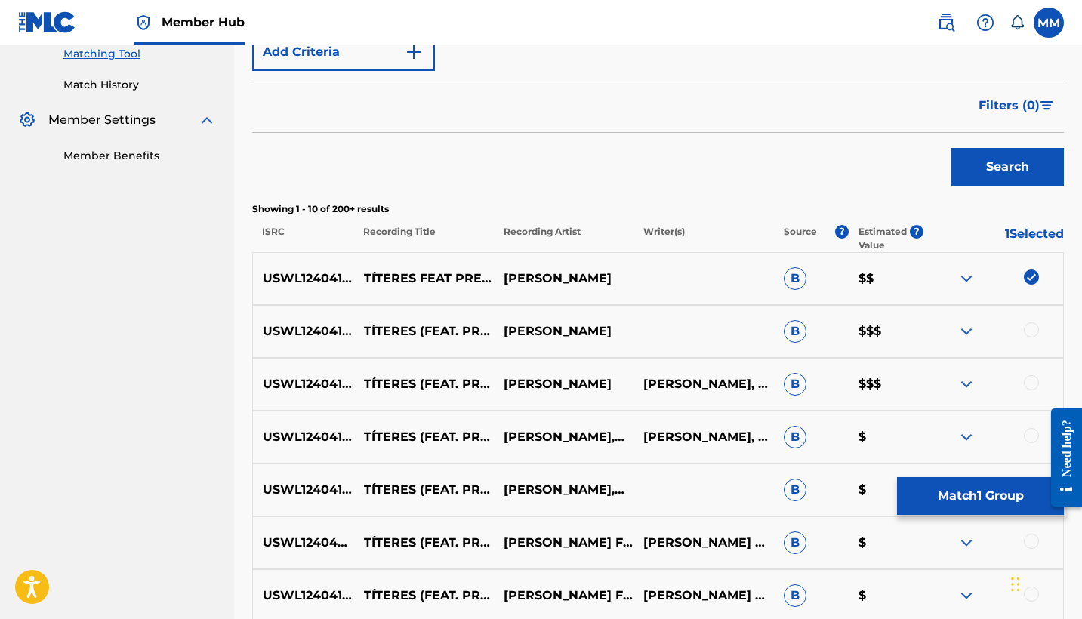
click at [1035, 326] on div at bounding box center [1031, 329] width 15 height 15
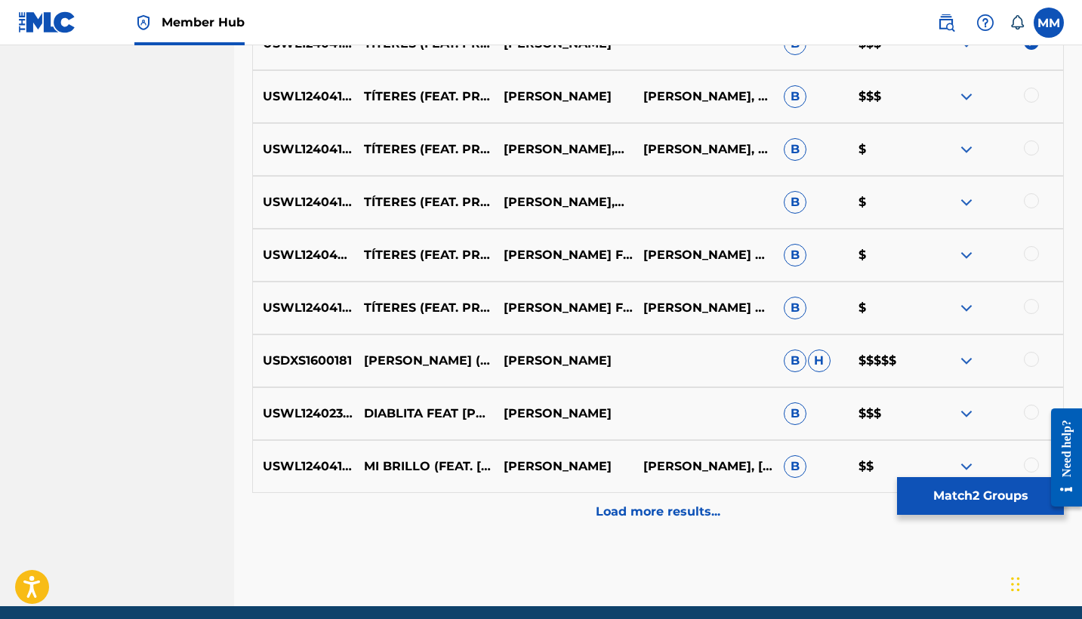
scroll to position [672, 0]
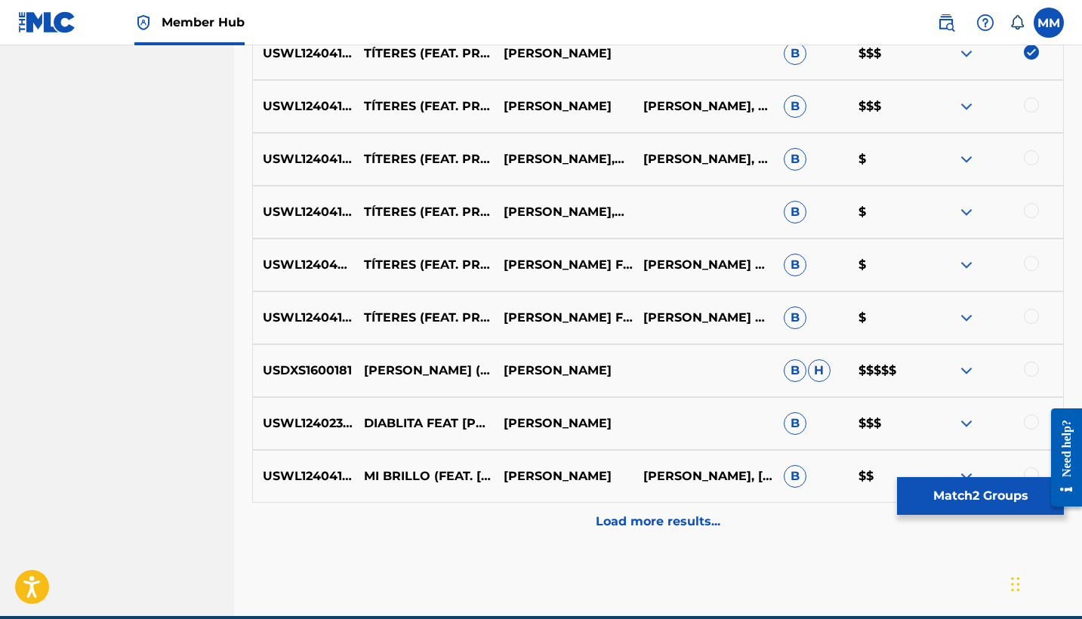
click at [1033, 113] on div at bounding box center [993, 106] width 140 height 18
click at [1033, 110] on div at bounding box center [1031, 104] width 15 height 15
click at [1033, 162] on div at bounding box center [1031, 157] width 15 height 15
click at [1030, 210] on div at bounding box center [1031, 210] width 15 height 15
click at [1033, 316] on div at bounding box center [1031, 316] width 15 height 15
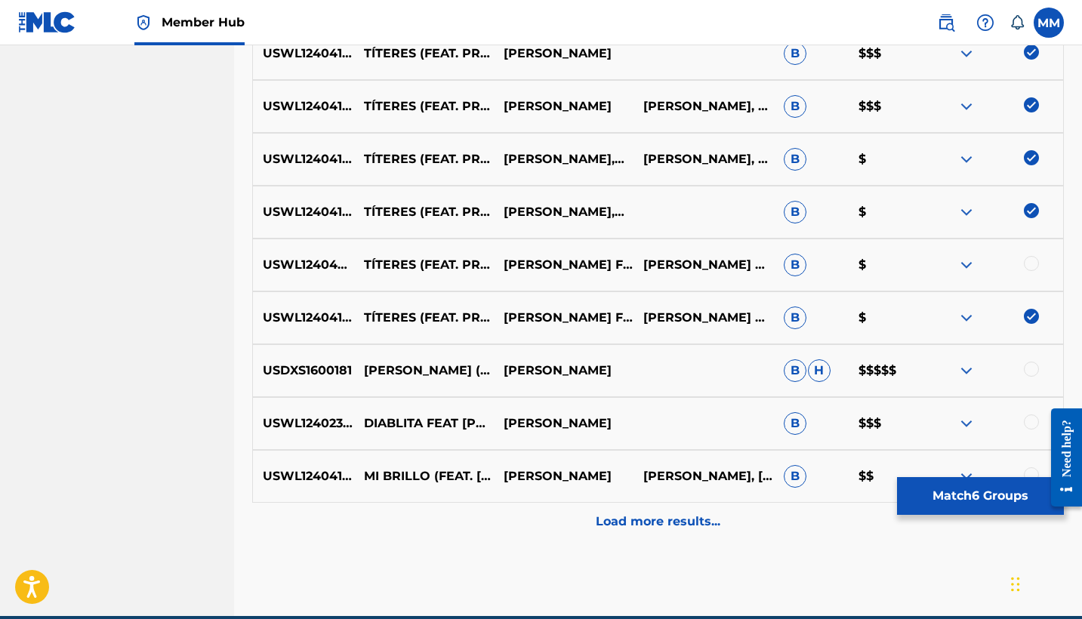
click at [1033, 269] on div at bounding box center [1031, 263] width 15 height 15
click at [986, 498] on button "Match 7 Groups" at bounding box center [980, 496] width 167 height 38
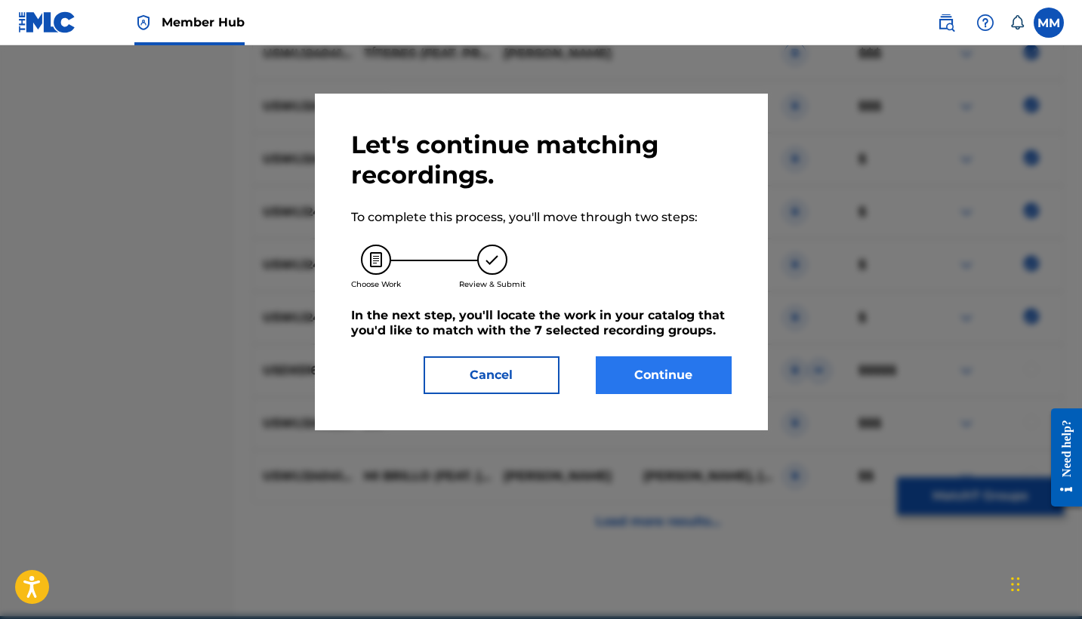
click at [654, 390] on button "Continue" at bounding box center [664, 375] width 136 height 38
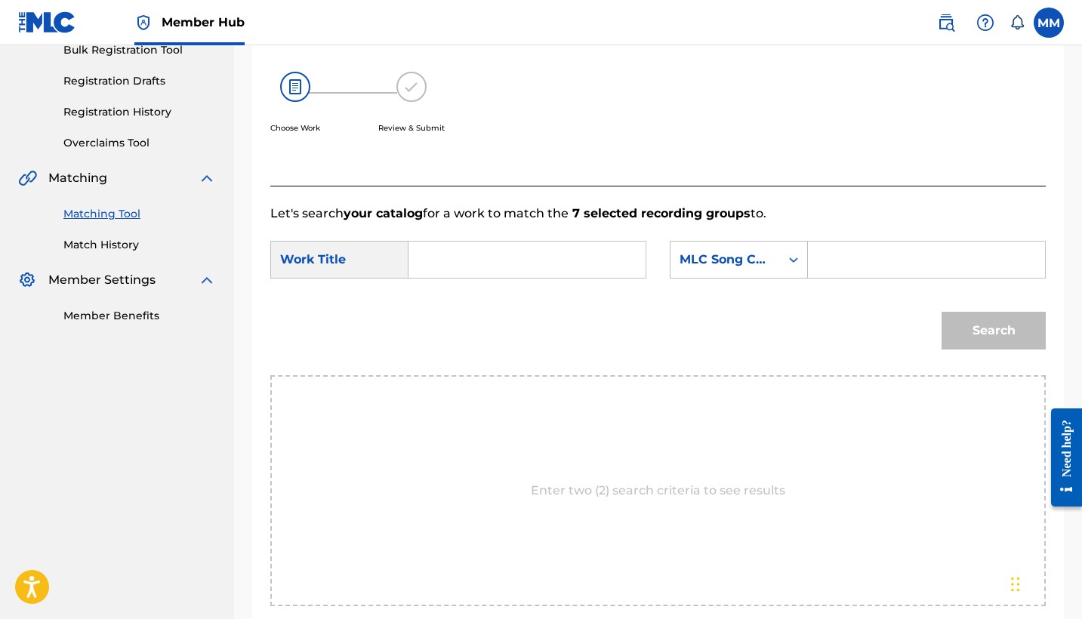
click at [472, 267] on input "Search Form" at bounding box center [526, 260] width 211 height 36
paste input "TITERES (FEAT. PRESSURE 9X19)"
type input "TITERES (FEAT. PRESSURE 9X19)"
click at [840, 260] on input "Search Form" at bounding box center [926, 260] width 211 height 36
paste input "TX2W2G"
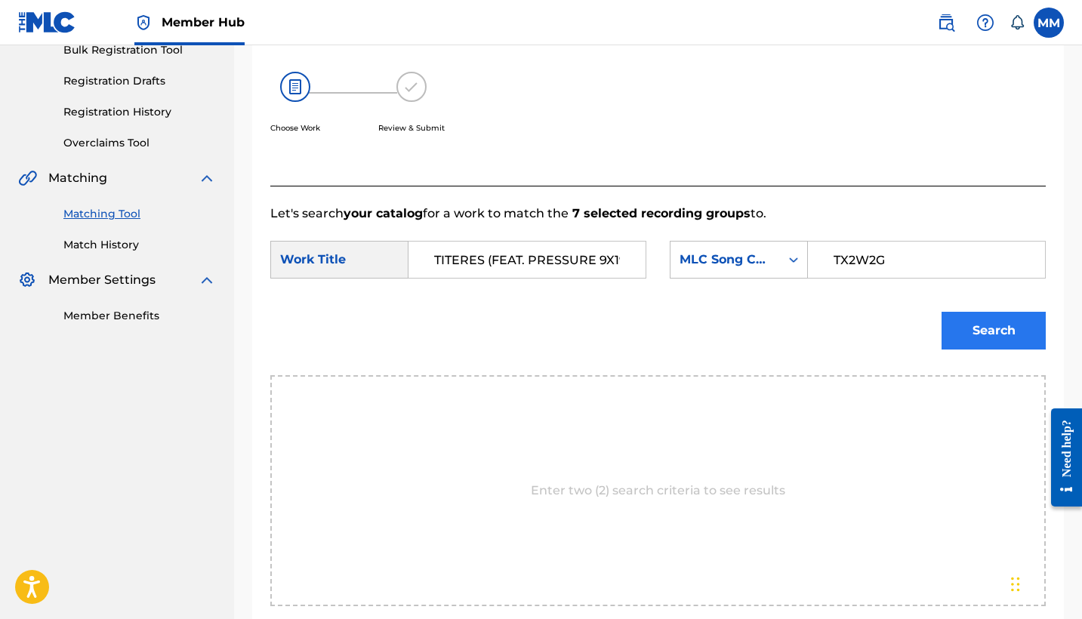
type input "TX2W2G"
click at [983, 328] on button "Search" at bounding box center [993, 331] width 104 height 38
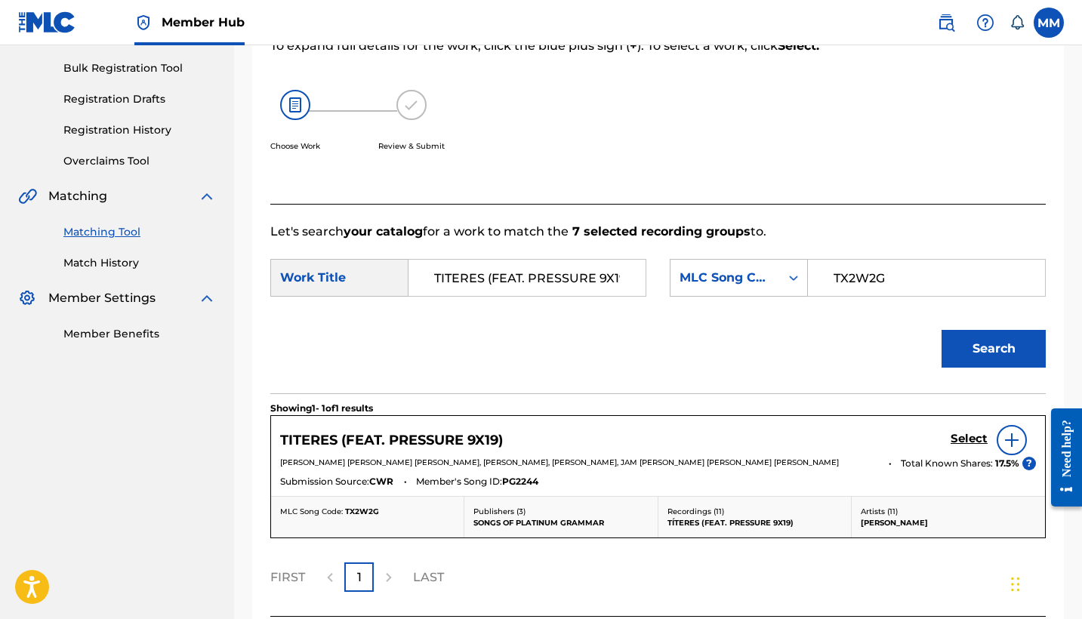
scroll to position [351, 0]
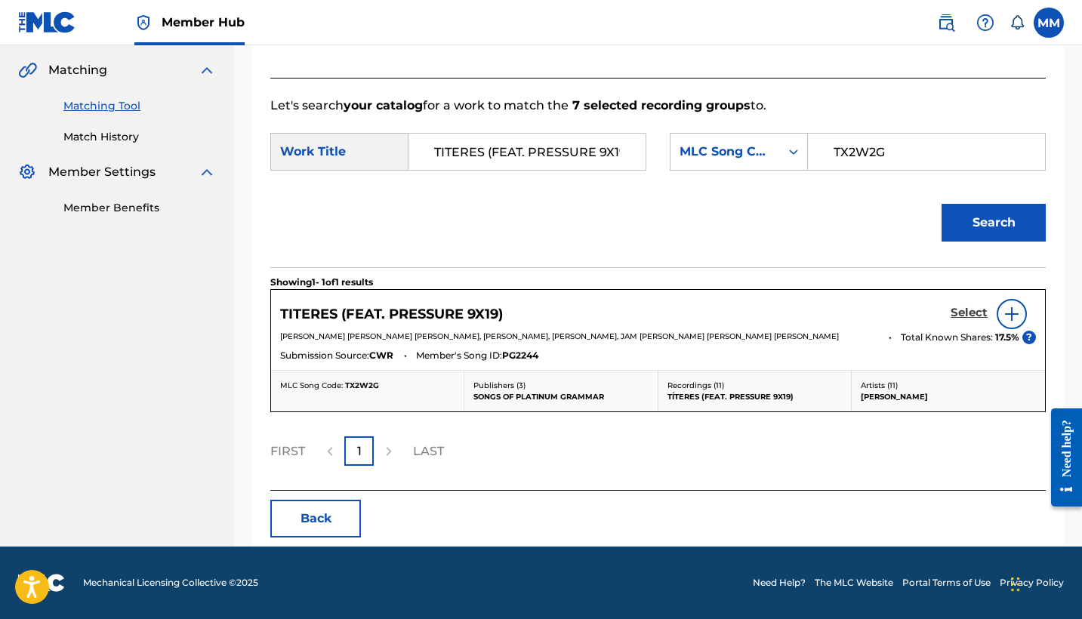
click at [962, 306] on h5 "Select" at bounding box center [968, 313] width 37 height 14
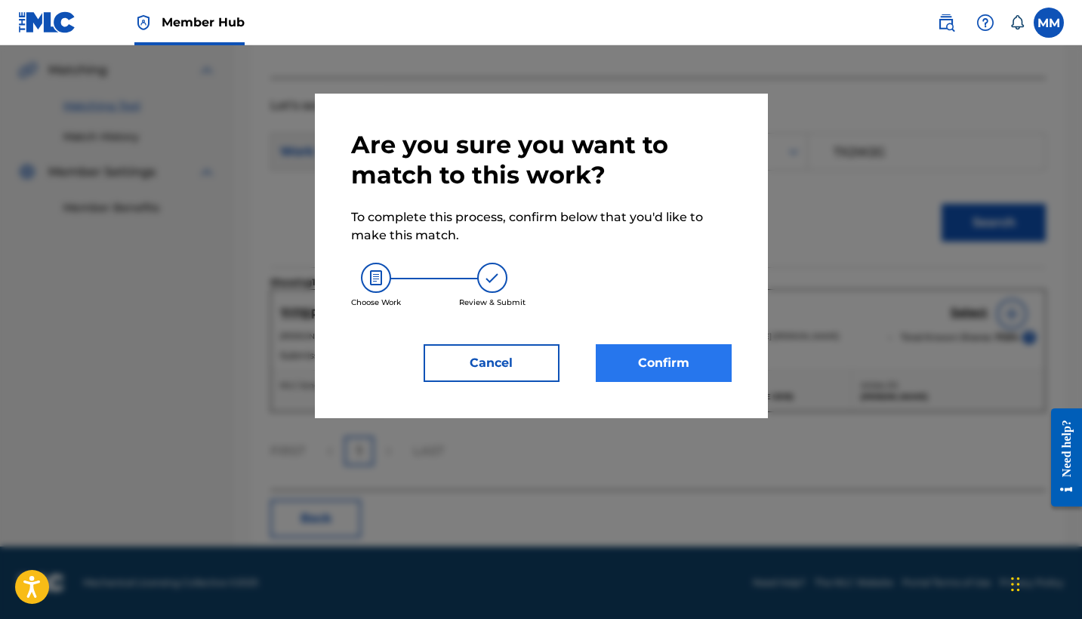
click at [667, 371] on button "Confirm" at bounding box center [664, 363] width 136 height 38
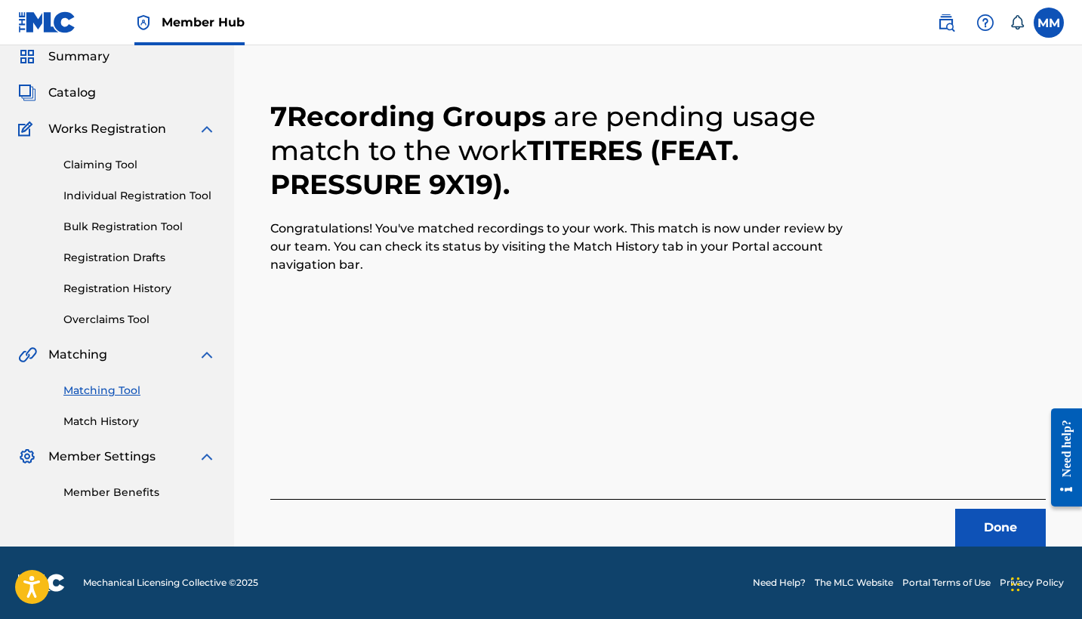
scroll to position [57, 0]
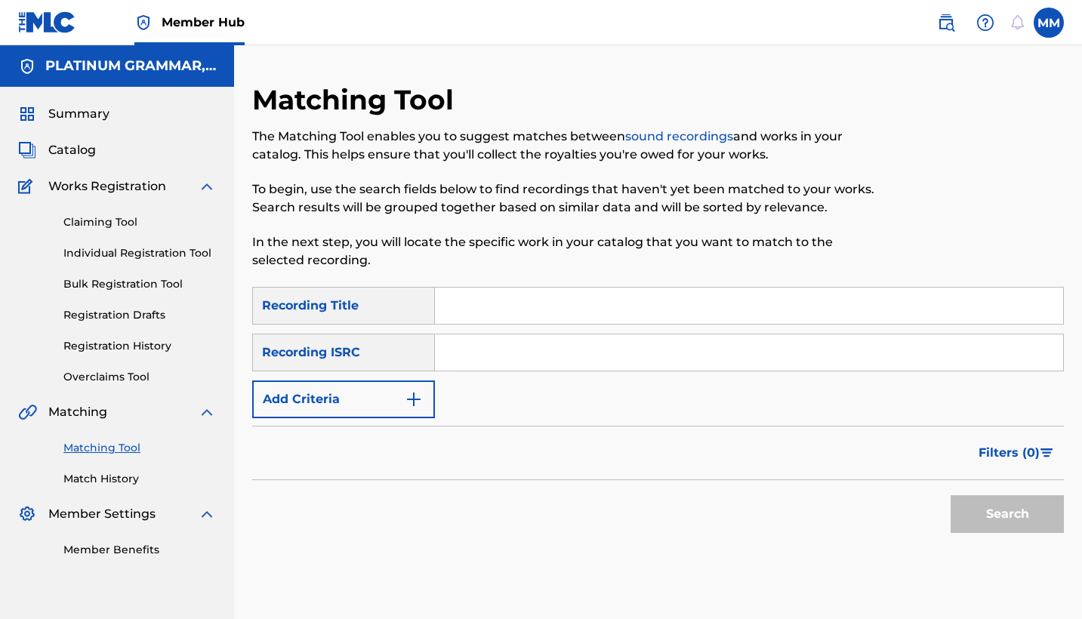
click at [386, 2] on nav "Member Hub MM MM [PERSON_NAME] [EMAIL_ADDRESS][DOMAIN_NAME] Notification Prefer…" at bounding box center [541, 22] width 1082 height 45
click at [355, 398] on button "Add Criteria" at bounding box center [343, 399] width 183 height 38
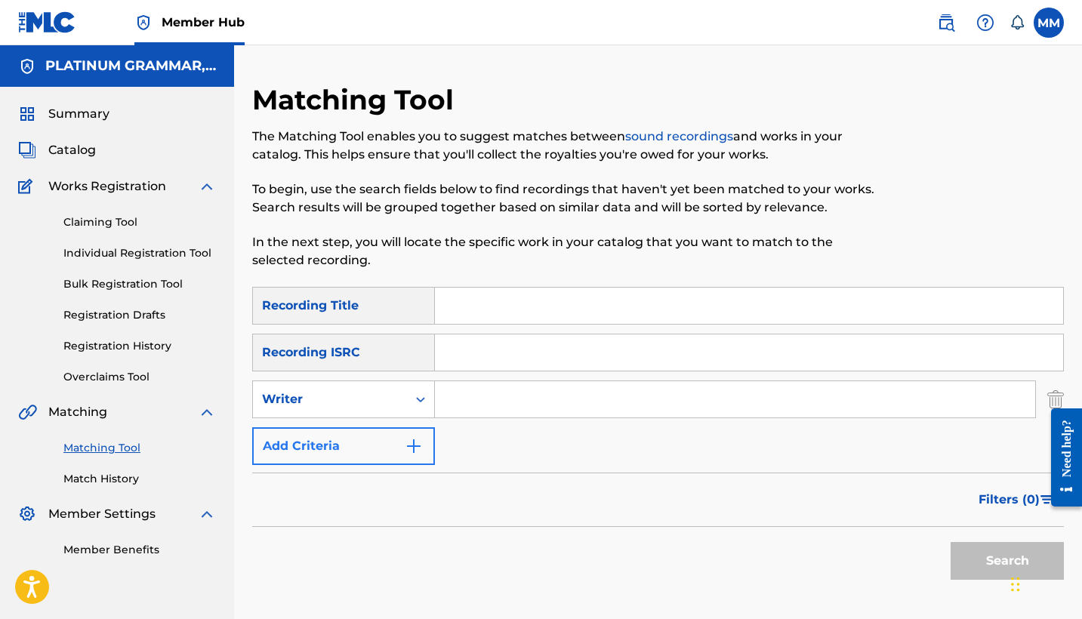
click at [354, 404] on div "Writer" at bounding box center [330, 399] width 136 height 18
click at [377, 449] on div "Recording Artist" at bounding box center [343, 437] width 181 height 38
click at [526, 324] on div "Search Form" at bounding box center [749, 306] width 629 height 38
click at [526, 317] on input "Search Form" at bounding box center [749, 306] width 628 height 36
paste input "Osea"
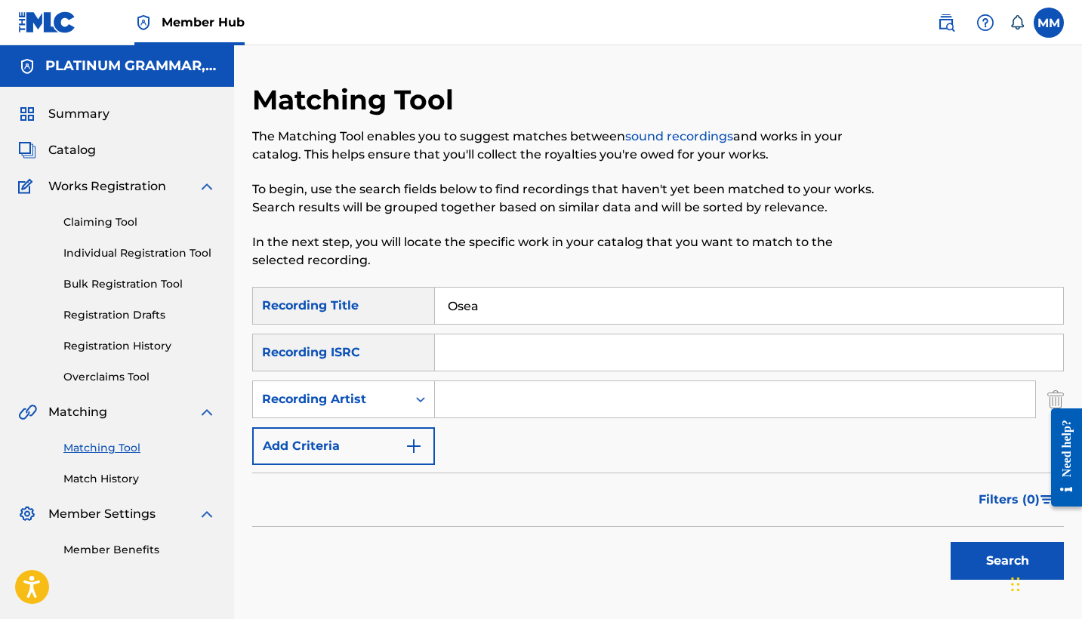
type input "Osea"
click at [574, 416] on input "Search Form" at bounding box center [735, 399] width 600 height 36
paste input "Cdobleta, Conep"
click at [1007, 561] on button "Search" at bounding box center [1006, 561] width 113 height 38
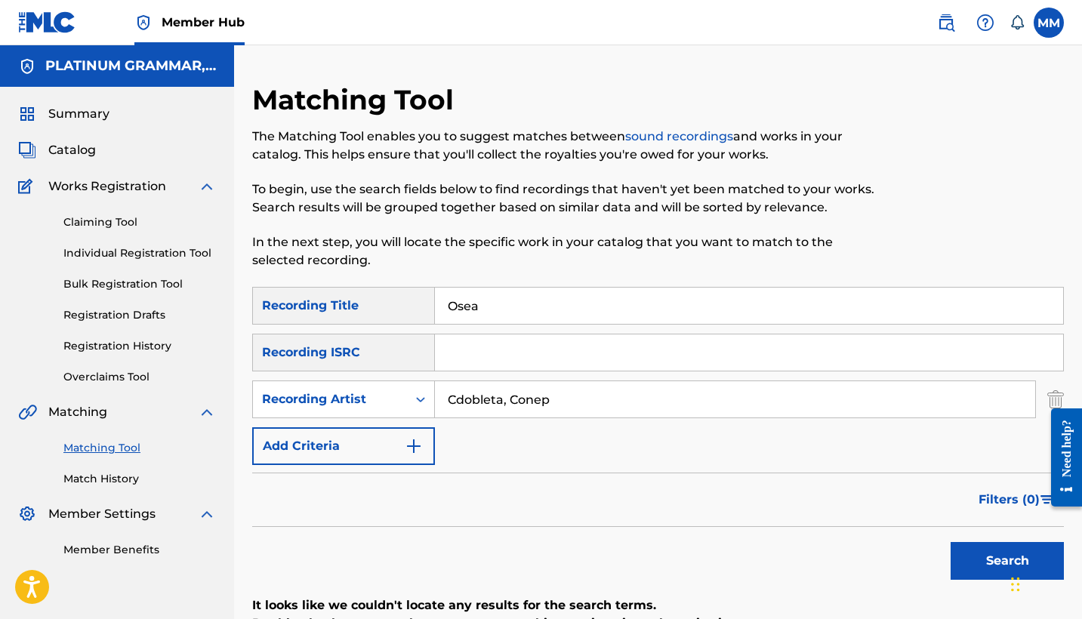
click at [1007, 561] on button "Search" at bounding box center [1006, 561] width 113 height 38
drag, startPoint x: 624, startPoint y: 428, endPoint x: 596, endPoint y: 504, distance: 81.2
click at [596, 504] on div "Filters ( 0 )" at bounding box center [657, 500] width 811 height 54
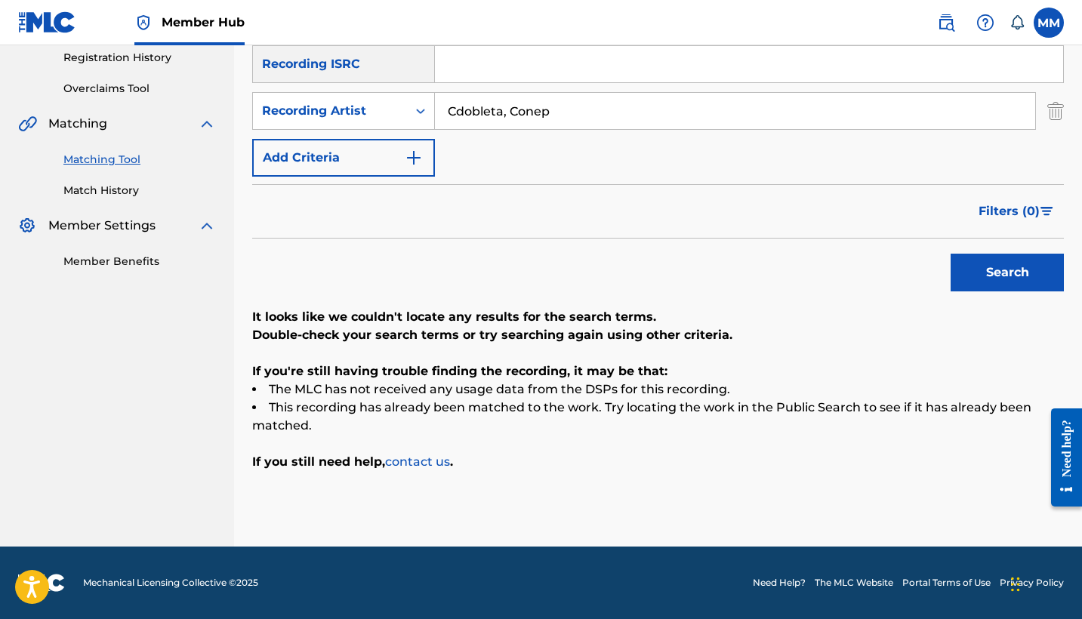
scroll to position [261, 0]
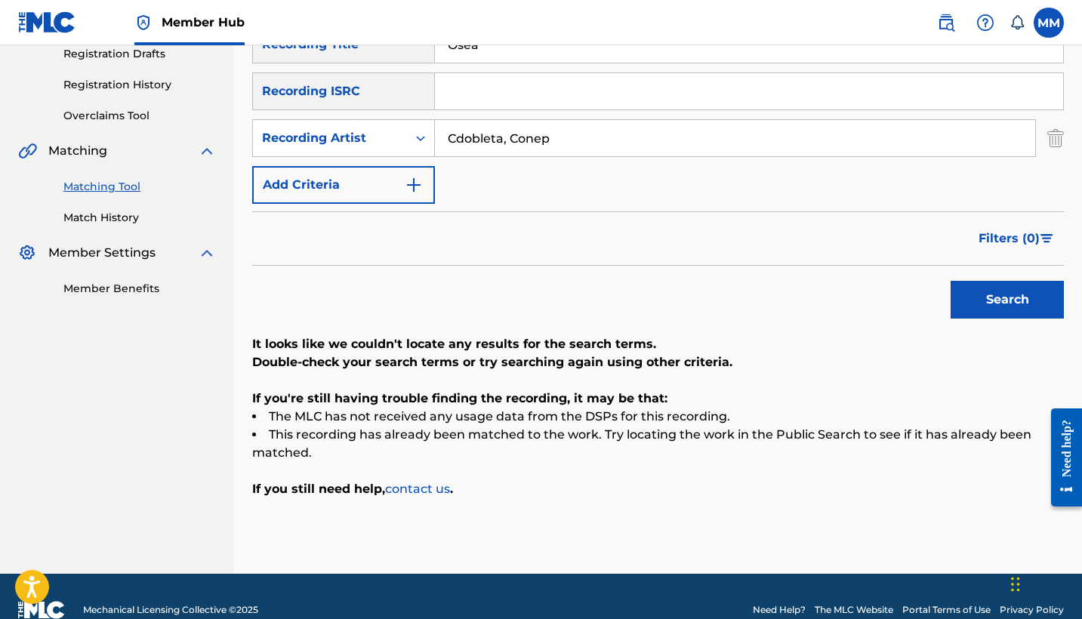
click at [618, 126] on input "Cdobleta, Conep" at bounding box center [735, 138] width 600 height 36
paste input "ONEP CDOBLETA"
click at [1007, 300] on button "Search" at bounding box center [1006, 300] width 113 height 38
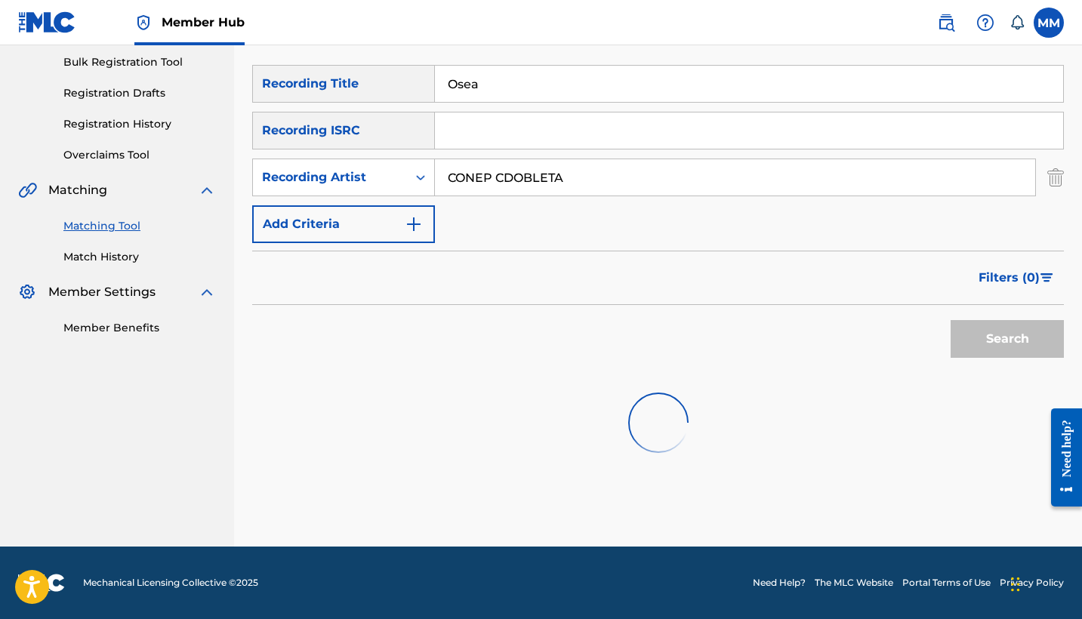
scroll to position [222, 0]
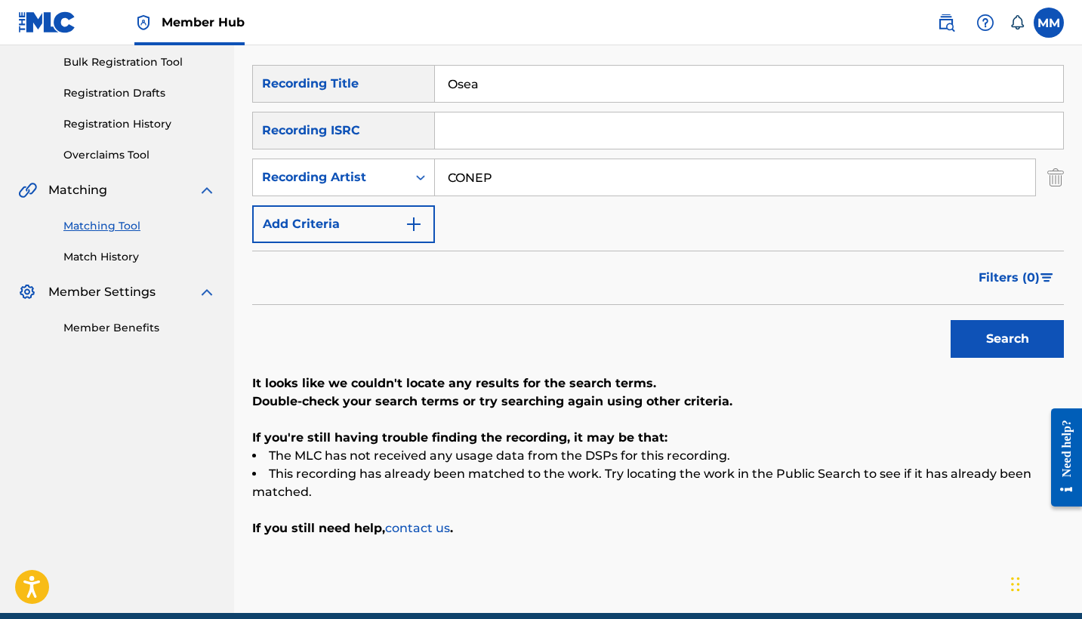
type input "CONEP"
click at [1007, 339] on button "Search" at bounding box center [1006, 339] width 113 height 38
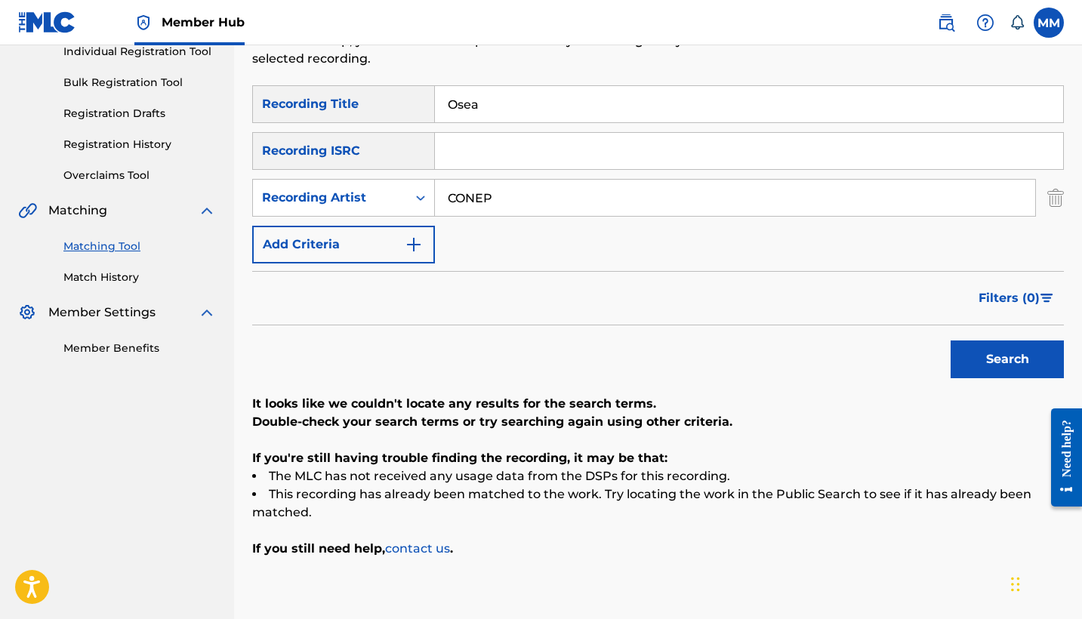
scroll to position [134, 0]
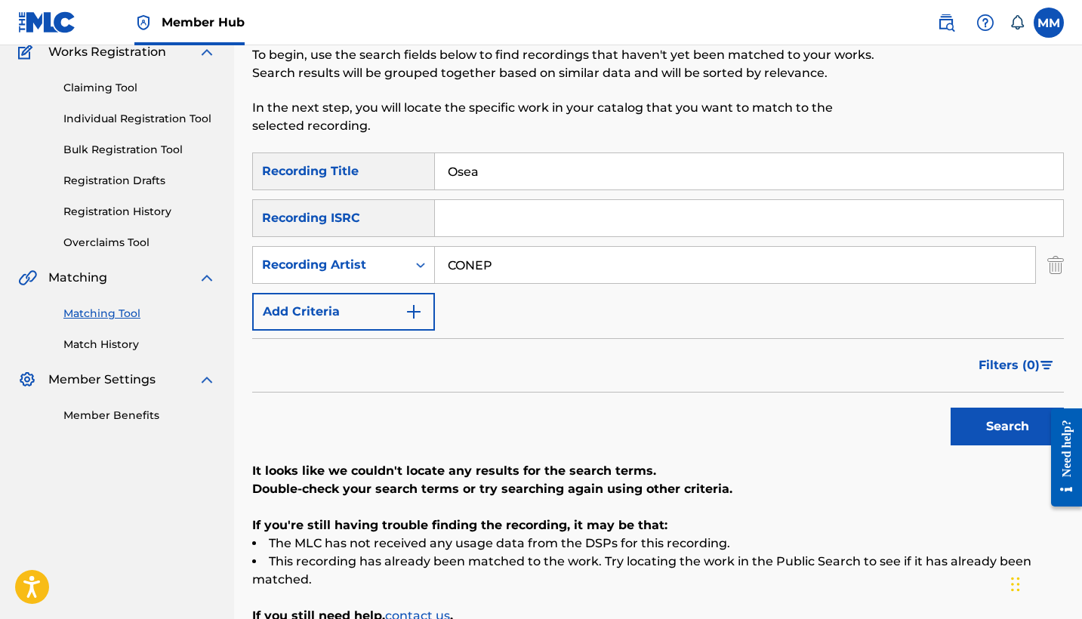
click at [535, 251] on input "CONEP" at bounding box center [735, 265] width 600 height 36
click at [1007, 427] on button "Search" at bounding box center [1006, 427] width 113 height 38
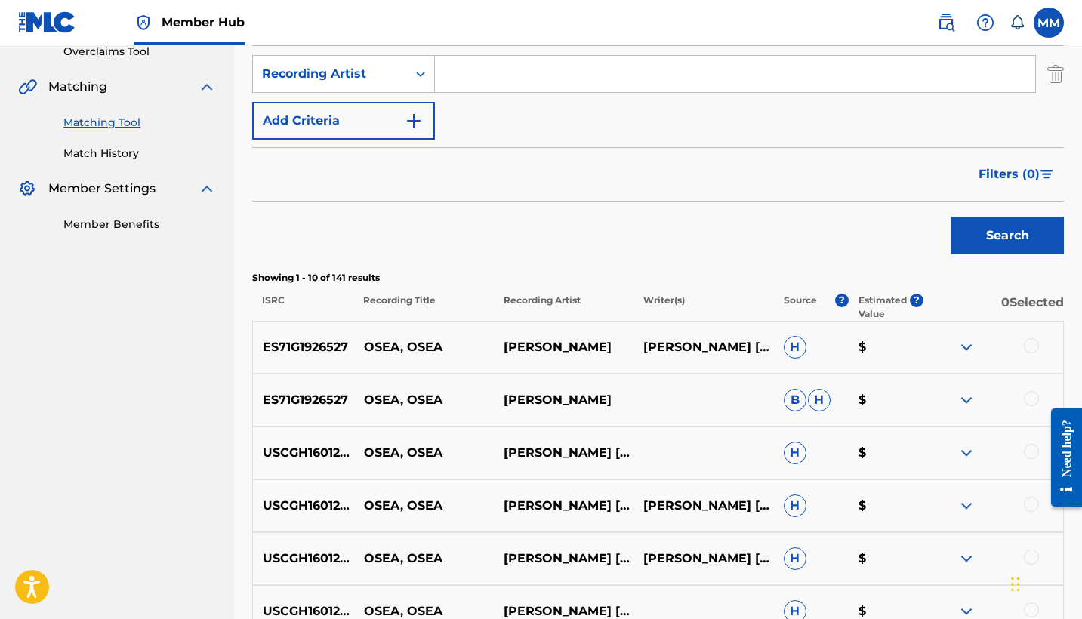
scroll to position [741, 0]
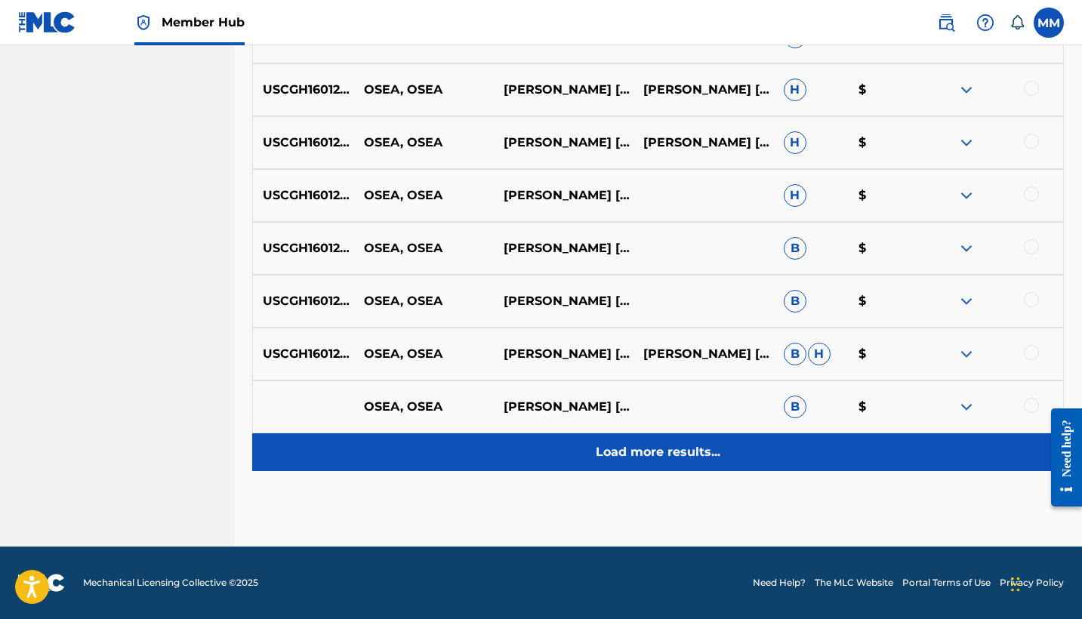
click at [607, 451] on p "Load more results..." at bounding box center [658, 452] width 125 height 18
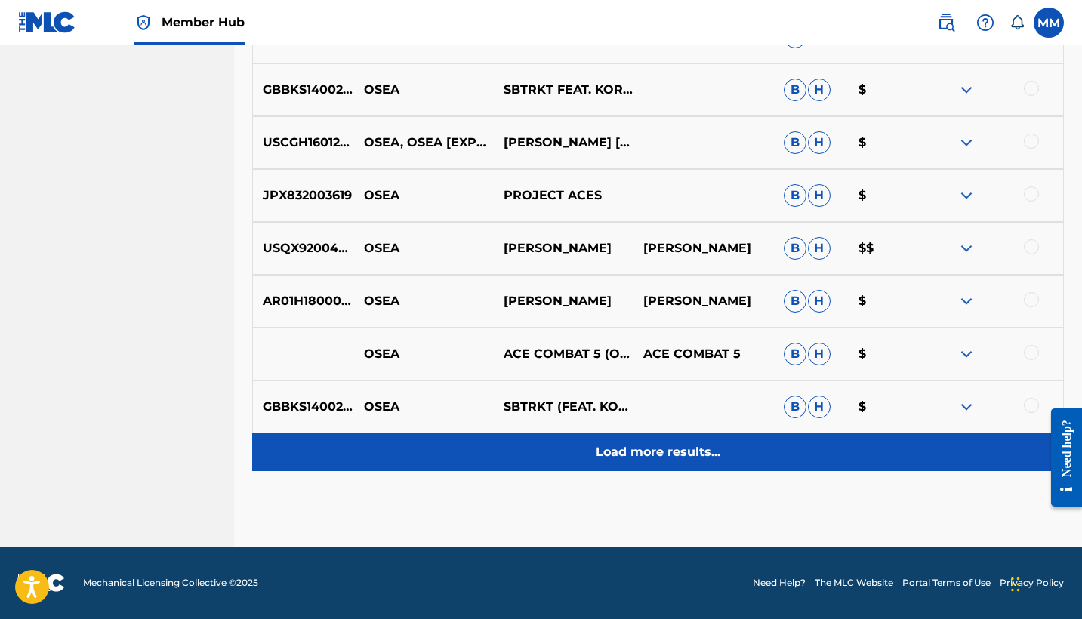
click at [607, 451] on p "Load more results..." at bounding box center [658, 452] width 125 height 18
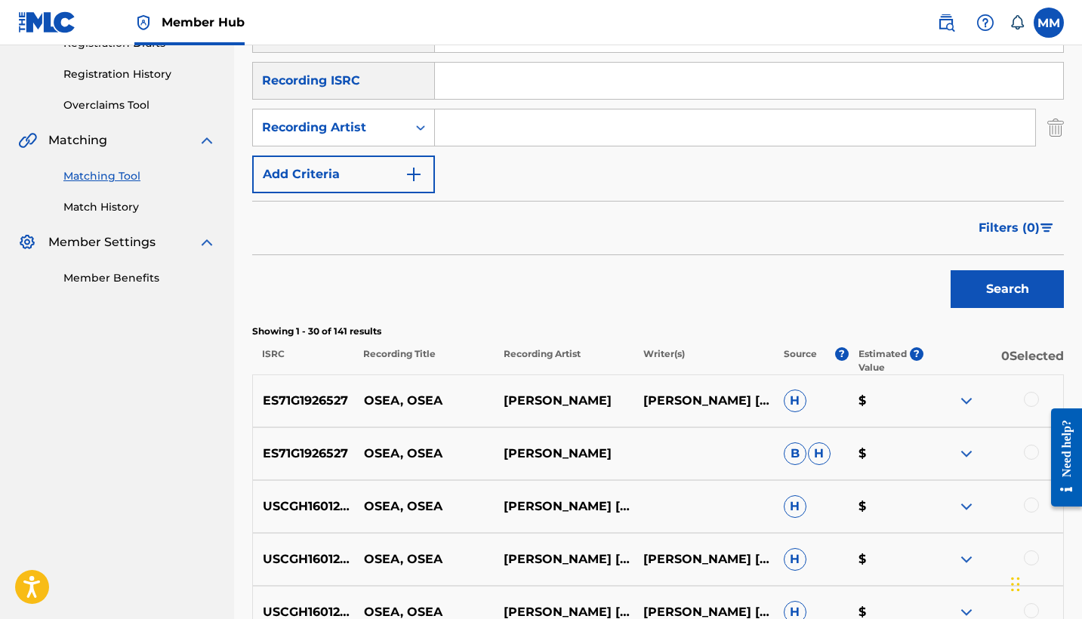
scroll to position [1798, 0]
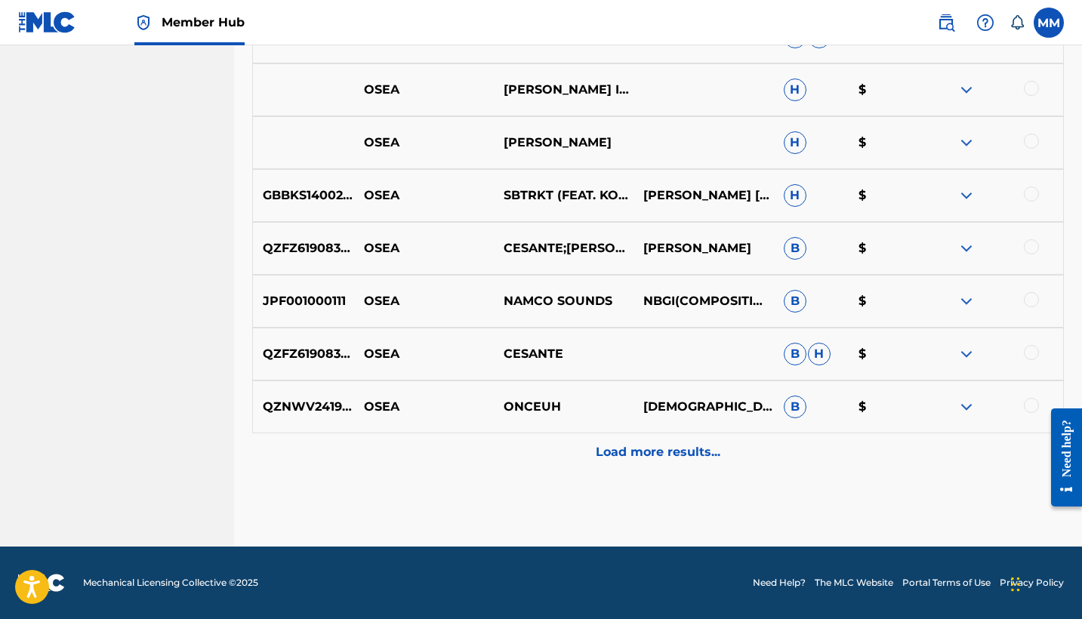
click at [334, 4] on nav "Member Hub MM MM Mauro Miller copyright@pg.pub Notification Preferences Profile…" at bounding box center [541, 22] width 1082 height 45
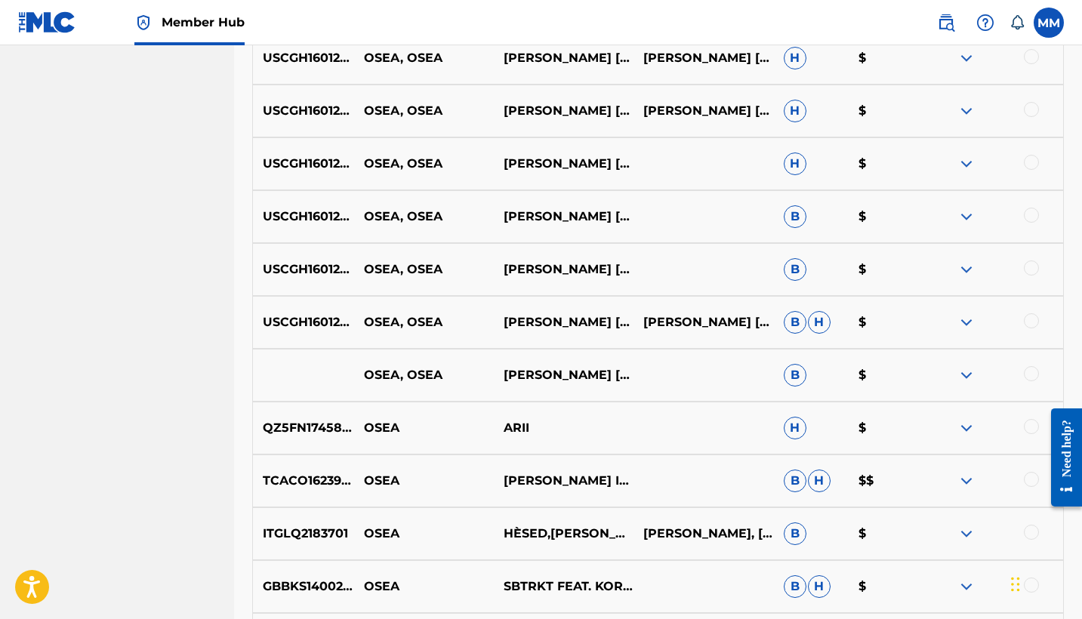
scroll to position [0, 0]
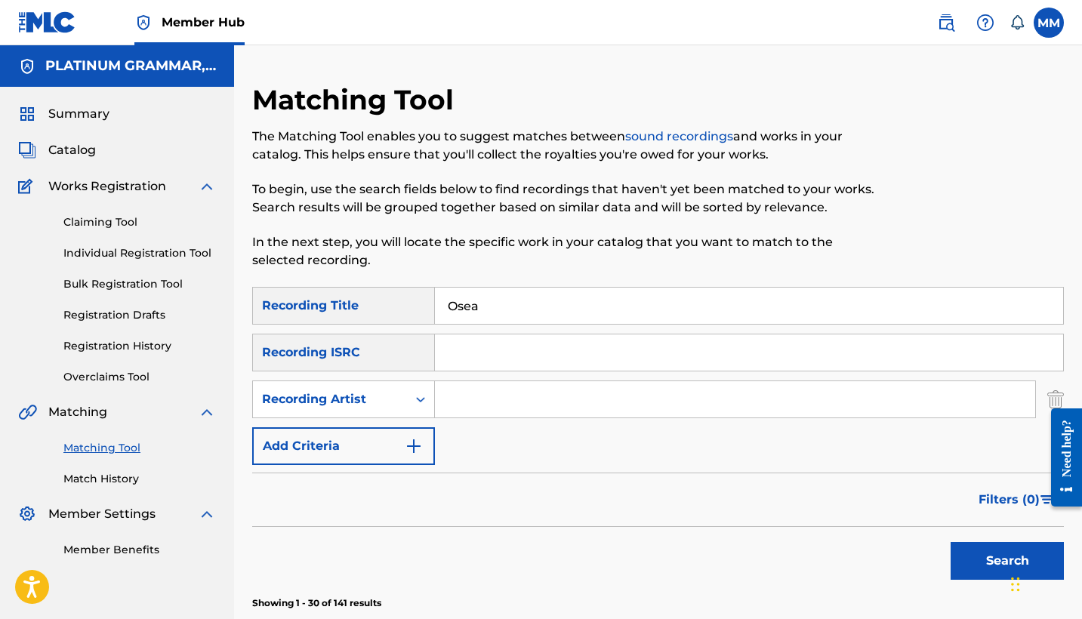
click at [578, 309] on input "Osea" at bounding box center [749, 306] width 628 height 36
paste input "Huelemos Rosado"
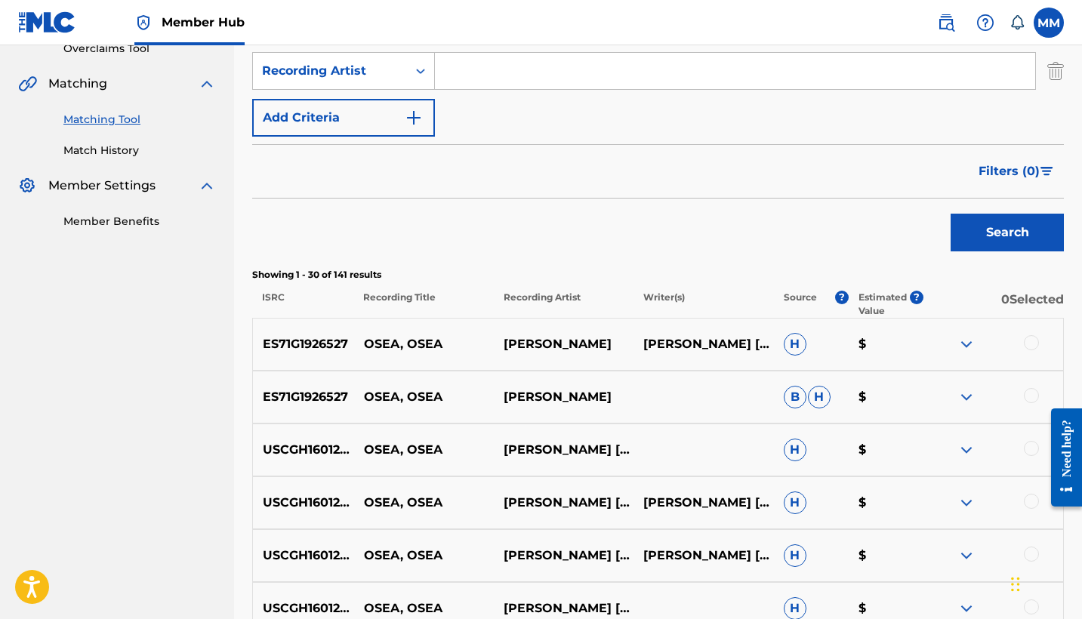
scroll to position [94, 0]
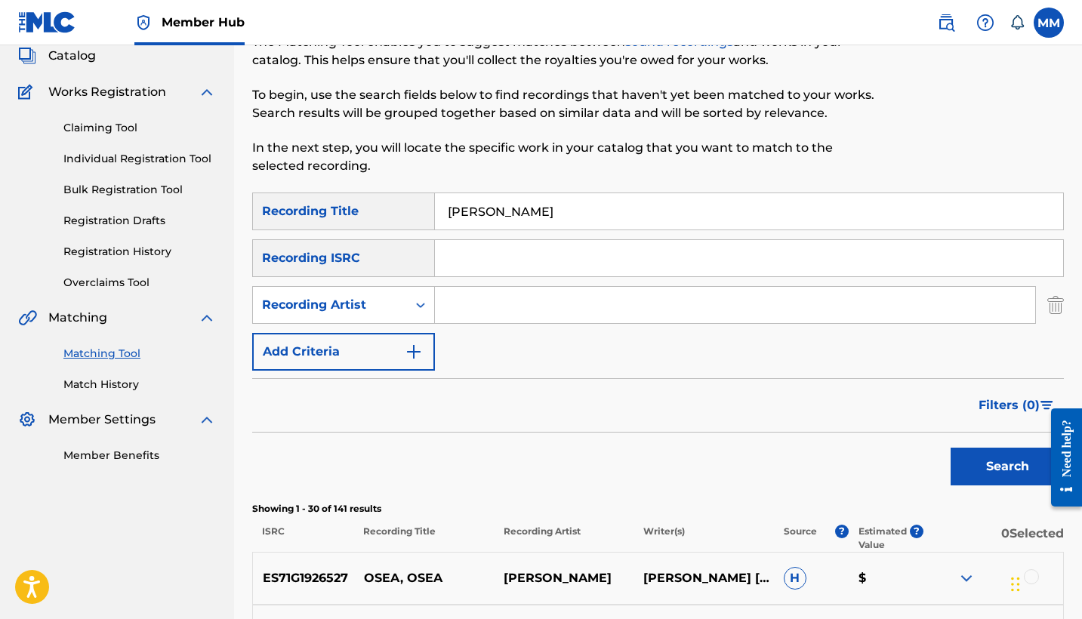
paste input "Ele A El Dominio"
type input "Huelemos Rosado"
click at [633, 297] on input "Search Form" at bounding box center [735, 305] width 600 height 36
paste input "Ele A El Dominio"
type input "Ele A El Dominio"
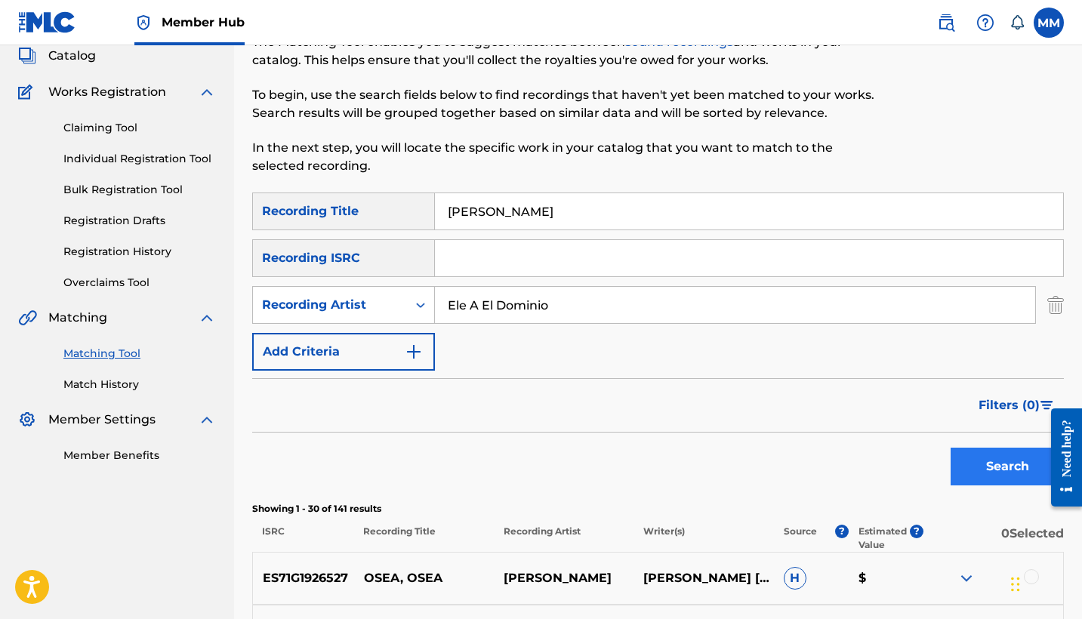
click at [975, 460] on button "Search" at bounding box center [1006, 467] width 113 height 38
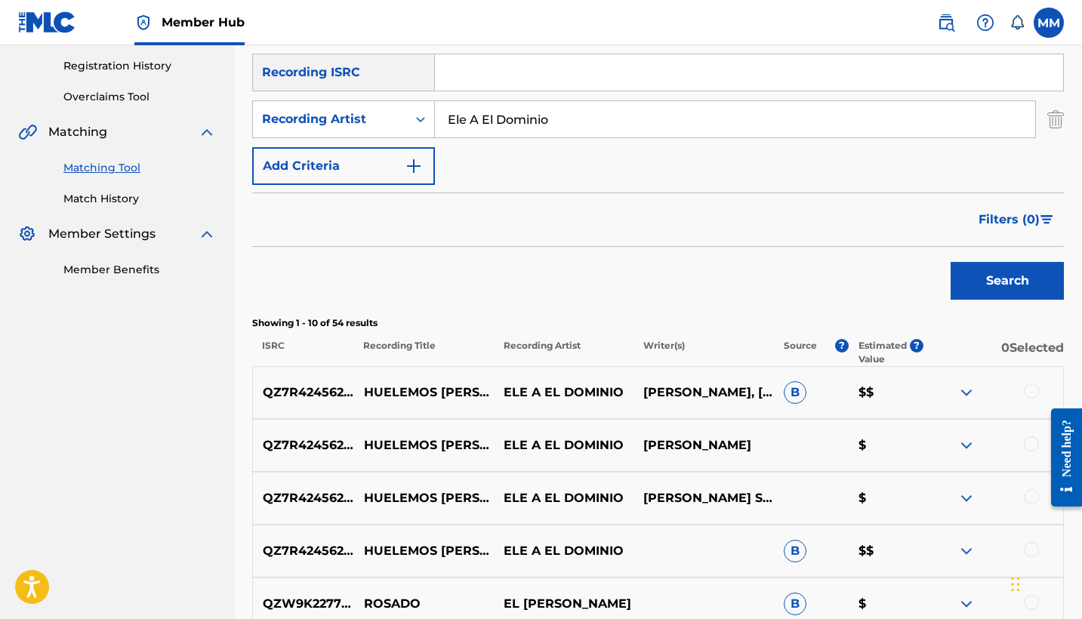
scroll to position [362, 0]
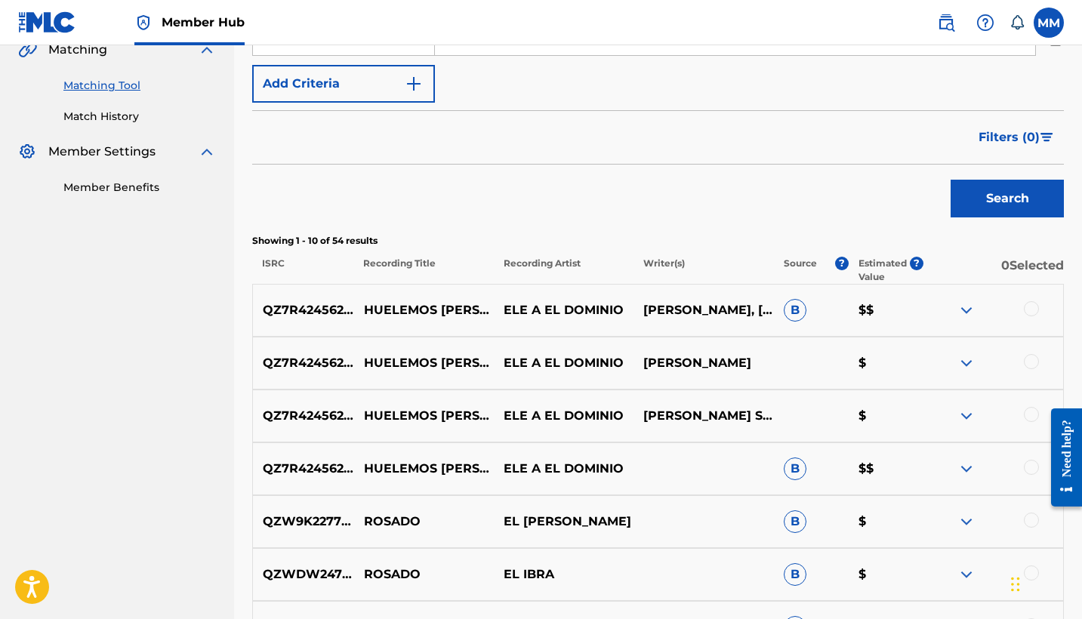
click at [1026, 303] on div at bounding box center [1031, 308] width 15 height 15
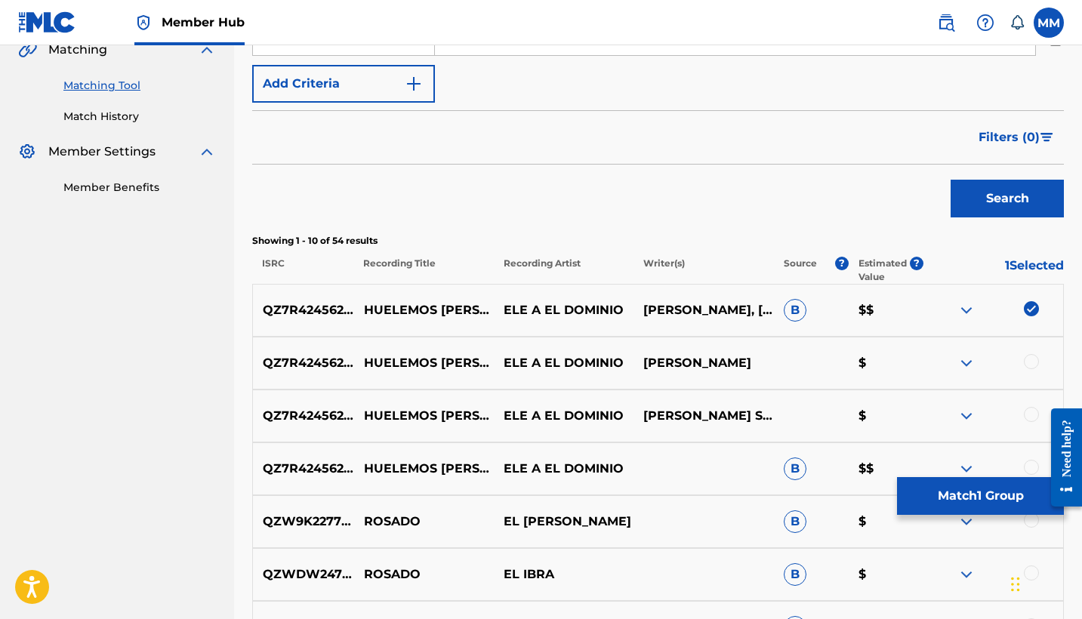
click at [1030, 361] on div at bounding box center [1031, 361] width 15 height 15
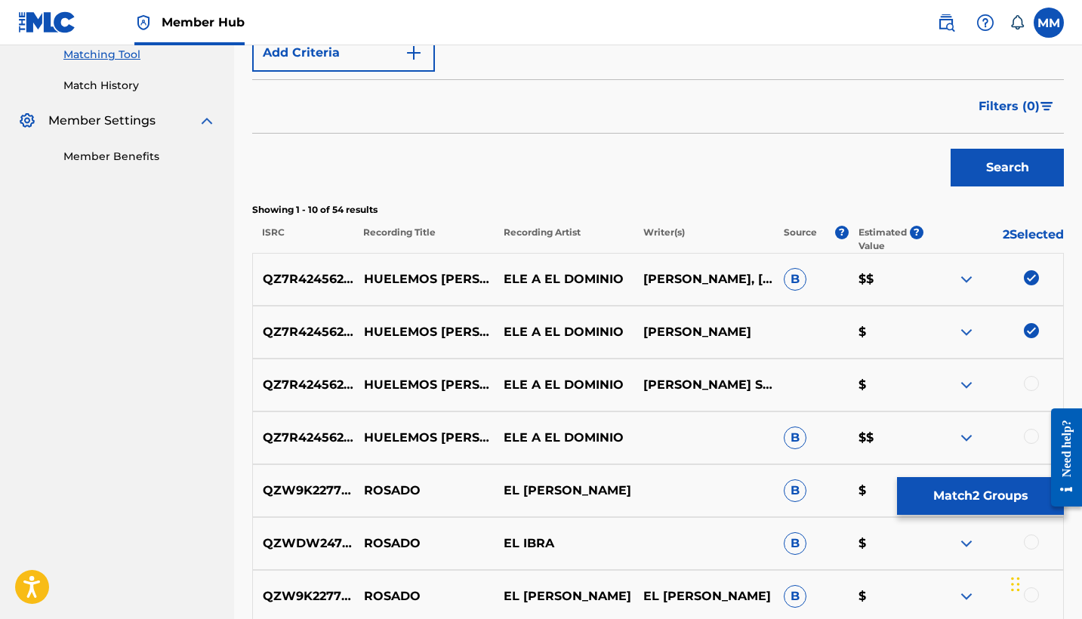
click at [1029, 379] on div at bounding box center [1031, 383] width 15 height 15
click at [1024, 437] on div at bounding box center [1031, 436] width 15 height 15
click at [990, 494] on button "Match 4 Groups" at bounding box center [980, 496] width 167 height 38
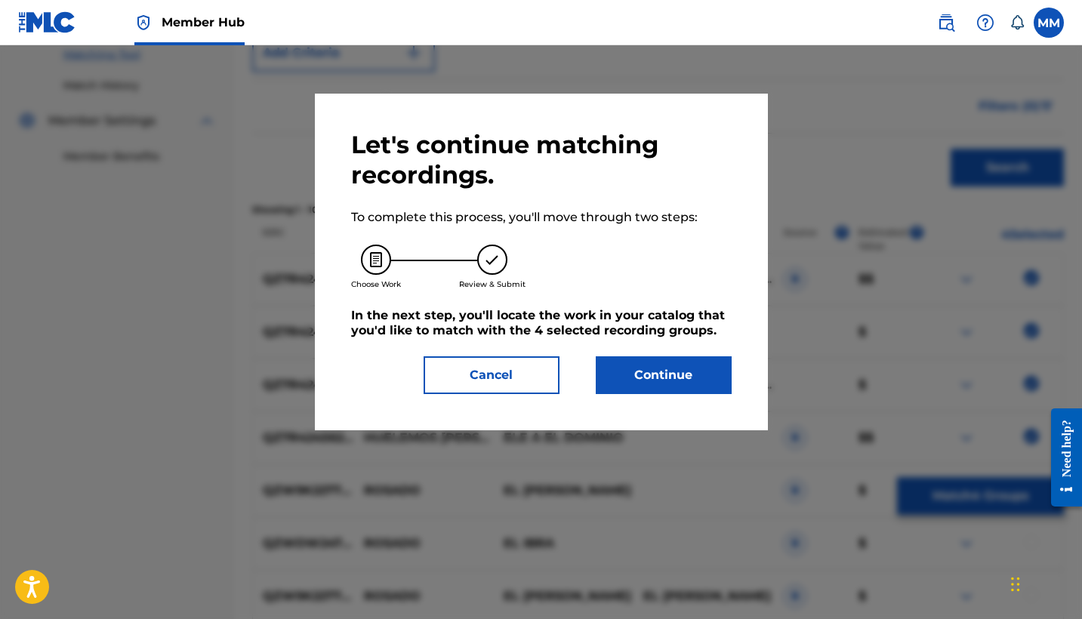
click at [626, 394] on div "Let's continue matching recordings. To complete this process, you'll move throu…" at bounding box center [541, 262] width 453 height 337
click at [637, 377] on button "Continue" at bounding box center [664, 375] width 136 height 38
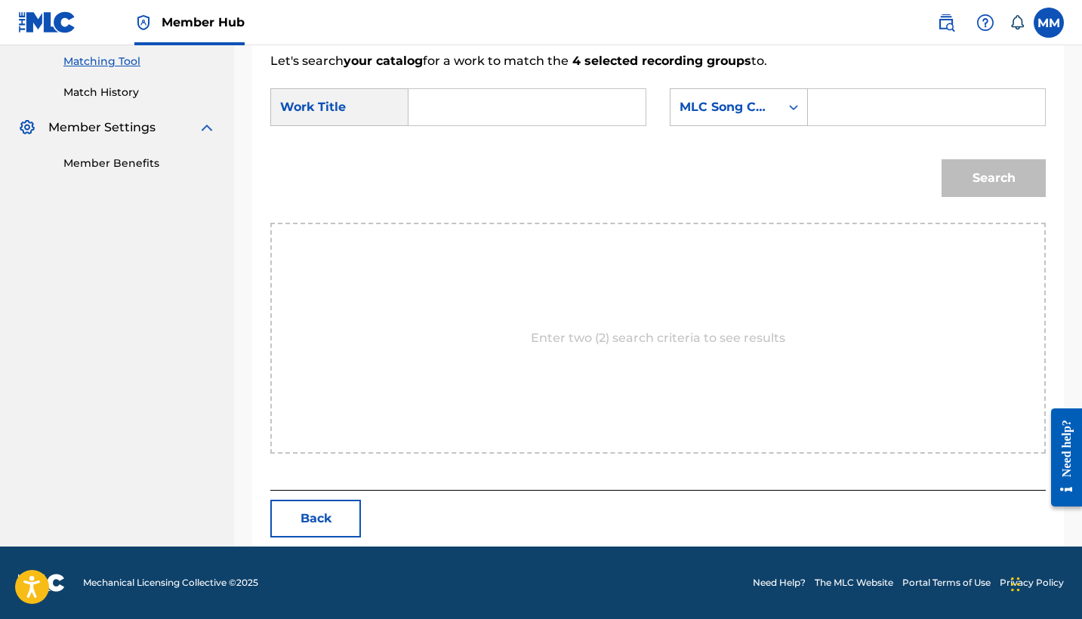
scroll to position [234, 0]
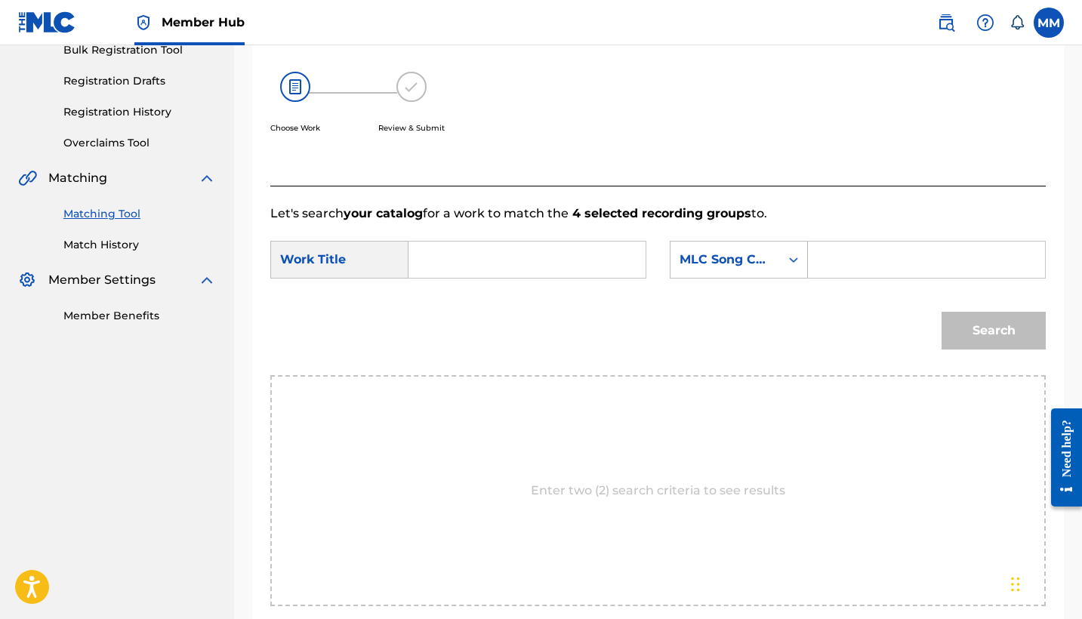
click at [606, 260] on input "Search Form" at bounding box center [526, 260] width 211 height 36
paste input "HUELEMOS ROSADO"
type input "HUELEMOS ROSADO"
click at [992, 256] on input "Search Form" at bounding box center [926, 260] width 211 height 36
paste input "HQ03MZ"
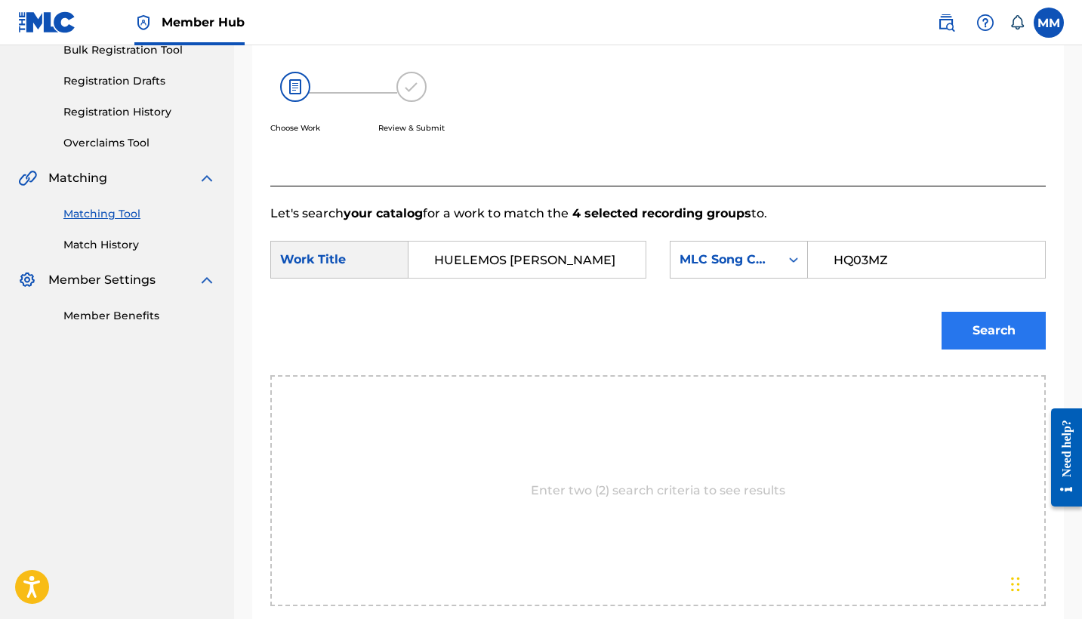
type input "HQ03MZ"
click at [967, 336] on button "Search" at bounding box center [993, 331] width 104 height 38
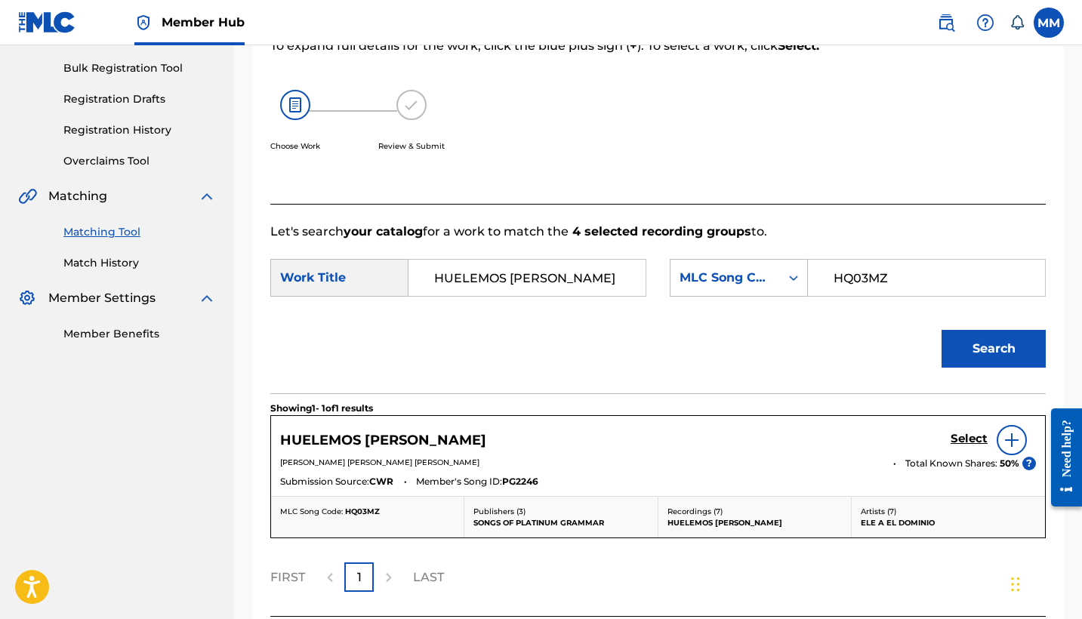
scroll to position [247, 0]
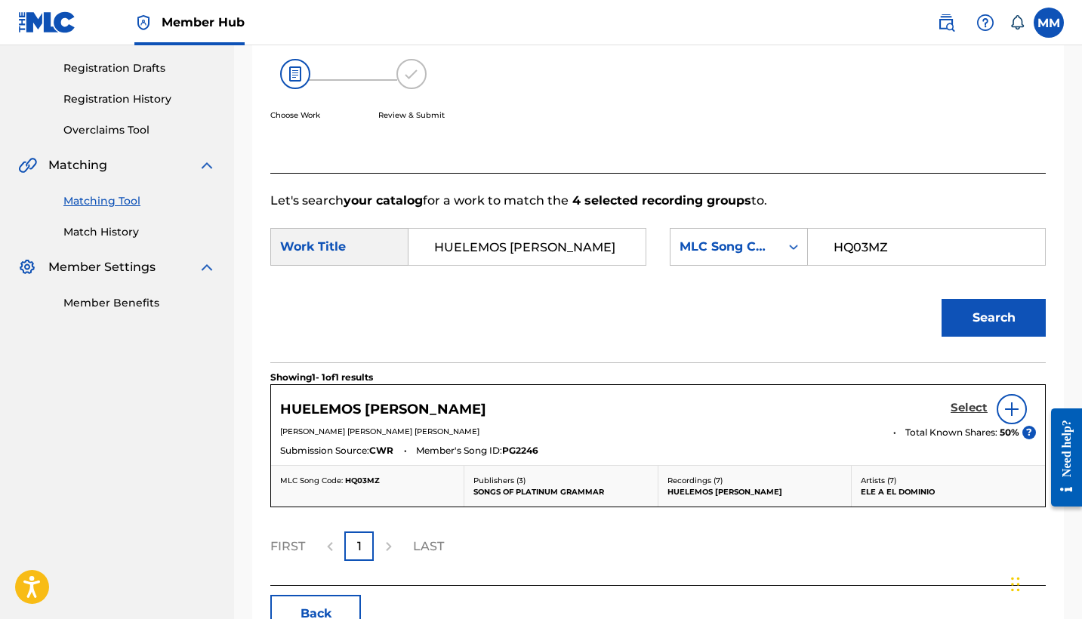
click at [963, 409] on h5 "Select" at bounding box center [968, 408] width 37 height 14
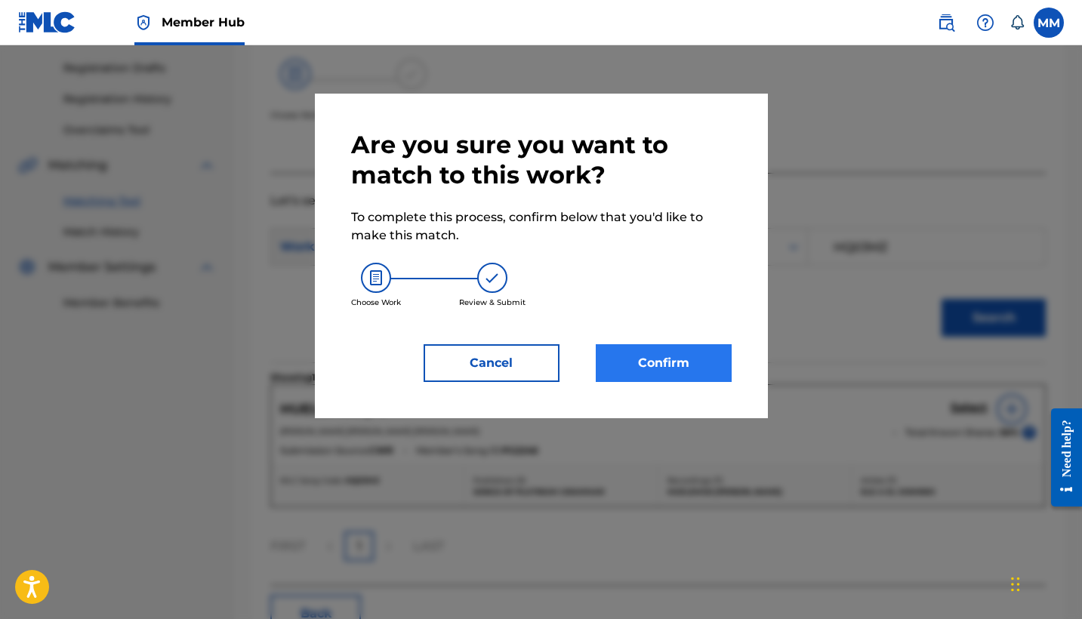
click at [689, 368] on button "Confirm" at bounding box center [664, 363] width 136 height 38
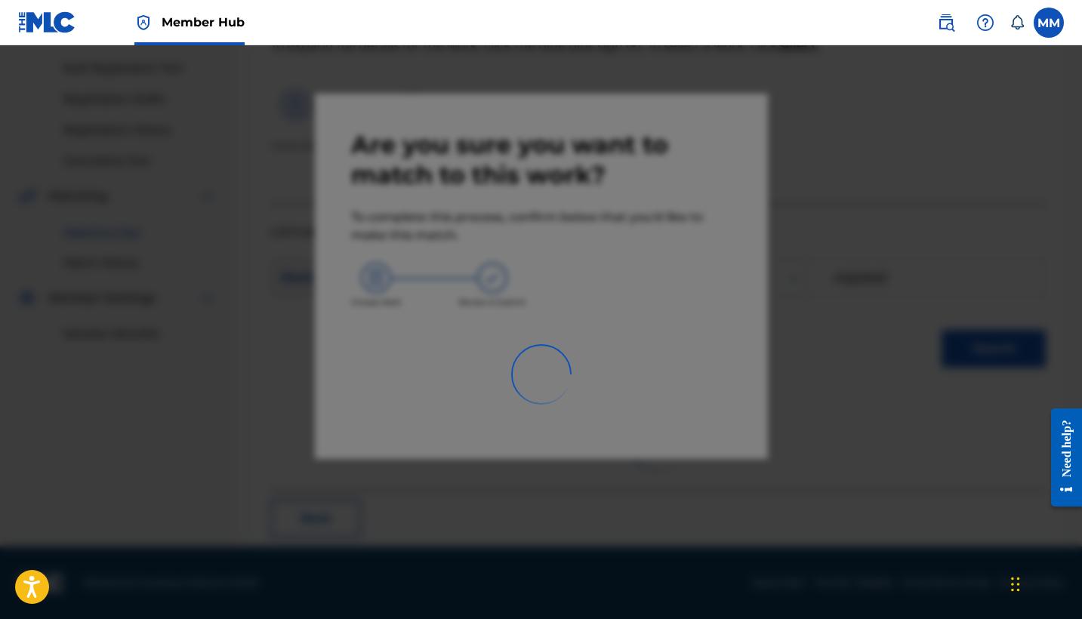
scroll to position [57, 0]
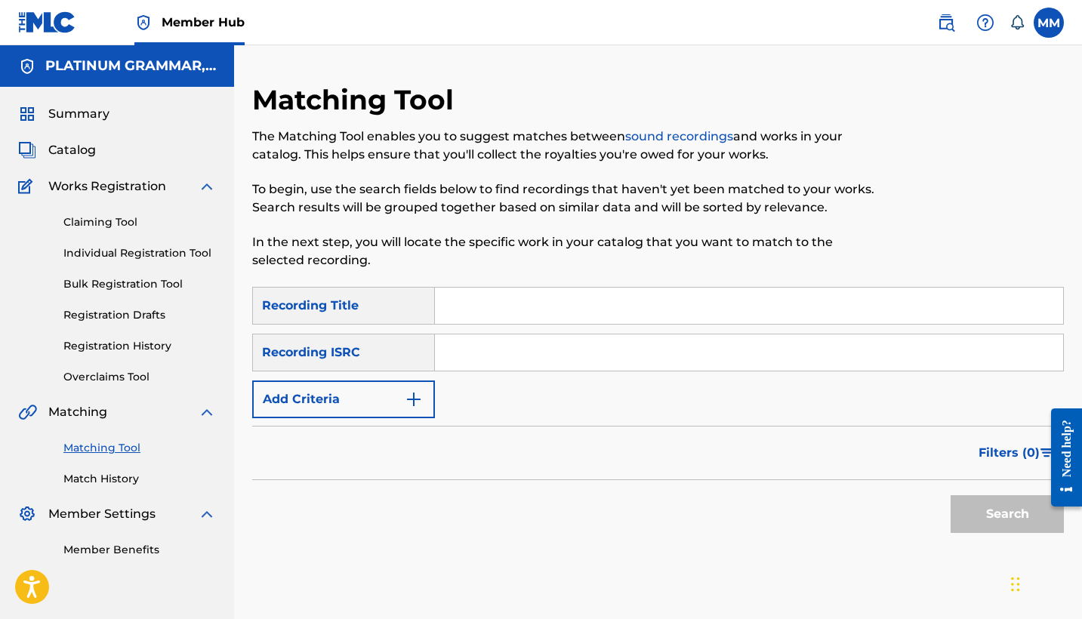
click at [445, 302] on input "Search Form" at bounding box center [749, 306] width 628 height 36
paste input "LMM"
type input "LMM"
click at [405, 387] on button "Add Criteria" at bounding box center [343, 399] width 183 height 38
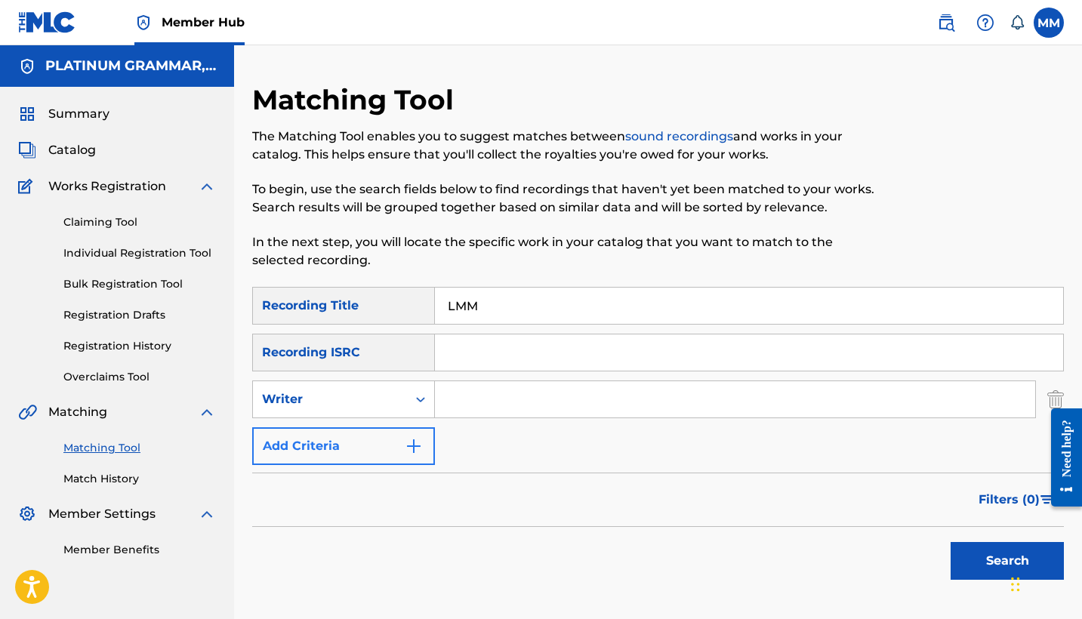
click at [405, 387] on div "Writer" at bounding box center [330, 399] width 154 height 29
click at [405, 427] on div "Recording Artist" at bounding box center [343, 437] width 181 height 38
click at [518, 402] on input "Search Form" at bounding box center [735, 399] width 600 height 36
paste input "Cdobleta"
type input "Cdobleta"
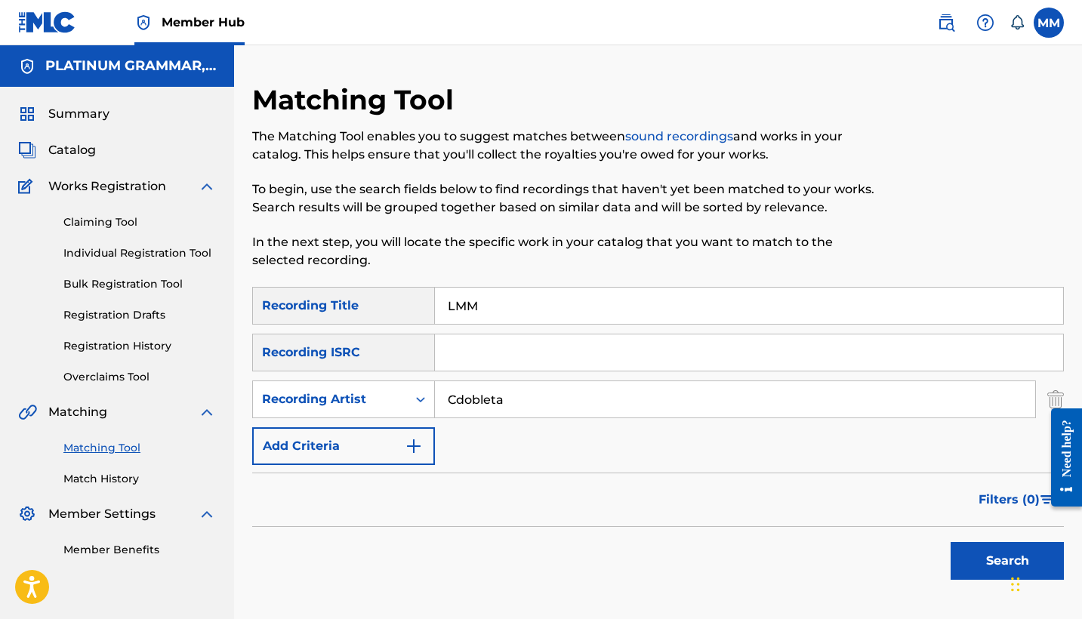
click at [966, 541] on div "Search" at bounding box center [1003, 557] width 121 height 60
click at [965, 556] on button "Search" at bounding box center [1006, 561] width 113 height 38
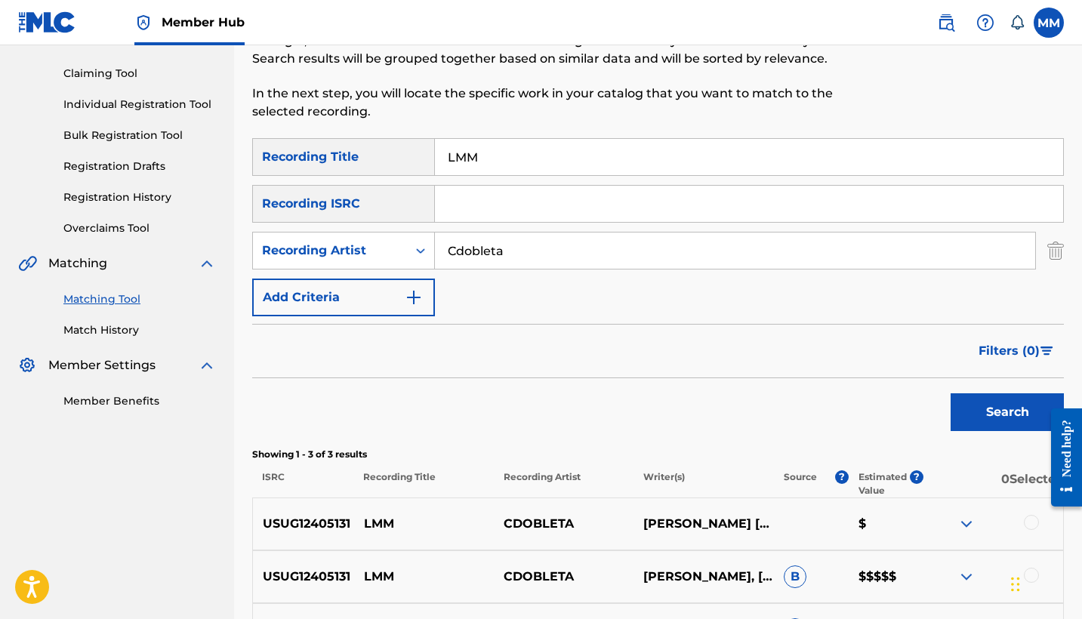
scroll to position [260, 0]
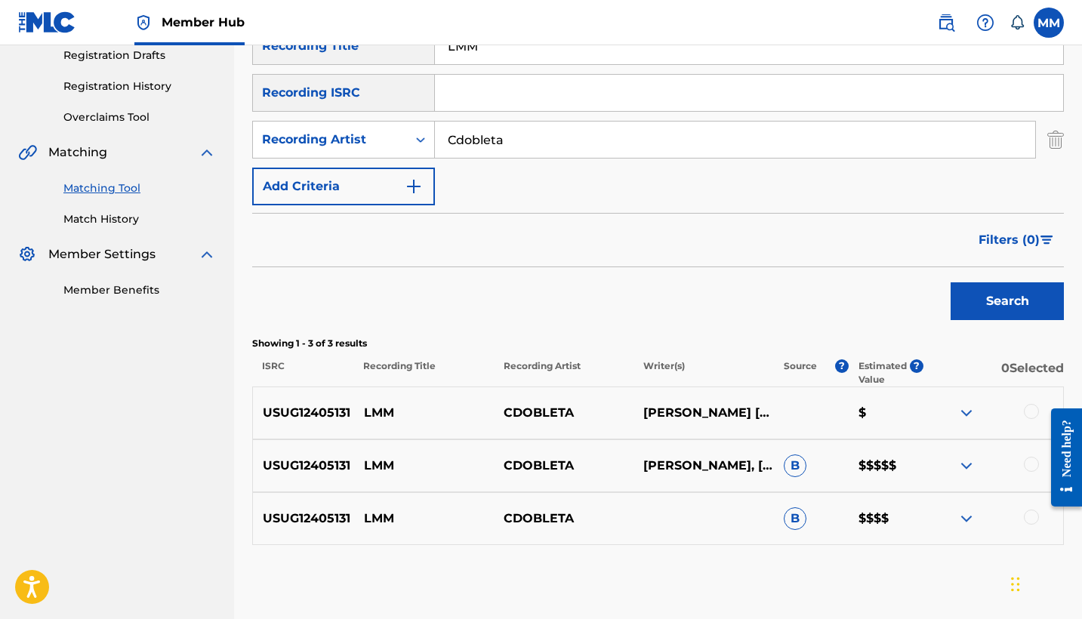
click at [1032, 523] on div at bounding box center [1031, 517] width 15 height 15
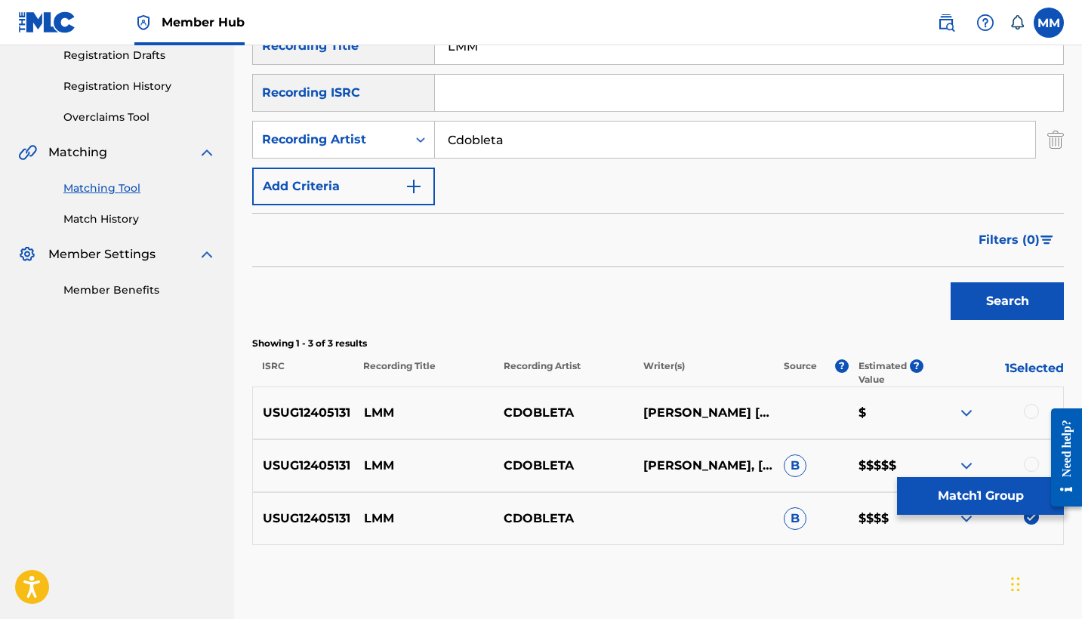
click at [1025, 464] on div at bounding box center [1031, 464] width 15 height 15
click at [1028, 411] on div at bounding box center [1031, 411] width 15 height 15
click at [1033, 495] on button "Match 3 Groups" at bounding box center [980, 496] width 167 height 38
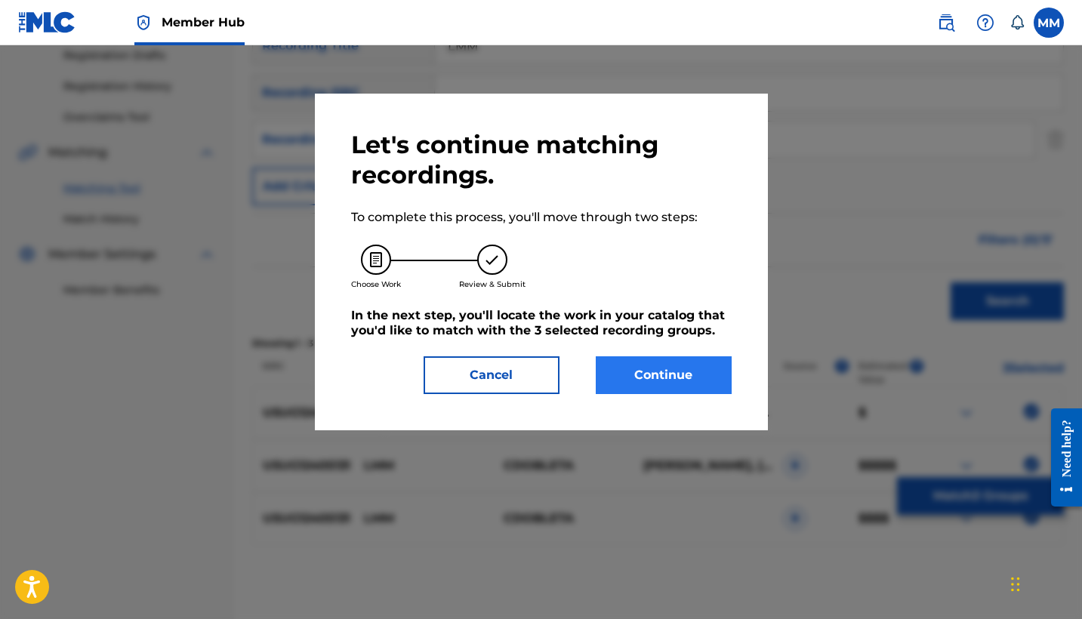
click at [690, 371] on button "Continue" at bounding box center [664, 375] width 136 height 38
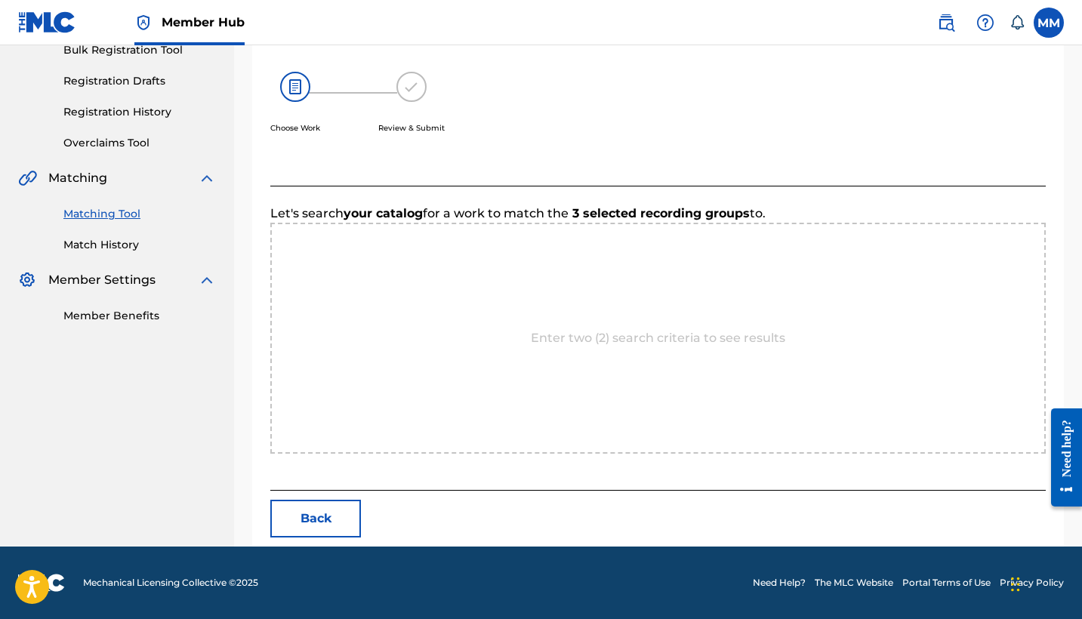
scroll to position [234, 0]
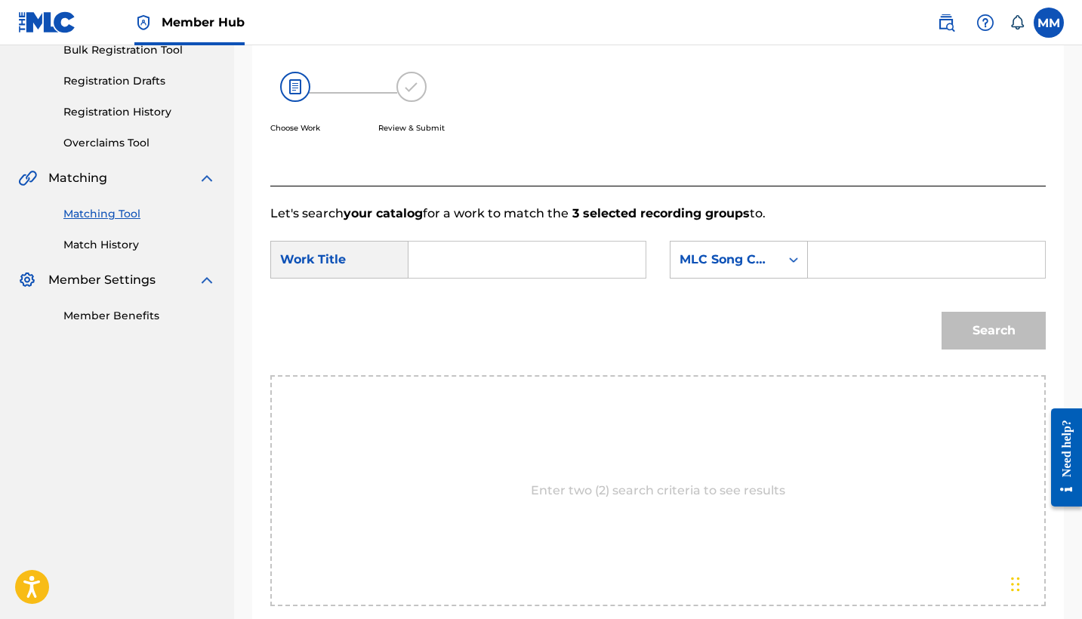
click at [615, 260] on input "Search Form" at bounding box center [526, 260] width 211 height 36
paste input "LMM"
type input "LMM"
click at [898, 262] on input "Search Form" at bounding box center [926, 260] width 211 height 36
paste input "LS6R8K"
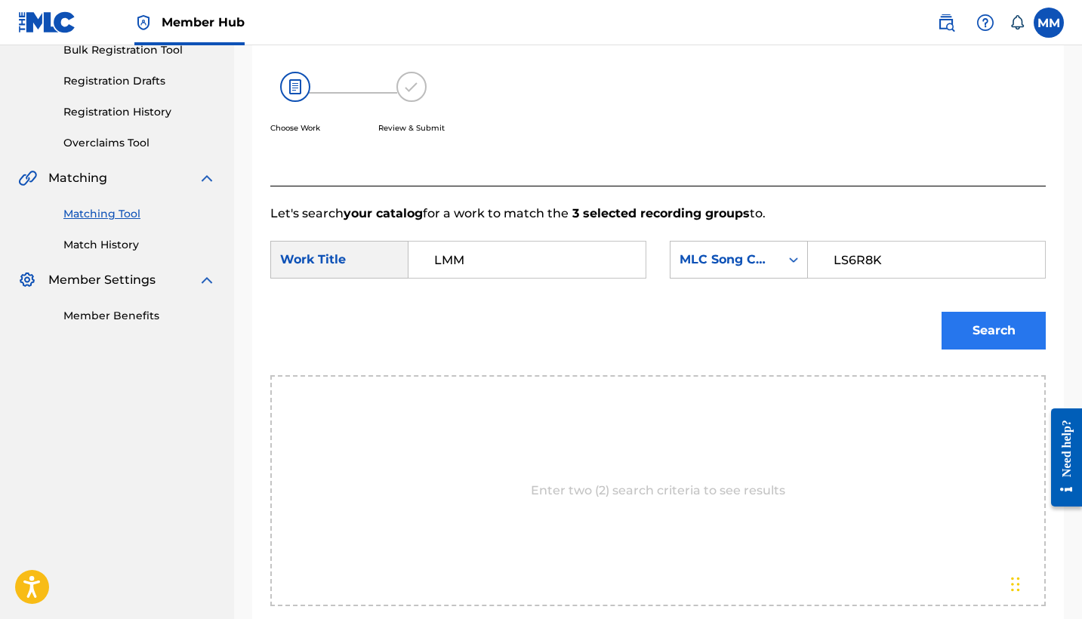
type input "LS6R8K"
click at [980, 337] on button "Search" at bounding box center [993, 331] width 104 height 38
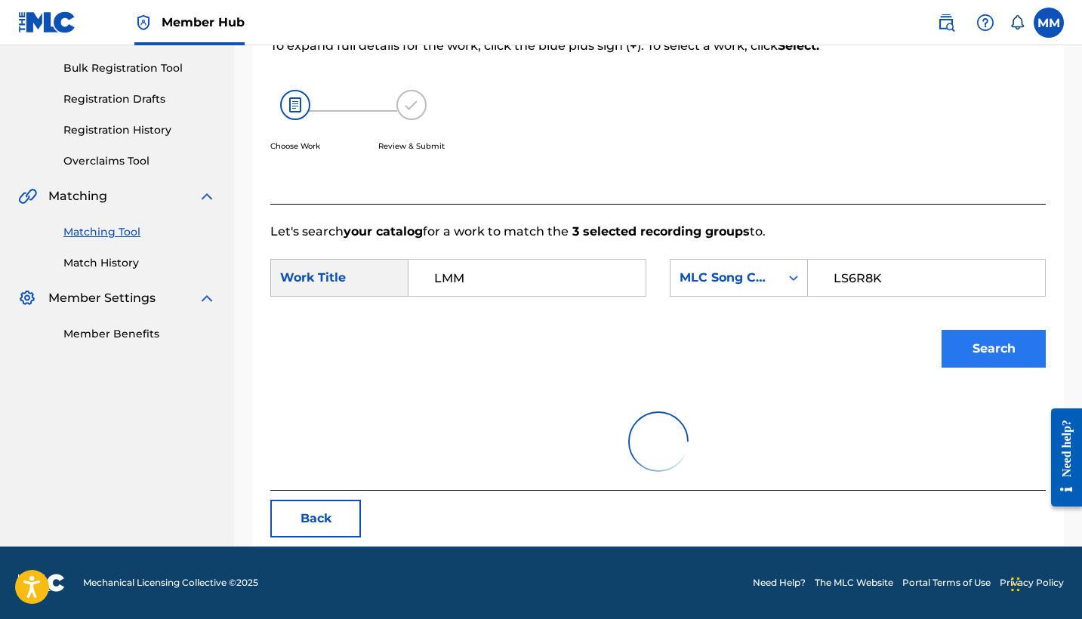
scroll to position [216, 0]
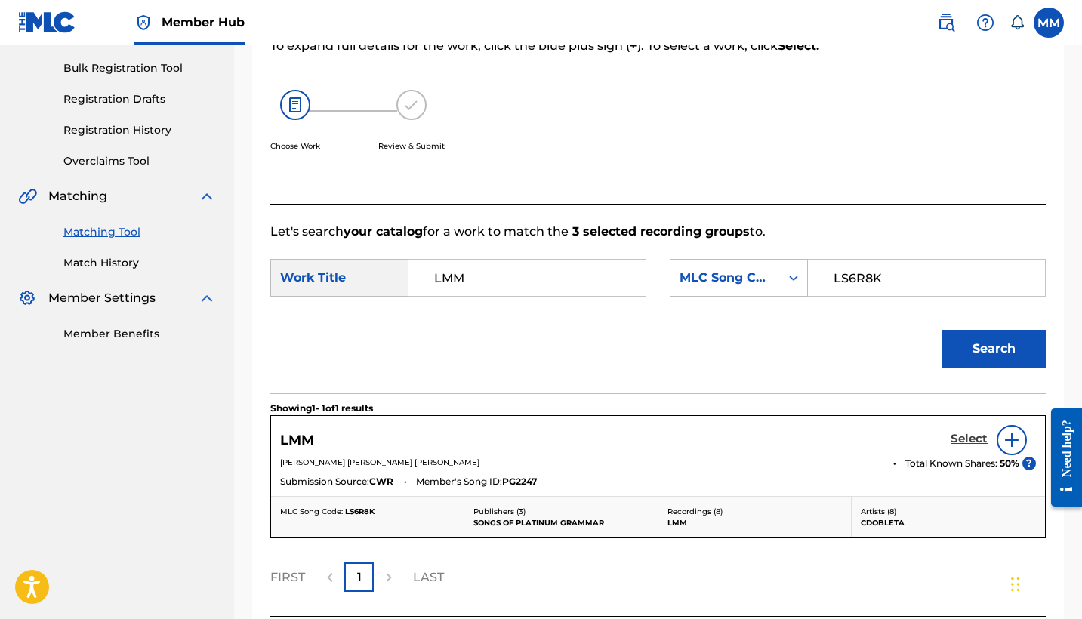
click at [955, 438] on h5 "Select" at bounding box center [968, 439] width 37 height 14
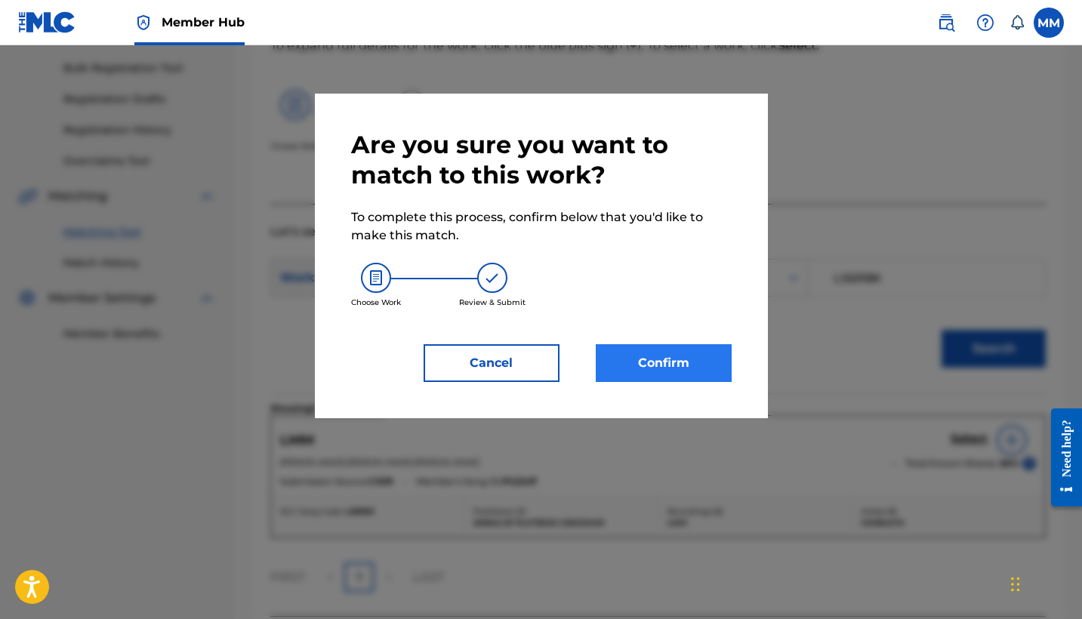
click at [663, 378] on button "Confirm" at bounding box center [664, 363] width 136 height 38
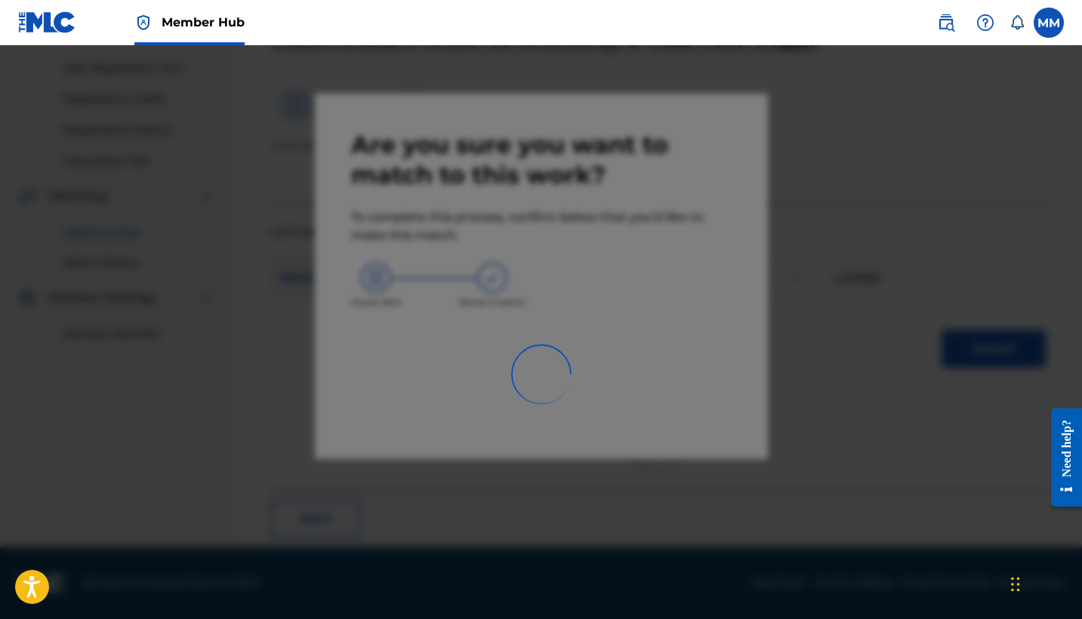
scroll to position [57, 0]
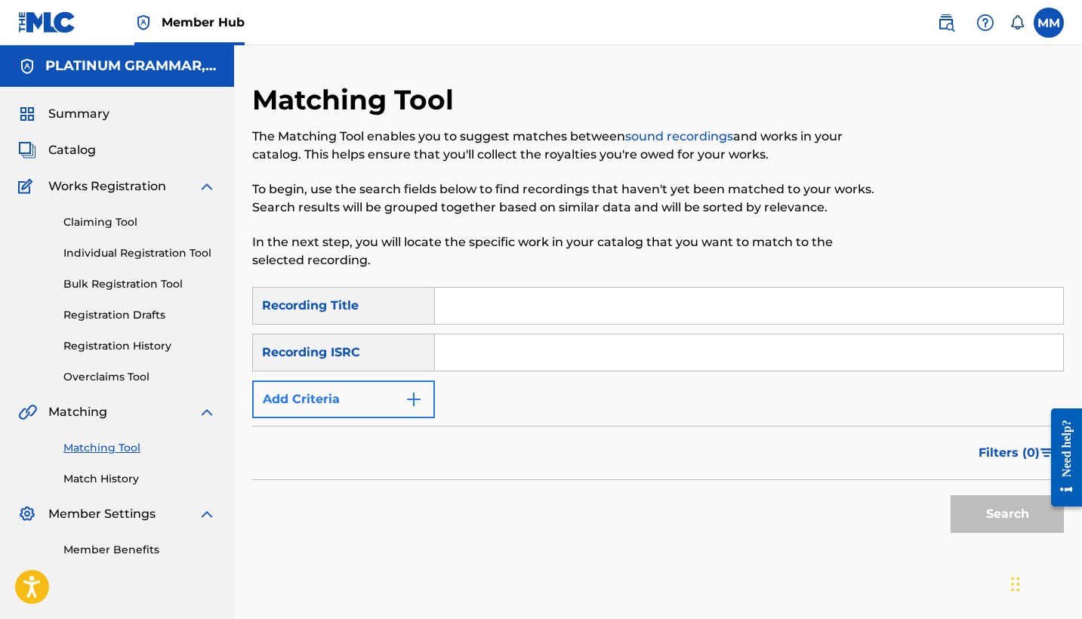
click at [377, 386] on button "Add Criteria" at bounding box center [343, 399] width 183 height 38
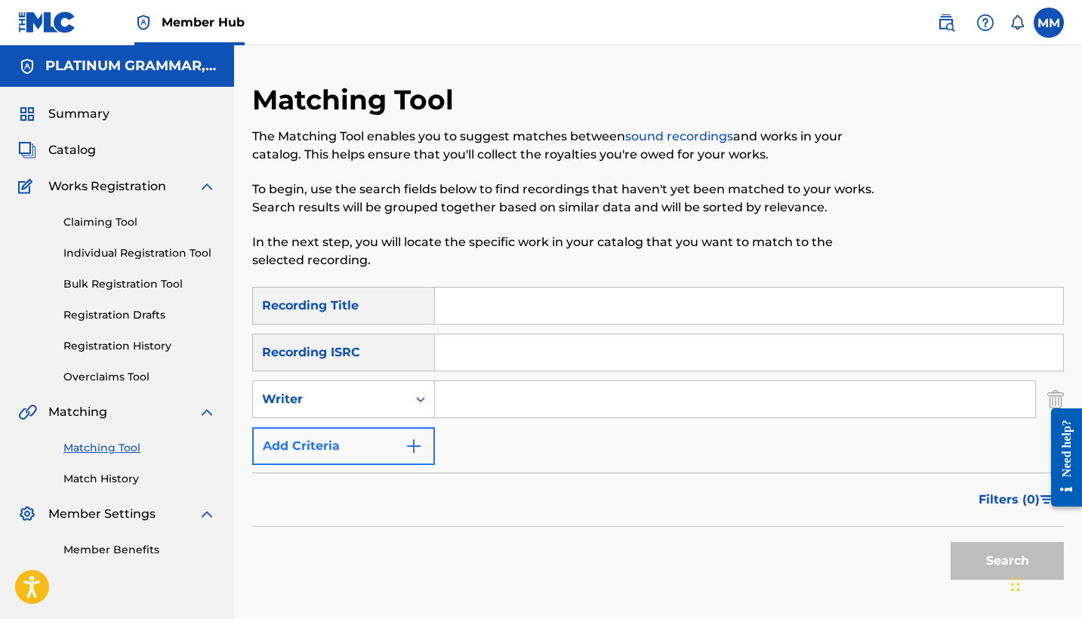
click at [377, 386] on div "Writer" at bounding box center [330, 399] width 154 height 29
click at [383, 441] on div "Recording Artist" at bounding box center [343, 437] width 181 height 38
click at [499, 315] on input "Search Form" at bounding box center [749, 306] width 628 height 36
paste input "C.Y.B.E.R."
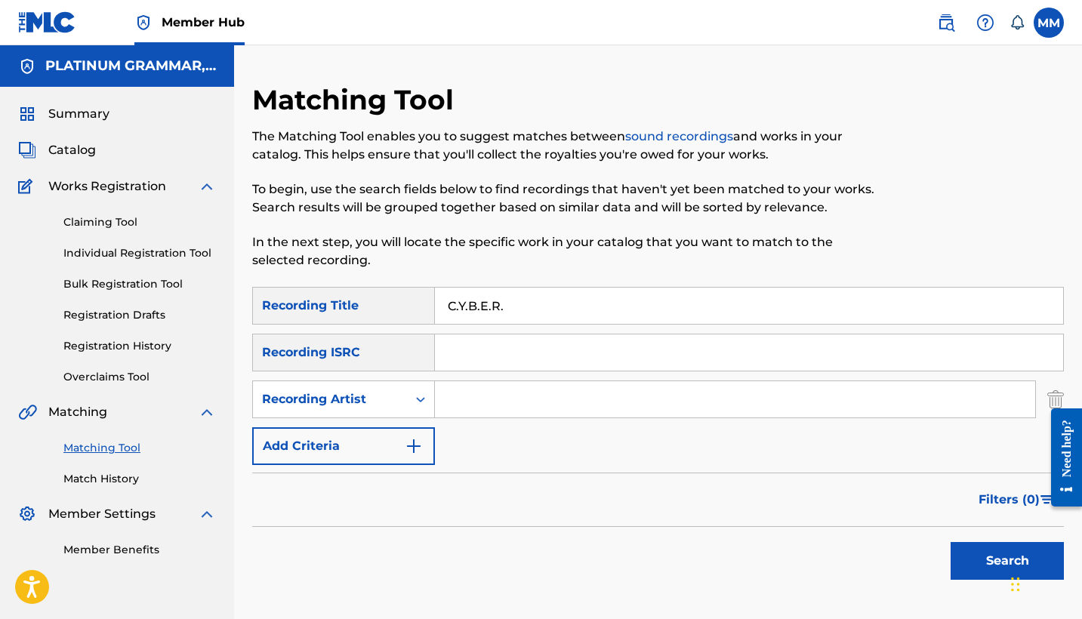
type input "C.Y.B.E.R."
click at [688, 408] on input "Search Form" at bounding box center [735, 399] width 600 height 36
paste input "Cdobleta"
type input "Cdobleta"
click at [1007, 561] on button "Search" at bounding box center [1006, 561] width 113 height 38
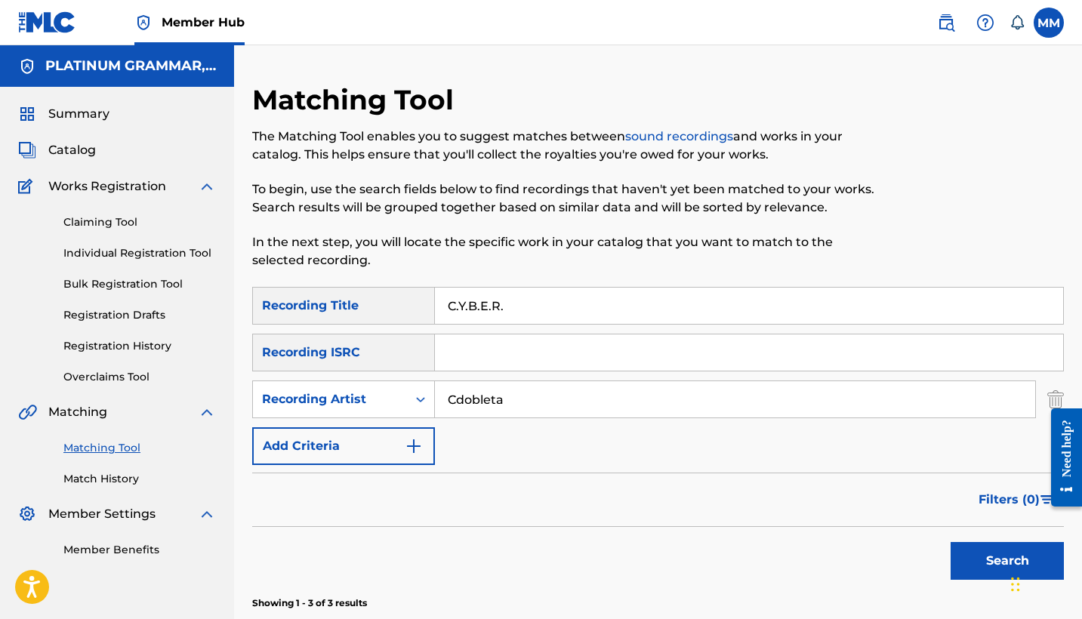
scroll to position [274, 0]
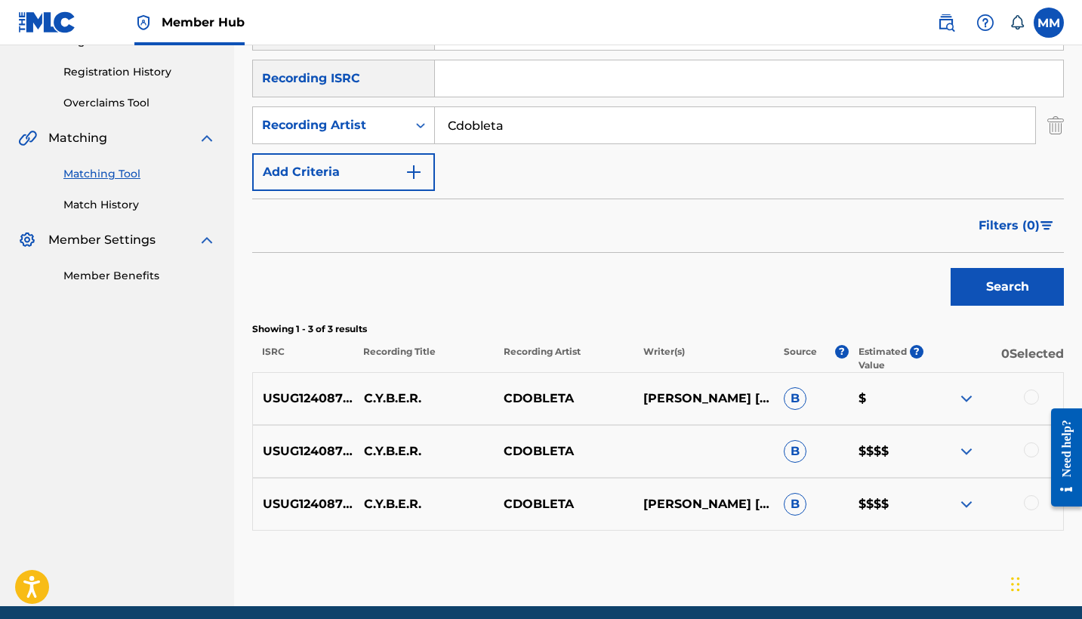
click at [1024, 502] on div at bounding box center [1031, 502] width 15 height 15
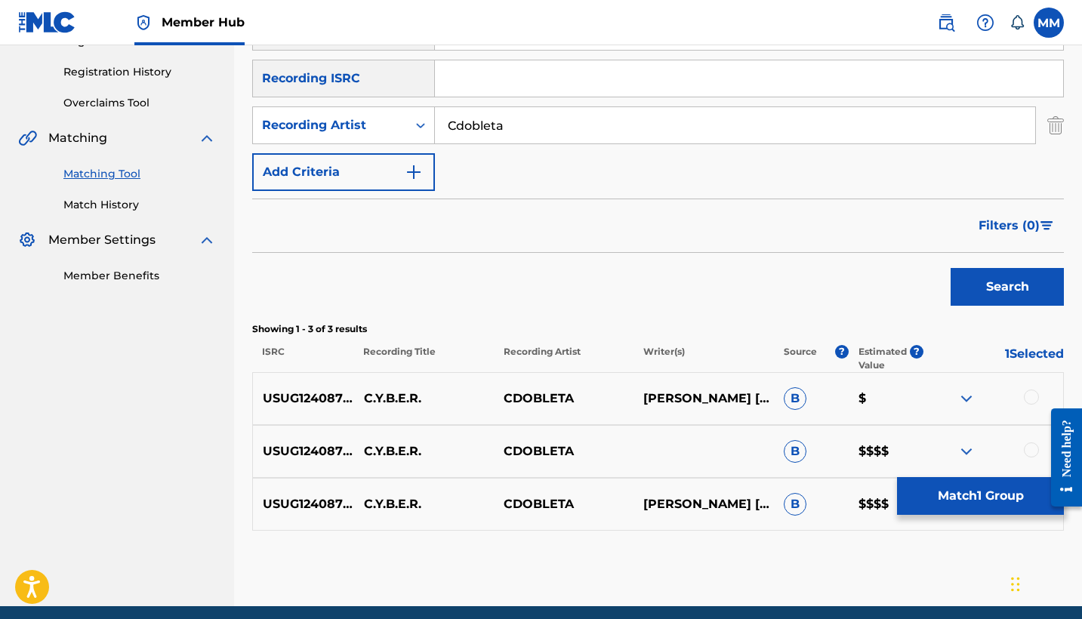
click at [1032, 448] on div at bounding box center [1031, 449] width 15 height 15
click at [1029, 396] on div at bounding box center [1031, 397] width 15 height 15
click at [989, 497] on button "Match 3 Groups" at bounding box center [980, 496] width 167 height 38
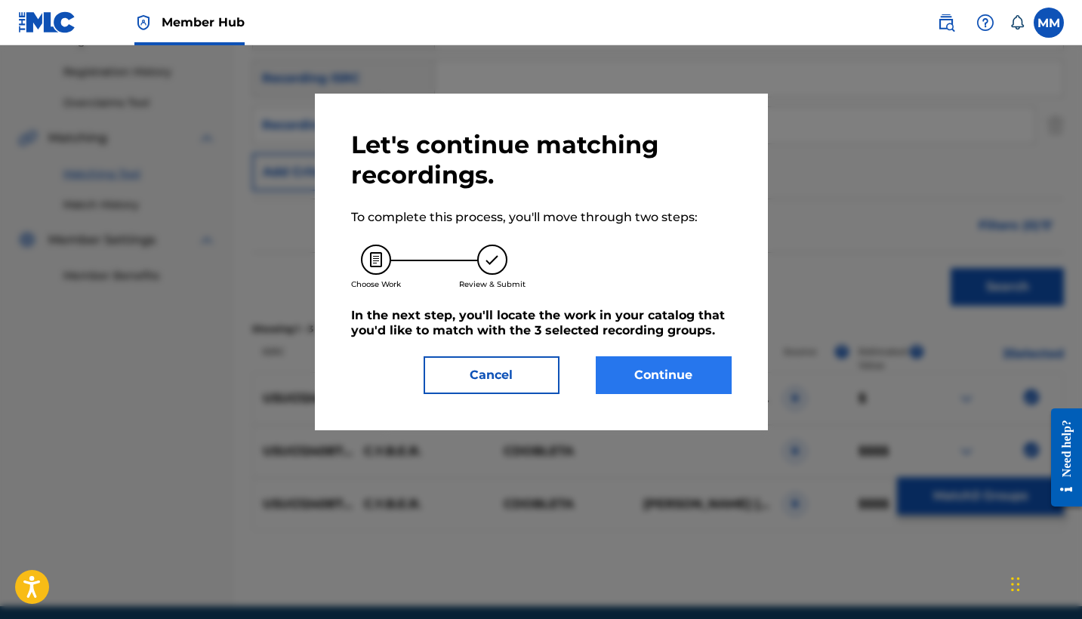
click at [645, 380] on button "Continue" at bounding box center [664, 375] width 136 height 38
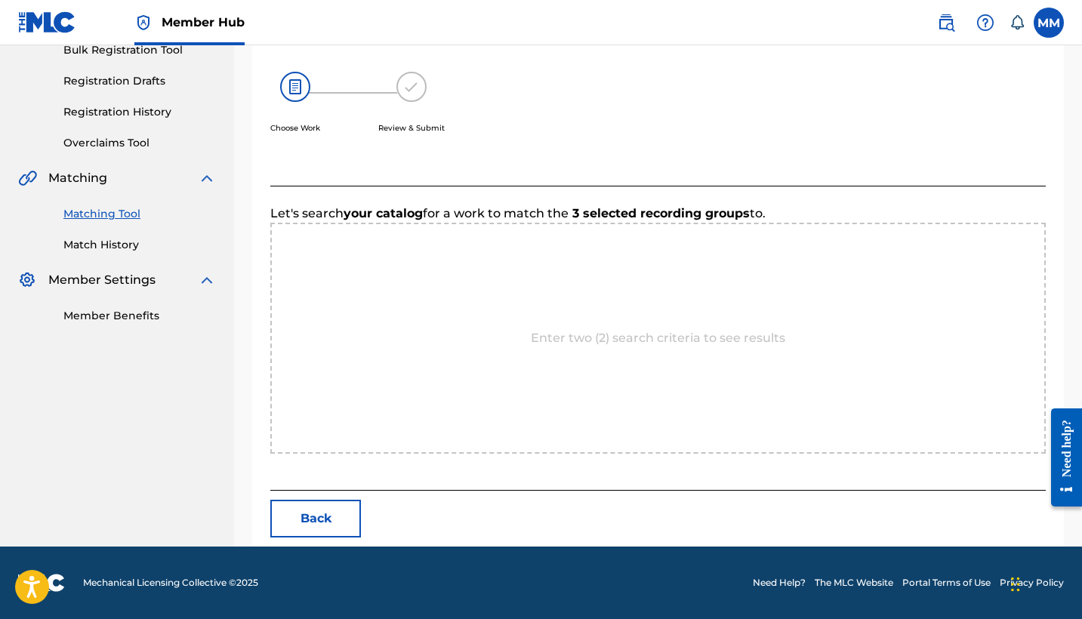
scroll to position [234, 0]
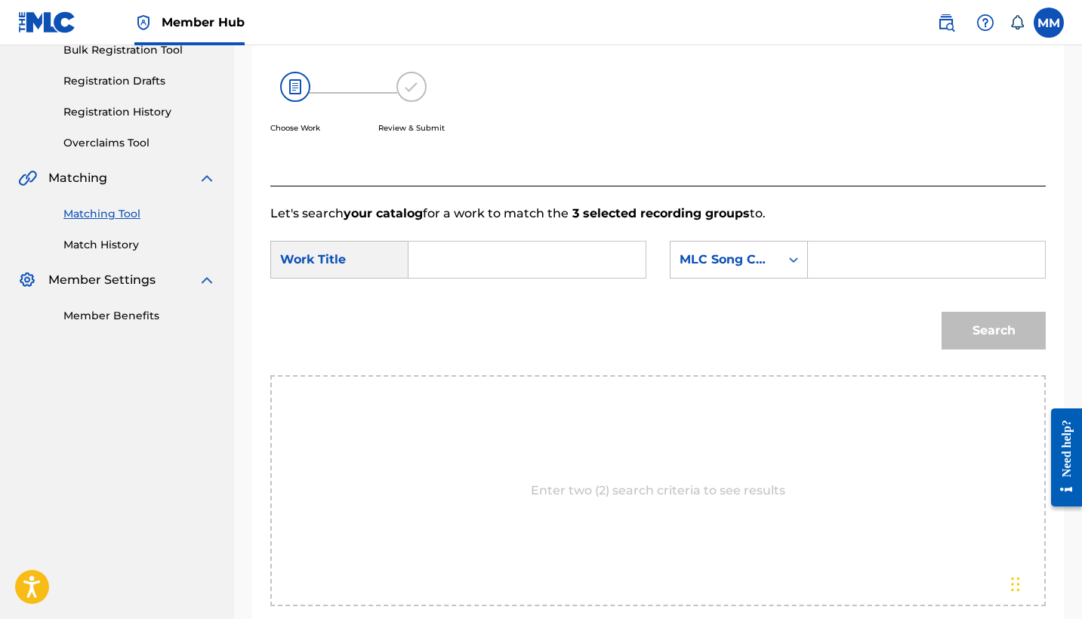
click at [537, 261] on input "Search Form" at bounding box center [526, 260] width 211 height 36
paste input "C.Y.B.E.R."
type input "C.Y.B.E.R."
click at [836, 248] on input "Search Form" at bounding box center [926, 260] width 211 height 36
paste input "CK8FAB"
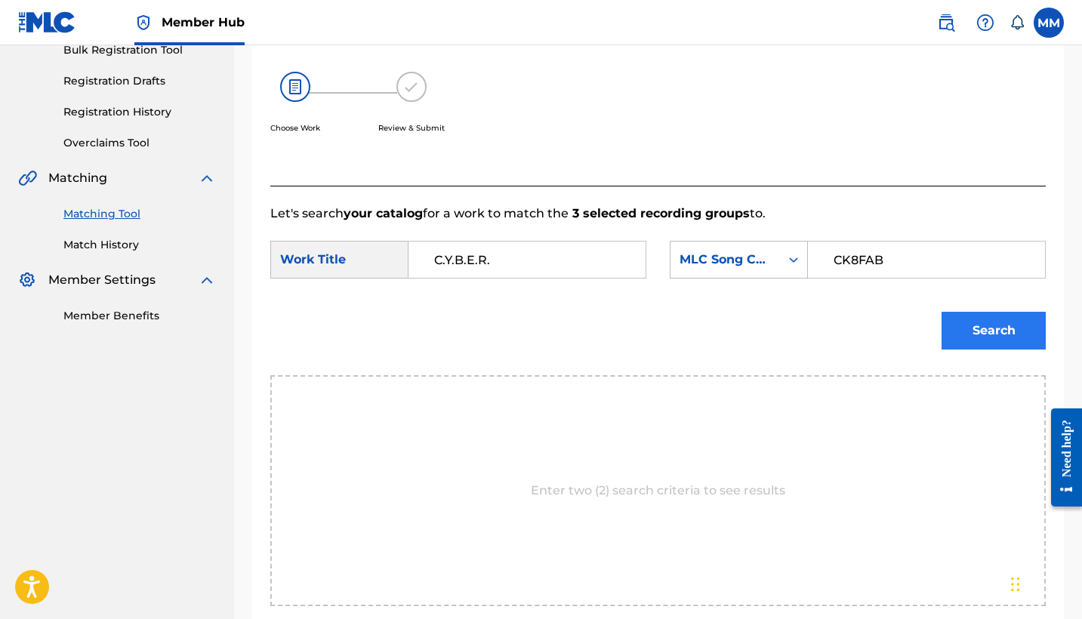
type input "CK8FAB"
click at [978, 319] on button "Search" at bounding box center [993, 331] width 104 height 38
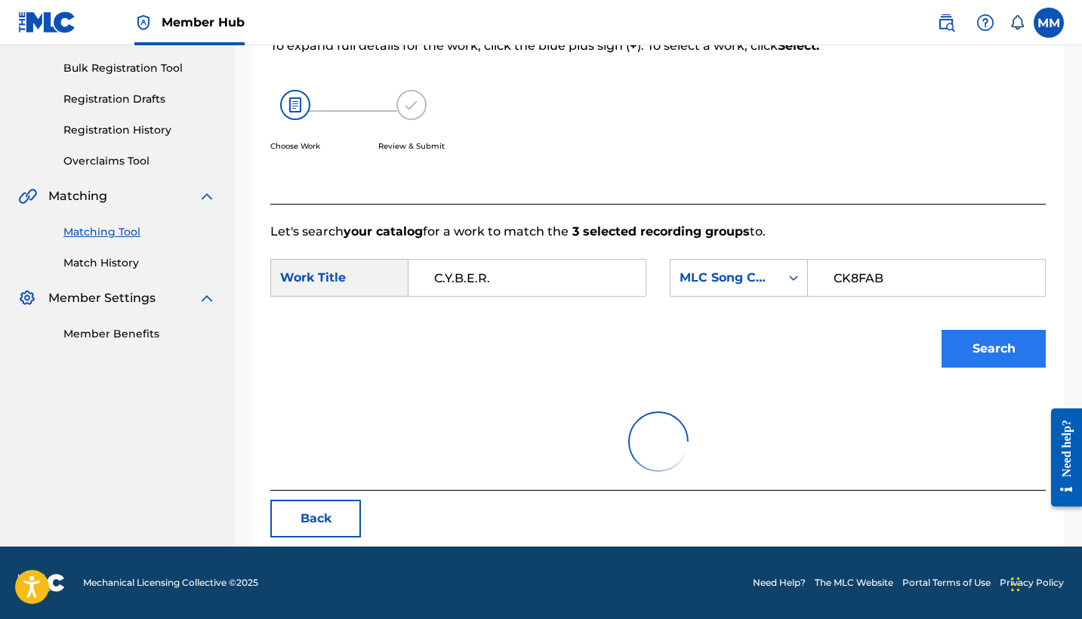
scroll to position [216, 0]
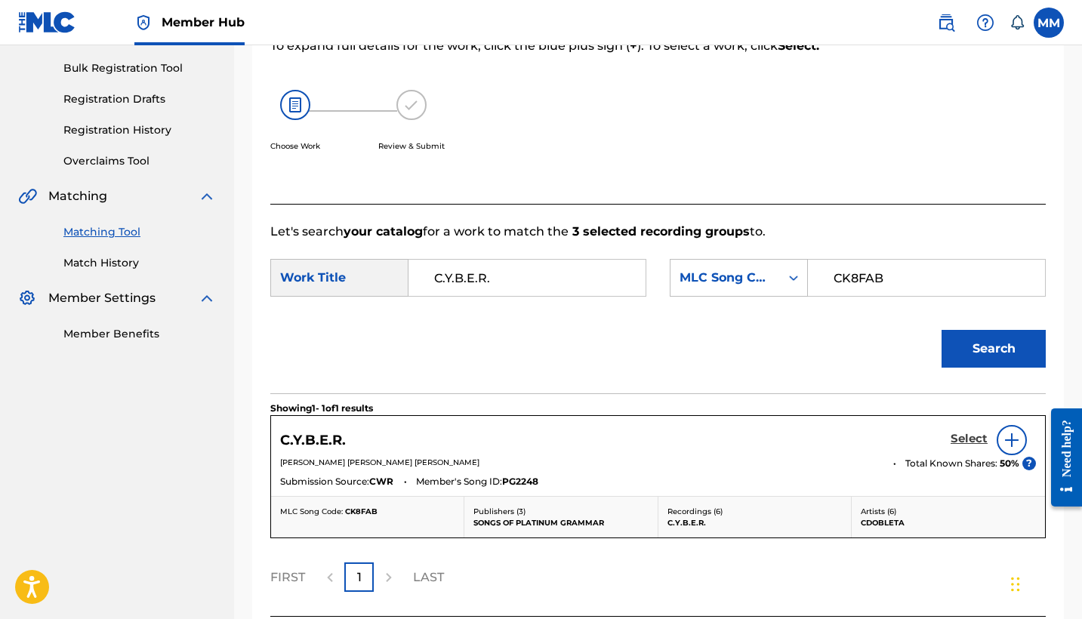
click at [978, 432] on h5 "Select" at bounding box center [968, 439] width 37 height 14
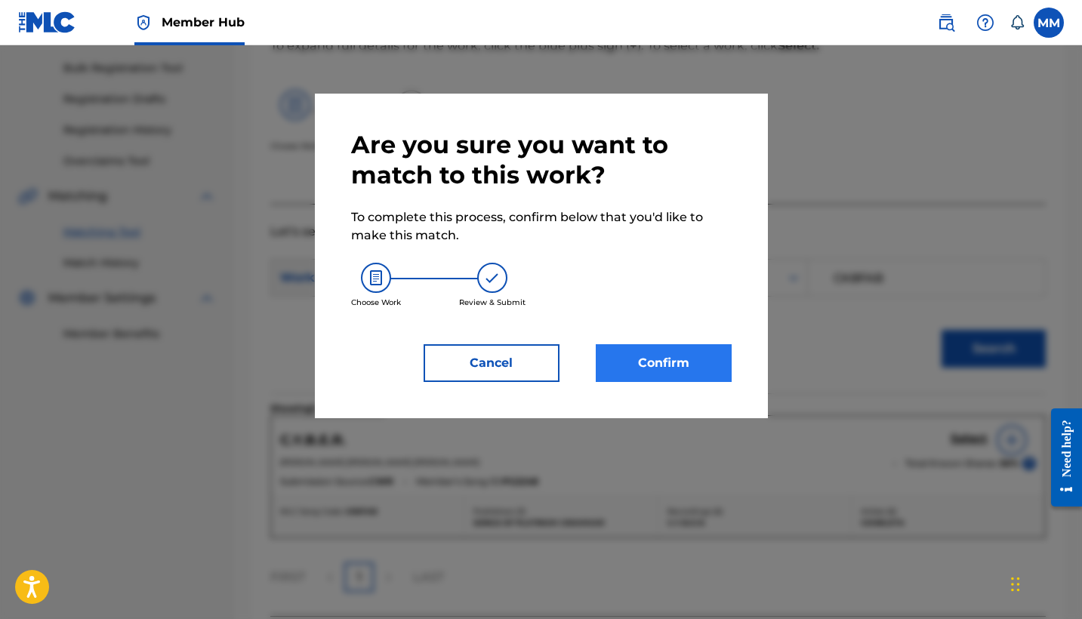
click at [647, 371] on button "Confirm" at bounding box center [664, 363] width 136 height 38
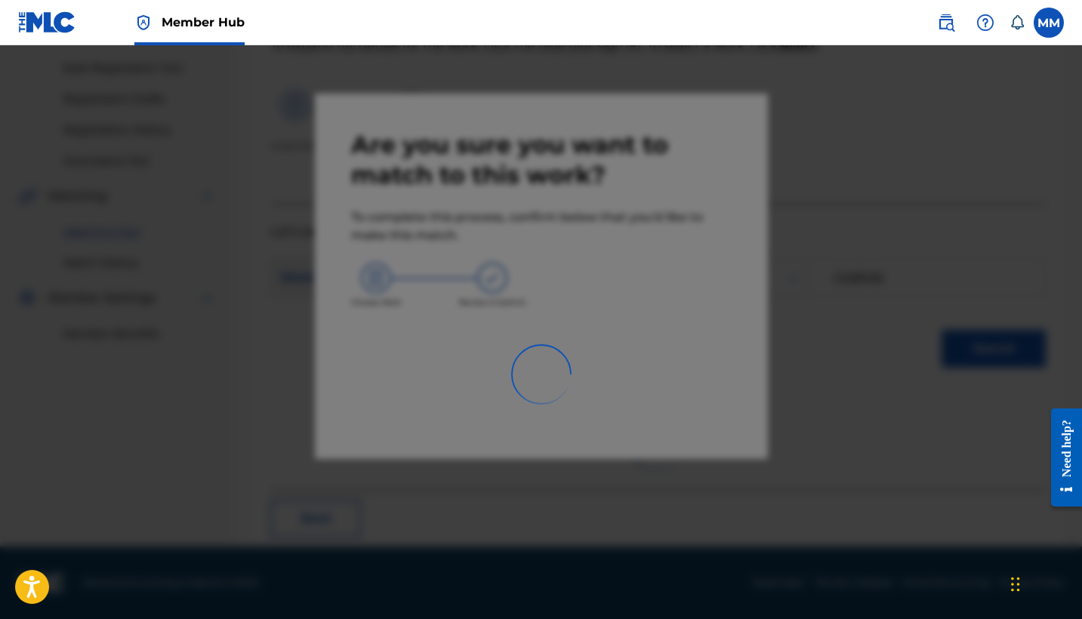
scroll to position [57, 0]
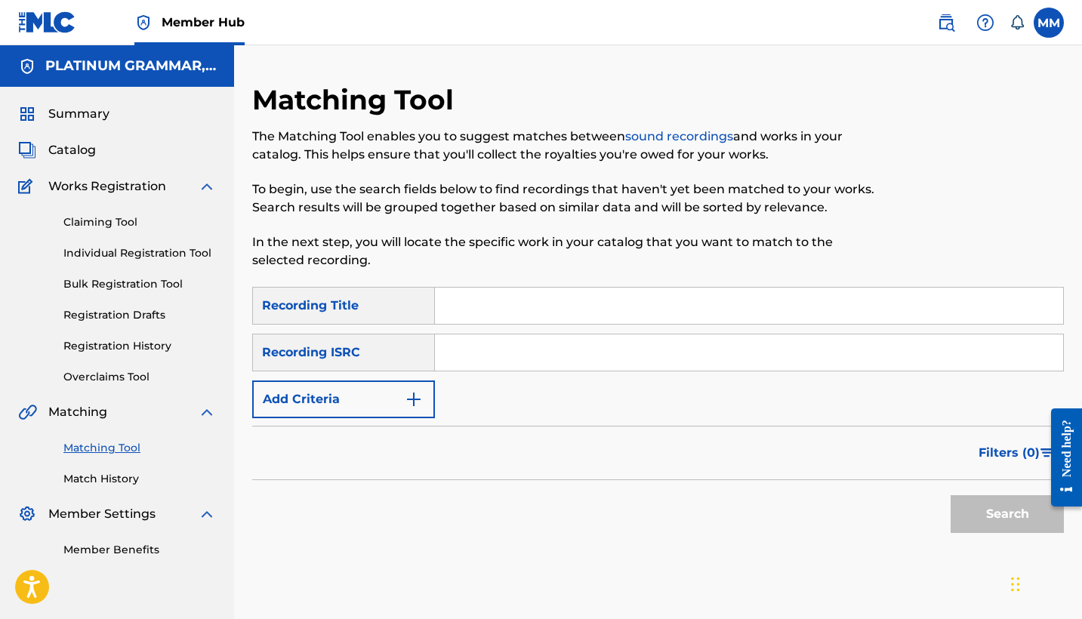
click at [728, 306] on input "Search Form" at bounding box center [749, 306] width 628 height 36
paste input "Shirtoff"
type input "Shirtoff"
click at [382, 389] on button "Add Criteria" at bounding box center [343, 399] width 183 height 38
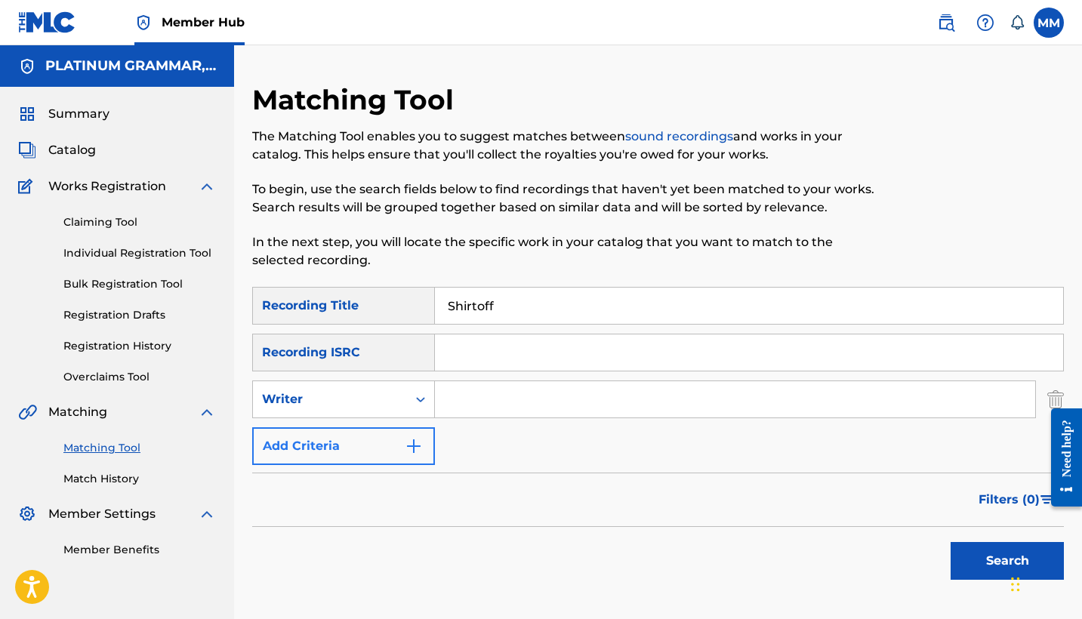
click at [382, 389] on div "Writer" at bounding box center [330, 399] width 154 height 29
click at [380, 434] on div "Recording Artist" at bounding box center [343, 437] width 181 height 38
click at [455, 407] on input "Search Form" at bounding box center [735, 399] width 600 height 36
paste input "Perfect Timing, Skrilla"
type input "Perfect Timing, Skrilla"
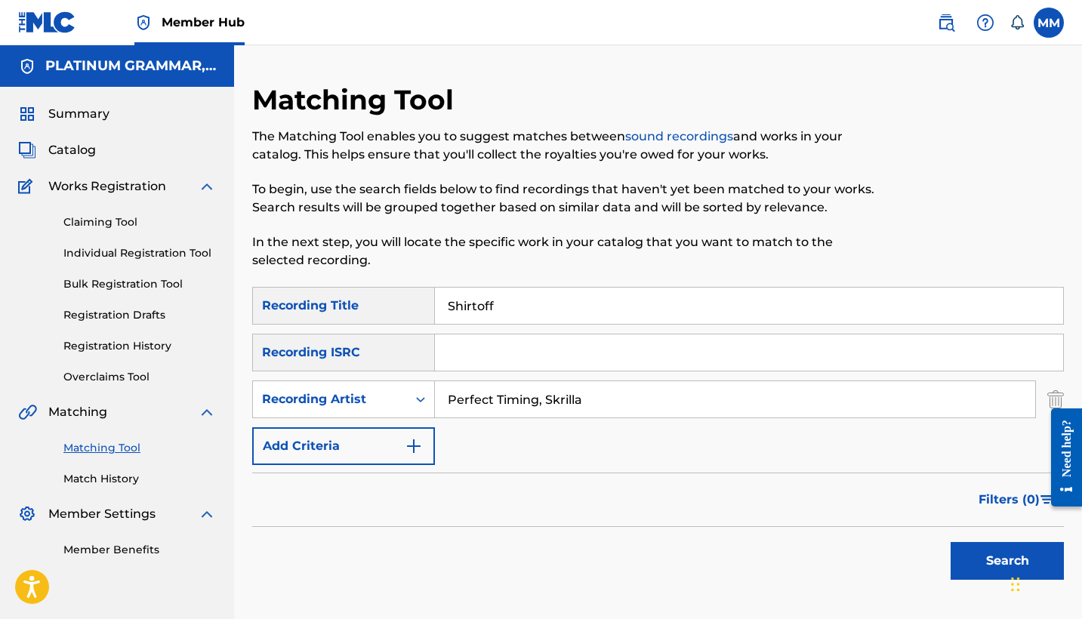
click at [1007, 561] on button "Search" at bounding box center [1006, 561] width 113 height 38
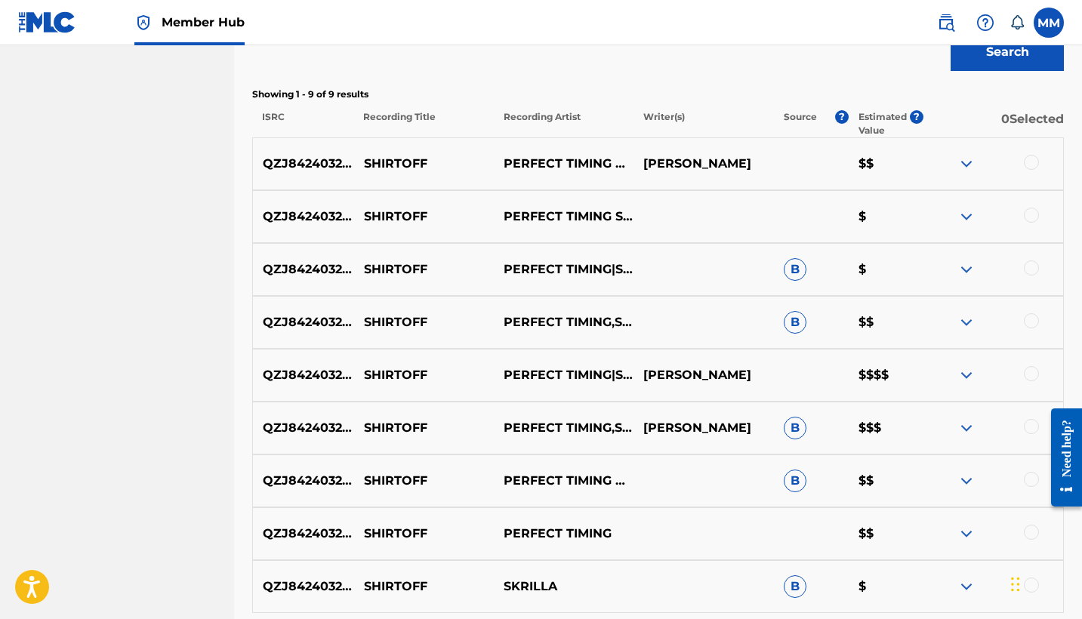
scroll to position [651, 0]
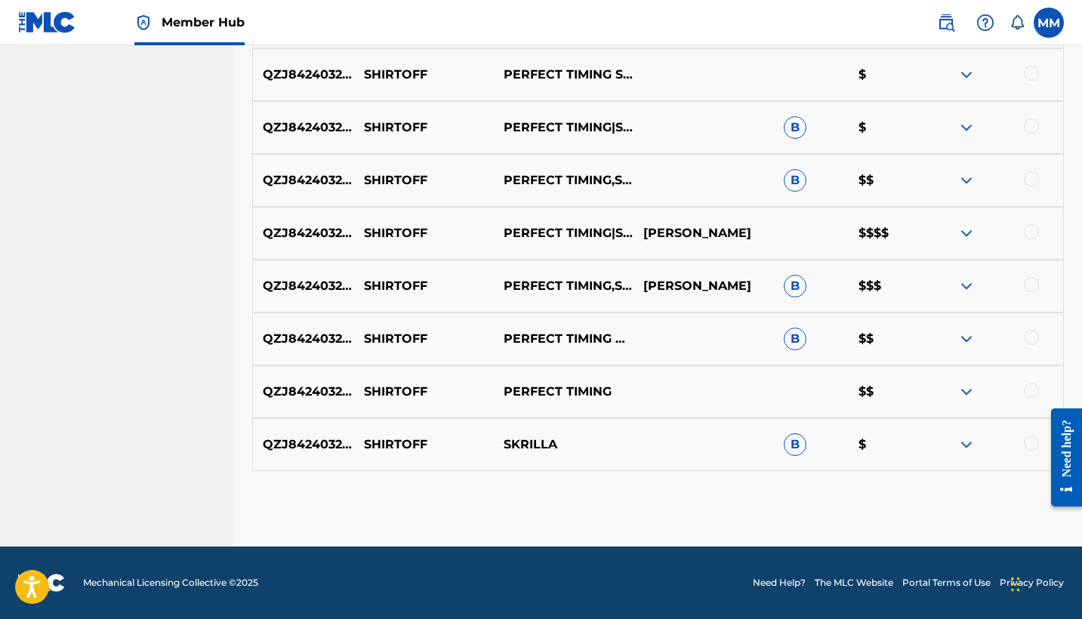
click at [1027, 391] on div at bounding box center [1031, 390] width 15 height 15
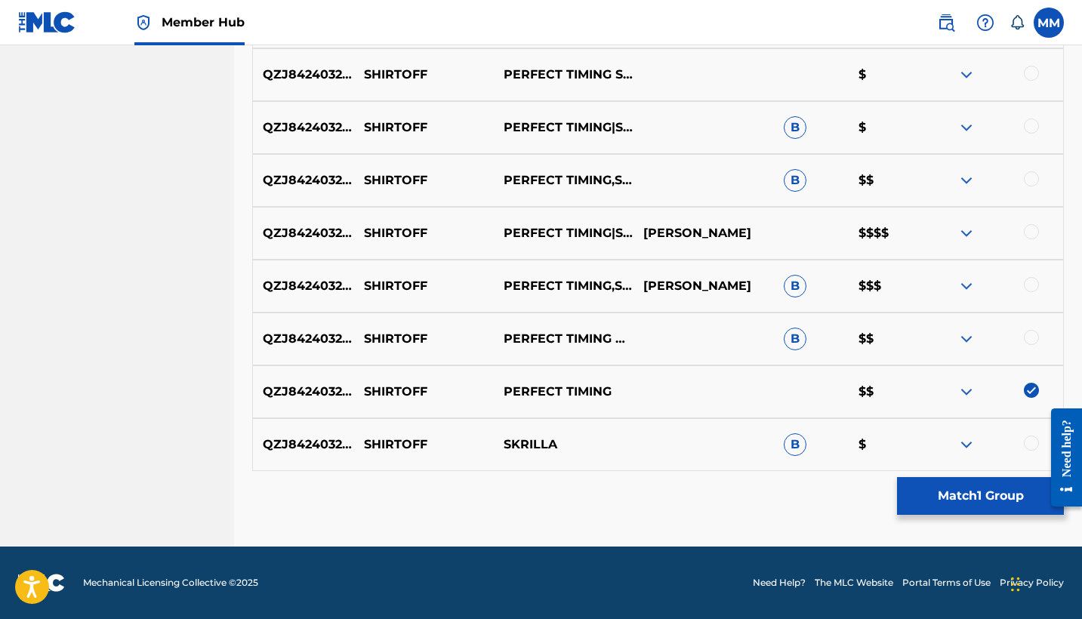
click at [1030, 330] on div at bounding box center [1031, 337] width 15 height 15
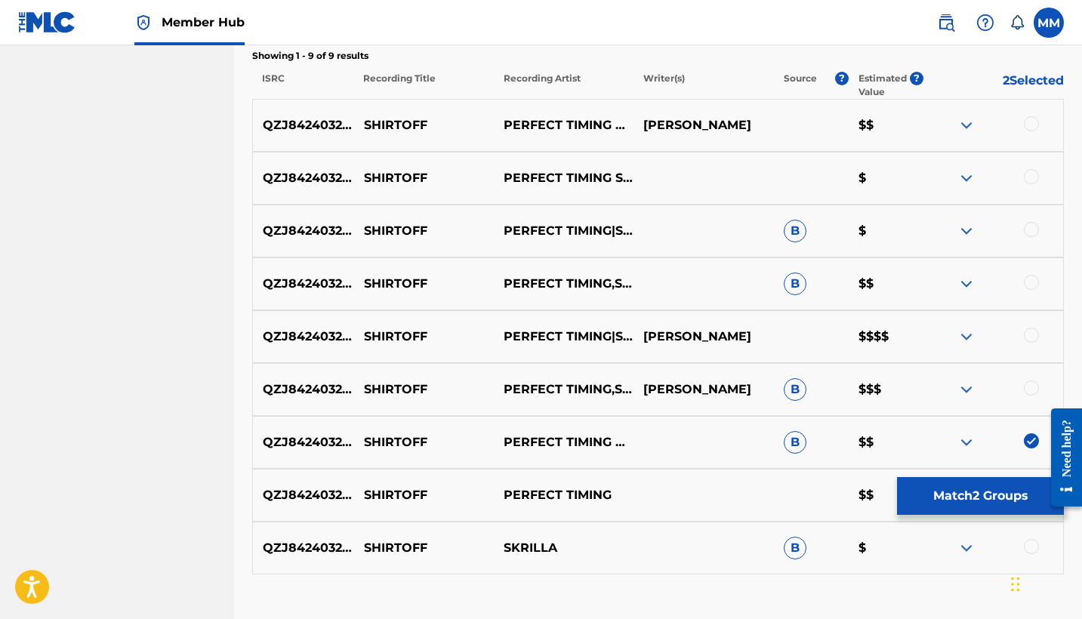
scroll to position [578, 0]
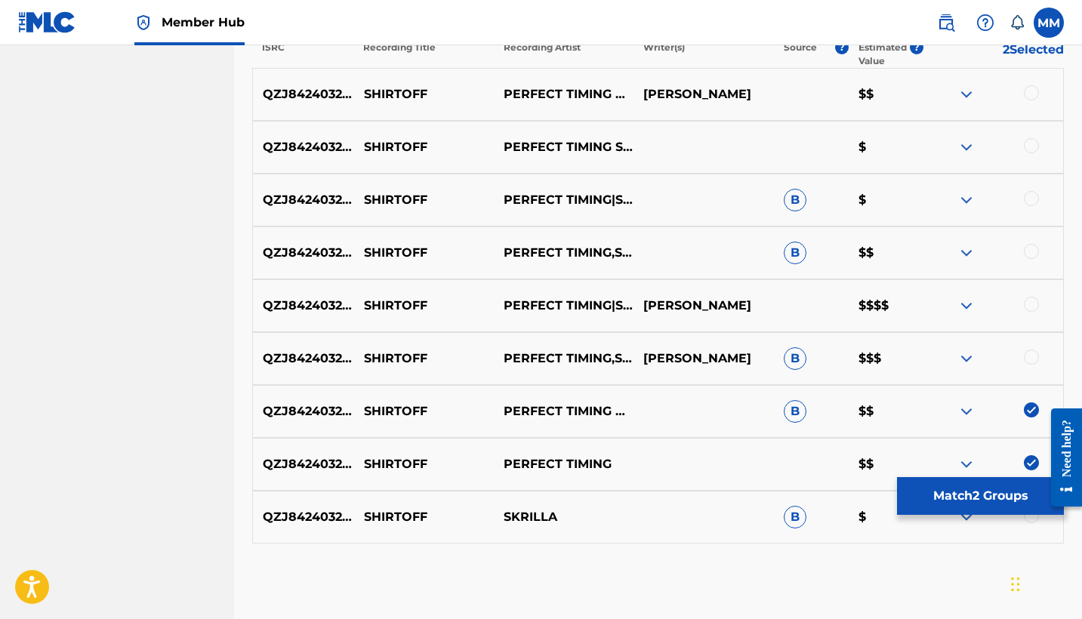
click at [1025, 360] on div at bounding box center [1031, 357] width 15 height 15
click at [1034, 308] on div at bounding box center [1031, 304] width 15 height 15
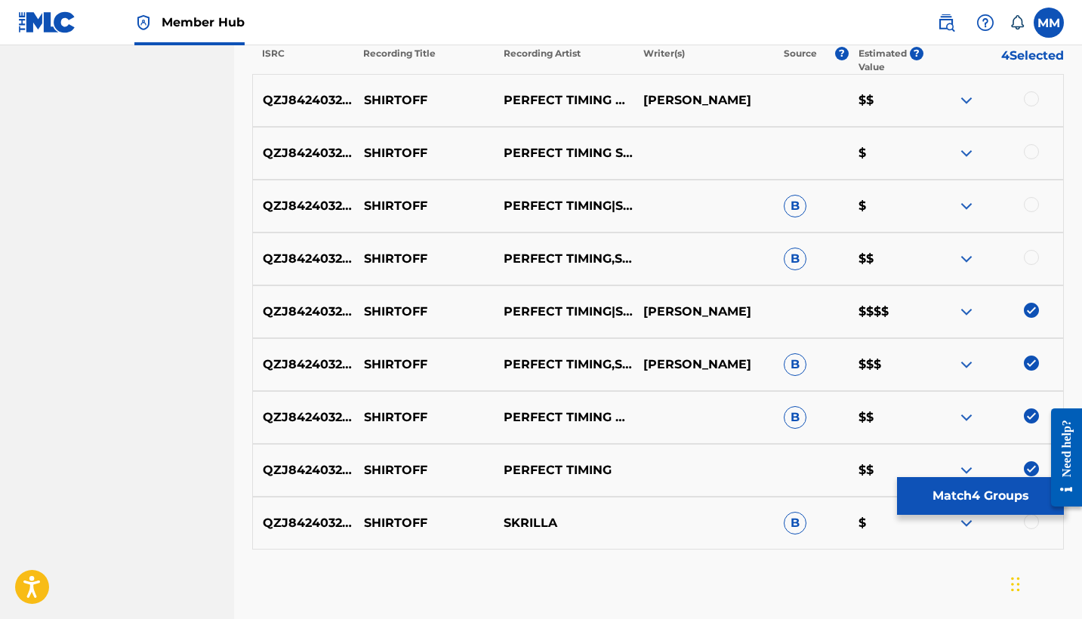
scroll to position [561, 0]
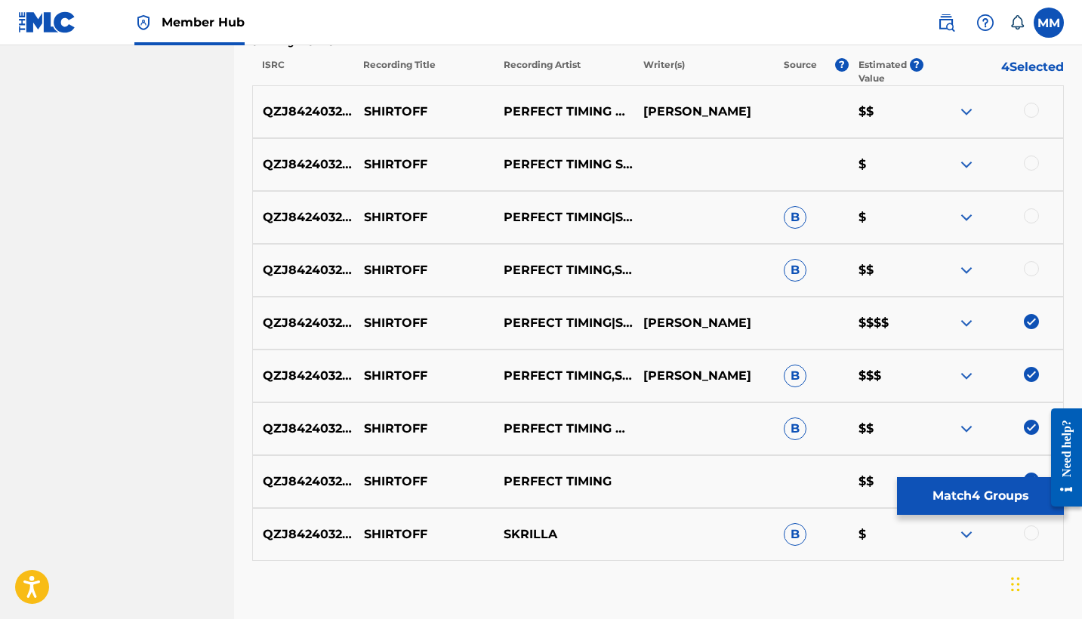
click at [1026, 276] on div at bounding box center [993, 270] width 140 height 18
click at [1034, 270] on div at bounding box center [1031, 268] width 15 height 15
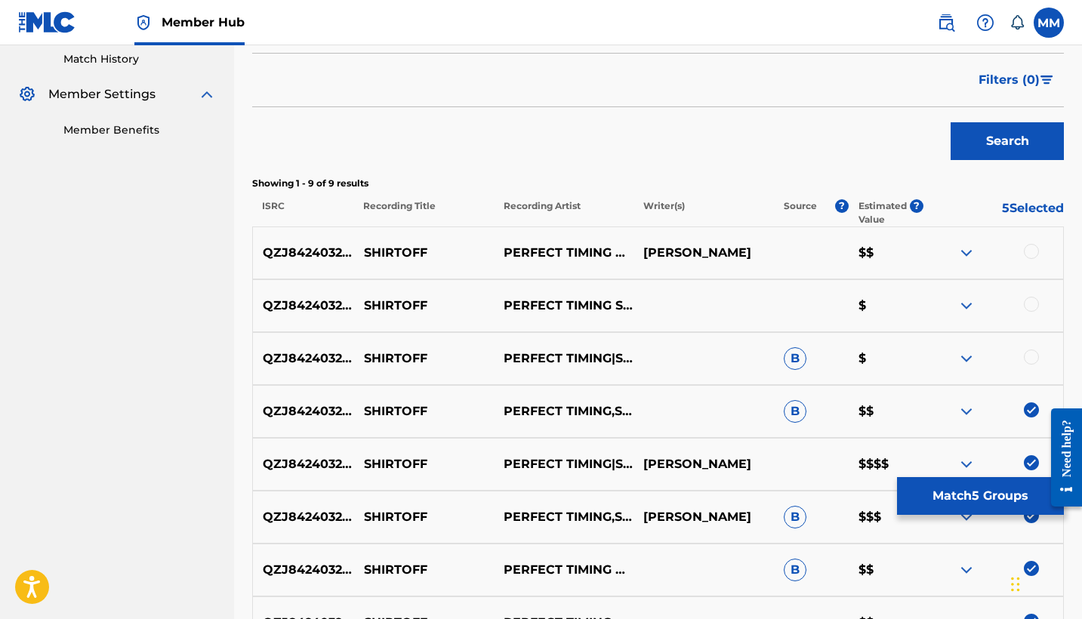
click at [1024, 359] on div at bounding box center [1031, 357] width 15 height 15
click at [1039, 313] on div at bounding box center [993, 306] width 140 height 18
click at [1024, 300] on div at bounding box center [1031, 304] width 15 height 15
click at [1031, 254] on div at bounding box center [1031, 251] width 15 height 15
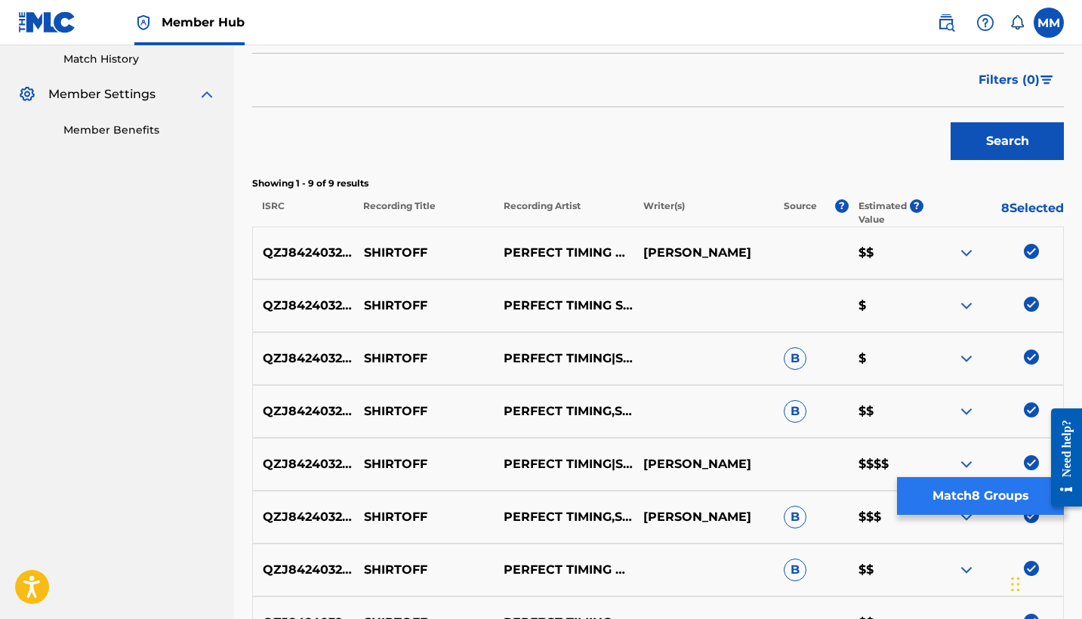
click at [998, 513] on button "Match 8 Groups" at bounding box center [980, 496] width 167 height 38
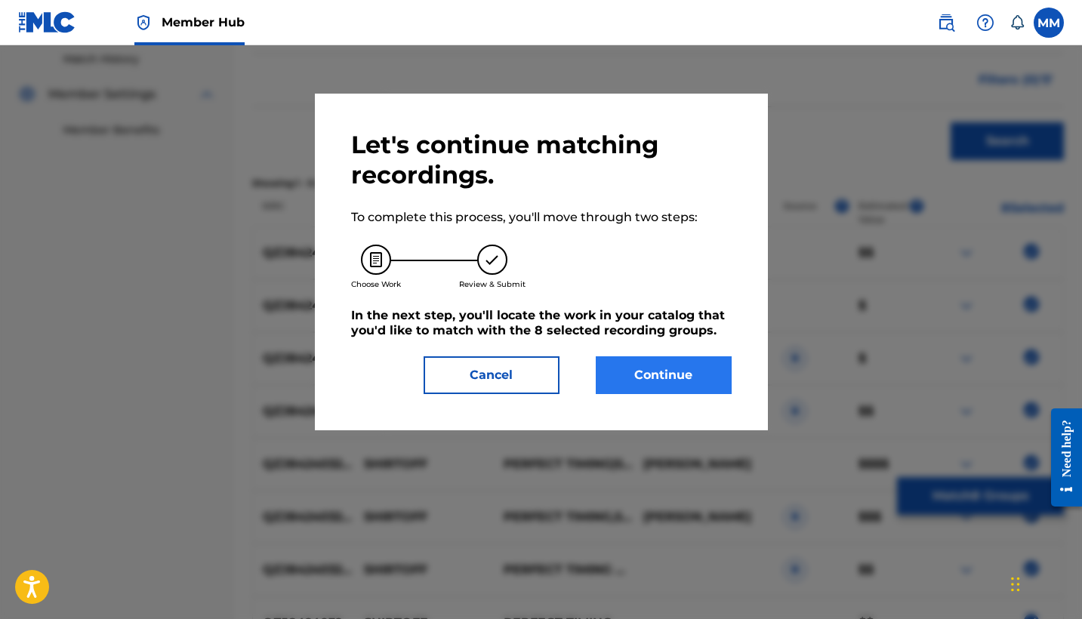
click at [646, 366] on button "Continue" at bounding box center [664, 375] width 136 height 38
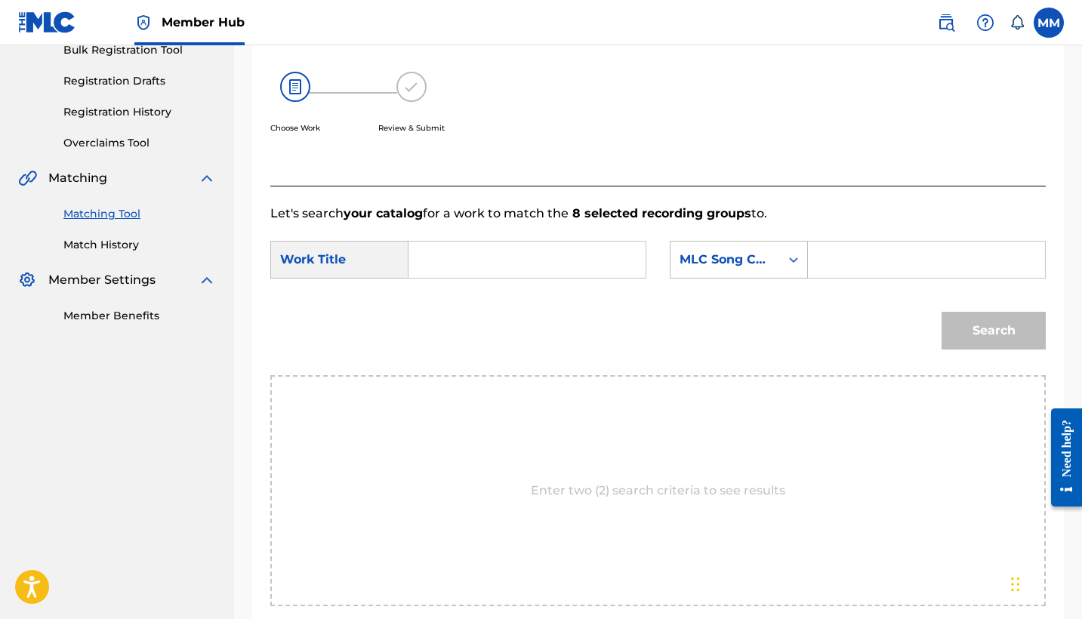
click at [607, 248] on input "Search Form" at bounding box center [526, 260] width 211 height 36
paste input "SHIRTOFF"
type input "SHIRTOFF"
click at [990, 260] on input "Search Form" at bounding box center [926, 260] width 211 height 36
paste input "S607HJ"
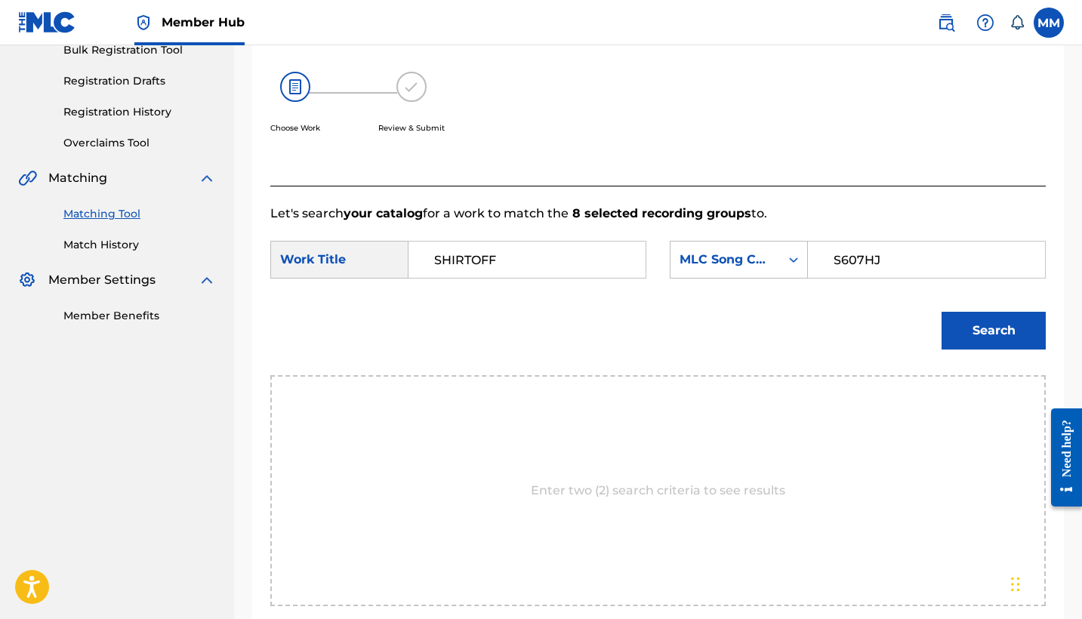
type input "S607HJ"
click at [993, 331] on button "Search" at bounding box center [993, 331] width 104 height 38
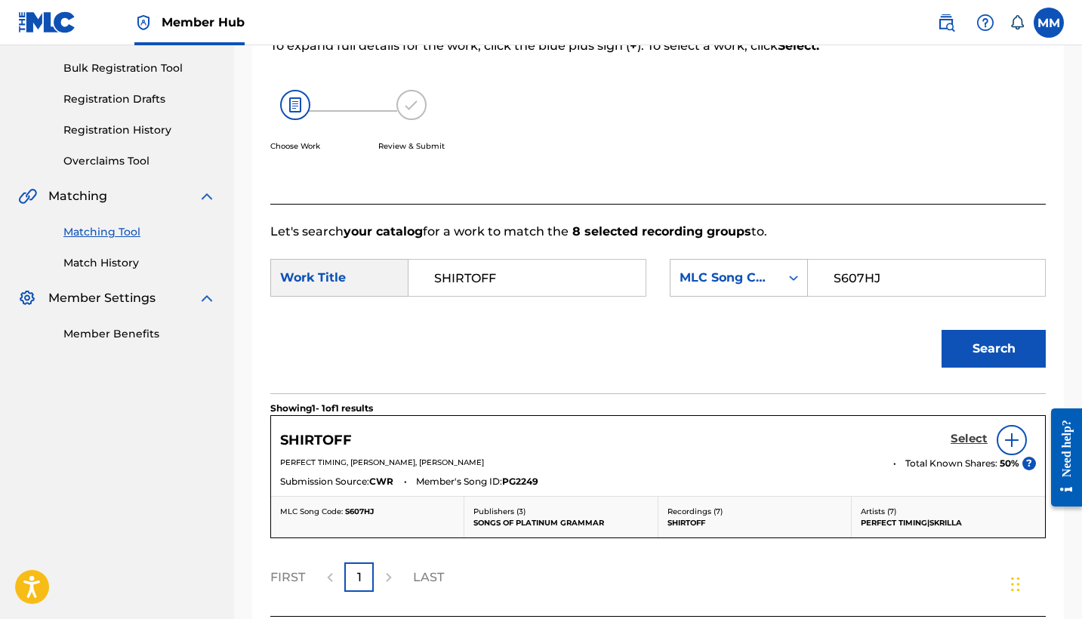
click at [966, 439] on h5 "Select" at bounding box center [968, 439] width 37 height 14
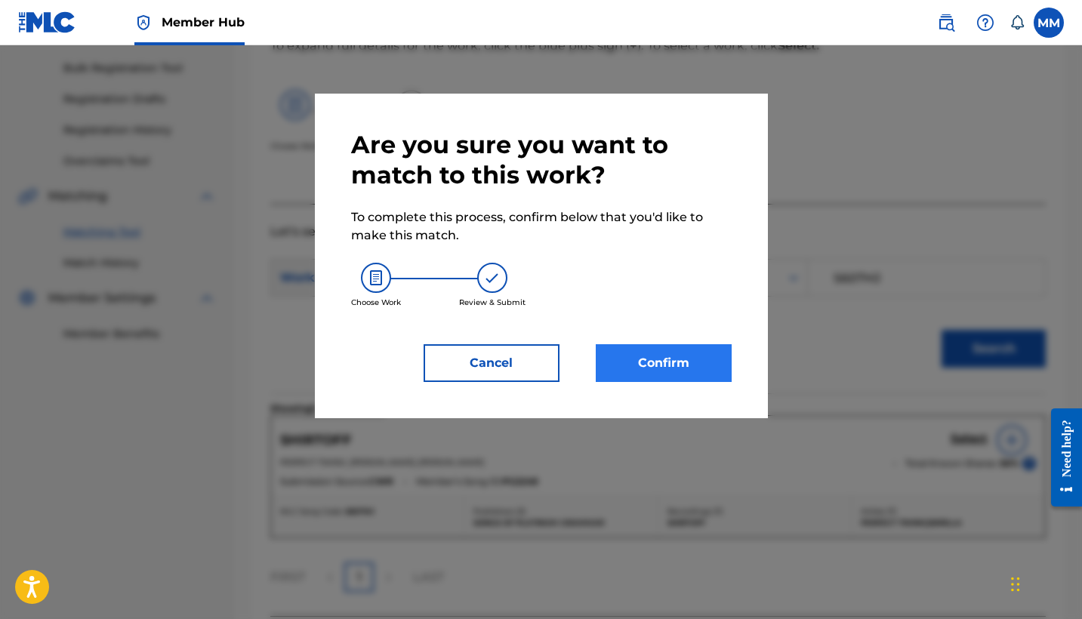
click at [659, 374] on button "Confirm" at bounding box center [664, 363] width 136 height 38
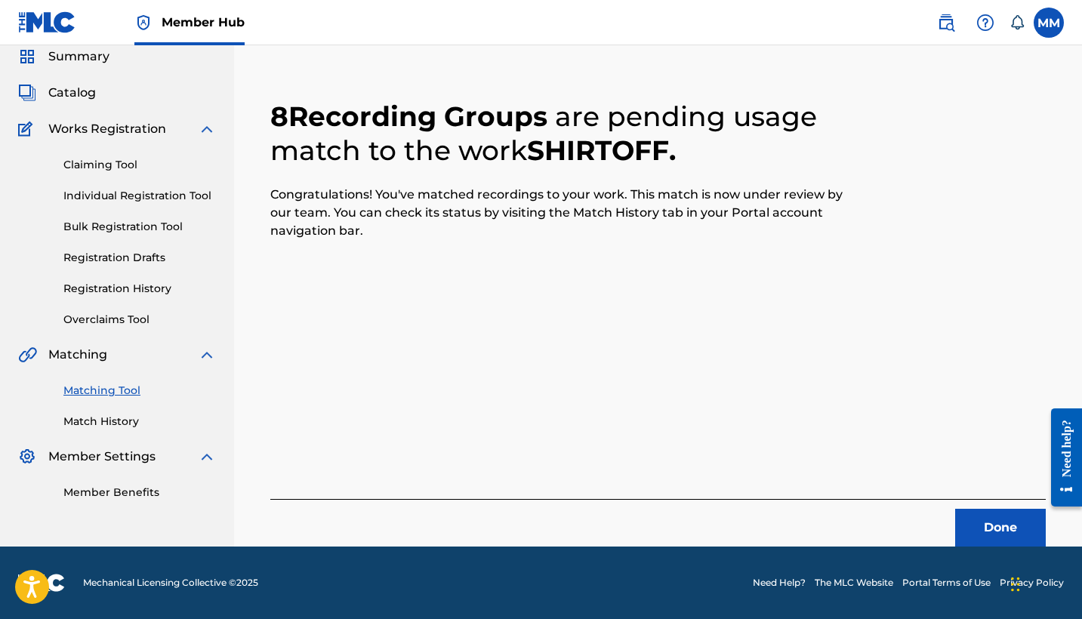
scroll to position [57, 0]
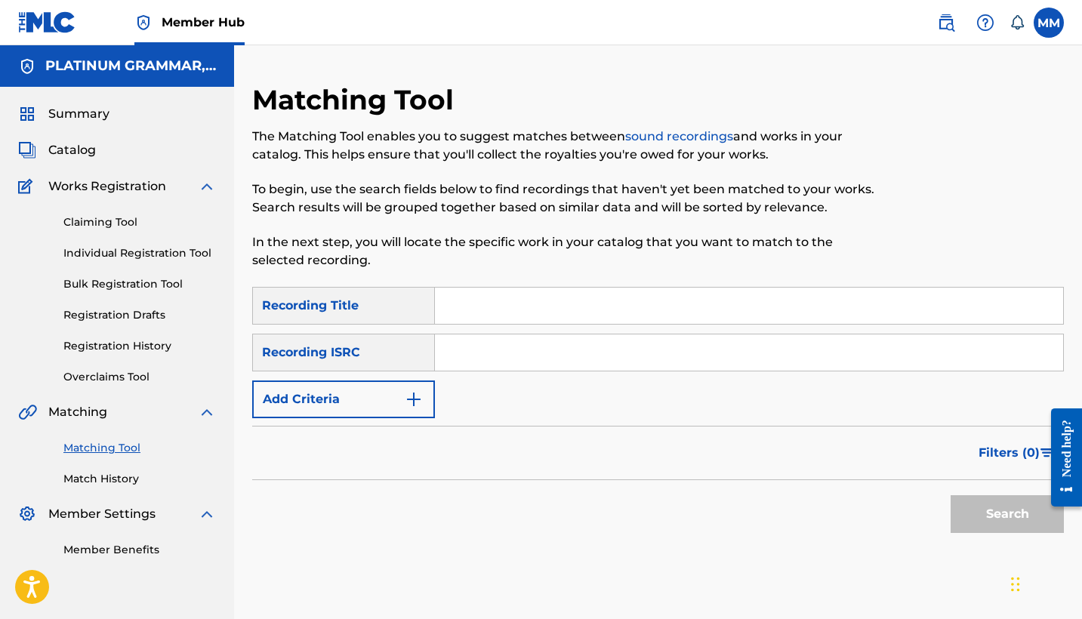
click at [666, 303] on input "Search Form" at bounding box center [749, 306] width 628 height 36
drag, startPoint x: 1, startPoint y: 316, endPoint x: 665, endPoint y: 303, distance: 664.4
click at [665, 303] on input "Search Form" at bounding box center [749, 306] width 628 height 36
paste input "Free Mode"
type input "Free Mode"
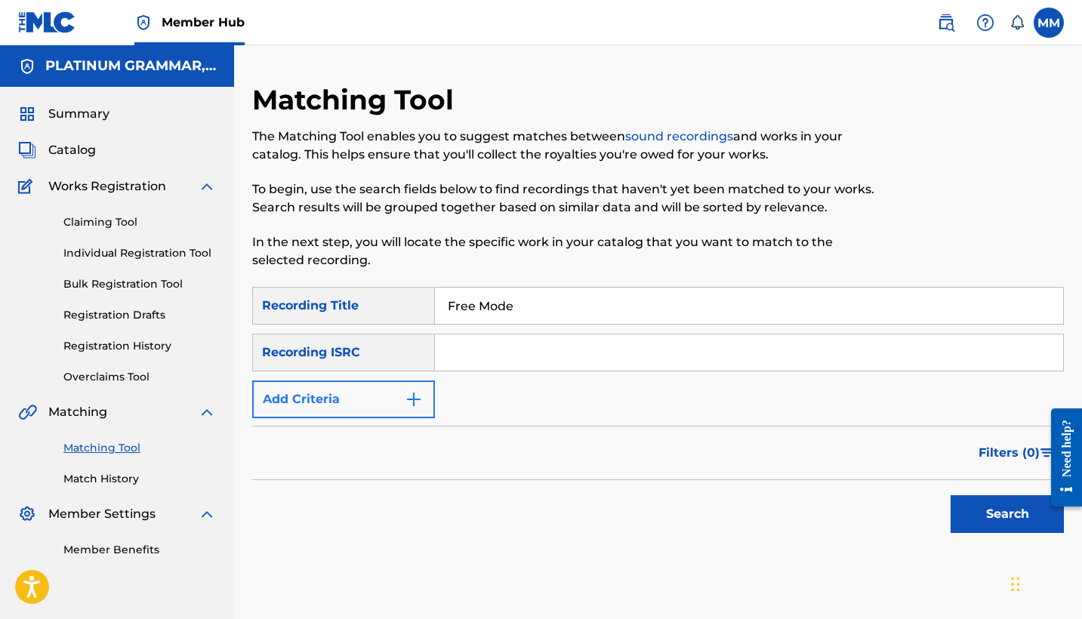
click at [394, 406] on button "Add Criteria" at bounding box center [343, 399] width 183 height 38
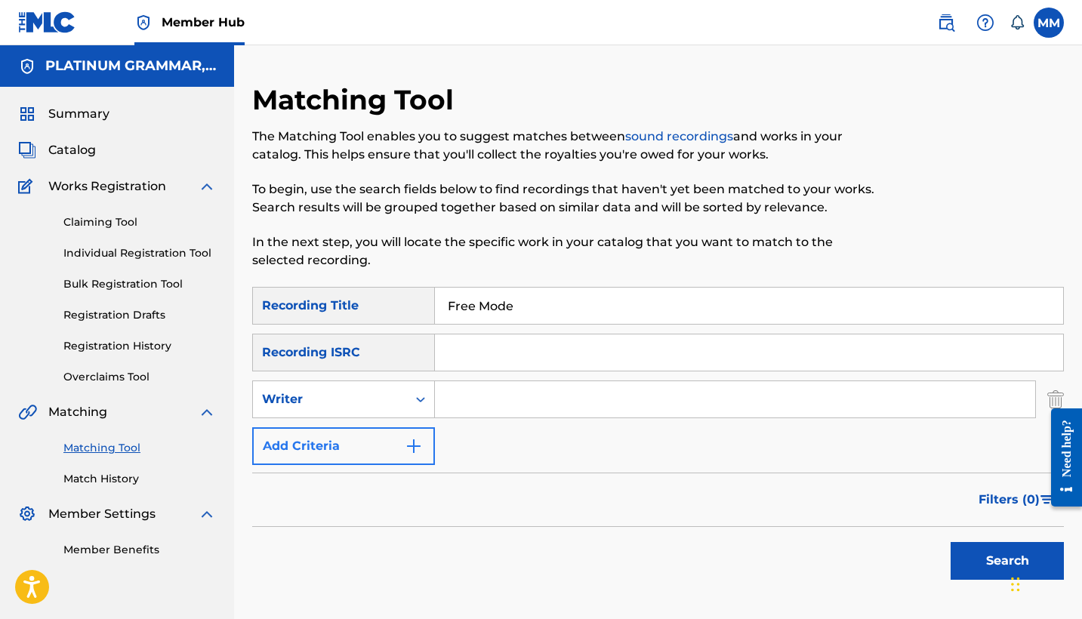
click at [394, 406] on div "Writer" at bounding box center [330, 399] width 136 height 18
click at [391, 421] on div "Recording Artist" at bounding box center [343, 437] width 181 height 38
click at [480, 399] on input "Search Form" at bounding box center [735, 399] width 600 height 36
paste input "Midngvht & Yecko"
type input "Midngvht & Yecko"
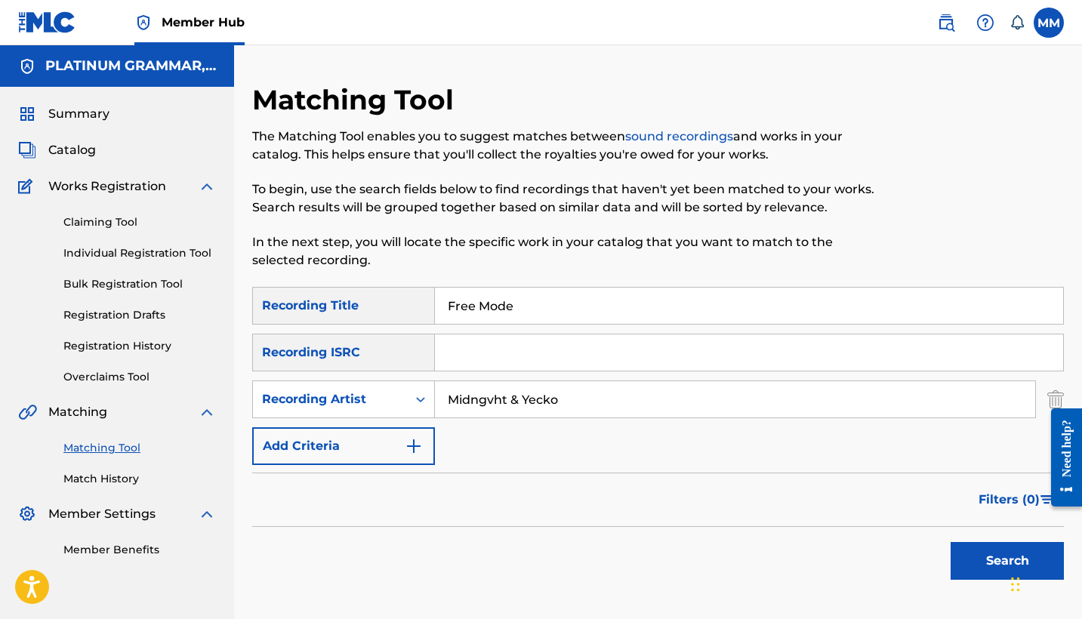
click at [1007, 561] on button "Search" at bounding box center [1006, 561] width 113 height 38
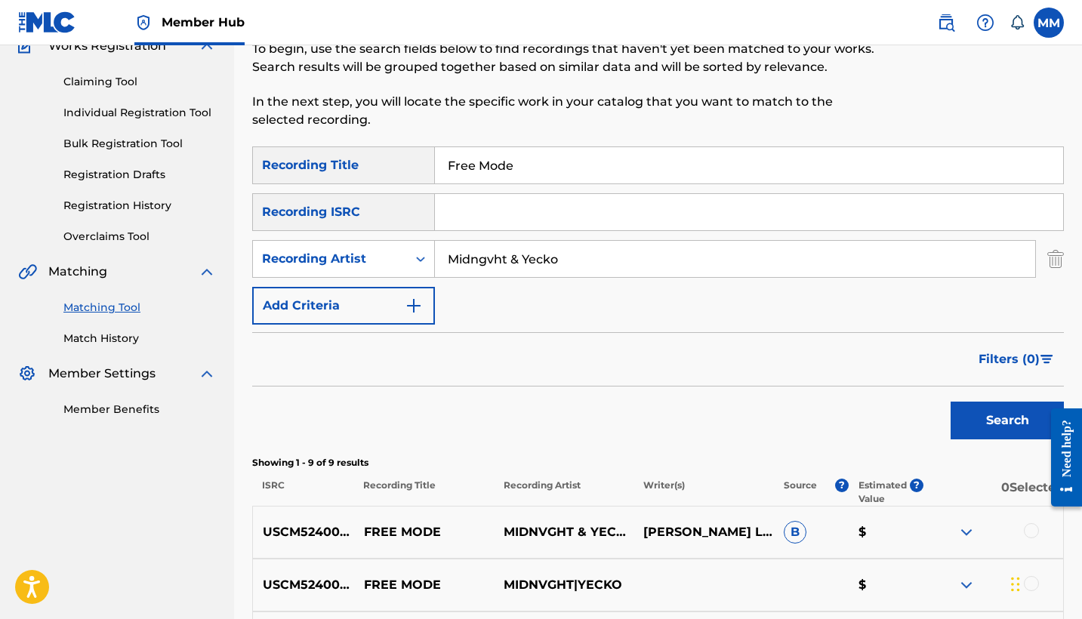
scroll to position [288, 0]
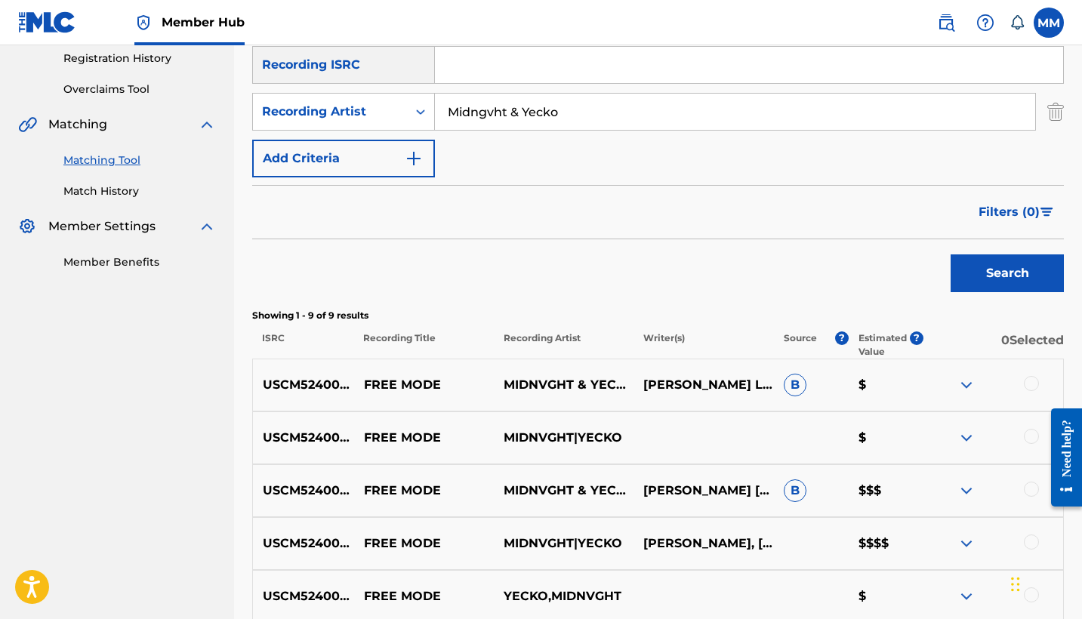
click at [1029, 382] on div at bounding box center [1031, 383] width 15 height 15
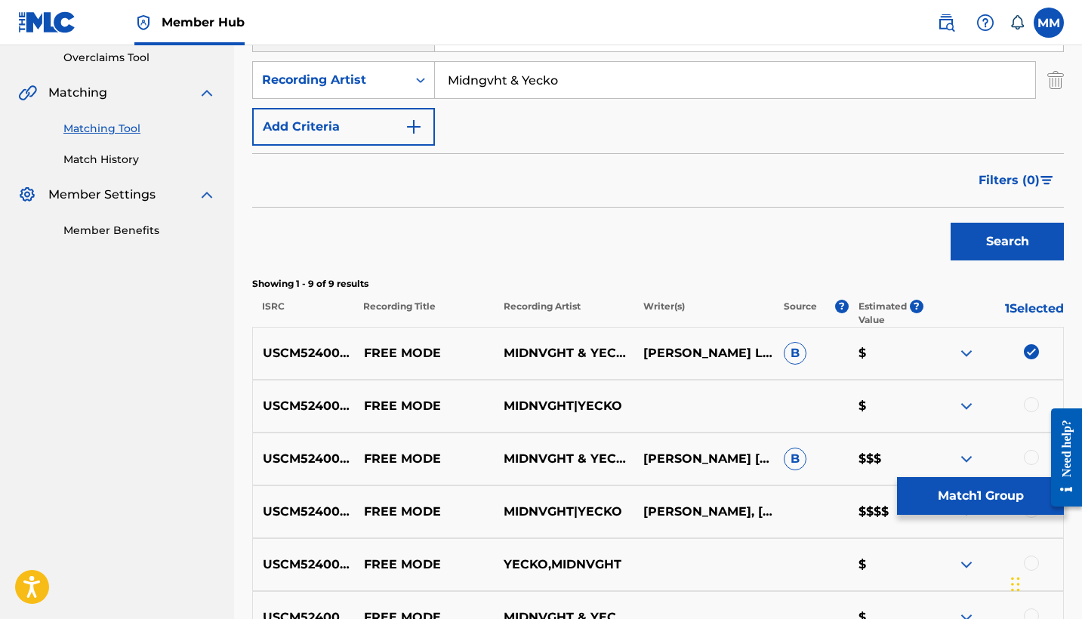
scroll to position [613, 0]
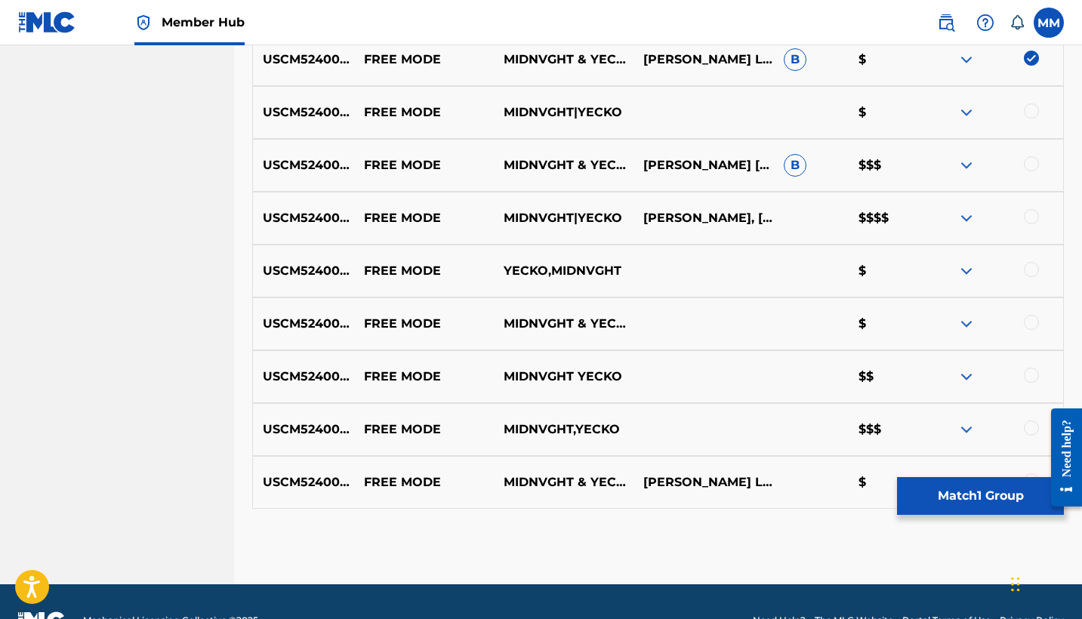
click at [1033, 269] on div at bounding box center [1031, 269] width 15 height 15
click at [1029, 217] on div at bounding box center [1031, 216] width 15 height 15
click at [1033, 168] on div at bounding box center [1031, 163] width 15 height 15
click at [1028, 110] on div at bounding box center [1031, 110] width 15 height 15
click at [1030, 325] on div at bounding box center [1031, 322] width 15 height 15
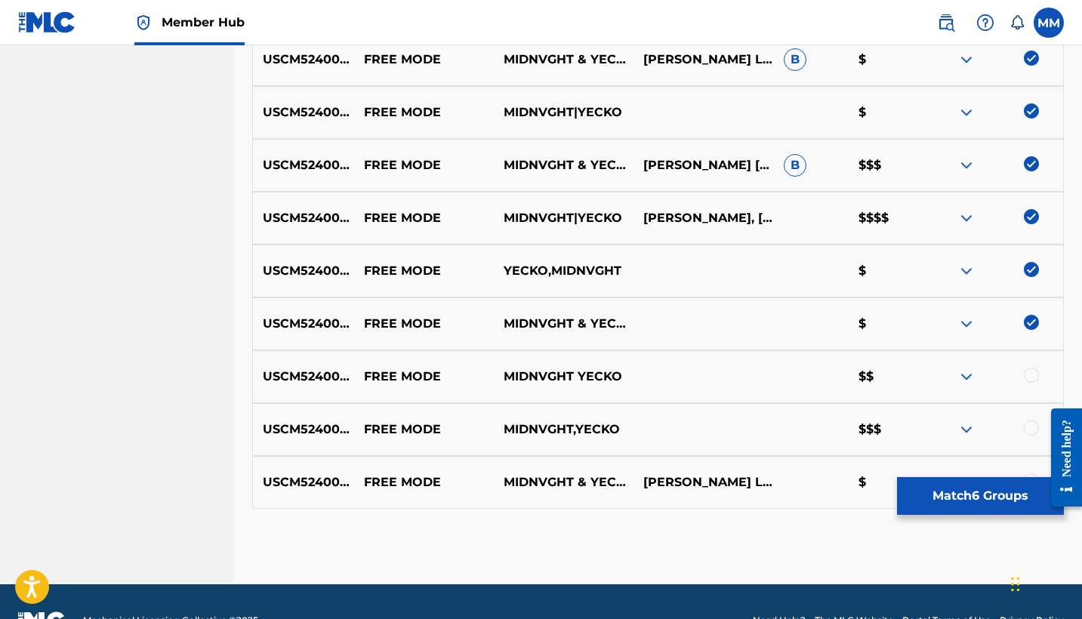
scroll to position [636, 0]
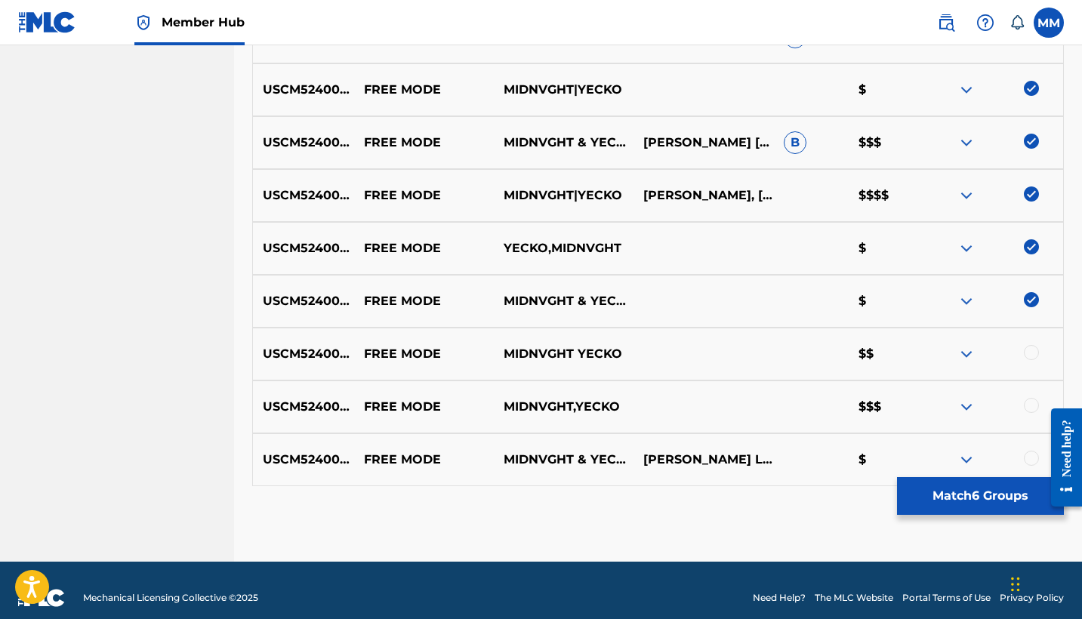
click at [1029, 358] on div at bounding box center [1031, 352] width 15 height 15
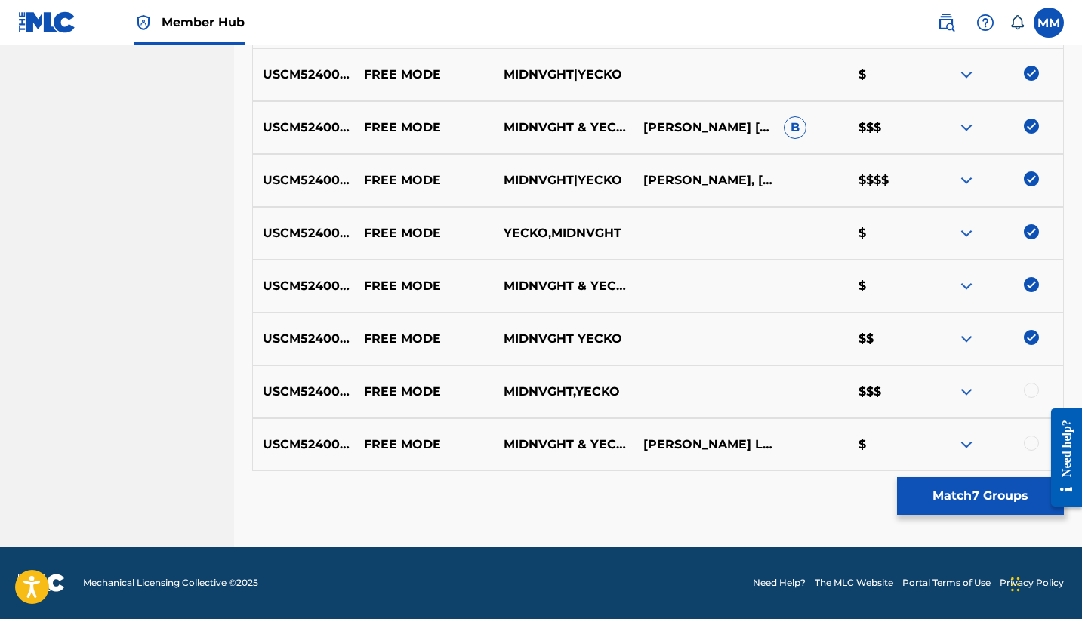
click at [1032, 390] on div at bounding box center [1031, 390] width 15 height 15
click at [1033, 437] on div at bounding box center [1031, 443] width 15 height 15
click at [1011, 491] on button "Match 9 Groups" at bounding box center [980, 496] width 167 height 38
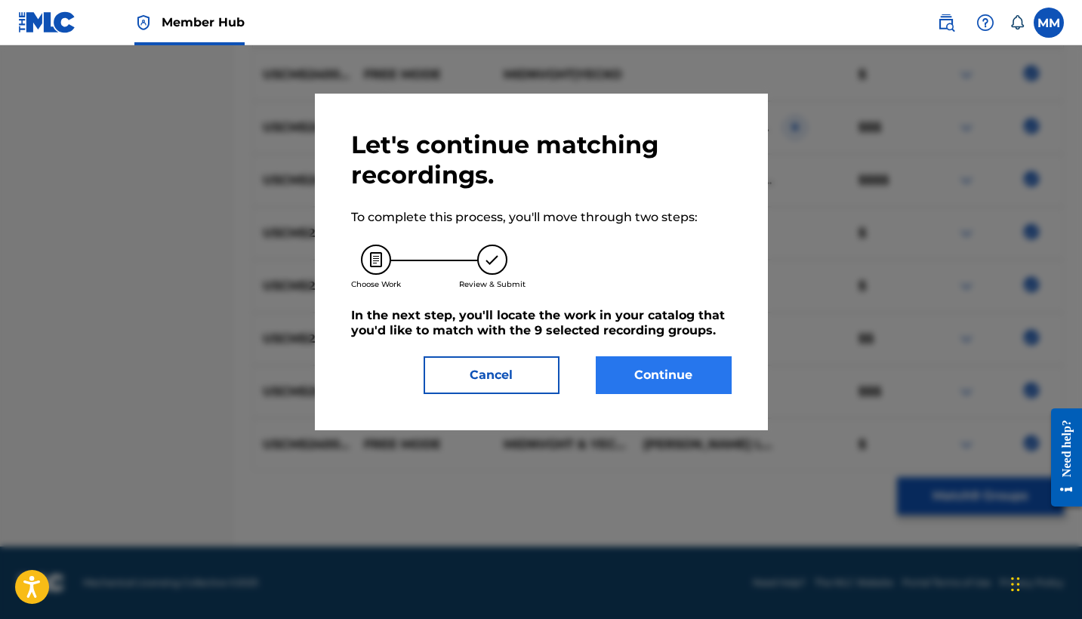
click at [654, 388] on button "Continue" at bounding box center [664, 375] width 136 height 38
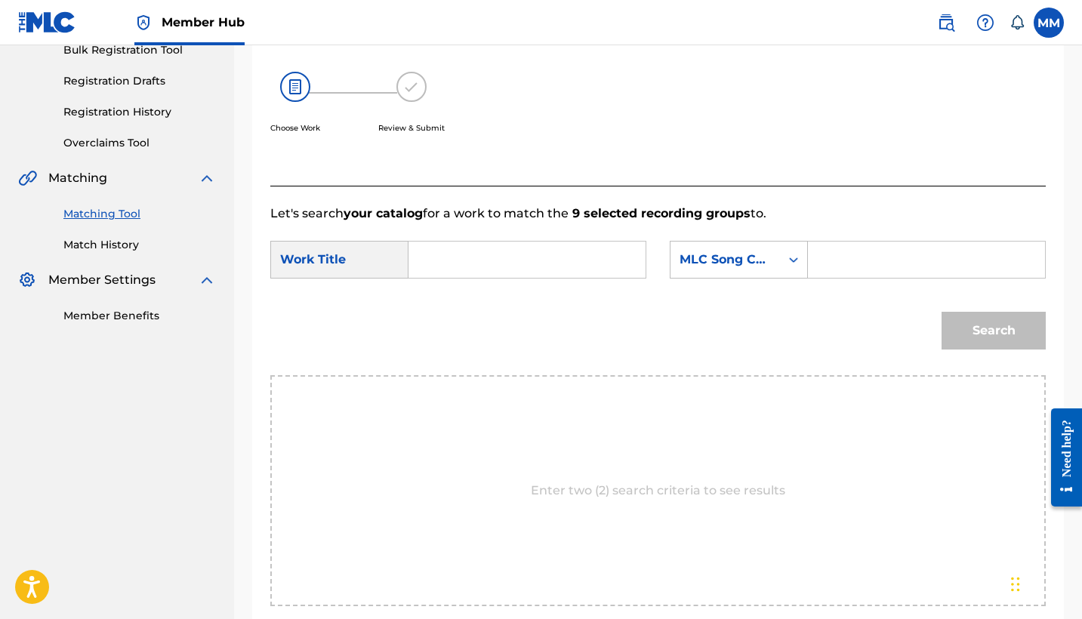
click at [601, 267] on input "Search Form" at bounding box center [526, 260] width 211 height 36
paste input "FREE MODE"
type input "FREE MODE"
click at [969, 258] on input "Search Form" at bounding box center [926, 260] width 211 height 36
paste input "FA1SV0"
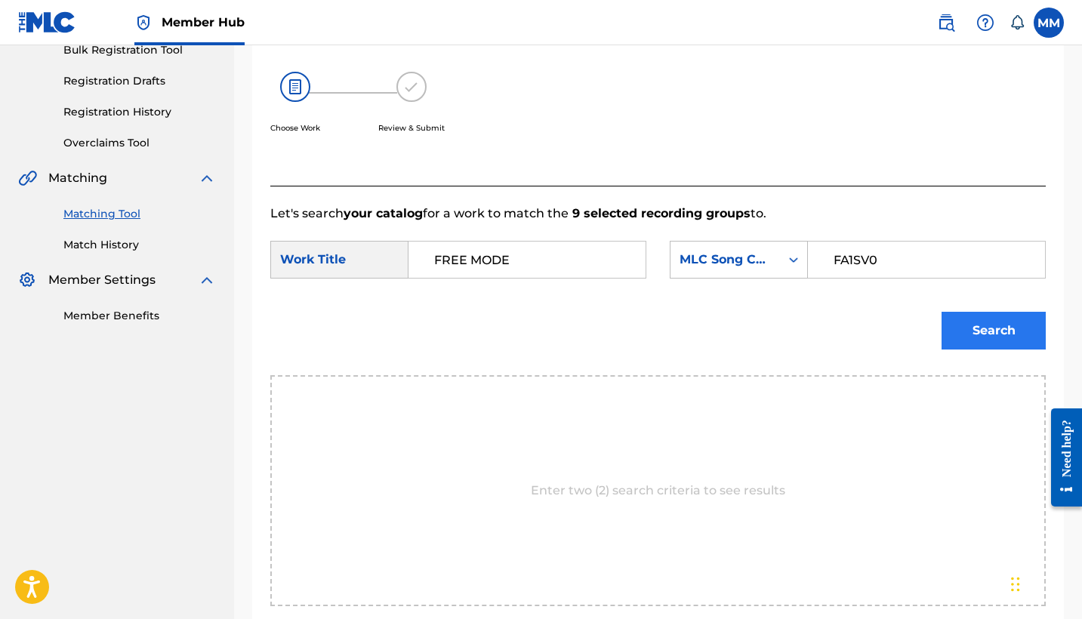
type input "FA1SV0"
click at [990, 337] on button "Search" at bounding box center [993, 331] width 104 height 38
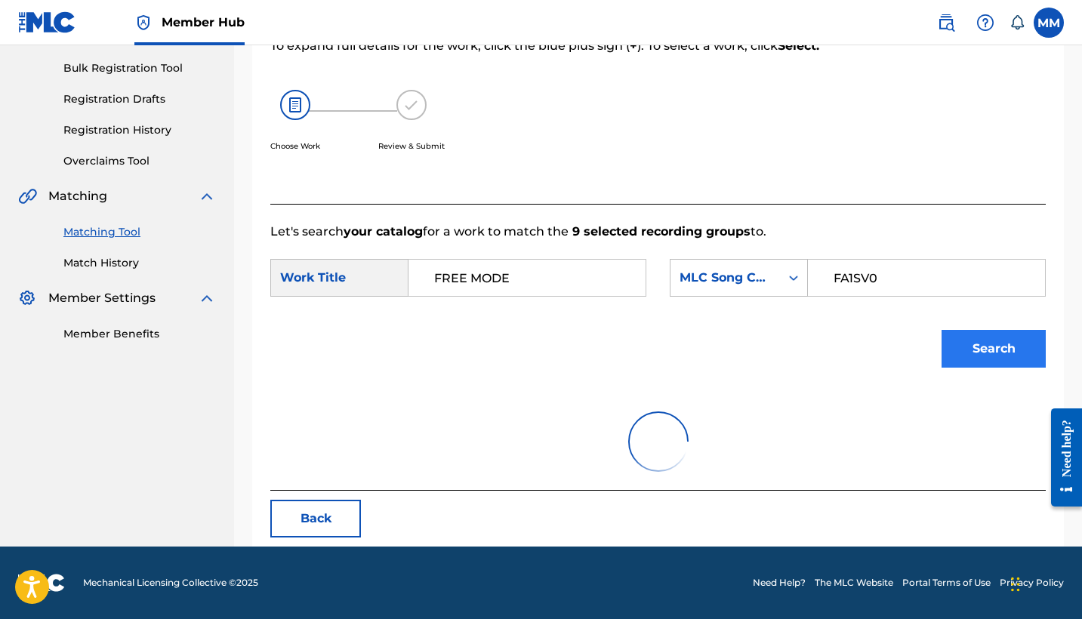
scroll to position [216, 0]
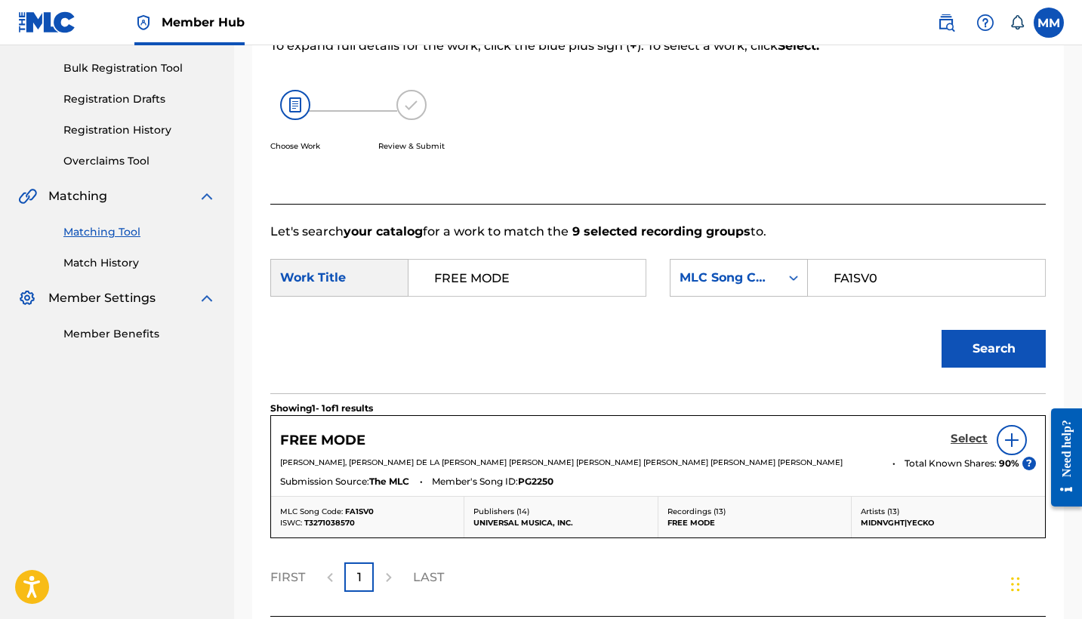
click at [969, 441] on h5 "Select" at bounding box center [968, 439] width 37 height 14
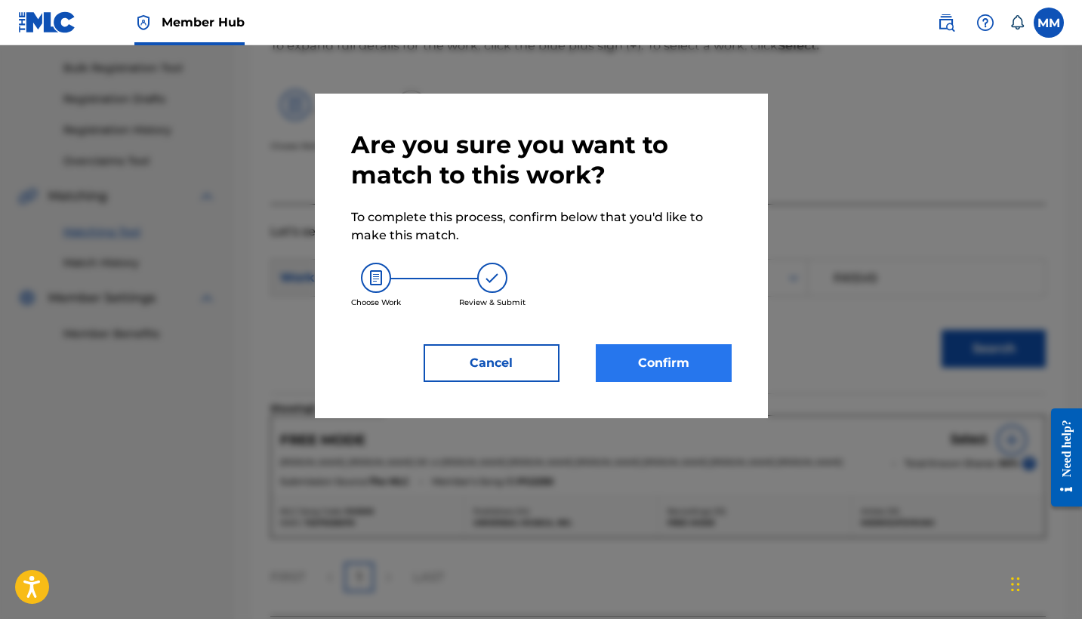
click at [677, 376] on button "Confirm" at bounding box center [664, 363] width 136 height 38
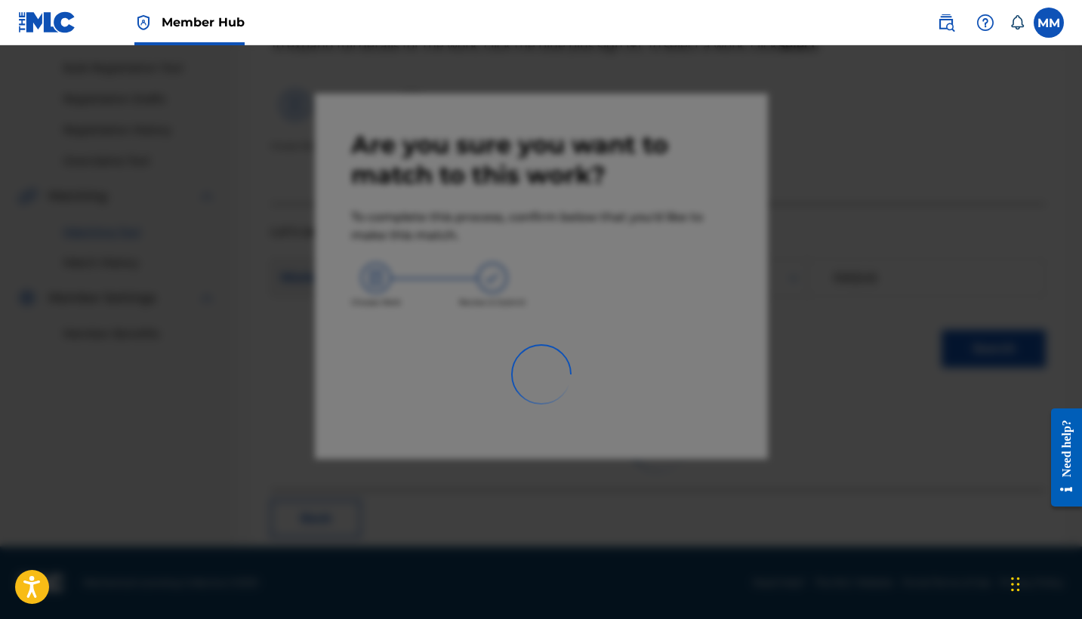
scroll to position [57, 0]
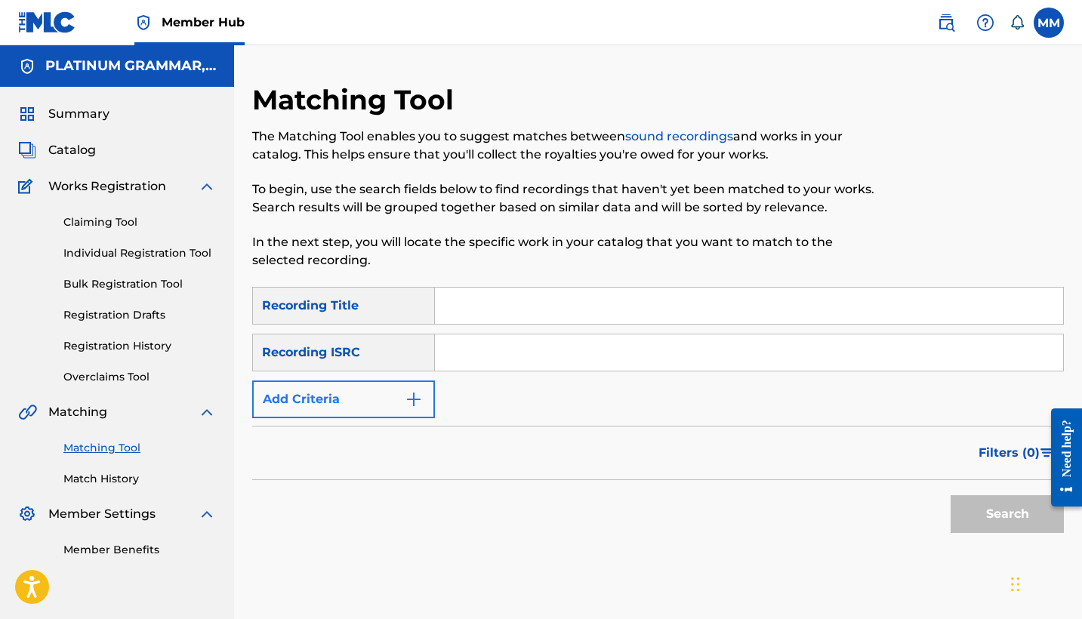
click at [417, 408] on img "Search Form" at bounding box center [414, 399] width 18 height 18
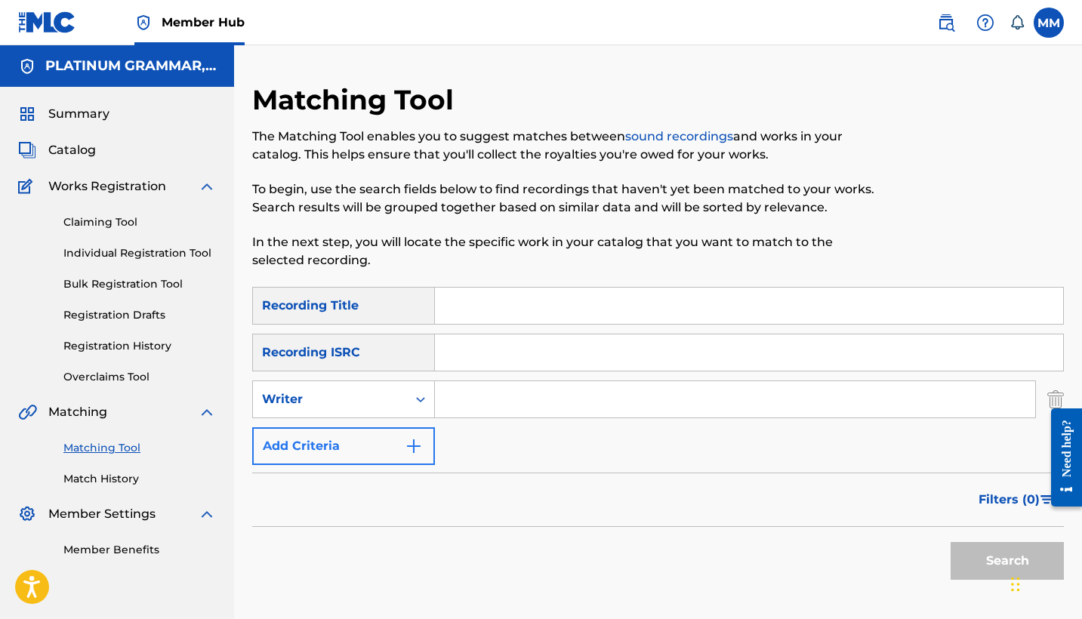
click at [417, 408] on div "Search Form" at bounding box center [420, 399] width 27 height 27
click at [399, 433] on div "Recording Artist" at bounding box center [343, 437] width 181 height 38
click at [630, 310] on input "Search Form" at bounding box center [749, 306] width 628 height 36
paste input "Fresh Air"
type input "Fresh Air"
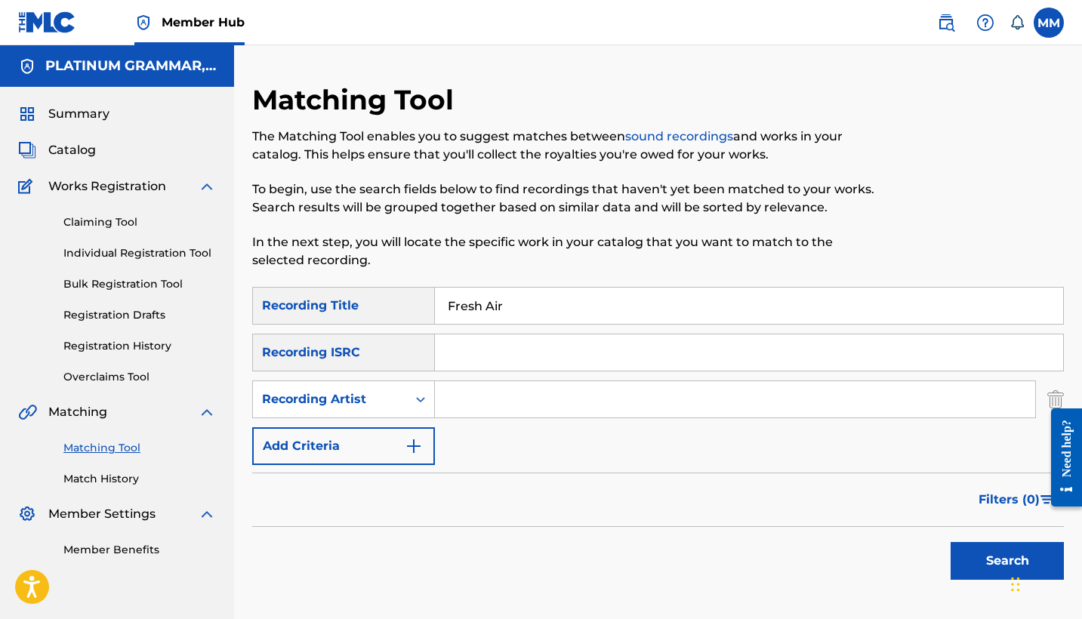
click at [505, 396] on input "Search Form" at bounding box center [735, 399] width 600 height 36
paste input "Ola Runt"
type input "Ola Runt"
click at [1007, 561] on button "Search" at bounding box center [1006, 561] width 113 height 38
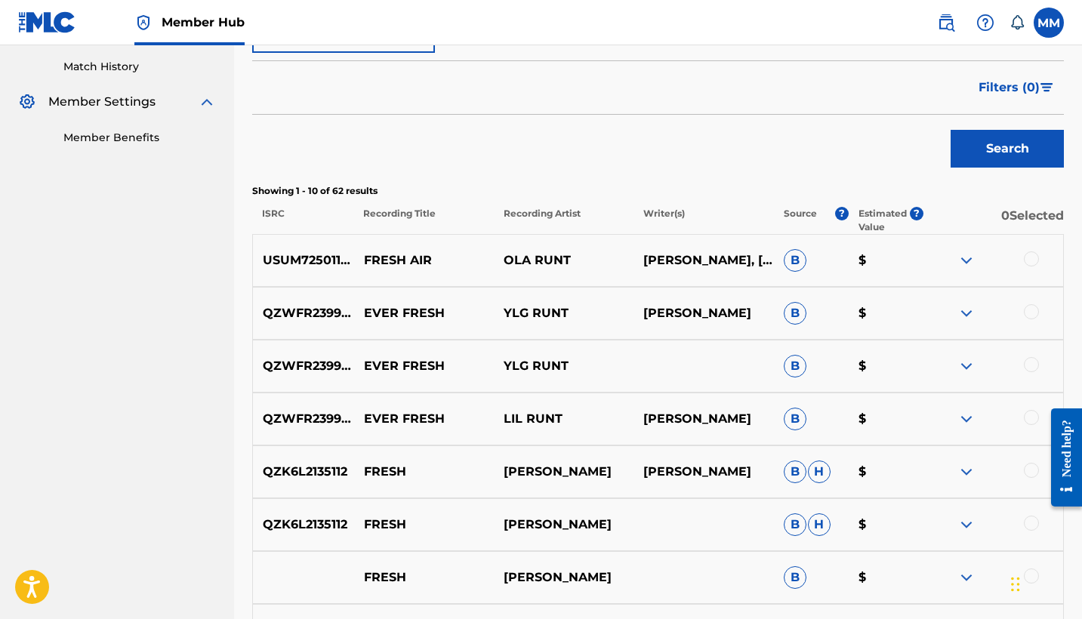
scroll to position [350, 0]
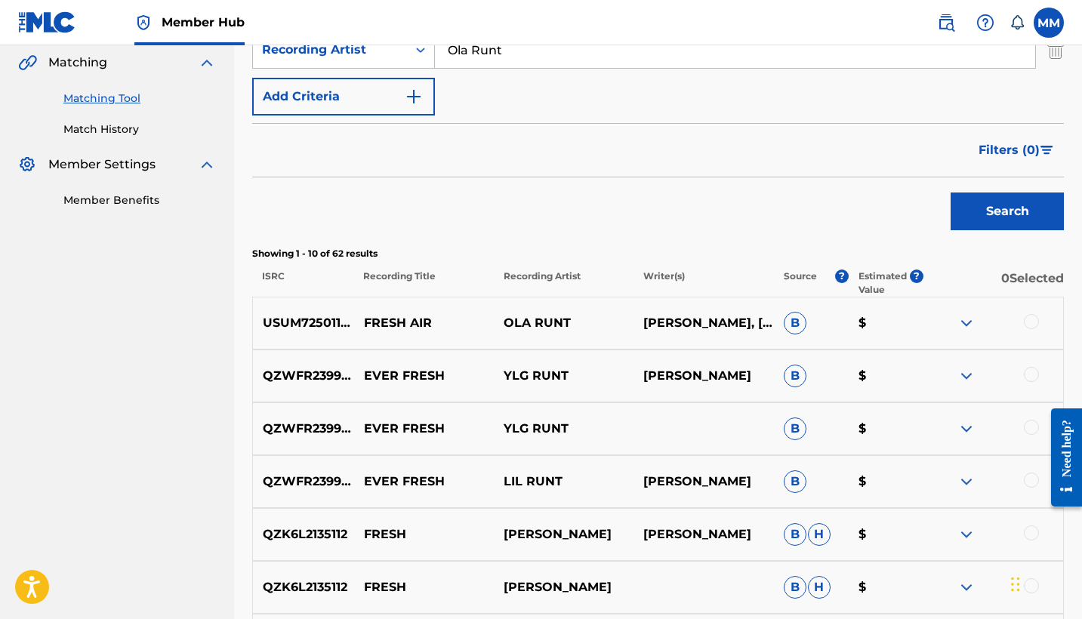
click at [1030, 325] on div at bounding box center [1031, 321] width 15 height 15
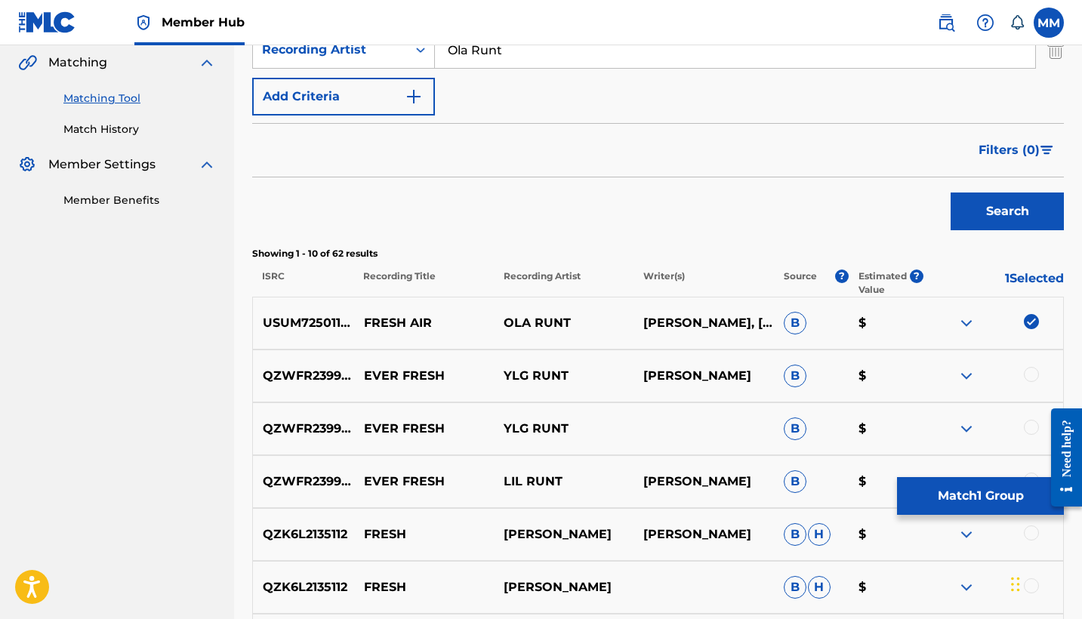
click at [1024, 377] on div at bounding box center [1031, 374] width 15 height 15
click at [1029, 377] on img at bounding box center [1031, 374] width 15 height 15
click at [986, 502] on button "Match 1 Group" at bounding box center [980, 496] width 167 height 38
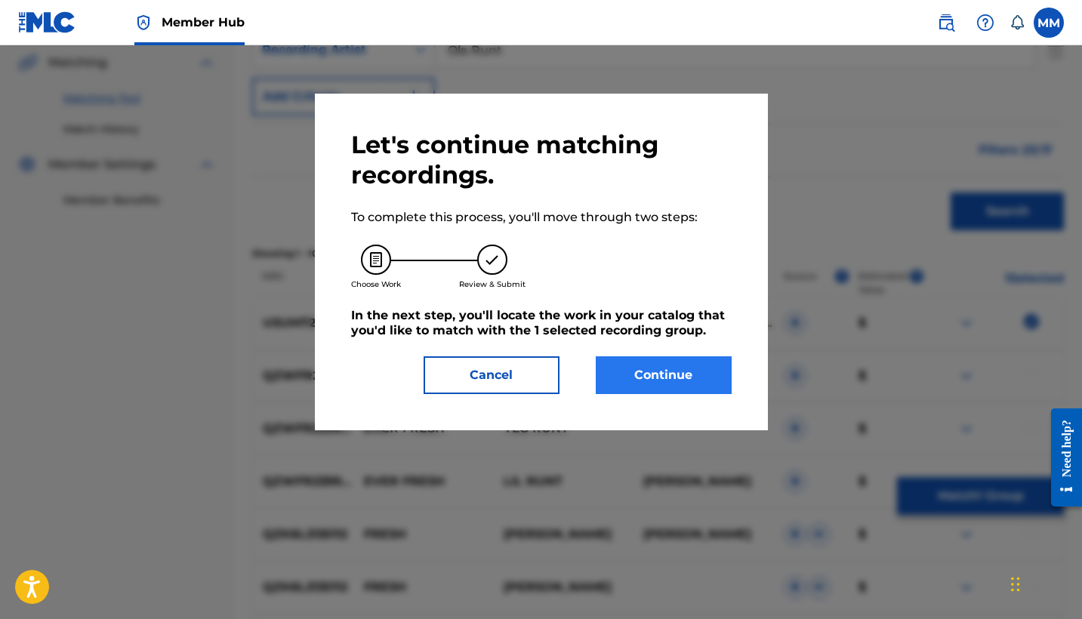
click at [603, 375] on button "Continue" at bounding box center [664, 375] width 136 height 38
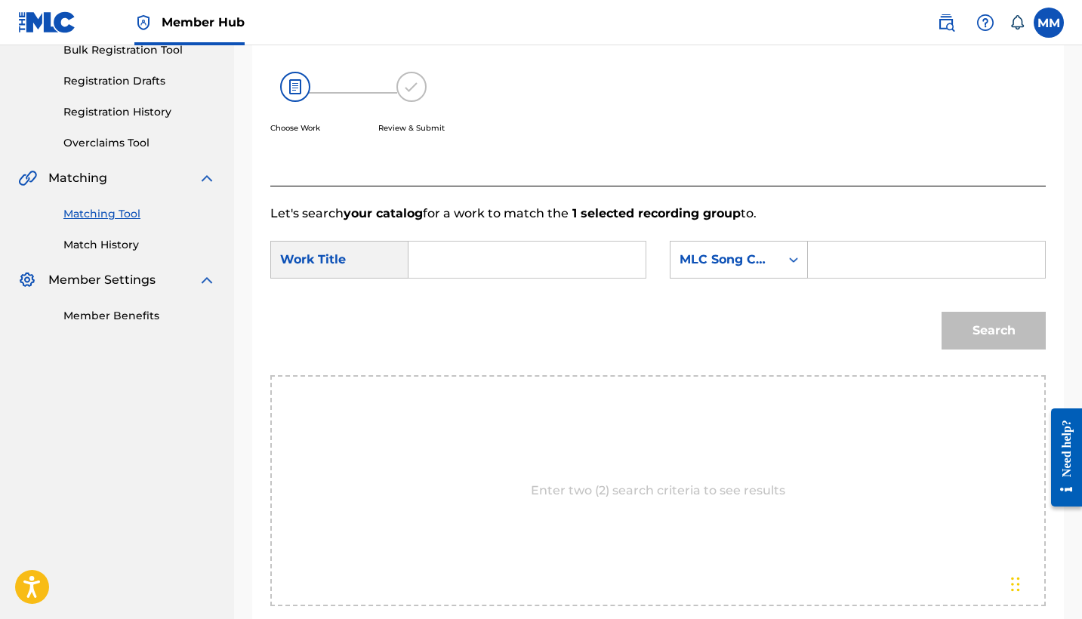
click at [589, 239] on form "SearchWithCriteria0df5eefb-c250-4511-8720-5246c012359d Work Title SearchWithCri…" at bounding box center [657, 299] width 775 height 152
click at [584, 253] on input "Search Form" at bounding box center [526, 260] width 211 height 36
paste input "FRESH AIR"
type input "FRESH AIR"
click at [959, 269] on input "Search Form" at bounding box center [926, 260] width 211 height 36
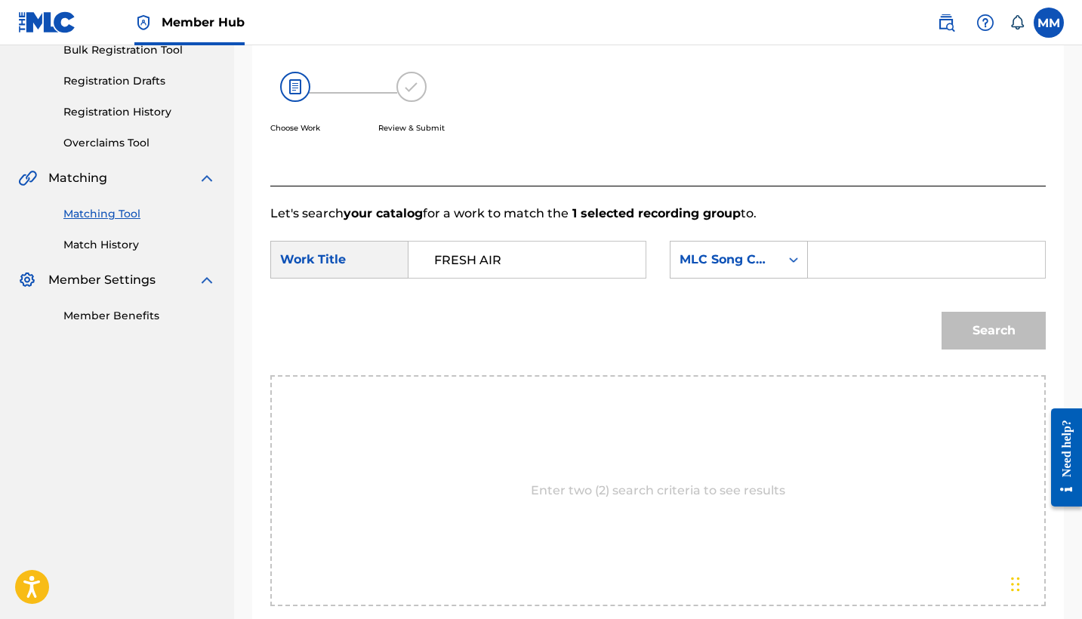
paste input "FB5Y30"
type input "FB5Y30"
click at [1033, 332] on button "Search" at bounding box center [993, 331] width 104 height 38
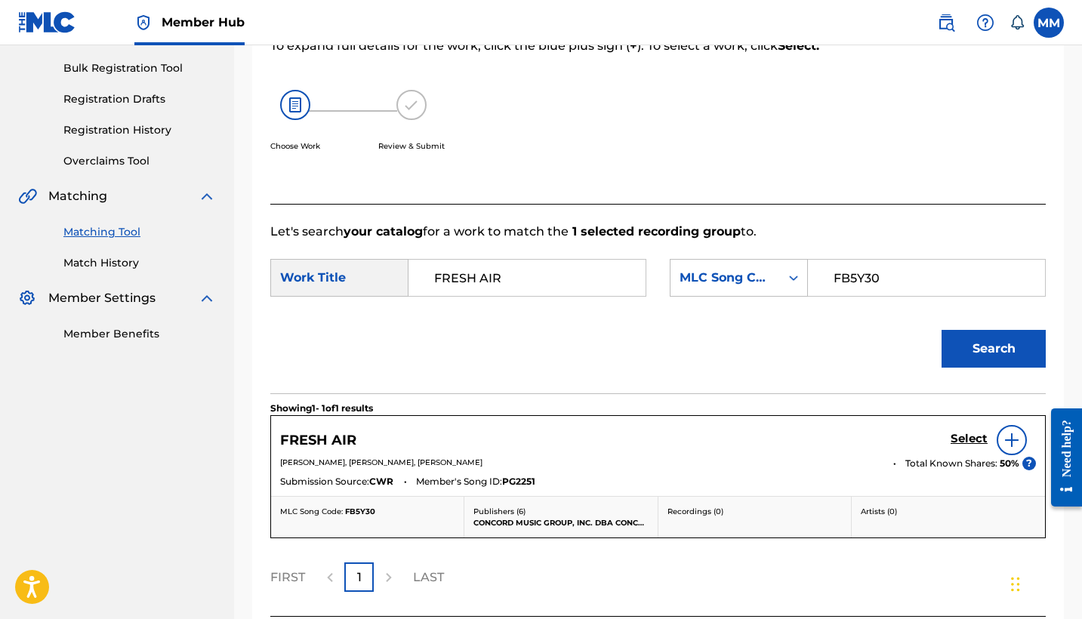
scroll to position [342, 0]
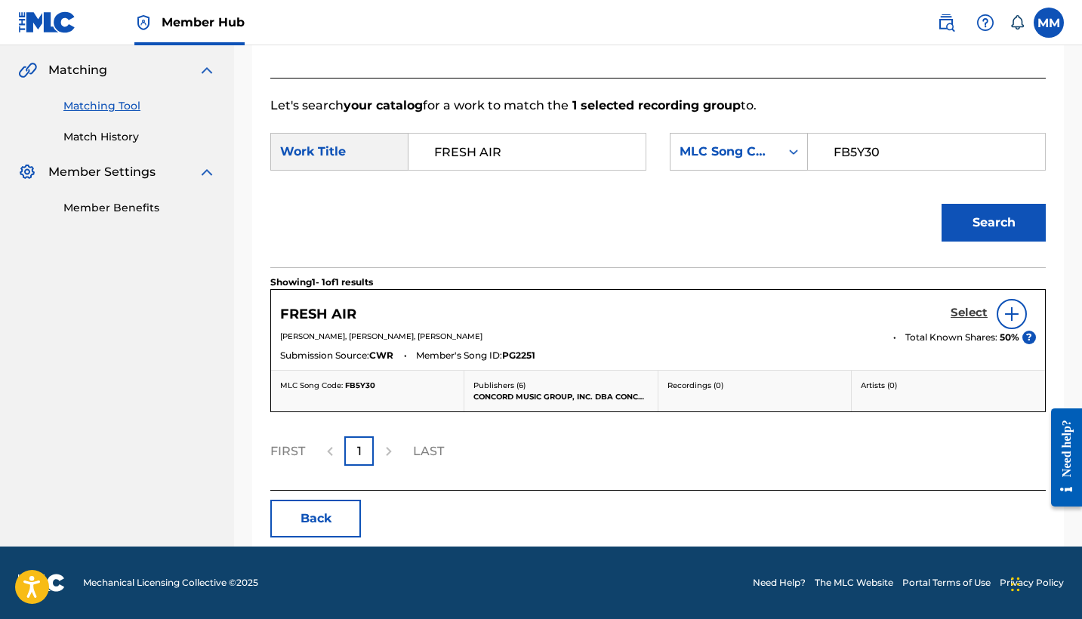
click at [956, 316] on h5 "Select" at bounding box center [968, 313] width 37 height 14
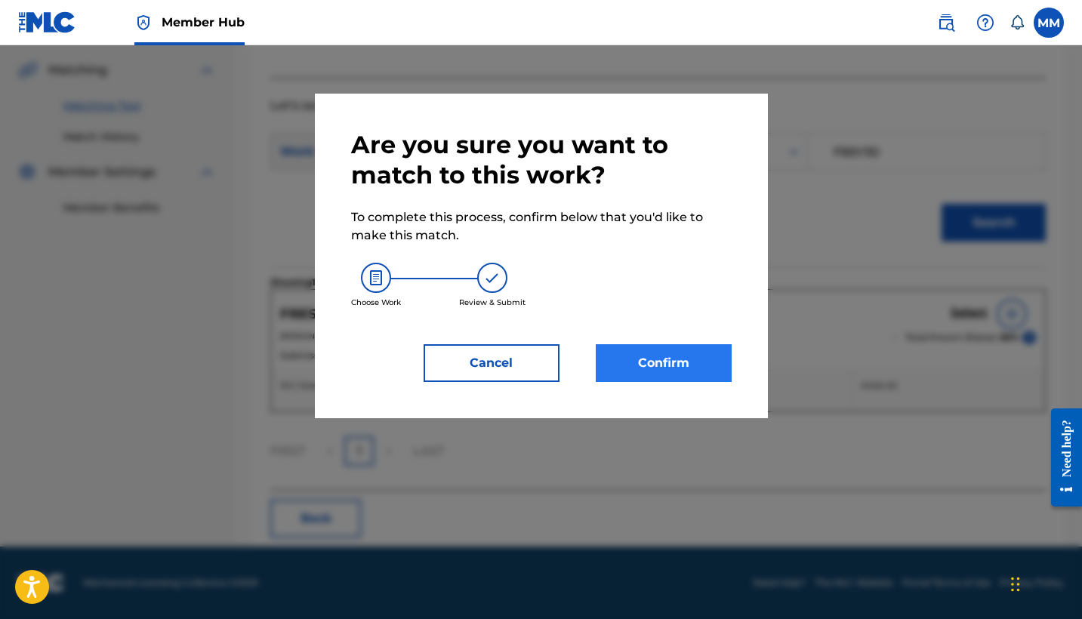
click at [635, 374] on button "Confirm" at bounding box center [664, 363] width 136 height 38
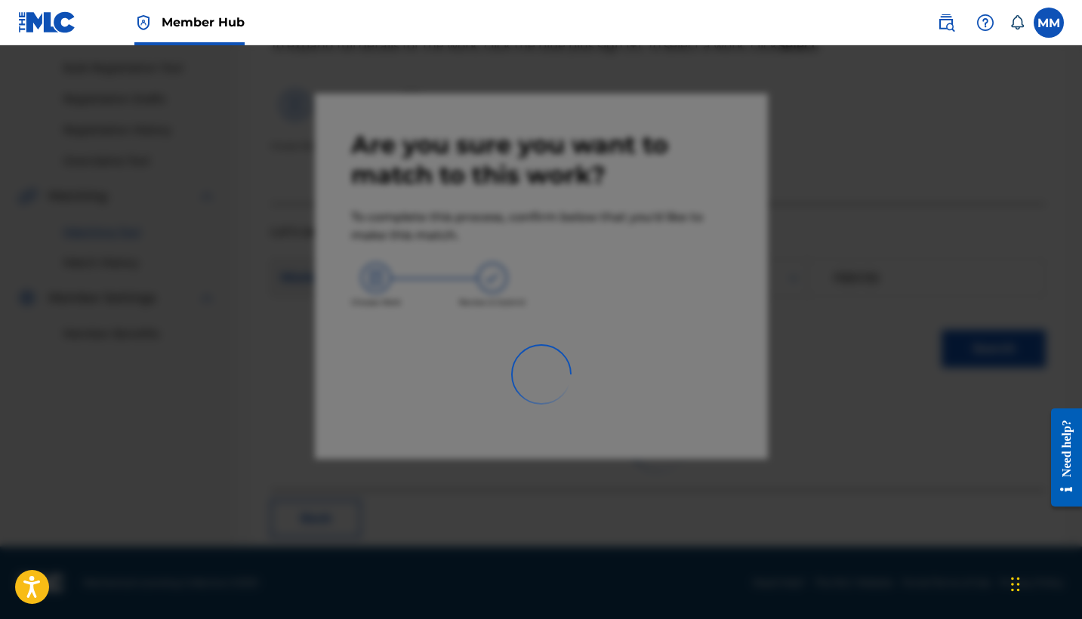
click at [460, 333] on div at bounding box center [541, 354] width 1082 height 619
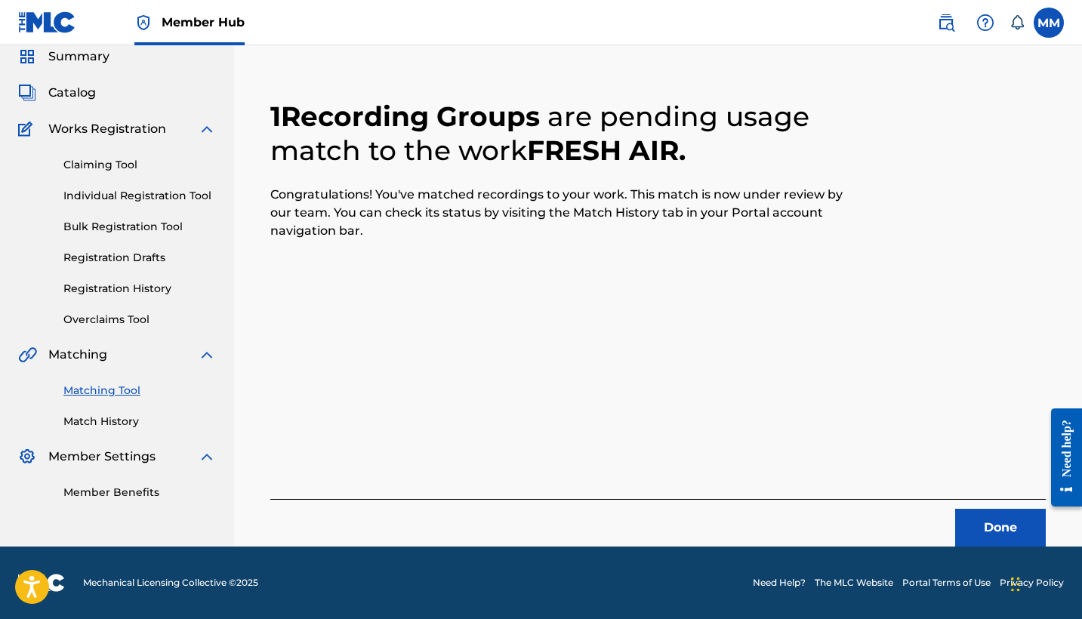
scroll to position [57, 0]
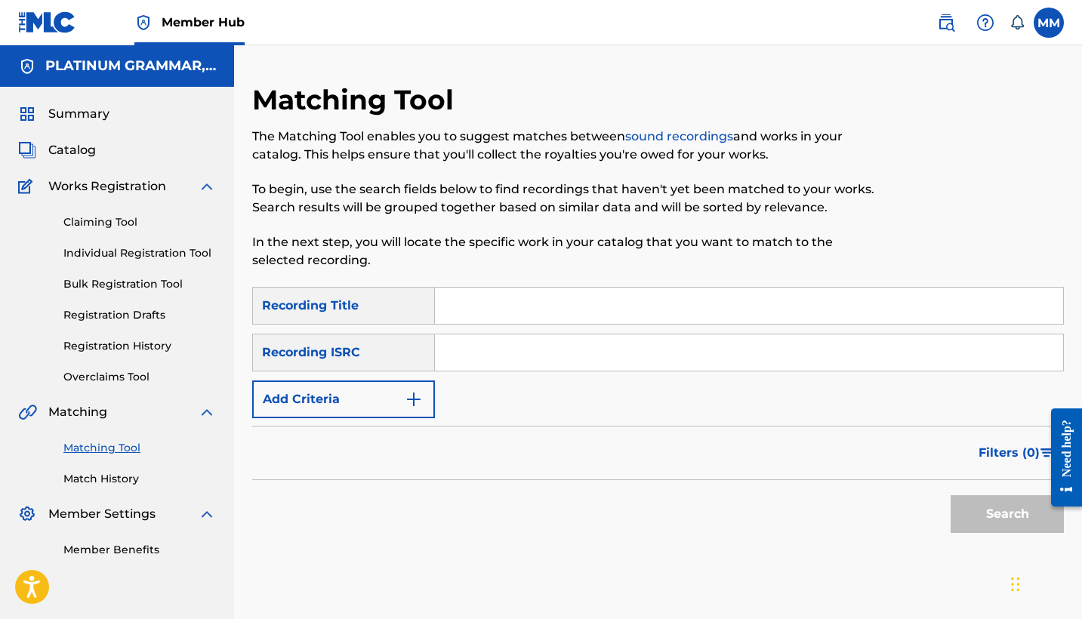
click at [470, 306] on input "Search Form" at bounding box center [749, 306] width 628 height 36
paste input "[PERSON_NAME]!!!"
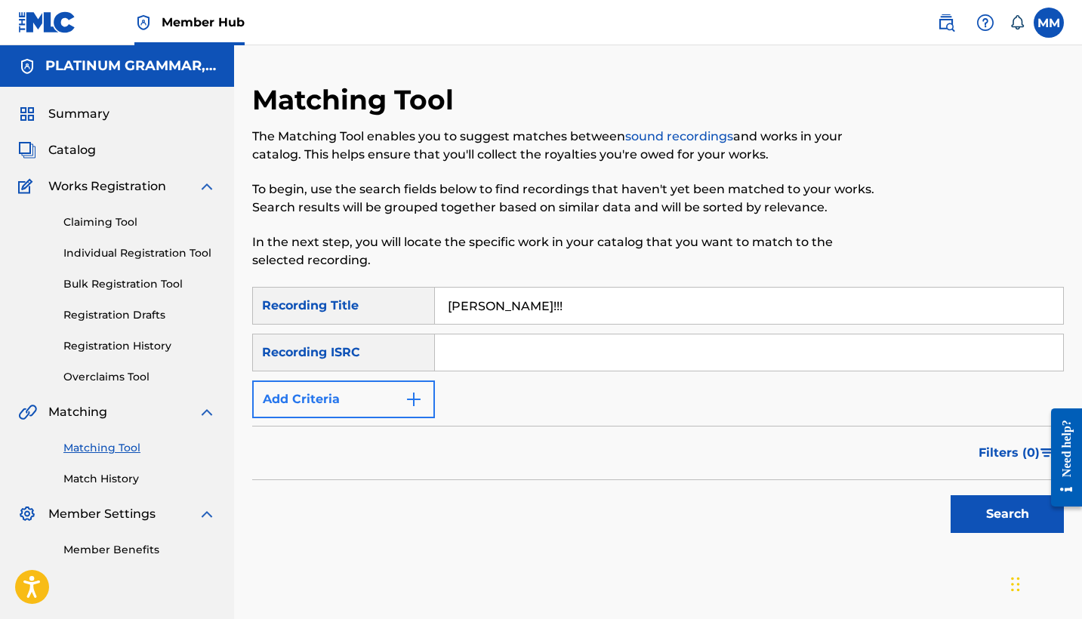
type input "[PERSON_NAME]!!!"
click at [398, 414] on button "Add Criteria" at bounding box center [343, 399] width 183 height 38
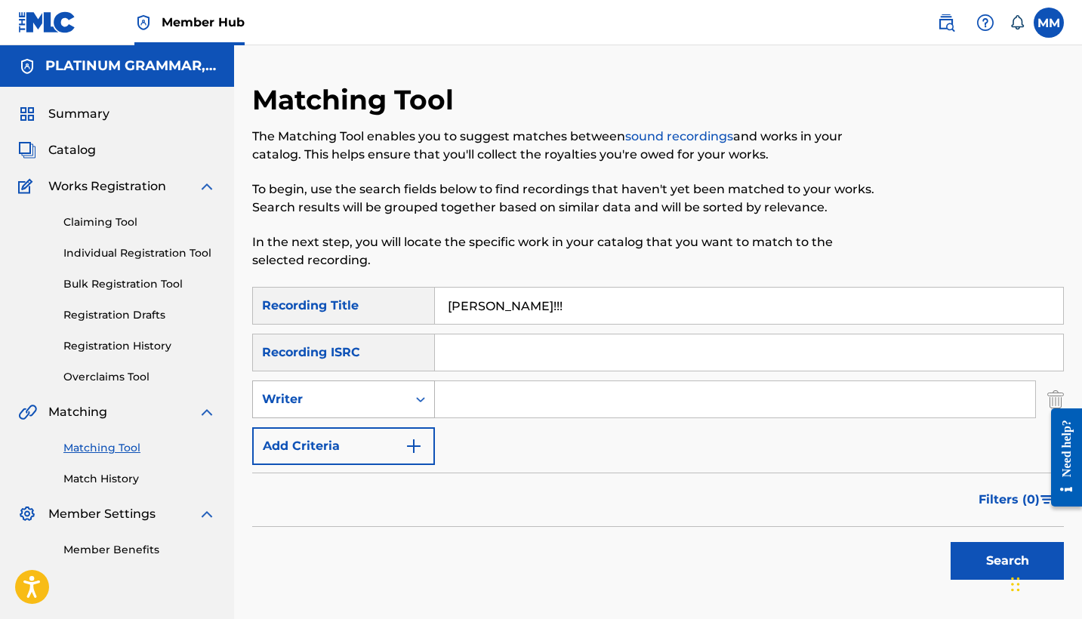
click at [399, 401] on div "Writer" at bounding box center [330, 399] width 154 height 29
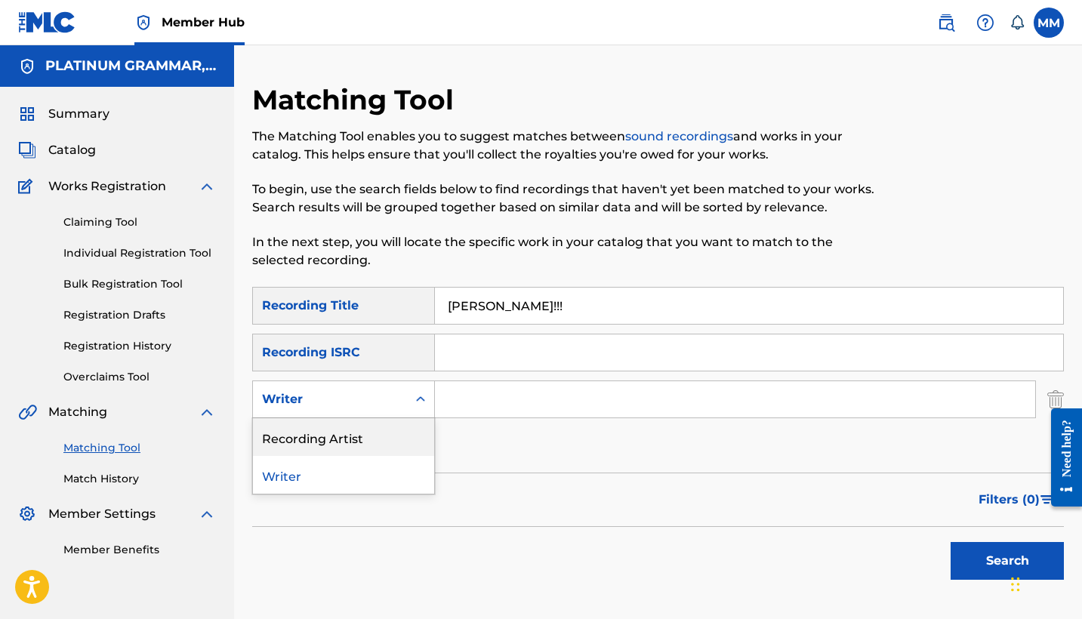
click at [387, 453] on div "Recording Artist" at bounding box center [343, 437] width 181 height 38
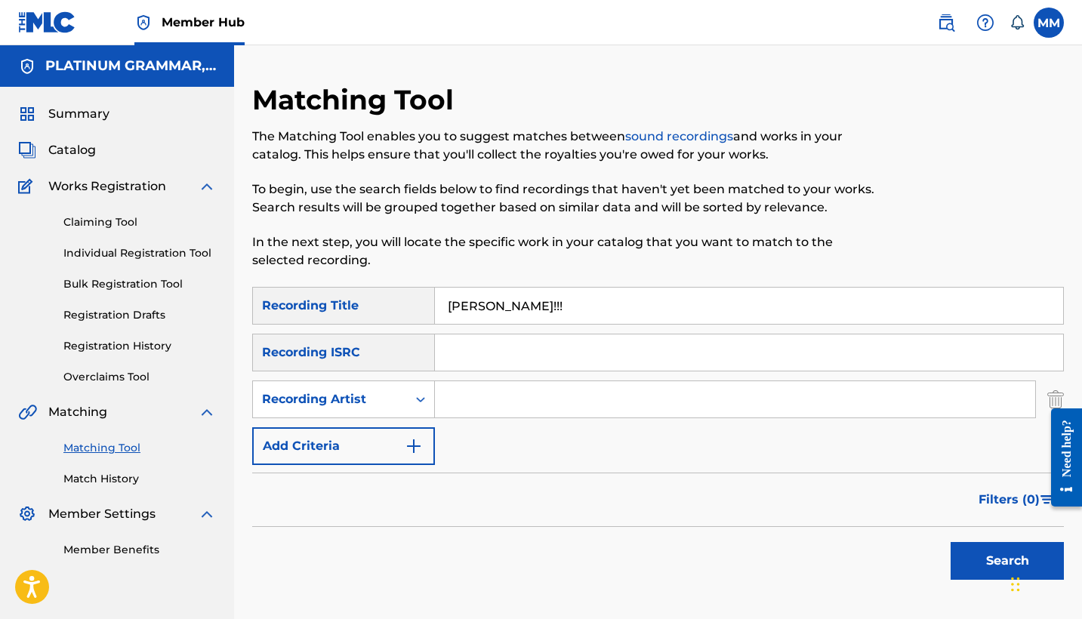
click at [525, 402] on input "Search Form" at bounding box center [735, 399] width 600 height 36
paste input "LUCKI"
type input "LUCKI"
click at [1007, 561] on button "Search" at bounding box center [1006, 561] width 113 height 38
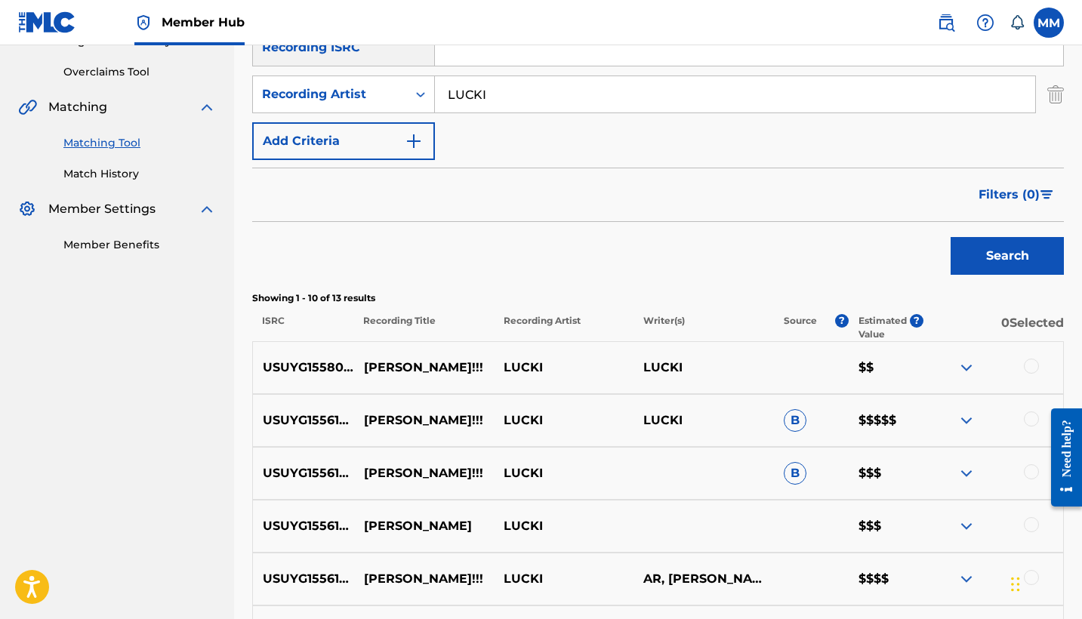
click at [1028, 371] on div at bounding box center [1031, 366] width 15 height 15
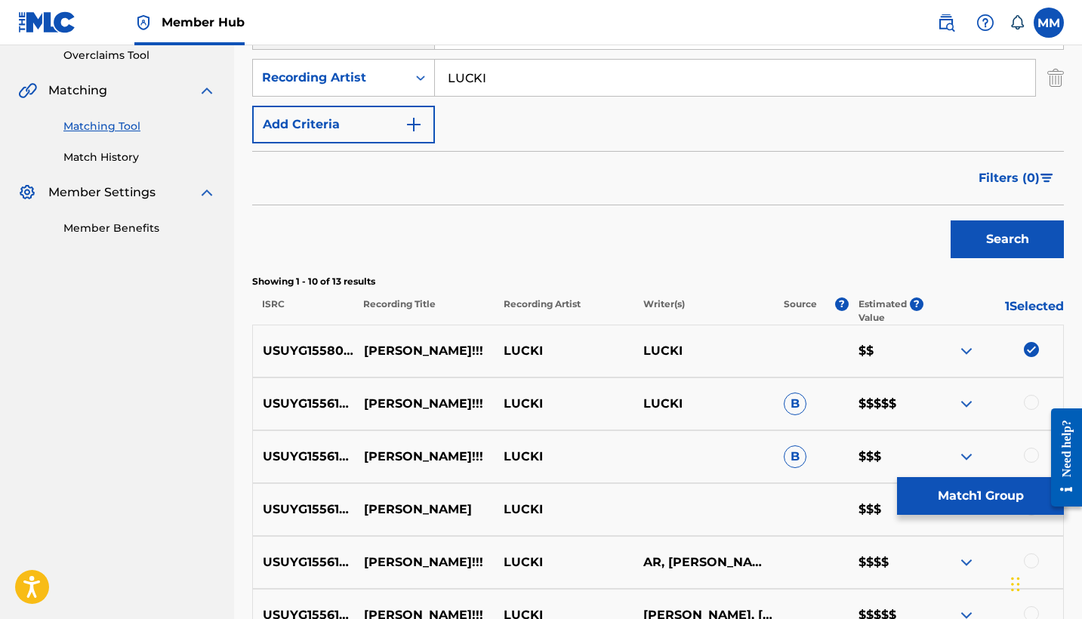
scroll to position [363, 0]
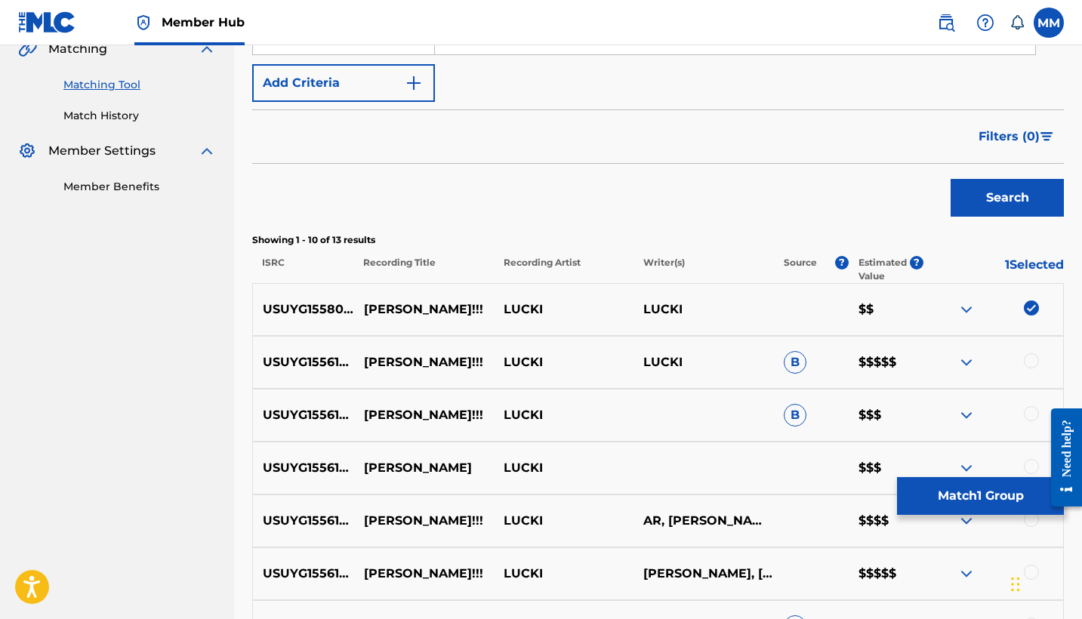
click at [1026, 359] on div at bounding box center [1031, 360] width 15 height 15
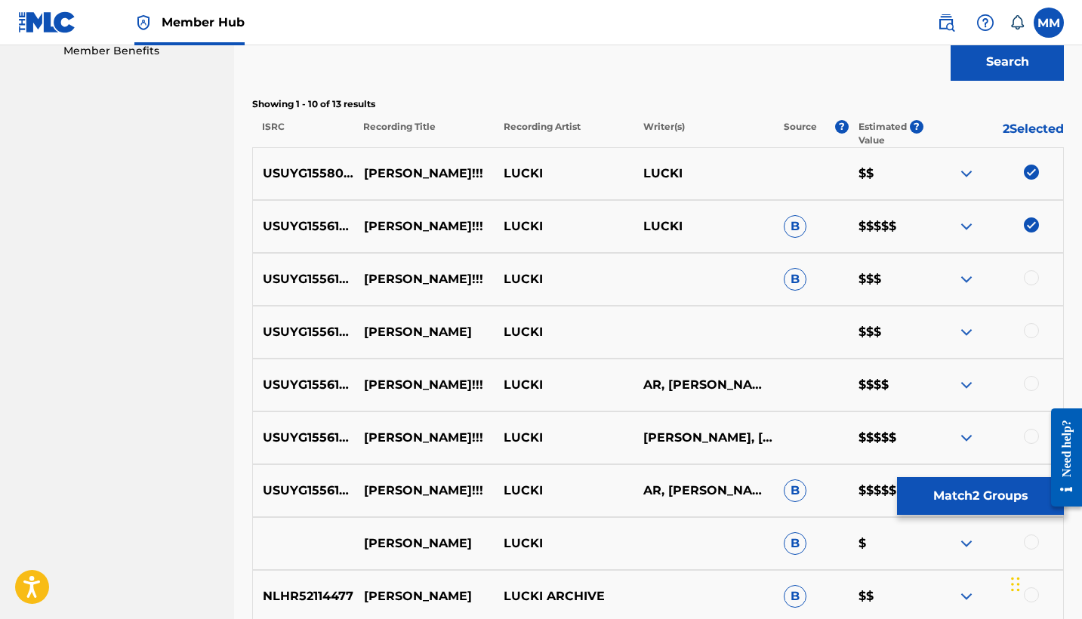
click at [1035, 278] on div at bounding box center [1031, 277] width 15 height 15
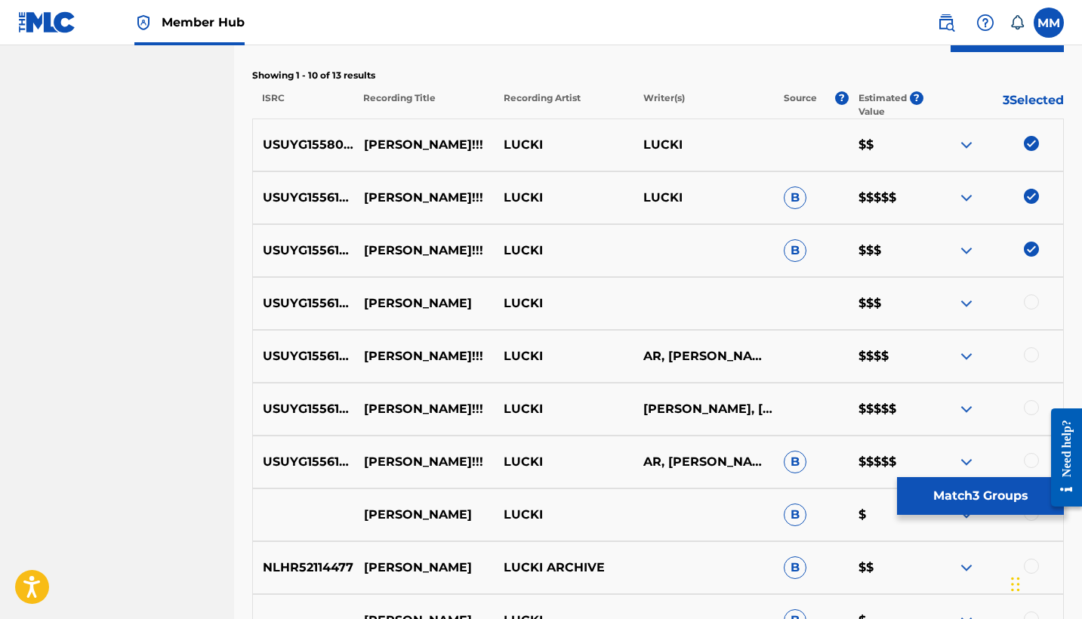
click at [1027, 303] on div at bounding box center [1031, 301] width 15 height 15
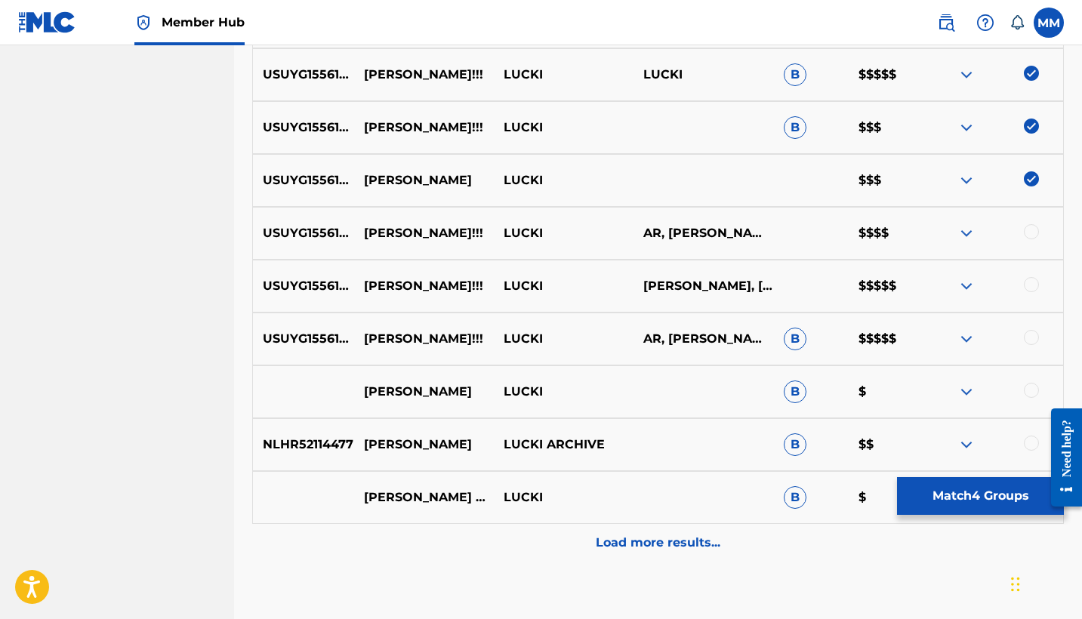
click at [1029, 338] on div at bounding box center [1031, 337] width 15 height 15
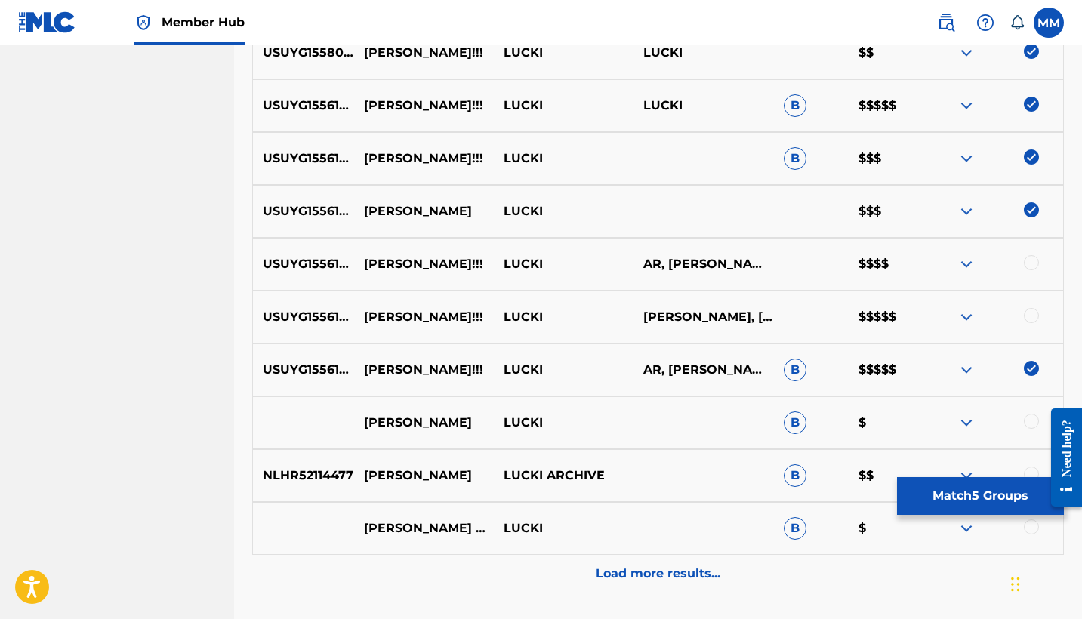
click at [1030, 313] on div at bounding box center [1031, 315] width 15 height 15
click at [1033, 262] on div at bounding box center [1031, 262] width 15 height 15
click at [993, 485] on button "Match 7 Groups" at bounding box center [980, 496] width 167 height 38
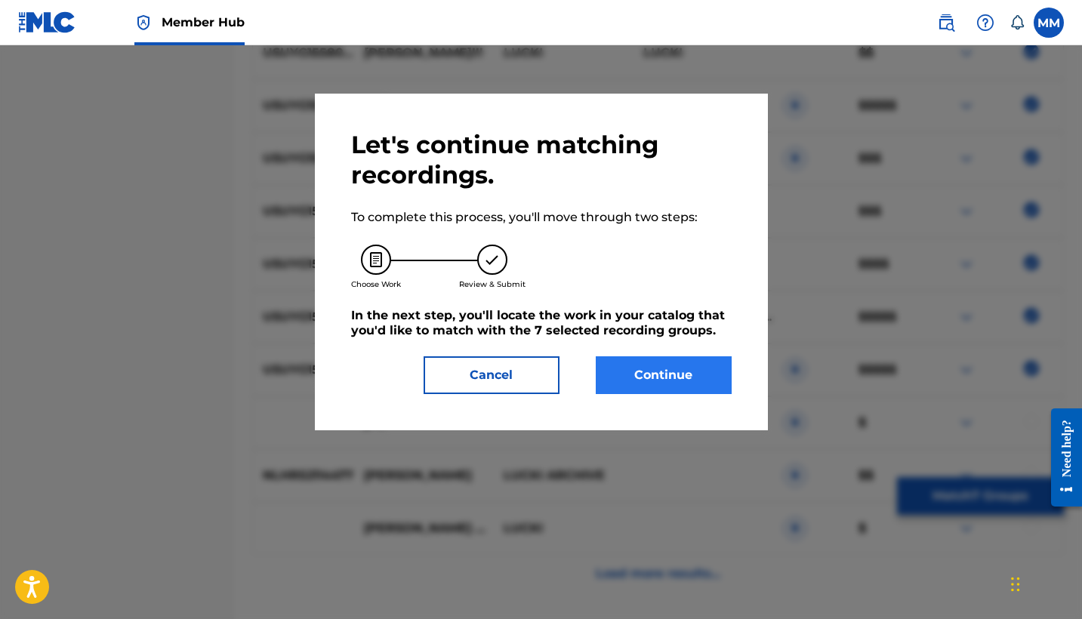
click at [709, 363] on button "Continue" at bounding box center [664, 375] width 136 height 38
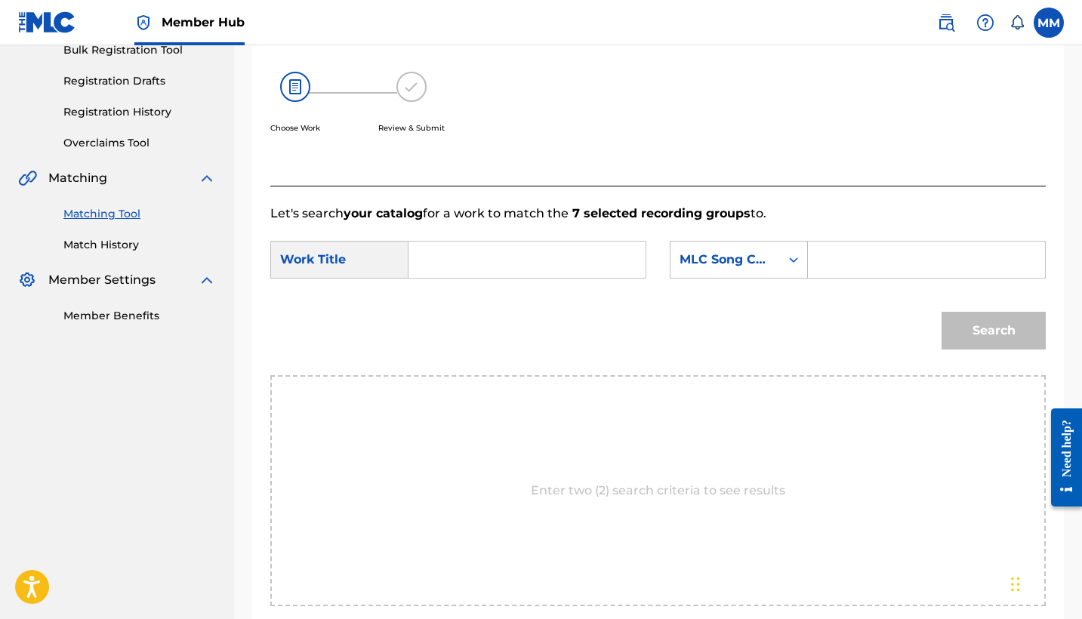
click at [430, 257] on input "Search Form" at bounding box center [526, 260] width 211 height 36
paste input "KYLIE!!!"
type input "KYLIE!!!"
click at [821, 263] on input "Search Form" at bounding box center [926, 260] width 211 height 36
paste input "KI7D6U"
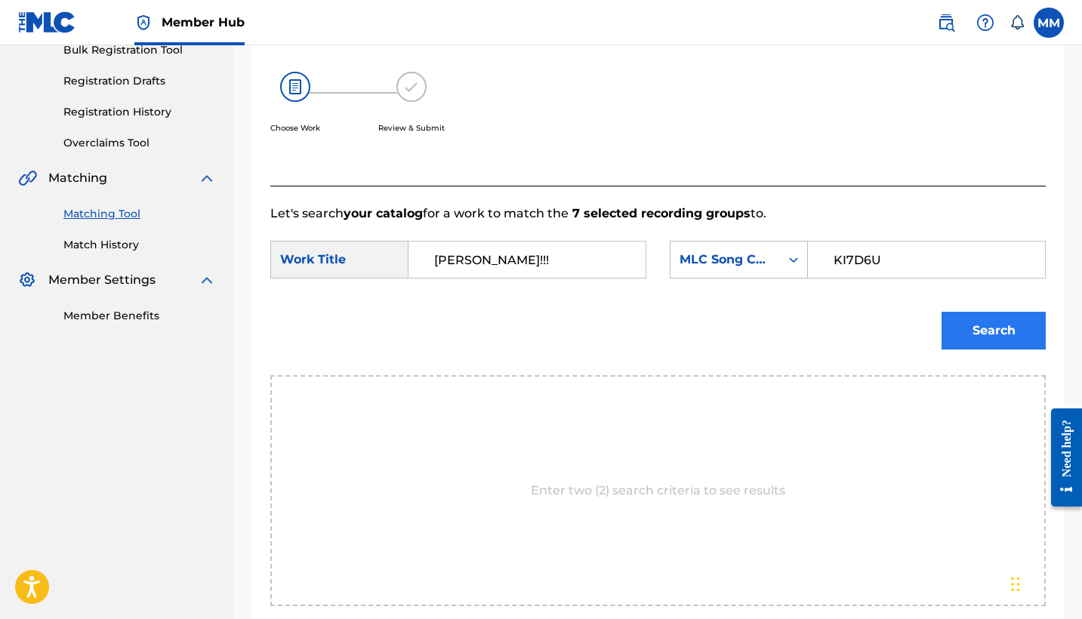
type input "KI7D6U"
click at [981, 324] on button "Search" at bounding box center [993, 331] width 104 height 38
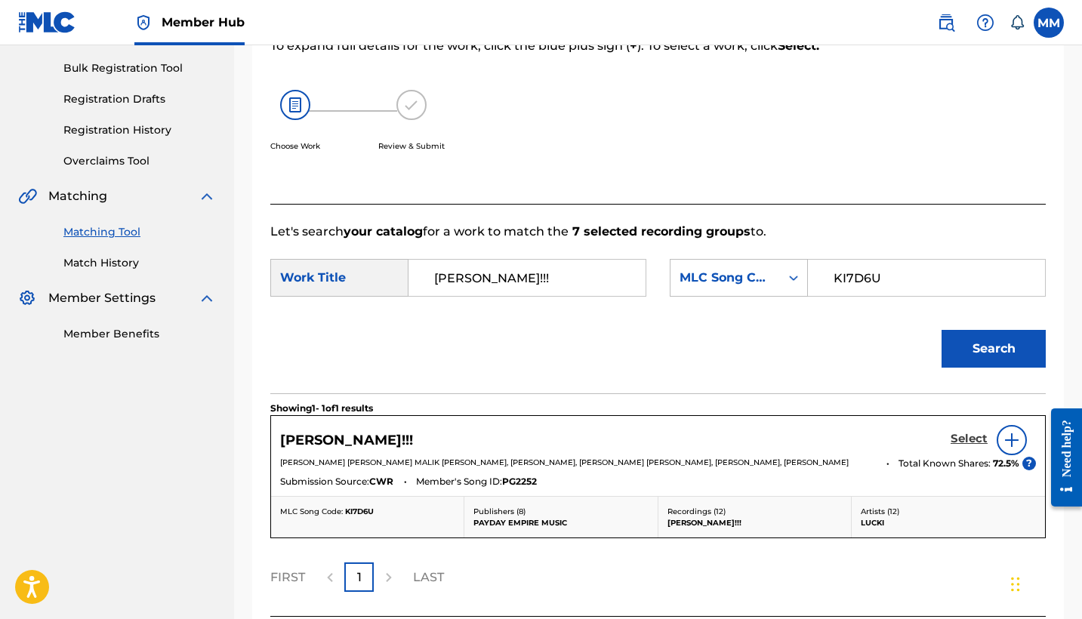
click at [971, 444] on h5 "Select" at bounding box center [968, 439] width 37 height 14
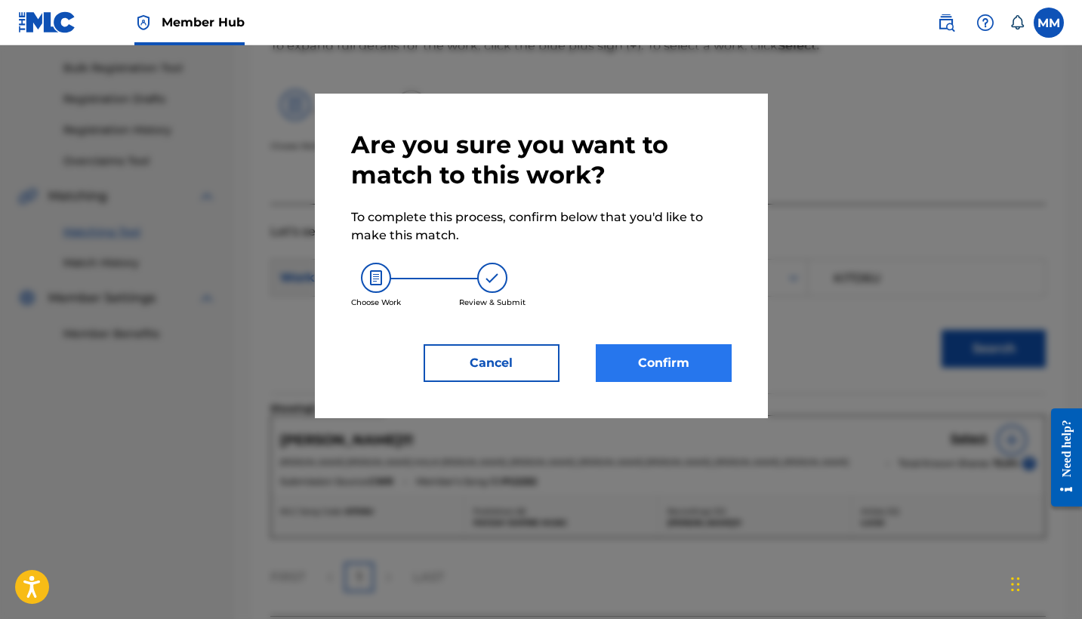
click at [660, 367] on button "Confirm" at bounding box center [664, 363] width 136 height 38
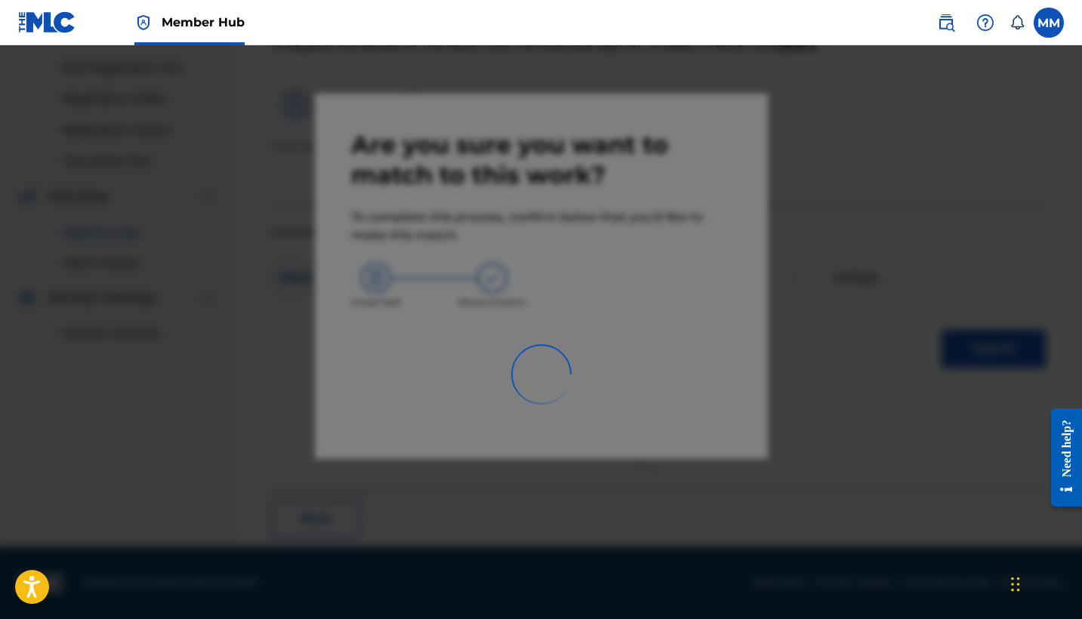
scroll to position [57, 0]
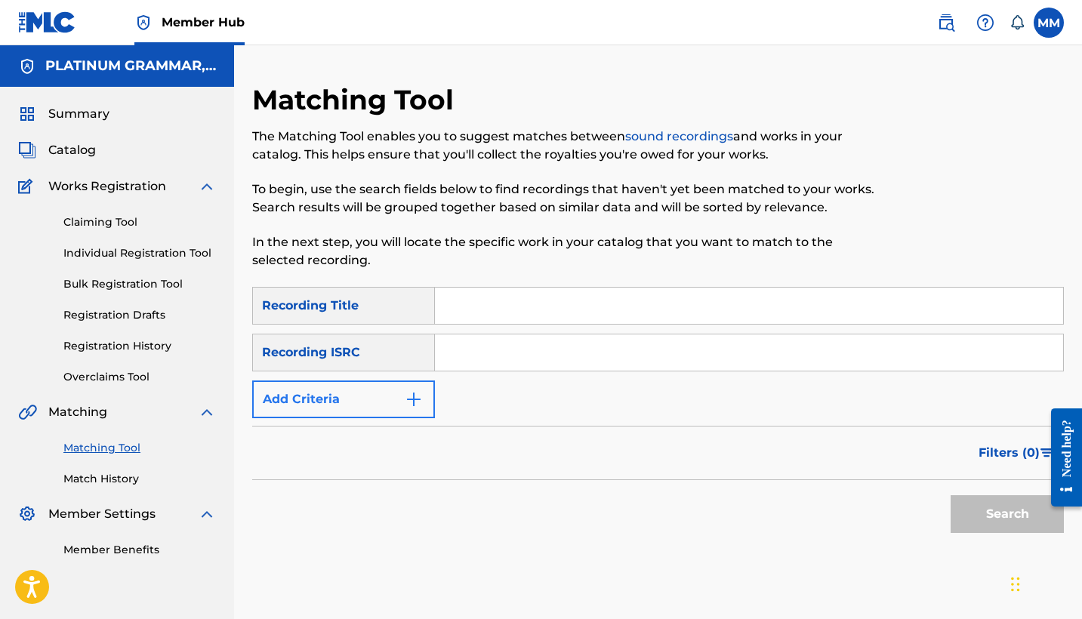
click at [407, 399] on img "Search Form" at bounding box center [414, 399] width 18 height 18
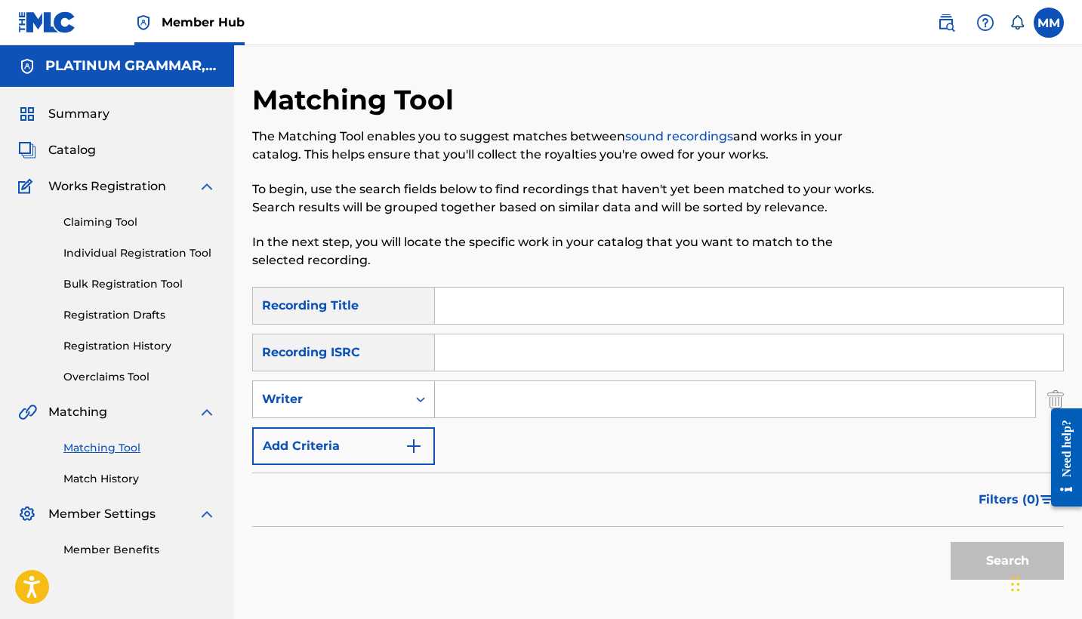
click at [399, 399] on div "Writer" at bounding box center [330, 399] width 154 height 29
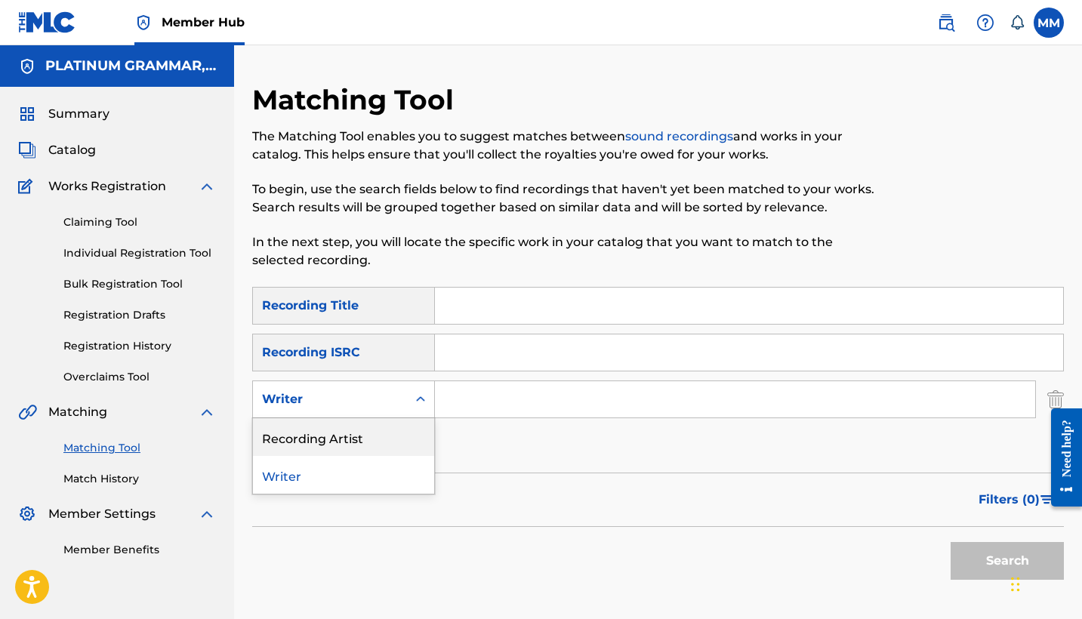
click at [396, 451] on div "Recording Artist" at bounding box center [343, 437] width 181 height 38
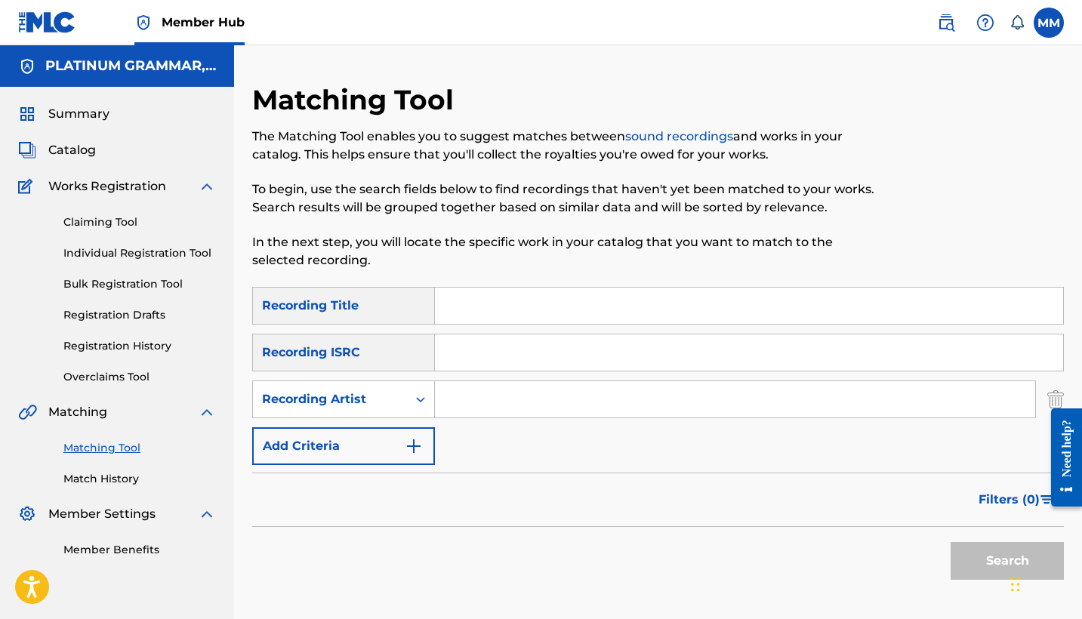
click at [497, 396] on input "Search Form" at bounding box center [735, 399] width 600 height 36
click at [527, 295] on input "Search Form" at bounding box center [749, 306] width 628 height 36
paste input "DIAMOND EYES"
type input "DIAMOND EYES"
click at [459, 393] on input "Search Form" at bounding box center [735, 399] width 600 height 36
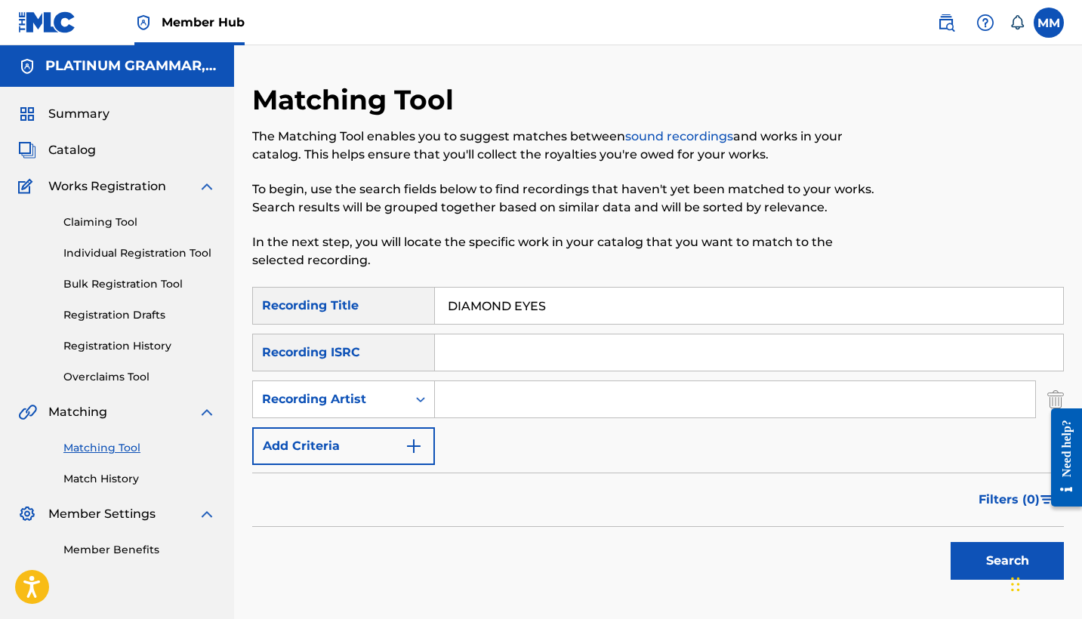
drag, startPoint x: 46, startPoint y: 411, endPoint x: 469, endPoint y: 396, distance: 423.0
click at [469, 396] on input "Search Form" at bounding box center [735, 399] width 600 height 36
paste input "Cooper Hill"
type input "Cooper Hill"
click at [953, 542] on button "Search" at bounding box center [1006, 561] width 113 height 38
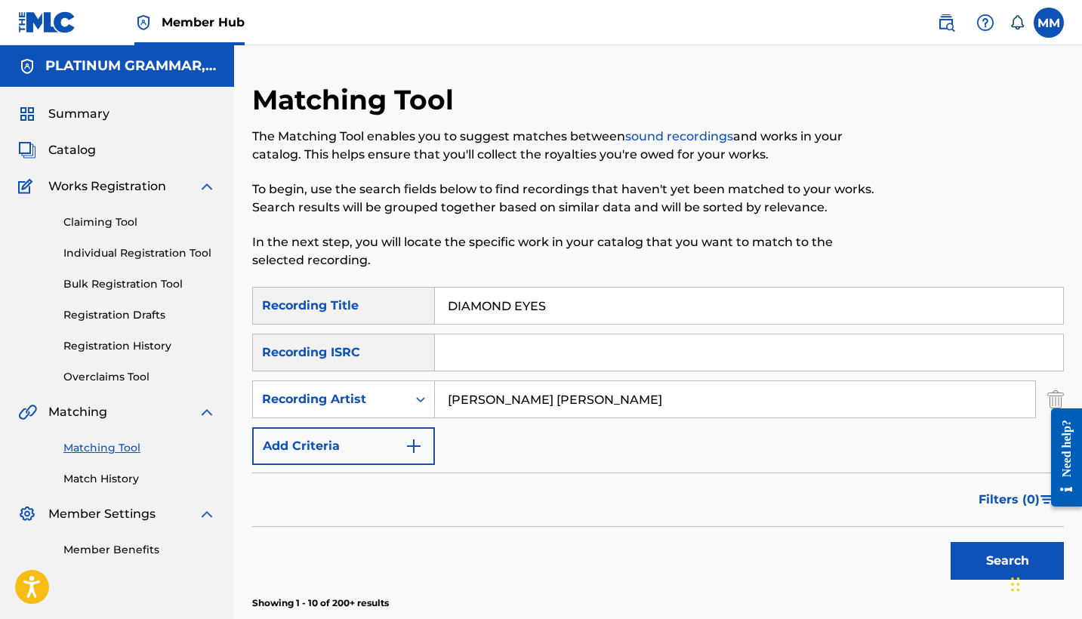
click at [571, 309] on input "DIAMOND EYES" at bounding box center [749, 306] width 628 height 36
type input "Dicey"
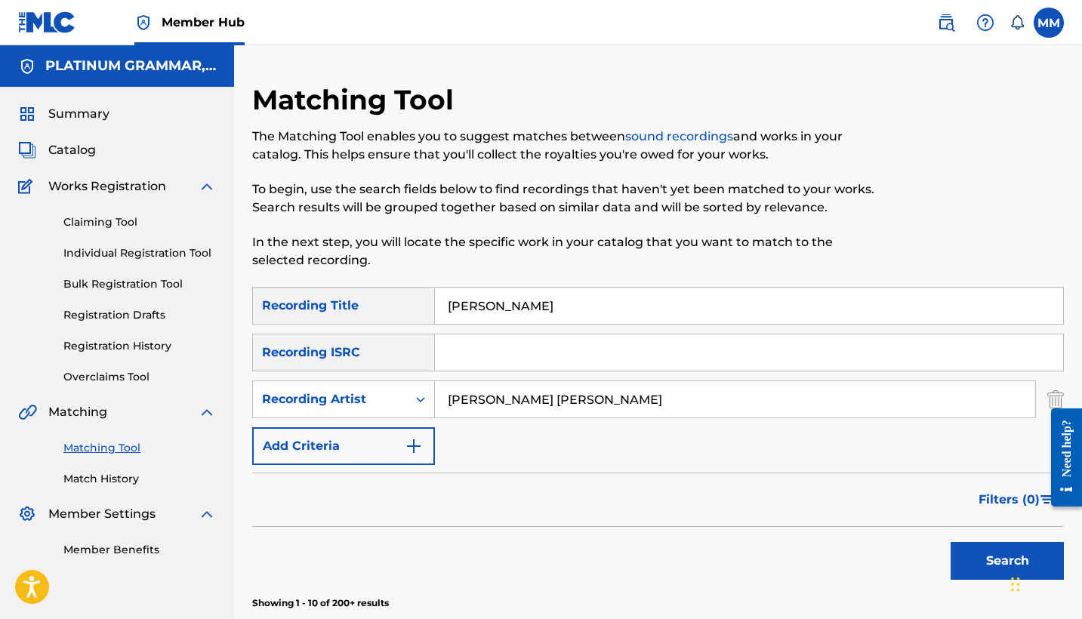
click at [1007, 561] on button "Search" at bounding box center [1006, 561] width 113 height 38
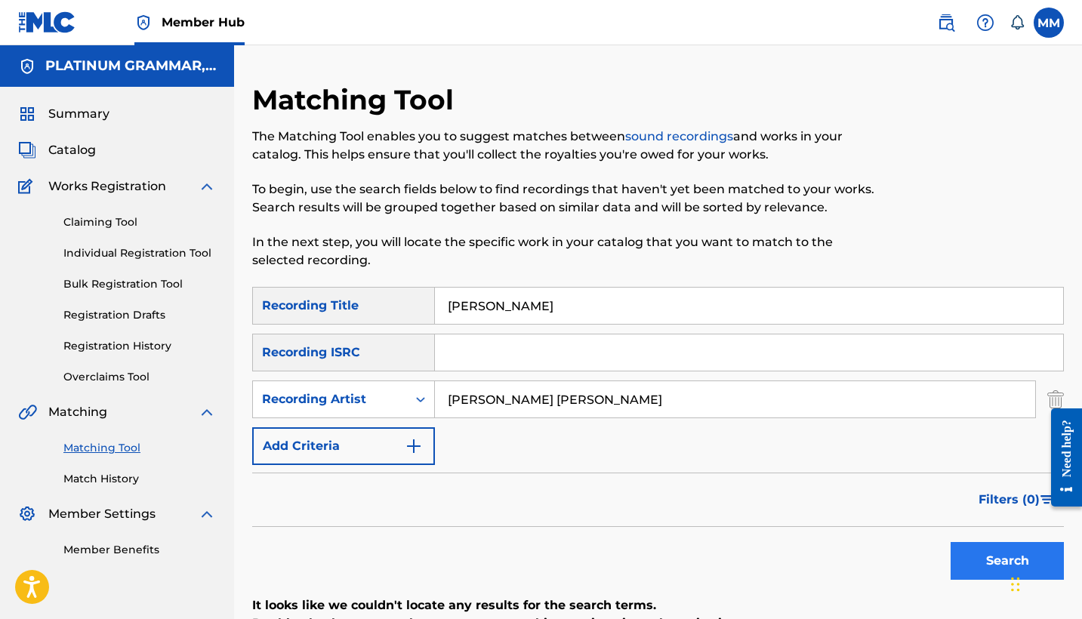
click at [977, 556] on button "Search" at bounding box center [1006, 561] width 113 height 38
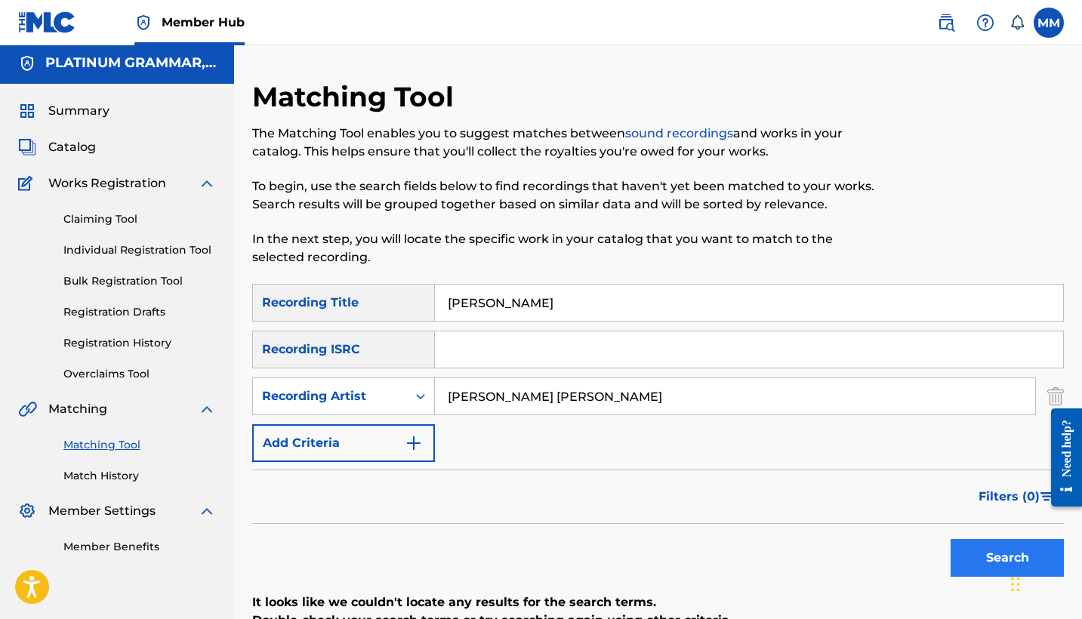
click at [977, 573] on button "Search" at bounding box center [1006, 558] width 113 height 38
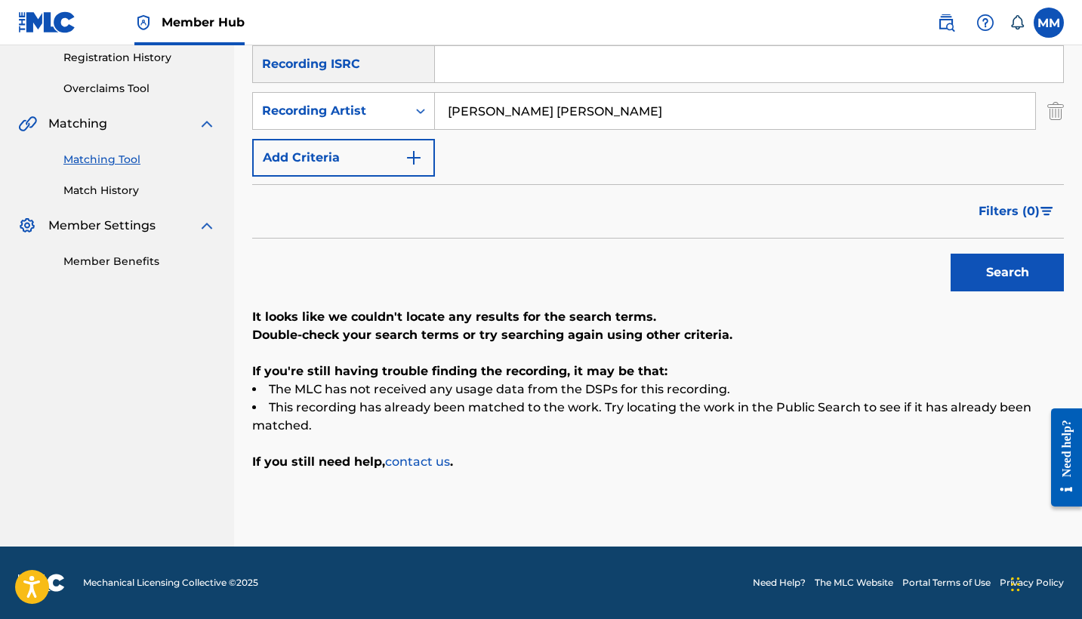
scroll to position [0, 0]
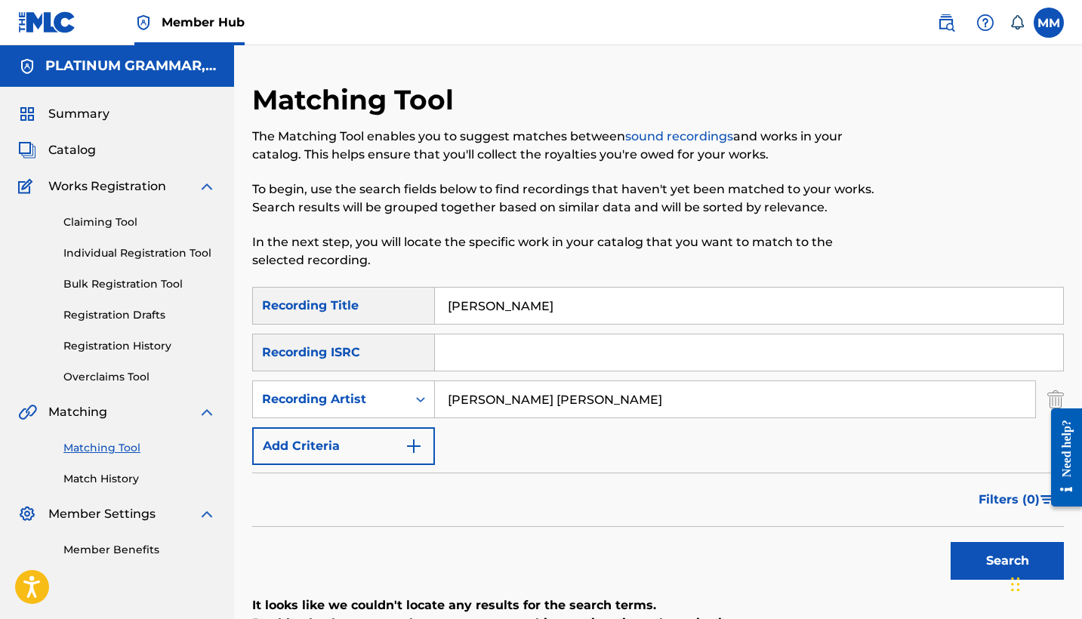
click at [593, 400] on input "Cooper Hill" at bounding box center [735, 399] width 600 height 36
type input "Swaizy"
click at [1007, 561] on button "Search" at bounding box center [1006, 561] width 113 height 38
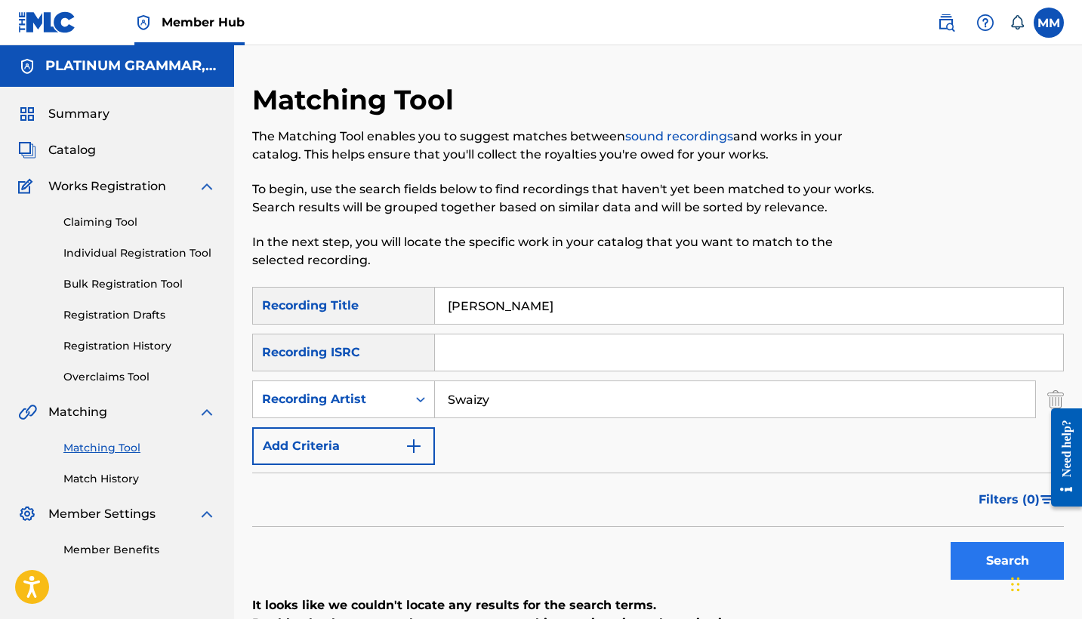
click at [970, 559] on button "Search" at bounding box center [1006, 561] width 113 height 38
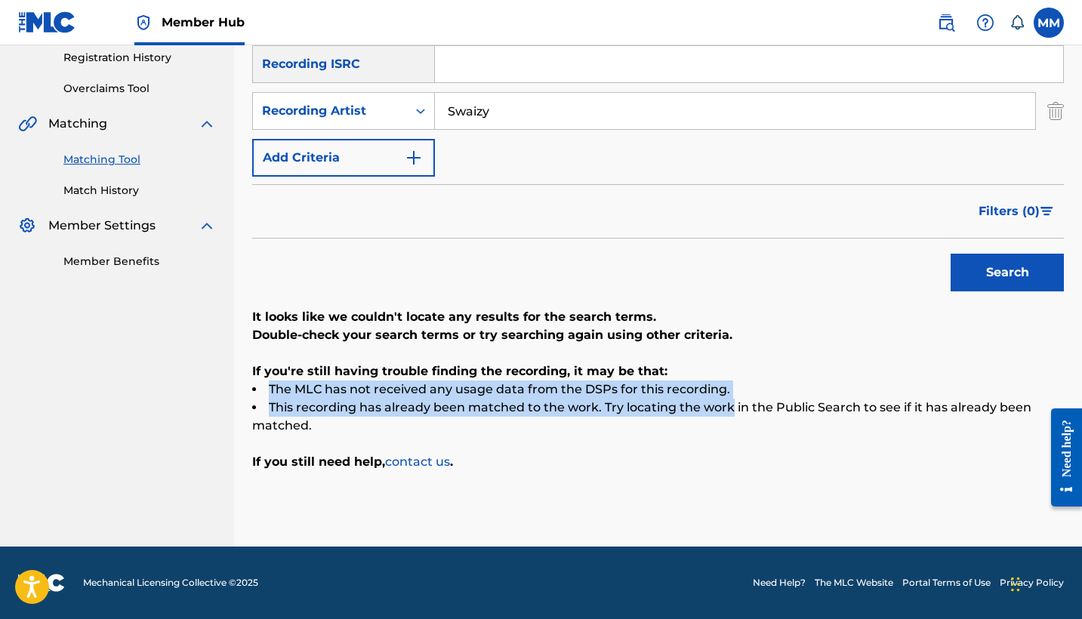
click at [713, 376] on div "It looks like we couldn't locate any results for the search terms. Double-check…" at bounding box center [657, 389] width 811 height 163
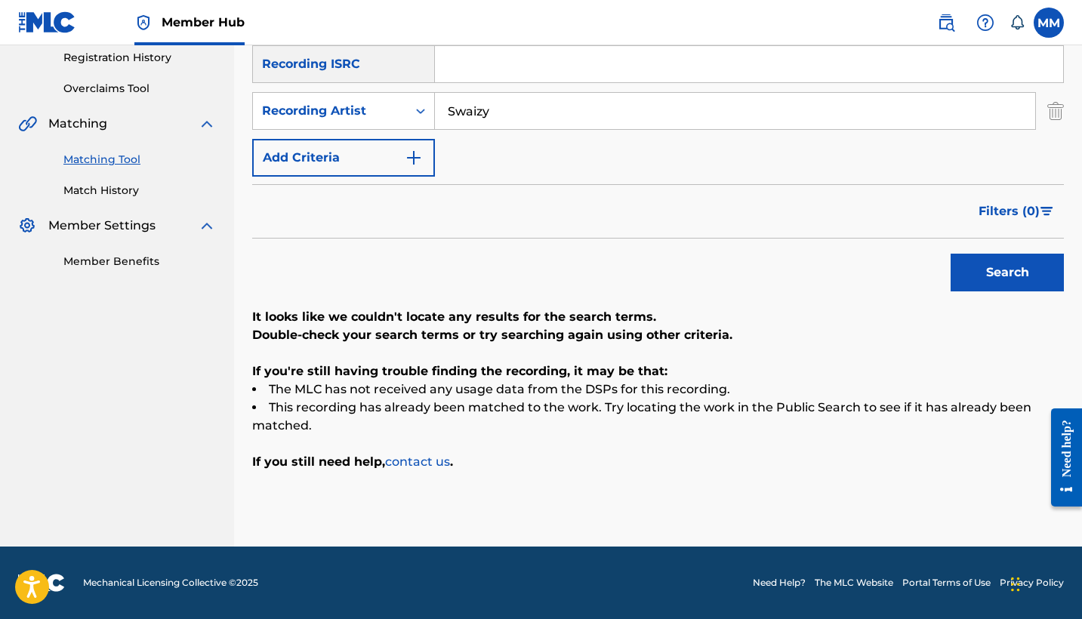
click at [668, 254] on div "Search" at bounding box center [657, 269] width 811 height 60
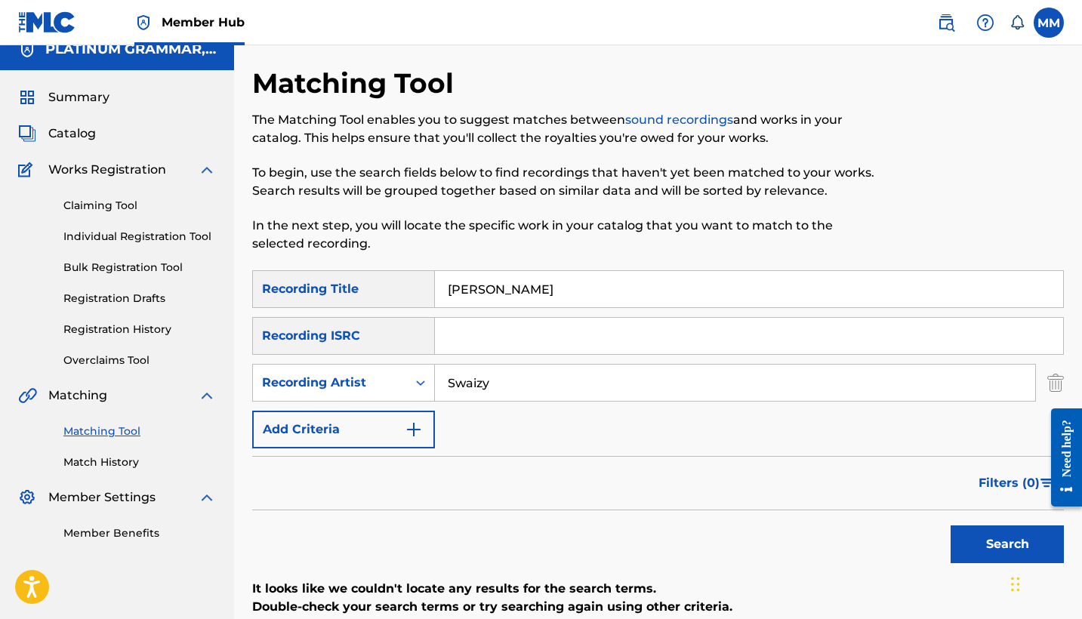
click at [540, 294] on input "Dicey" at bounding box center [749, 289] width 628 height 36
paste input "Take a Trip"
type input "Take a Trip"
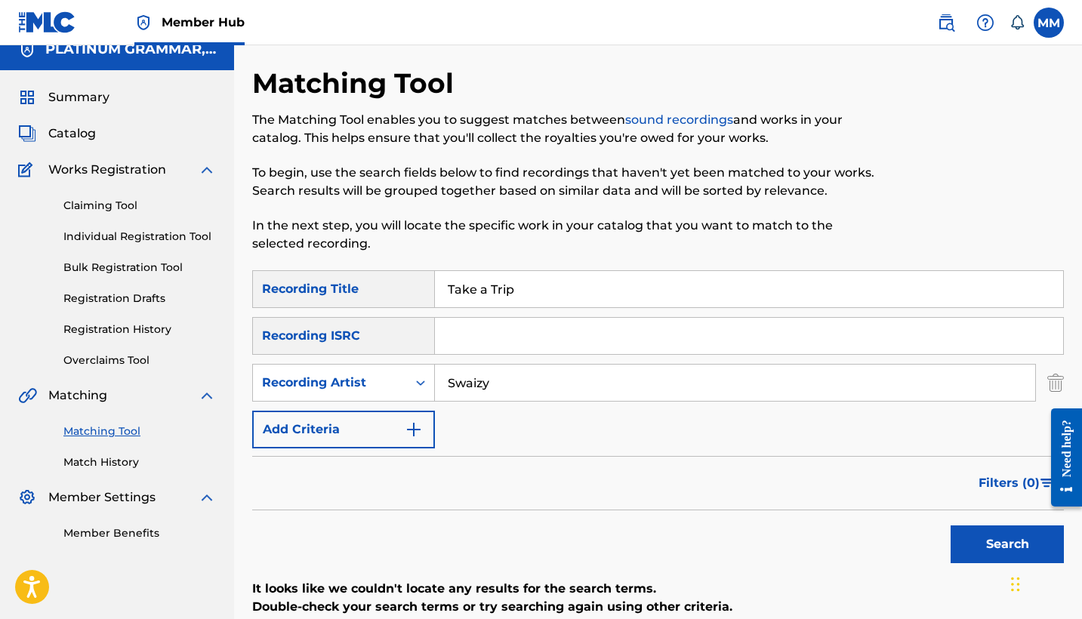
click at [476, 390] on input "Swaizy" at bounding box center [735, 383] width 600 height 36
paste input "Henrik"
type input "Henrik"
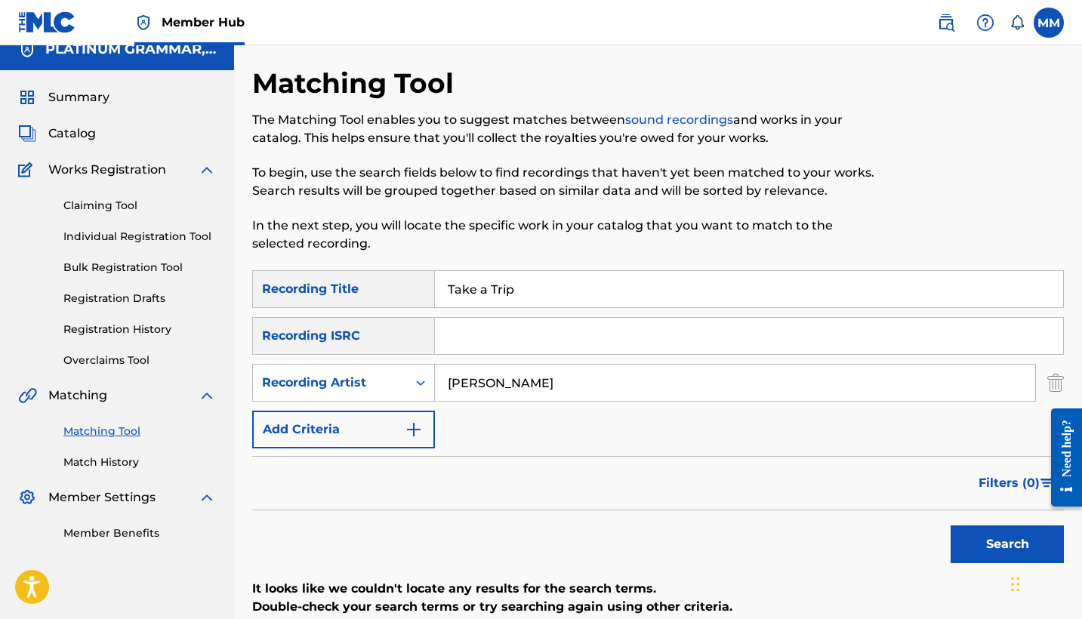
click at [1007, 544] on button "Search" at bounding box center [1006, 544] width 113 height 38
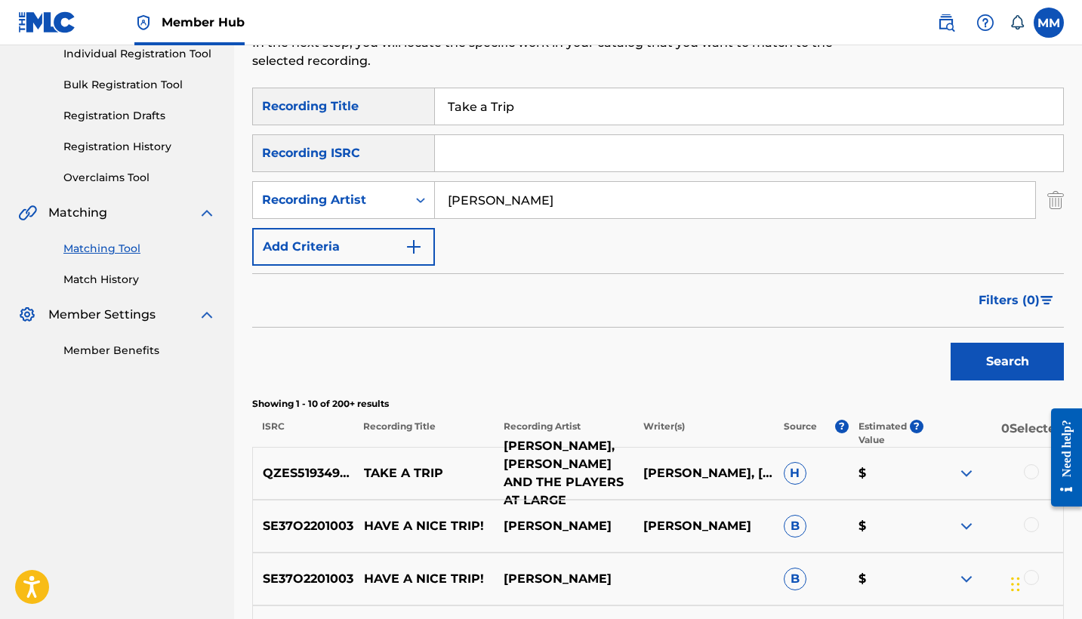
scroll to position [297, 0]
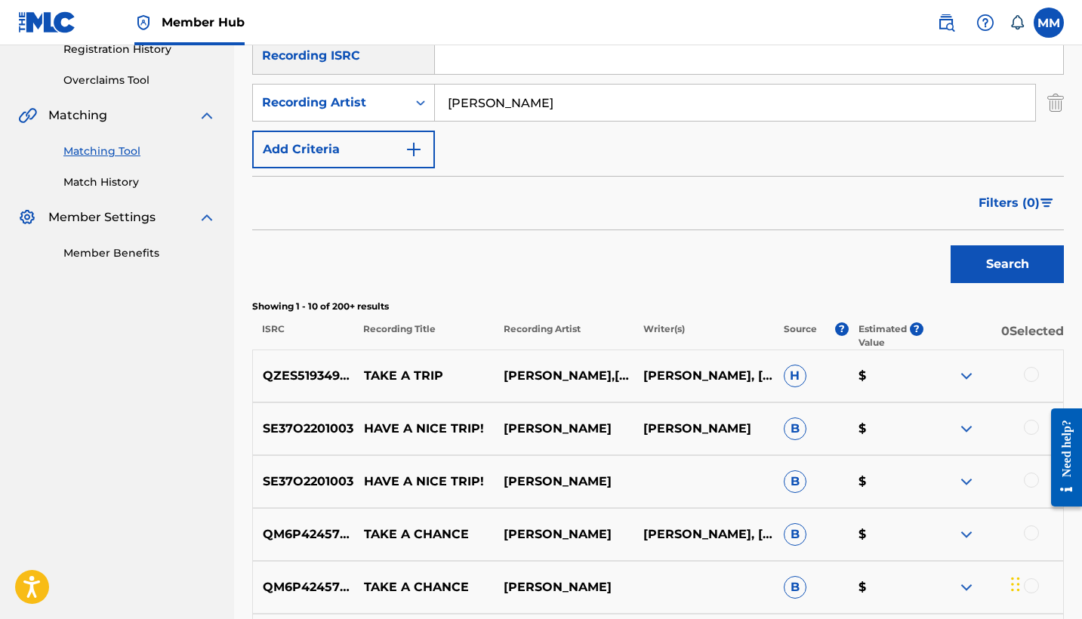
click at [1034, 374] on div at bounding box center [1031, 374] width 15 height 15
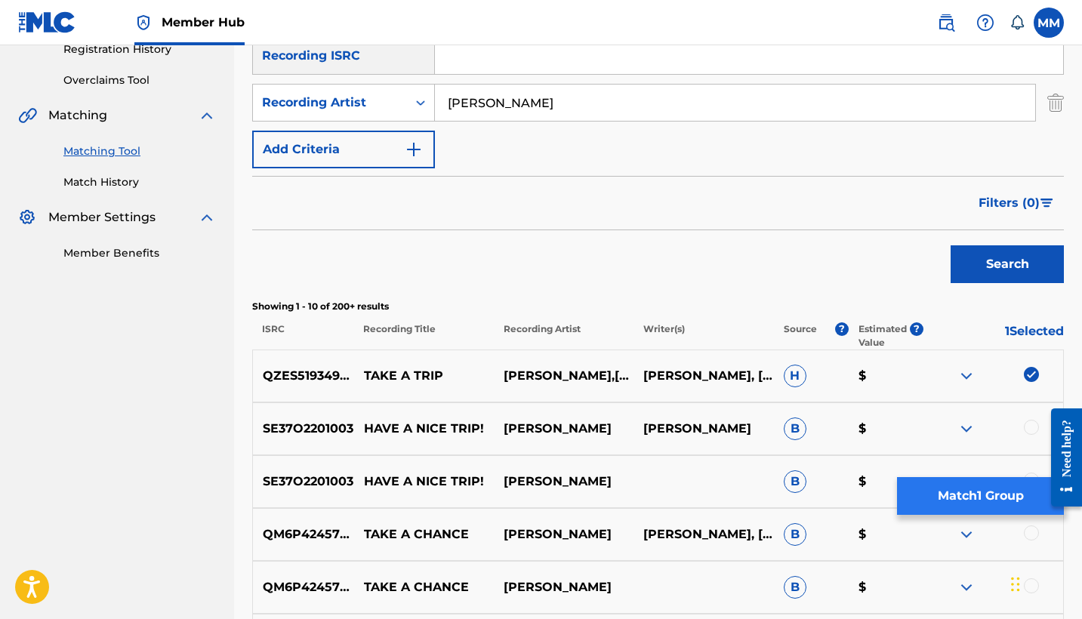
click at [942, 503] on button "Match 1 Group" at bounding box center [980, 496] width 167 height 38
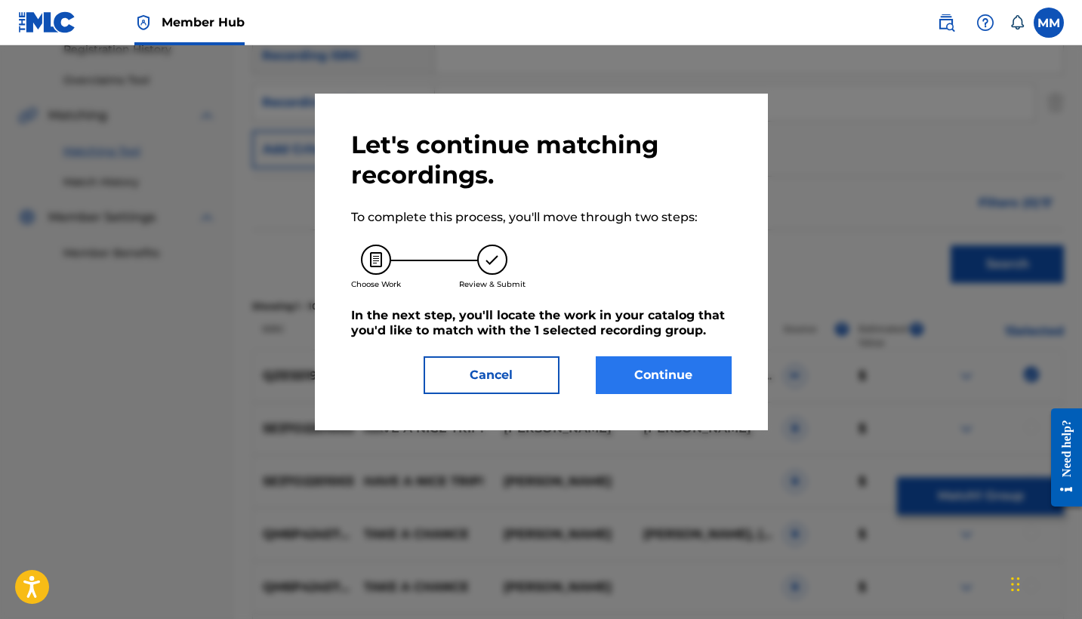
click at [664, 374] on button "Continue" at bounding box center [664, 375] width 136 height 38
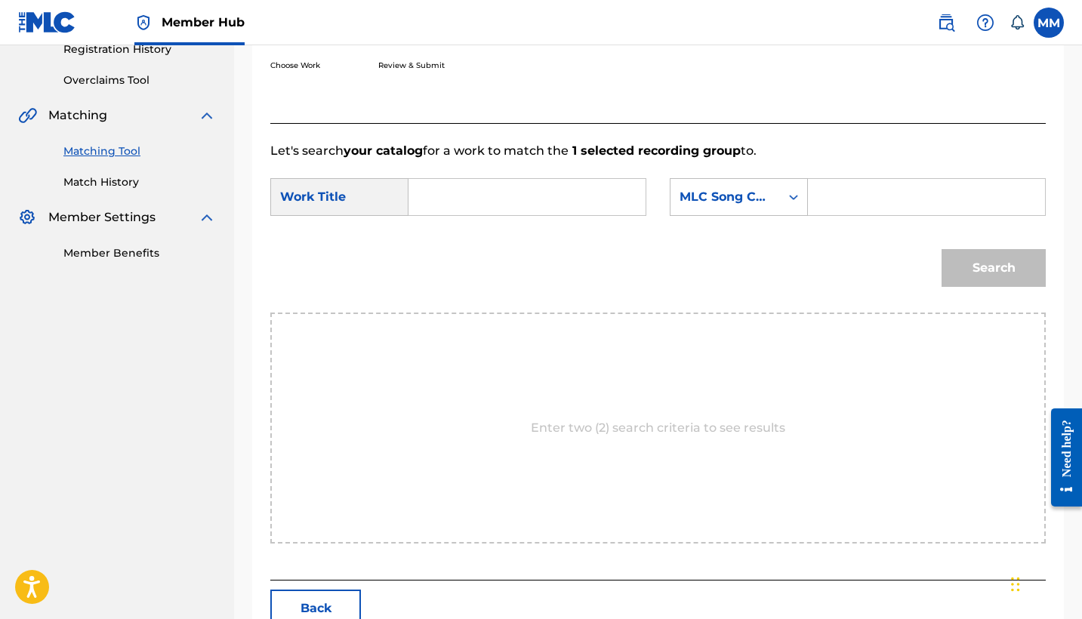
scroll to position [234, 0]
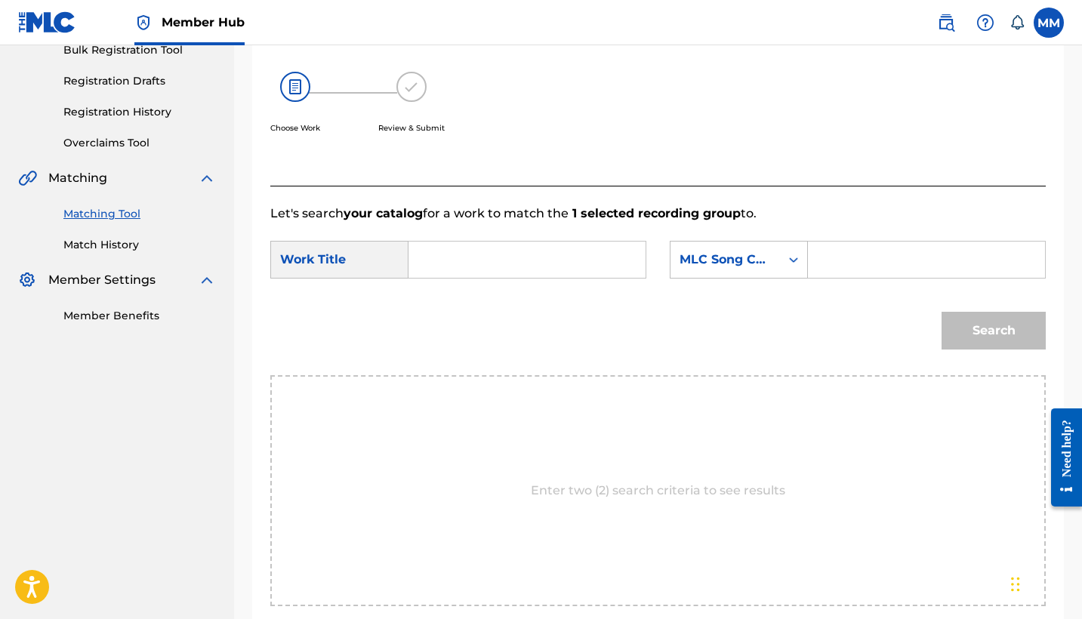
click at [596, 236] on form "SearchWithCriteria32c84b29-c1cc-4c5b-bc4f-3fc0251197ec Work Title SearchWithCri…" at bounding box center [657, 299] width 775 height 152
click at [598, 254] on input "Search Form" at bounding box center [526, 260] width 211 height 36
paste input "TAKE A TRIP"
type input "TAKE A TRIP"
click at [854, 272] on input "Search Form" at bounding box center [926, 260] width 211 height 36
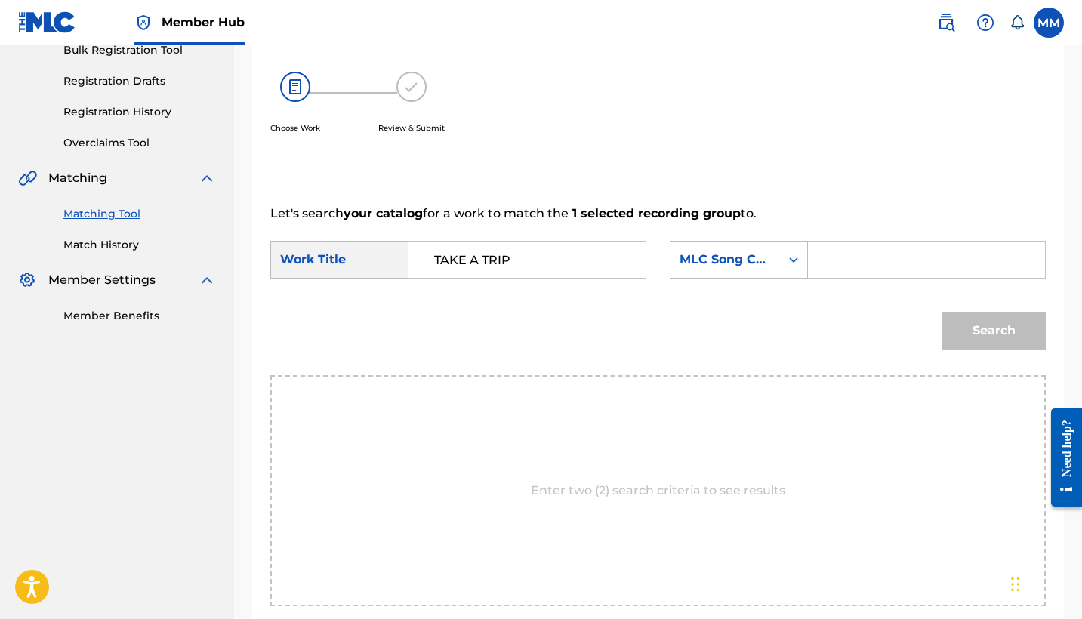
paste input "TX2H1Q"
type input "TX2H1Q"
click at [975, 350] on div "Search" at bounding box center [990, 327] width 112 height 60
click at [975, 337] on button "Search" at bounding box center [993, 331] width 104 height 38
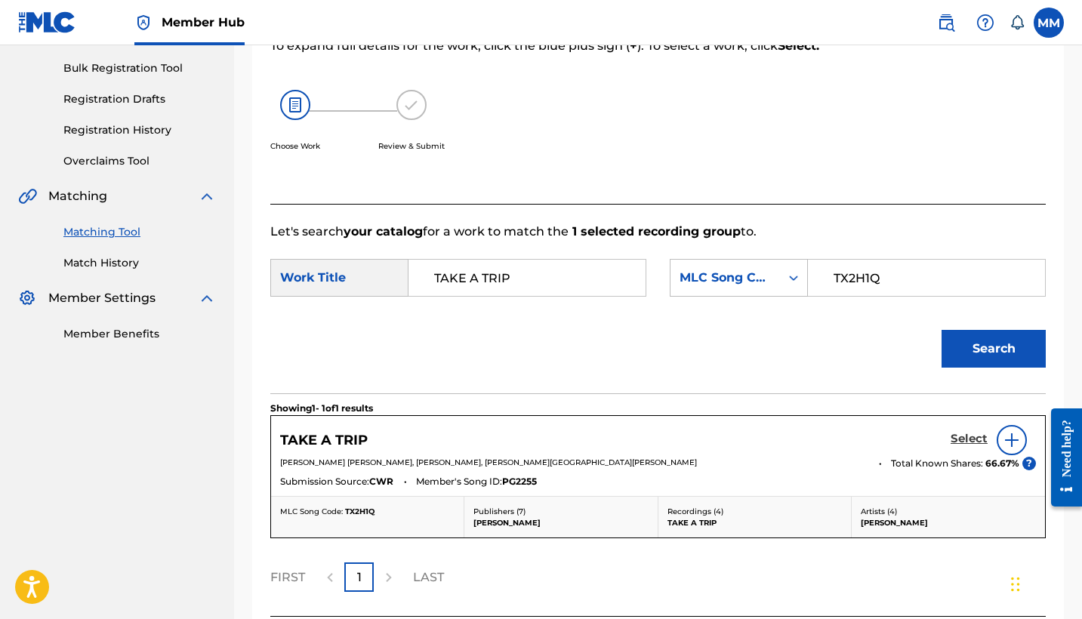
click at [956, 440] on h5 "Select" at bounding box center [968, 439] width 37 height 14
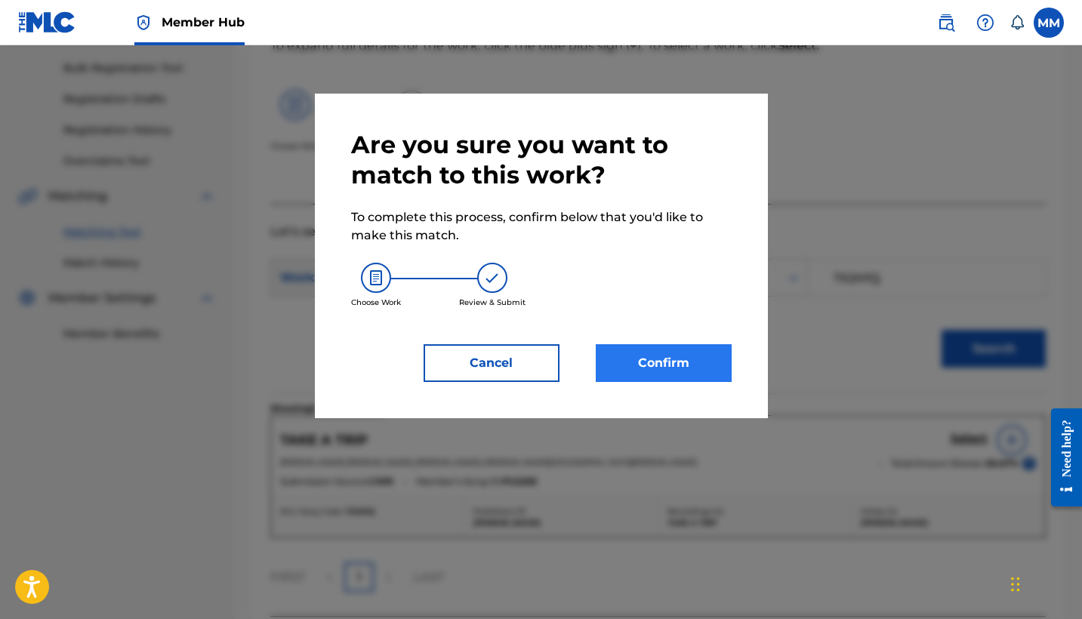
click at [652, 368] on button "Confirm" at bounding box center [664, 363] width 136 height 38
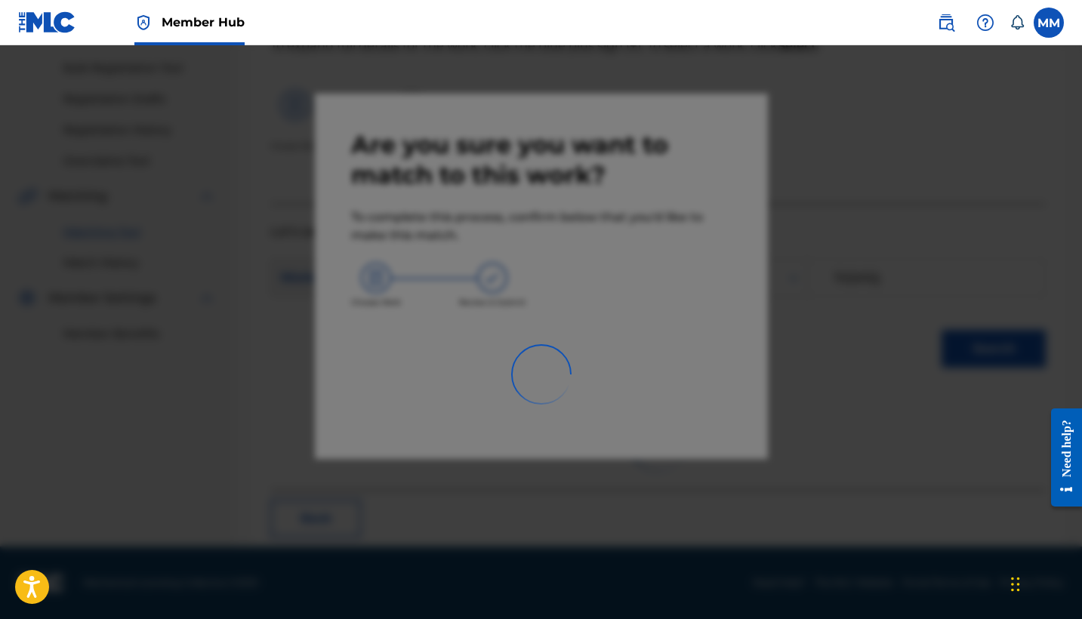
scroll to position [57, 0]
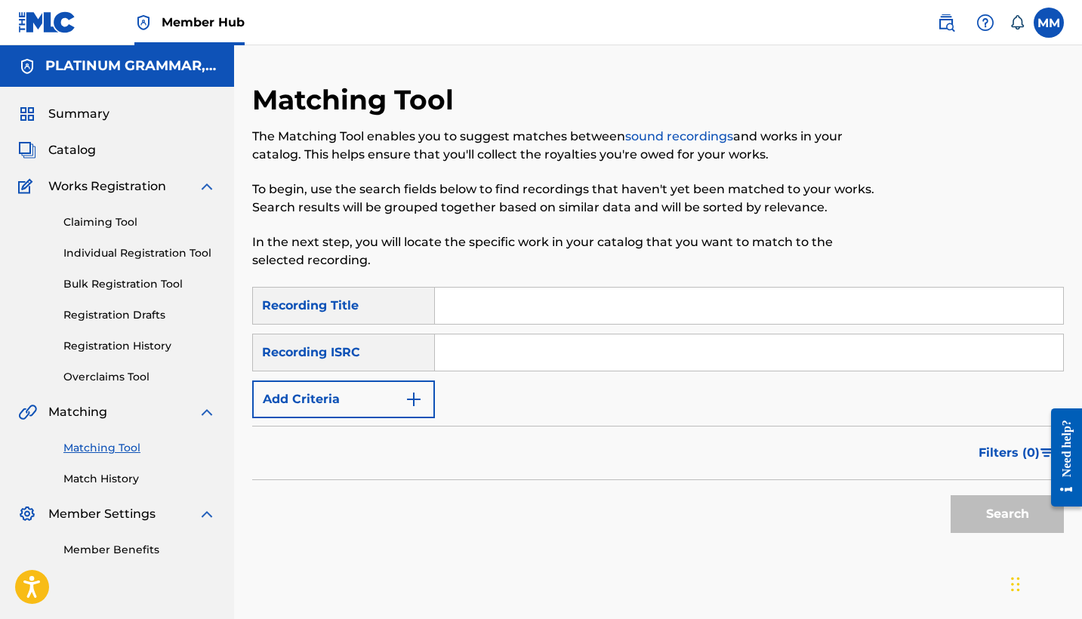
click at [515, 303] on input "Search Form" at bounding box center [749, 306] width 628 height 36
click at [366, 392] on button "Add Criteria" at bounding box center [343, 399] width 183 height 38
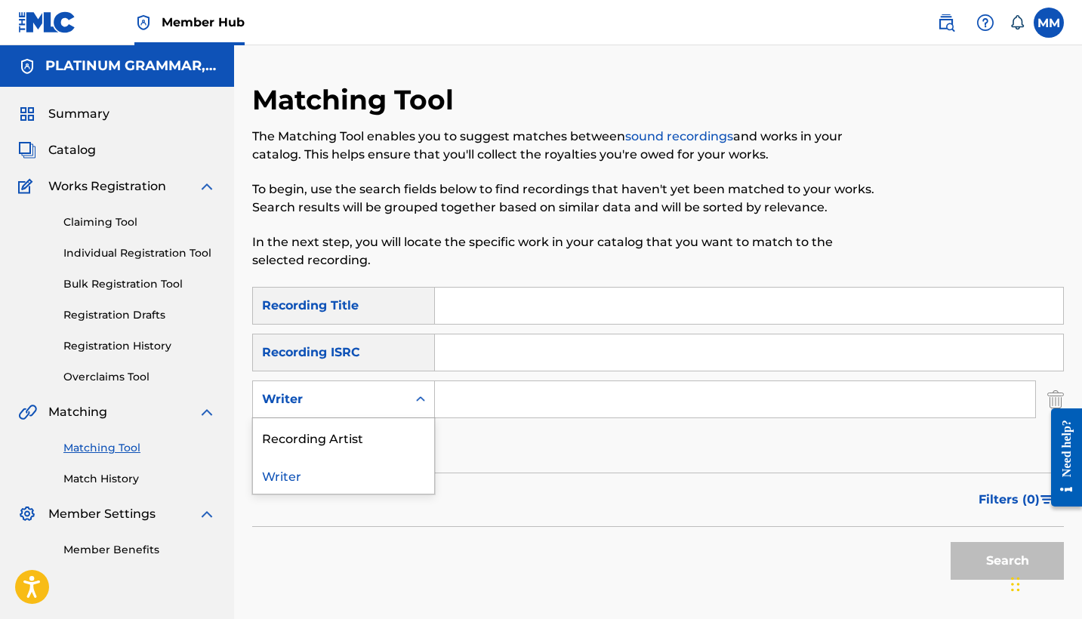
click at [366, 392] on div "Writer" at bounding box center [330, 399] width 136 height 18
click at [374, 454] on div "Recording Artist" at bounding box center [343, 437] width 181 height 38
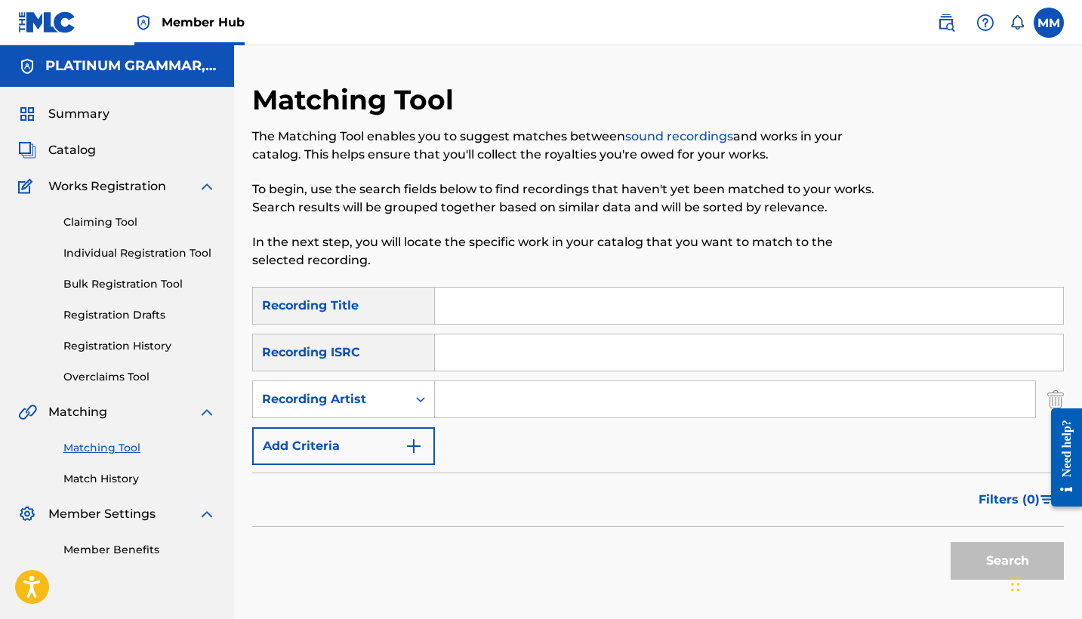
click at [506, 303] on input "Search Form" at bounding box center [749, 306] width 628 height 36
click at [500, 303] on input "Search Form" at bounding box center [749, 306] width 628 height 36
paste input "WORK THIS OUT"
type input "WORK THIS OUT"
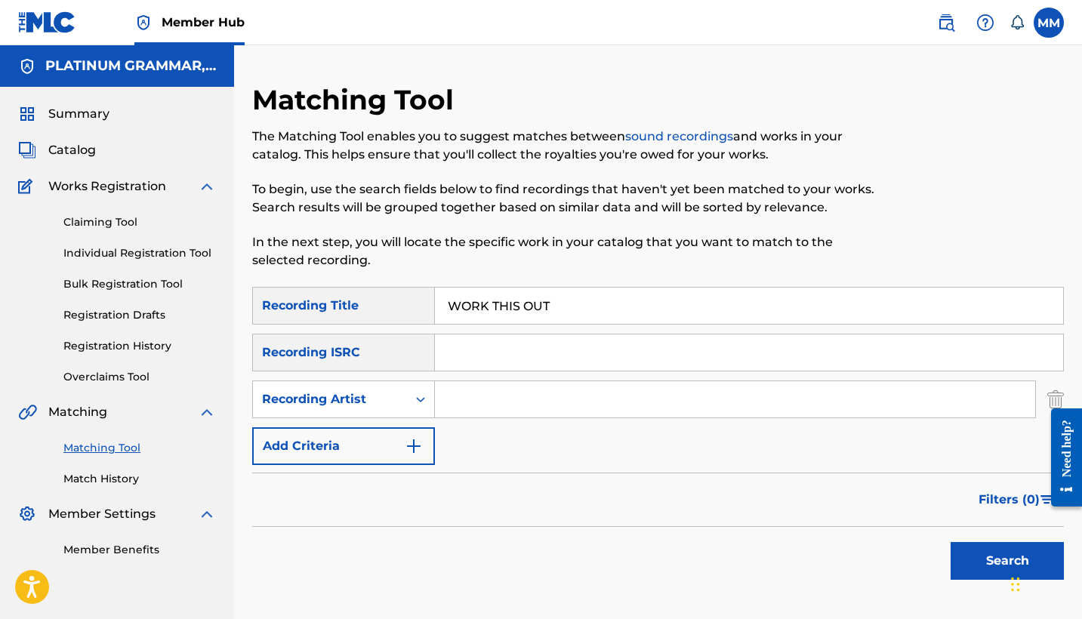
click at [537, 409] on input "Search Form" at bounding box center [735, 399] width 600 height 36
paste input "Cooper Hill"
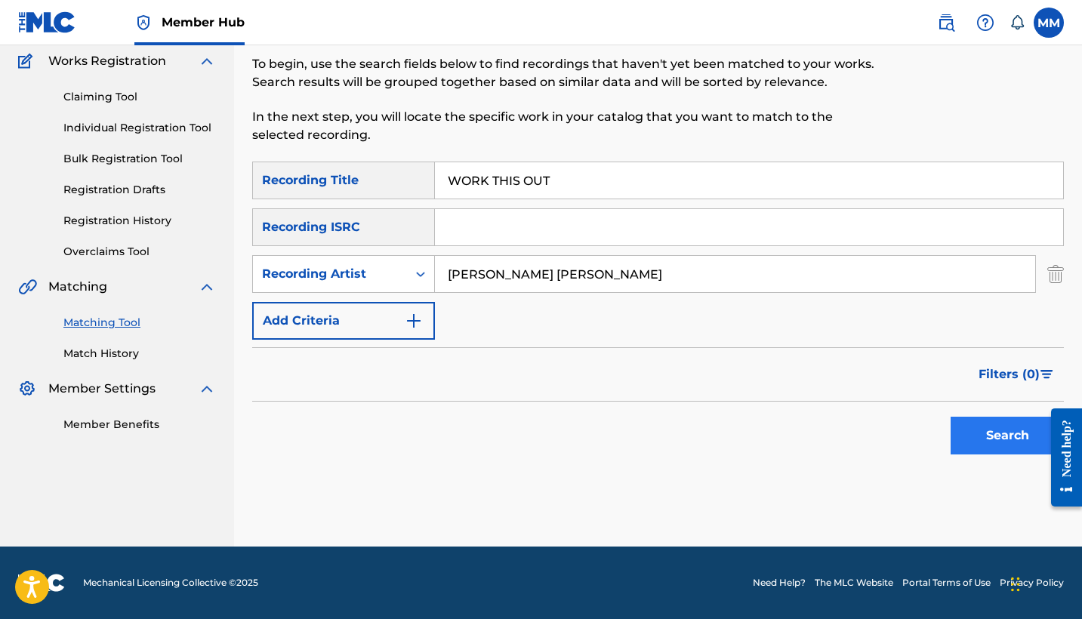
type input "Cooper Hill"
click at [1001, 421] on button "Search" at bounding box center [1006, 436] width 113 height 38
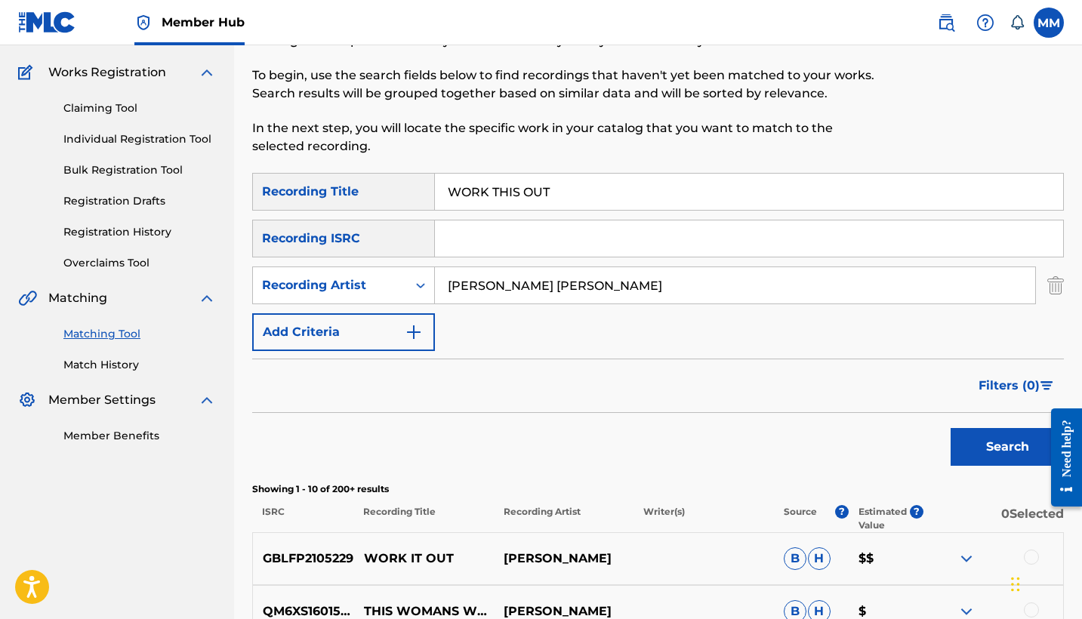
scroll to position [0, 0]
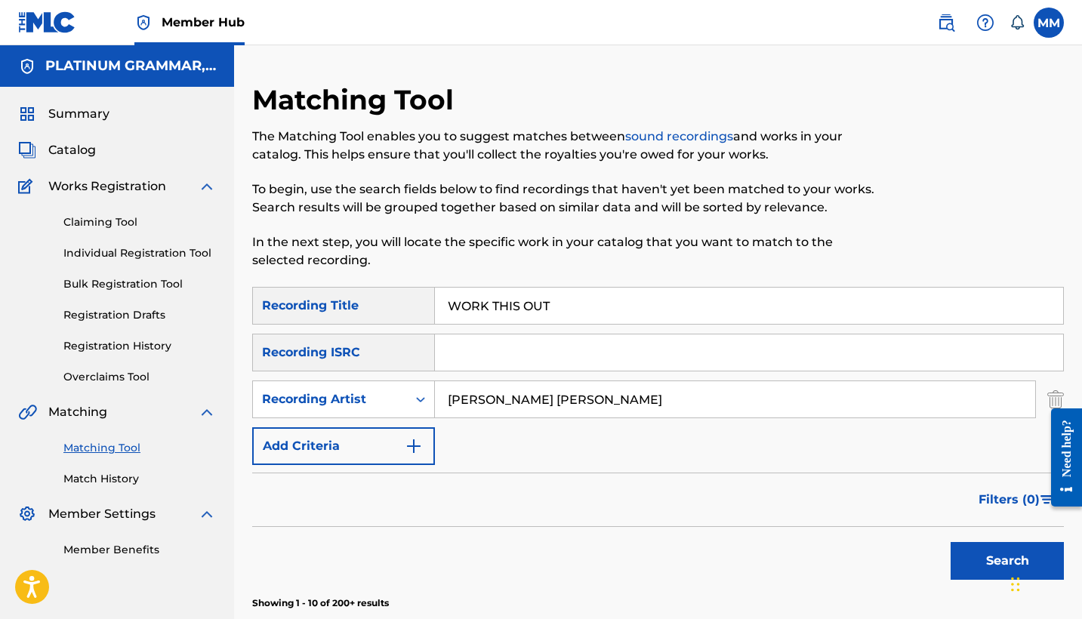
click at [547, 305] on input "WORK THIS OUT" at bounding box center [749, 306] width 628 height 36
paste input "FALLING"
type input "FALLING"
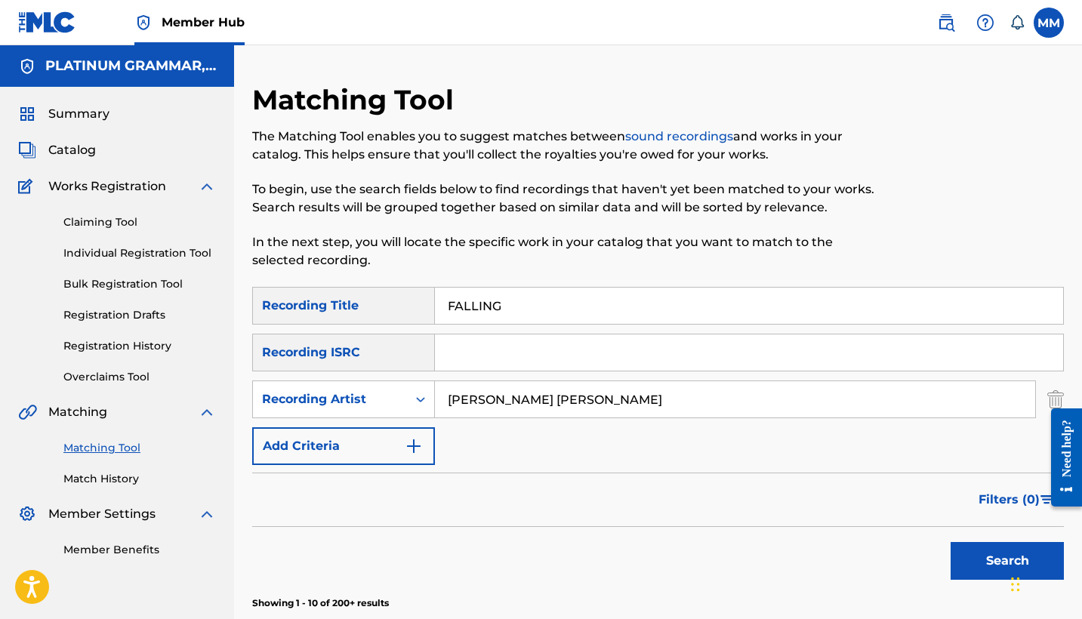
click at [544, 395] on input "Cooper Hill" at bounding box center [735, 399] width 600 height 36
paste input "Melii, Lightz"
click at [984, 547] on button "Search" at bounding box center [1006, 561] width 113 height 38
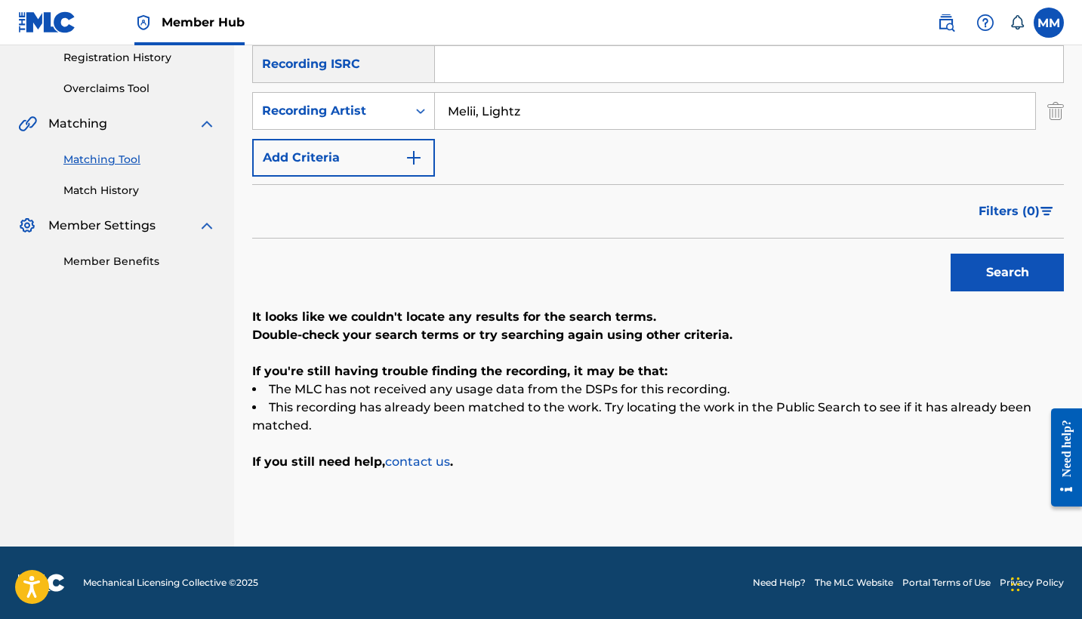
scroll to position [162, 0]
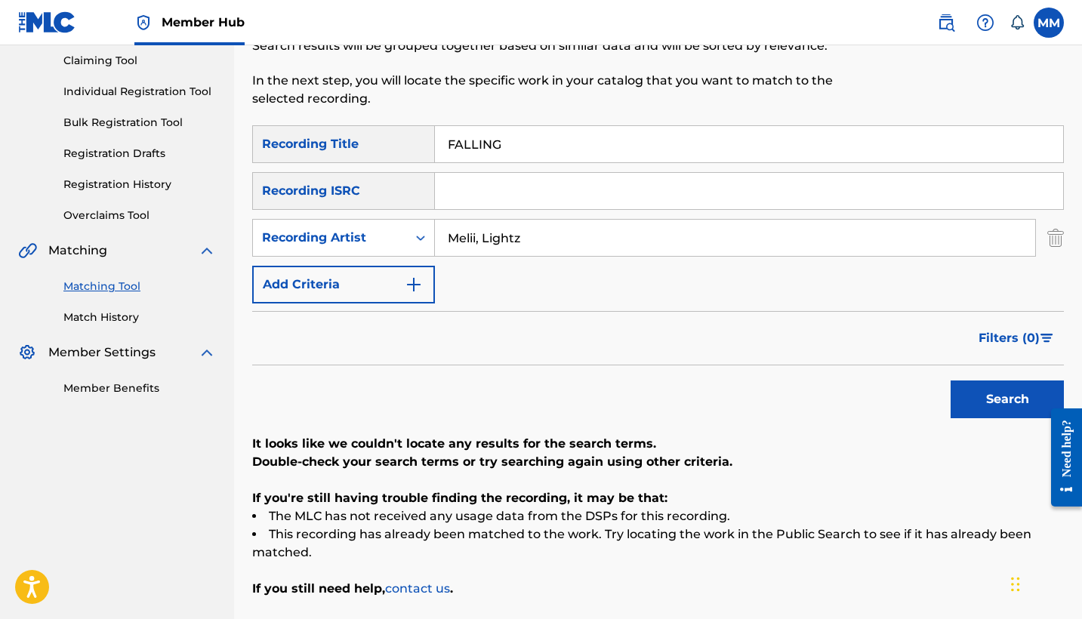
drag, startPoint x: 540, startPoint y: 250, endPoint x: 481, endPoint y: 236, distance: 61.3
click at [481, 236] on input "Melii, Lightz" at bounding box center [735, 238] width 600 height 36
type input "Melii"
click at [1007, 399] on button "Search" at bounding box center [1006, 399] width 113 height 38
drag, startPoint x: 497, startPoint y: 268, endPoint x: 528, endPoint y: 328, distance: 67.9
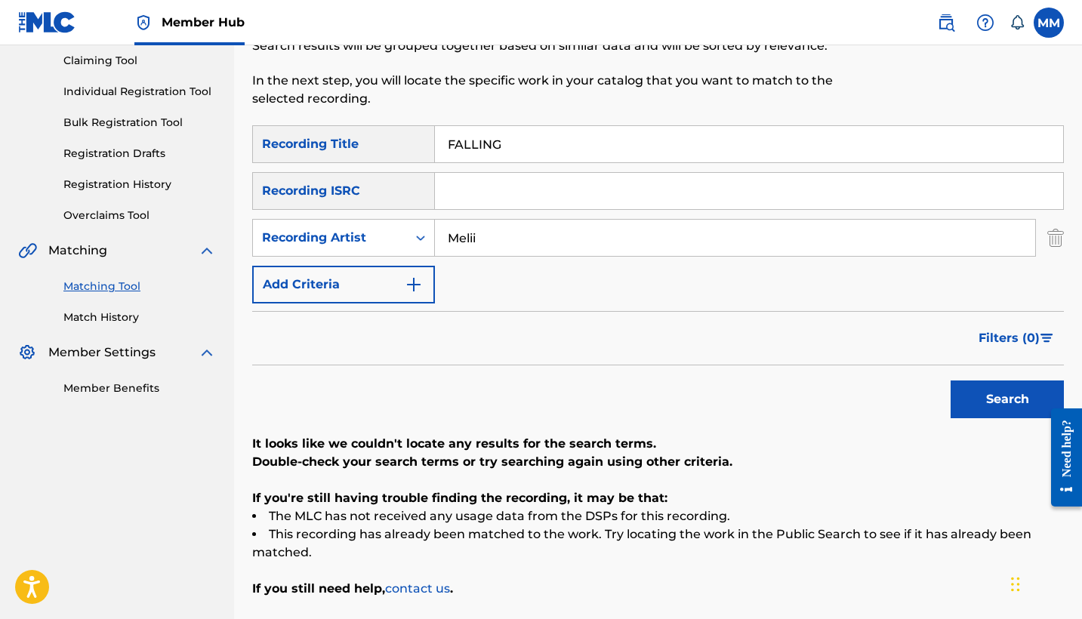
click at [528, 328] on div "Filters ( 0 )" at bounding box center [657, 338] width 811 height 54
click at [984, 405] on button "Search" at bounding box center [1006, 399] width 113 height 38
click at [590, 146] on input "FALLING" at bounding box center [749, 144] width 628 height 36
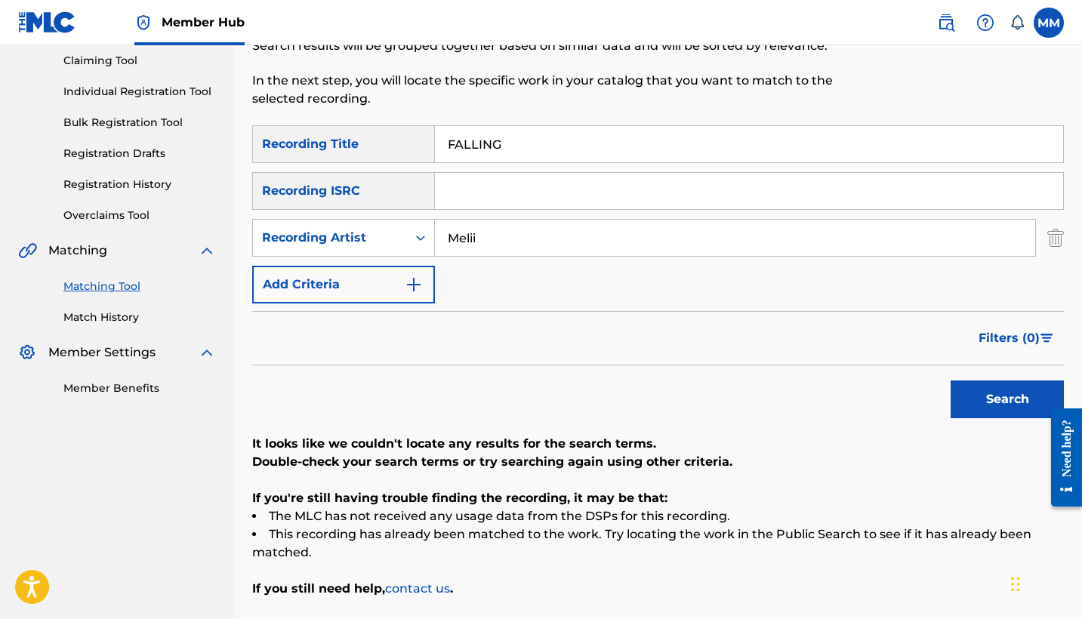
paste input "NEXT DOOR (with [PERSON_NAME])"
type input "NEXT DOOR (with [PERSON_NAME])"
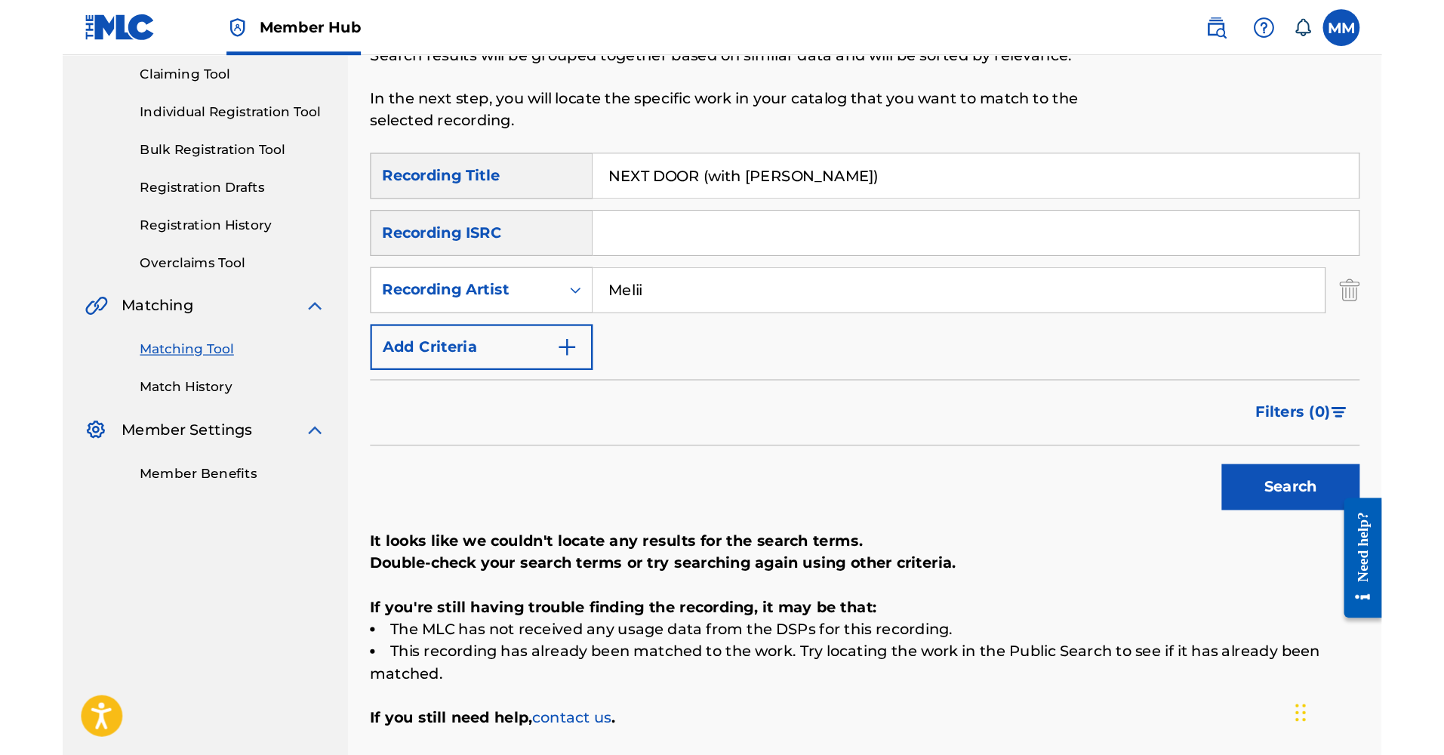
scroll to position [116, 0]
